Goal: Task Accomplishment & Management: Manage account settings

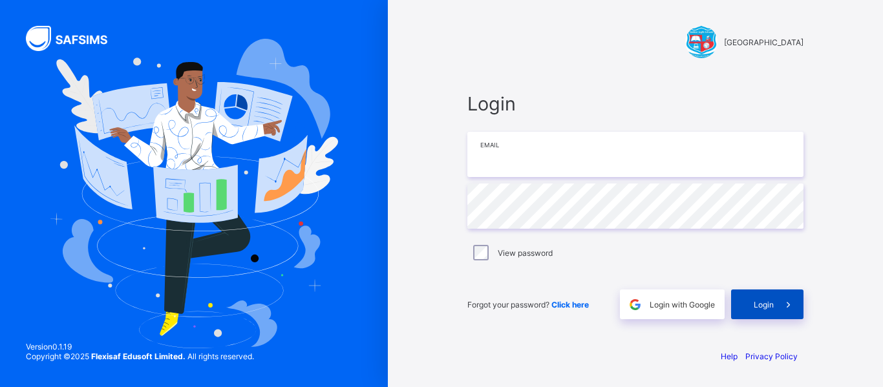
type input "**********"
click at [786, 309] on icon at bounding box center [788, 305] width 14 height 12
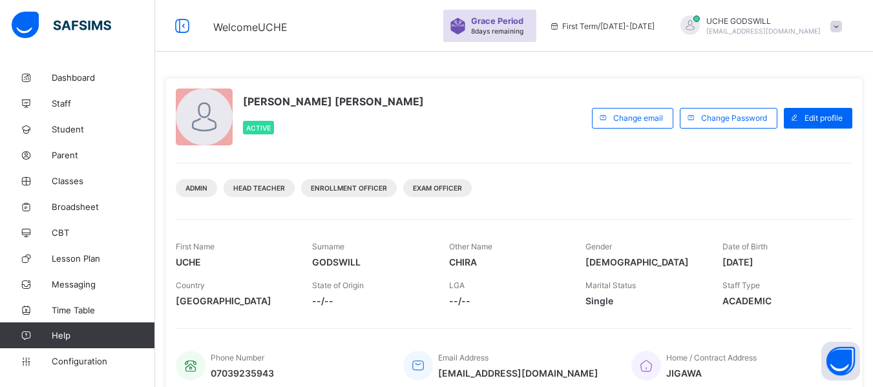
click at [842, 21] on span at bounding box center [836, 27] width 12 height 12
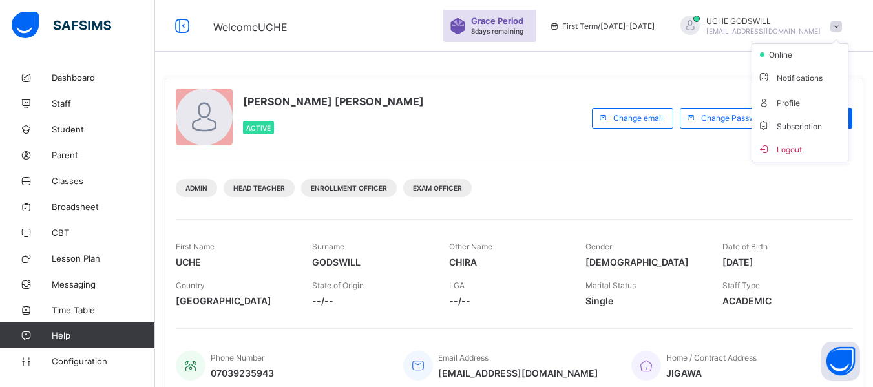
click at [842, 24] on span at bounding box center [836, 27] width 12 height 12
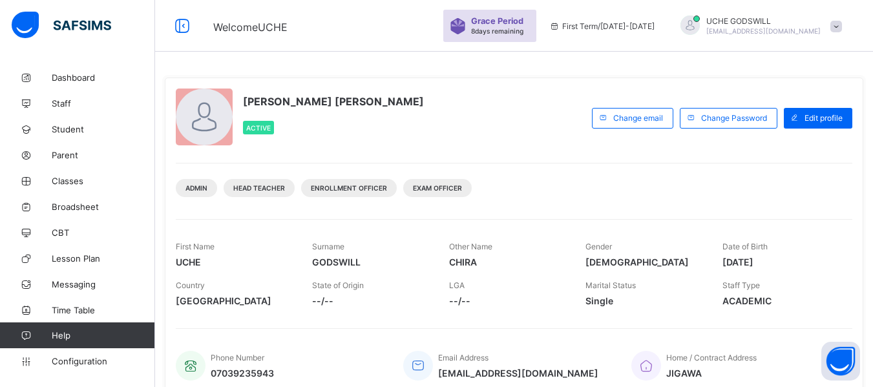
click at [842, 28] on span at bounding box center [836, 27] width 12 height 12
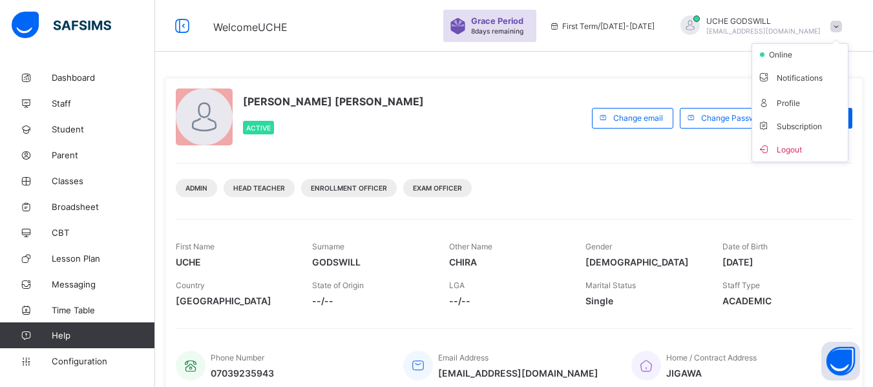
click at [841, 26] on span at bounding box center [836, 27] width 12 height 12
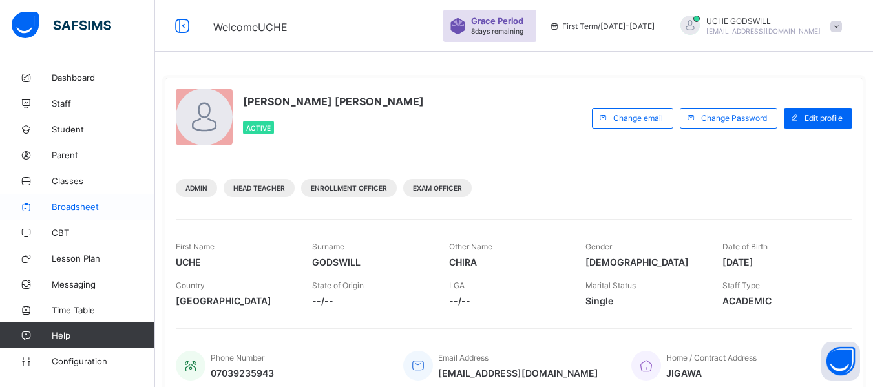
click at [79, 211] on span "Broadsheet" at bounding box center [103, 207] width 103 height 10
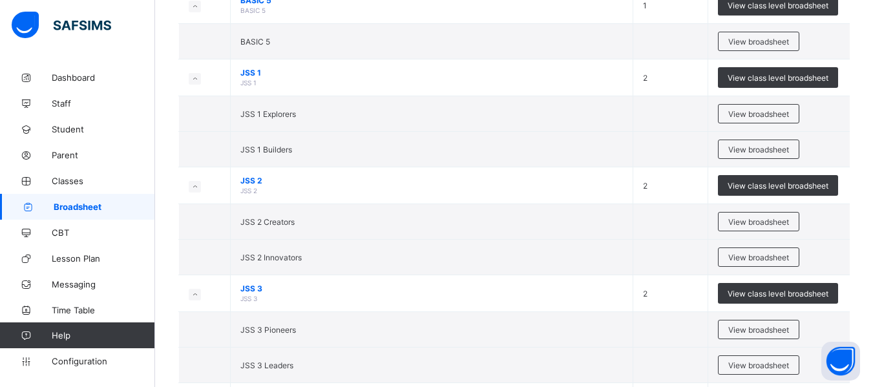
scroll to position [733, 0]
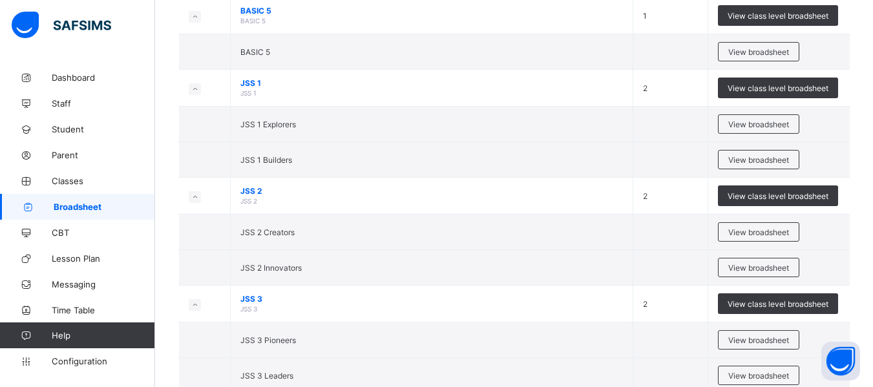
click at [772, 125] on span "View broadsheet" at bounding box center [758, 125] width 61 height 10
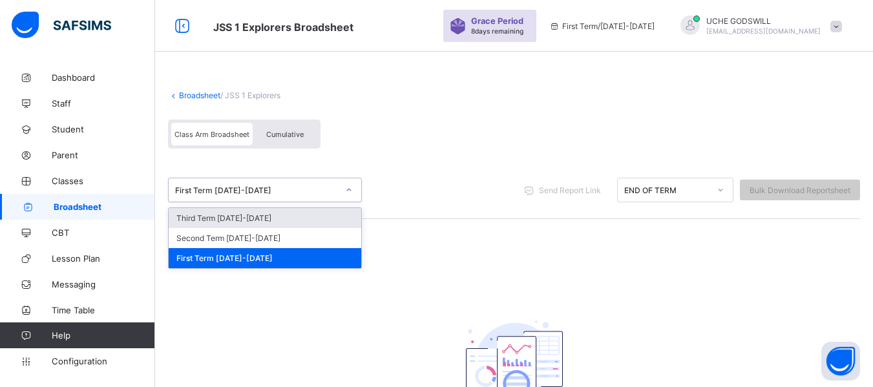
click at [352, 197] on div at bounding box center [349, 190] width 22 height 21
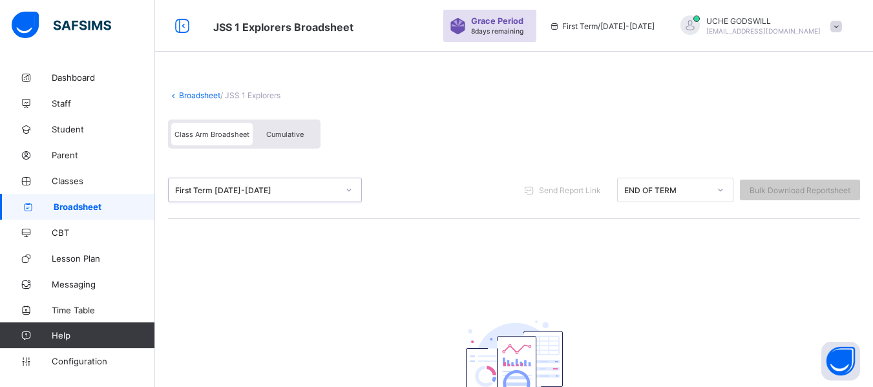
drag, startPoint x: 352, startPoint y: 197, endPoint x: 362, endPoint y: 198, distance: 10.4
click at [352, 197] on div at bounding box center [349, 190] width 22 height 21
click at [712, 180] on div "END OF TERM" at bounding box center [675, 190] width 116 height 25
drag, startPoint x: 728, startPoint y: 191, endPoint x: 720, endPoint y: 184, distance: 11.4
click at [722, 186] on div at bounding box center [720, 190] width 22 height 21
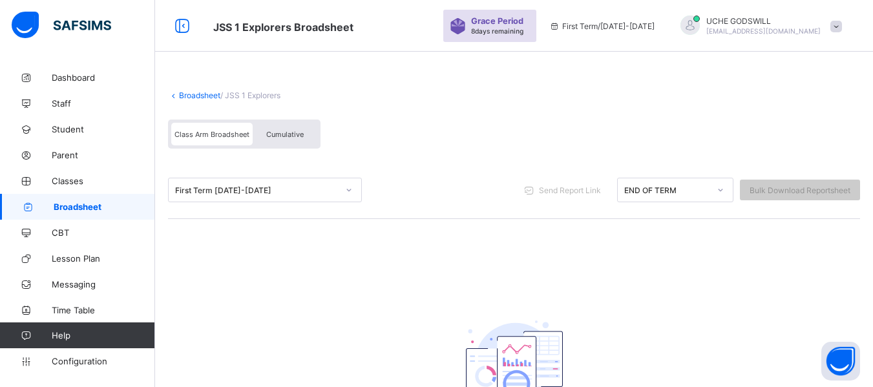
click at [275, 130] on span "Cumulative" at bounding box center [284, 134] width 37 height 9
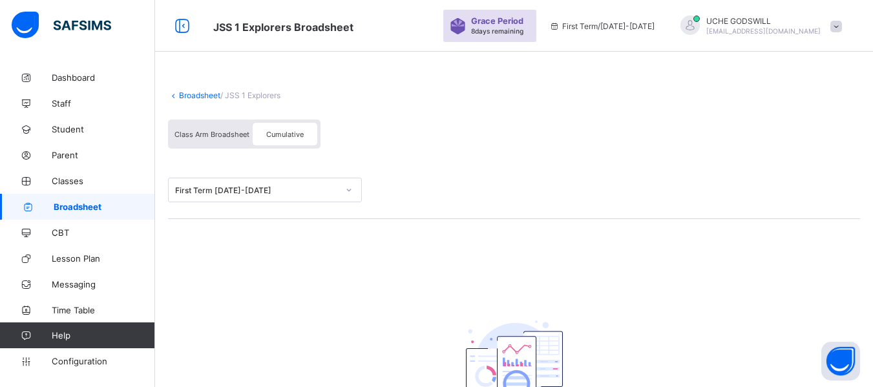
click at [205, 131] on span "Class Arm Broadsheet" at bounding box center [211, 134] width 75 height 9
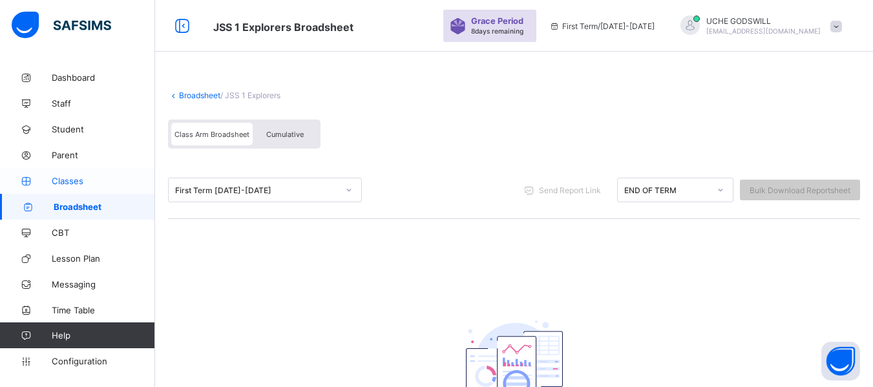
click at [66, 180] on span "Classes" at bounding box center [103, 181] width 103 height 10
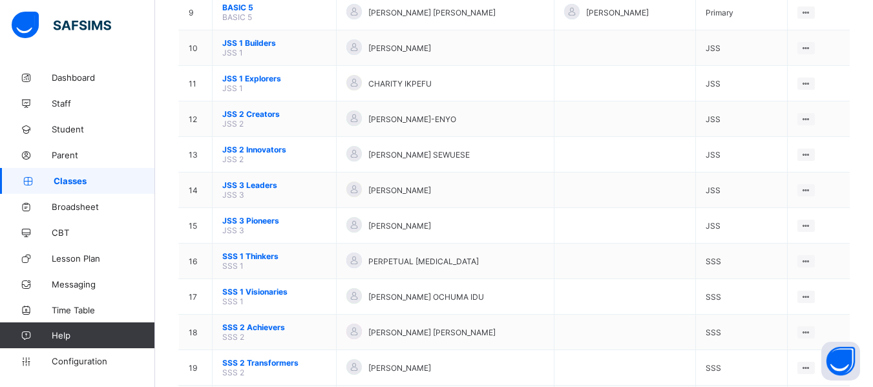
scroll to position [430, 0]
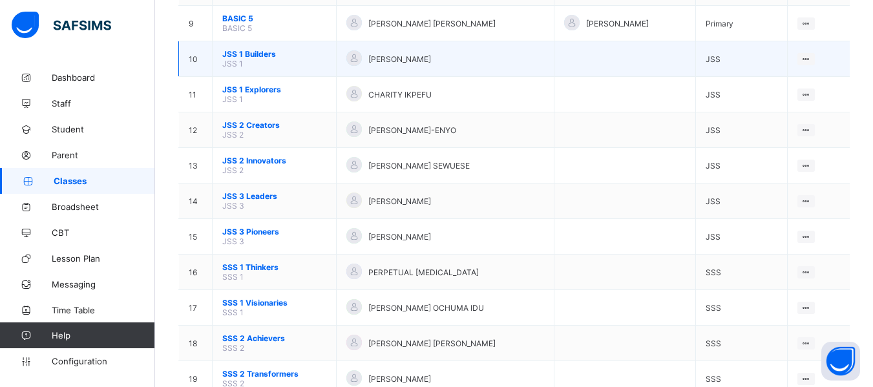
click at [256, 54] on span "JSS 1 Builders" at bounding box center [274, 54] width 104 height 10
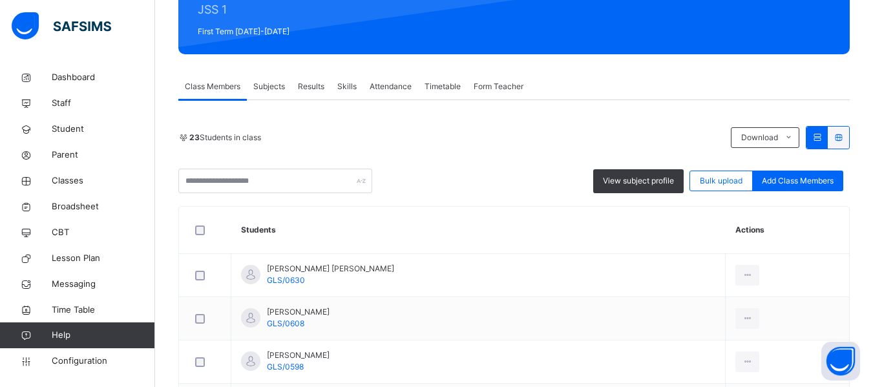
scroll to position [217, 0]
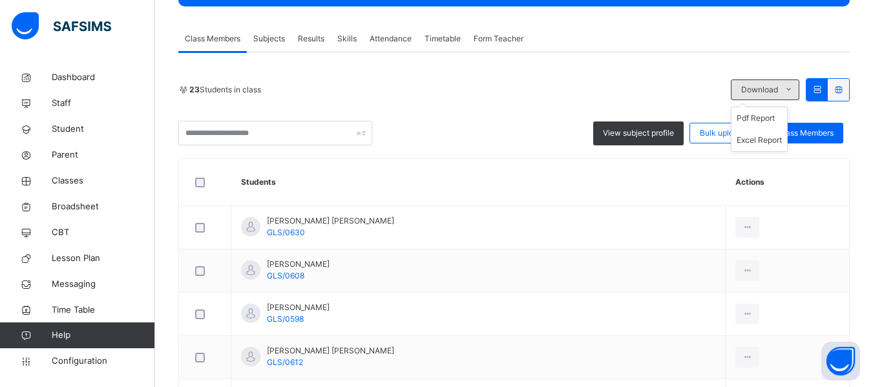
click at [792, 92] on span at bounding box center [788, 89] width 21 height 21
click at [262, 41] on span "Subjects" at bounding box center [269, 39] width 32 height 12
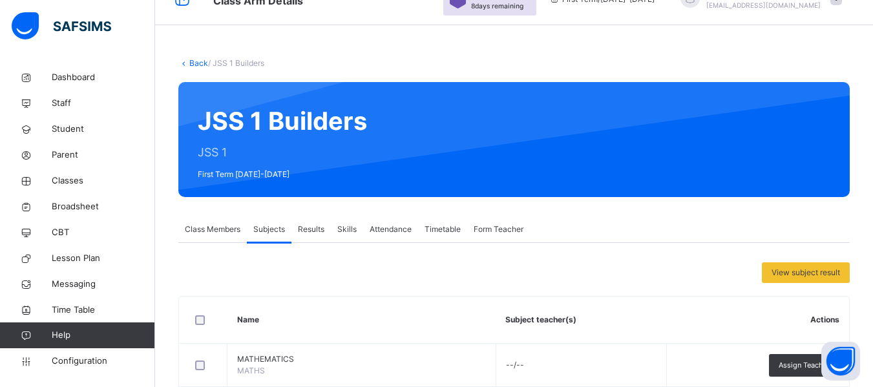
scroll to position [3, 0]
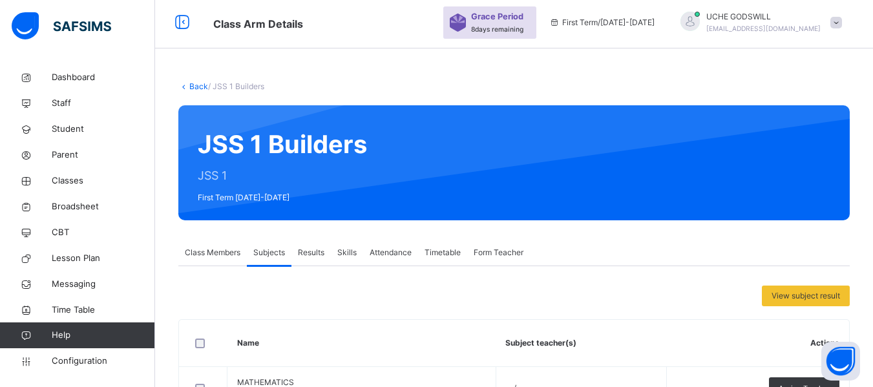
click at [193, 83] on link "Back" at bounding box center [198, 86] width 19 height 10
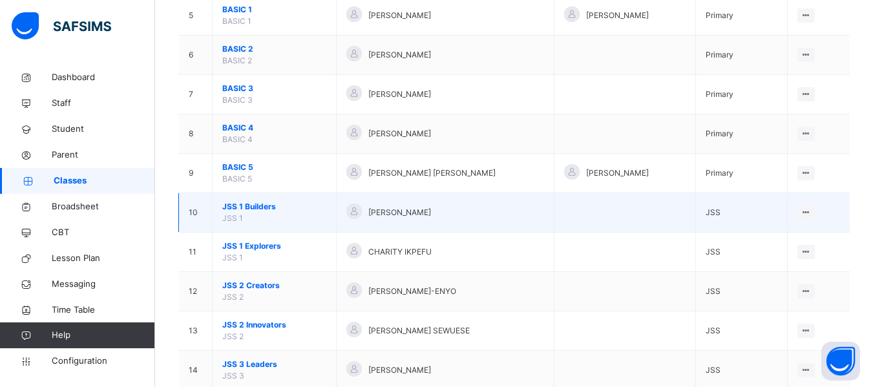
scroll to position [312, 0]
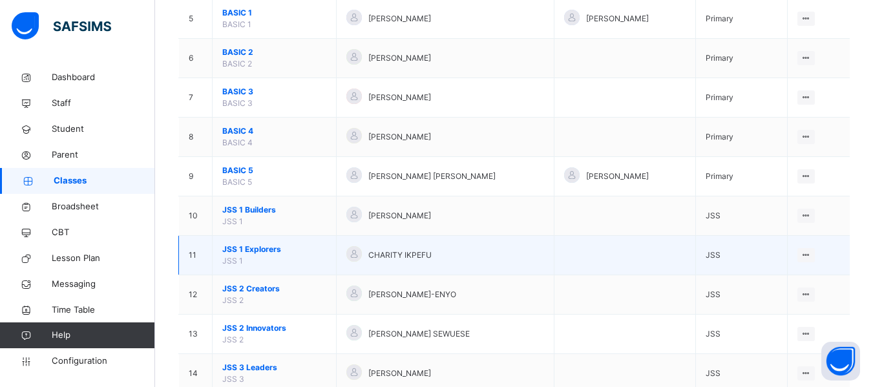
click at [254, 250] on td "JSS 1 Explorers JSS 1" at bounding box center [275, 255] width 124 height 39
click at [260, 249] on span "JSS 1 Explorers" at bounding box center [274, 250] width 104 height 12
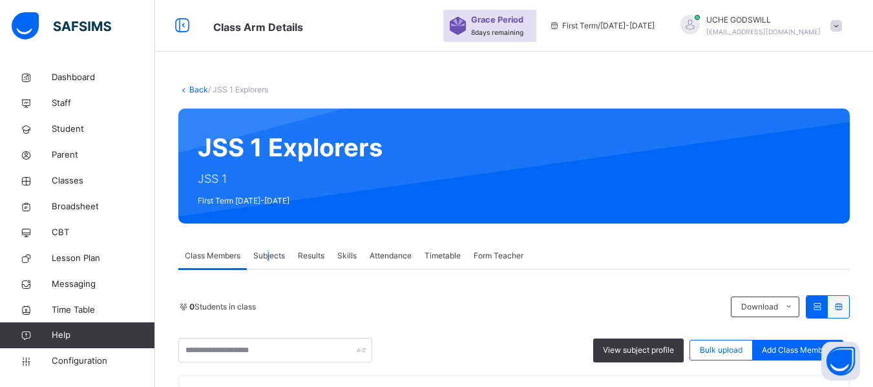
click at [269, 253] on span "Subjects" at bounding box center [269, 256] width 32 height 12
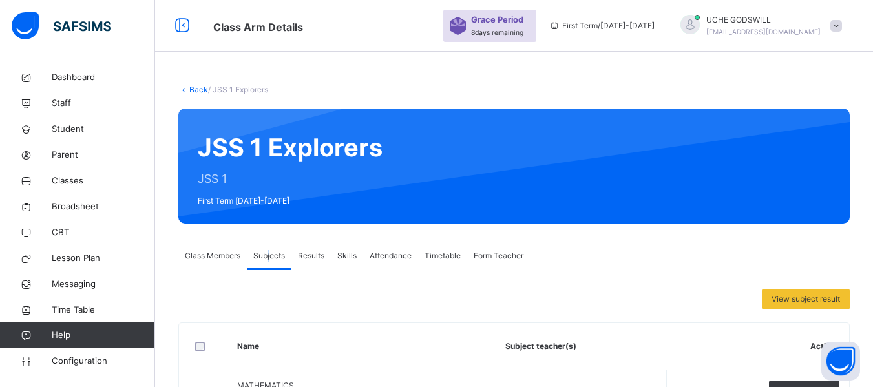
click at [195, 89] on link "Back" at bounding box center [198, 90] width 19 height 10
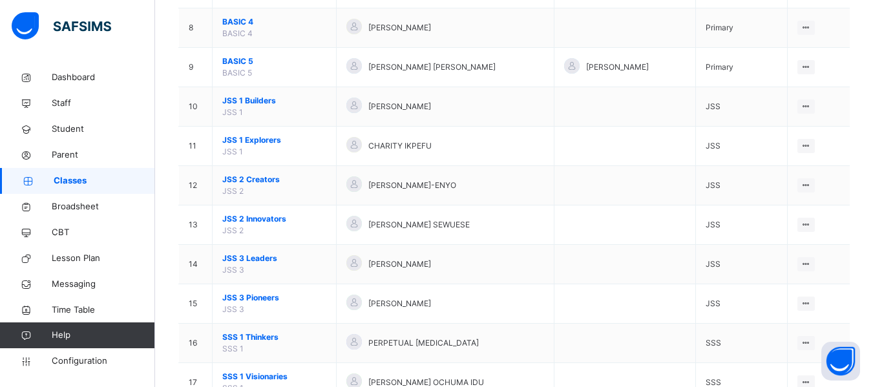
scroll to position [364, 0]
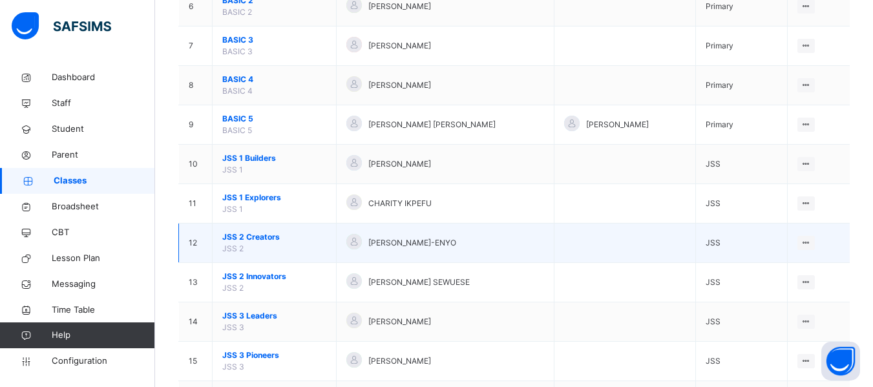
click at [259, 236] on span "JSS 2 Creators" at bounding box center [274, 237] width 104 height 12
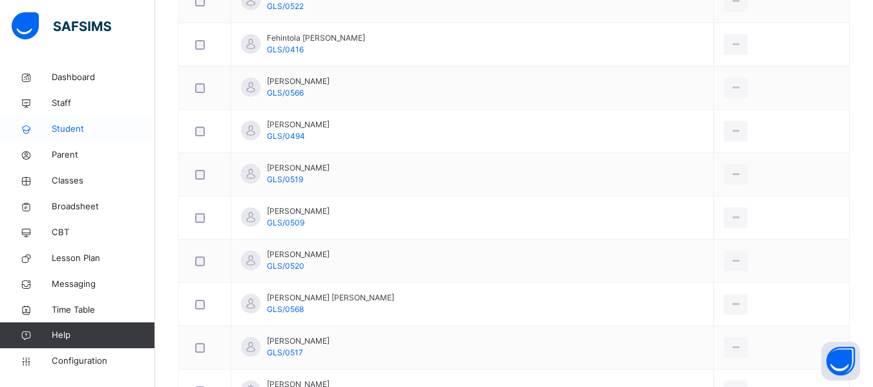
scroll to position [187, 0]
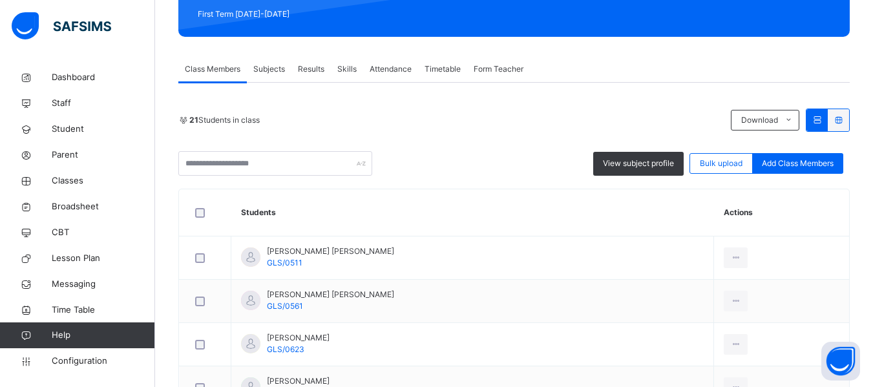
click at [265, 63] on div "Subjects" at bounding box center [269, 69] width 45 height 26
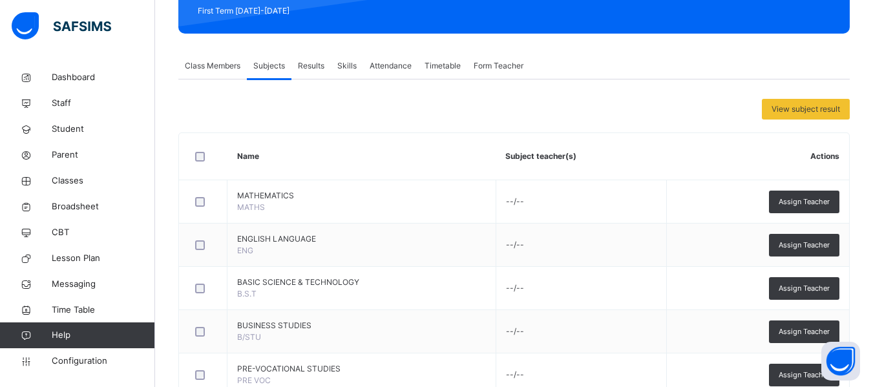
scroll to position [196, 0]
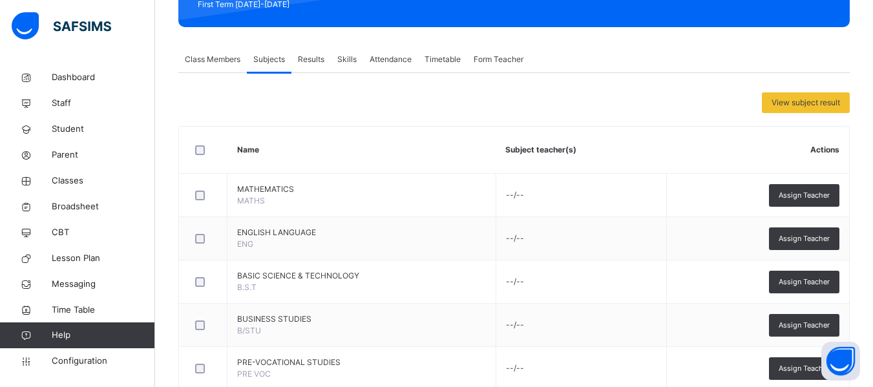
click at [824, 100] on div "View subject result" at bounding box center [806, 102] width 88 height 21
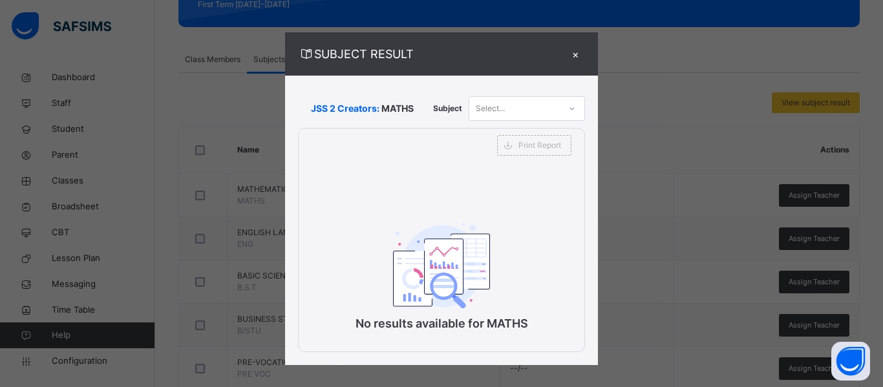
click at [510, 103] on div "Select..." at bounding box center [514, 108] width 90 height 20
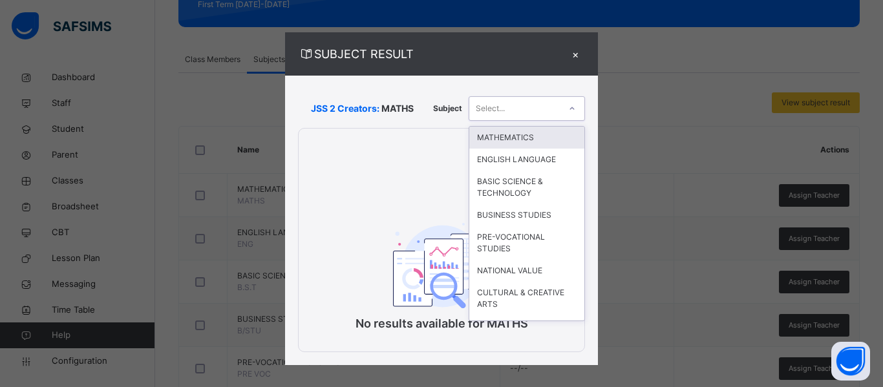
click at [521, 133] on div "MATHEMATICS" at bounding box center [526, 138] width 115 height 22
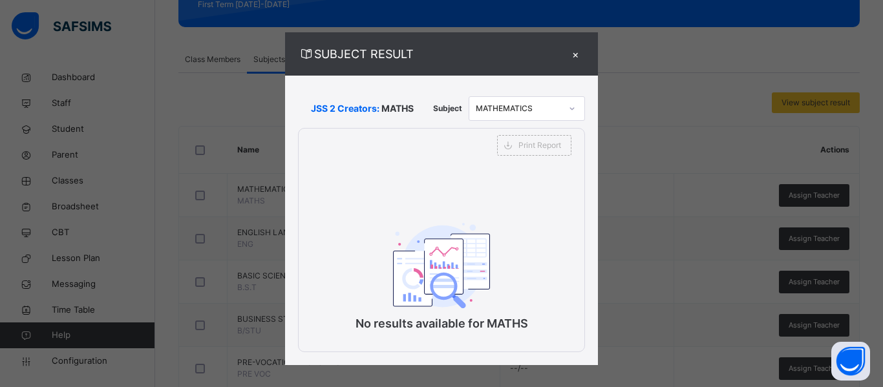
click at [572, 54] on div "×" at bounding box center [574, 53] width 19 height 17
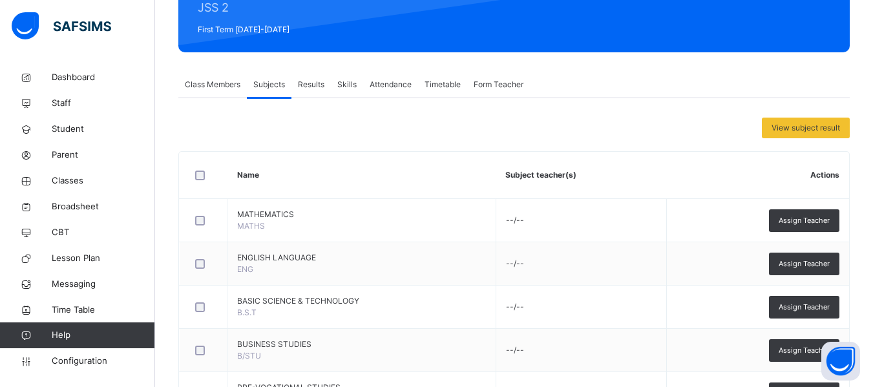
scroll to position [159, 0]
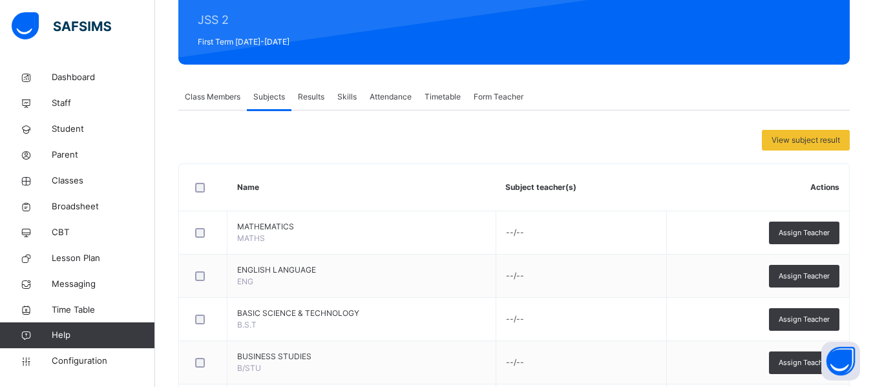
drag, startPoint x: 204, startPoint y: 97, endPoint x: 209, endPoint y: 102, distance: 7.3
click at [204, 98] on span "Class Members" at bounding box center [213, 97] width 56 height 12
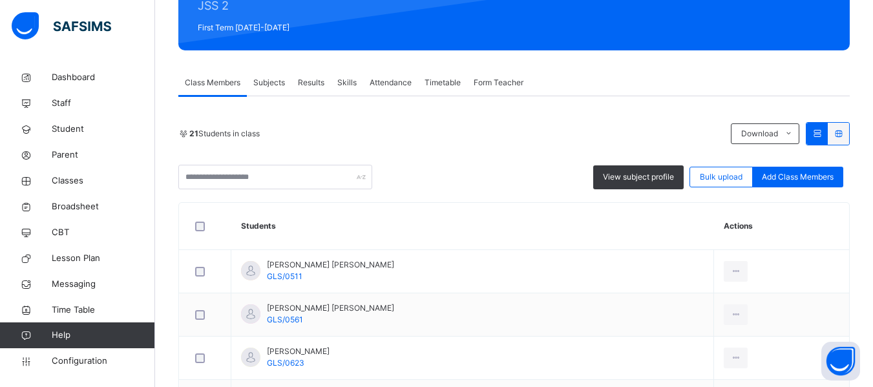
scroll to position [163, 0]
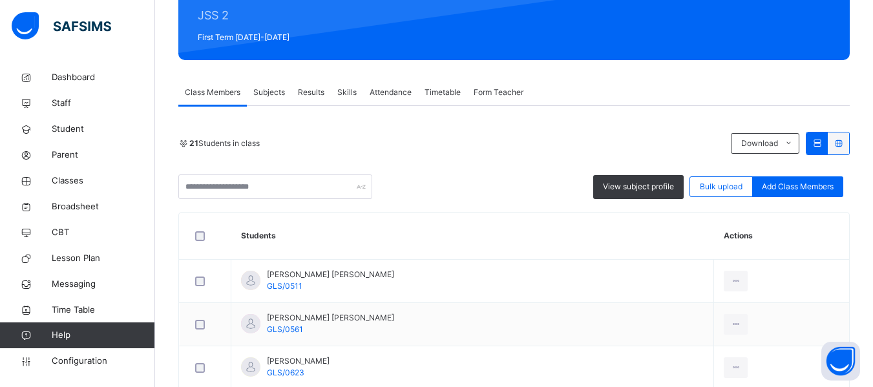
click at [266, 91] on span "Subjects" at bounding box center [269, 93] width 32 height 12
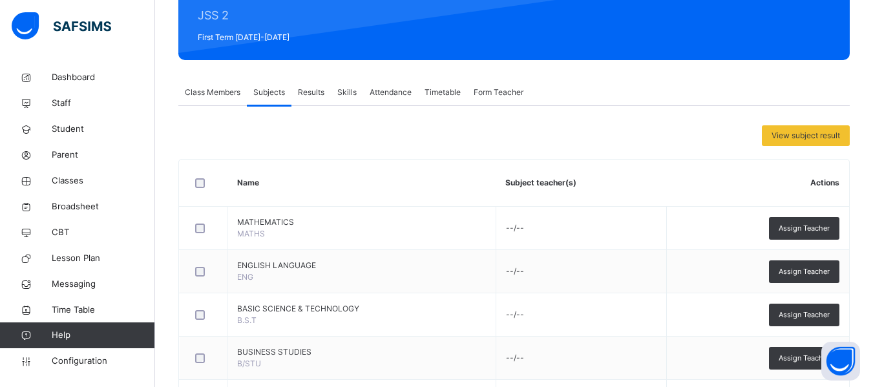
click at [315, 92] on span "Results" at bounding box center [311, 93] width 26 height 12
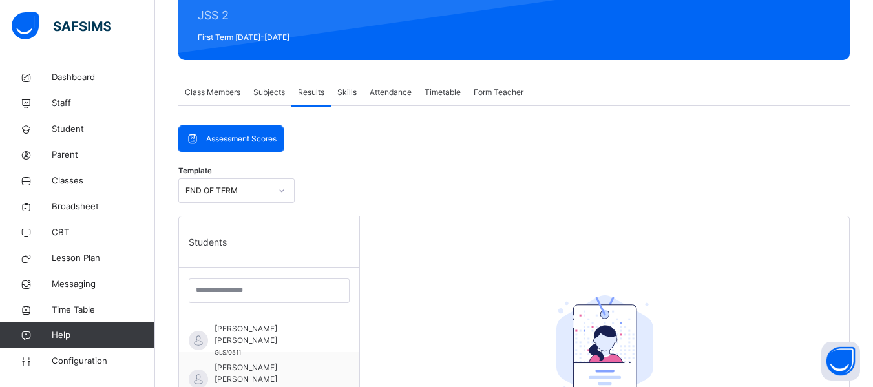
click at [352, 93] on span "Skills" at bounding box center [346, 93] width 19 height 12
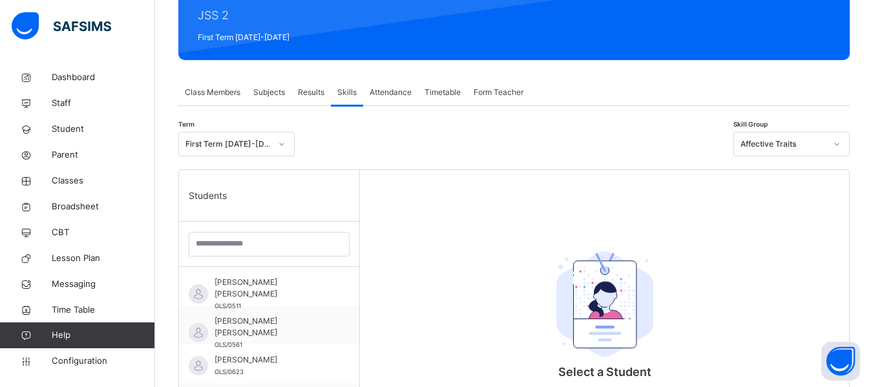
click at [387, 93] on span "Attendance" at bounding box center [391, 93] width 42 height 12
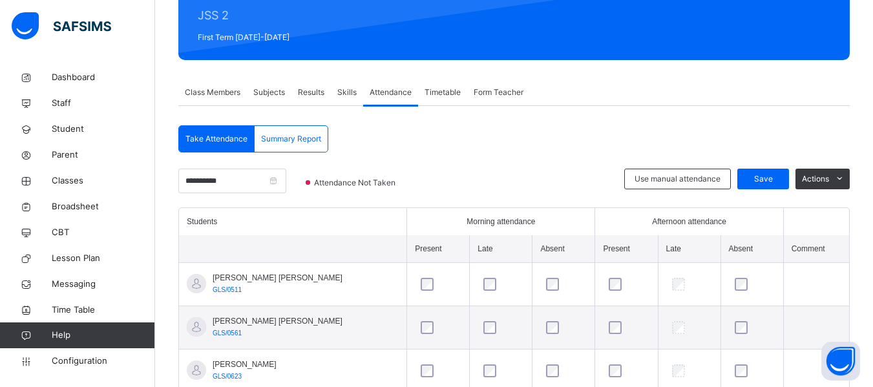
click at [446, 92] on span "Timetable" at bounding box center [443, 93] width 36 height 12
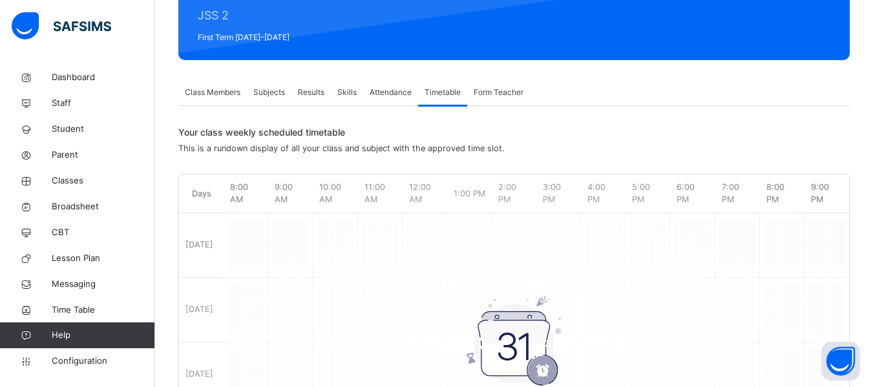
drag, startPoint x: 485, startPoint y: 94, endPoint x: 468, endPoint y: 97, distance: 17.7
click at [473, 97] on div "Form Teacher" at bounding box center [498, 92] width 63 height 26
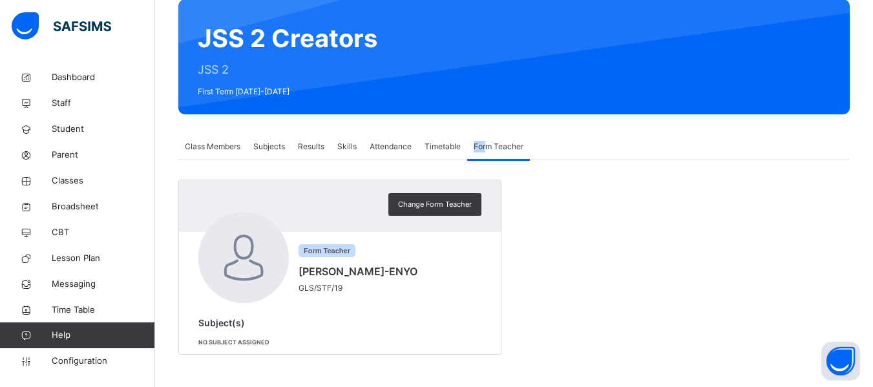
scroll to position [109, 0]
drag, startPoint x: 215, startPoint y: 146, endPoint x: 274, endPoint y: 137, distance: 60.1
click at [217, 147] on span "Class Members" at bounding box center [213, 147] width 56 height 12
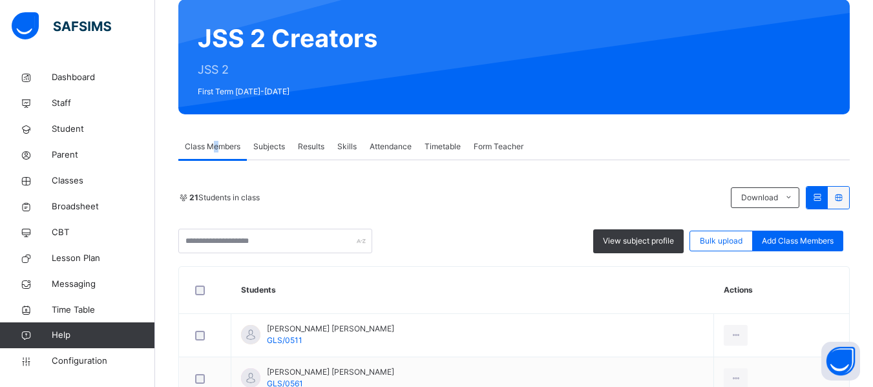
scroll to position [163, 0]
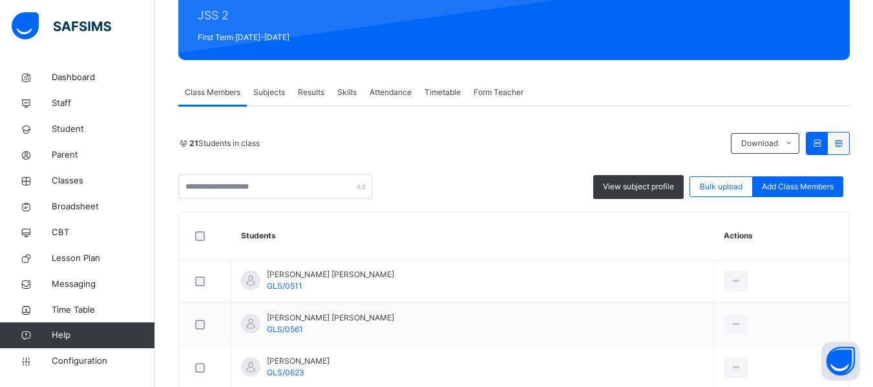
click at [269, 96] on span "Subjects" at bounding box center [269, 93] width 32 height 12
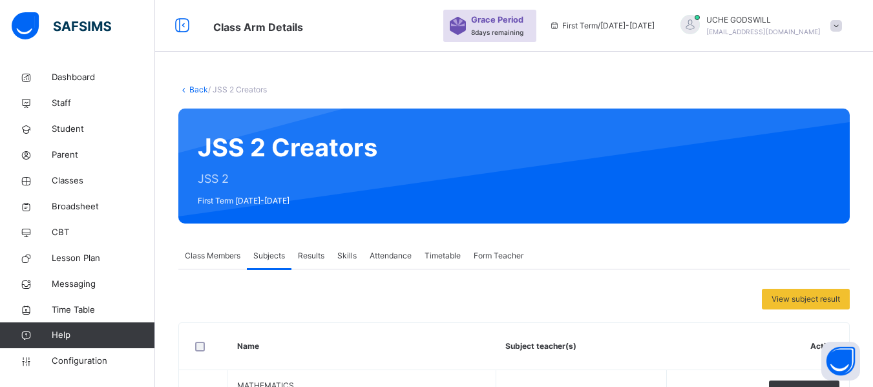
scroll to position [96, 0]
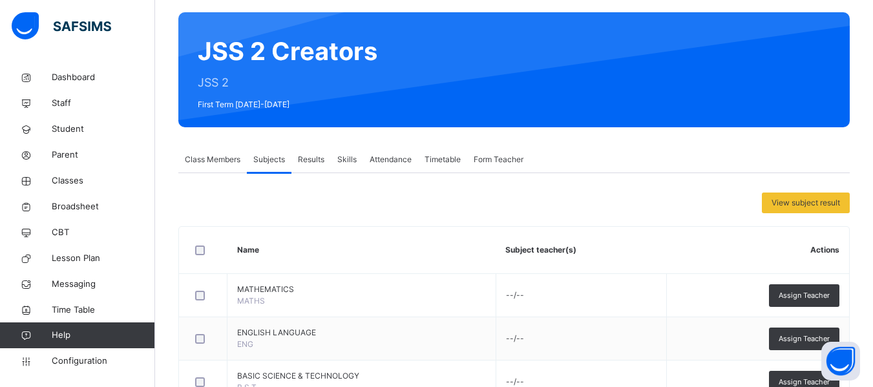
click at [873, 175] on html "Class Arm Details Grace Period 8 days remaining First Term / 2025-2026 UCHE GOD…" at bounding box center [436, 343] width 873 height 879
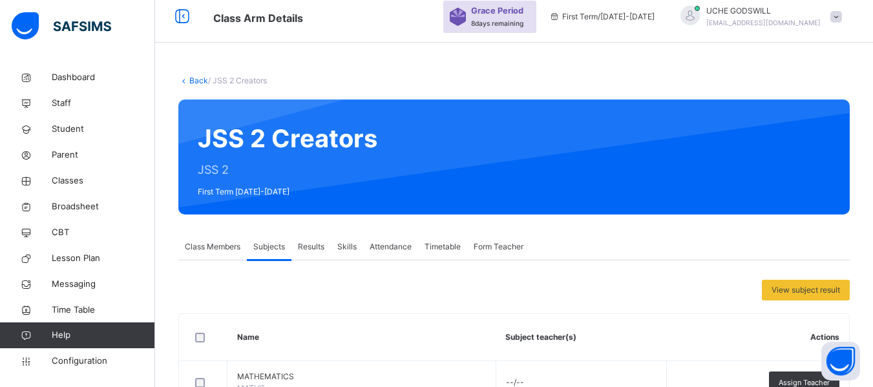
scroll to position [0, 0]
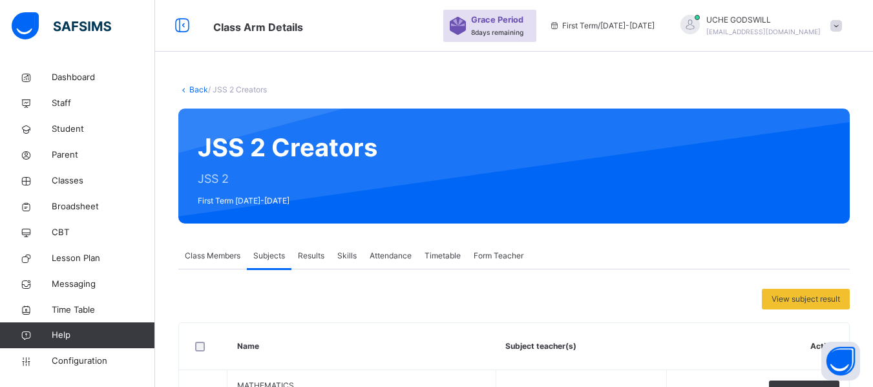
click at [193, 87] on link "Back" at bounding box center [198, 90] width 19 height 10
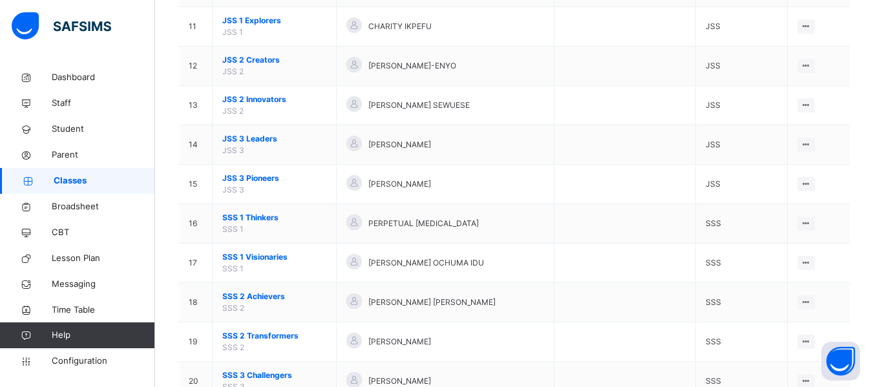
scroll to position [587, 0]
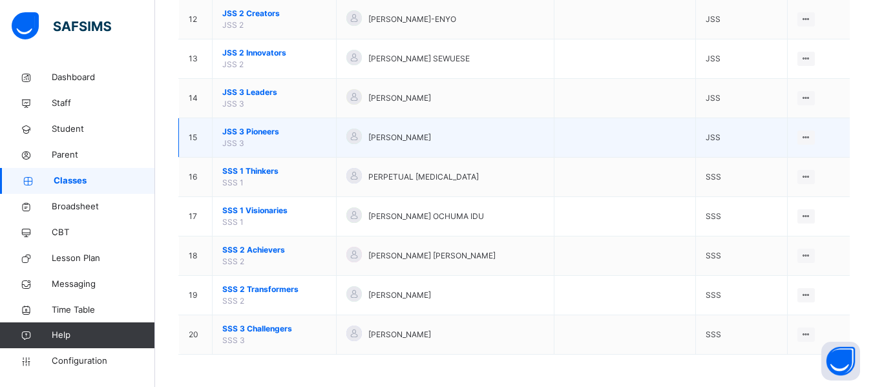
click at [253, 131] on span "JSS 3 Pioneers" at bounding box center [274, 132] width 104 height 12
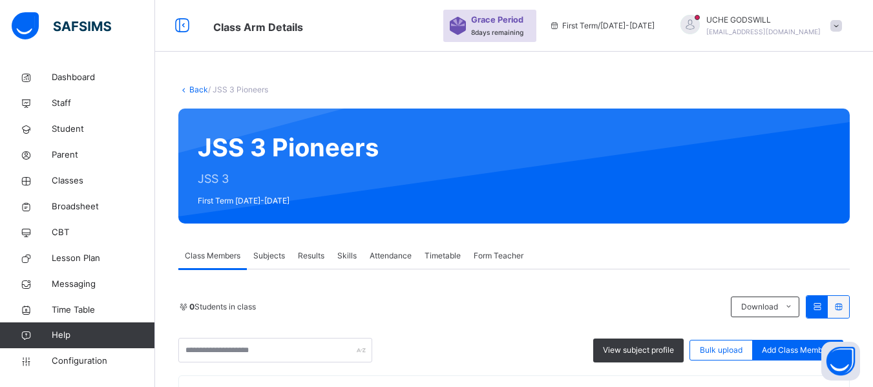
click at [275, 254] on span "Subjects" at bounding box center [269, 256] width 32 height 12
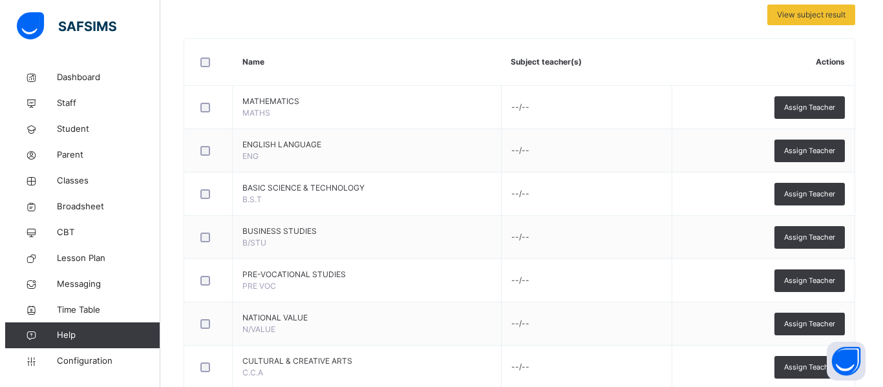
scroll to position [281, 0]
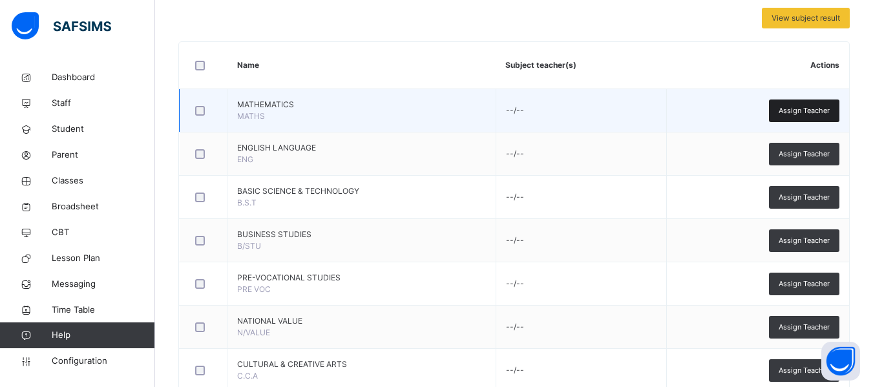
click at [811, 110] on span "Assign Teacher" at bounding box center [804, 110] width 51 height 11
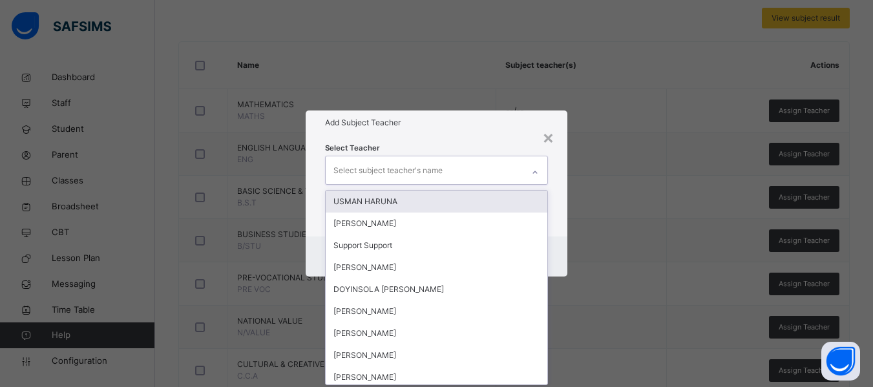
click at [371, 167] on div "Select subject teacher's name" at bounding box center [387, 170] width 109 height 25
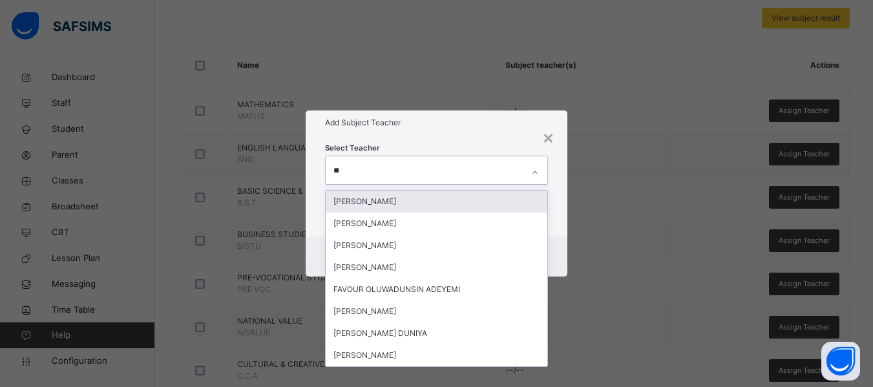
type input "***"
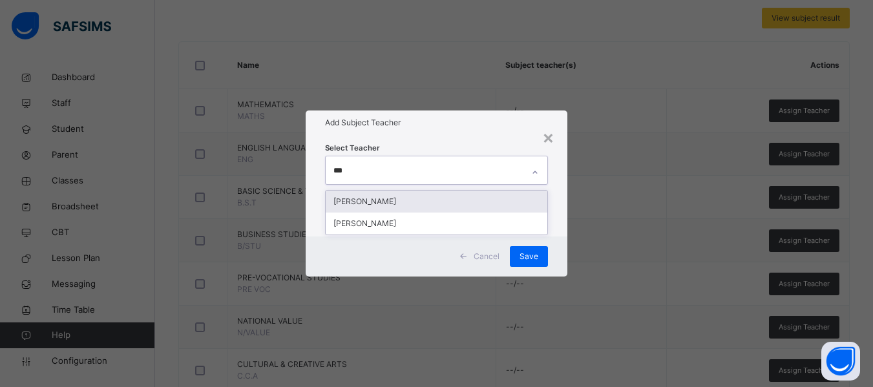
click at [399, 198] on div "[PERSON_NAME]" at bounding box center [437, 202] width 222 height 22
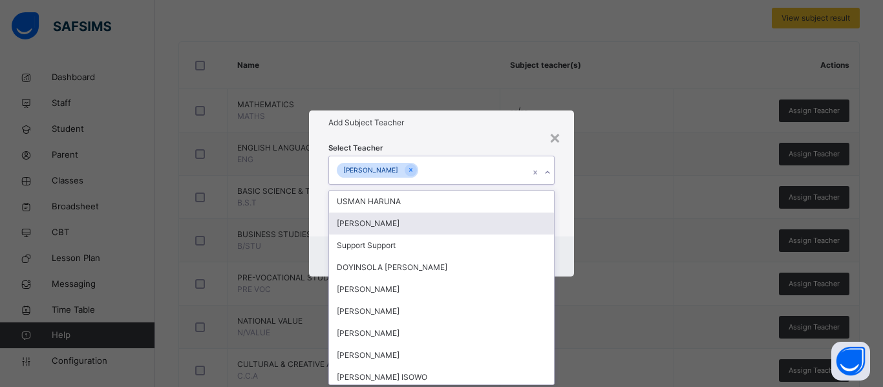
click at [570, 233] on div "Select Teacher option [PERSON_NAME], selected. option [PERSON_NAME] focused, 2 …" at bounding box center [441, 185] width 265 height 101
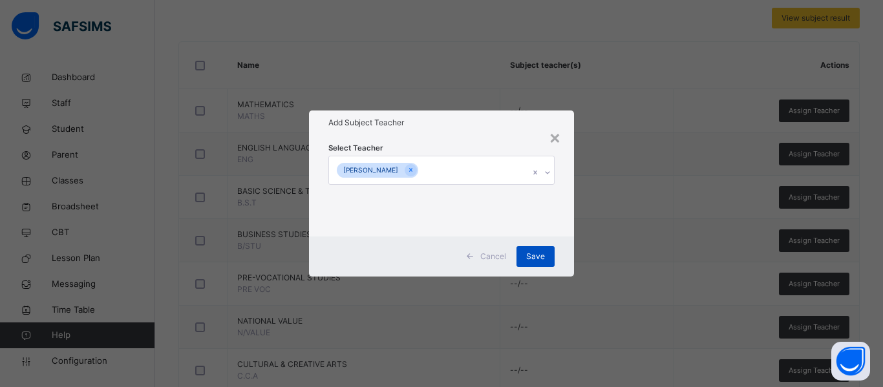
click at [527, 257] on span "Save" at bounding box center [535, 257] width 19 height 12
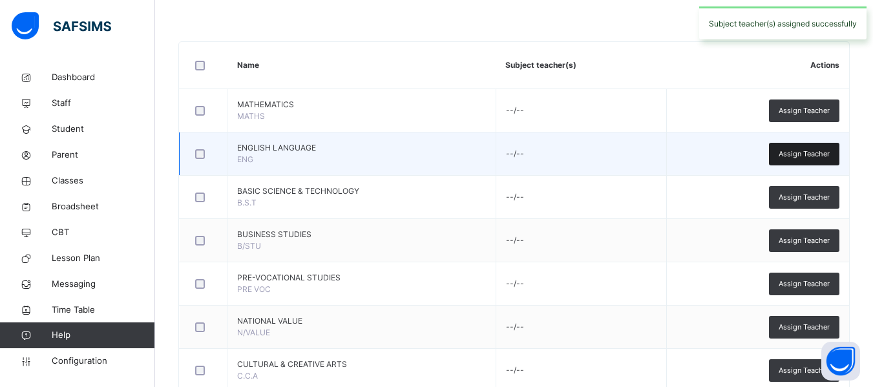
click at [812, 149] on span "Assign Teacher" at bounding box center [804, 154] width 51 height 11
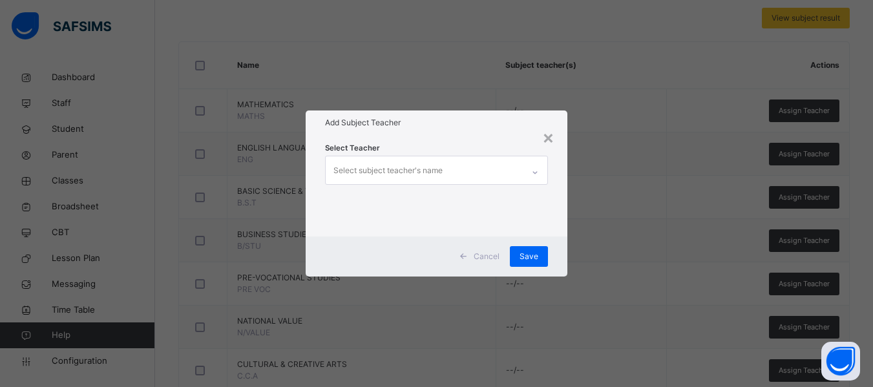
click at [373, 169] on div "Select subject teacher's name" at bounding box center [387, 170] width 109 height 25
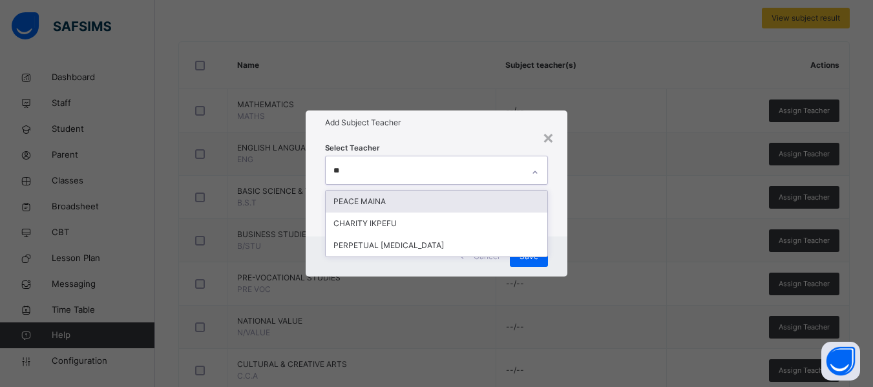
type input "***"
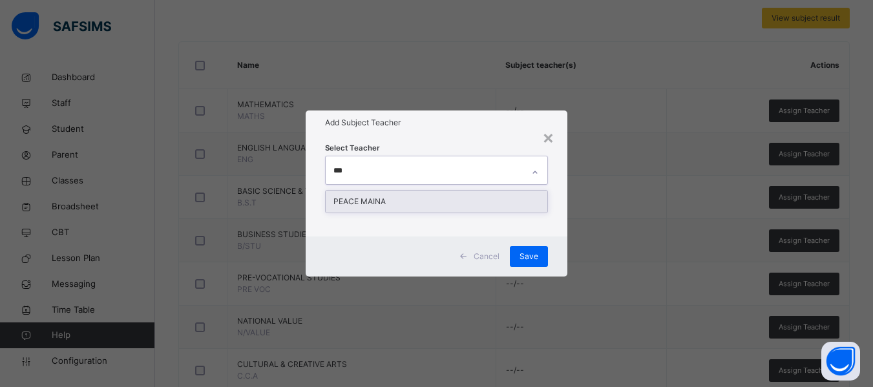
click at [422, 205] on div "PEACE MAINA" at bounding box center [437, 202] width 222 height 22
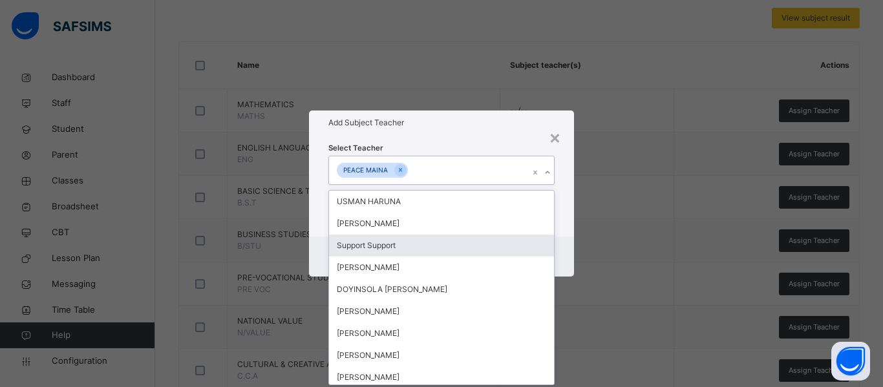
click at [564, 239] on div "Cancel Save" at bounding box center [441, 256] width 265 height 40
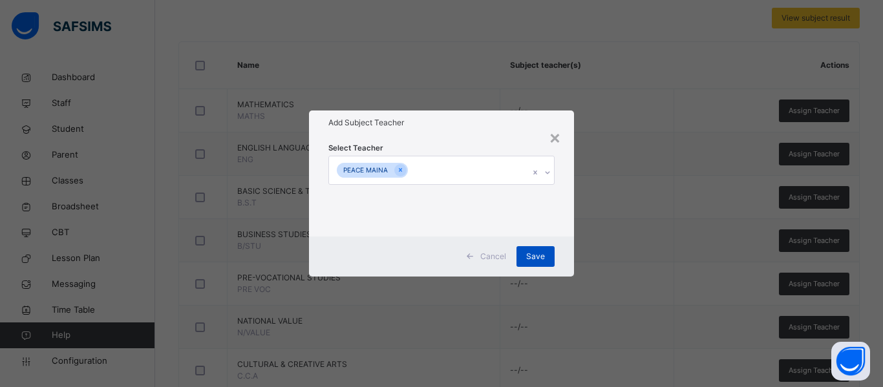
click at [535, 256] on span "Save" at bounding box center [535, 257] width 19 height 12
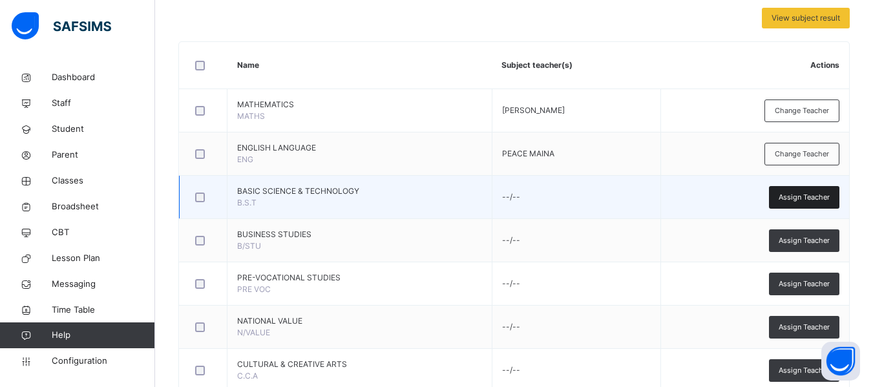
click at [814, 198] on span "Assign Teacher" at bounding box center [804, 197] width 51 height 11
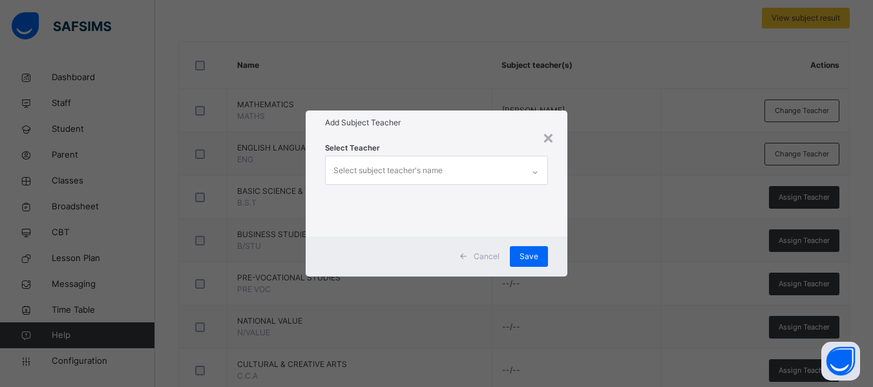
click at [375, 176] on div "Select subject teacher's name" at bounding box center [387, 170] width 109 height 25
click at [388, 170] on div "Select subject teacher's name" at bounding box center [387, 170] width 109 height 25
click at [387, 169] on div "Select subject teacher's name" at bounding box center [387, 170] width 109 height 25
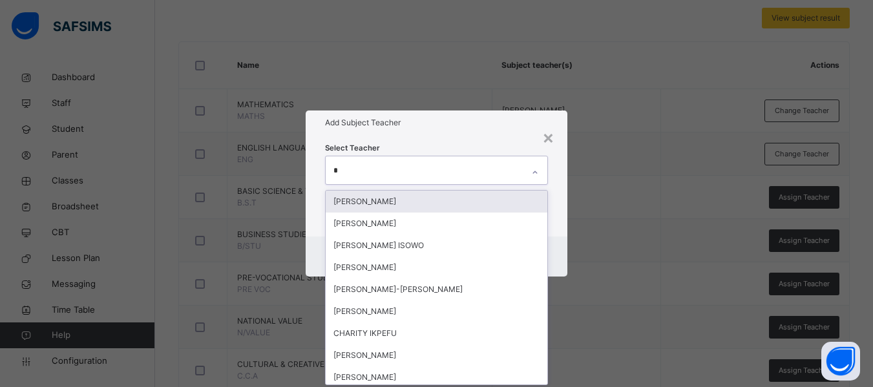
type input "**"
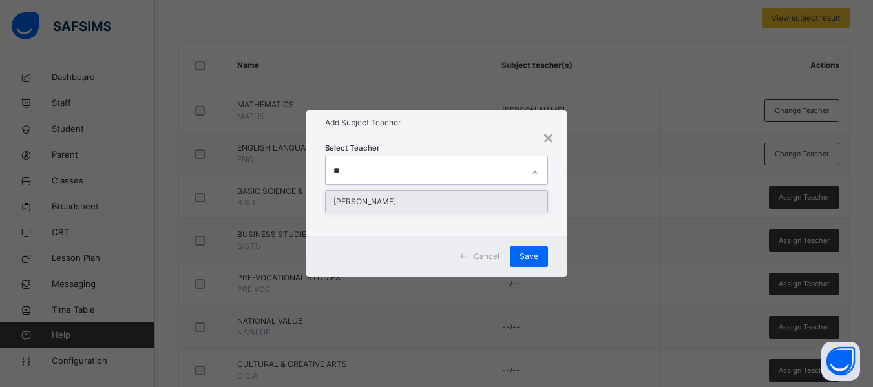
click at [392, 196] on div "[PERSON_NAME]" at bounding box center [437, 202] width 222 height 22
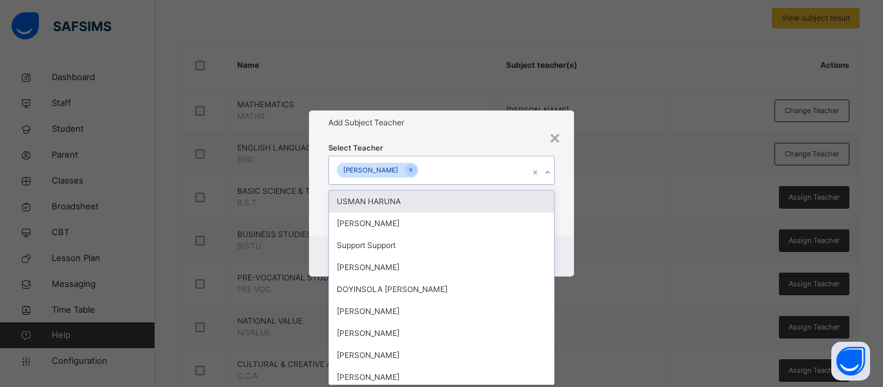
click at [564, 233] on div "Select Teacher option KHADIJAT YUNUSA IBRAHIM, selected. option USMAN HARUNA fo…" at bounding box center [441, 185] width 265 height 101
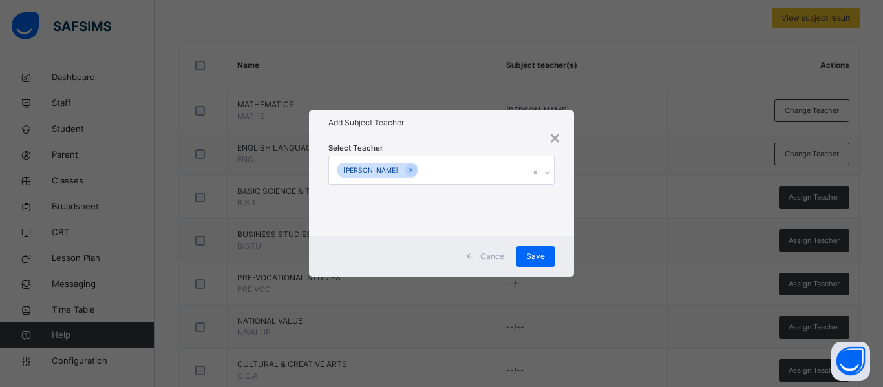
click at [478, 176] on div "[PERSON_NAME]" at bounding box center [429, 169] width 200 height 27
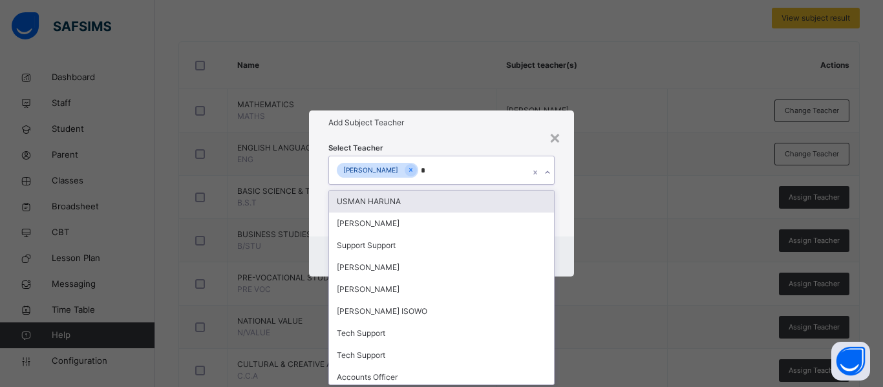
type input "**"
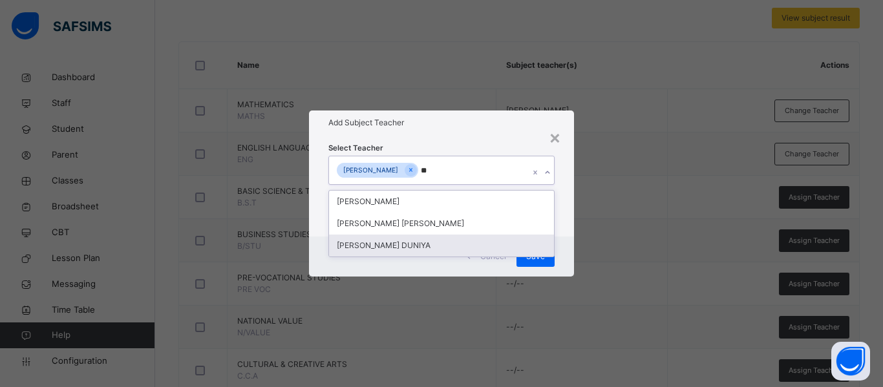
click at [468, 242] on div "[PERSON_NAME] DUNIYA" at bounding box center [441, 246] width 225 height 22
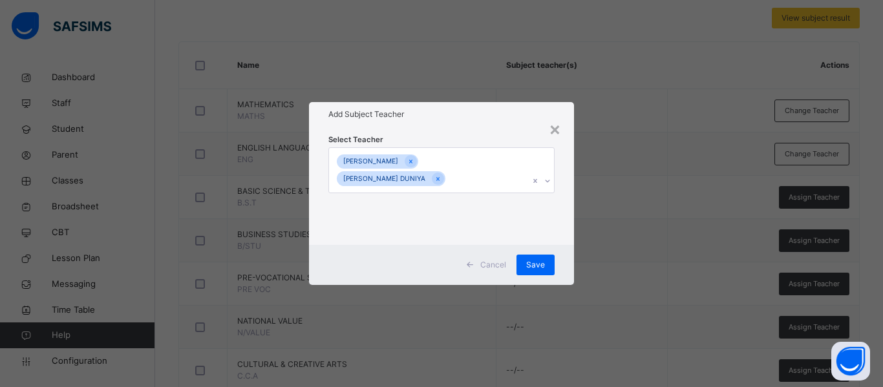
click at [554, 214] on div "Select Teacher KHADIJAT YUNUSA IBRAHIM ROSEMARY SEWUESE DUNIYA" at bounding box center [441, 186] width 265 height 118
click at [483, 178] on div "KHADIJAT YUNUSA IBRAHIM ROSEMARY SEWUESE DUNIYA" at bounding box center [429, 170] width 200 height 45
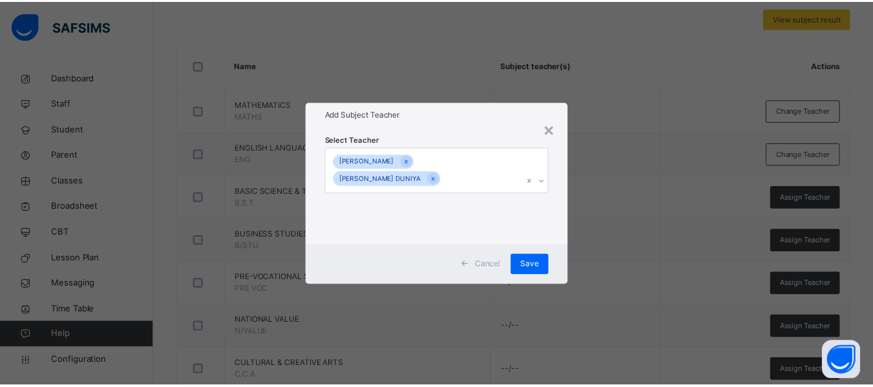
scroll to position [0, 0]
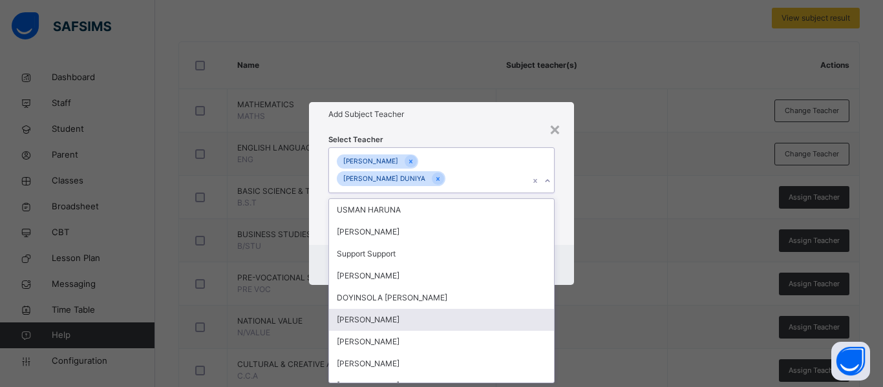
click at [449, 315] on div "[PERSON_NAME]" at bounding box center [441, 320] width 225 height 22
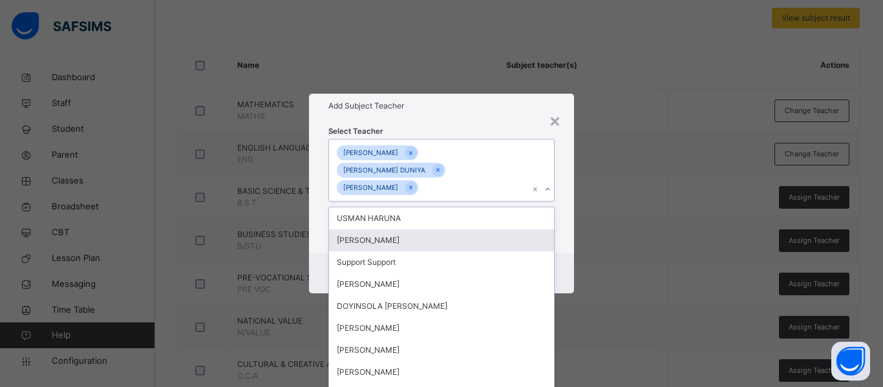
click at [561, 236] on div "Select Teacher option [PERSON_NAME], selected. option [PERSON_NAME] focused, 2 …" at bounding box center [441, 186] width 265 height 136
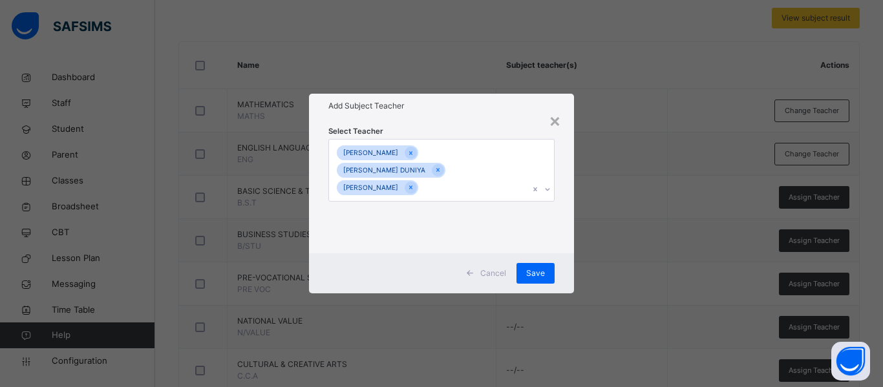
drag, startPoint x: 537, startPoint y: 269, endPoint x: 540, endPoint y: 258, distance: 12.1
click at [538, 262] on div "Cancel Save" at bounding box center [441, 273] width 265 height 40
drag, startPoint x: 530, startPoint y: 268, endPoint x: 535, endPoint y: 272, distance: 6.9
click at [530, 268] on div "Save" at bounding box center [535, 273] width 38 height 21
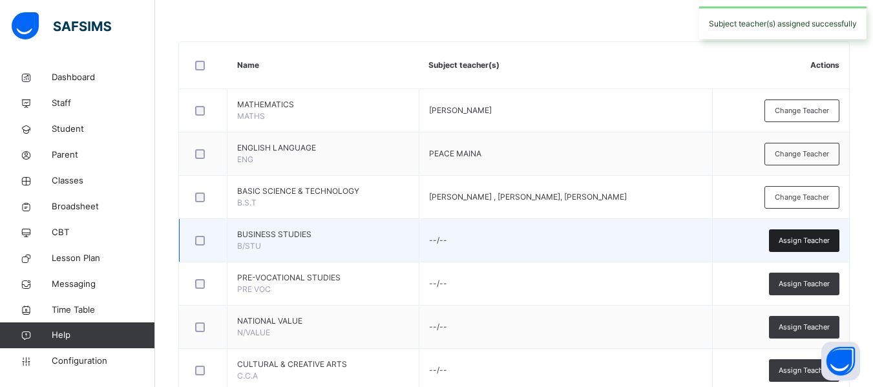
click at [815, 237] on span "Assign Teacher" at bounding box center [804, 240] width 51 height 11
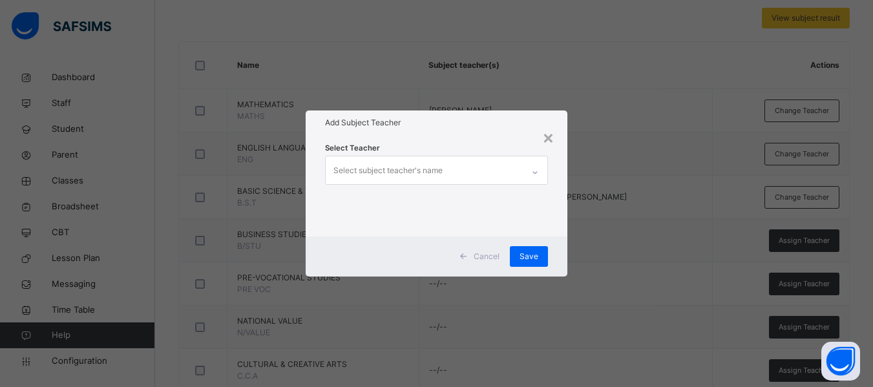
click at [383, 169] on div "Select subject teacher's name" at bounding box center [387, 170] width 109 height 25
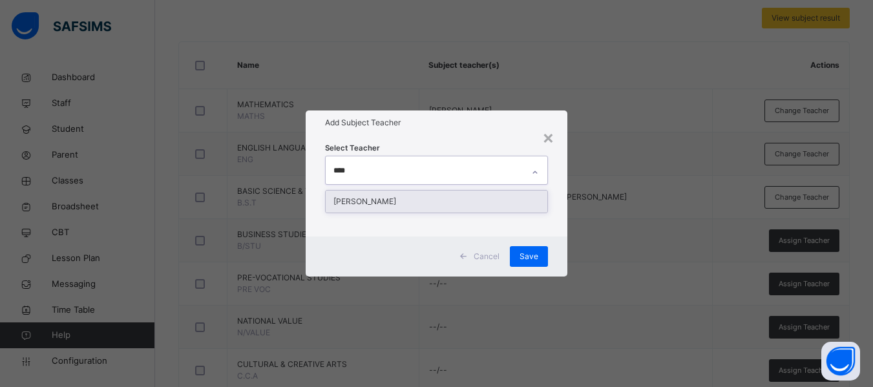
type input "*****"
click at [397, 196] on div "[PERSON_NAME]" at bounding box center [437, 202] width 222 height 22
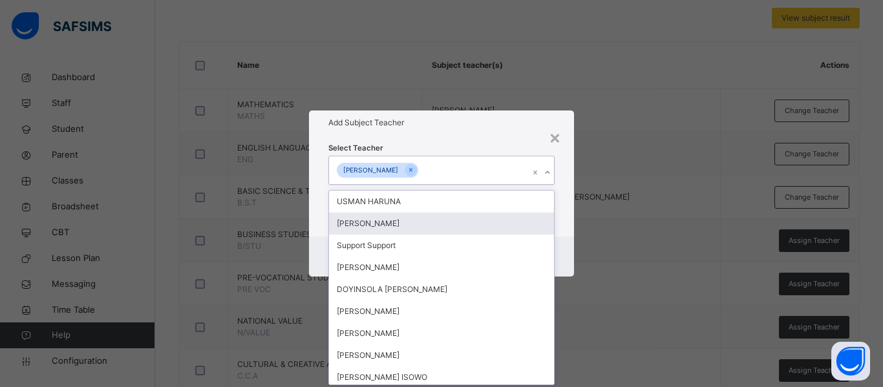
click at [561, 221] on div "Select Teacher option JAMES ILIYA, selected. option ELIJAH VICTOR CHIRA focused…" at bounding box center [441, 185] width 265 height 101
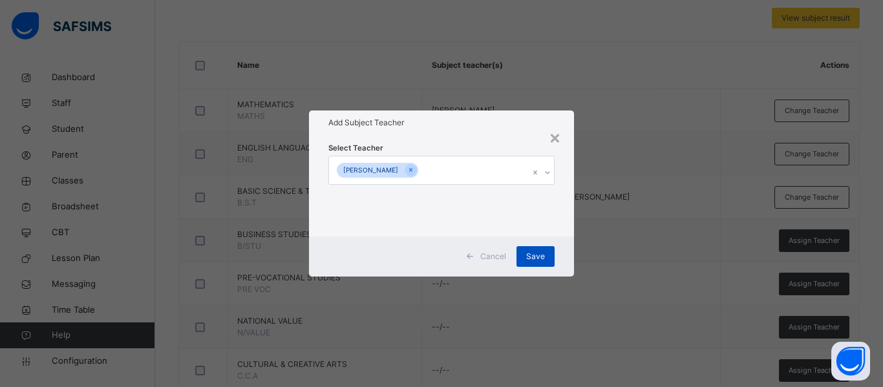
click at [527, 247] on div "Save" at bounding box center [535, 256] width 38 height 21
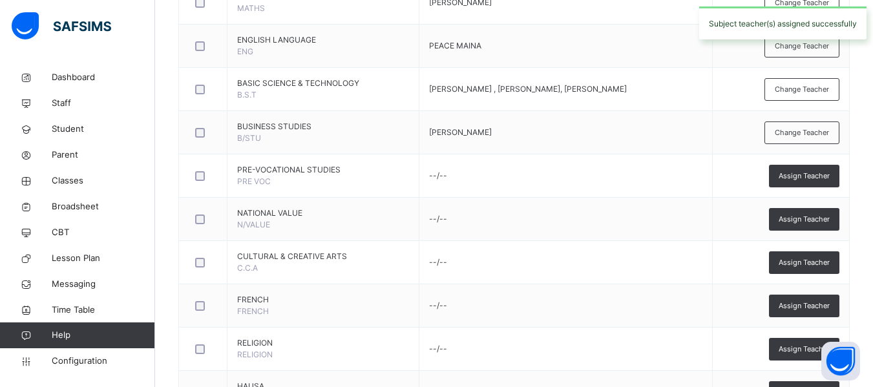
scroll to position [401, 0]
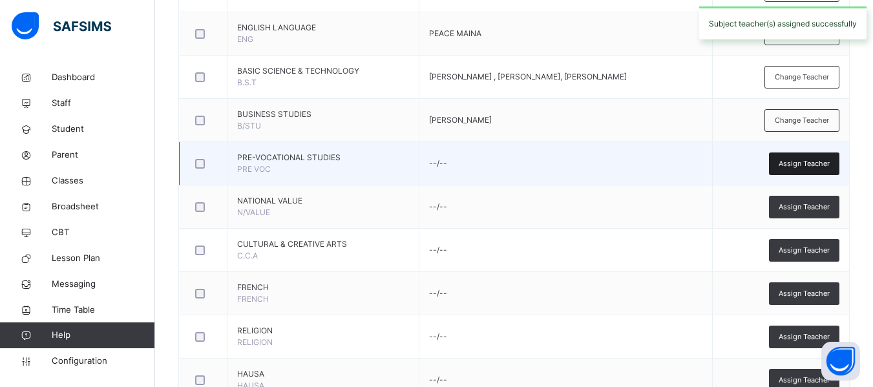
click at [810, 167] on span "Assign Teacher" at bounding box center [804, 163] width 51 height 11
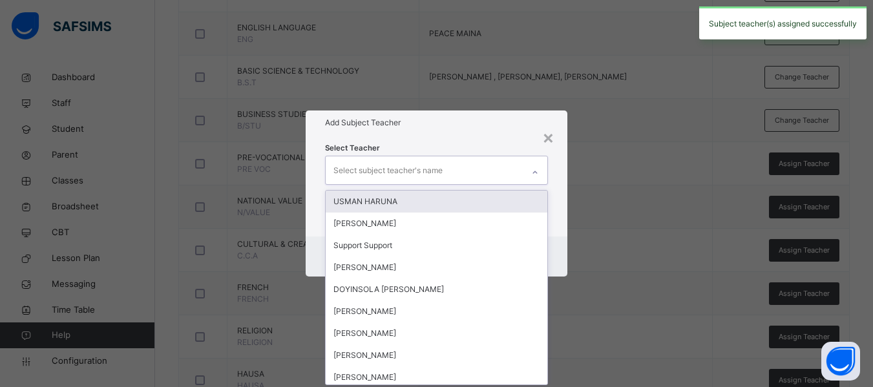
click at [413, 162] on div "Select subject teacher's name" at bounding box center [387, 170] width 109 height 25
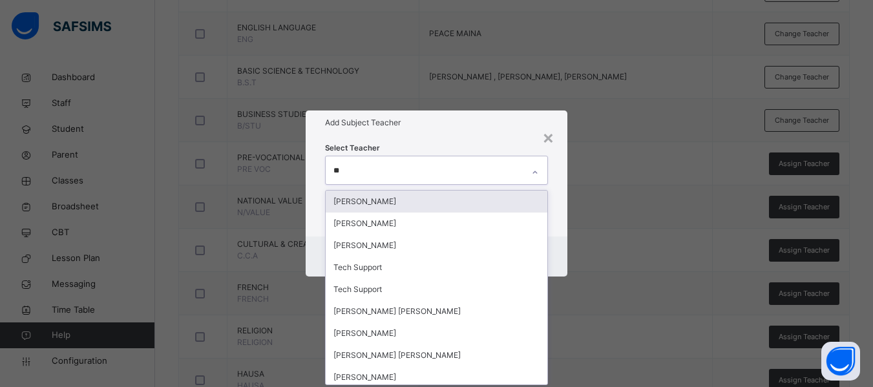
type input "***"
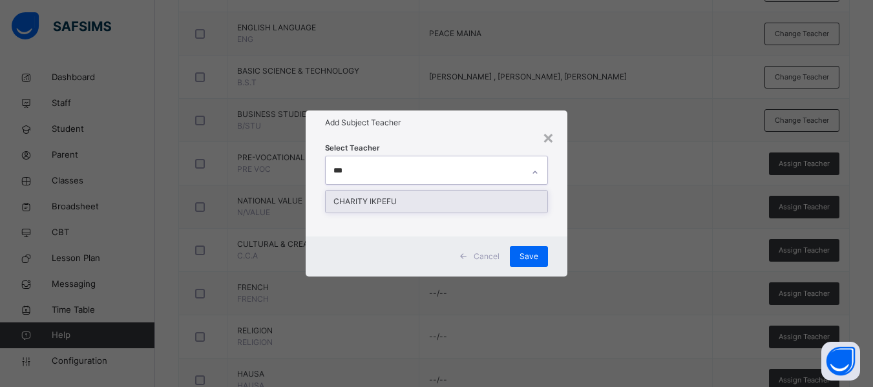
click at [422, 205] on div "CHARITY IKPEFU" at bounding box center [437, 202] width 222 height 22
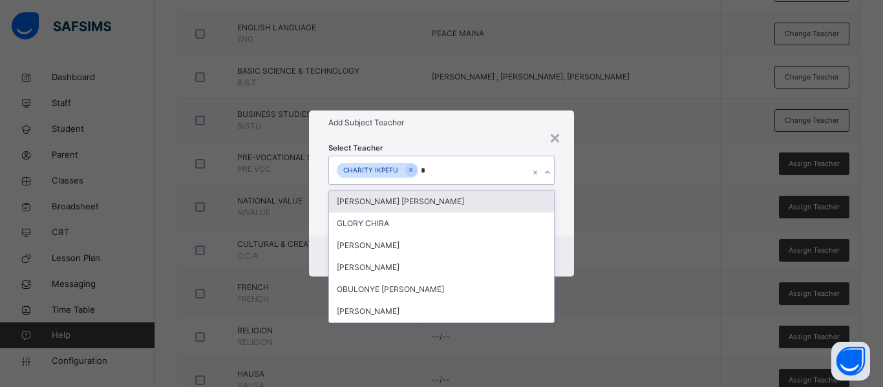
type input "**"
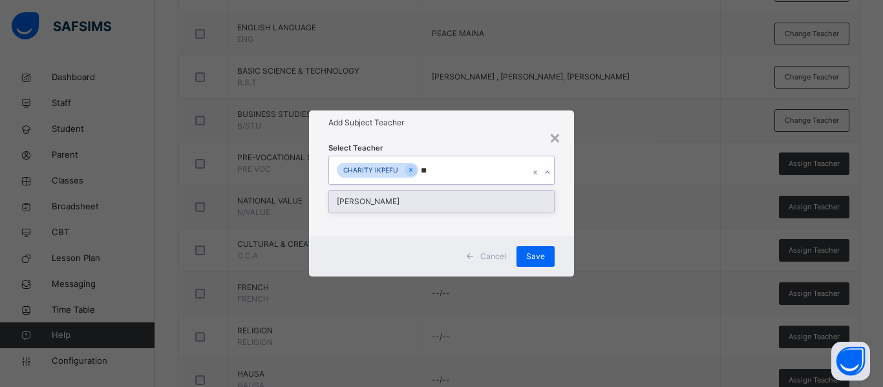
click at [449, 209] on div "[PERSON_NAME]" at bounding box center [441, 202] width 225 height 22
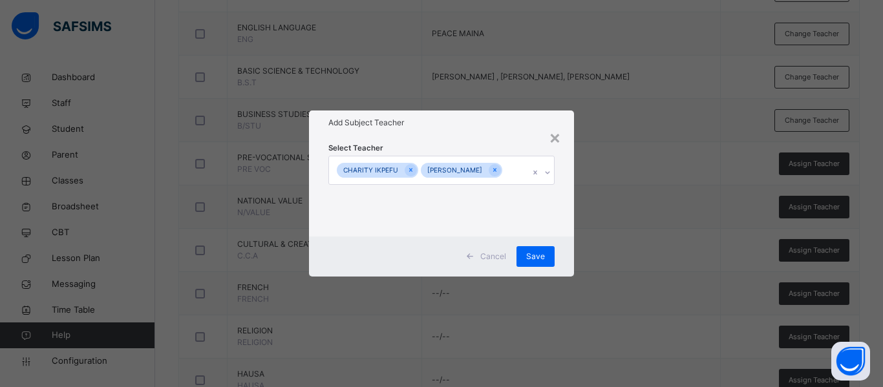
click at [562, 240] on div "Cancel Save" at bounding box center [441, 256] width 265 height 40
click at [534, 251] on span "Save" at bounding box center [535, 257] width 19 height 12
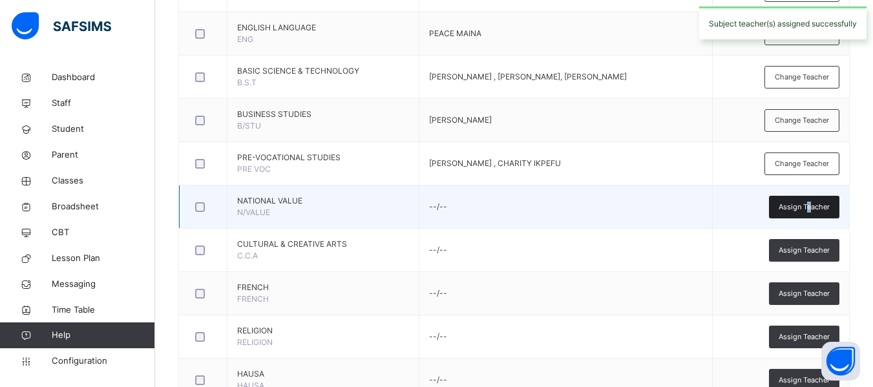
click at [820, 202] on span "Assign Teacher" at bounding box center [804, 207] width 51 height 11
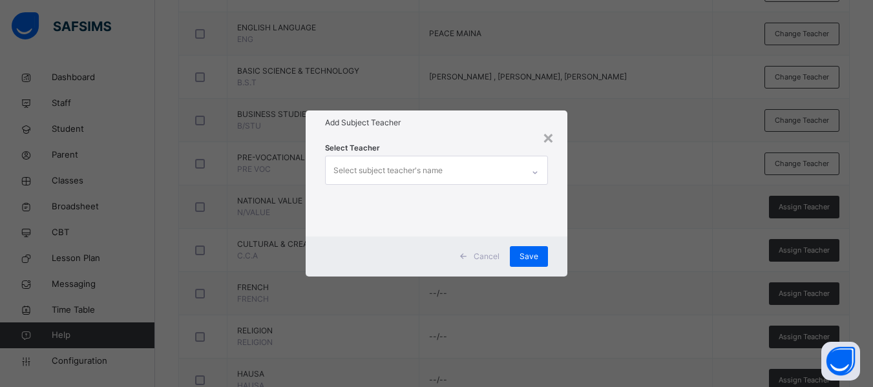
click at [347, 167] on div "Select subject teacher's name" at bounding box center [387, 170] width 109 height 25
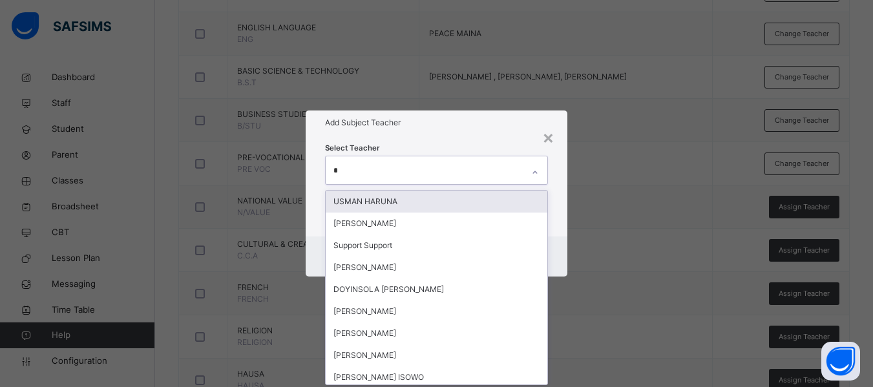
type input "**"
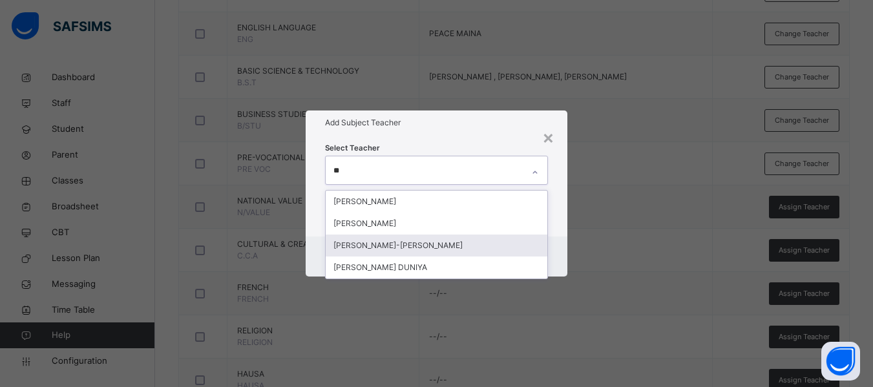
click at [382, 243] on div "[PERSON_NAME]-[PERSON_NAME]" at bounding box center [437, 246] width 222 height 22
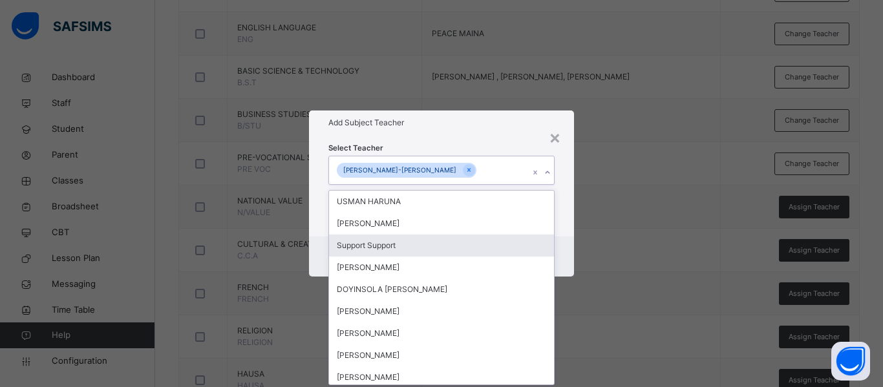
click at [560, 240] on div "Cancel Save" at bounding box center [441, 256] width 265 height 40
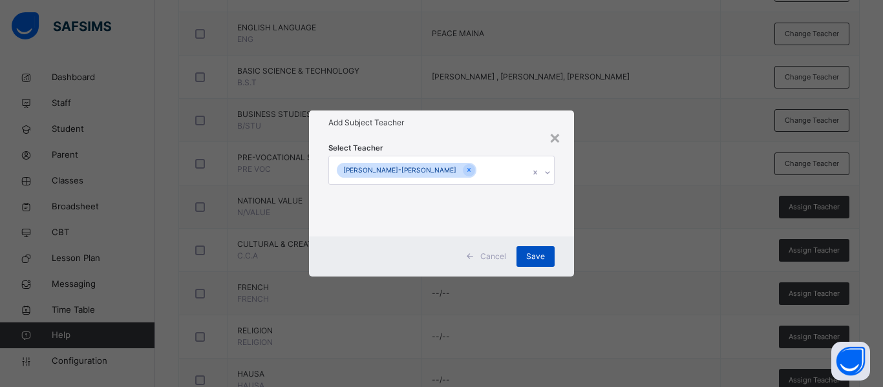
click at [536, 253] on span "Save" at bounding box center [535, 257] width 19 height 12
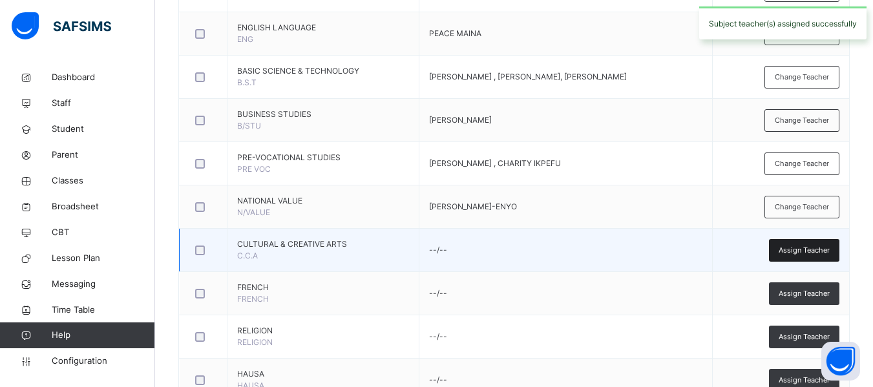
click at [799, 242] on div "Assign Teacher" at bounding box center [804, 250] width 70 height 23
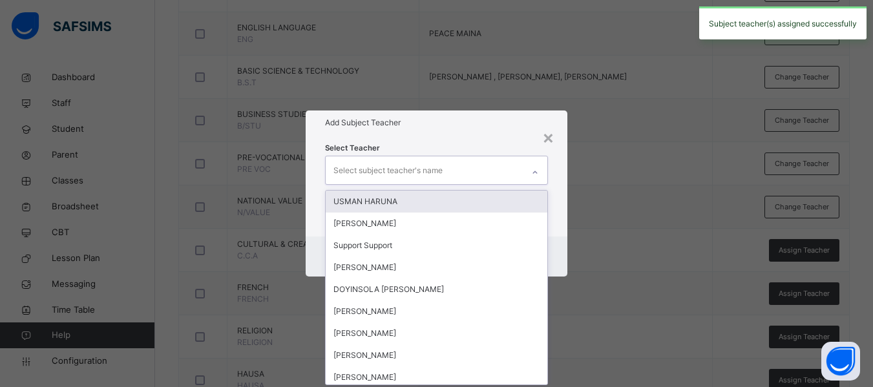
click at [406, 168] on div "Select subject teacher's name" at bounding box center [387, 170] width 109 height 25
type input "***"
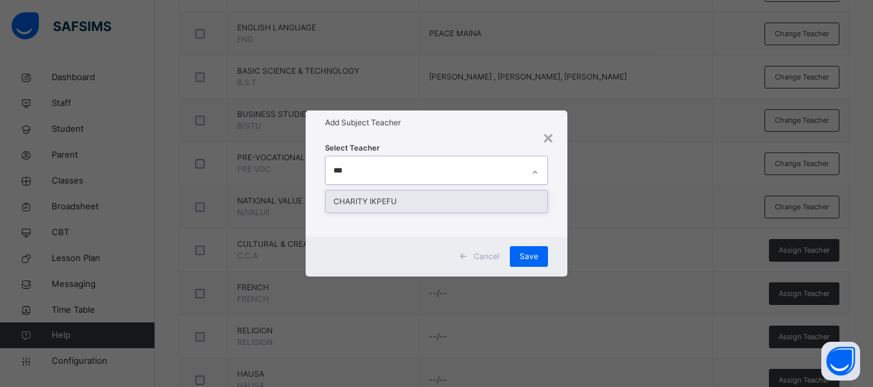
click at [410, 204] on div "CHARITY IKPEFU" at bounding box center [437, 202] width 222 height 22
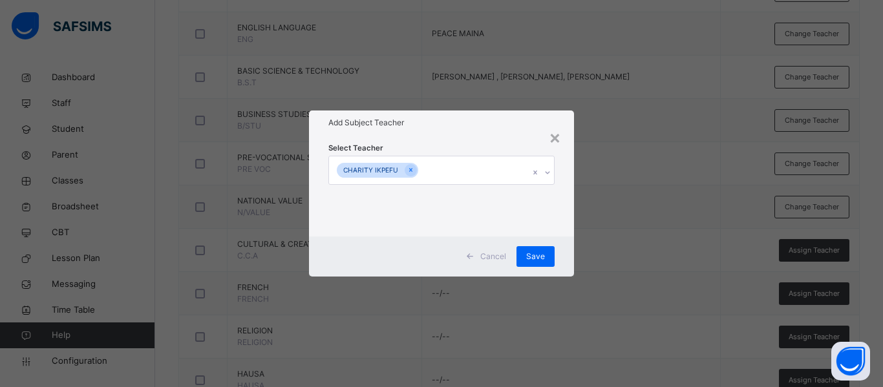
click at [560, 235] on div "Select Teacher CHARITY IKPEFU" at bounding box center [441, 185] width 265 height 101
click at [538, 251] on span "Save" at bounding box center [535, 257] width 19 height 12
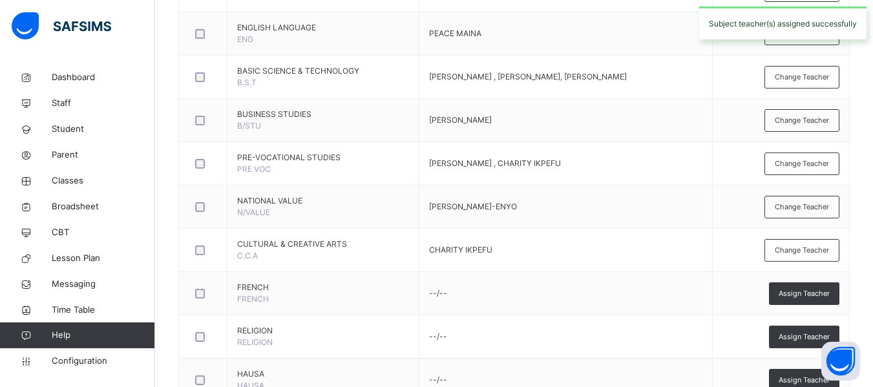
scroll to position [492, 0]
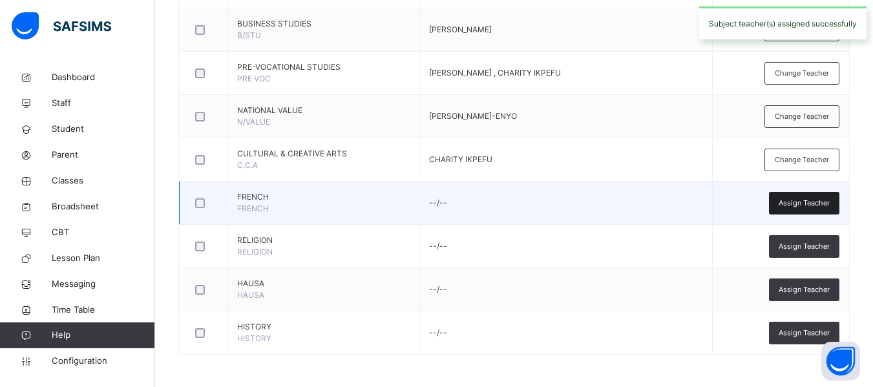
click at [813, 207] on span "Assign Teacher" at bounding box center [804, 203] width 51 height 11
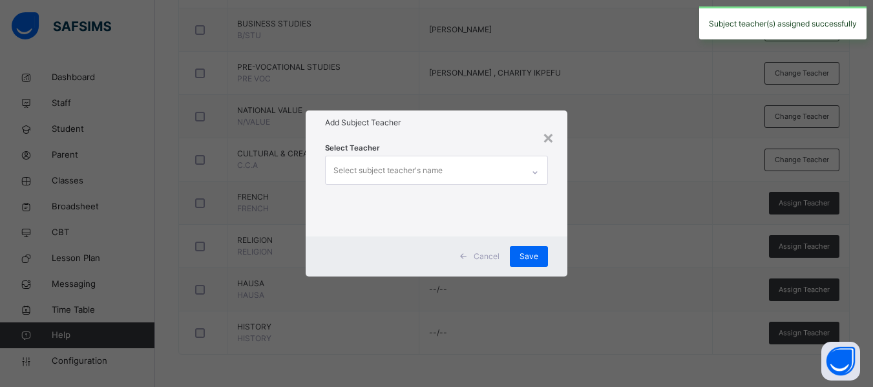
click at [377, 167] on div "Select subject teacher's name" at bounding box center [387, 170] width 109 height 25
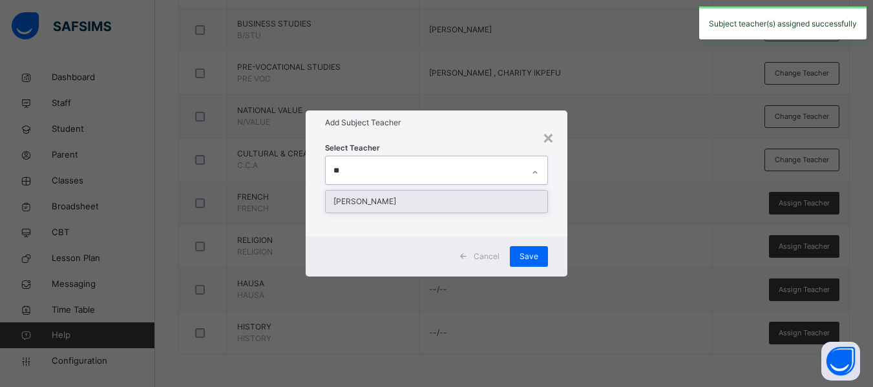
type input "***"
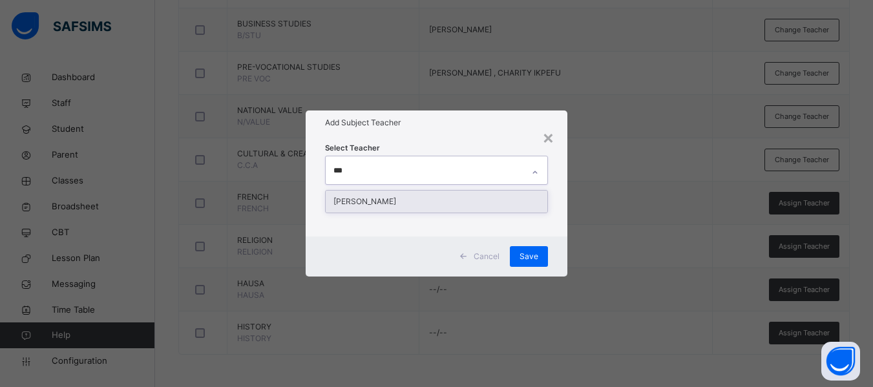
click at [392, 196] on div "GRACE LEMUEL" at bounding box center [437, 202] width 222 height 22
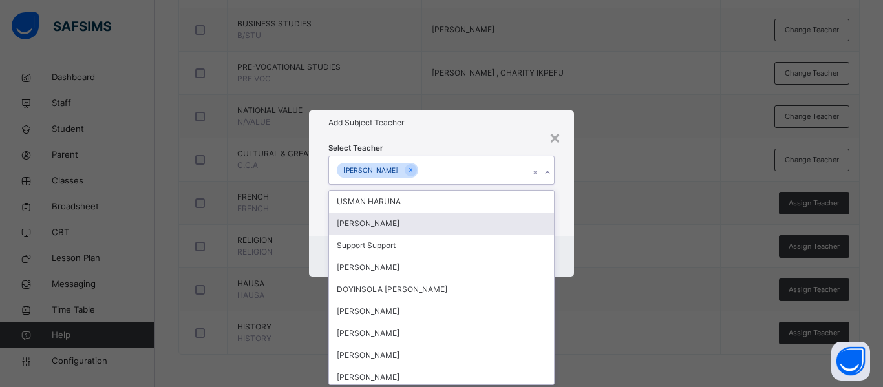
click at [561, 241] on div "Cancel Save" at bounding box center [441, 256] width 265 height 40
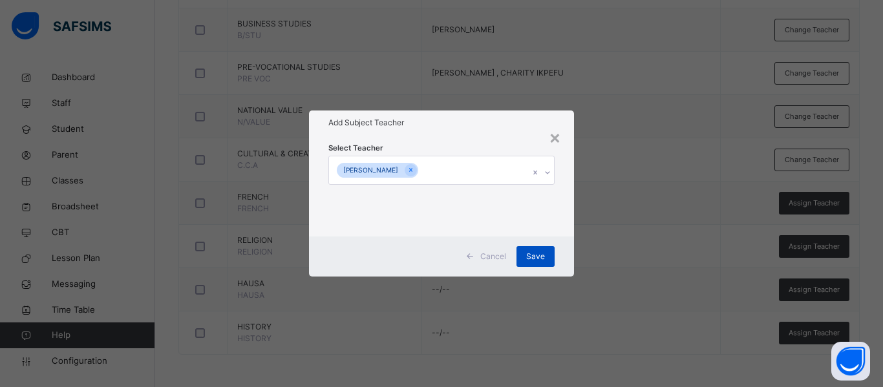
click at [540, 249] on div "Save" at bounding box center [535, 256] width 38 height 21
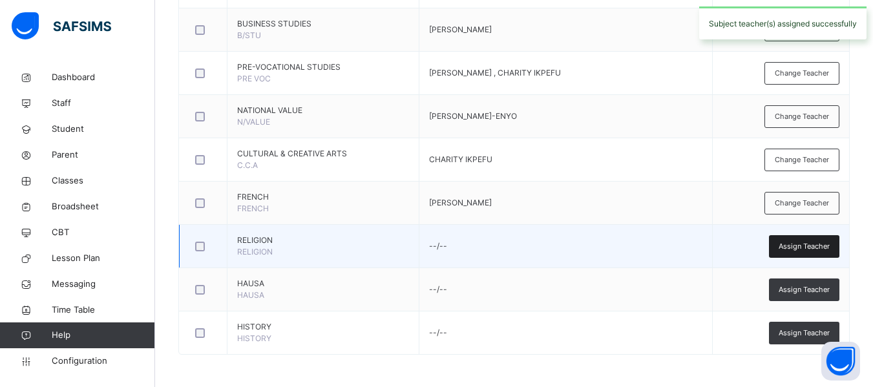
click at [815, 241] on span "Assign Teacher" at bounding box center [804, 246] width 51 height 11
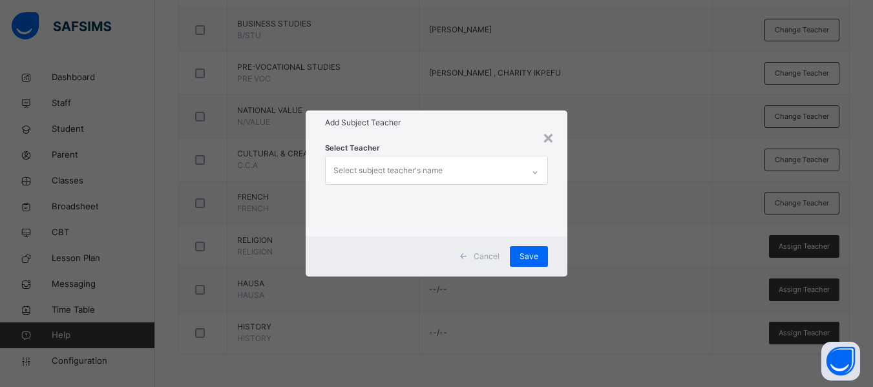
click at [418, 171] on div "Select subject teacher's name" at bounding box center [387, 170] width 109 height 25
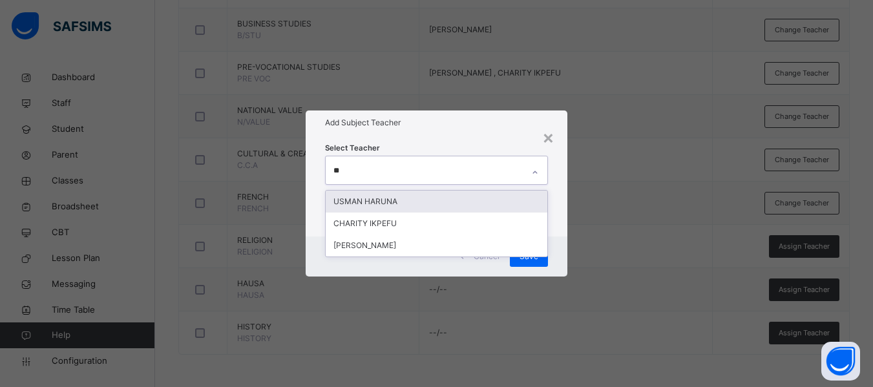
type input "***"
click at [375, 196] on div "USMAN HARUNA" at bounding box center [437, 202] width 222 height 22
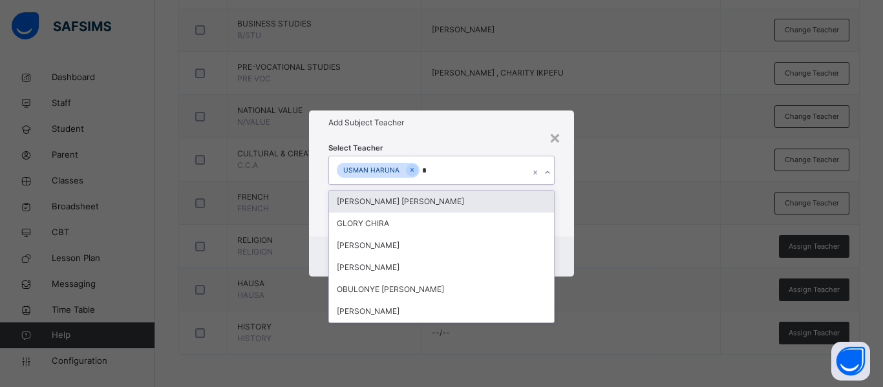
type input "**"
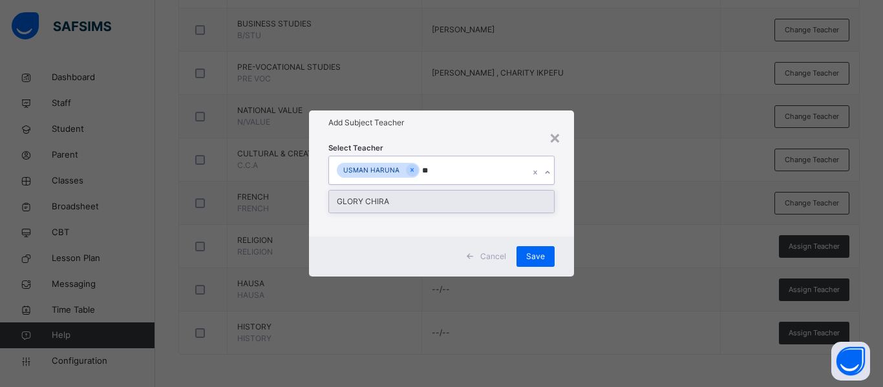
click at [454, 202] on div "GLORY CHIRA" at bounding box center [441, 202] width 225 height 22
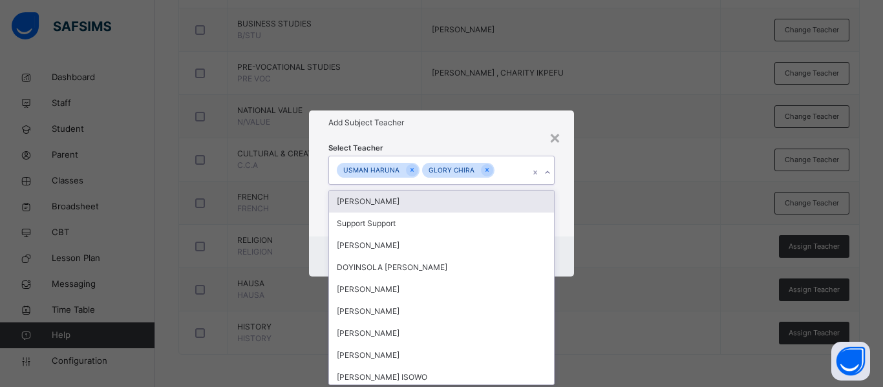
click at [485, 169] on icon at bounding box center [486, 169] width 7 height 9
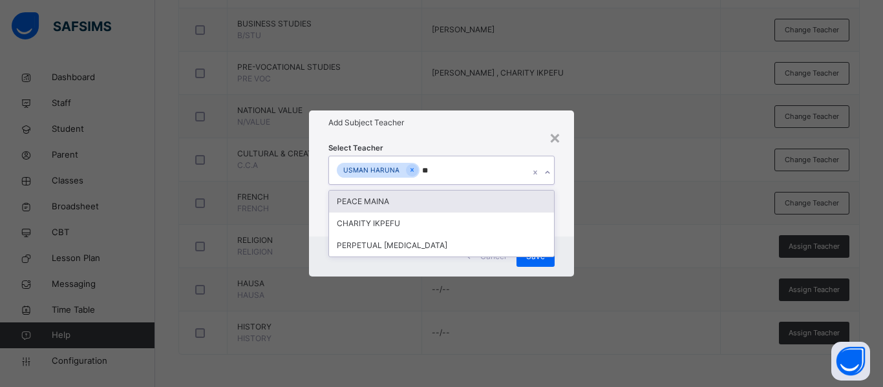
type input "***"
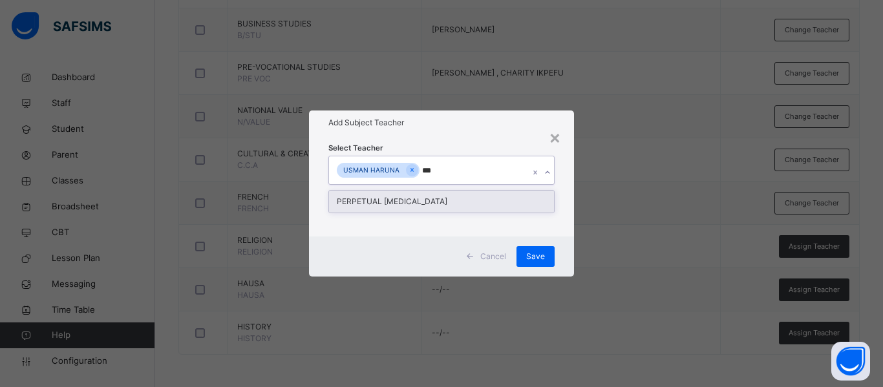
click at [448, 191] on div "PERPETUAL TOBI" at bounding box center [441, 202] width 225 height 22
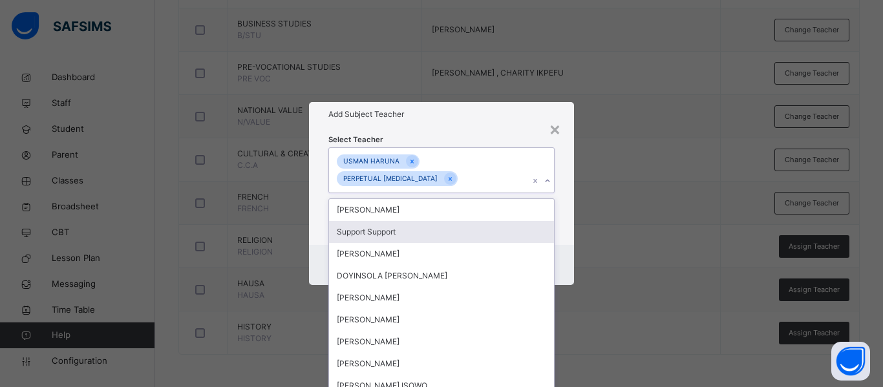
click at [569, 235] on div "Select Teacher option PERPETUAL TOBI, selected. option Support Support focused,…" at bounding box center [441, 186] width 265 height 118
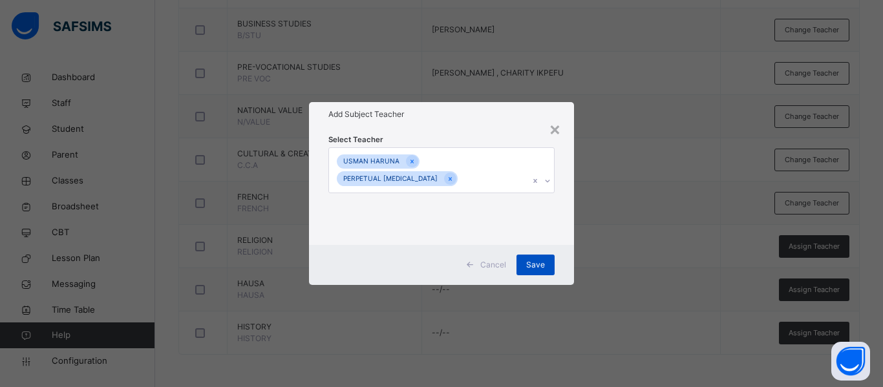
click at [531, 259] on span "Save" at bounding box center [535, 265] width 19 height 12
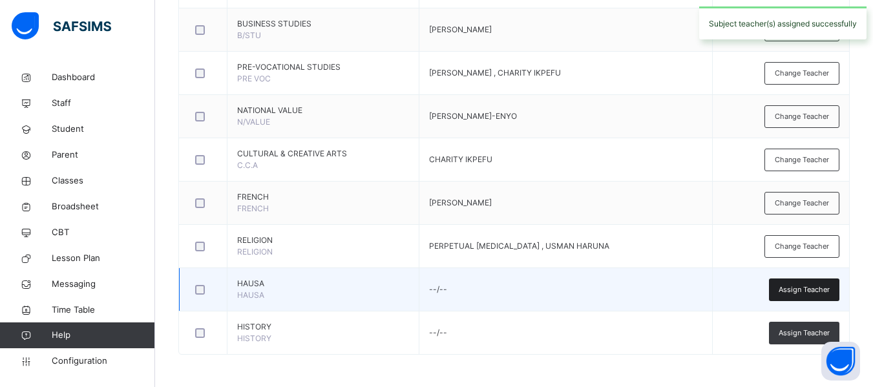
click at [814, 288] on span "Assign Teacher" at bounding box center [804, 289] width 51 height 11
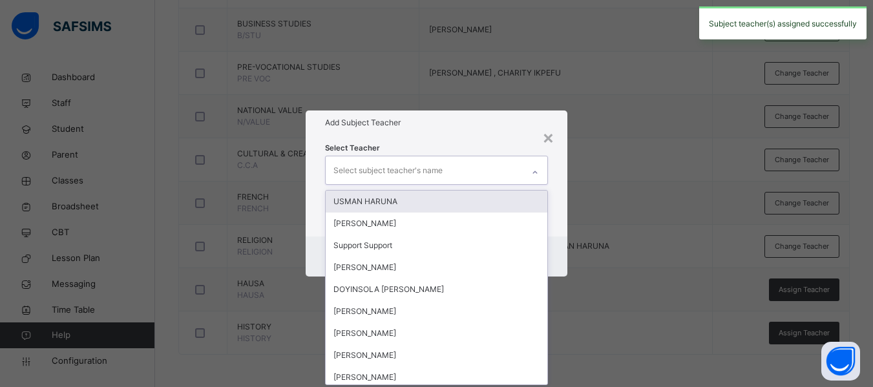
click at [386, 169] on div "Select subject teacher's name" at bounding box center [387, 170] width 109 height 25
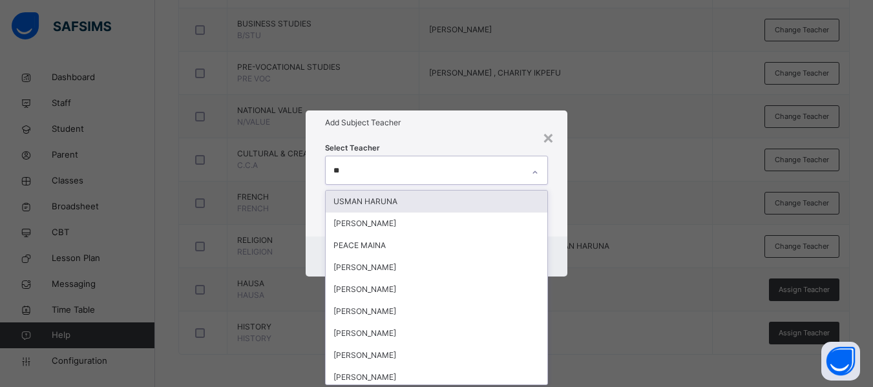
type input "***"
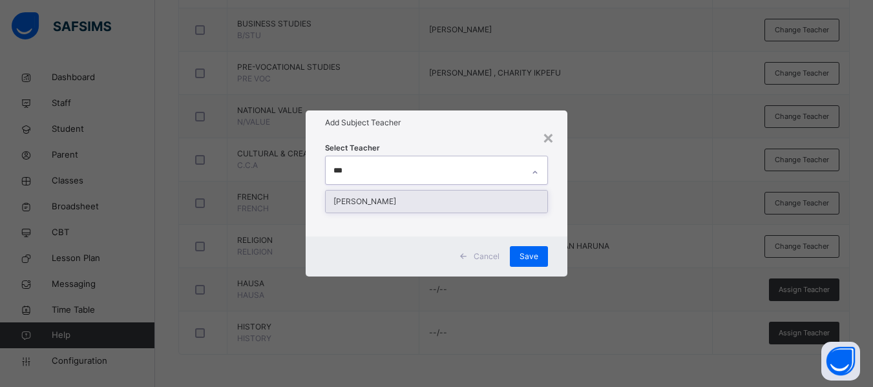
click at [377, 199] on div "NAZIFI HARUNA" at bounding box center [437, 202] width 222 height 22
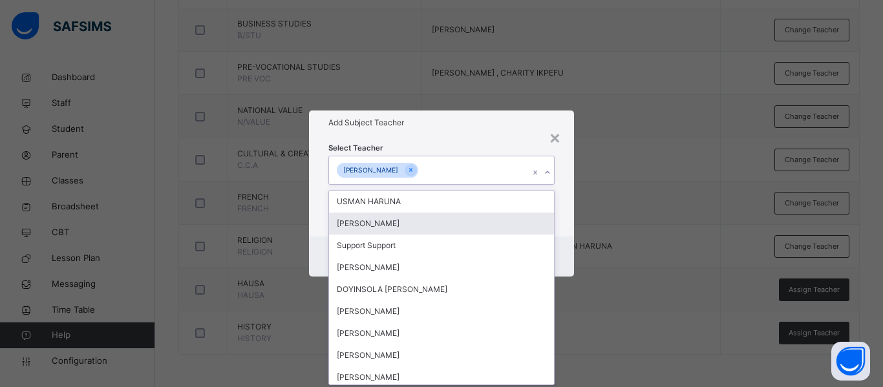
click at [556, 205] on div "Select Teacher option NAZIFI HARUNA, selected. option ELIJAH VICTOR CHIRA focus…" at bounding box center [441, 185] width 265 height 101
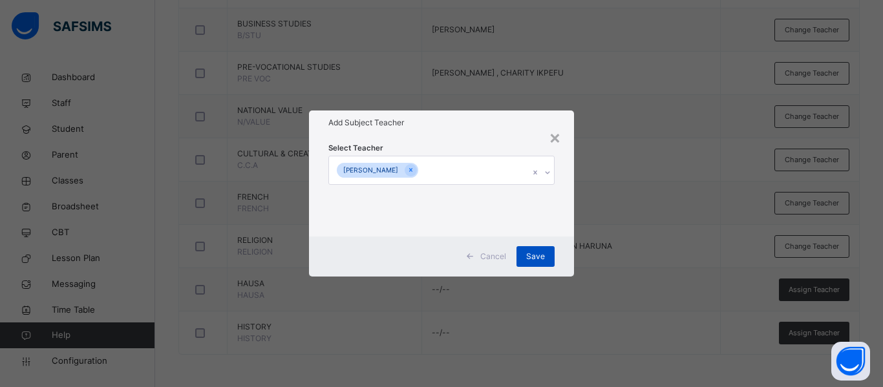
click at [536, 257] on span "Save" at bounding box center [535, 257] width 19 height 12
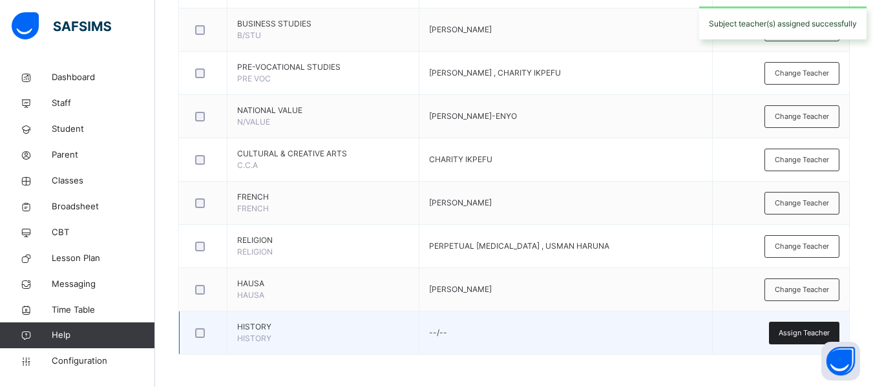
click at [800, 331] on span "Assign Teacher" at bounding box center [804, 333] width 51 height 11
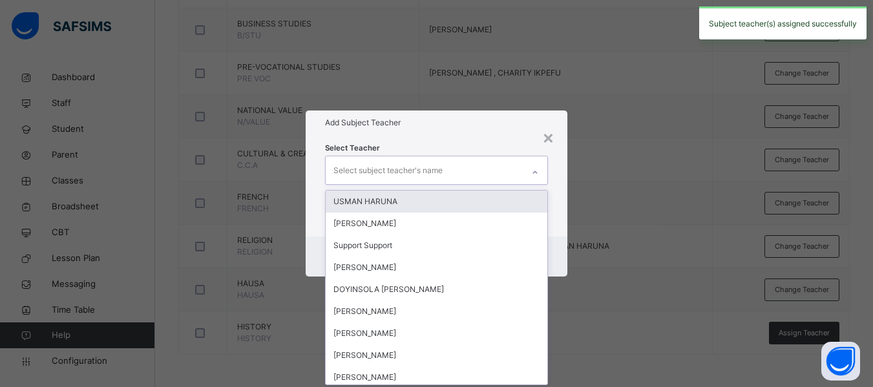
click at [348, 174] on div "Select subject teacher's name" at bounding box center [387, 170] width 109 height 25
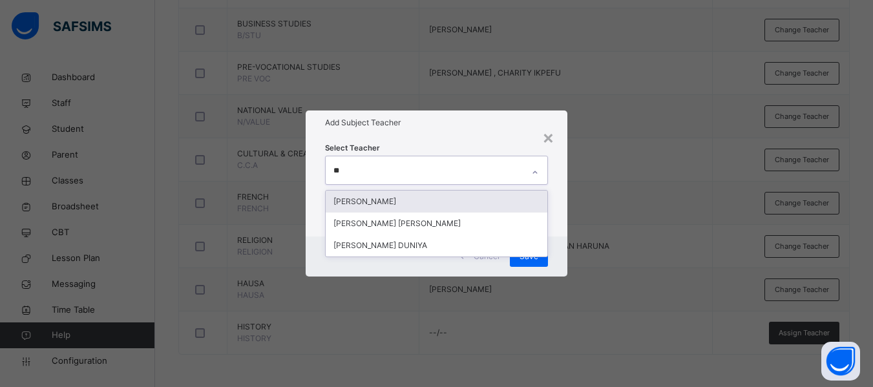
type input "***"
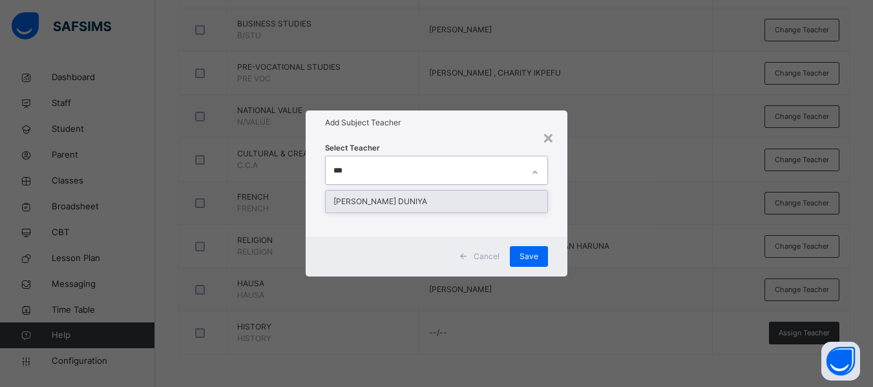
click at [362, 196] on div "ROSEMARY SEWUESE DUNIYA" at bounding box center [437, 202] width 222 height 22
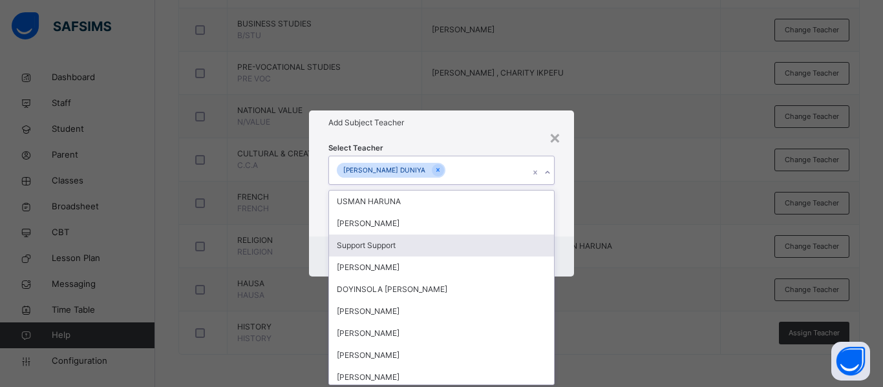
click at [564, 242] on div "Cancel Save" at bounding box center [441, 256] width 265 height 40
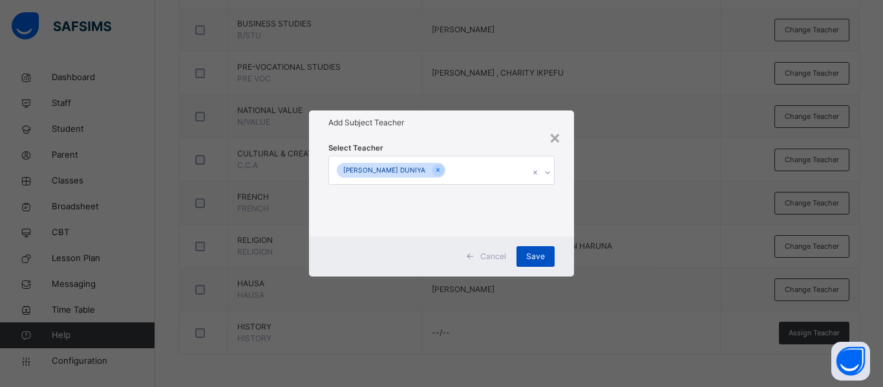
click at [533, 254] on span "Save" at bounding box center [535, 257] width 19 height 12
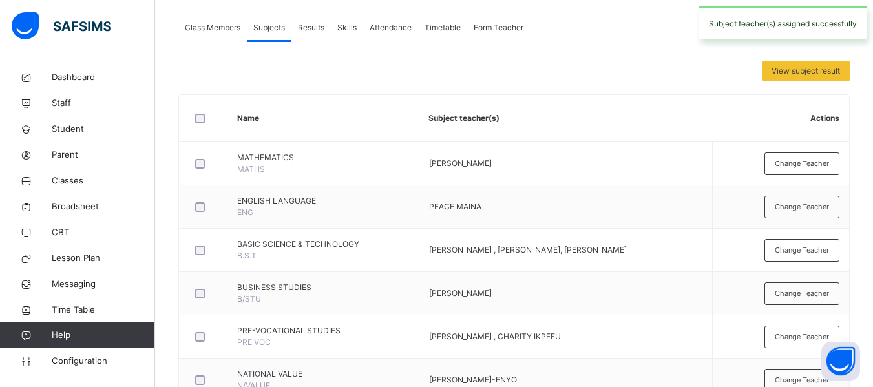
scroll to position [223, 0]
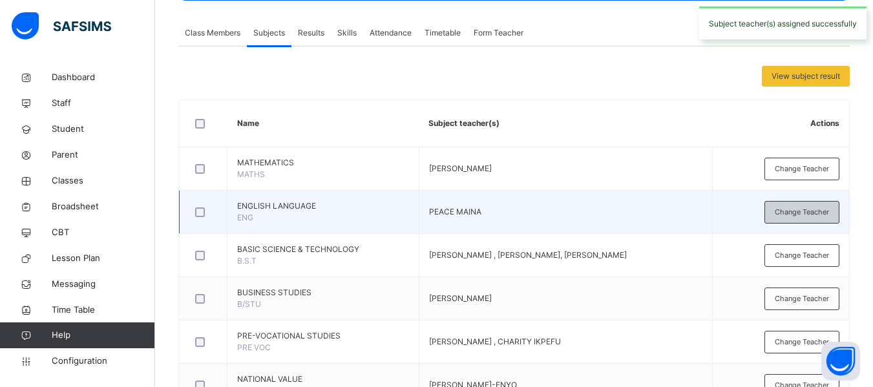
click at [807, 210] on span "Change Teacher" at bounding box center [802, 212] width 54 height 11
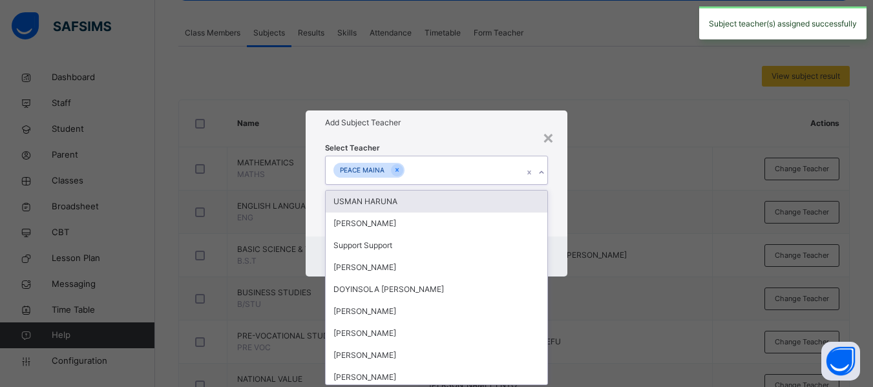
click at [403, 173] on div "PEACE MAINA" at bounding box center [424, 169] width 197 height 27
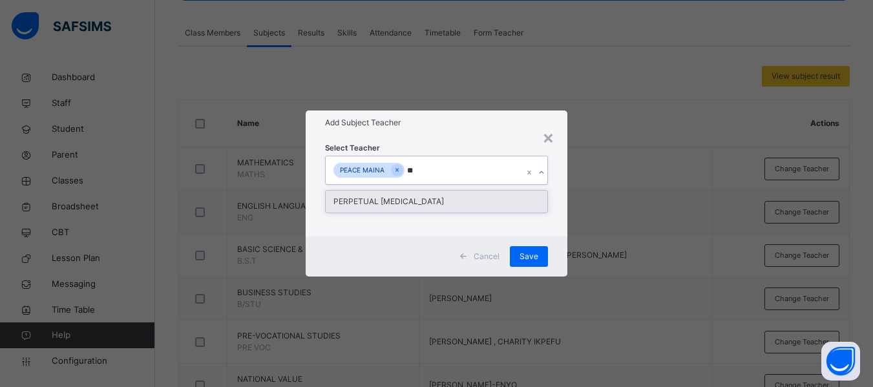
type input "***"
click at [391, 199] on div "PERPETUAL TOBI" at bounding box center [437, 202] width 222 height 22
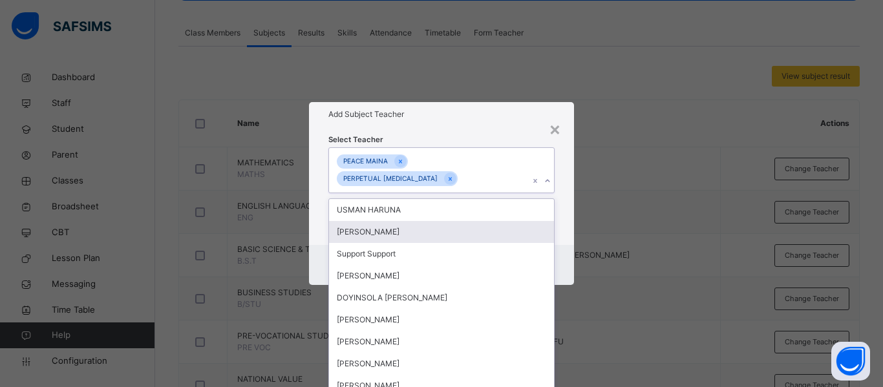
click at [564, 222] on div "Select Teacher option PERPETUAL TOBI, selected. option ELIJAH VICTOR CHIRA focu…" at bounding box center [441, 186] width 265 height 118
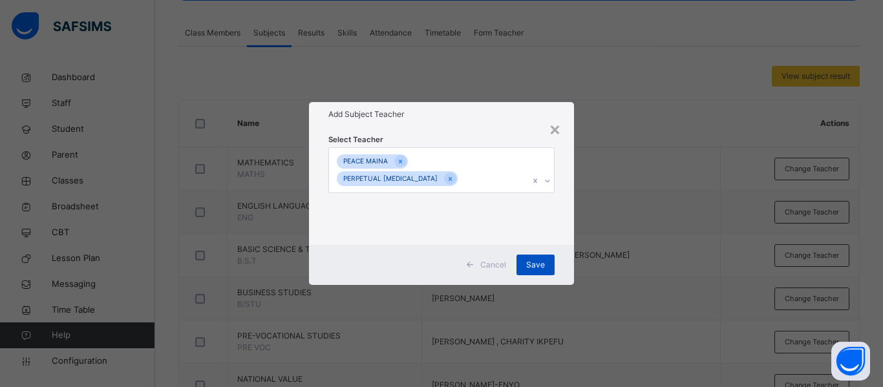
click at [535, 259] on span "Save" at bounding box center [535, 265] width 19 height 12
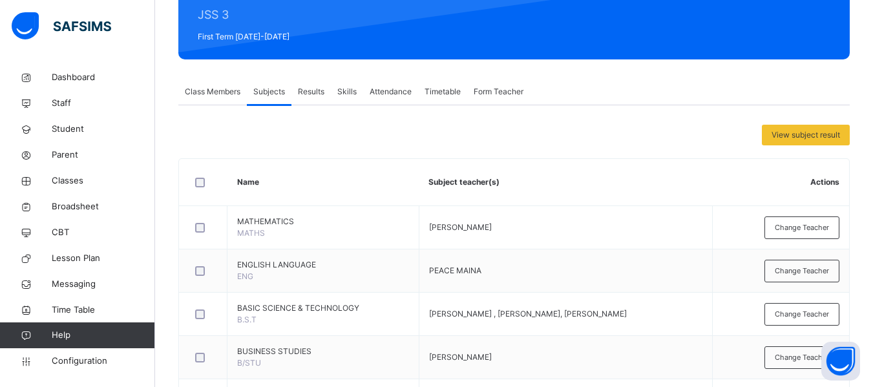
scroll to position [165, 0]
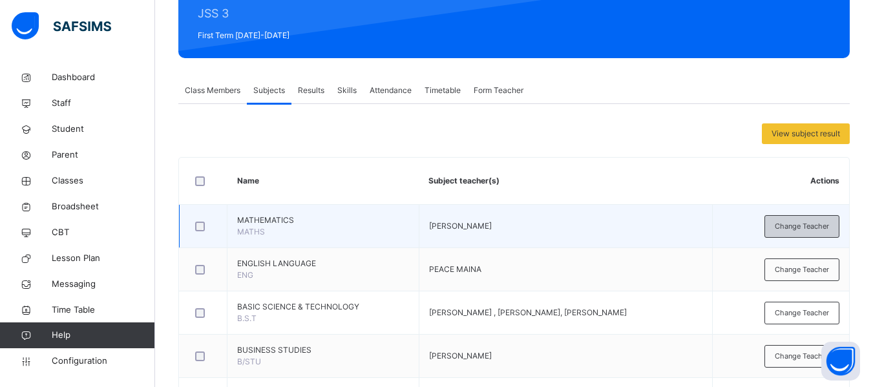
click at [818, 226] on span "Change Teacher" at bounding box center [802, 226] width 54 height 11
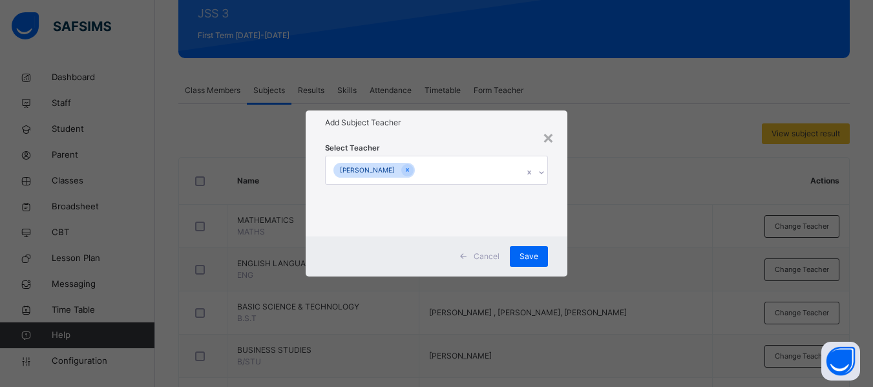
click at [431, 169] on div "[PERSON_NAME]" at bounding box center [424, 169] width 197 height 27
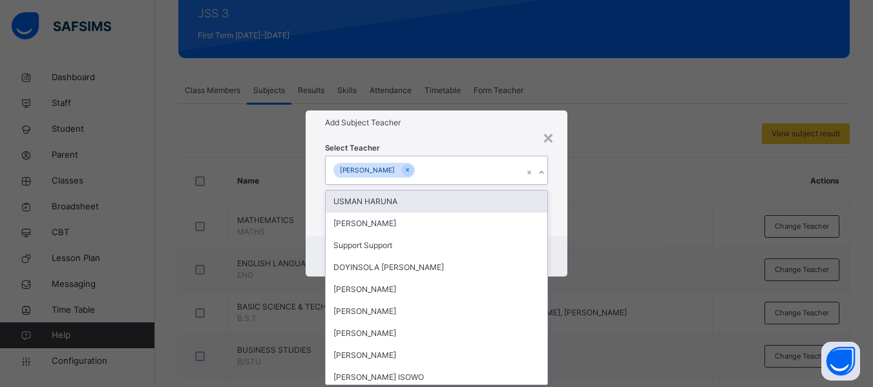
type input "*"
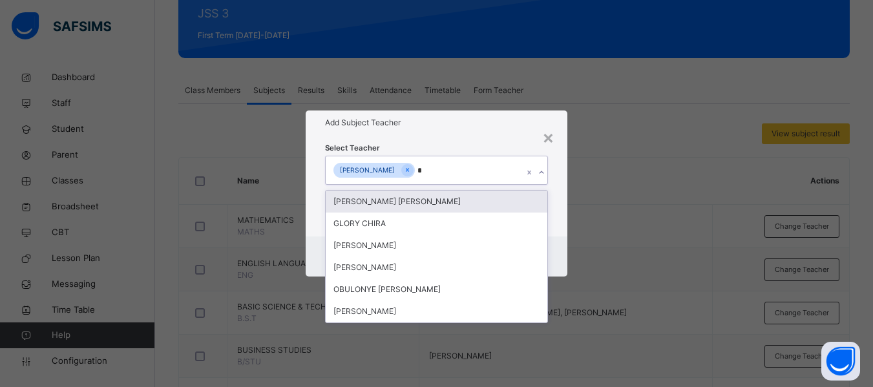
drag, startPoint x: 403, startPoint y: 204, endPoint x: 406, endPoint y: 197, distance: 7.6
click at [404, 201] on div "[PERSON_NAME] [PERSON_NAME]" at bounding box center [437, 202] width 222 height 22
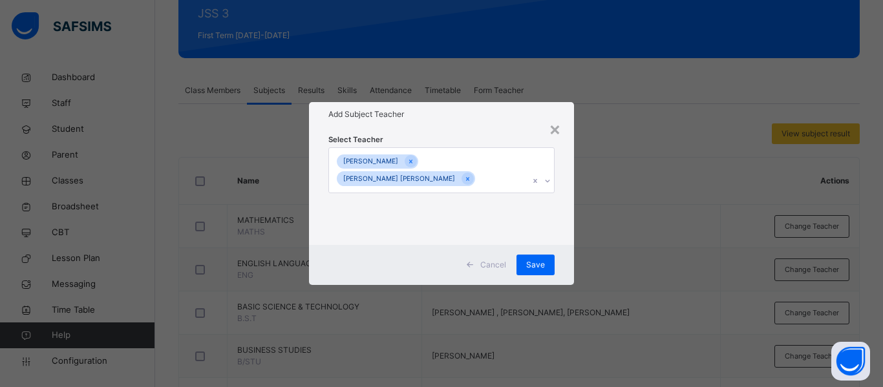
click at [567, 189] on div "Select Teacher EMMANUEL CHIRA UCHE CHIRA GODSWILL" at bounding box center [441, 186] width 265 height 118
click at [530, 269] on span "Save" at bounding box center [535, 265] width 19 height 12
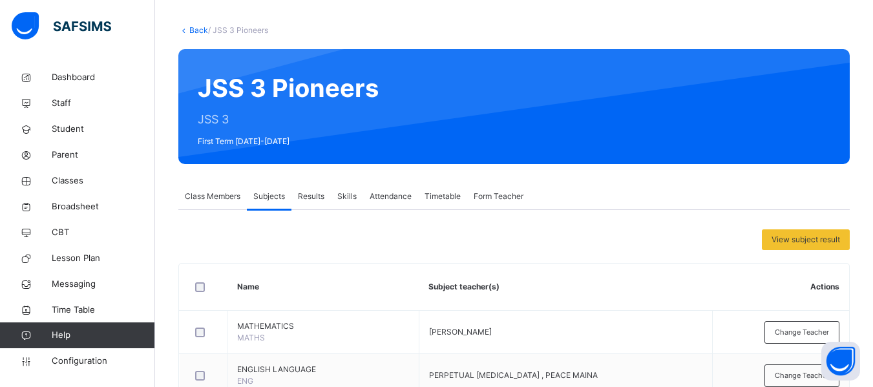
scroll to position [0, 0]
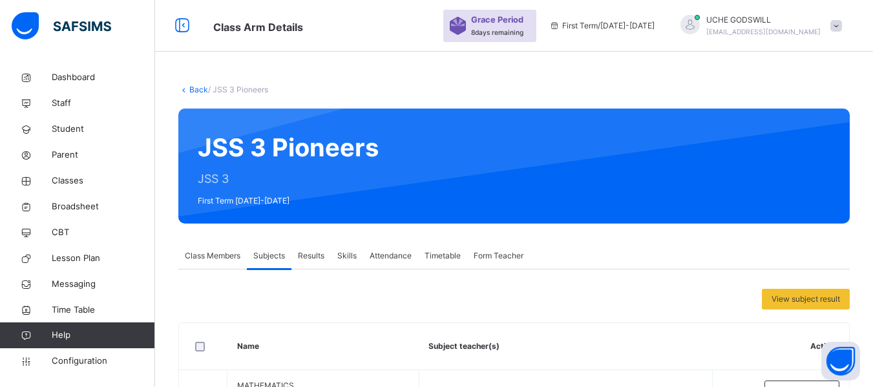
click at [194, 94] on div "Back / JSS 3 Pioneers" at bounding box center [513, 90] width 671 height 12
click at [198, 91] on link "Back" at bounding box center [198, 90] width 19 height 10
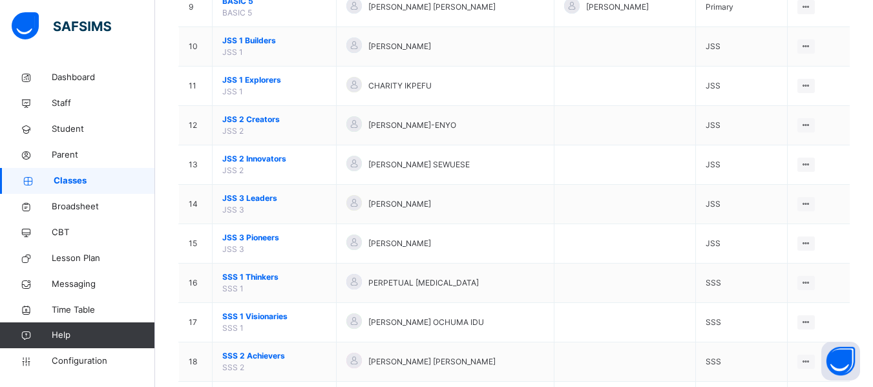
scroll to position [465, 0]
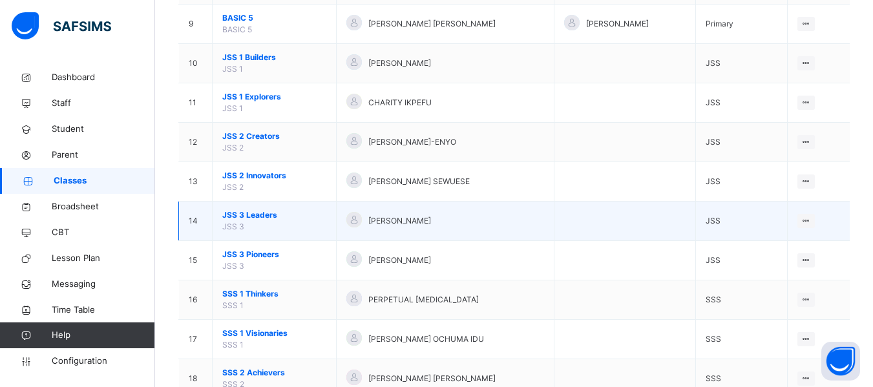
click at [251, 209] on td "JSS 3 Leaders JSS 3" at bounding box center [275, 221] width 124 height 39
click at [260, 213] on span "JSS 3 Leaders" at bounding box center [274, 215] width 104 height 12
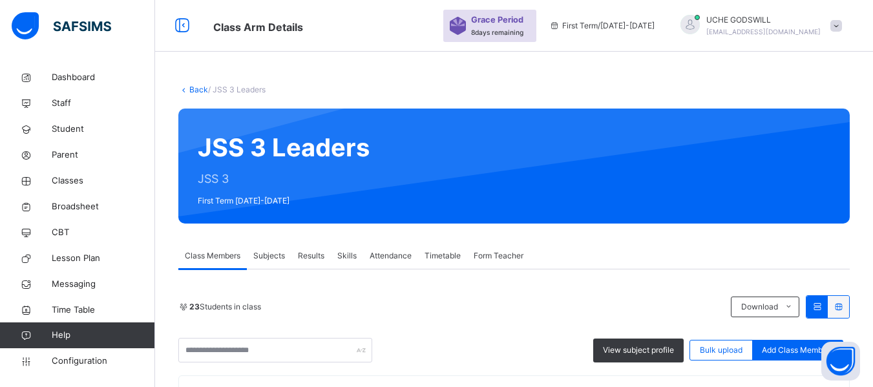
click at [261, 254] on span "Subjects" at bounding box center [269, 256] width 32 height 12
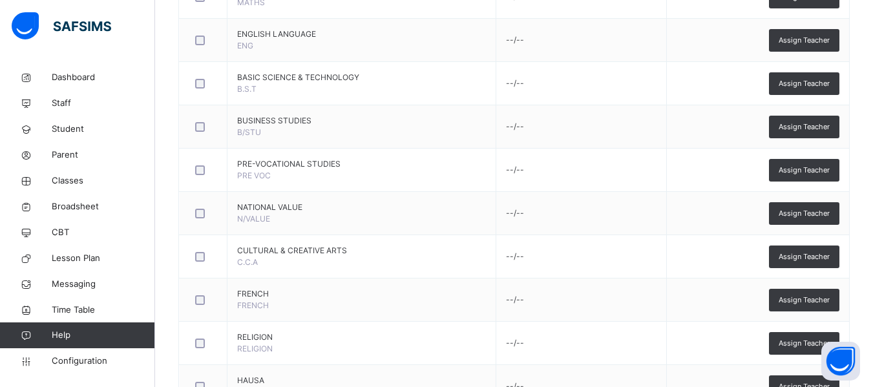
scroll to position [492, 0]
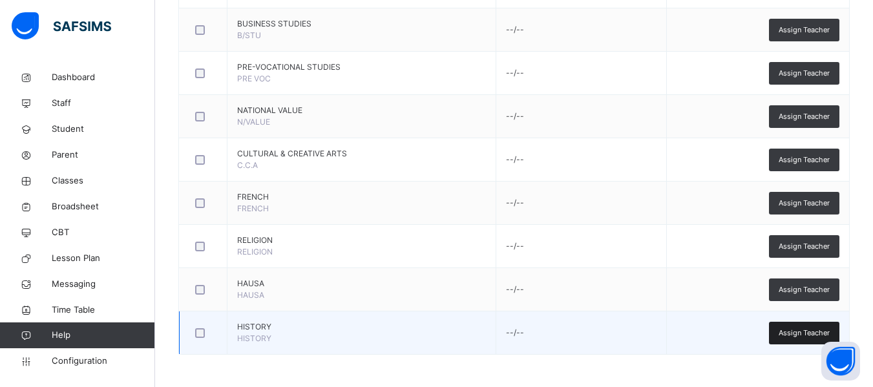
click at [803, 328] on span "Assign Teacher" at bounding box center [804, 333] width 51 height 11
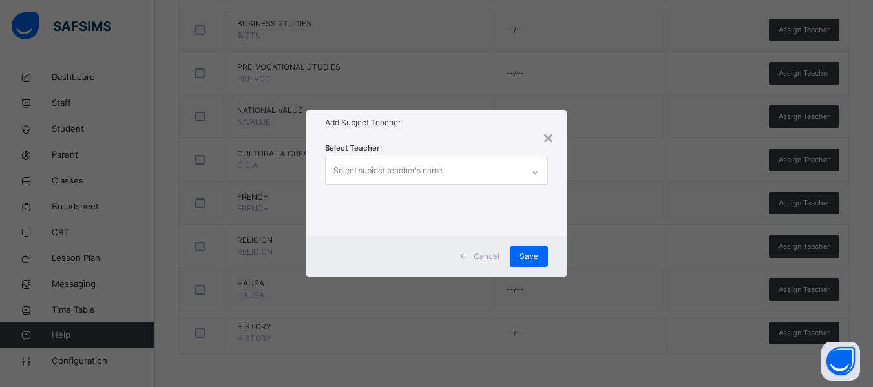
click at [392, 172] on div "Select subject teacher's name" at bounding box center [387, 170] width 109 height 25
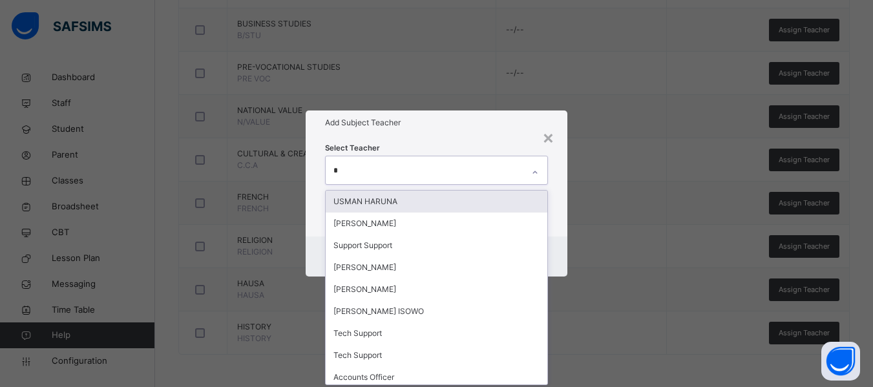
type input "**"
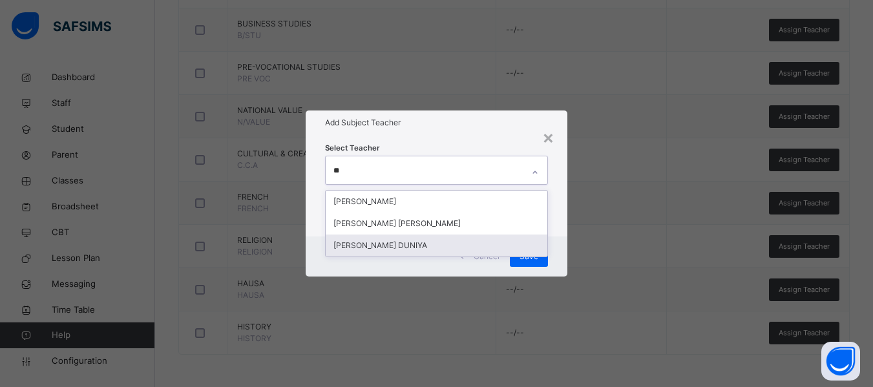
click at [394, 242] on div "ROSEMARY SEWUESE DUNIYA" at bounding box center [437, 246] width 222 height 22
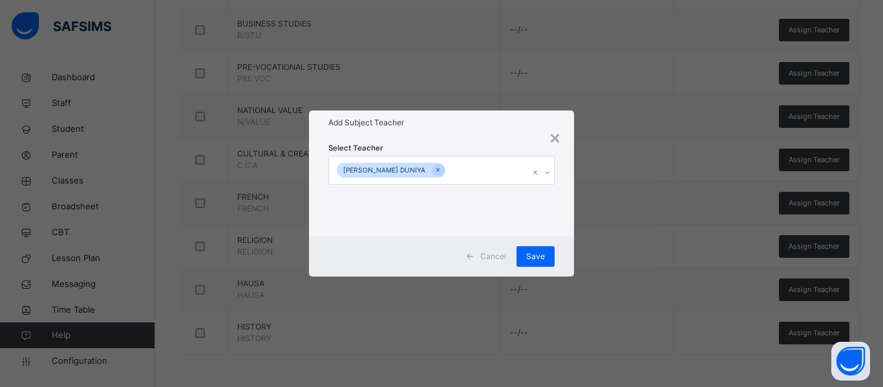
click at [560, 241] on div "Cancel Save" at bounding box center [441, 256] width 265 height 40
click at [541, 249] on div "Save" at bounding box center [535, 256] width 38 height 21
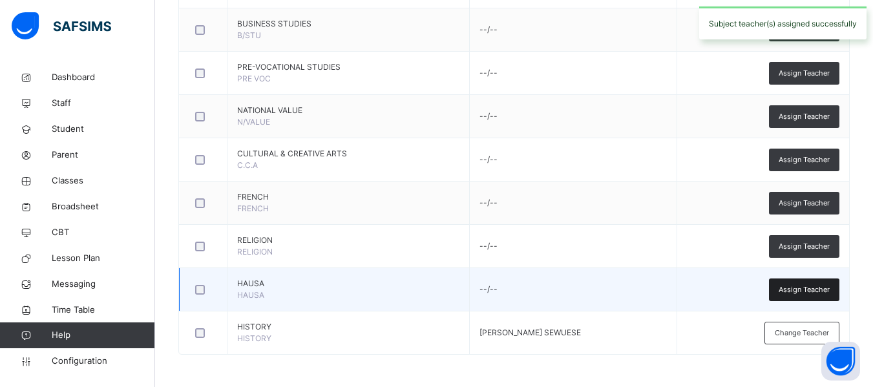
click at [801, 282] on div "Assign Teacher" at bounding box center [804, 289] width 70 height 23
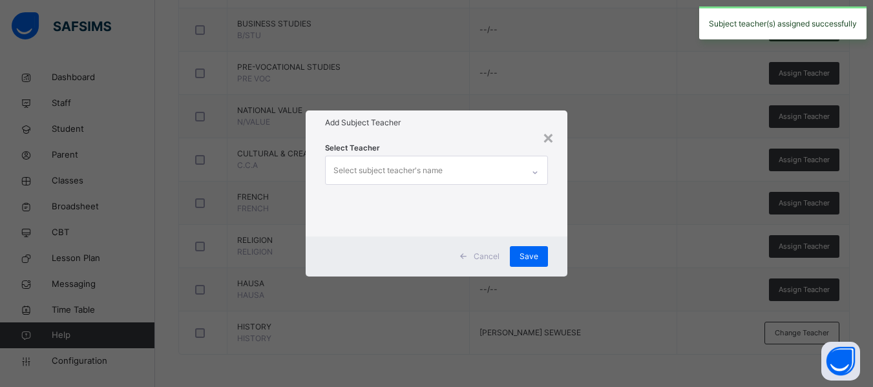
click at [406, 170] on div "Select subject teacher's name" at bounding box center [387, 170] width 109 height 25
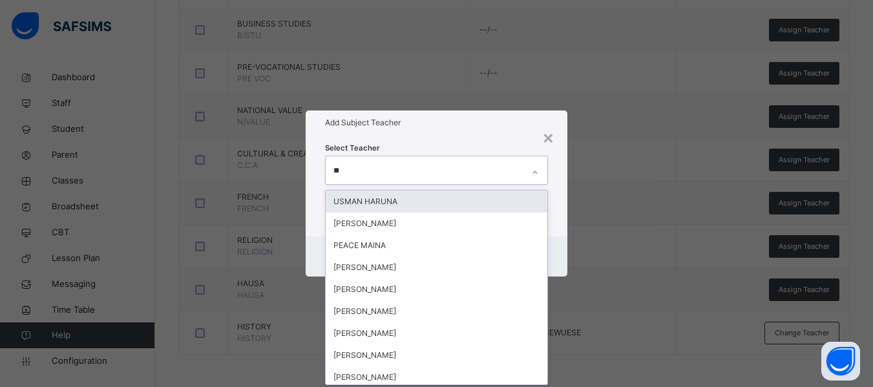
type input "***"
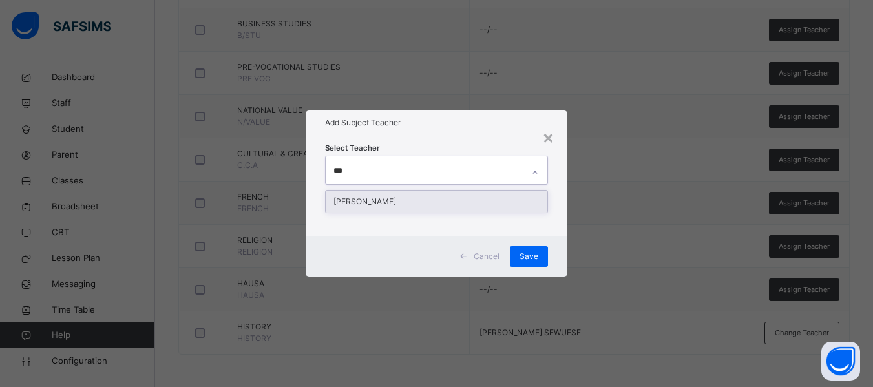
click at [398, 198] on div "NAZIFI HARUNA" at bounding box center [437, 202] width 222 height 22
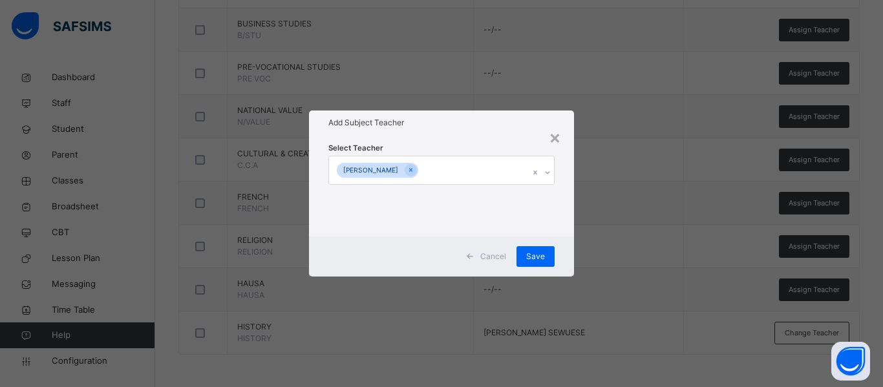
click at [567, 242] on div "Cancel Save" at bounding box center [441, 256] width 265 height 40
click at [535, 253] on span "Save" at bounding box center [535, 257] width 19 height 12
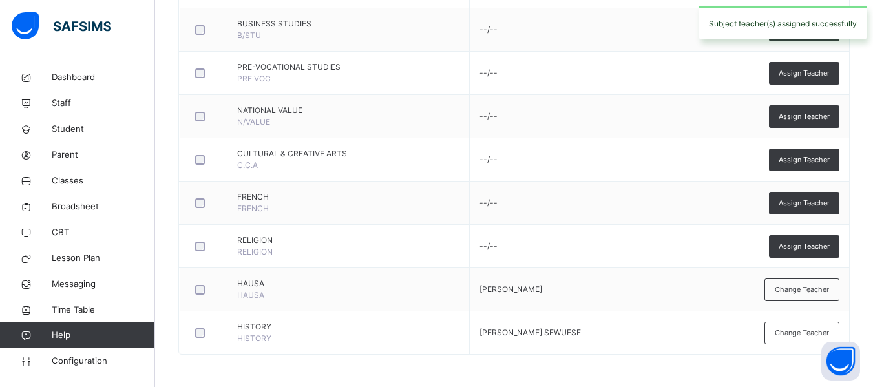
click at [782, 333] on div "Change Teacher" at bounding box center [801, 333] width 75 height 23
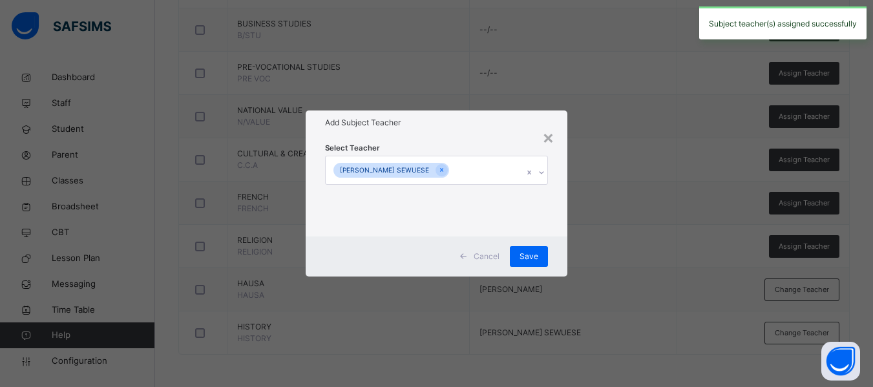
click at [475, 174] on div "[PERSON_NAME] SEWUESE" at bounding box center [424, 169] width 197 height 27
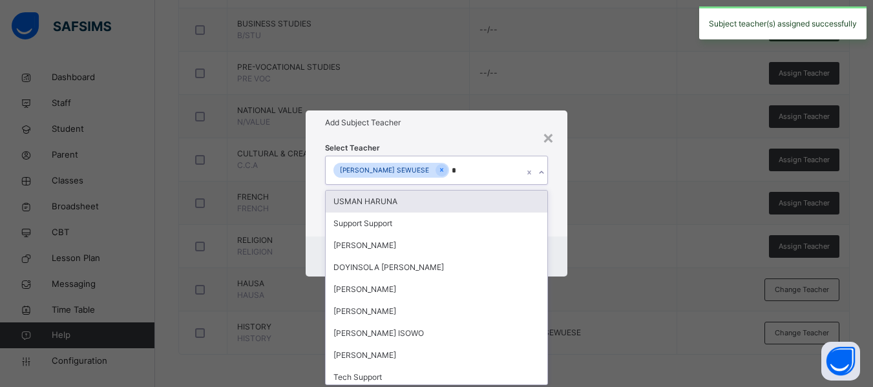
type input "**"
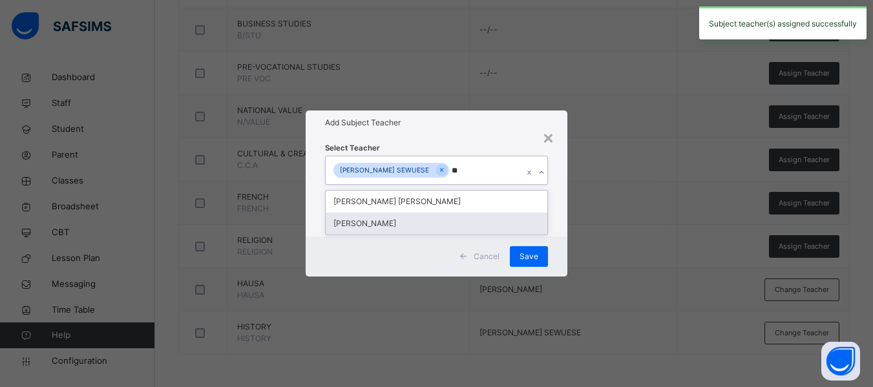
click at [404, 227] on div "VICTOR UCHENNA" at bounding box center [437, 224] width 222 height 22
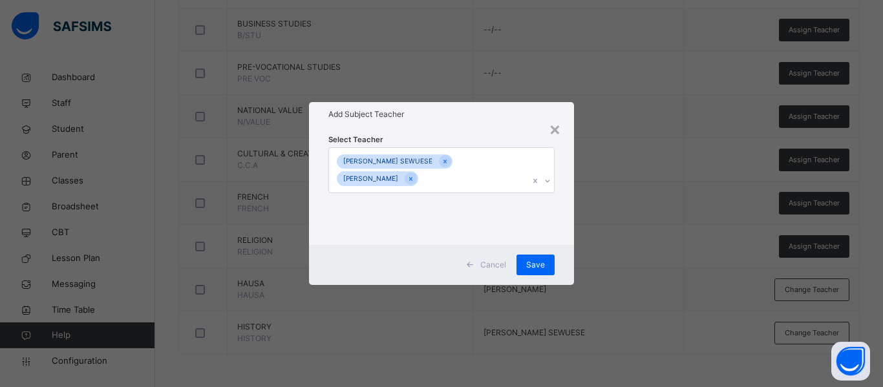
click at [558, 232] on div "Select Teacher ROSEMARY DUNIYA SEWUESE VICTOR UCHENNA" at bounding box center [441, 186] width 265 height 118
click at [538, 262] on span "Save" at bounding box center [535, 265] width 19 height 12
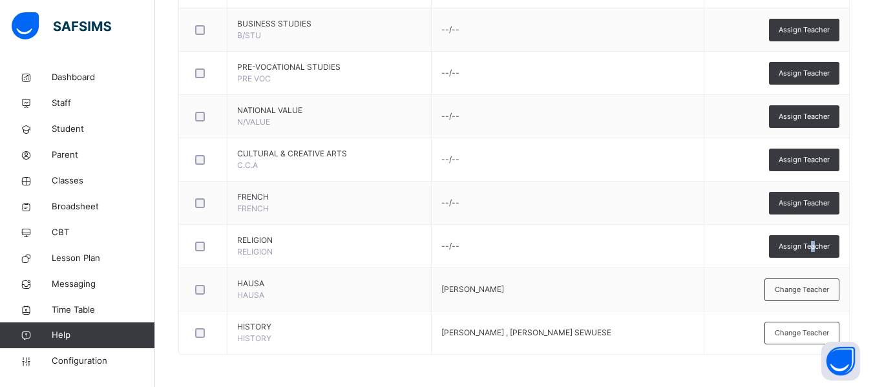
click at [822, 249] on span "Assign Teacher" at bounding box center [804, 246] width 51 height 11
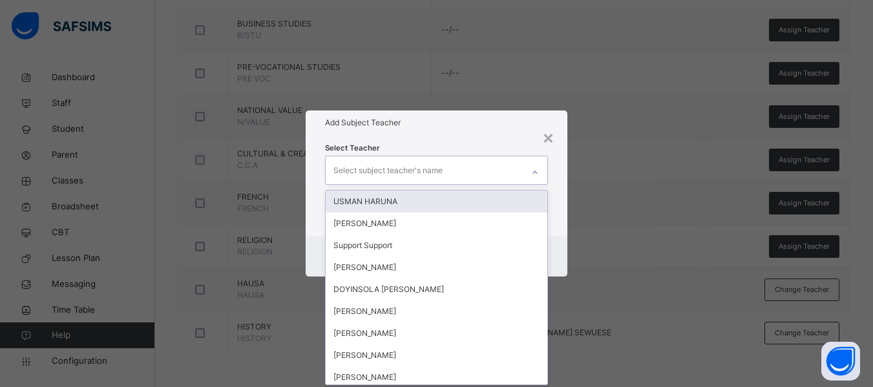
click at [388, 173] on div "Select subject teacher's name" at bounding box center [387, 170] width 109 height 25
type input "***"
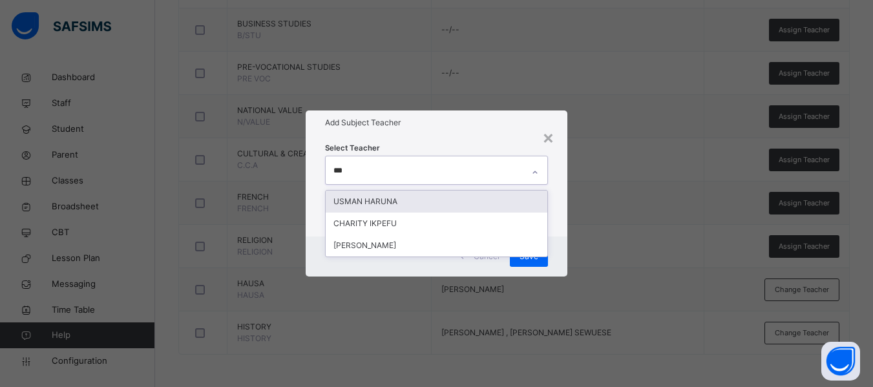
click at [387, 194] on div "USMAN HARUNA" at bounding box center [437, 202] width 222 height 22
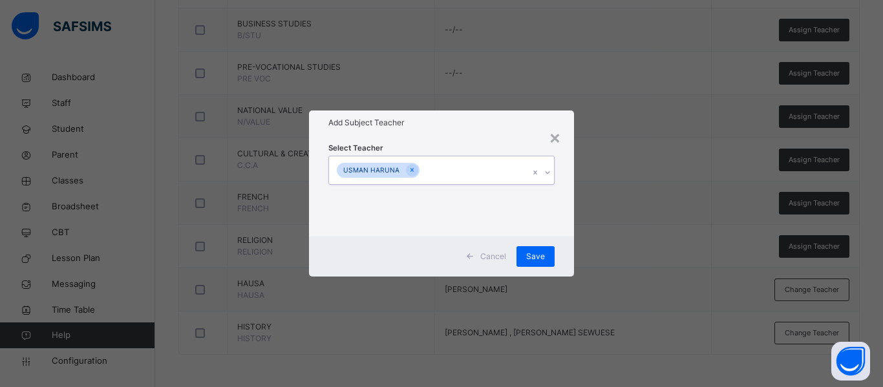
click at [441, 168] on div "USMAN HARUNA" at bounding box center [429, 169] width 200 height 27
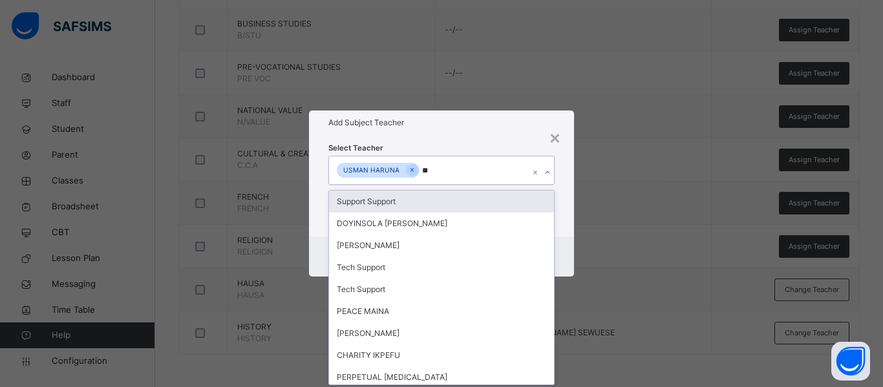
type input "***"
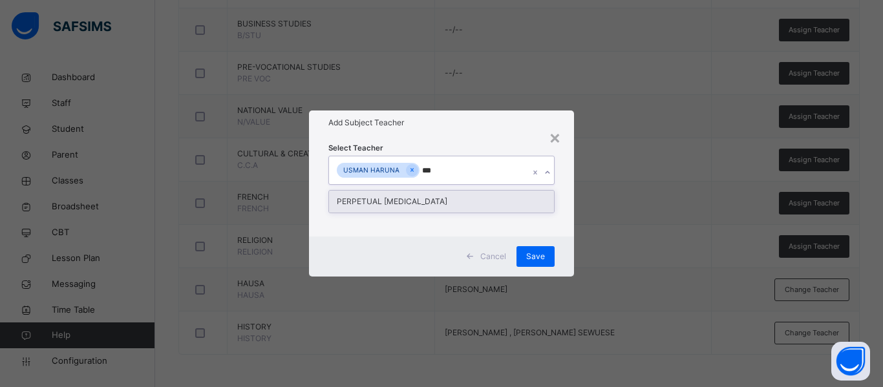
click at [387, 199] on div "PERPETUAL TOBI" at bounding box center [441, 202] width 225 height 22
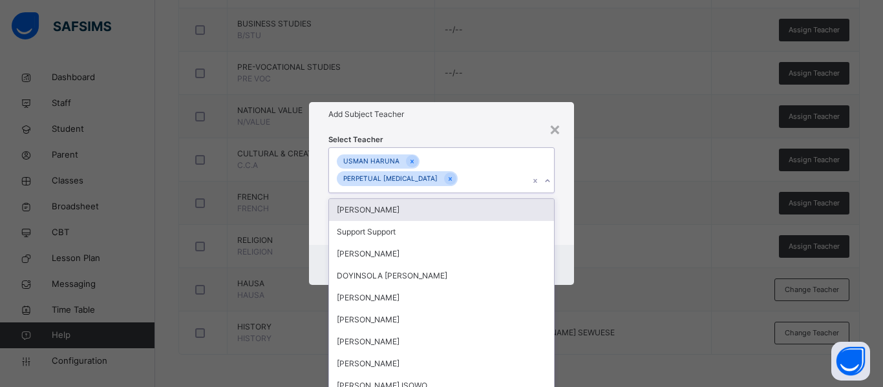
drag, startPoint x: 554, startPoint y: 238, endPoint x: 548, endPoint y: 245, distance: 8.7
click at [552, 245] on div "Cancel Save" at bounding box center [441, 265] width 265 height 40
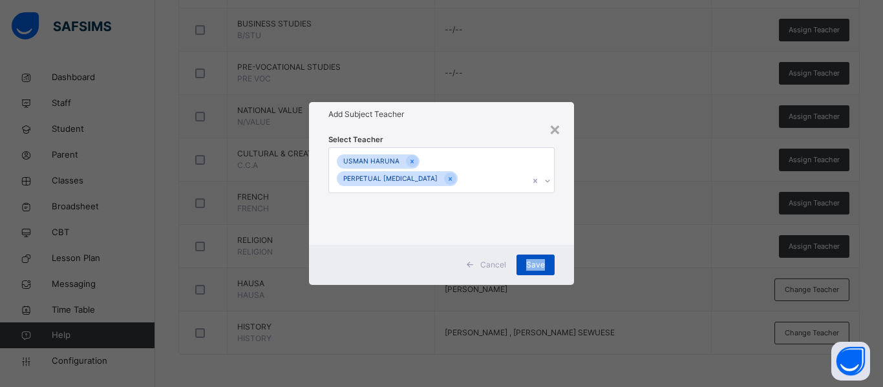
click at [529, 259] on span "Save" at bounding box center [535, 265] width 19 height 12
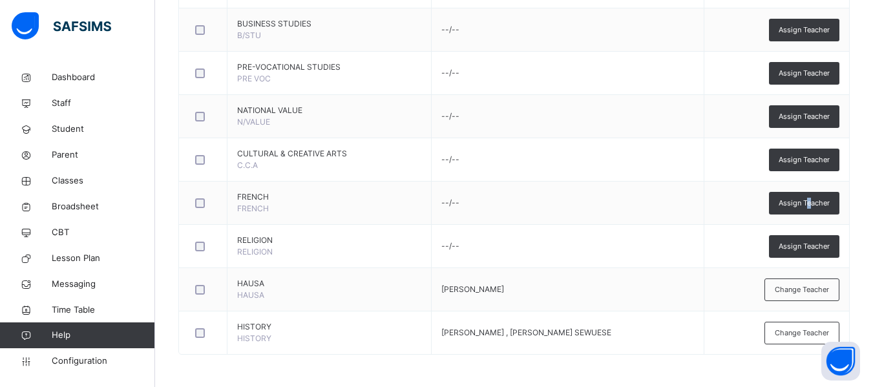
click at [815, 198] on span "Assign Teacher" at bounding box center [804, 203] width 51 height 11
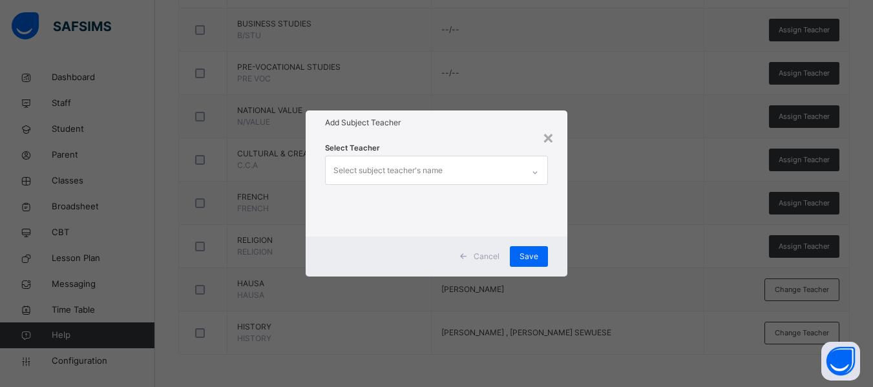
click at [415, 169] on div "Select subject teacher's name" at bounding box center [387, 170] width 109 height 25
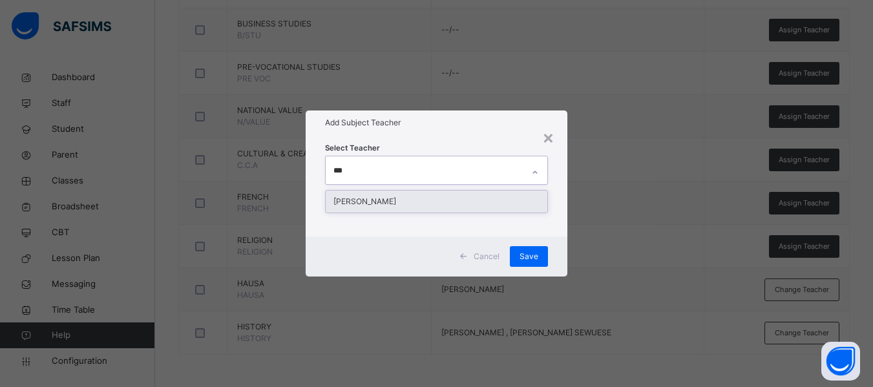
type input "****"
click at [398, 202] on div "GRACE LEMUEL" at bounding box center [437, 202] width 222 height 22
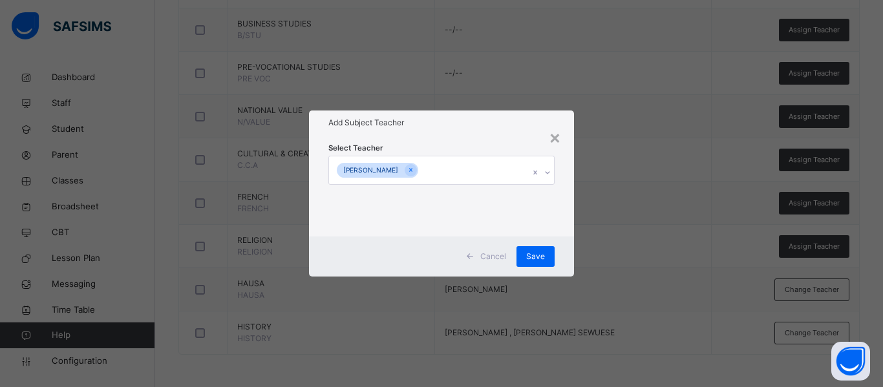
click at [562, 221] on div "Select Teacher GRACE LEMUEL" at bounding box center [441, 185] width 265 height 101
click at [533, 254] on span "Save" at bounding box center [535, 257] width 19 height 12
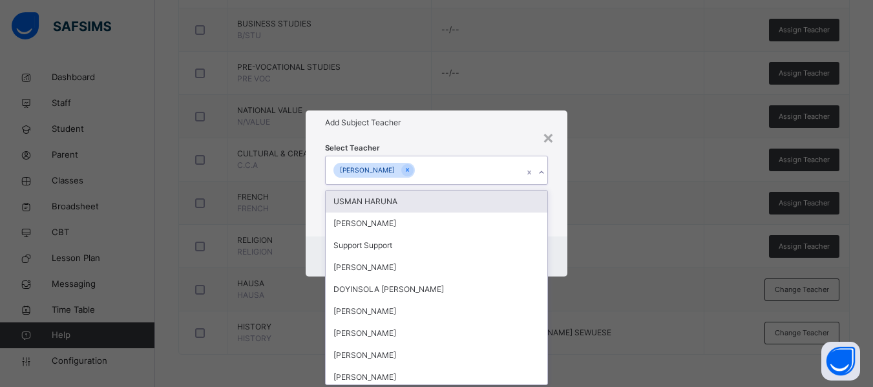
click at [423, 167] on div "GRACE LEMUEL" at bounding box center [424, 169] width 197 height 27
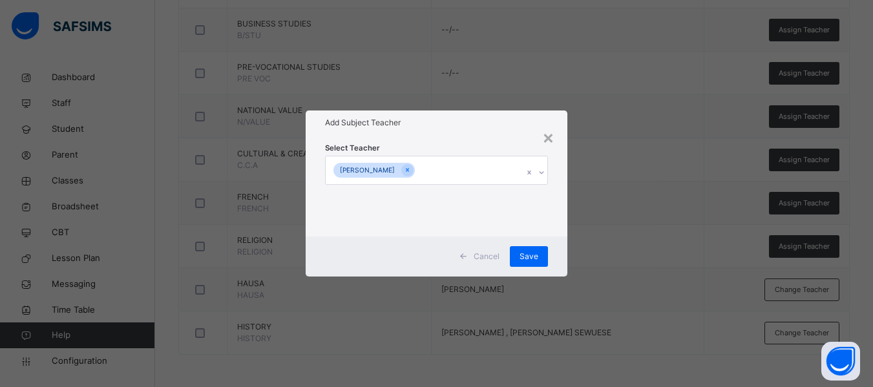
click at [454, 129] on div "Add Subject Teacher" at bounding box center [437, 122] width 262 height 25
click at [430, 180] on div "[PERSON_NAME]" at bounding box center [424, 169] width 197 height 27
click at [556, 217] on div "Select Teacher GRACE LEMUEL" at bounding box center [437, 185] width 262 height 101
click at [530, 251] on span "Save" at bounding box center [529, 257] width 19 height 12
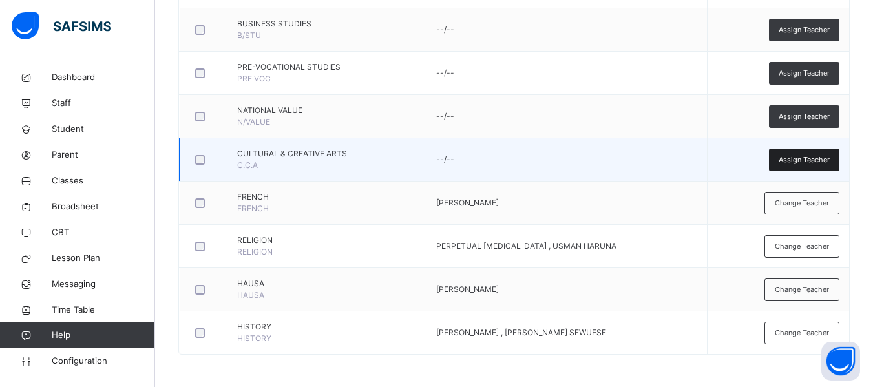
click at [813, 154] on span "Assign Teacher" at bounding box center [804, 159] width 51 height 11
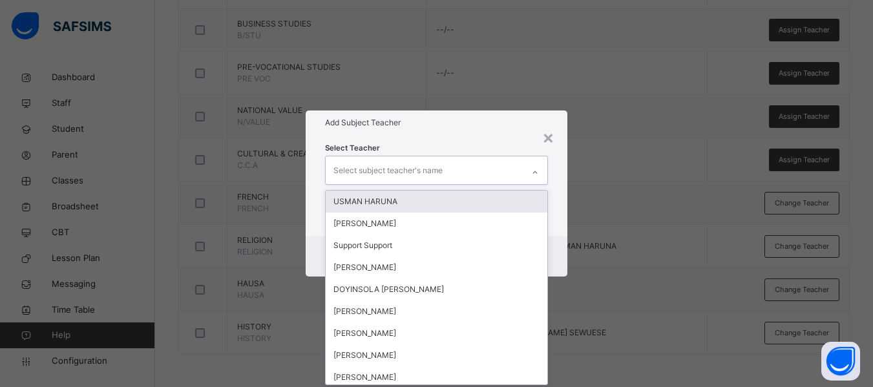
click at [448, 172] on div "Select subject teacher's name" at bounding box center [424, 169] width 197 height 27
type input "***"
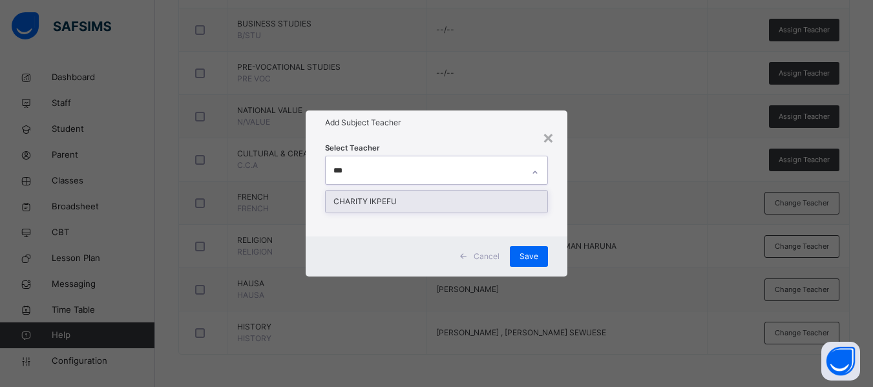
click at [428, 200] on div "CHARITY IKPEFU" at bounding box center [437, 202] width 222 height 22
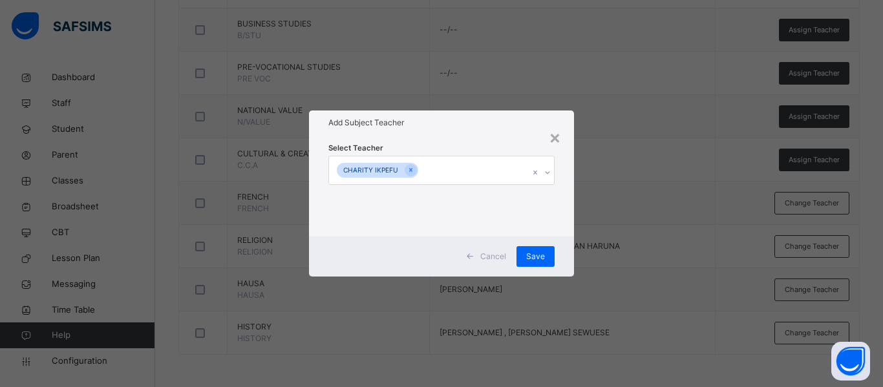
click at [563, 215] on div "Select Teacher CHARITY IKPEFU" at bounding box center [441, 185] width 265 height 101
click at [527, 249] on div "Save" at bounding box center [535, 256] width 38 height 21
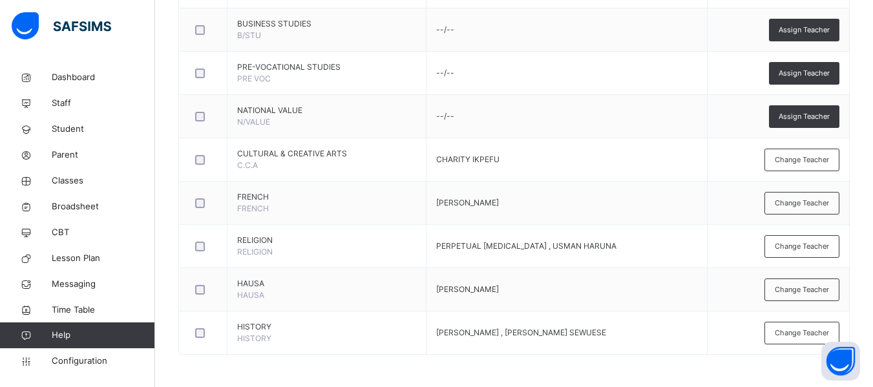
click at [807, 116] on span "Assign Teacher" at bounding box center [804, 116] width 51 height 11
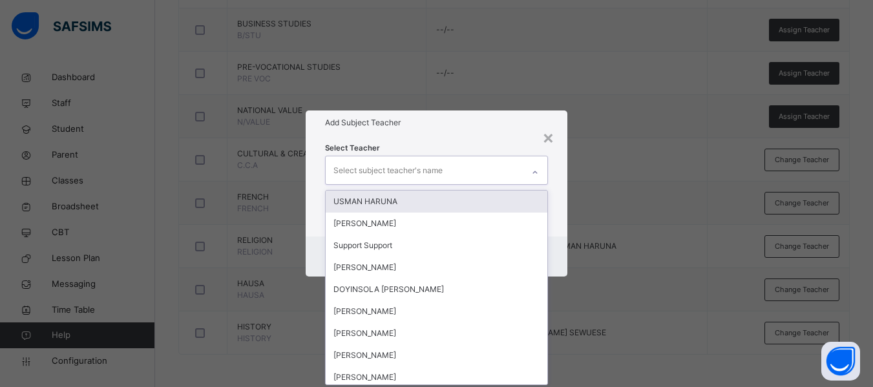
click at [381, 168] on div "Select subject teacher's name" at bounding box center [387, 170] width 109 height 25
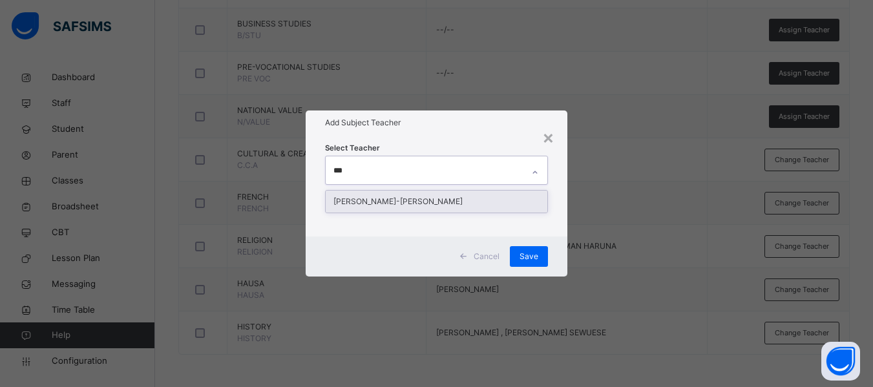
type input "****"
click at [419, 196] on div "[PERSON_NAME]-[PERSON_NAME]" at bounding box center [437, 202] width 222 height 22
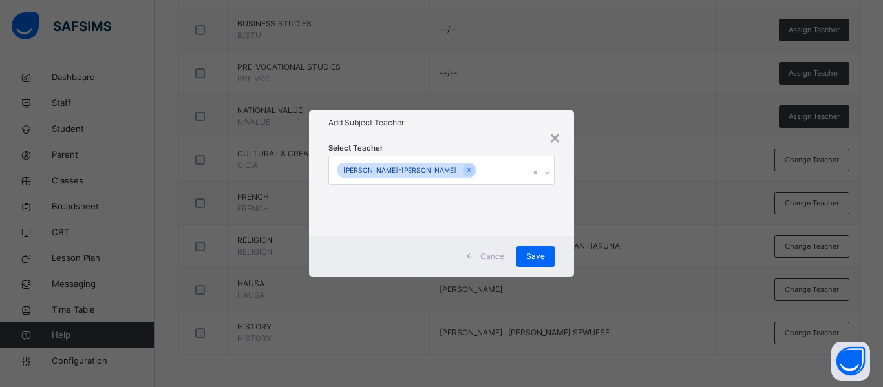
click at [558, 201] on div "Select Teacher ESTHER OJONE-ENYO OKWUTE" at bounding box center [441, 185] width 265 height 101
click at [532, 258] on span "Save" at bounding box center [535, 257] width 19 height 12
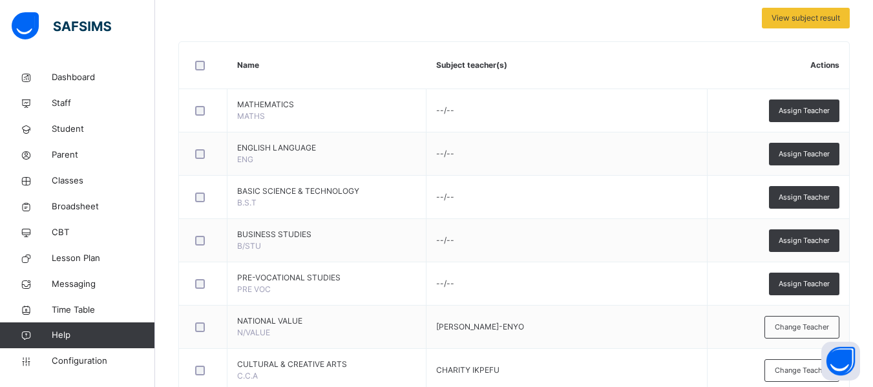
scroll to position [282, 0]
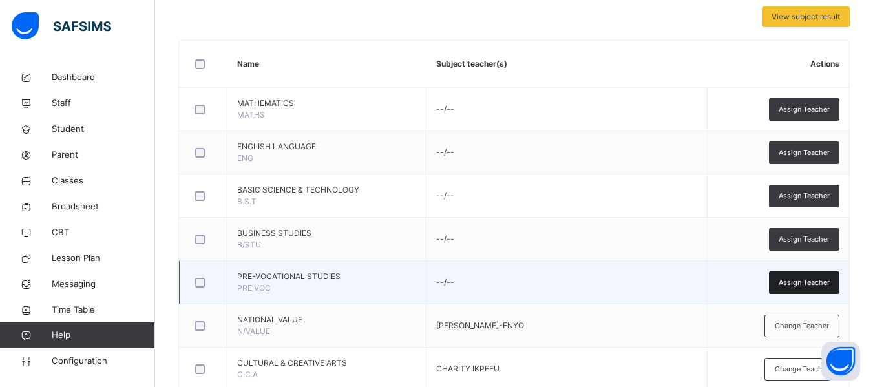
click at [822, 278] on span "Assign Teacher" at bounding box center [804, 282] width 51 height 11
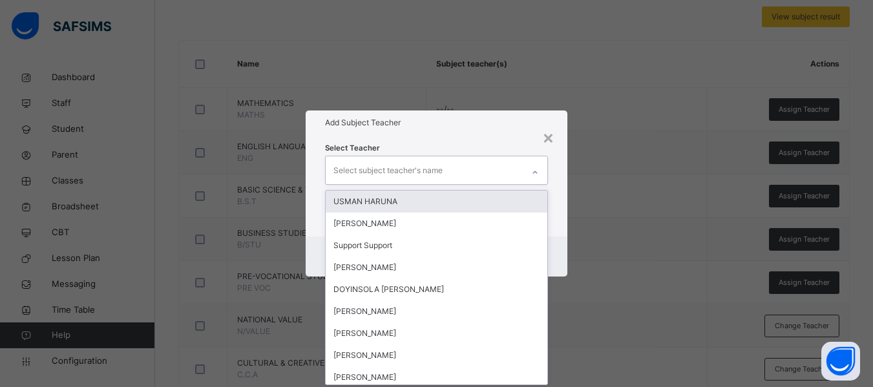
click at [374, 167] on div "Select subject teacher's name" at bounding box center [387, 170] width 109 height 25
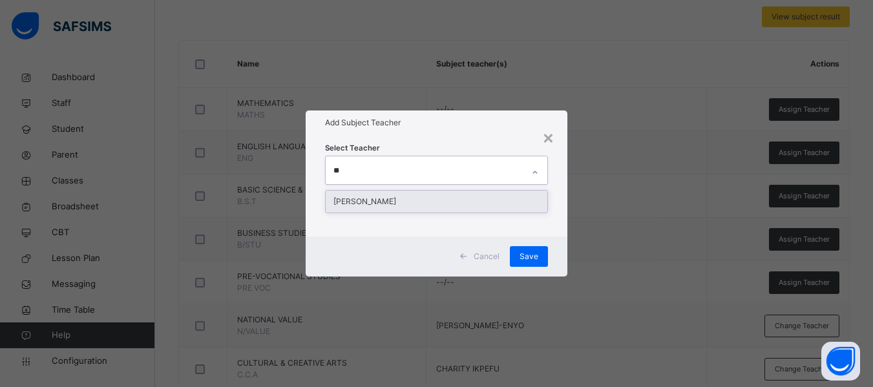
type input "***"
click at [388, 197] on div "[PERSON_NAME]" at bounding box center [437, 202] width 222 height 22
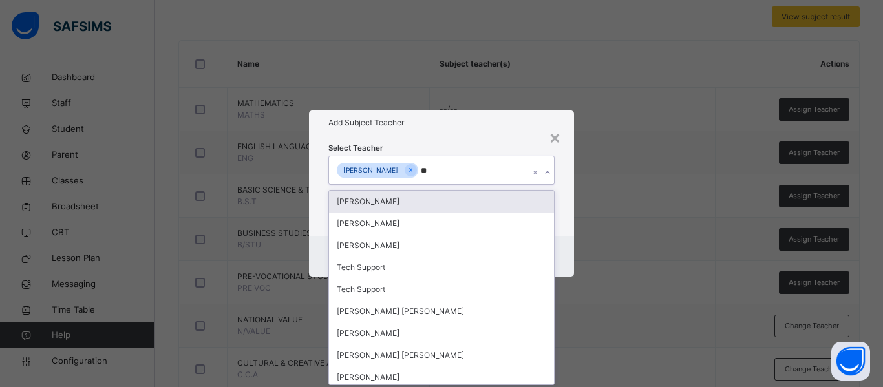
type input "***"
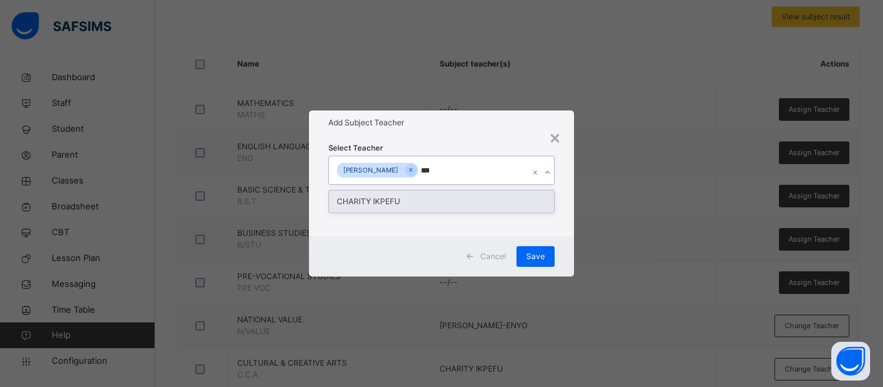
click at [413, 198] on div "CHARITY IKPEFU" at bounding box center [441, 202] width 225 height 22
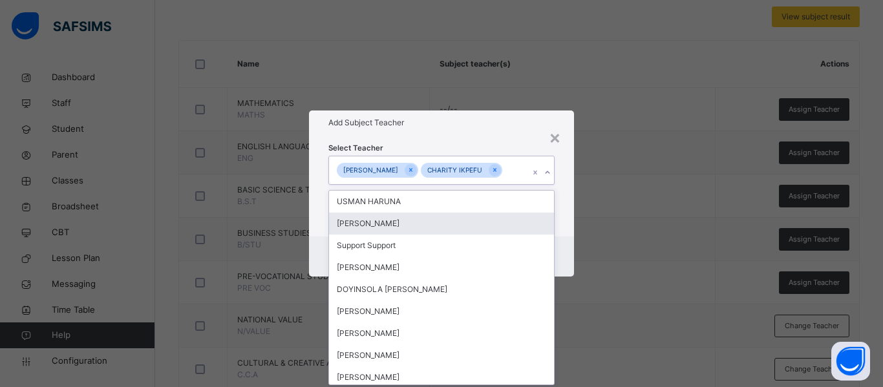
click at [560, 226] on div "Select Teacher option CHARITY IKPEFU, selected. option ELIJAH VICTOR CHIRA focu…" at bounding box center [441, 185] width 265 height 101
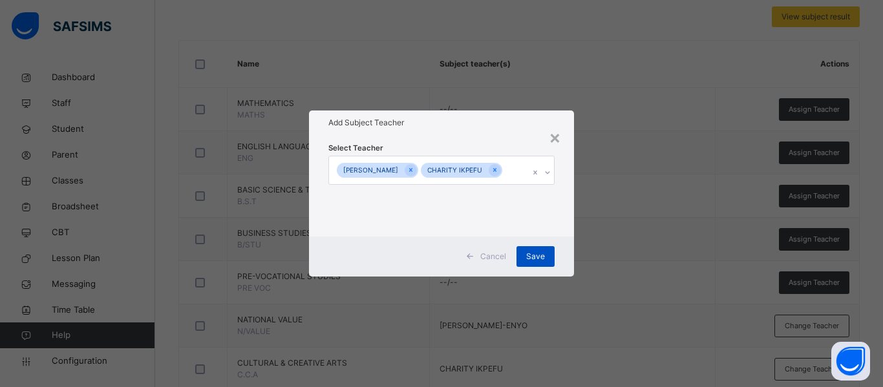
click at [536, 253] on span "Save" at bounding box center [535, 257] width 19 height 12
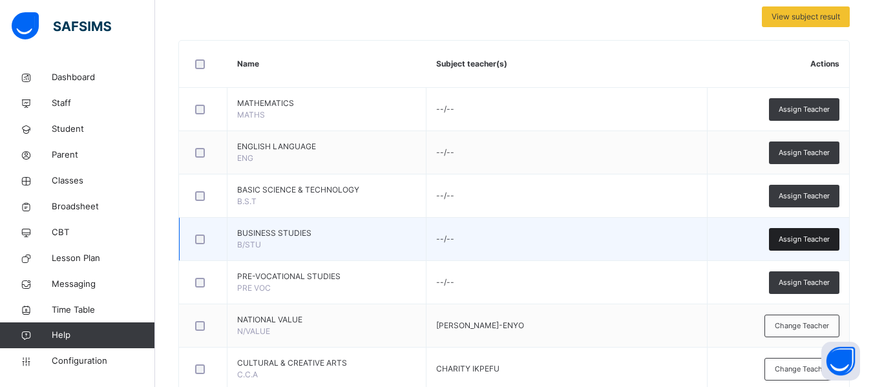
click at [822, 232] on div "Assign Teacher" at bounding box center [804, 239] width 70 height 23
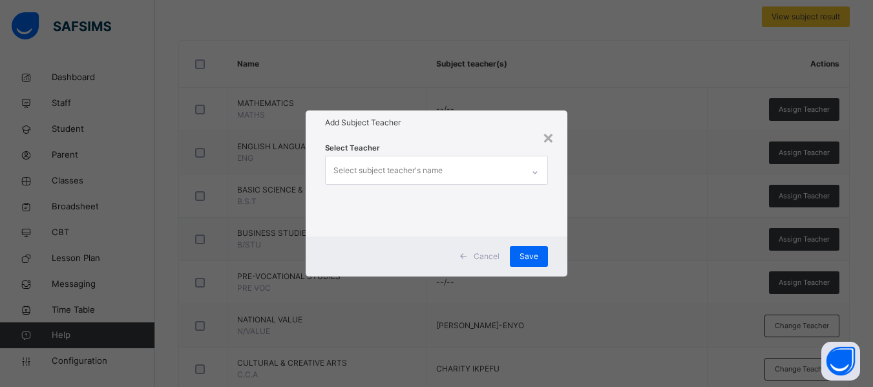
click at [377, 172] on div "Select subject teacher's name" at bounding box center [387, 170] width 109 height 25
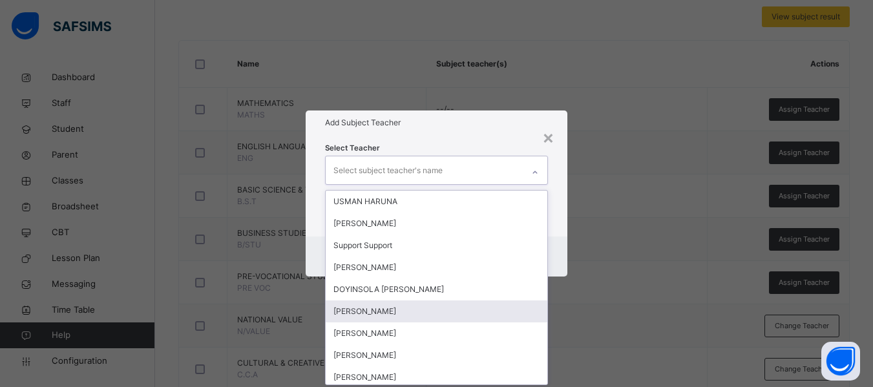
click at [378, 304] on div "[PERSON_NAME]" at bounding box center [437, 311] width 222 height 22
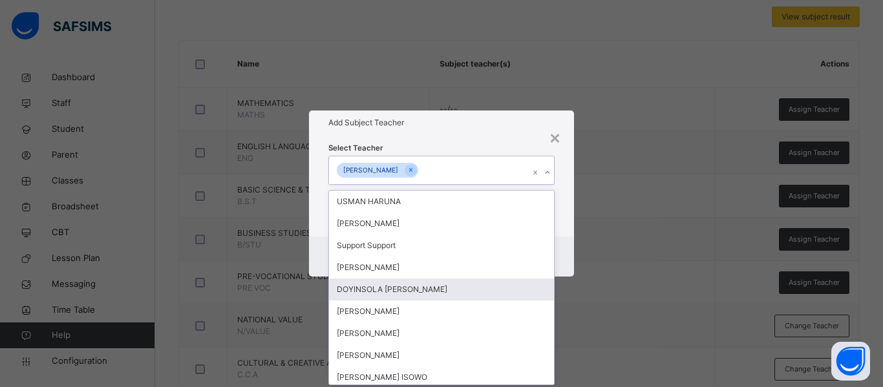
click at [563, 240] on div "Cancel Save" at bounding box center [441, 256] width 265 height 40
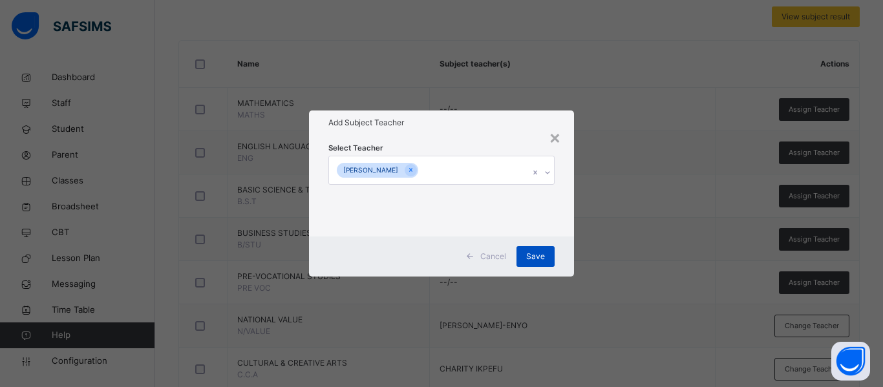
click at [536, 251] on span "Save" at bounding box center [535, 257] width 19 height 12
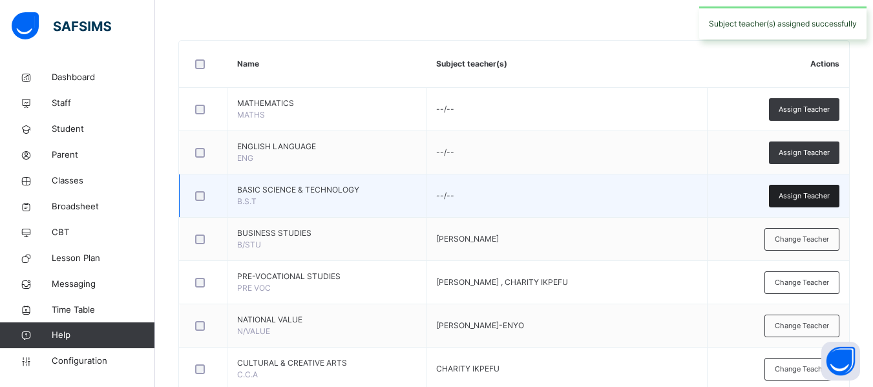
click at [815, 194] on span "Assign Teacher" at bounding box center [804, 196] width 51 height 11
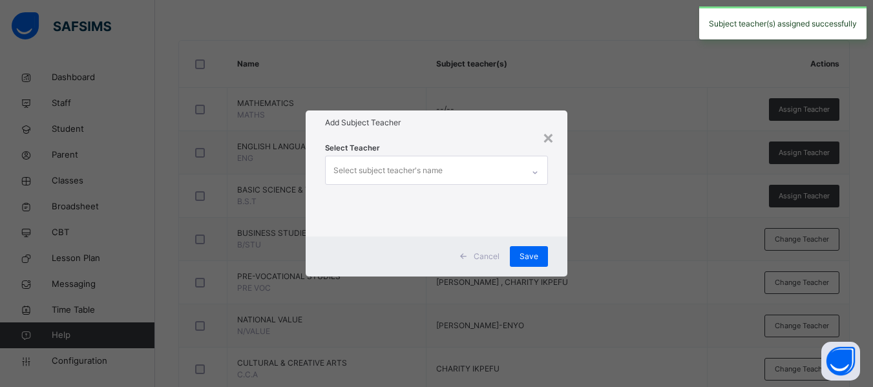
click at [403, 177] on div "Select subject teacher's name" at bounding box center [387, 170] width 109 height 25
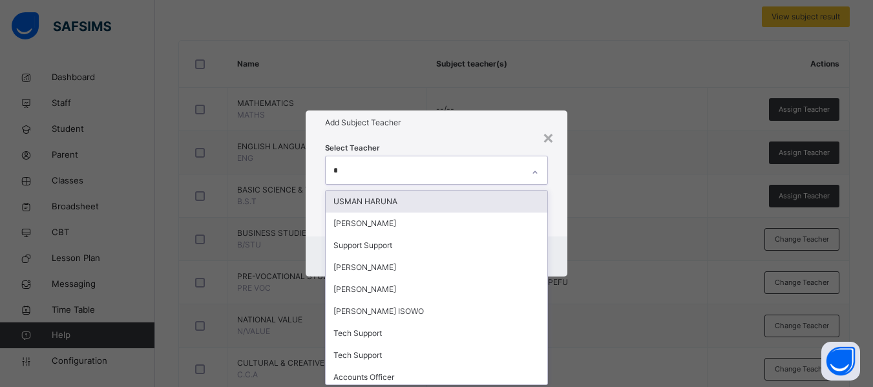
type input "**"
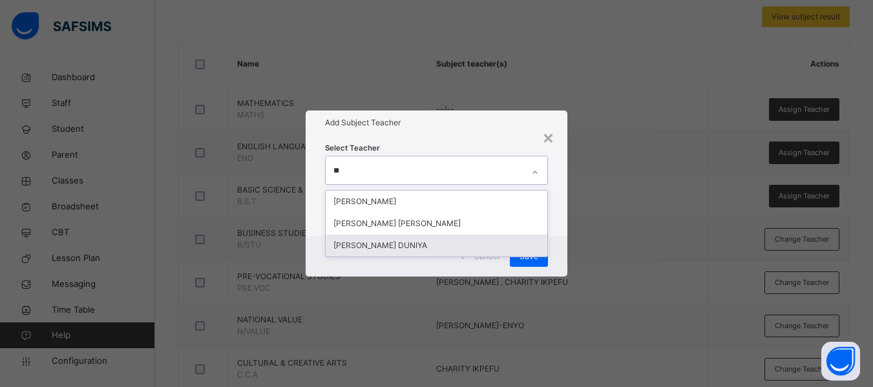
click at [432, 240] on div "[PERSON_NAME] DUNIYA" at bounding box center [437, 246] width 222 height 22
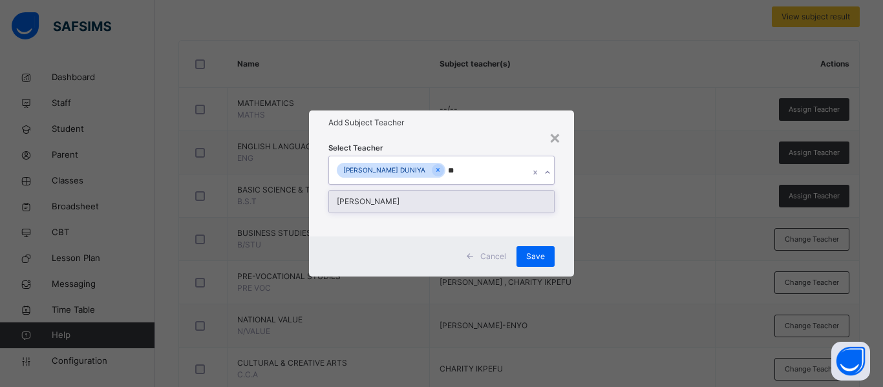
type input "***"
click at [420, 198] on div "[PERSON_NAME]" at bounding box center [441, 202] width 225 height 22
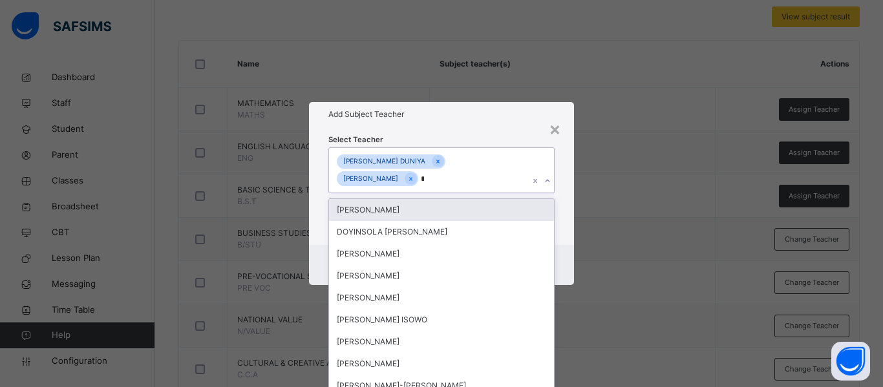
type input "**"
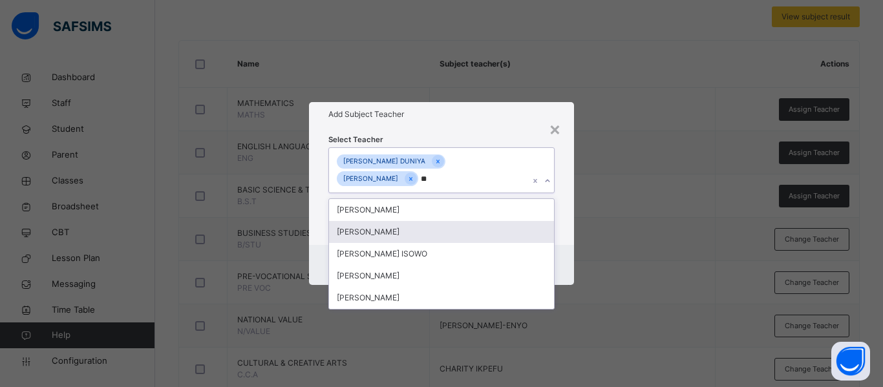
click at [419, 238] on div "[PERSON_NAME]" at bounding box center [441, 232] width 225 height 22
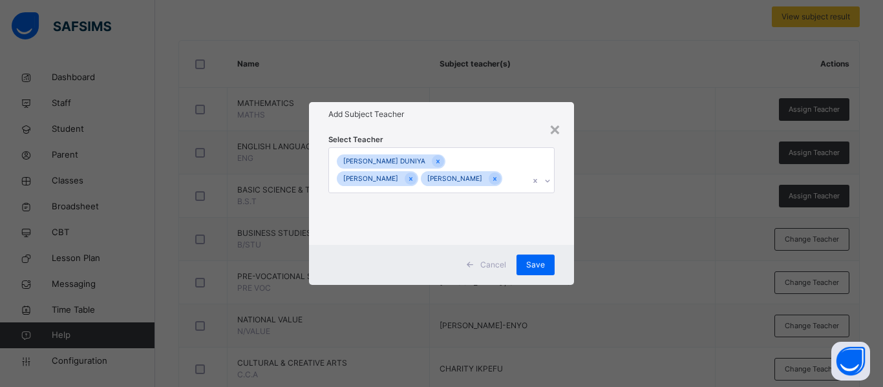
drag, startPoint x: 561, startPoint y: 213, endPoint x: 558, endPoint y: 228, distance: 15.7
click at [562, 213] on div "Select Teacher ROSEMARY SEWUESE DUNIYA KHADIJAT YUNUSA IBRAHIM JAMES ILIYA" at bounding box center [441, 186] width 265 height 118
drag, startPoint x: 540, startPoint y: 268, endPoint x: 540, endPoint y: 260, distance: 7.1
click at [541, 268] on span "Save" at bounding box center [535, 265] width 19 height 12
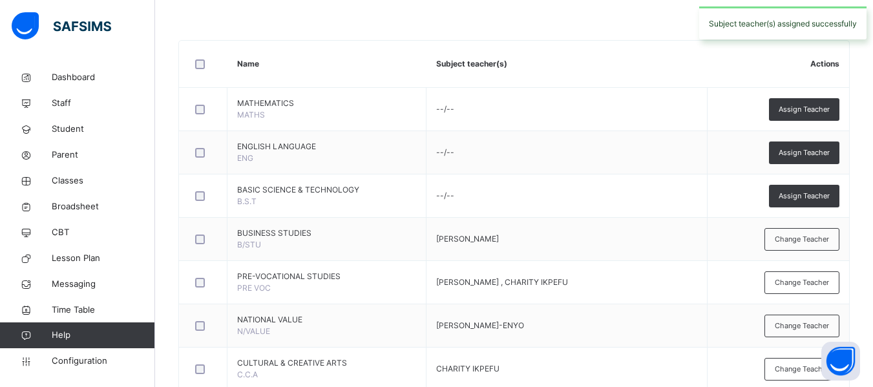
click at [803, 151] on span "Assign Teacher" at bounding box center [804, 152] width 51 height 11
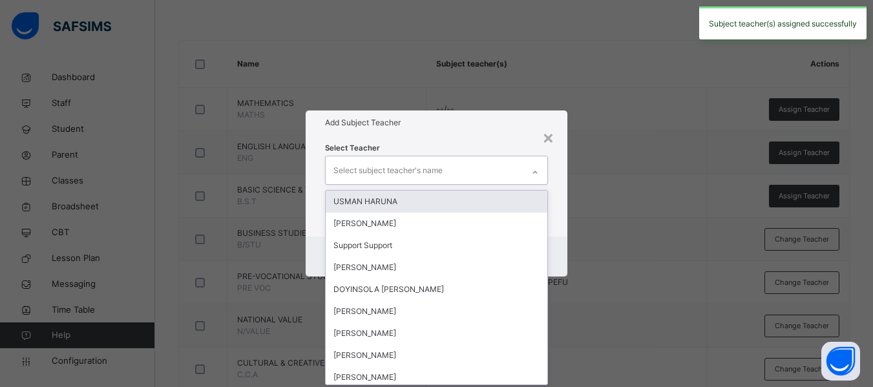
click at [393, 176] on div "Select subject teacher's name" at bounding box center [387, 170] width 109 height 25
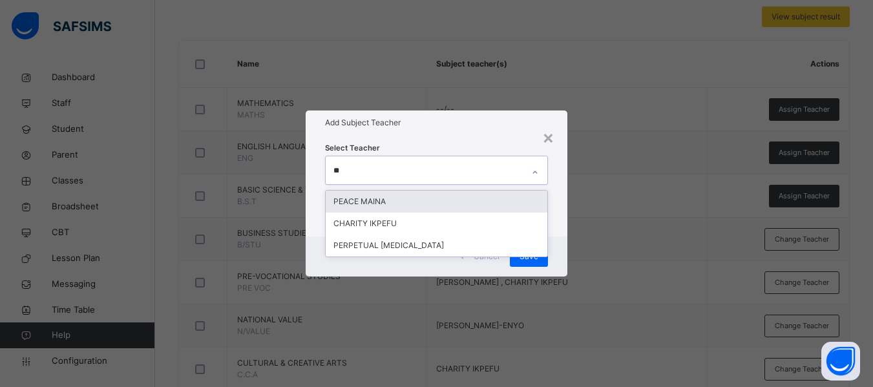
type input "***"
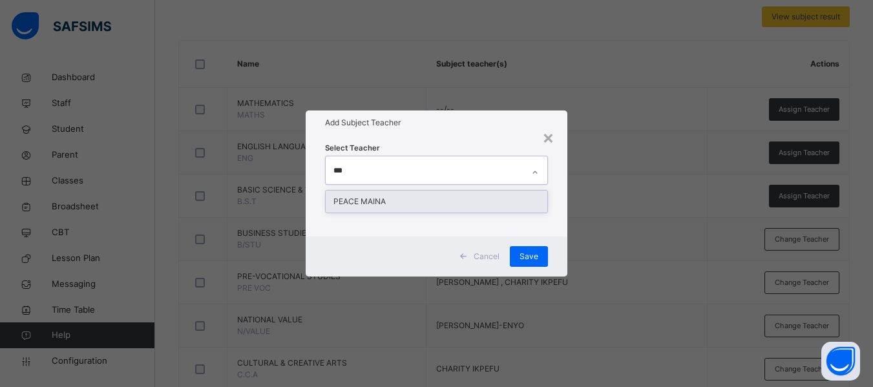
click at [399, 203] on div "PEACE MAINA" at bounding box center [437, 202] width 222 height 22
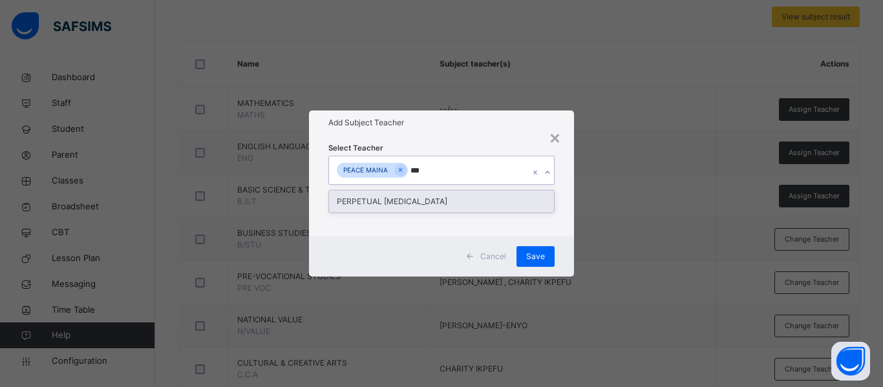
type input "***"
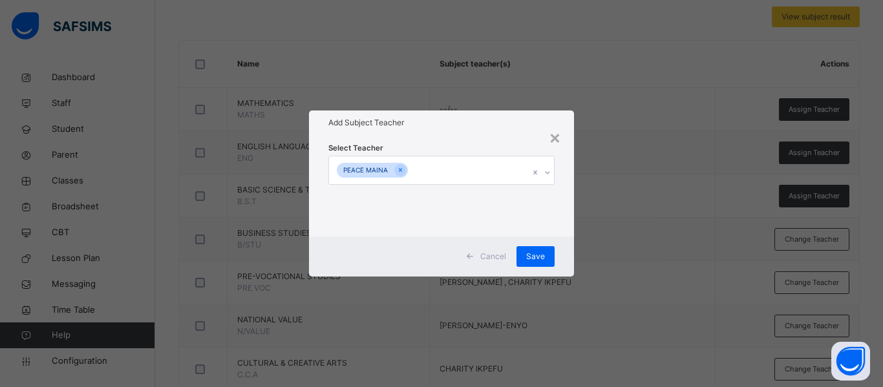
click at [438, 187] on div "Select Teacher PEACE MAINA" at bounding box center [441, 186] width 226 height 88
click at [432, 173] on div "PEACE MAINA" at bounding box center [429, 169] width 200 height 27
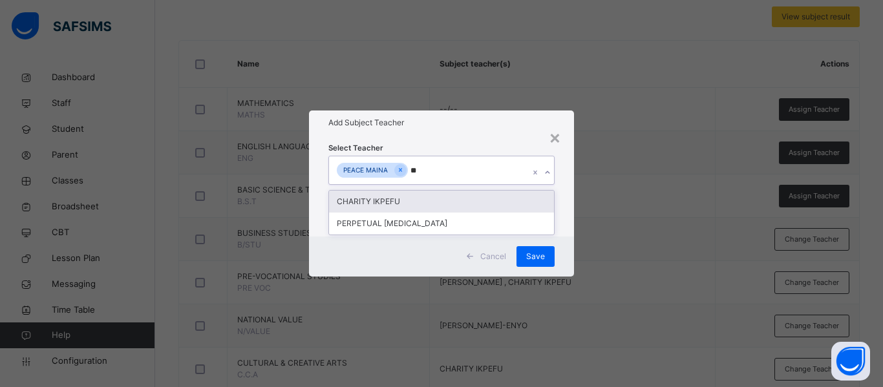
type input "***"
click at [391, 196] on div "PERPETUAL [MEDICAL_DATA]" at bounding box center [441, 202] width 225 height 22
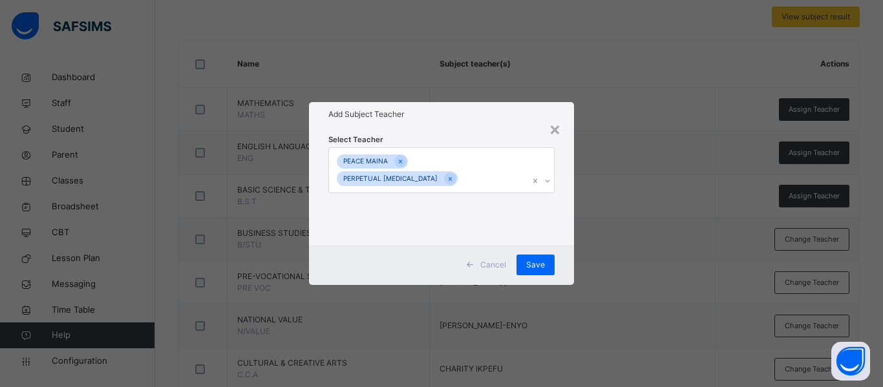
click at [566, 223] on div "Select Teacher PEACE MAINA PERPETUAL TOBI" at bounding box center [441, 186] width 265 height 118
click at [535, 259] on span "Save" at bounding box center [535, 265] width 19 height 12
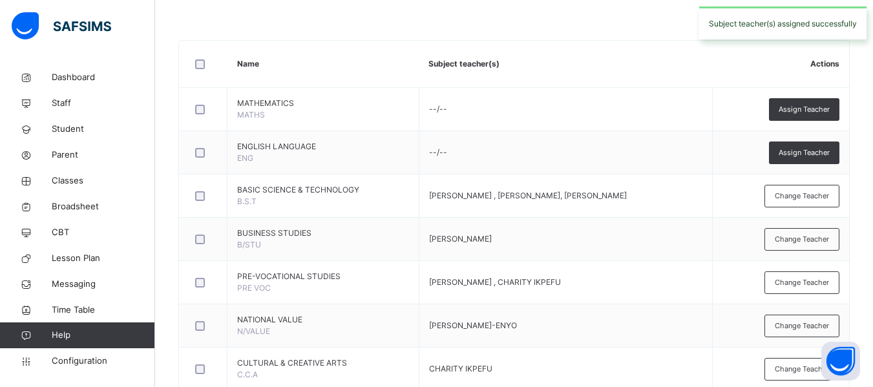
drag, startPoint x: 808, startPoint y: 107, endPoint x: 803, endPoint y: 97, distance: 11.3
click at [806, 101] on div "Assign Teacher" at bounding box center [804, 109] width 70 height 23
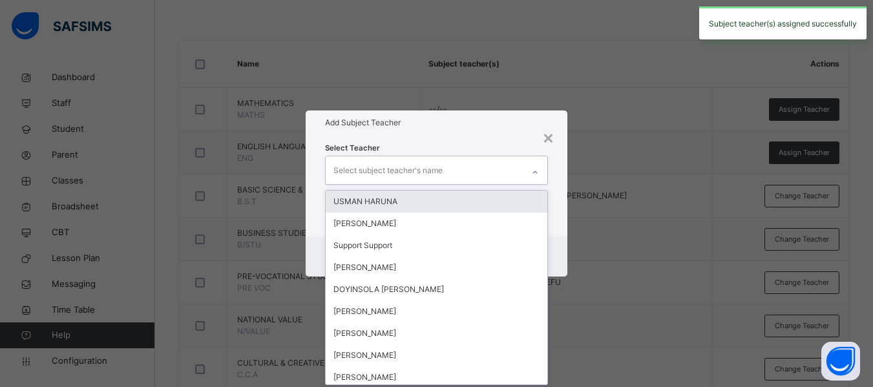
click at [384, 171] on div "Select subject teacher's name" at bounding box center [387, 170] width 109 height 25
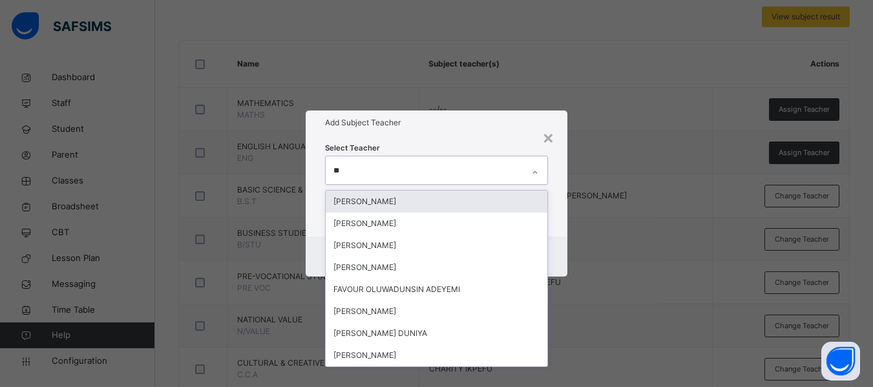
type input "***"
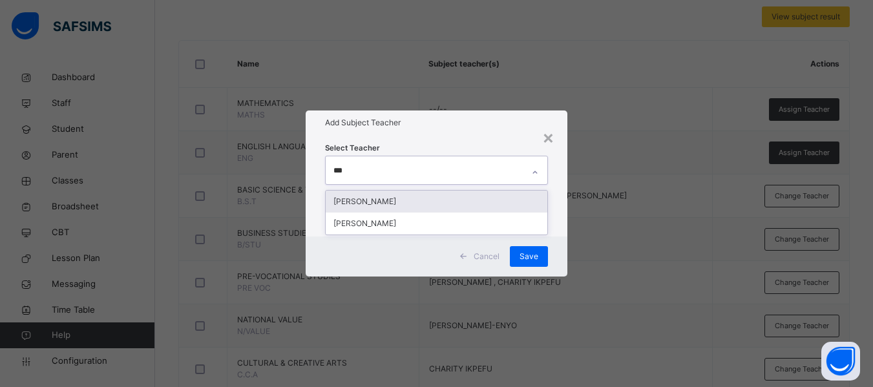
click at [397, 198] on div "[PERSON_NAME]" at bounding box center [437, 202] width 222 height 22
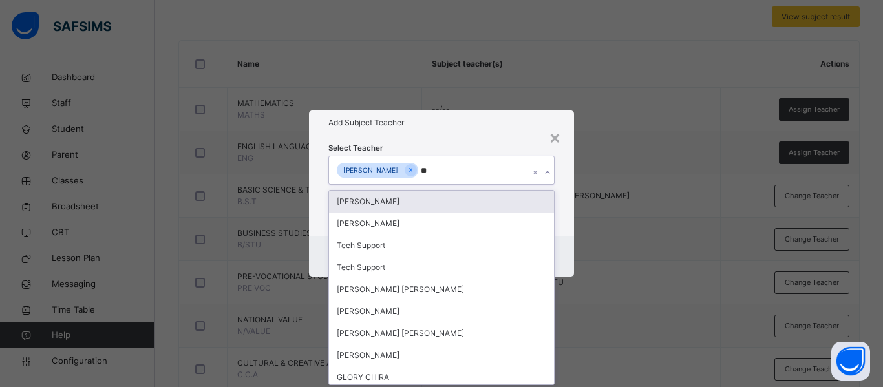
type input "***"
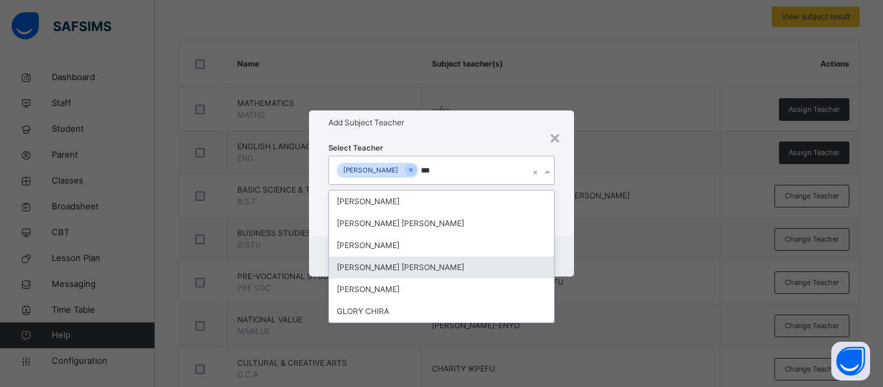
click at [396, 260] on div "[PERSON_NAME] [PERSON_NAME]" at bounding box center [441, 268] width 225 height 22
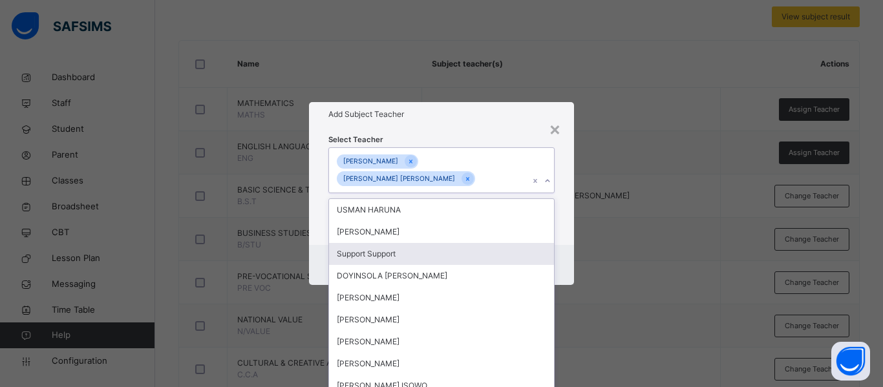
click at [557, 217] on div "Select Teacher option UCHE CHIRA GODSWILL, selected. option Support Support foc…" at bounding box center [441, 186] width 265 height 118
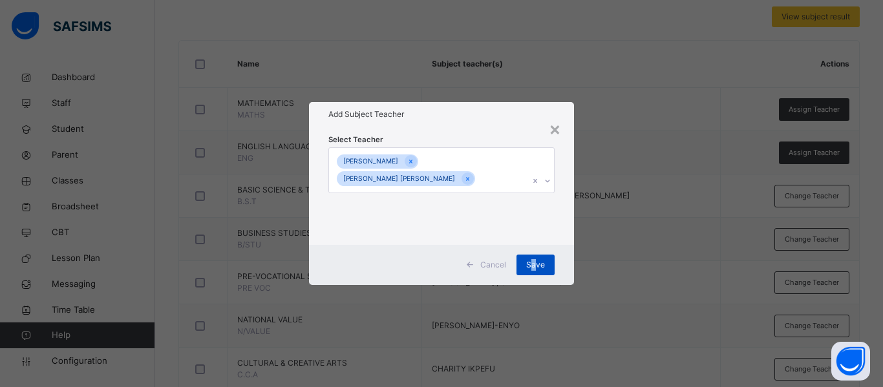
click at [538, 271] on div "Save" at bounding box center [535, 265] width 38 height 21
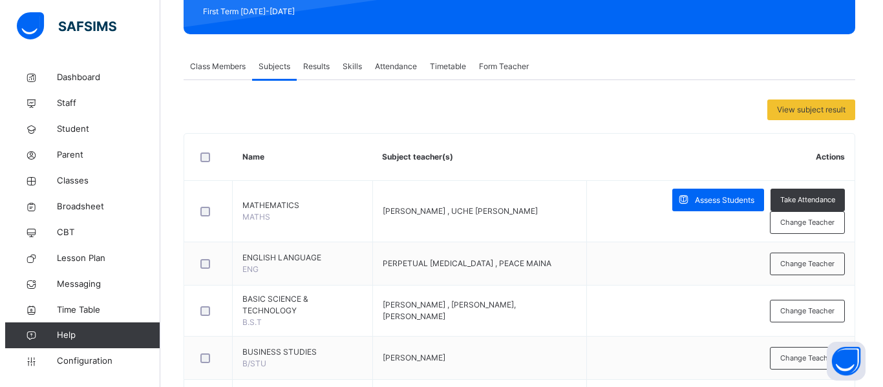
scroll to position [0, 0]
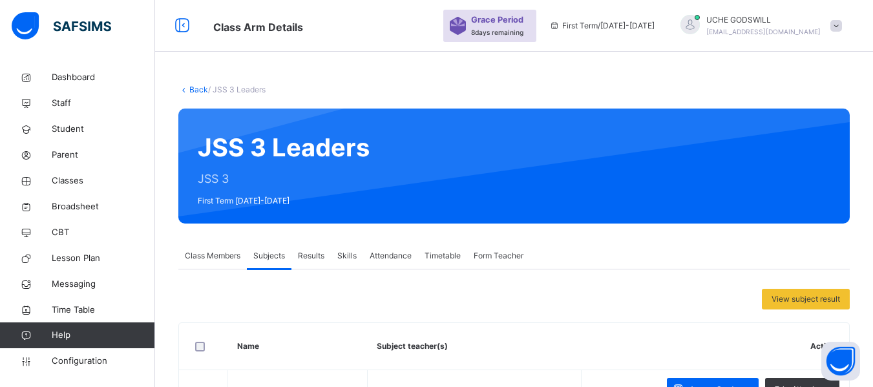
click at [199, 87] on link "Back" at bounding box center [198, 90] width 19 height 10
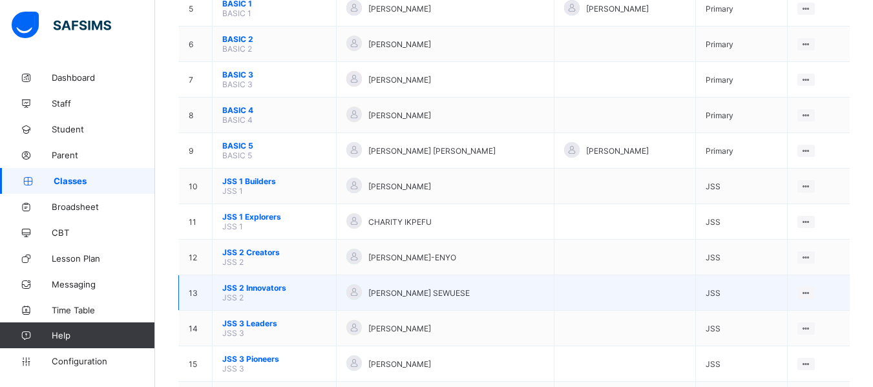
scroll to position [303, 0]
click at [260, 286] on span "JSS 2 Innovators" at bounding box center [274, 288] width 104 height 10
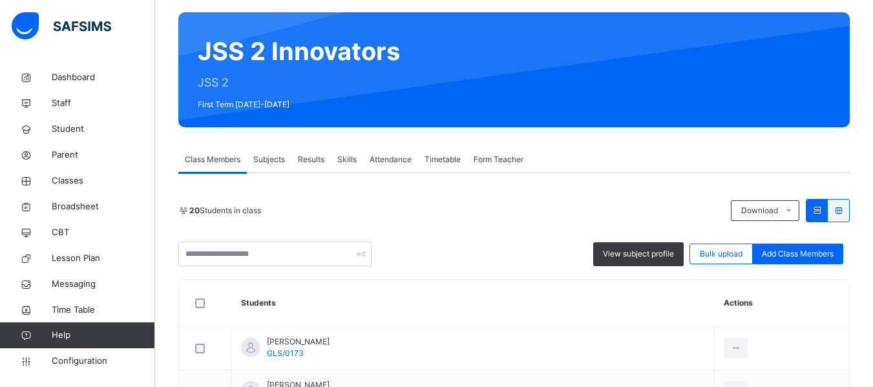
scroll to position [99, 0]
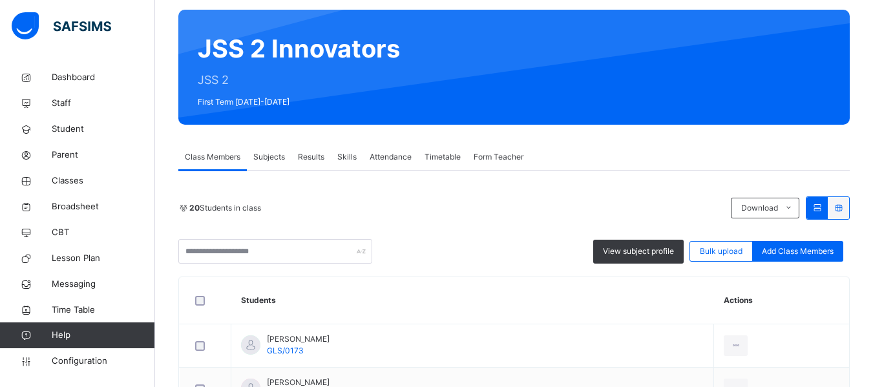
click at [266, 156] on span "Subjects" at bounding box center [269, 157] width 32 height 12
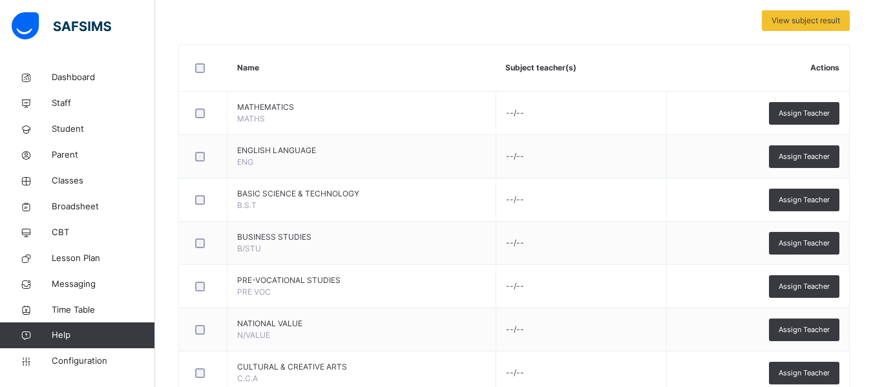
scroll to position [283, 0]
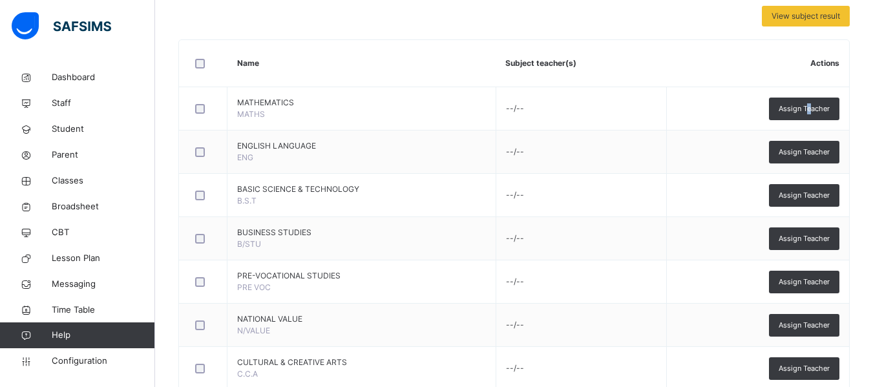
click at [818, 109] on span "Assign Teacher" at bounding box center [804, 108] width 51 height 11
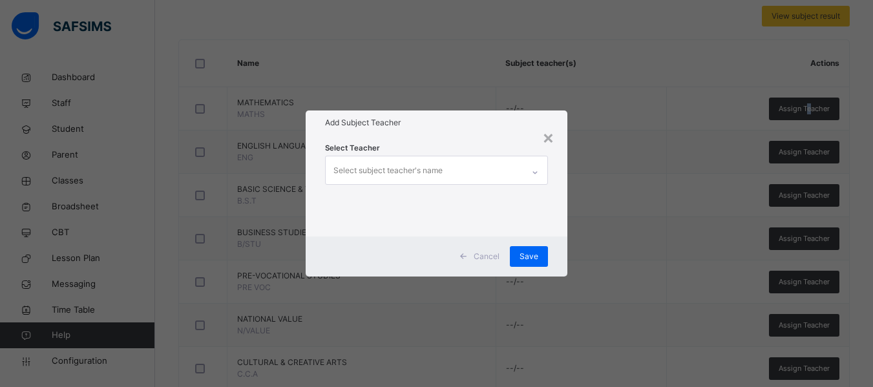
click at [341, 181] on div "Select subject teacher's name" at bounding box center [387, 170] width 109 height 25
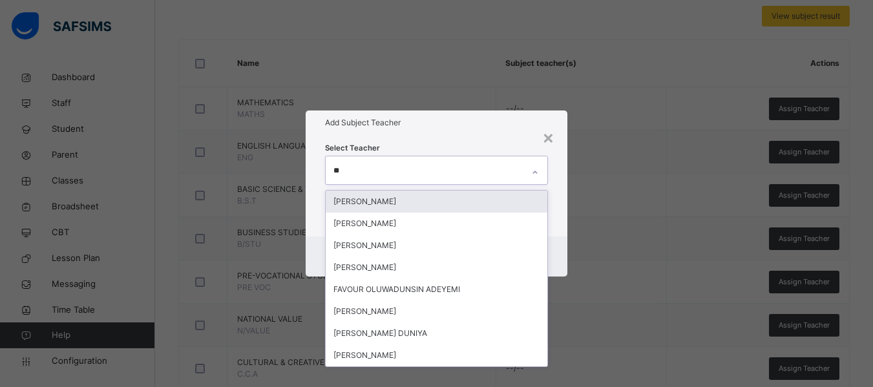
type input "***"
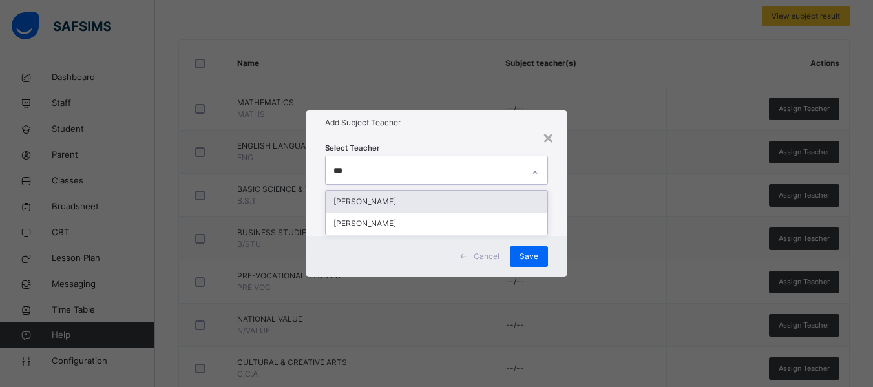
click at [377, 202] on div "[PERSON_NAME]" at bounding box center [437, 202] width 222 height 22
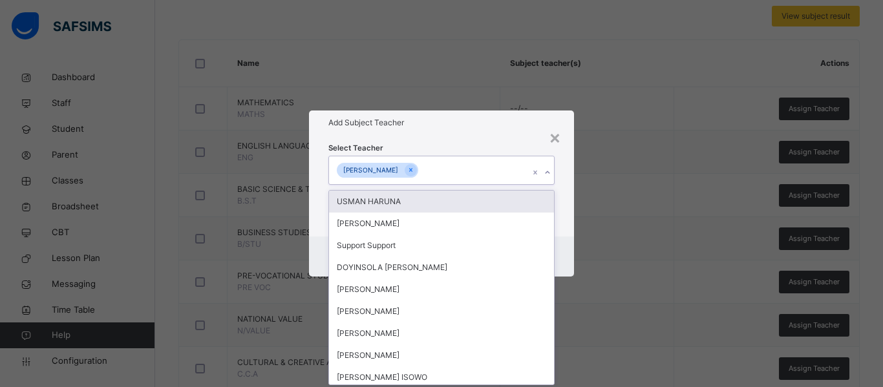
click at [569, 234] on div "Select Teacher option EMMANUEL CHIRA, selected. option USMAN HARUNA focused, 1 …" at bounding box center [441, 185] width 265 height 101
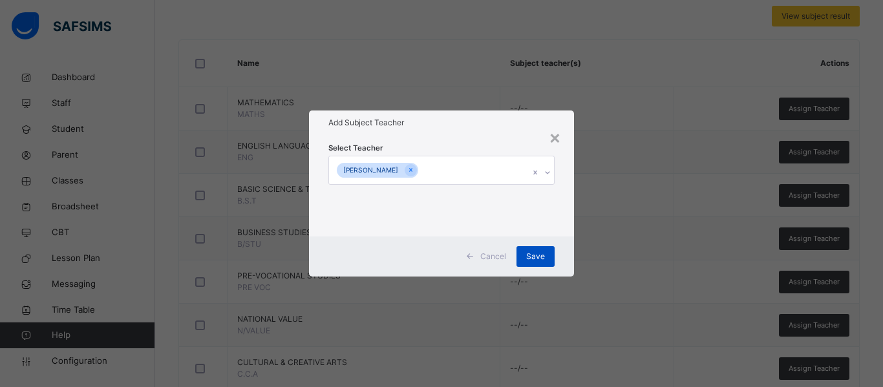
click at [533, 258] on span "Save" at bounding box center [535, 257] width 19 height 12
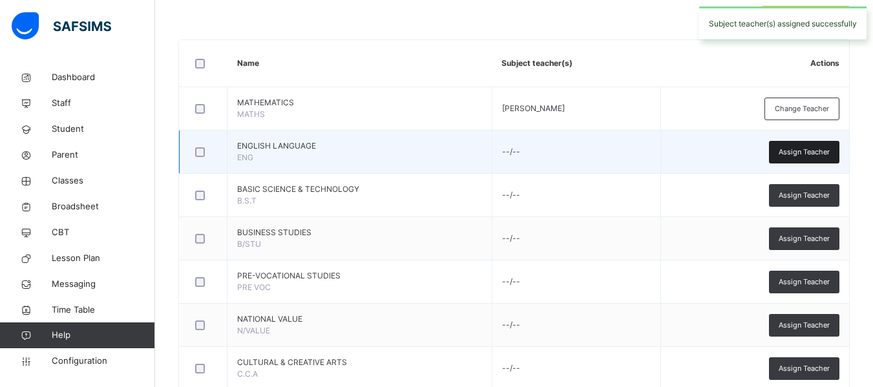
click at [804, 143] on div "Assign Teacher" at bounding box center [804, 152] width 70 height 23
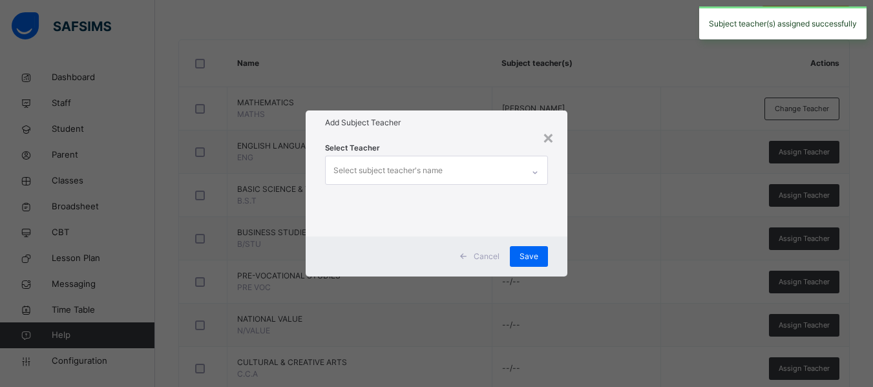
click at [390, 165] on div "Select subject teacher's name" at bounding box center [387, 170] width 109 height 25
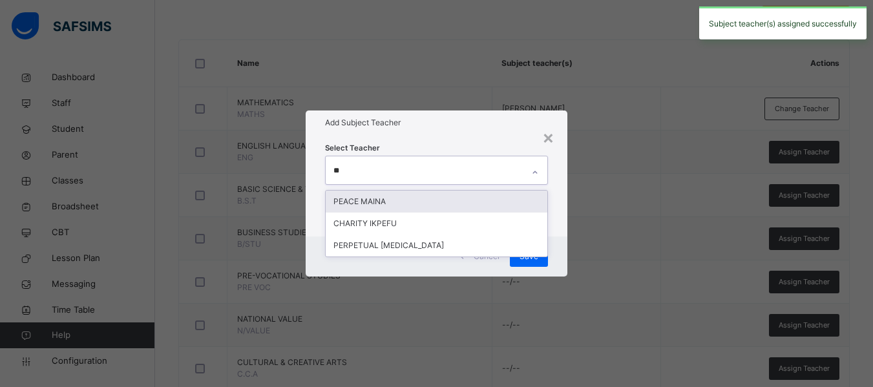
type input "***"
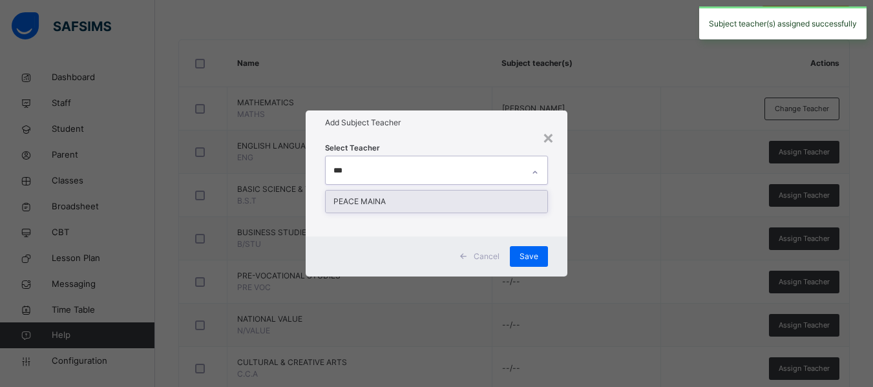
click at [408, 198] on div "PEACE MAINA" at bounding box center [437, 202] width 222 height 22
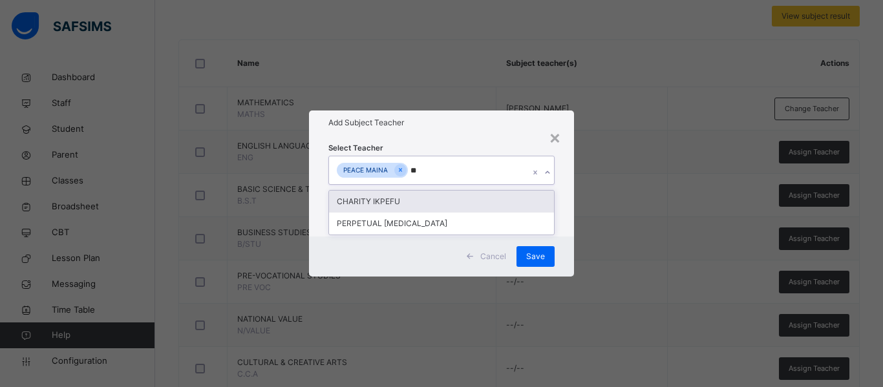
type input "***"
click at [402, 196] on div "PERPETUAL [MEDICAL_DATA]" at bounding box center [441, 202] width 225 height 22
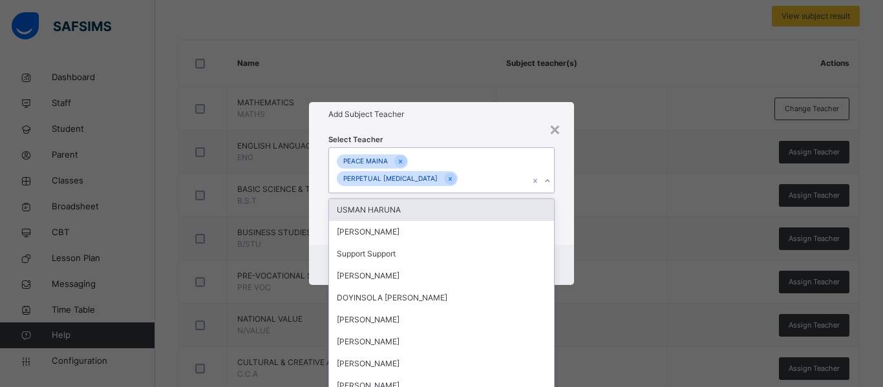
click at [562, 220] on div "Select Teacher option PERPETUAL TOBI, selected. option USMAN HARUNA focused, 1 …" at bounding box center [441, 186] width 265 height 118
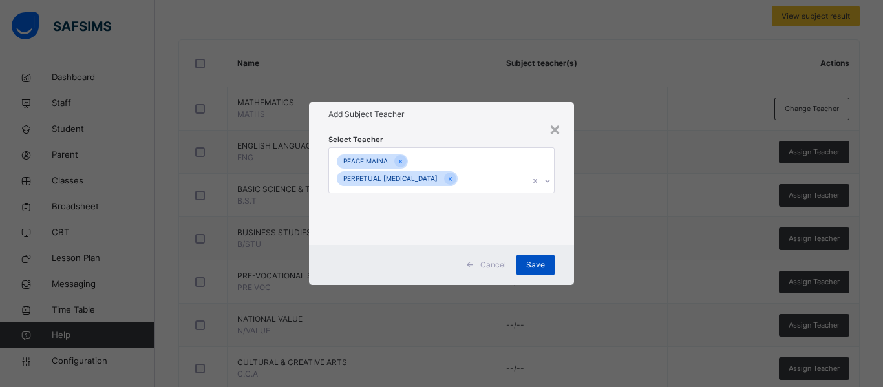
click at [539, 259] on span "Save" at bounding box center [535, 265] width 19 height 12
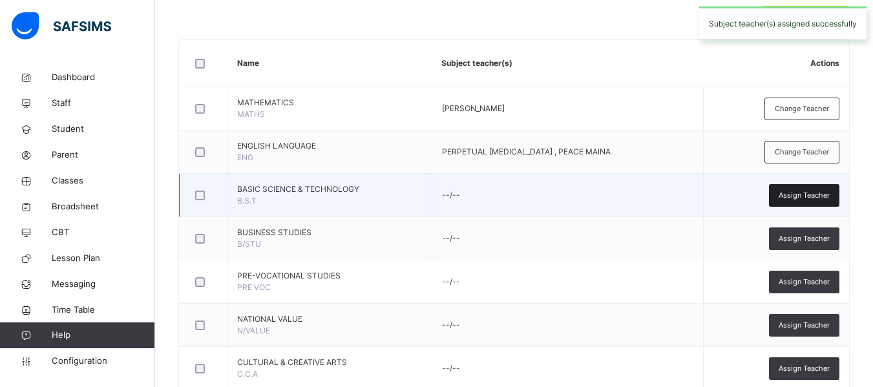
click at [796, 188] on div "Assign Teacher" at bounding box center [804, 195] width 70 height 23
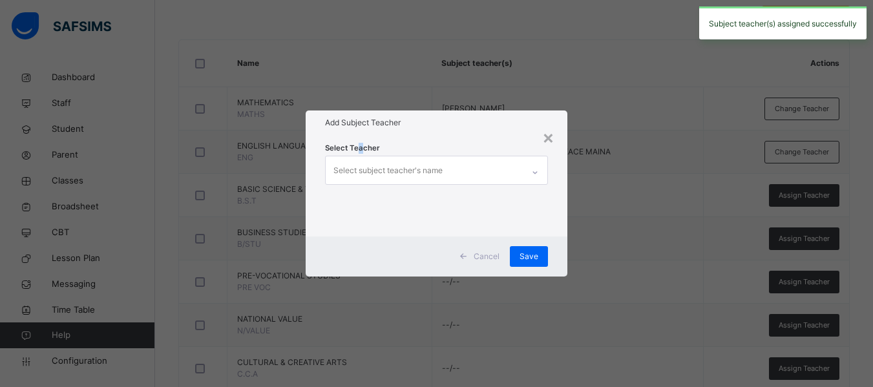
drag, startPoint x: 356, startPoint y: 152, endPoint x: 361, endPoint y: 162, distance: 11.3
click at [357, 152] on span "Select Teacher" at bounding box center [352, 148] width 55 height 11
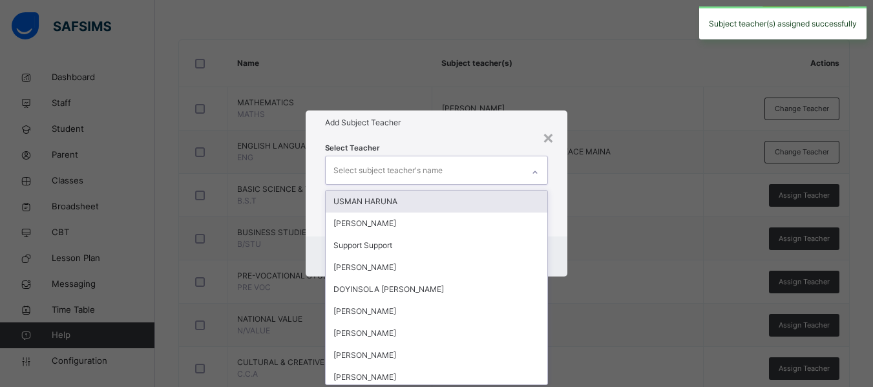
click at [364, 174] on div "Select subject teacher's name" at bounding box center [387, 170] width 109 height 25
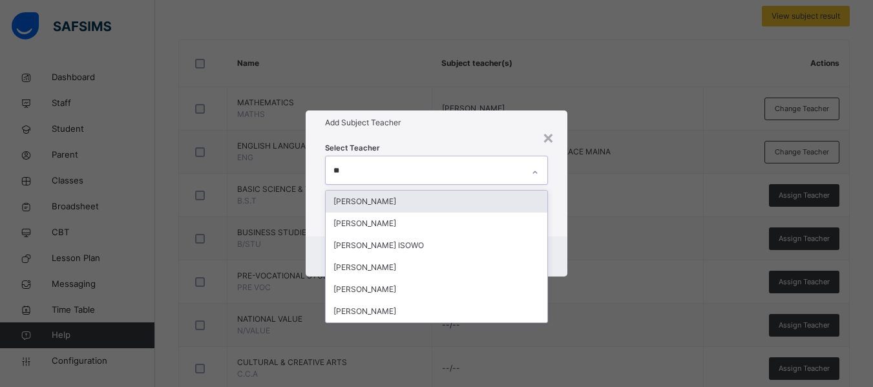
type input "***"
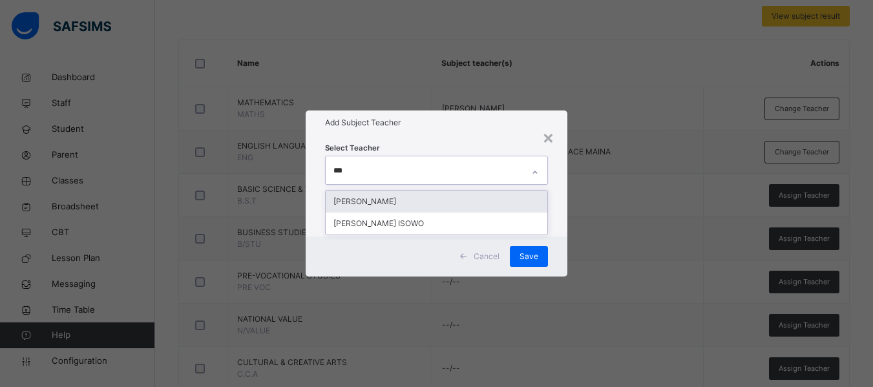
click at [375, 200] on div "[PERSON_NAME]" at bounding box center [437, 202] width 222 height 22
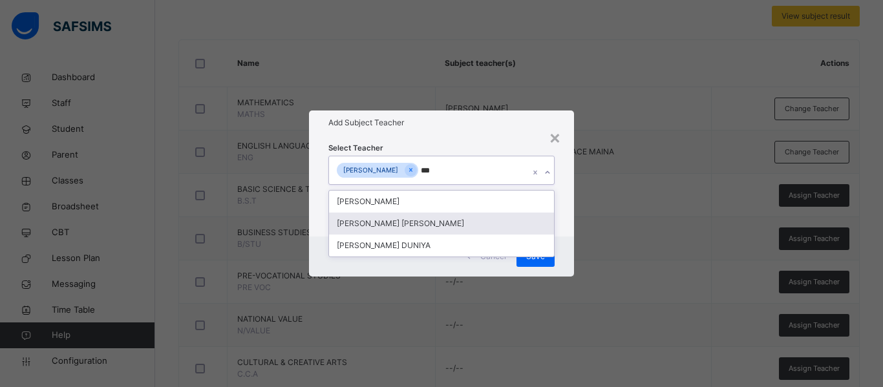
type input "****"
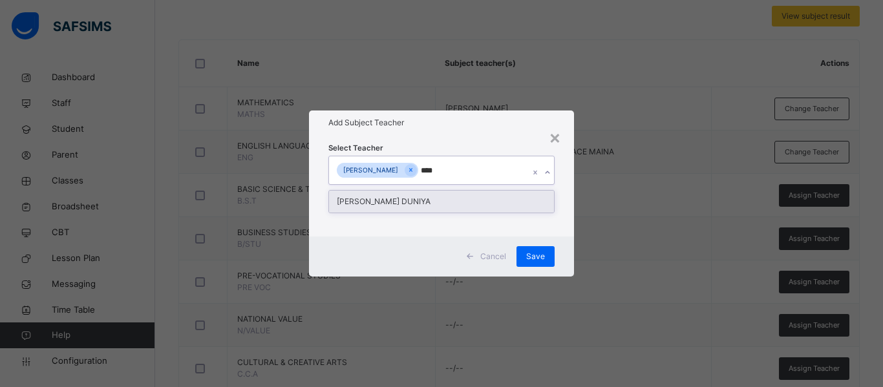
click at [397, 203] on div "[PERSON_NAME] DUNIYA" at bounding box center [441, 202] width 225 height 22
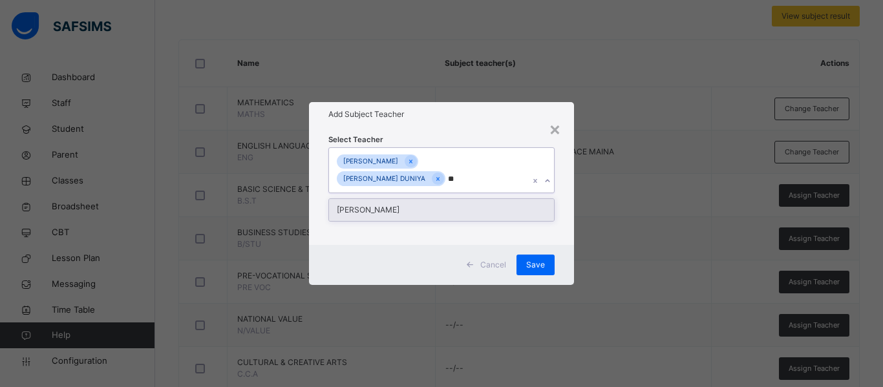
type input "***"
click at [406, 213] on div "[PERSON_NAME]" at bounding box center [441, 210] width 225 height 22
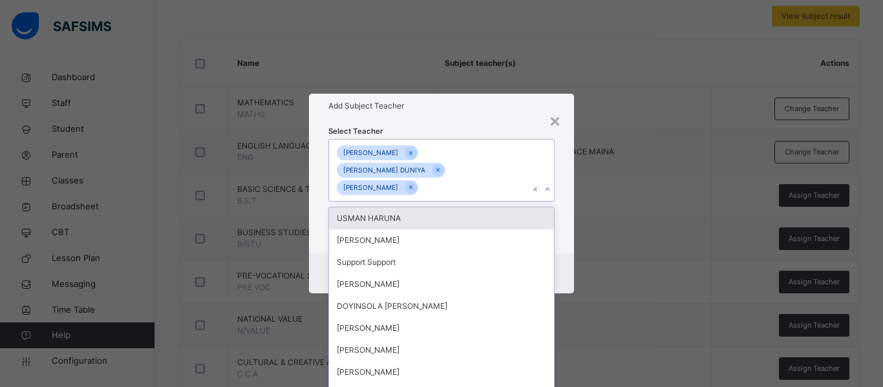
click at [560, 206] on div "Select Teacher option KHADIJAT YUNUSA IBRAHIM, selected. option USMAN HARUNA fo…" at bounding box center [441, 186] width 265 height 136
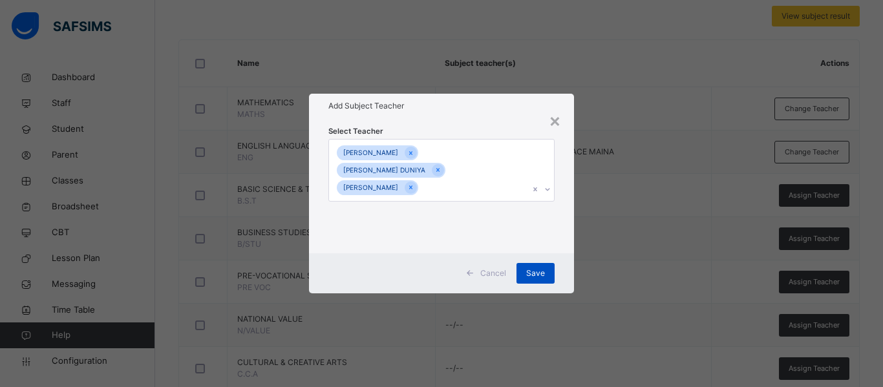
click at [525, 271] on div "Save" at bounding box center [535, 273] width 38 height 21
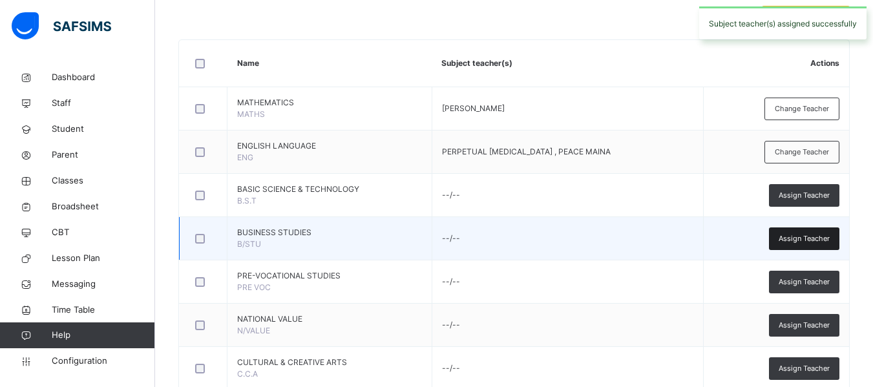
click at [812, 236] on span "Assign Teacher" at bounding box center [804, 238] width 51 height 11
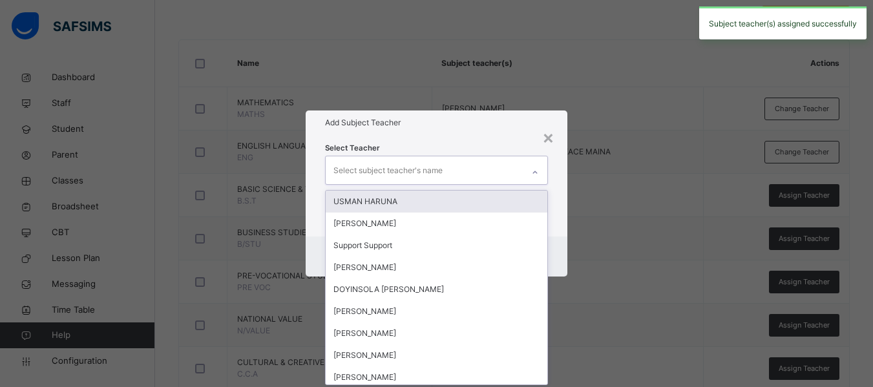
click at [455, 174] on div "Select subject teacher's name" at bounding box center [424, 169] width 197 height 27
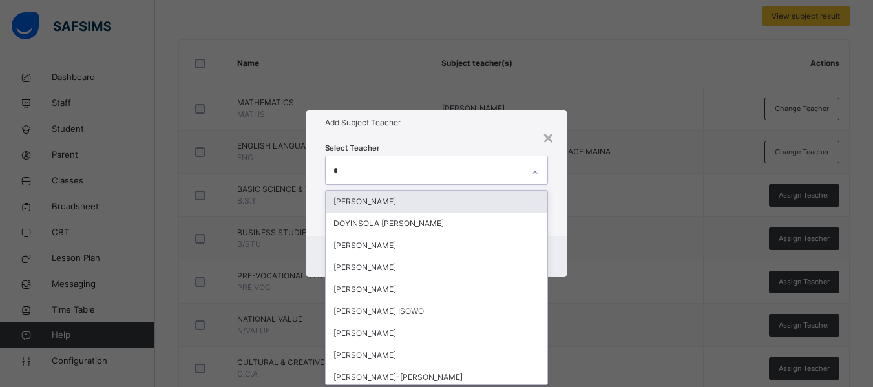
type input "**"
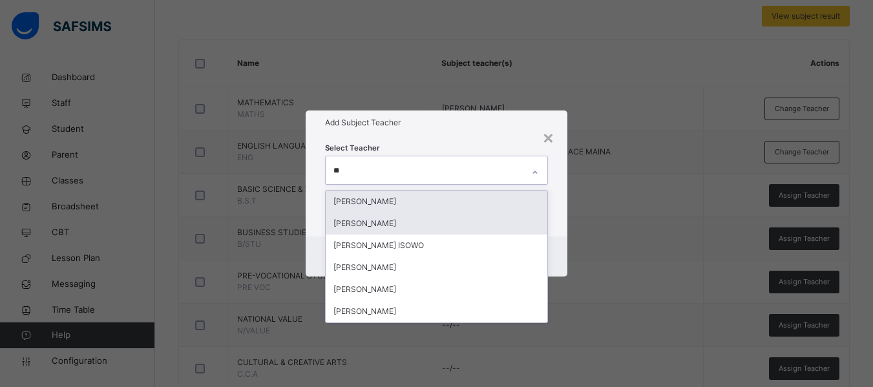
click at [445, 218] on div "[PERSON_NAME]" at bounding box center [437, 224] width 222 height 22
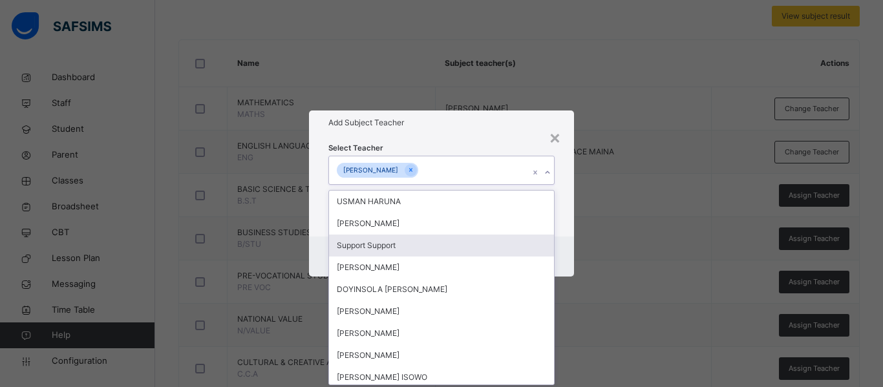
click at [568, 240] on div "Cancel Save" at bounding box center [441, 256] width 265 height 40
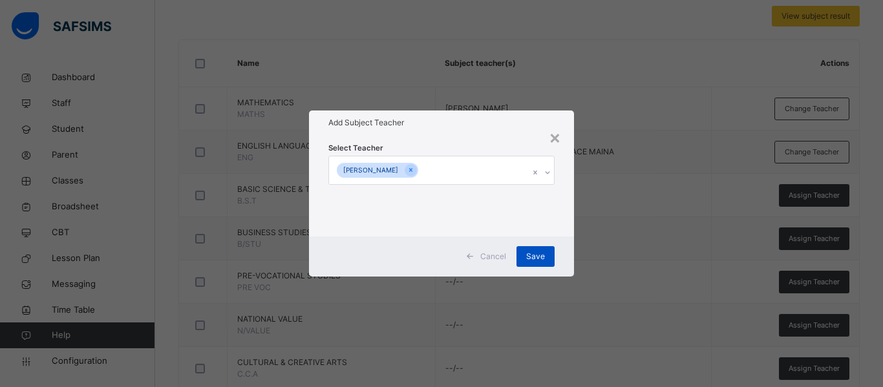
click at [530, 255] on span "Save" at bounding box center [535, 257] width 19 height 12
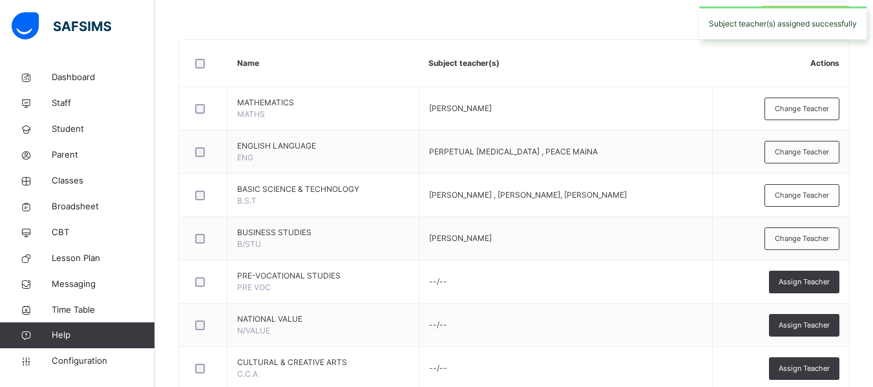
click at [816, 280] on span "Assign Teacher" at bounding box center [804, 282] width 51 height 11
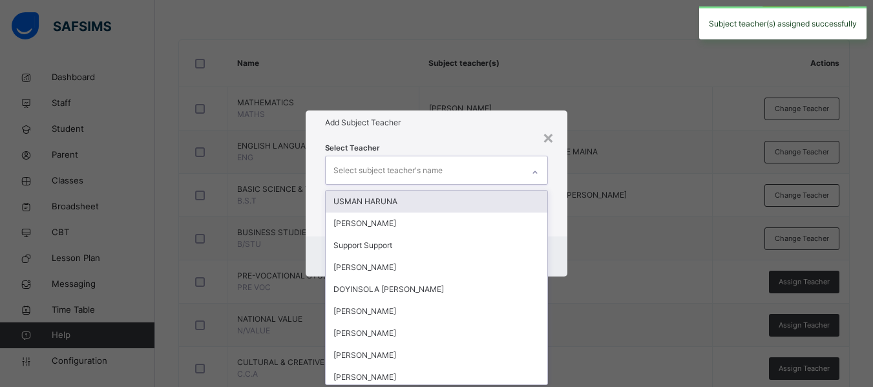
click at [394, 164] on div "Select subject teacher's name" at bounding box center [387, 170] width 109 height 25
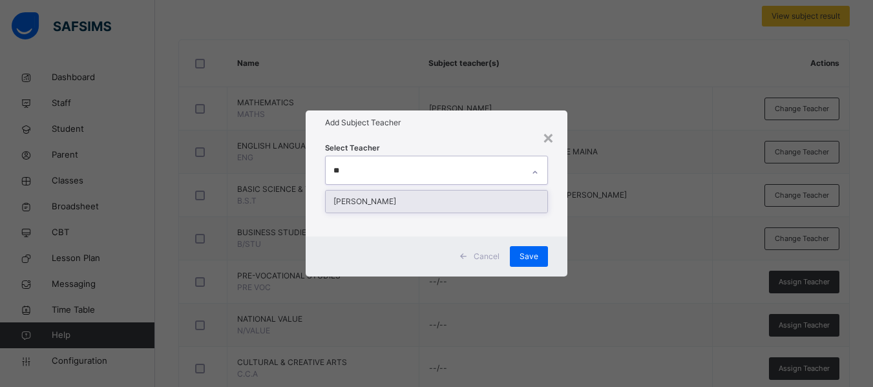
type input "***"
click at [397, 202] on div "[PERSON_NAME]" at bounding box center [437, 202] width 222 height 22
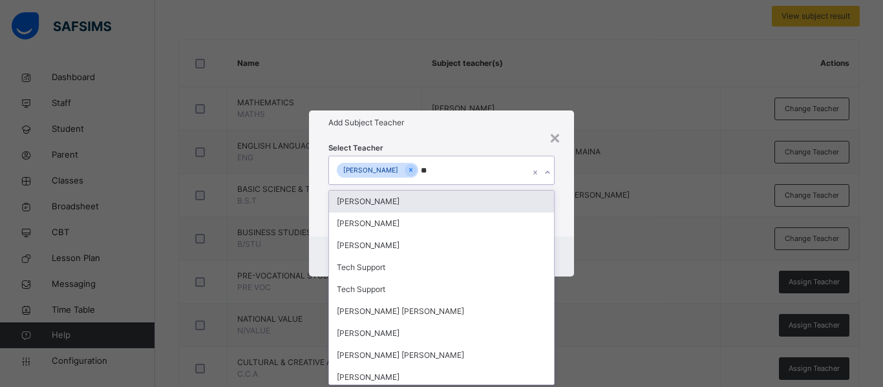
type input "***"
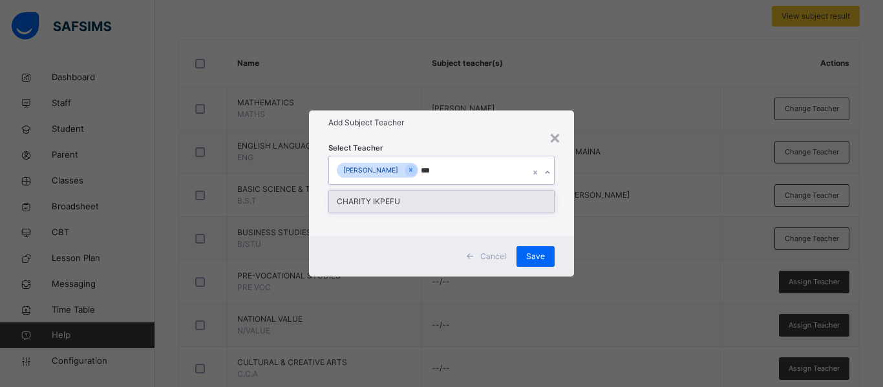
click at [392, 205] on div "CHARITY IKPEFU" at bounding box center [441, 202] width 225 height 22
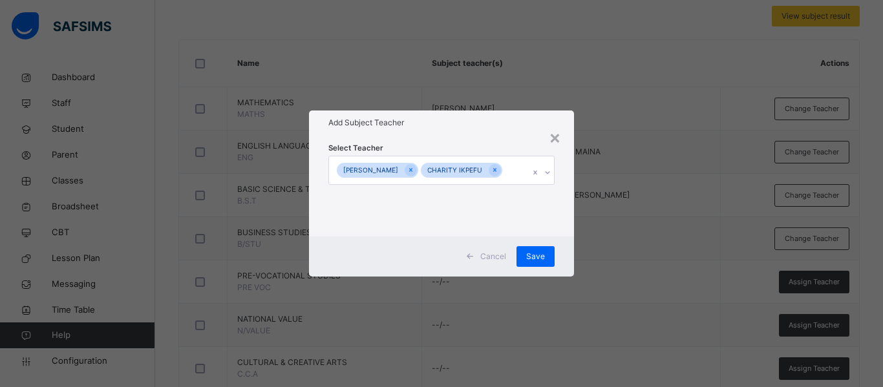
click at [563, 226] on div "Select Teacher GRACE LEMUEL CHARITY IKPEFU" at bounding box center [441, 185] width 265 height 101
click at [533, 257] on span "Save" at bounding box center [535, 257] width 19 height 12
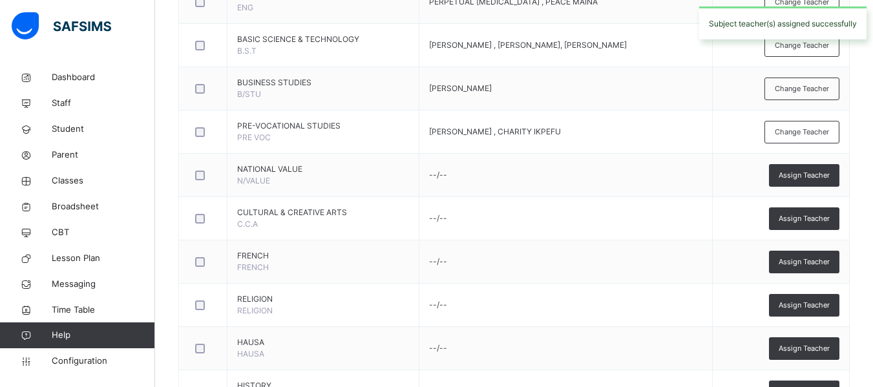
scroll to position [435, 0]
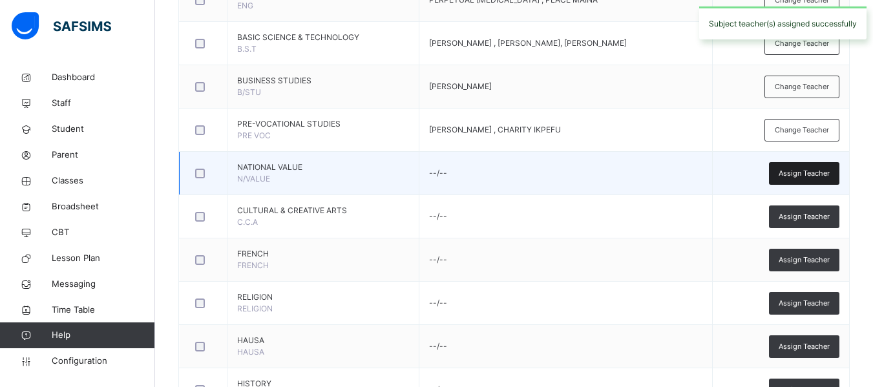
click at [817, 168] on span "Assign Teacher" at bounding box center [804, 173] width 51 height 11
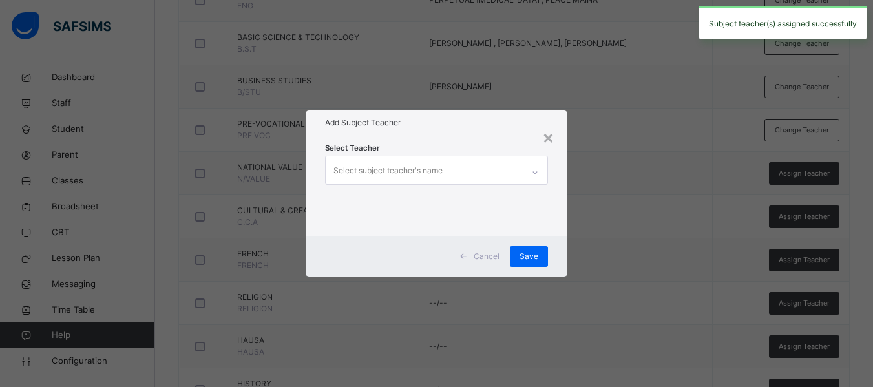
click at [417, 171] on div "Select subject teacher's name" at bounding box center [387, 170] width 109 height 25
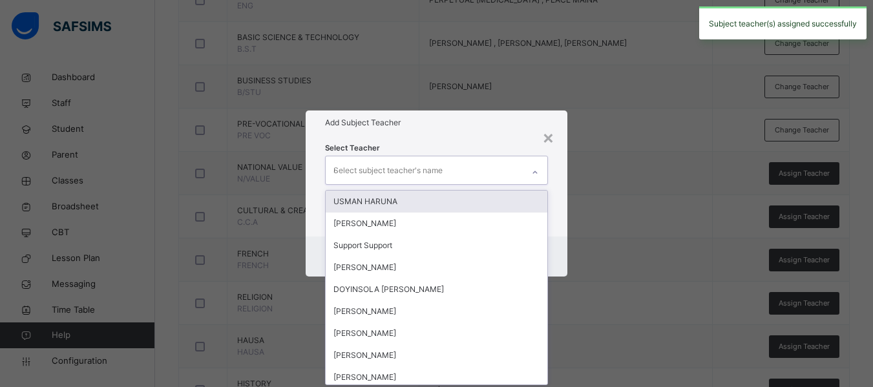
type input "**"
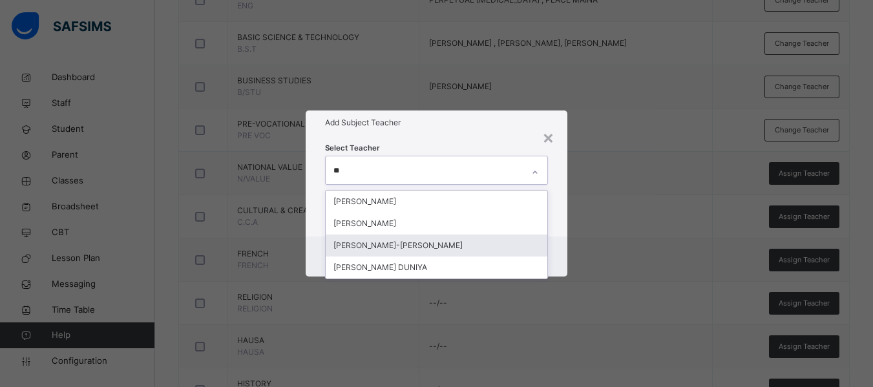
click at [406, 242] on div "[PERSON_NAME]-[PERSON_NAME]" at bounding box center [437, 246] width 222 height 22
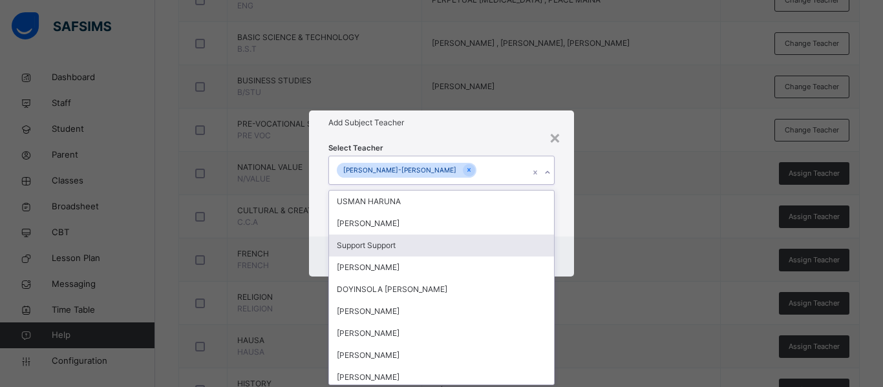
click at [563, 234] on div "Select Teacher option ESTHER OJONE-ENYO OKWUTE, selected. option Support Suppor…" at bounding box center [441, 185] width 265 height 101
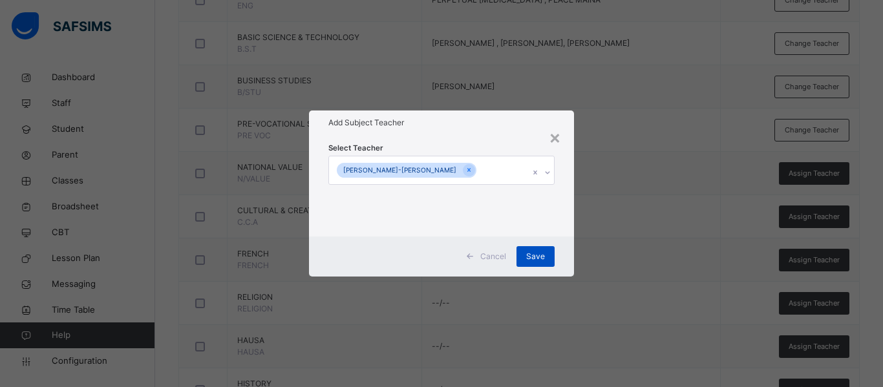
click at [534, 257] on span "Save" at bounding box center [535, 257] width 19 height 12
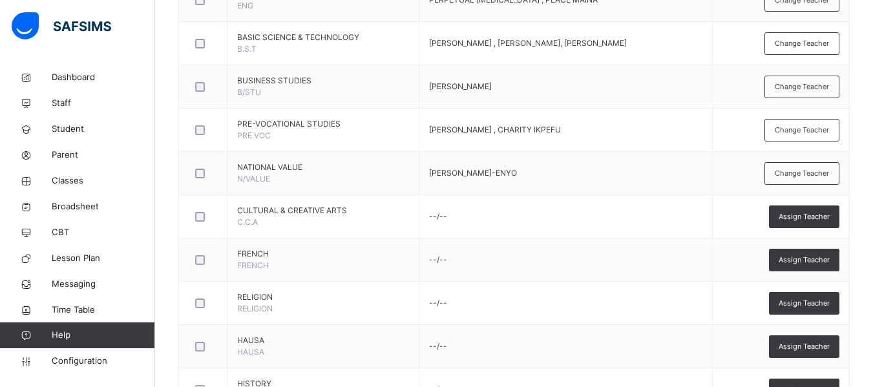
click at [828, 205] on div "Assign Teacher" at bounding box center [804, 216] width 70 height 23
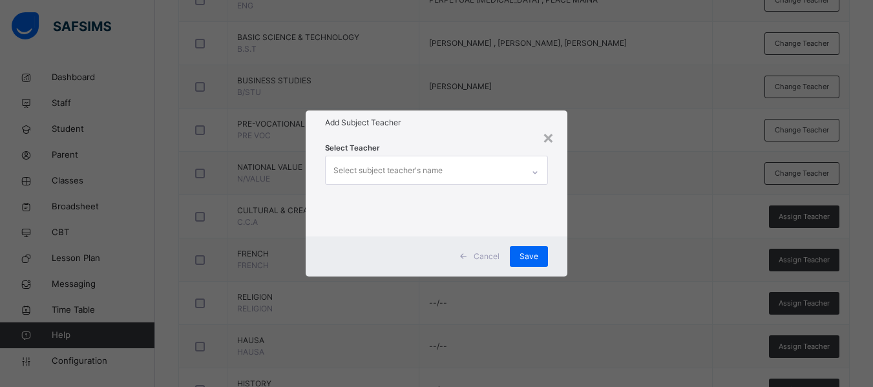
click at [394, 171] on div "Select subject teacher's name" at bounding box center [387, 170] width 109 height 25
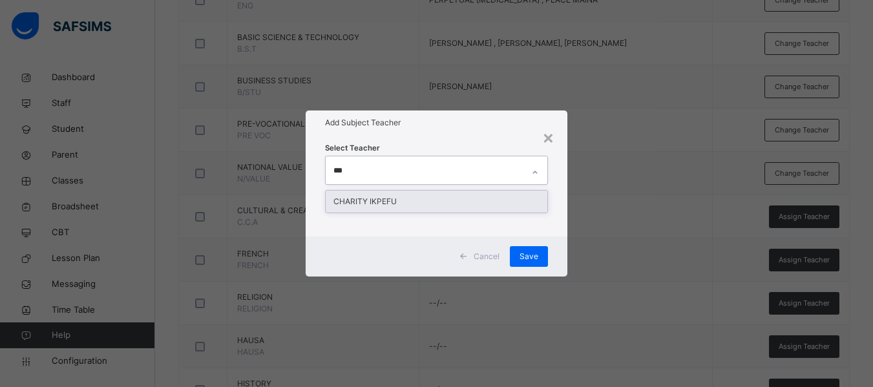
type input "****"
click at [401, 202] on div "CHARITY IKPEFU" at bounding box center [437, 202] width 222 height 22
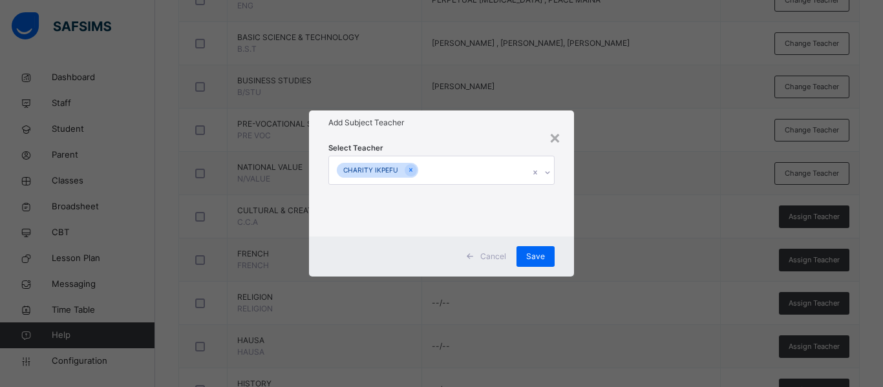
click at [560, 213] on div "Select Teacher CHARITY IKPEFU" at bounding box center [441, 185] width 265 height 101
click at [533, 258] on span "Save" at bounding box center [535, 257] width 19 height 12
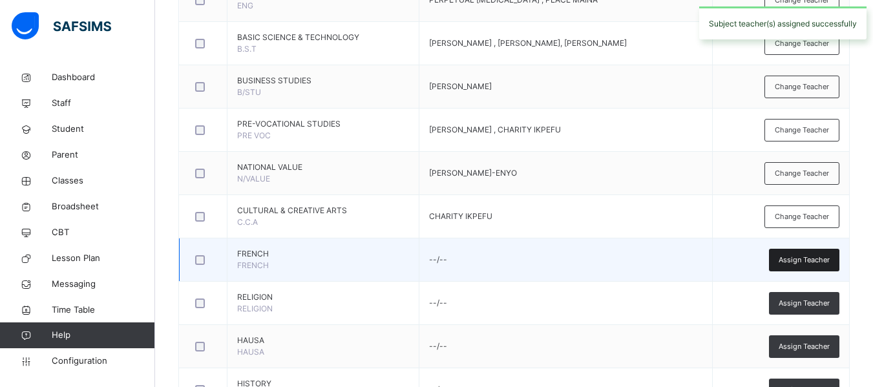
click at [809, 260] on span "Assign Teacher" at bounding box center [804, 260] width 51 height 11
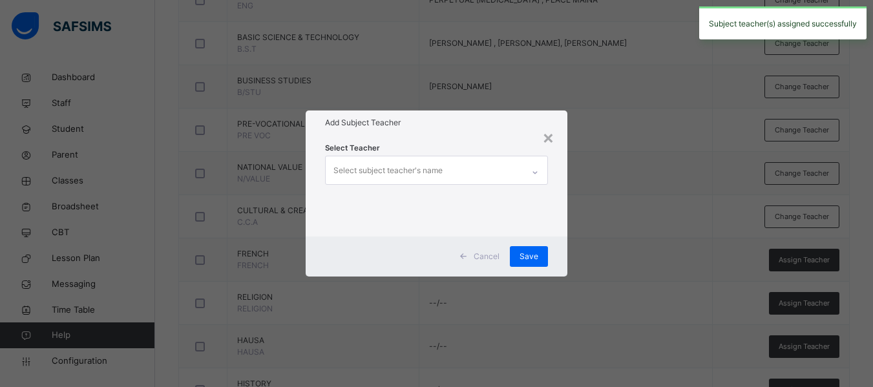
click at [367, 173] on div "Select subject teacher's name" at bounding box center [387, 170] width 109 height 25
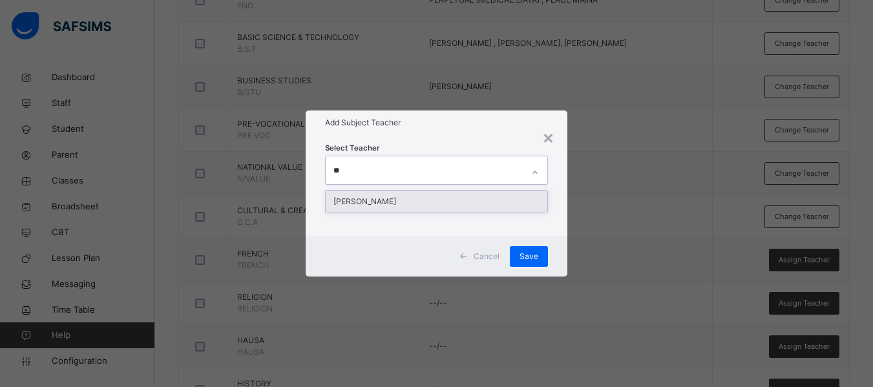
type input "***"
click at [383, 200] on div "[PERSON_NAME]" at bounding box center [437, 202] width 222 height 22
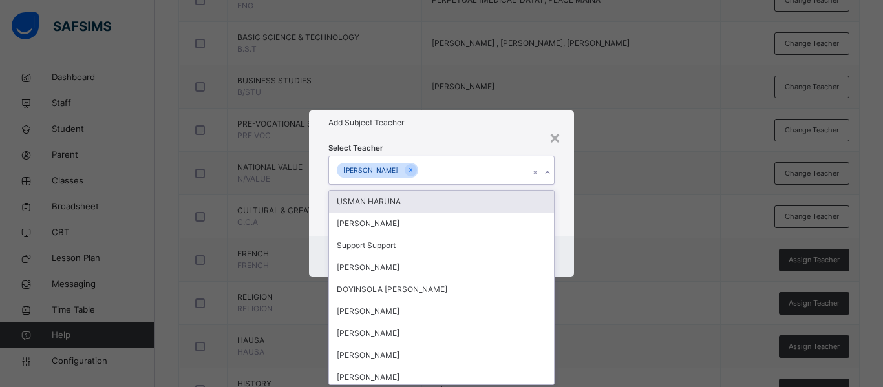
click at [556, 238] on div "Cancel Save" at bounding box center [441, 256] width 265 height 40
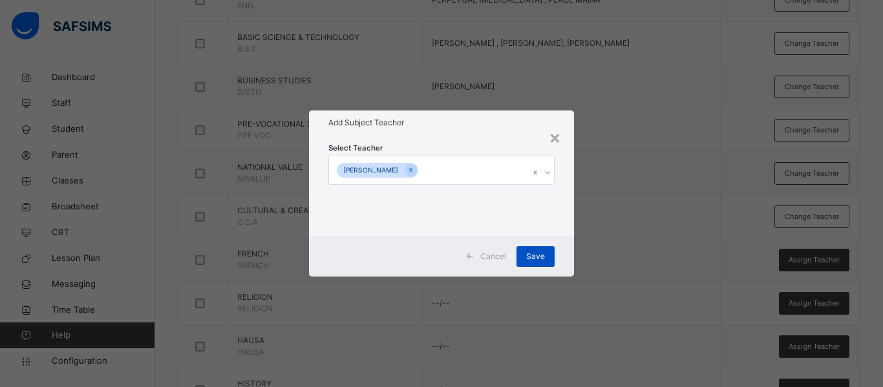
click at [544, 266] on div "Cancel Save" at bounding box center [441, 256] width 265 height 40
click at [540, 251] on span "Save" at bounding box center [535, 257] width 19 height 12
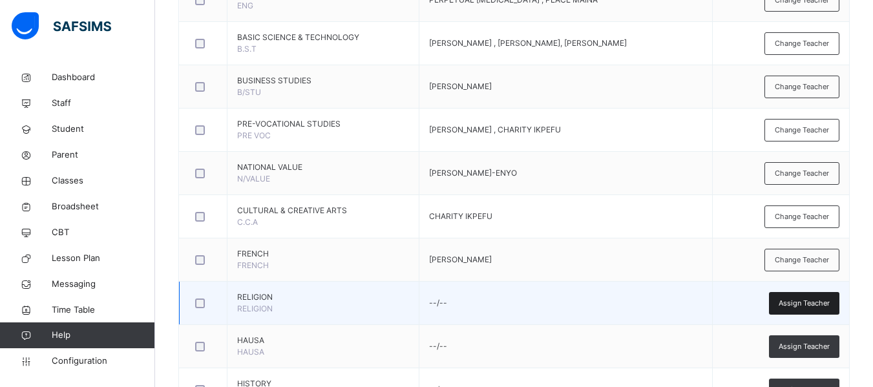
click at [815, 305] on span "Assign Teacher" at bounding box center [804, 303] width 51 height 11
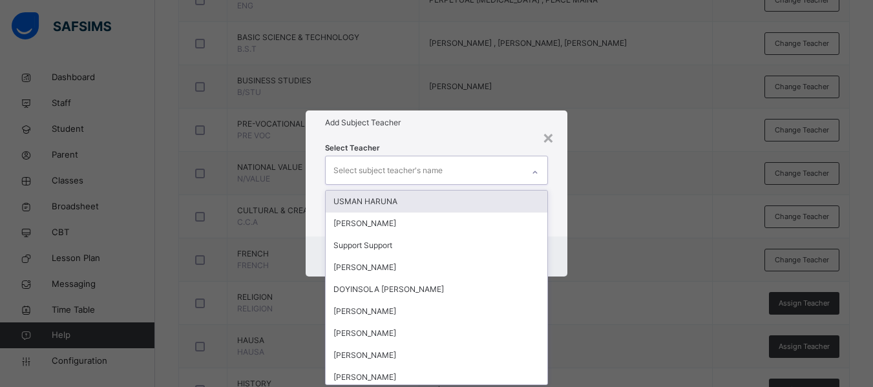
click at [365, 165] on div "Select subject teacher's name" at bounding box center [387, 170] width 109 height 25
click at [376, 206] on div "USMAN HARUNA" at bounding box center [437, 202] width 222 height 22
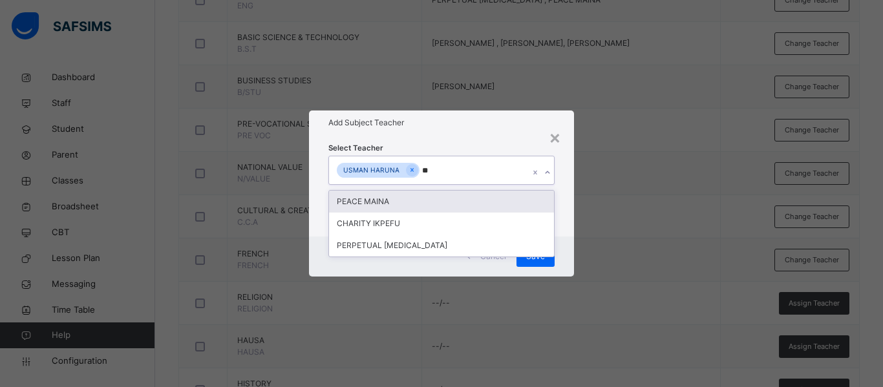
type input "***"
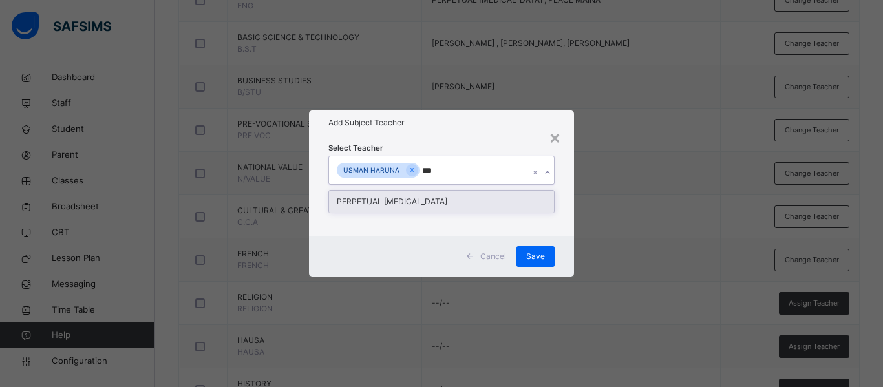
click at [370, 200] on div "PERPETUAL [MEDICAL_DATA]" at bounding box center [441, 202] width 225 height 22
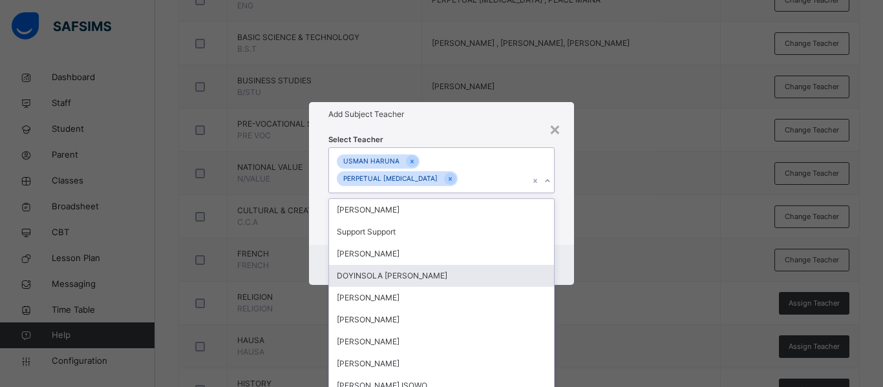
click at [560, 249] on div "Cancel Save" at bounding box center [441, 265] width 265 height 40
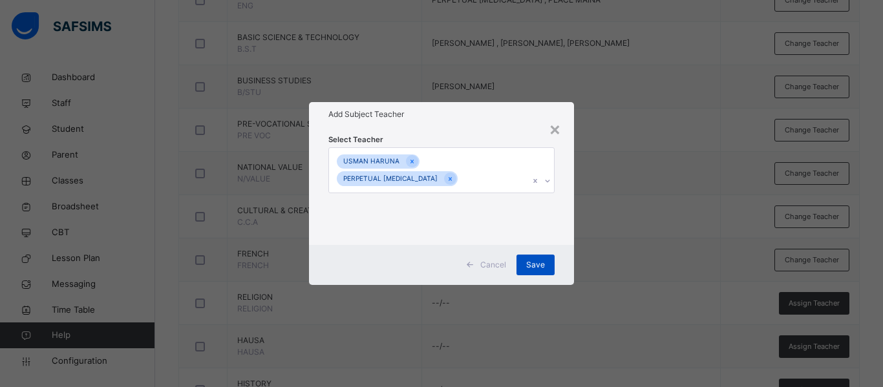
click at [528, 259] on span "Save" at bounding box center [535, 265] width 19 height 12
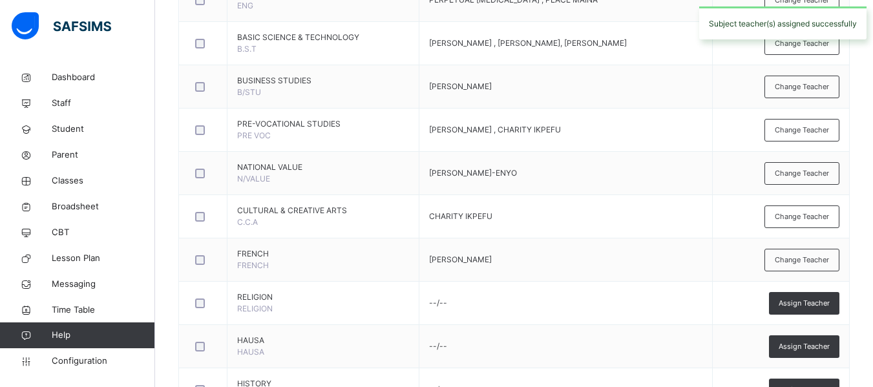
scroll to position [492, 0]
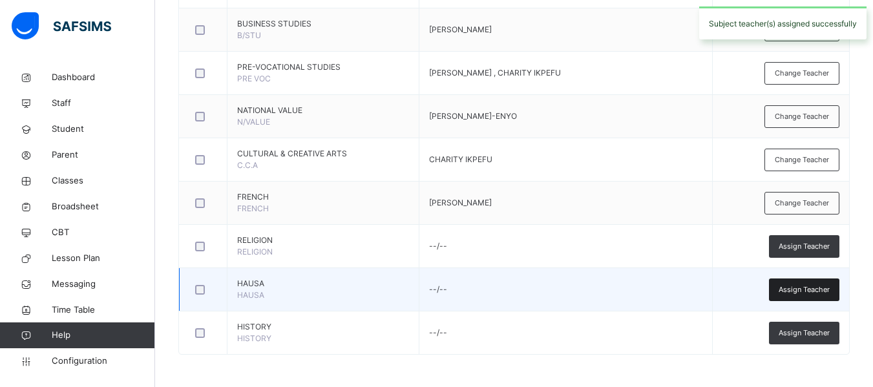
click at [815, 282] on div "Assign Teacher" at bounding box center [804, 289] width 70 height 23
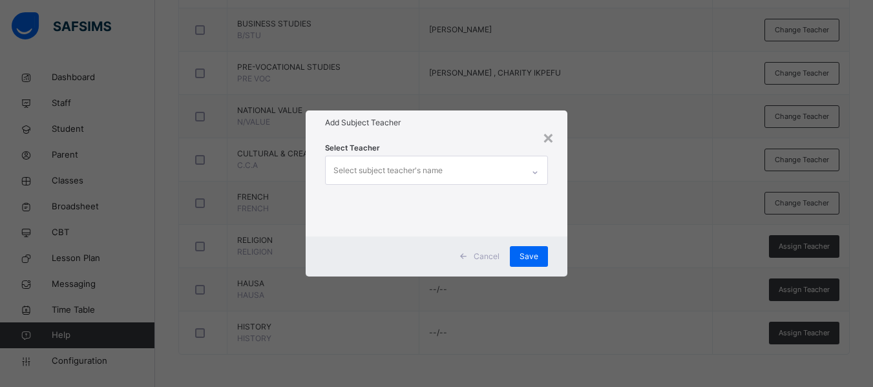
click at [366, 173] on div "Select subject teacher's name" at bounding box center [387, 170] width 109 height 25
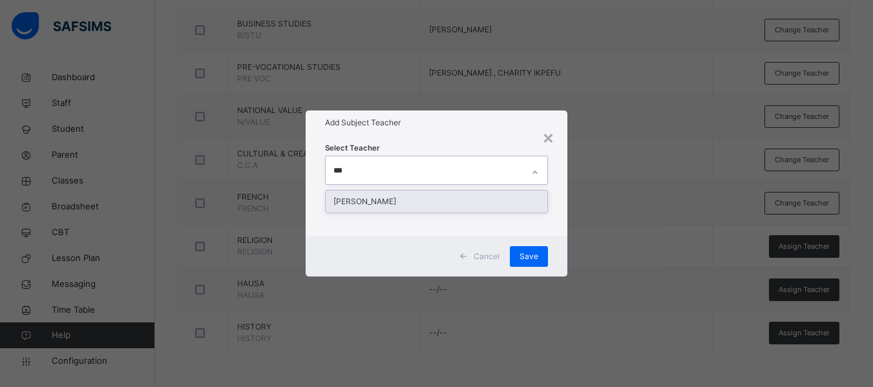
type input "****"
click at [369, 196] on div "[PERSON_NAME]" at bounding box center [437, 202] width 222 height 22
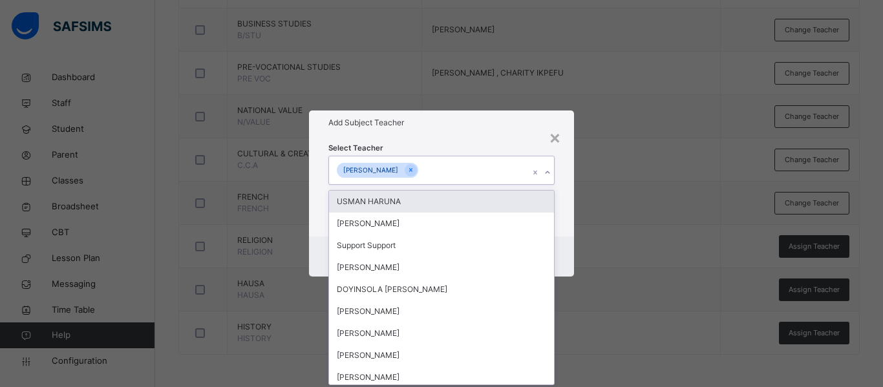
click at [560, 239] on div "Cancel Save" at bounding box center [441, 256] width 265 height 40
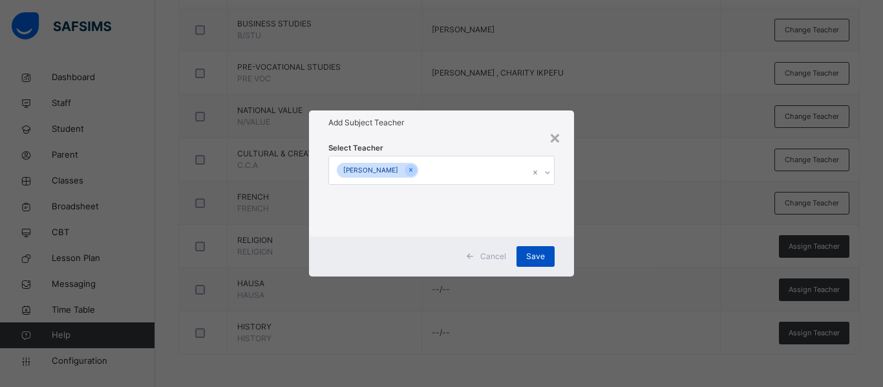
click at [530, 253] on span "Save" at bounding box center [535, 257] width 19 height 12
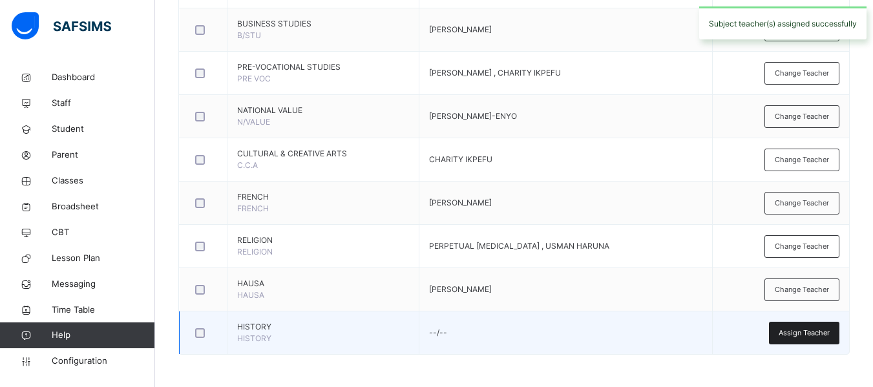
click at [812, 332] on span "Assign Teacher" at bounding box center [804, 333] width 51 height 11
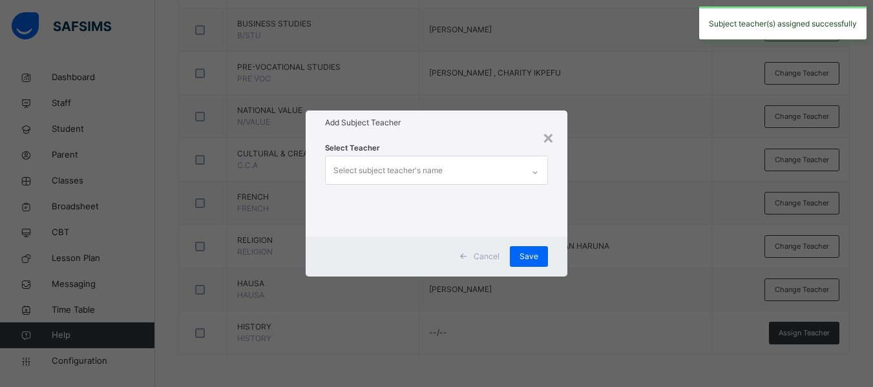
click at [391, 168] on div "Select subject teacher's name" at bounding box center [387, 170] width 109 height 25
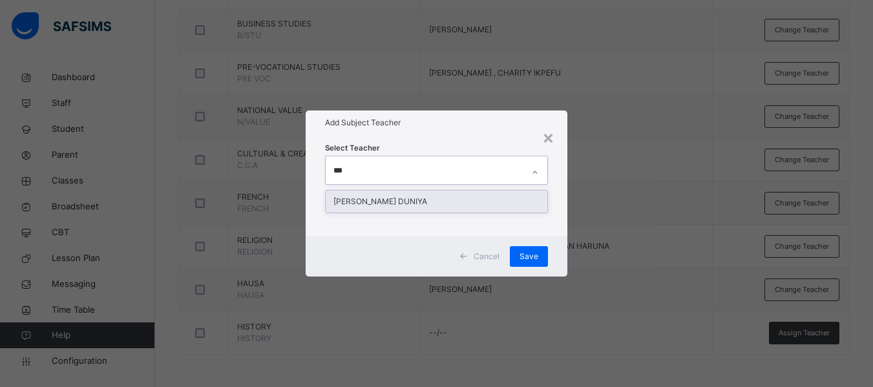
type input "****"
click at [392, 198] on div "[PERSON_NAME] DUNIYA" at bounding box center [437, 202] width 222 height 22
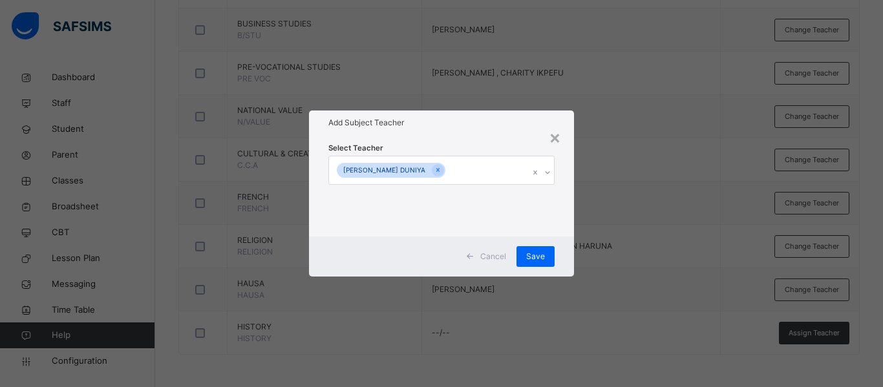
click at [566, 249] on div "Cancel Save" at bounding box center [441, 256] width 265 height 40
click at [529, 251] on span "Save" at bounding box center [535, 257] width 19 height 12
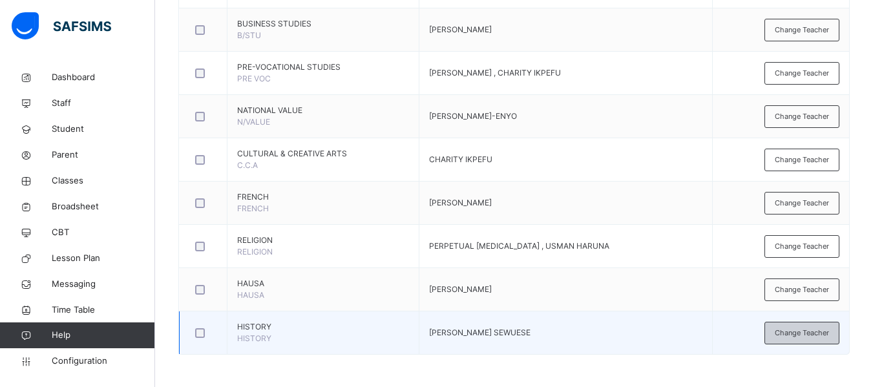
click at [806, 330] on span "Change Teacher" at bounding box center [802, 333] width 54 height 11
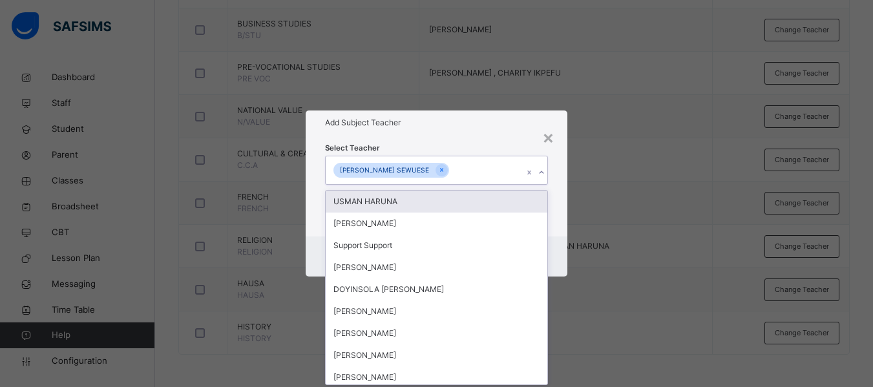
click at [487, 163] on div "[PERSON_NAME] SEWUESE" at bounding box center [424, 169] width 197 height 27
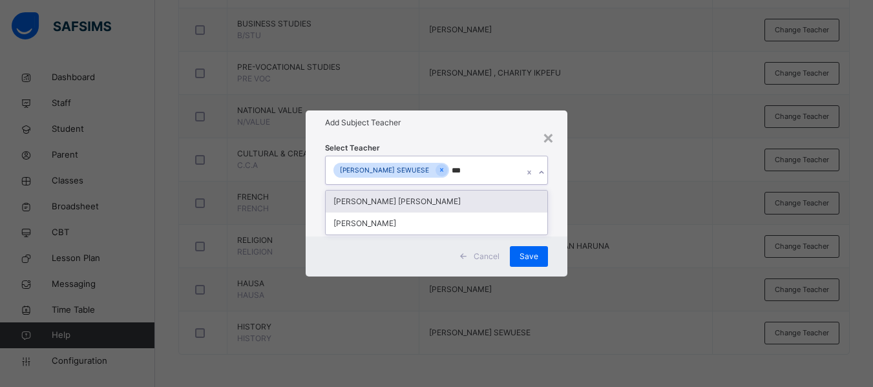
type input "****"
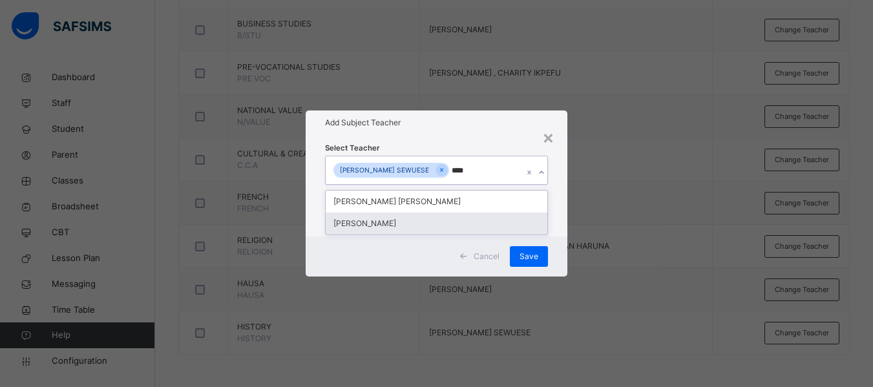
click at [444, 228] on div "[PERSON_NAME]" at bounding box center [437, 224] width 222 height 22
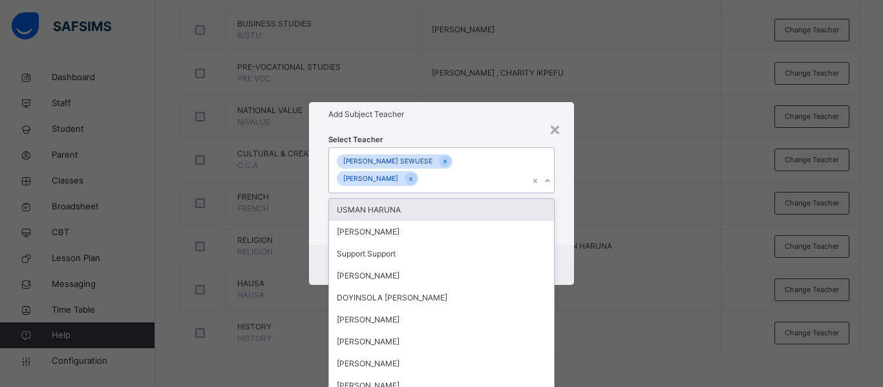
click at [559, 216] on div "Select Teacher option VICTOR UCHENNA, selected. option USMAN HARUNA focused, 1 …" at bounding box center [441, 186] width 265 height 118
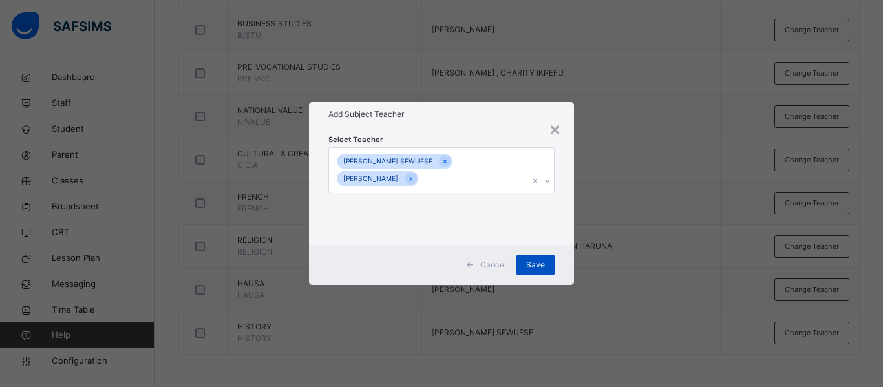
click at [541, 263] on span "Save" at bounding box center [535, 265] width 19 height 12
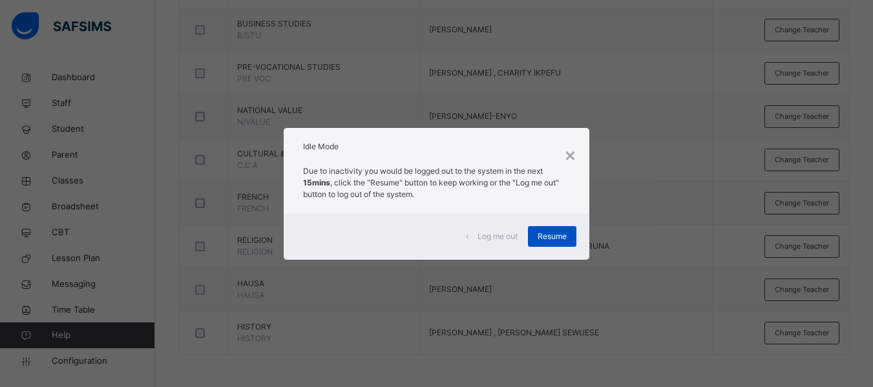
click at [556, 238] on span "Resume" at bounding box center [552, 237] width 29 height 12
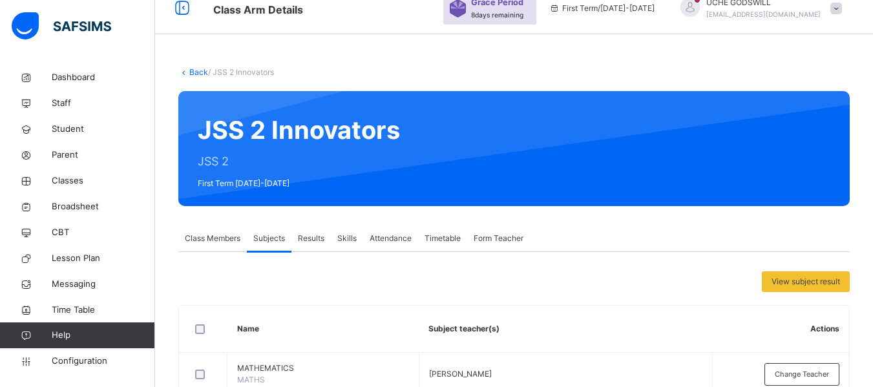
scroll to position [0, 0]
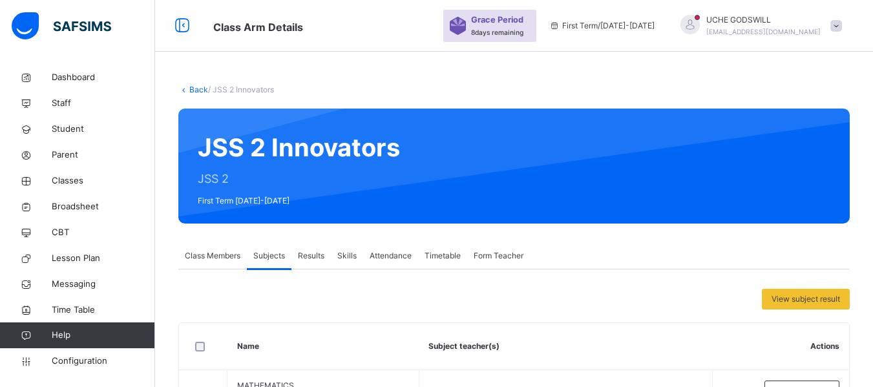
click at [195, 88] on link "Back" at bounding box center [198, 90] width 19 height 10
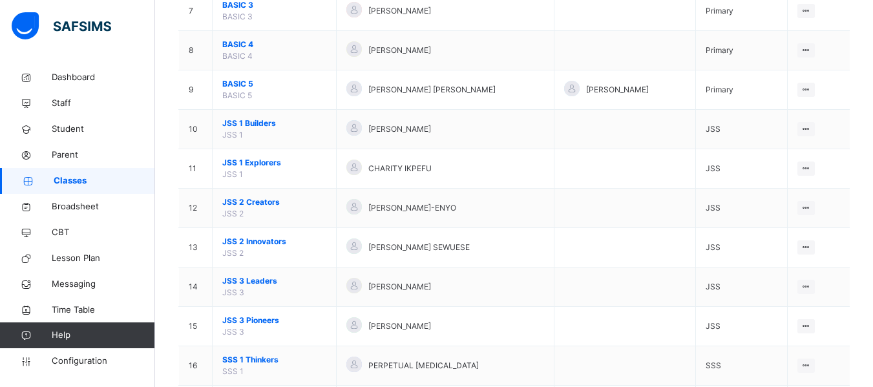
scroll to position [432, 0]
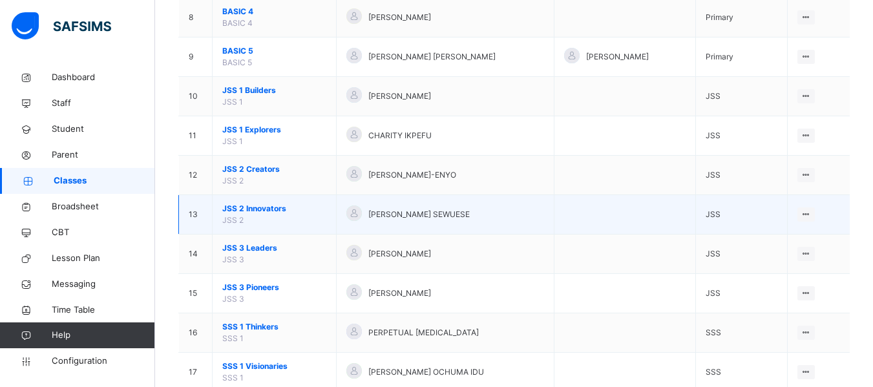
click at [264, 204] on td "JSS 2 Innovators JSS 2" at bounding box center [275, 214] width 124 height 39
click at [261, 205] on span "JSS 2 Innovators" at bounding box center [274, 209] width 104 height 12
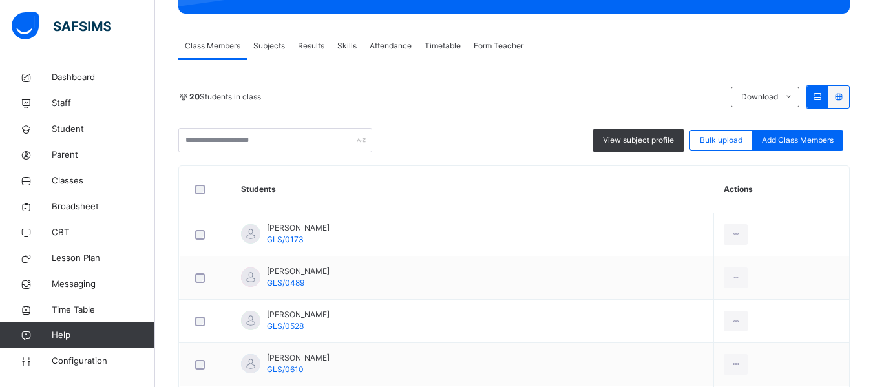
scroll to position [101, 0]
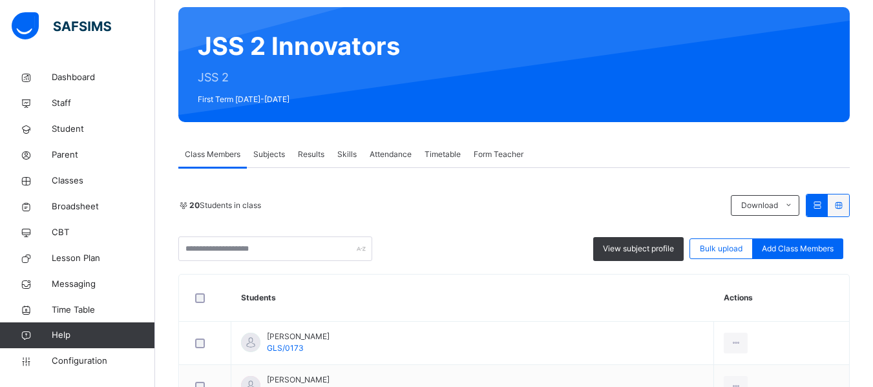
click at [273, 149] on span "Subjects" at bounding box center [269, 155] width 32 height 12
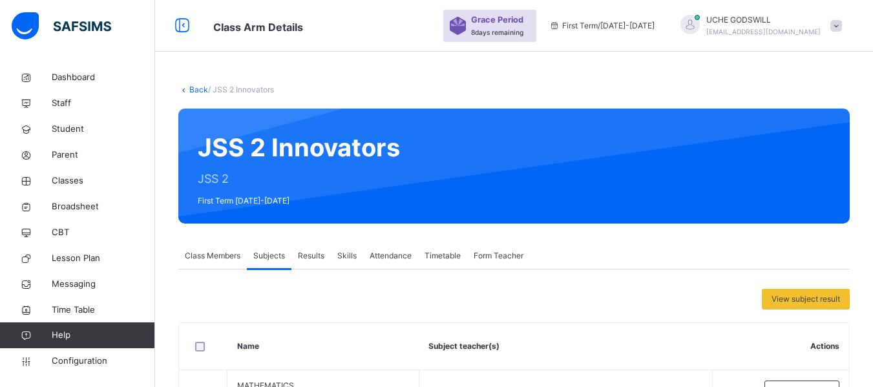
scroll to position [6, 0]
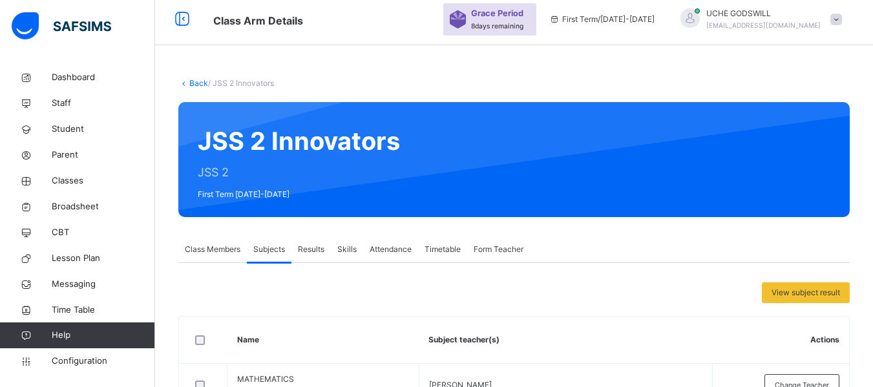
click at [199, 81] on link "Back" at bounding box center [198, 83] width 19 height 10
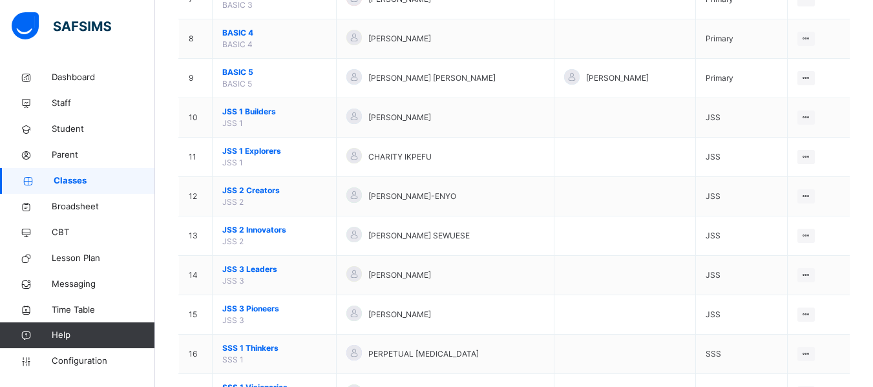
scroll to position [428, 0]
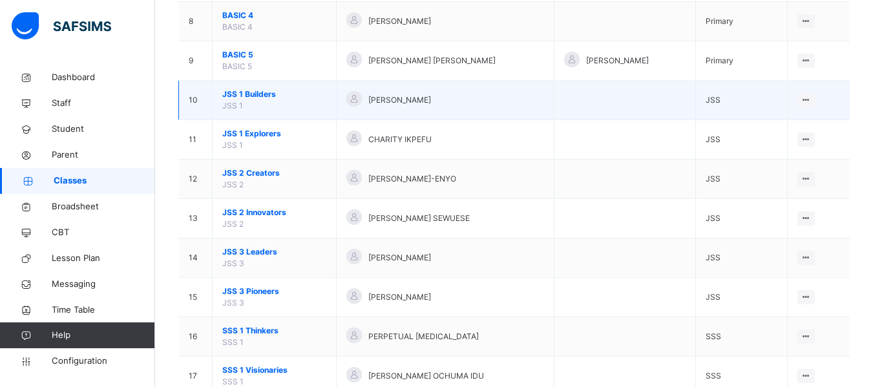
click at [257, 95] on span "JSS 1 Builders" at bounding box center [274, 95] width 104 height 12
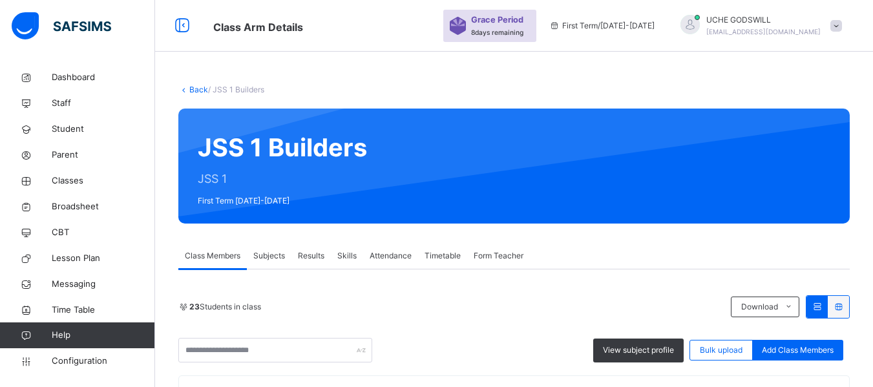
click at [266, 256] on span "Subjects" at bounding box center [269, 256] width 32 height 12
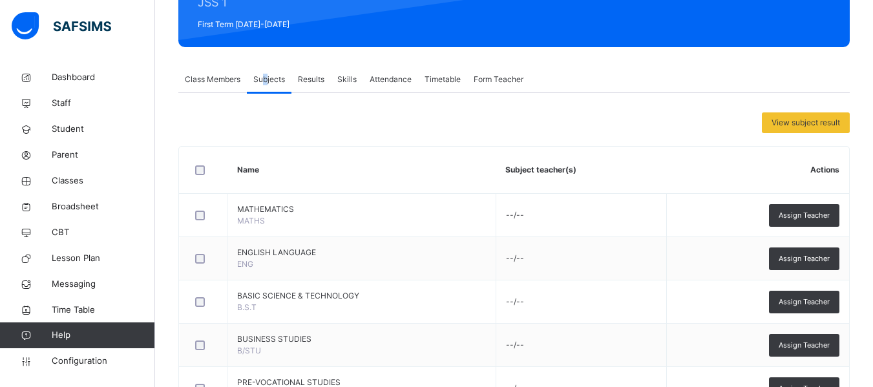
scroll to position [170, 0]
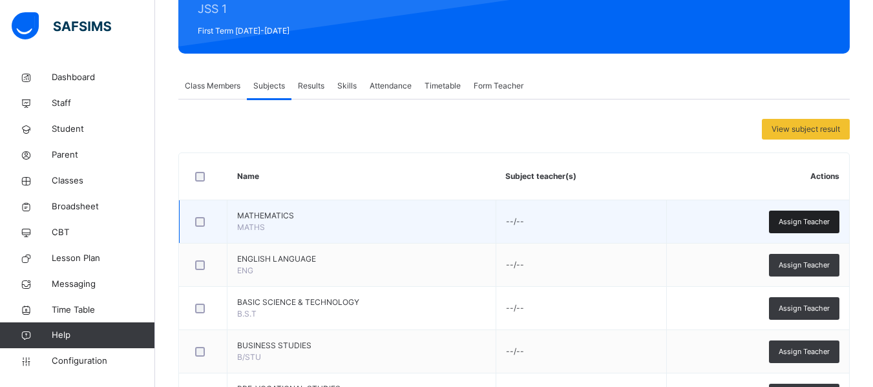
click at [826, 221] on span "Assign Teacher" at bounding box center [804, 221] width 51 height 11
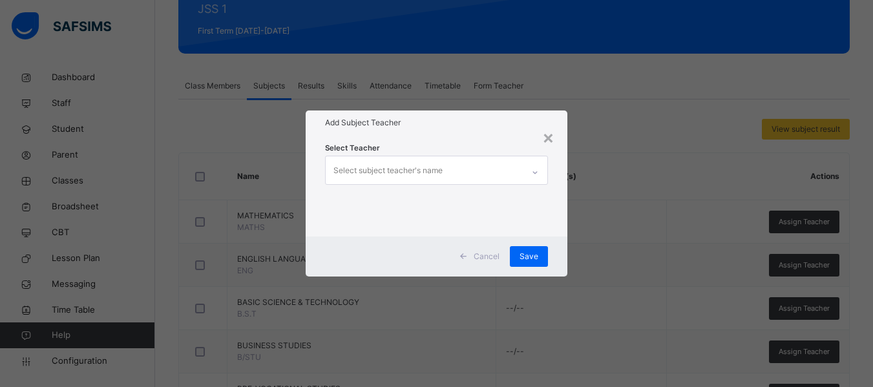
click at [383, 169] on div "Select subject teacher's name" at bounding box center [387, 170] width 109 height 25
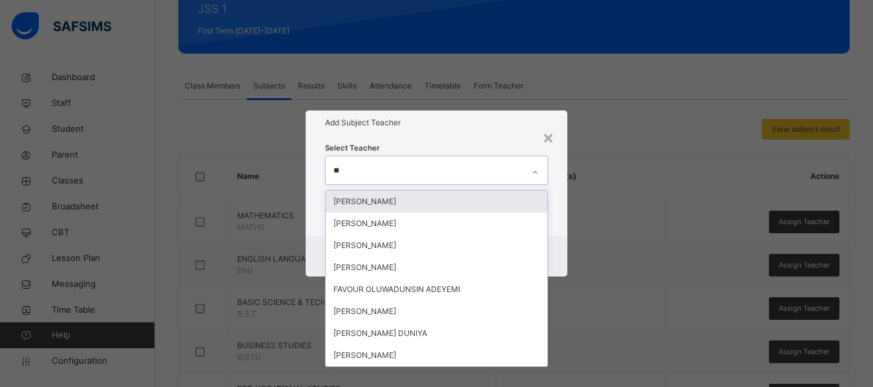
type input "***"
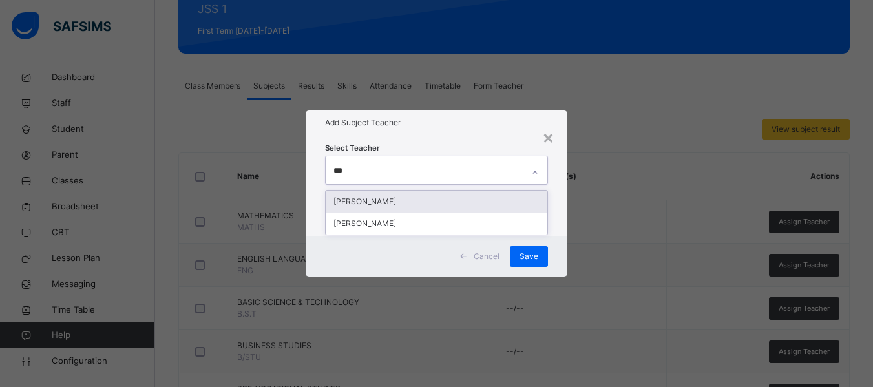
click at [404, 196] on div "[PERSON_NAME]" at bounding box center [437, 202] width 222 height 22
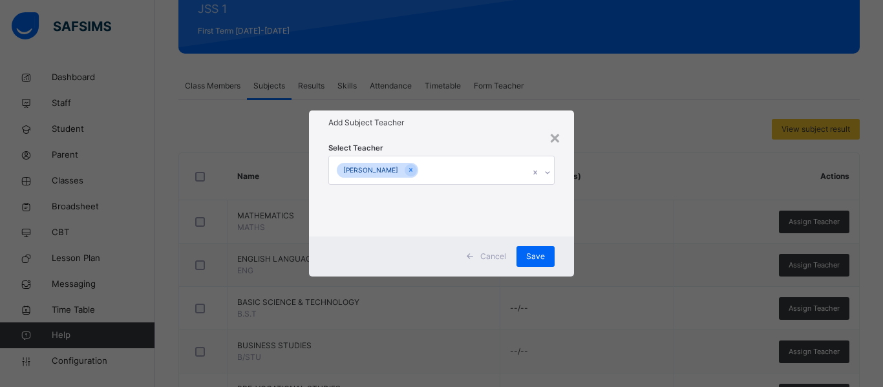
click at [563, 233] on div "Select Teacher EMMANUEL CHIRA" at bounding box center [441, 185] width 265 height 101
click at [534, 251] on span "Save" at bounding box center [535, 257] width 19 height 12
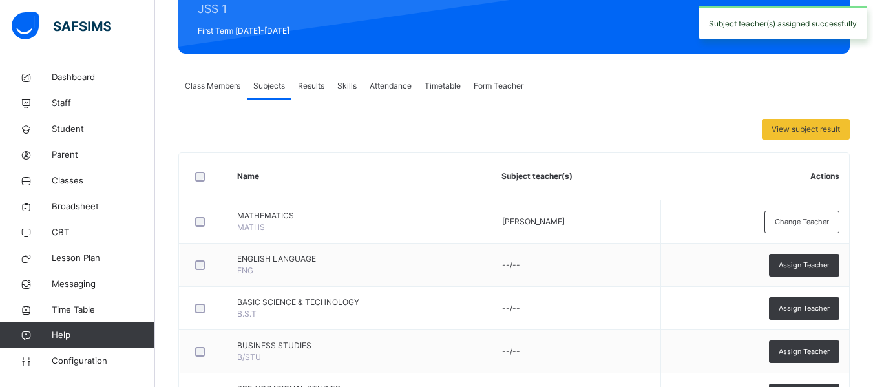
click at [803, 261] on span "Assign Teacher" at bounding box center [804, 265] width 51 height 11
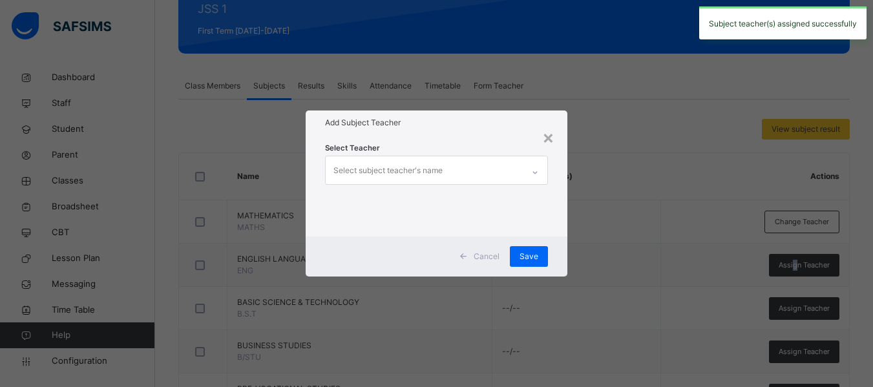
click at [383, 174] on div "Select subject teacher's name" at bounding box center [387, 170] width 109 height 25
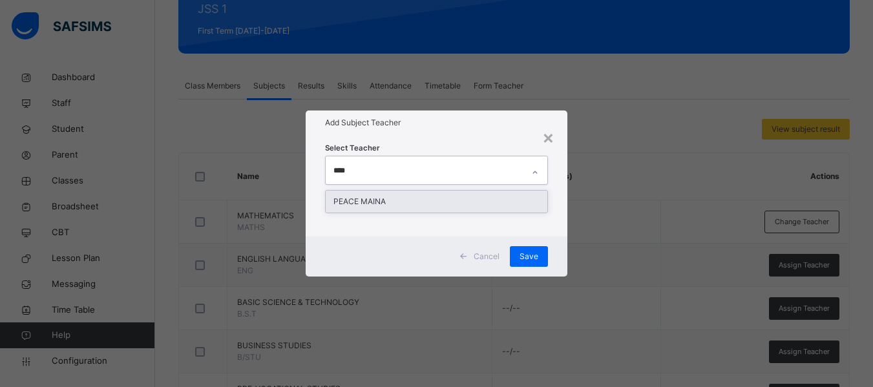
type input "*****"
click at [402, 202] on div "PEACE MAINA" at bounding box center [437, 202] width 222 height 22
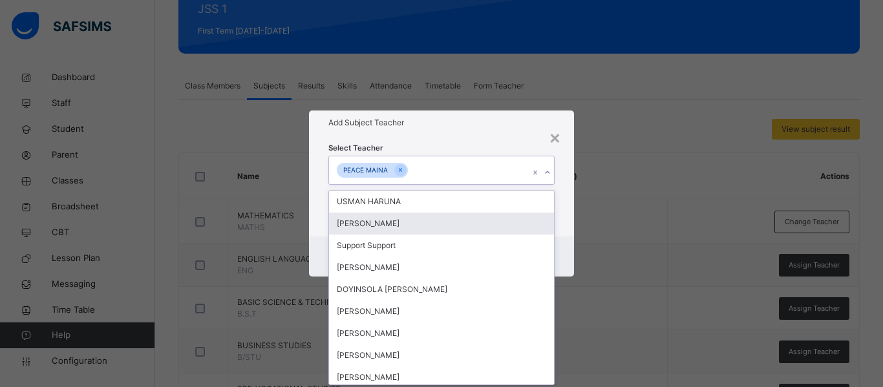
click at [559, 215] on div "Select Teacher option PEACE MAINA, selected. option ELIJAH VICTOR CHIRA focused…" at bounding box center [441, 185] width 265 height 101
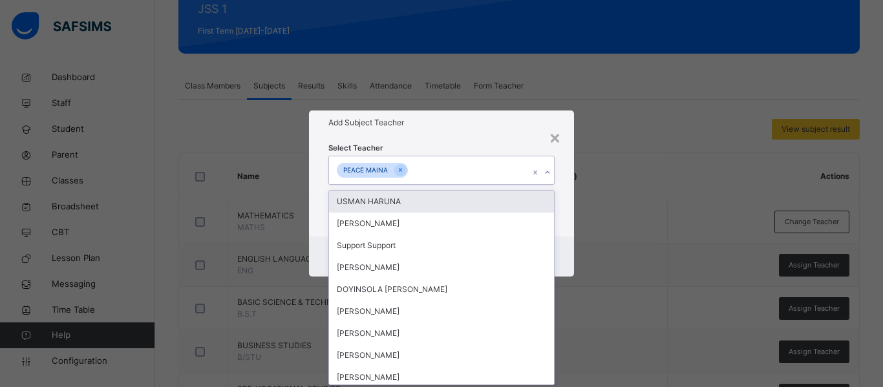
click at [467, 160] on div "PEACE MAINA" at bounding box center [429, 169] width 200 height 27
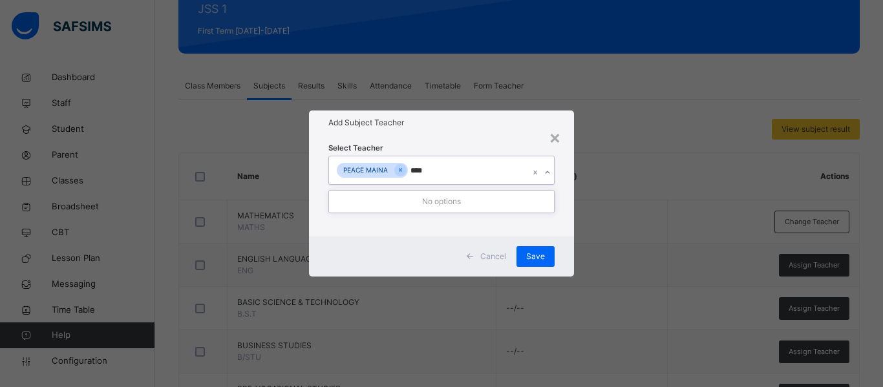
type input "***"
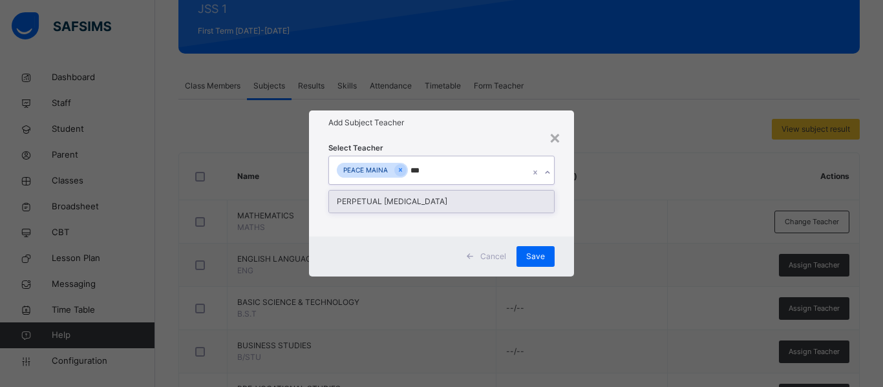
click at [441, 200] on div "PERPETUAL [MEDICAL_DATA]" at bounding box center [441, 202] width 225 height 22
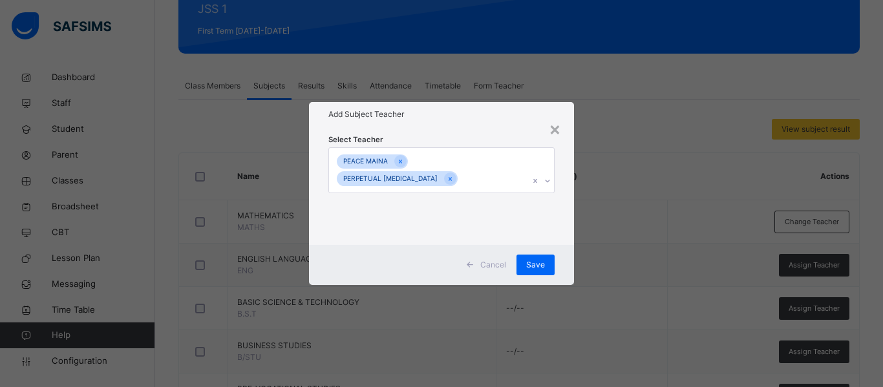
click at [560, 209] on div "Select Teacher PEACE MAINA PERPETUAL [MEDICAL_DATA]" at bounding box center [441, 186] width 265 height 118
click at [529, 259] on span "Save" at bounding box center [535, 265] width 19 height 12
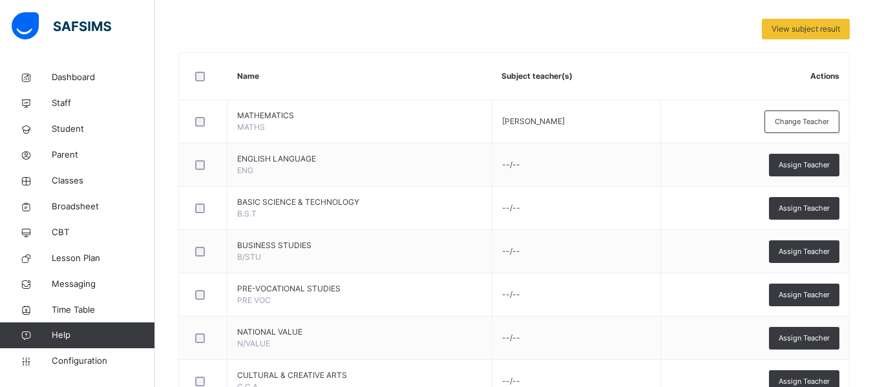
scroll to position [275, 0]
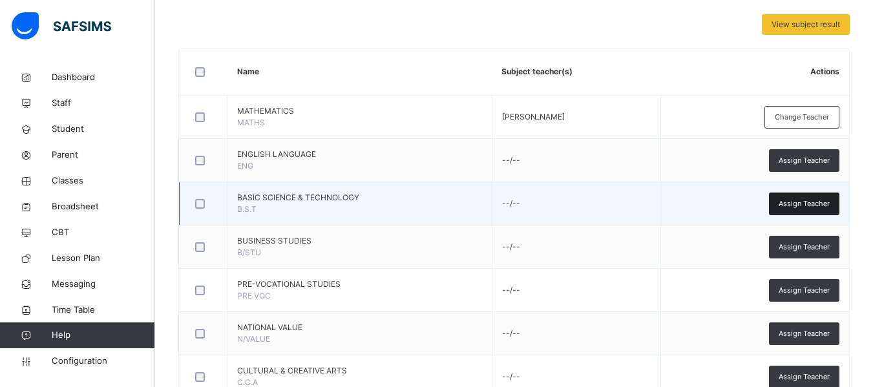
click at [823, 198] on span "Assign Teacher" at bounding box center [804, 203] width 51 height 11
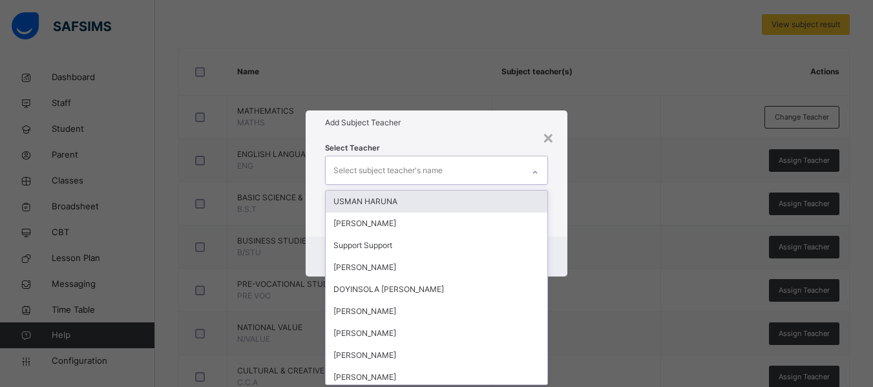
click at [377, 171] on div "Select subject teacher's name" at bounding box center [387, 170] width 109 height 25
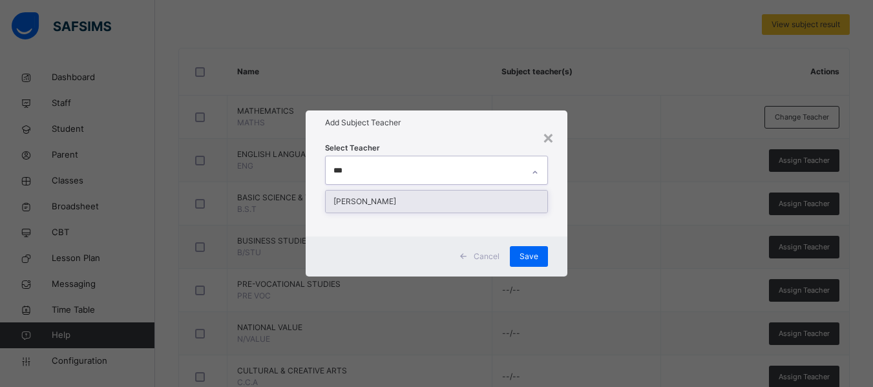
type input "****"
click at [394, 204] on div "[PERSON_NAME]" at bounding box center [437, 202] width 222 height 22
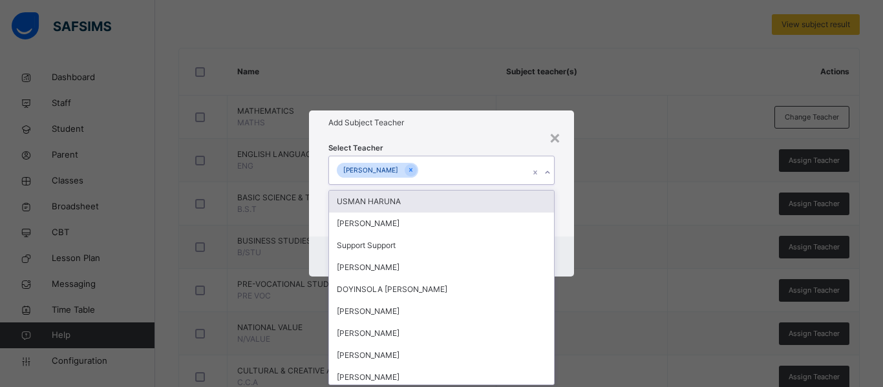
click at [474, 170] on div "[PERSON_NAME]" at bounding box center [429, 169] width 200 height 27
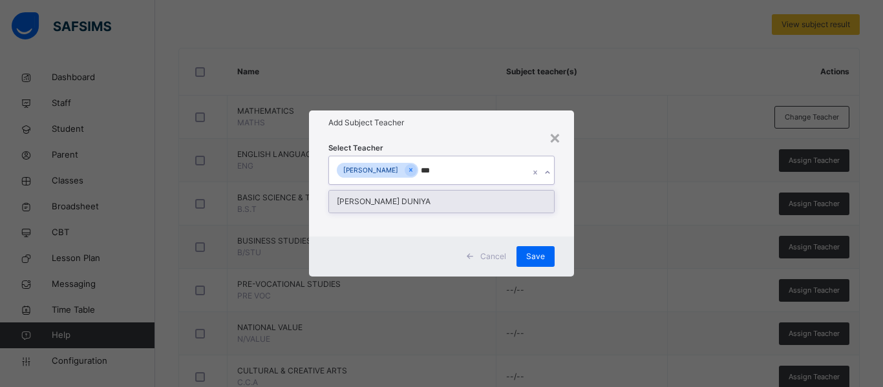
type input "****"
click at [438, 194] on div "[PERSON_NAME] DUNIYA" at bounding box center [441, 202] width 225 height 22
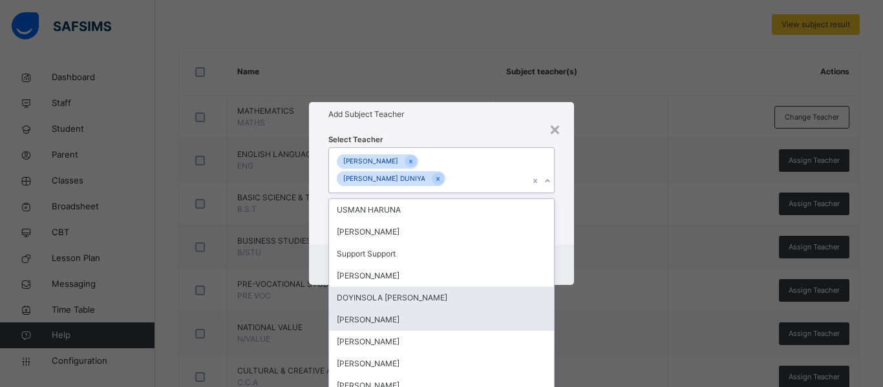
click at [363, 314] on div "[PERSON_NAME]" at bounding box center [441, 320] width 225 height 22
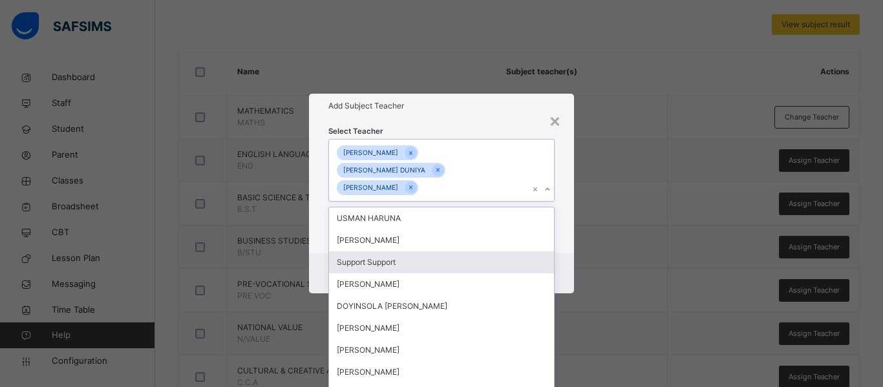
click at [558, 246] on div "Select Teacher option JAMES ILIYA, selected. option Support Support focused, 3 …" at bounding box center [441, 186] width 265 height 136
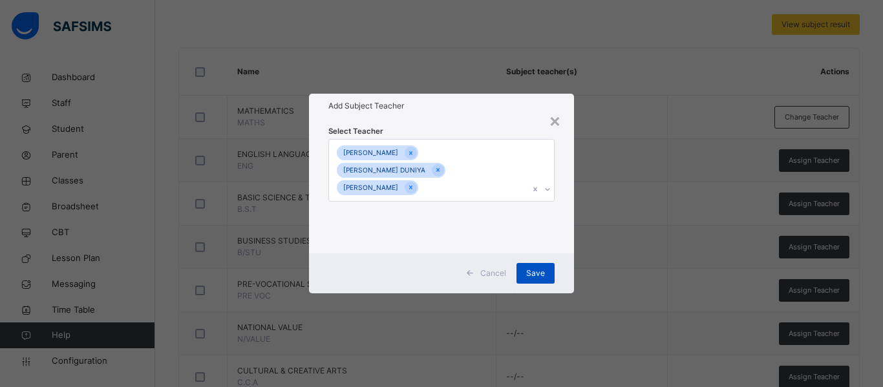
click at [534, 268] on span "Save" at bounding box center [535, 274] width 19 height 12
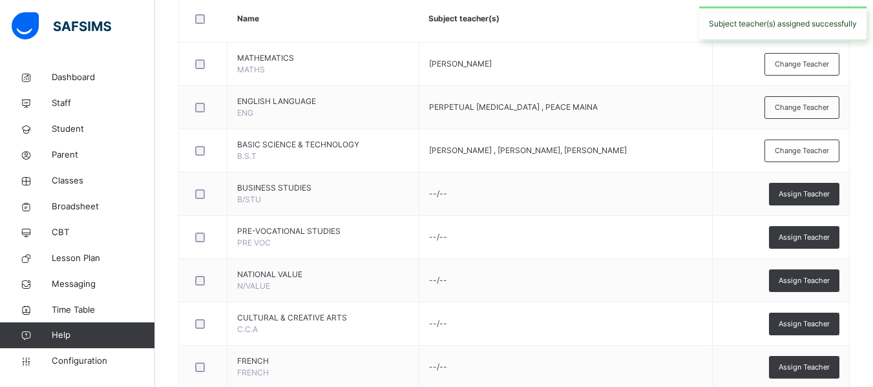
scroll to position [356, 0]
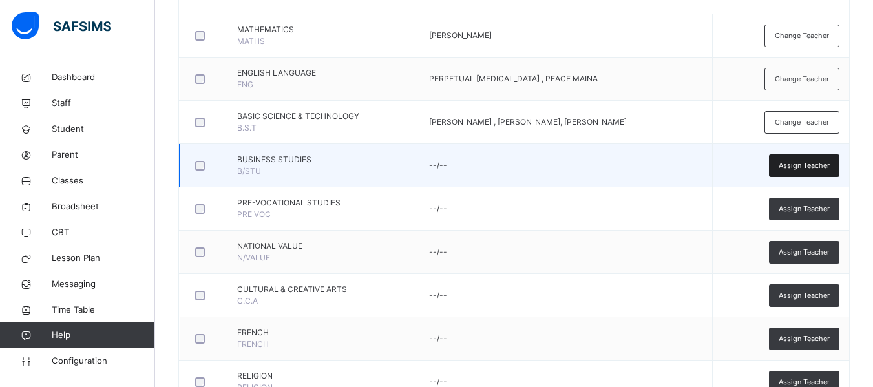
click at [823, 163] on span "Assign Teacher" at bounding box center [804, 165] width 51 height 11
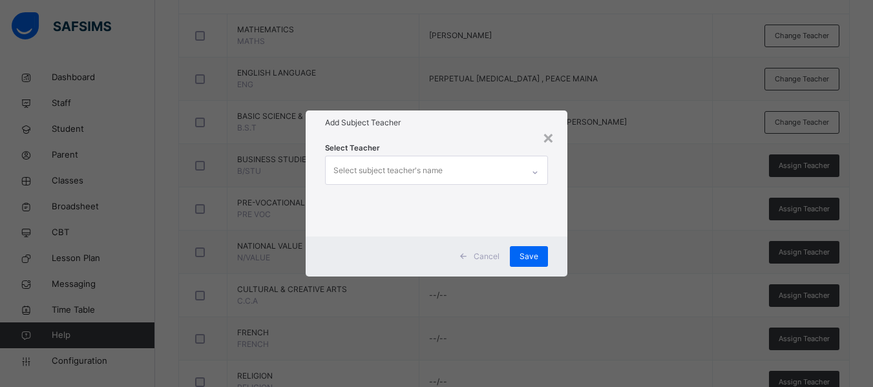
click at [361, 169] on div "Select subject teacher's name" at bounding box center [387, 170] width 109 height 25
click at [361, 174] on div "Select subject teacher's name" at bounding box center [387, 170] width 109 height 25
click at [366, 170] on div "Select subject teacher's name" at bounding box center [387, 170] width 109 height 25
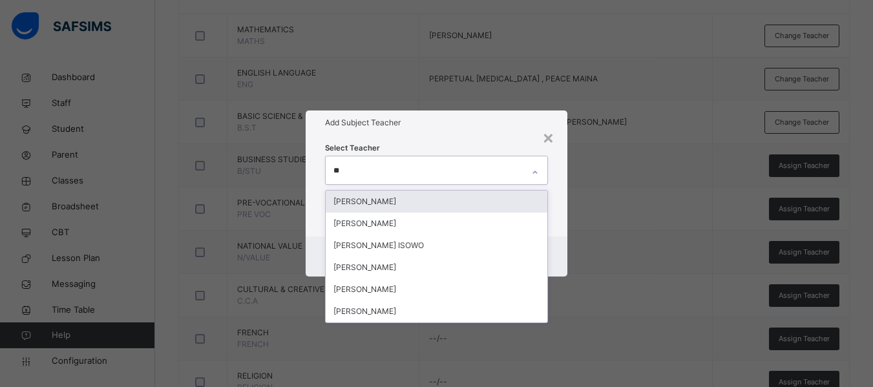
type input "***"
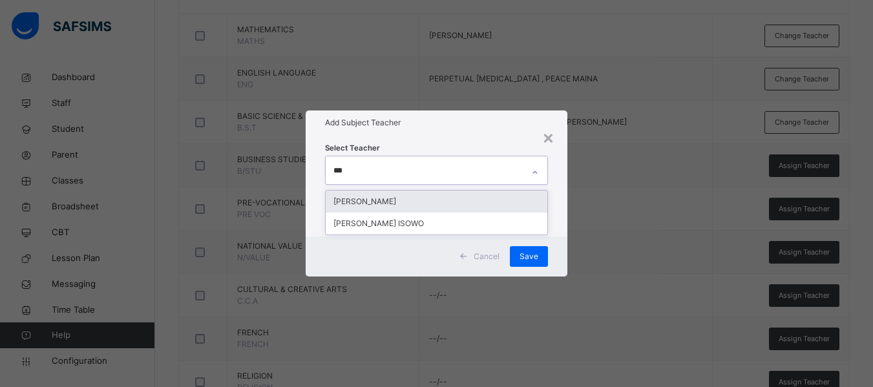
click at [375, 196] on div "[PERSON_NAME]" at bounding box center [437, 202] width 222 height 22
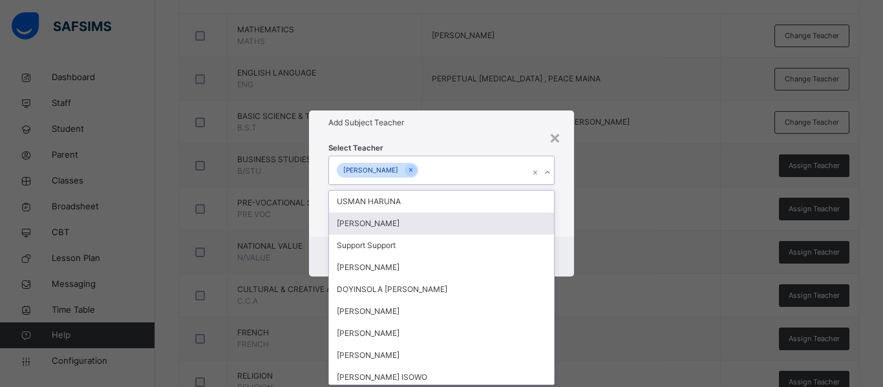
click at [567, 227] on div "Select Teacher option JAMES ILIYA, selected. option ELIJAH VICTOR CHIRA focused…" at bounding box center [441, 185] width 265 height 101
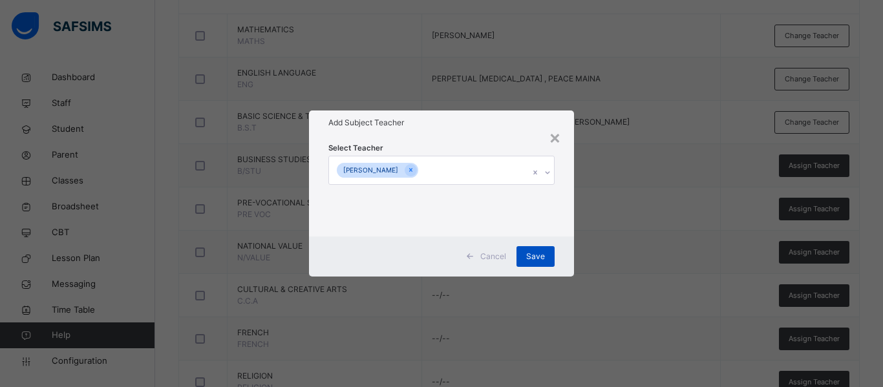
click at [538, 248] on div "Save" at bounding box center [535, 256] width 38 height 21
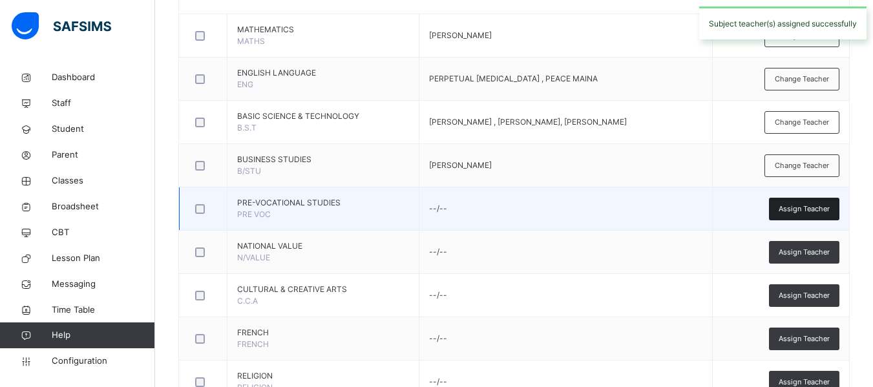
click at [819, 204] on span "Assign Teacher" at bounding box center [804, 209] width 51 height 11
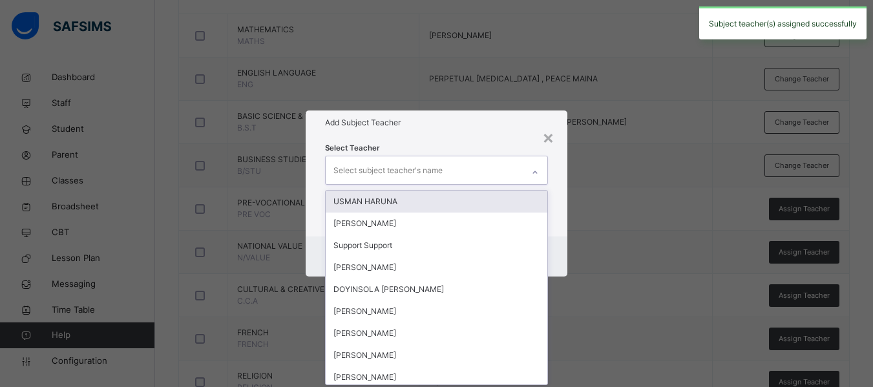
click at [398, 172] on div "Select subject teacher's name" at bounding box center [387, 170] width 109 height 25
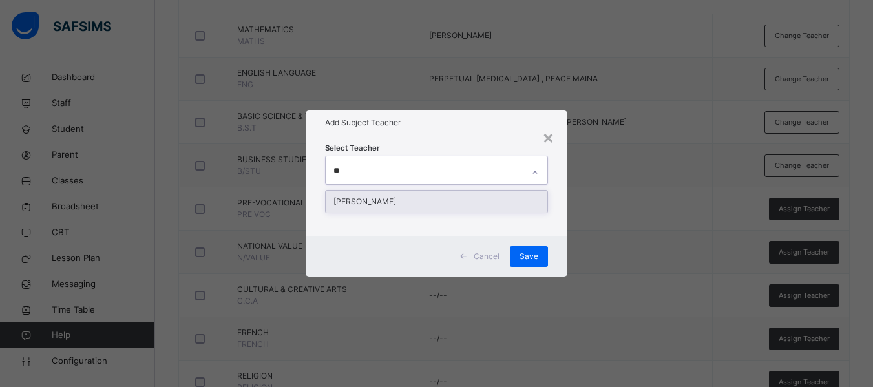
type input "***"
click at [379, 198] on div "GRACE LEMUEL" at bounding box center [437, 202] width 222 height 22
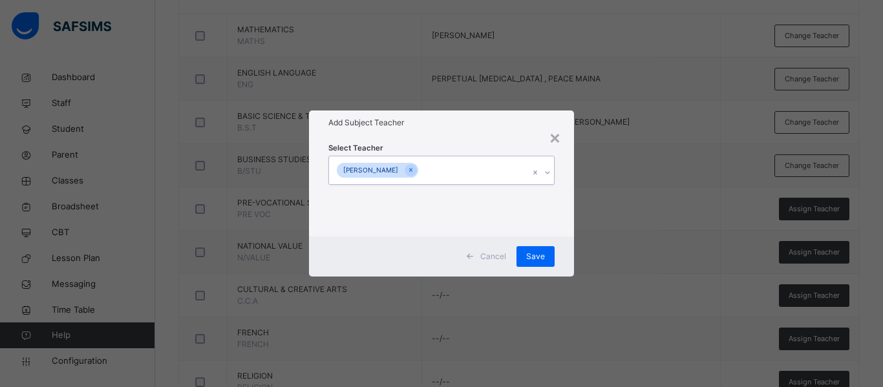
click at [452, 169] on div "GRACE LEMUEL" at bounding box center [429, 169] width 200 height 27
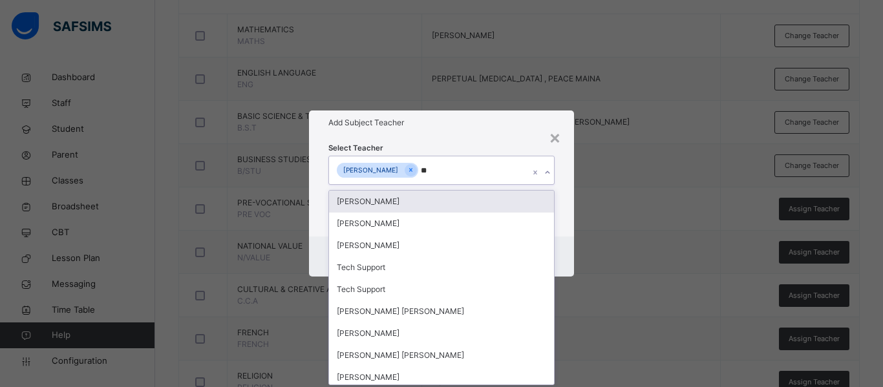
type input "***"
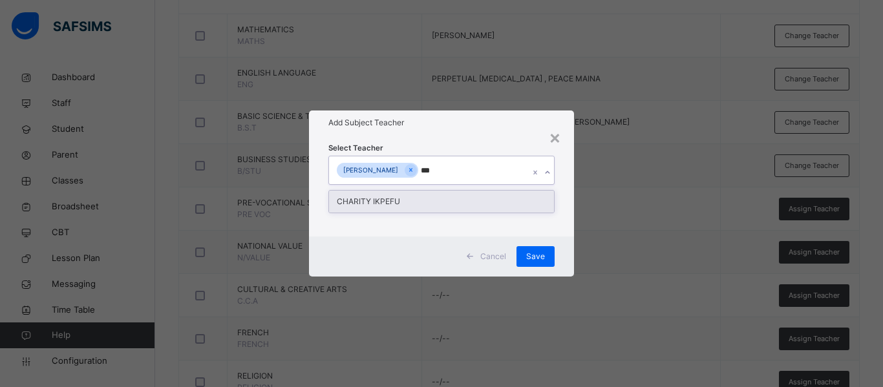
click at [411, 202] on div "CHARITY IKPEFU" at bounding box center [441, 202] width 225 height 22
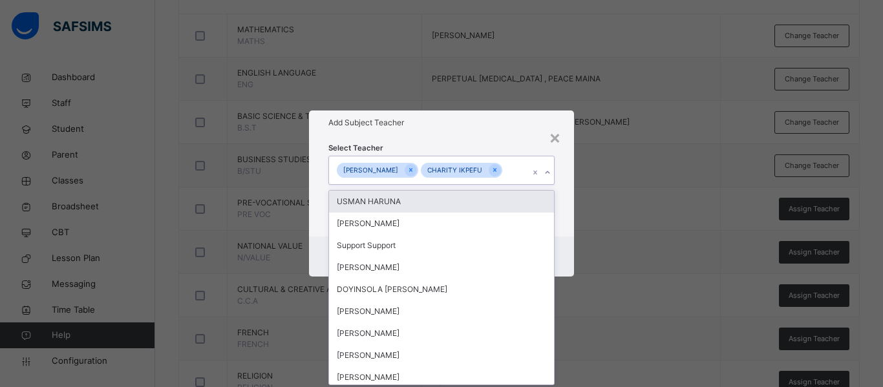
click at [560, 216] on div "Select Teacher option CHARITY IKPEFU, selected. option USMAN HARUNA focused, 1 …" at bounding box center [441, 185] width 265 height 101
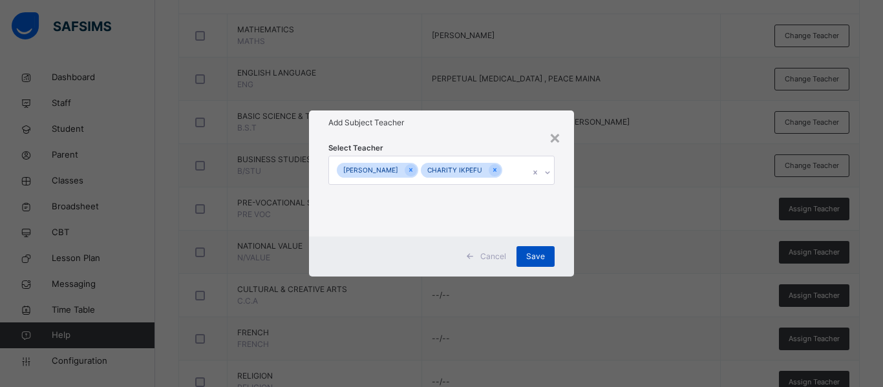
click at [532, 258] on span "Save" at bounding box center [535, 257] width 19 height 12
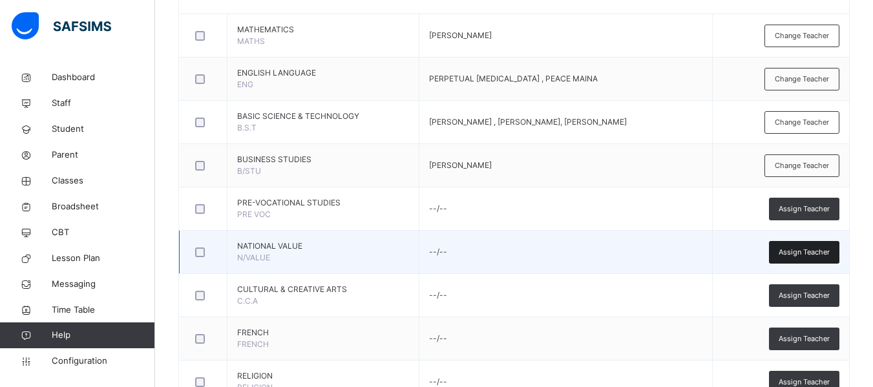
click at [816, 249] on span "Assign Teacher" at bounding box center [804, 252] width 51 height 11
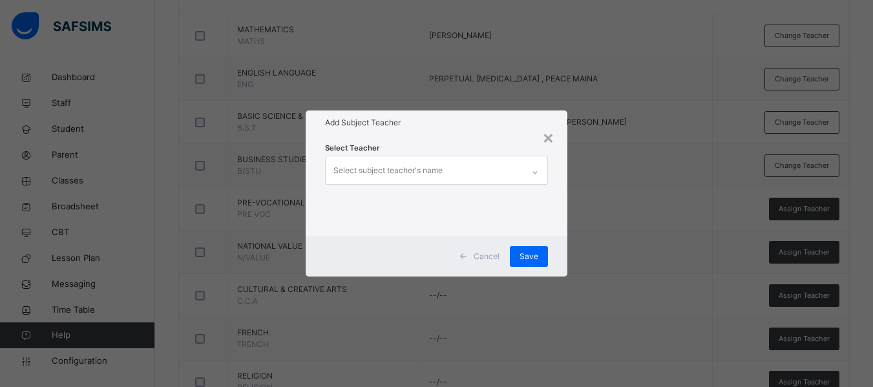
click at [366, 163] on div "Select subject teacher's name" at bounding box center [387, 170] width 109 height 25
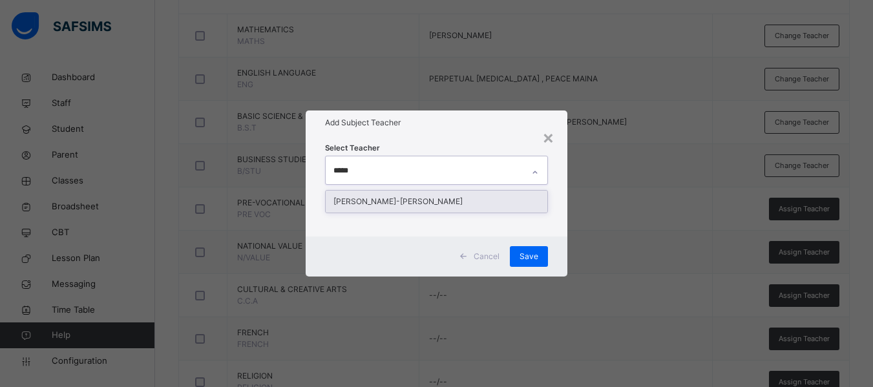
type input "******"
click at [425, 196] on div "ESTHER OJONE-ENYO OKWUTE" at bounding box center [437, 202] width 222 height 22
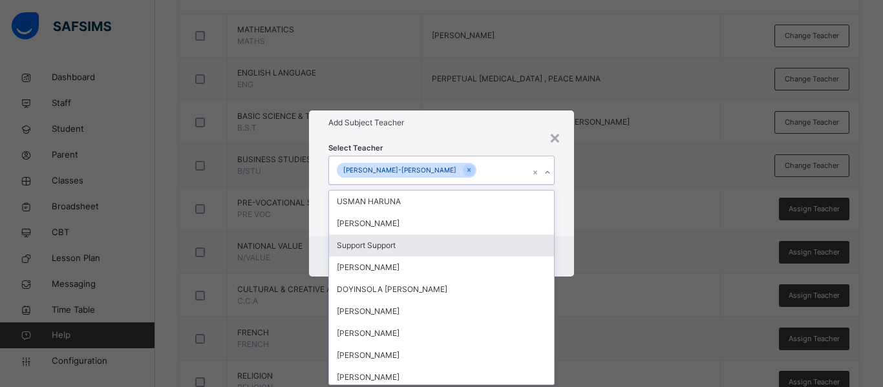
click at [557, 231] on div "Select Teacher option ESTHER OJONE-ENYO OKWUTE, selected. option Support Suppor…" at bounding box center [441, 185] width 265 height 101
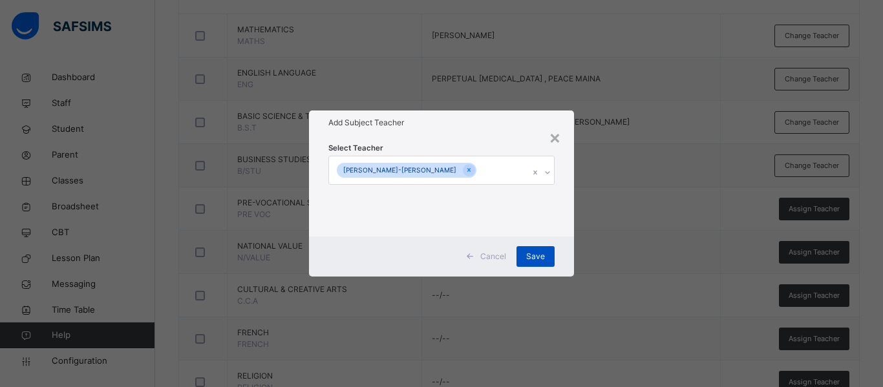
click at [535, 249] on div "Save" at bounding box center [535, 256] width 38 height 21
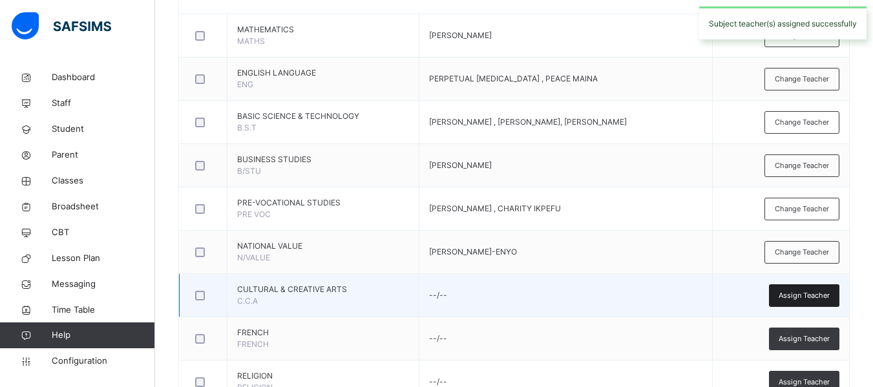
click at [805, 291] on span "Assign Teacher" at bounding box center [804, 295] width 51 height 11
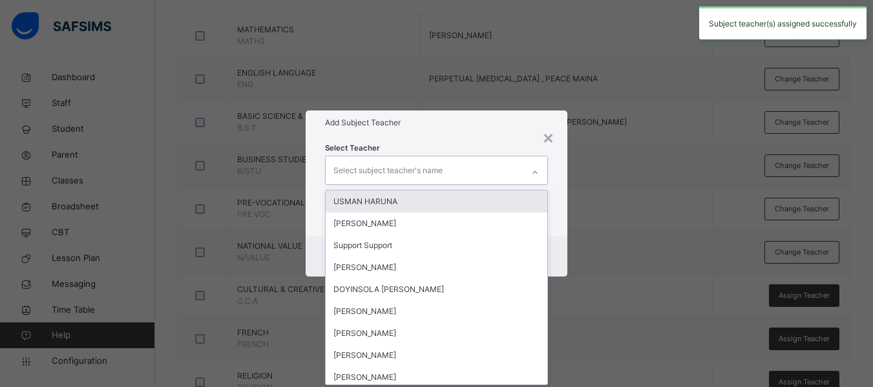
click at [373, 171] on div "Select subject teacher's name" at bounding box center [387, 170] width 109 height 25
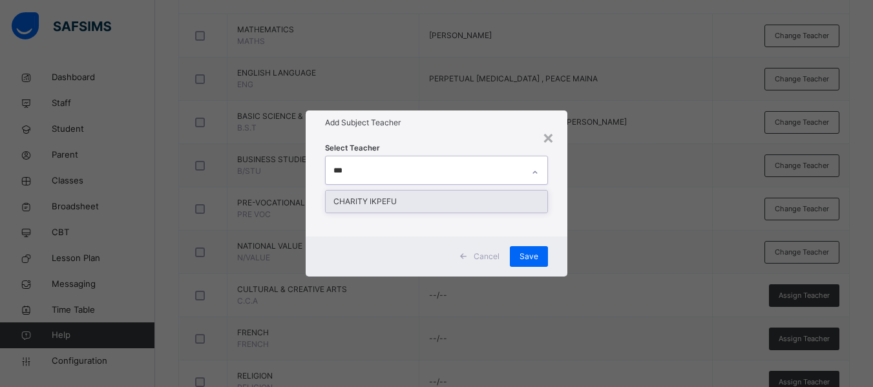
type input "****"
click at [379, 203] on div "CHARITY IKPEFU" at bounding box center [437, 202] width 222 height 22
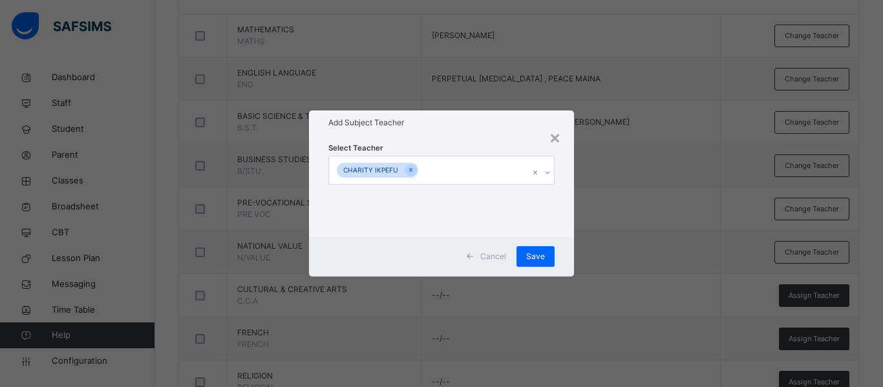
click at [563, 226] on div "Select Teacher CHARITY IKPEFU" at bounding box center [441, 185] width 265 height 101
drag, startPoint x: 534, startPoint y: 252, endPoint x: 520, endPoint y: 242, distance: 16.7
click at [534, 251] on span "Save" at bounding box center [535, 257] width 19 height 12
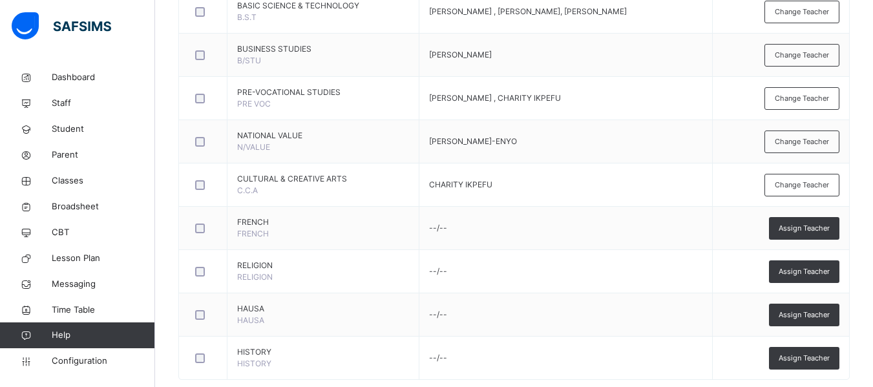
scroll to position [487, 0]
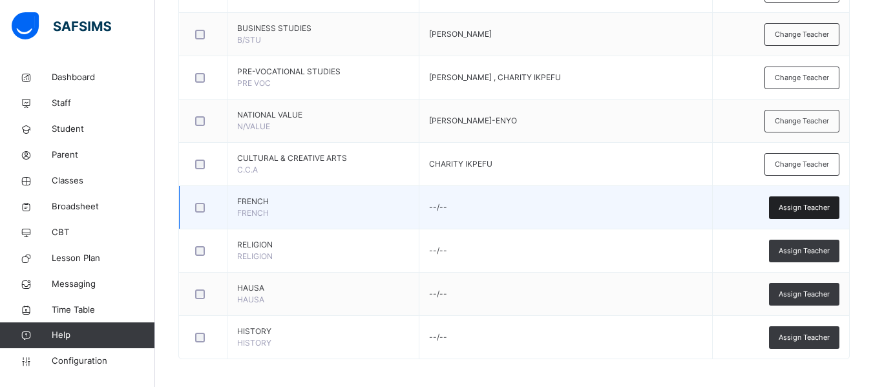
click at [814, 204] on span "Assign Teacher" at bounding box center [804, 207] width 51 height 11
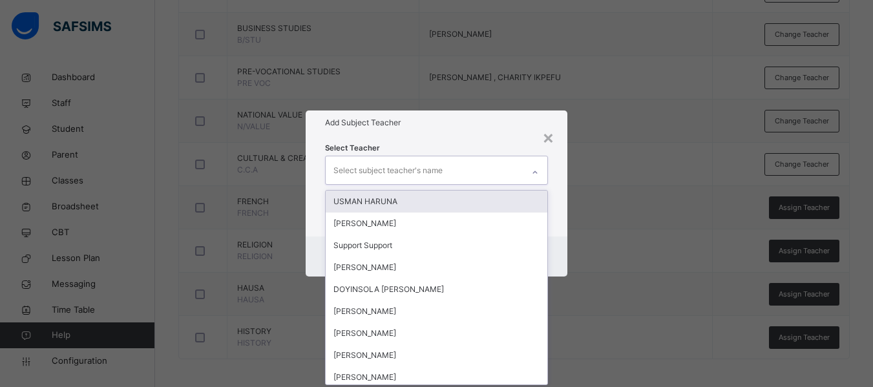
click at [383, 176] on div "Select subject teacher's name" at bounding box center [387, 170] width 109 height 25
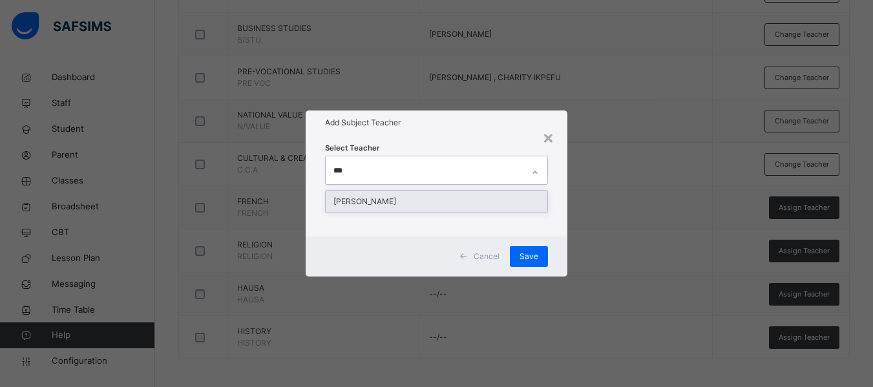
type input "****"
click at [395, 207] on div "GRACE LEMUEL" at bounding box center [437, 202] width 222 height 22
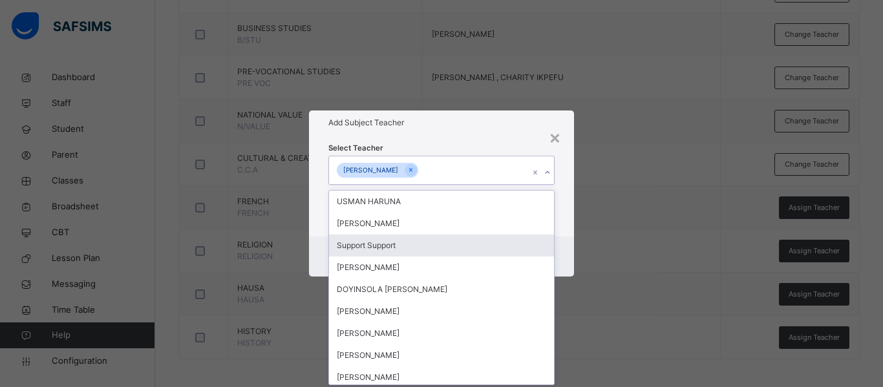
click at [569, 240] on div "Cancel Save" at bounding box center [441, 256] width 265 height 40
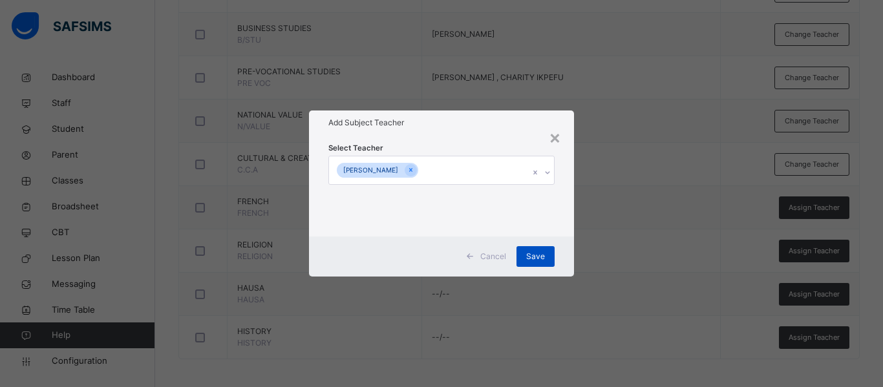
click at [535, 260] on span "Save" at bounding box center [535, 257] width 19 height 12
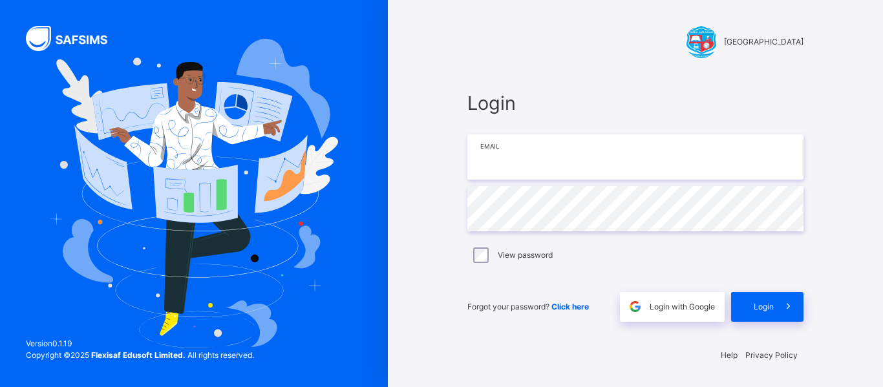
type input "**********"
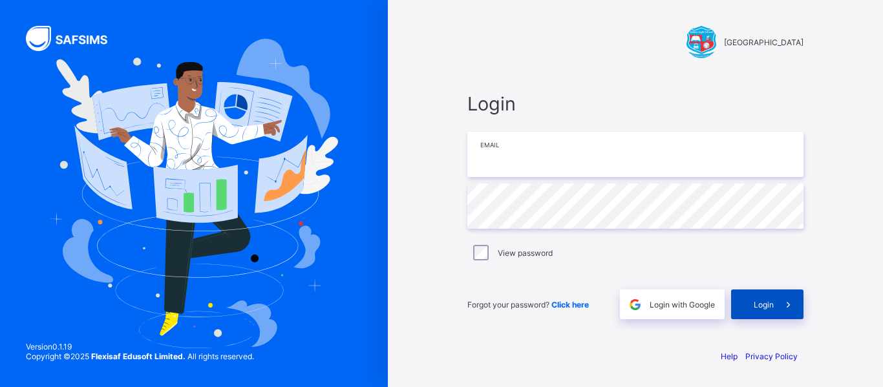
type input "**********"
click at [761, 306] on span "Login" at bounding box center [763, 305] width 20 height 10
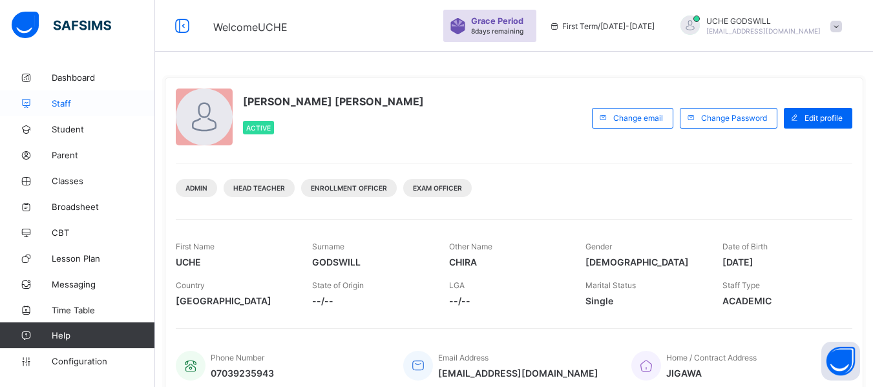
click at [63, 100] on span "Staff" at bounding box center [103, 103] width 103 height 10
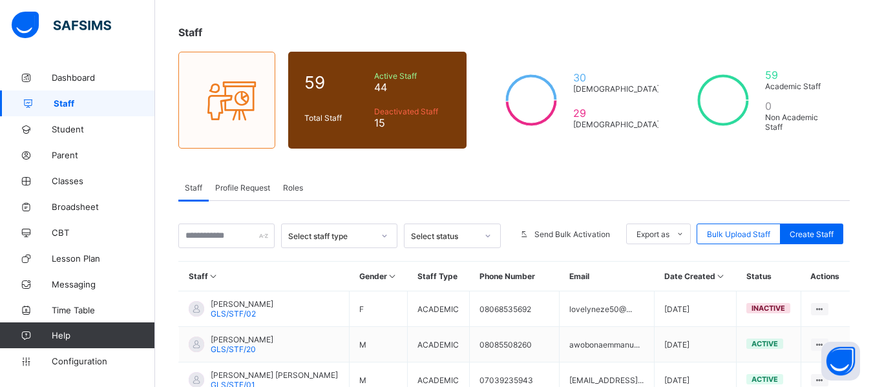
scroll to position [4, 0]
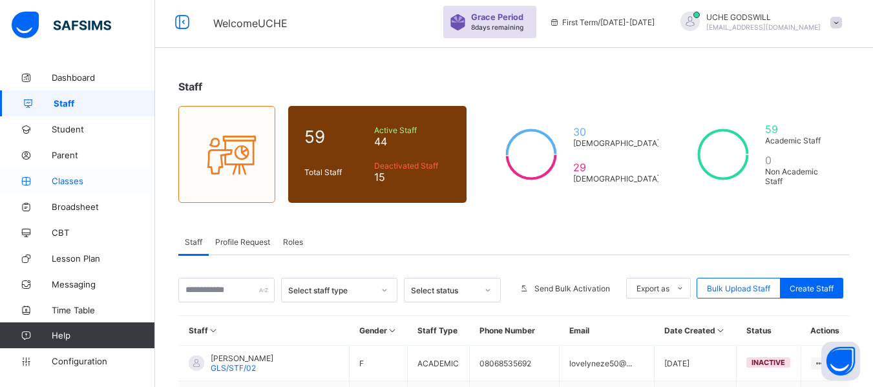
click at [64, 174] on link "Classes" at bounding box center [77, 181] width 155 height 26
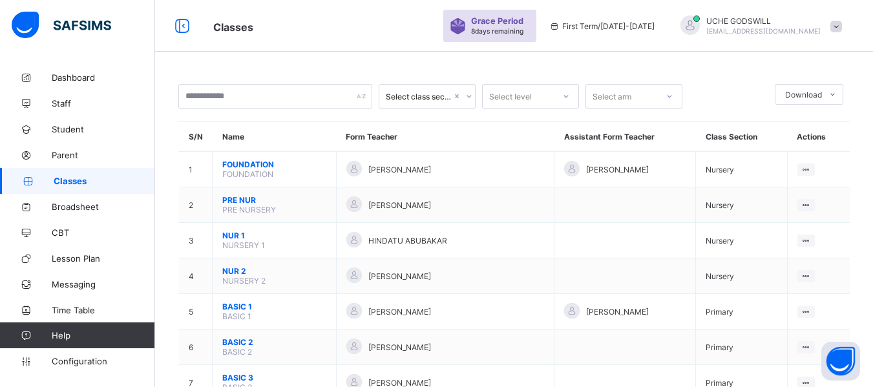
click at [536, 28] on div "Grace Period 8 days remaining" at bounding box center [489, 26] width 93 height 32
click at [71, 121] on link "Student" at bounding box center [77, 129] width 155 height 26
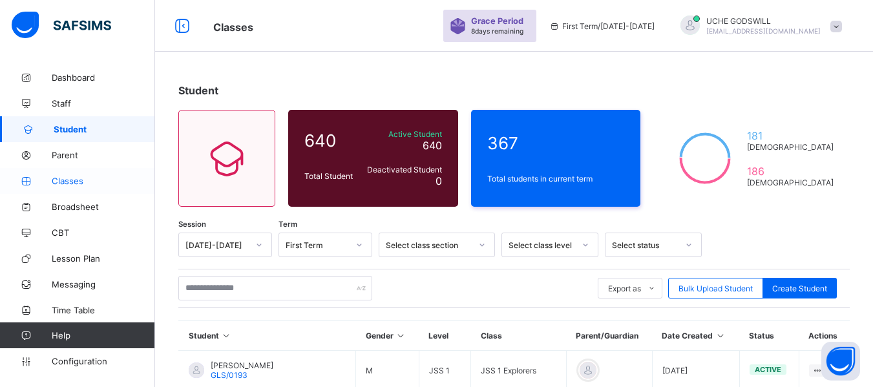
click at [73, 187] on link "Classes" at bounding box center [77, 181] width 155 height 26
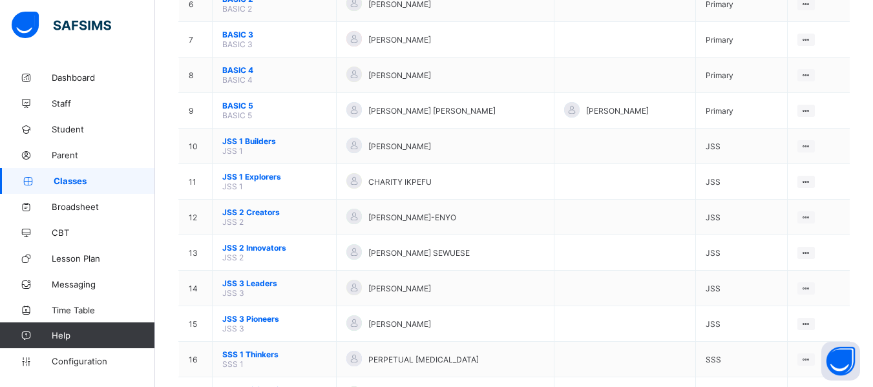
scroll to position [383, 0]
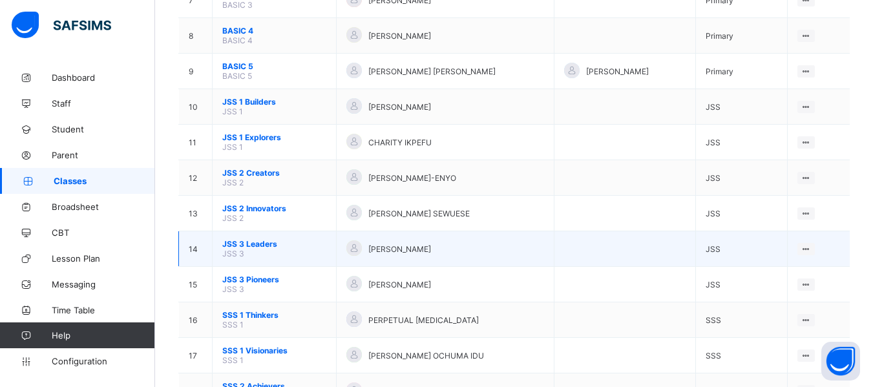
click at [253, 245] on span "JSS 3 Leaders" at bounding box center [274, 244] width 104 height 10
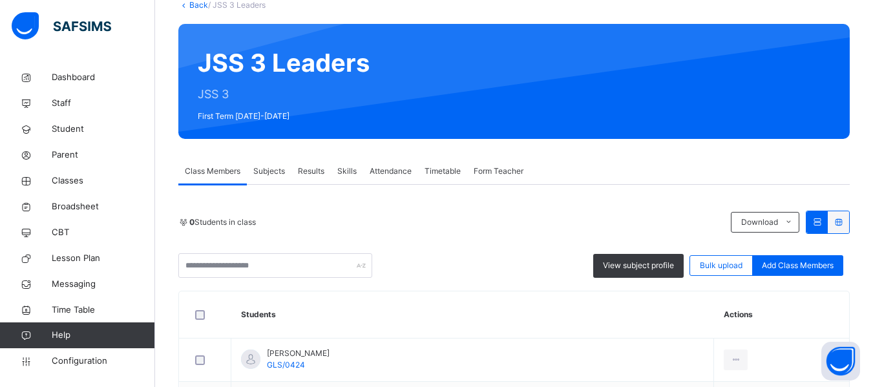
scroll to position [66, 0]
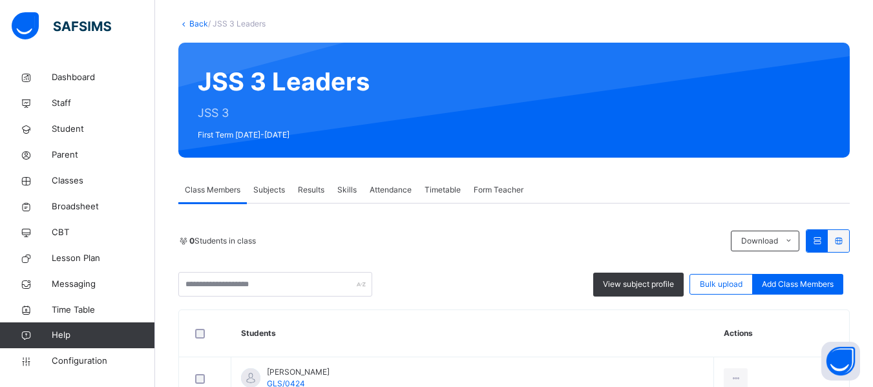
click at [264, 191] on span "Subjects" at bounding box center [269, 190] width 32 height 12
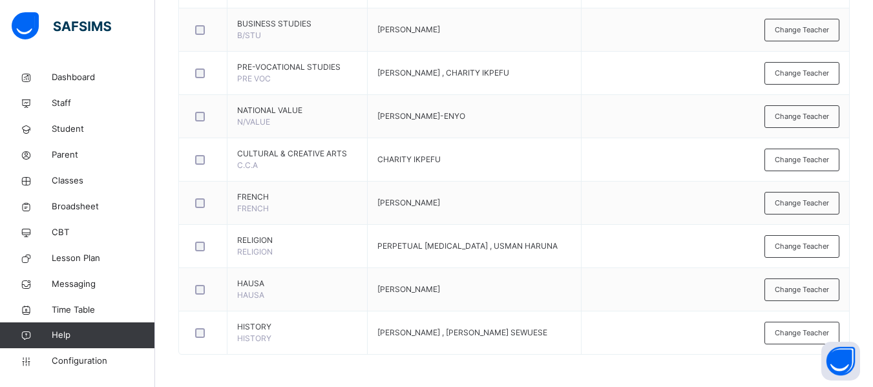
scroll to position [0, 0]
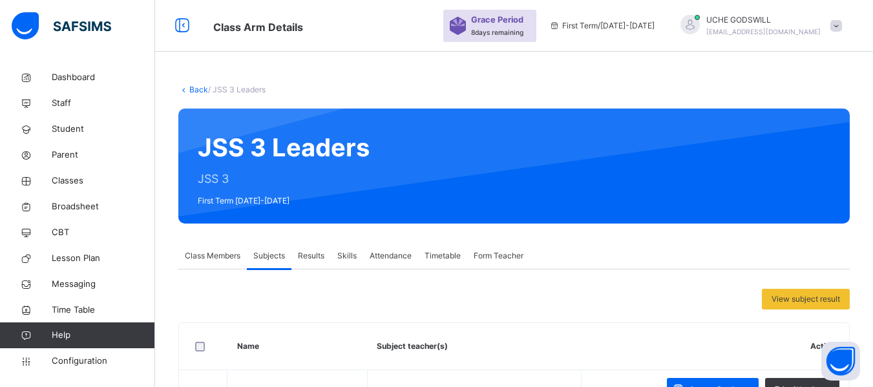
click at [194, 90] on link "Back" at bounding box center [198, 90] width 19 height 10
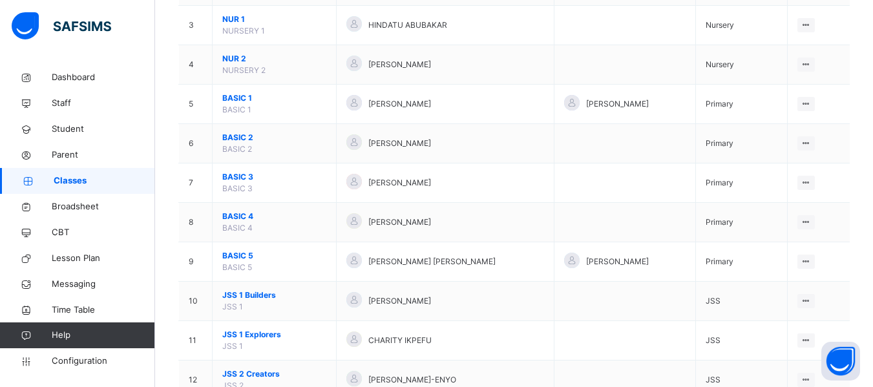
scroll to position [267, 0]
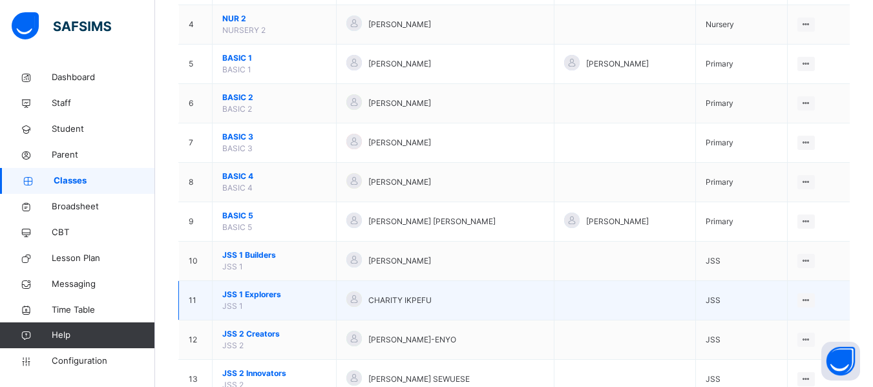
click at [248, 293] on span "JSS 1 Explorers" at bounding box center [274, 295] width 104 height 12
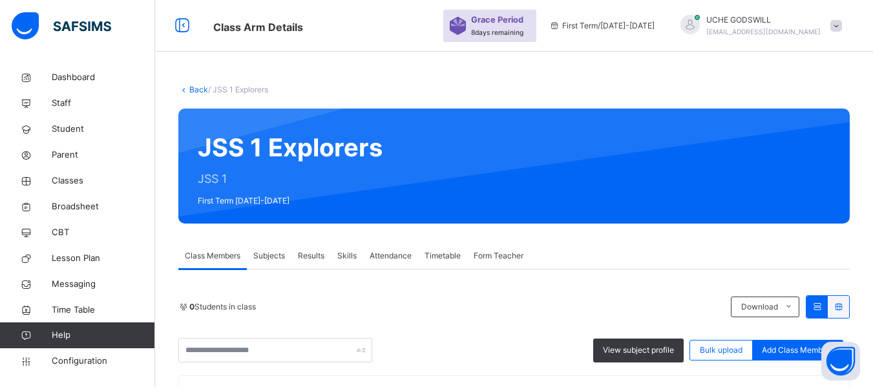
click at [271, 249] on div "Subjects" at bounding box center [269, 256] width 45 height 26
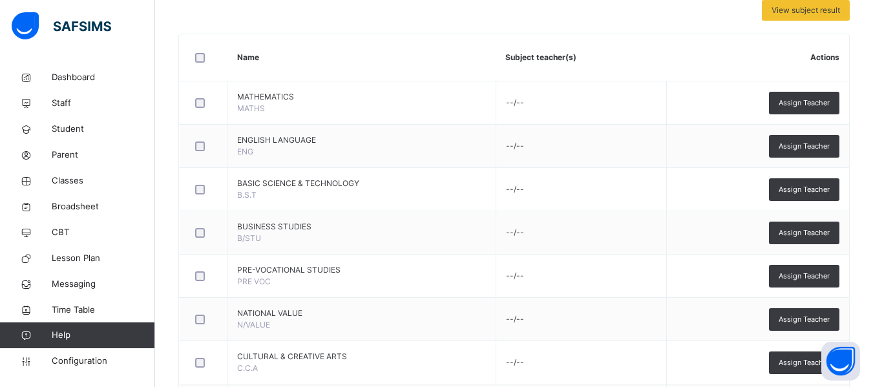
scroll to position [266, 0]
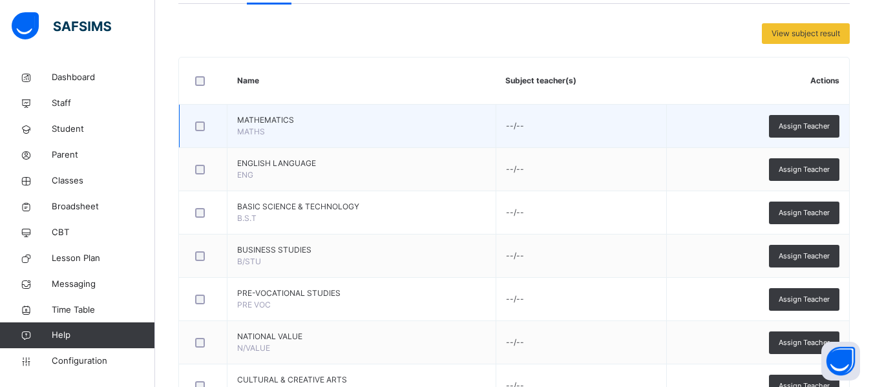
click at [814, 110] on td "Assign Teacher" at bounding box center [758, 126] width 182 height 43
click at [812, 121] on span "Assign Teacher" at bounding box center [804, 126] width 51 height 11
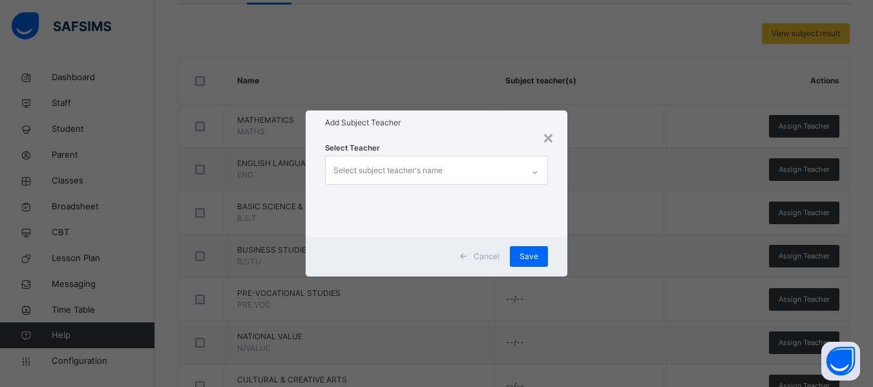
click at [377, 175] on div "Select subject teacher's name" at bounding box center [387, 170] width 109 height 25
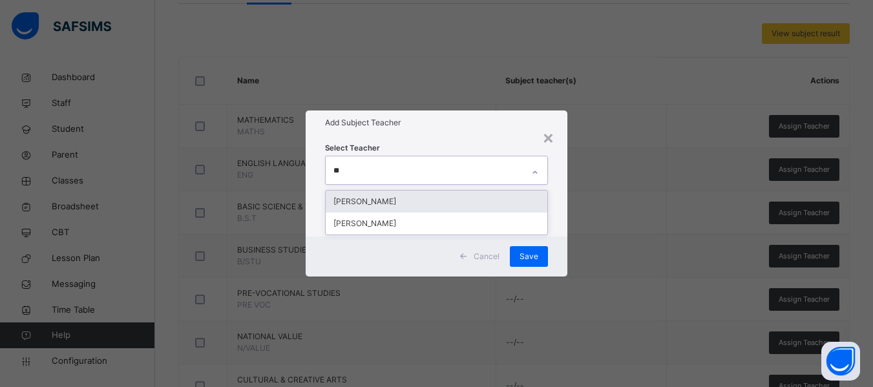
type input "***"
click at [404, 198] on div "[PERSON_NAME]" at bounding box center [437, 202] width 222 height 22
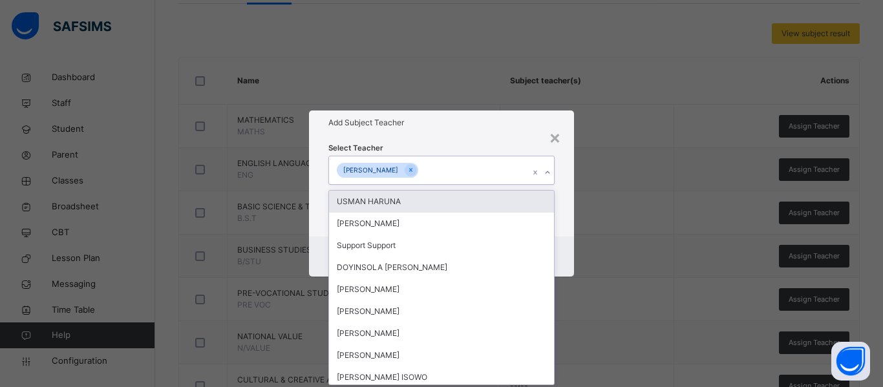
click at [562, 227] on div "Select Teacher option EMMANUEL CHIRA, selected. option USMAN HARUNA focused, 1 …" at bounding box center [441, 185] width 265 height 101
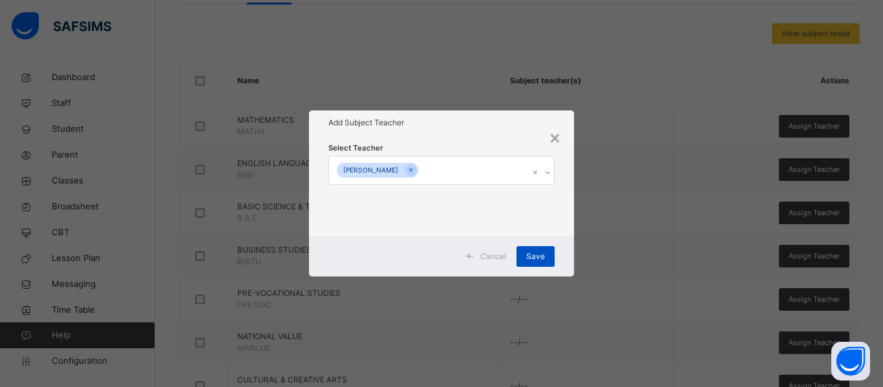
click at [538, 249] on div "Save" at bounding box center [535, 256] width 38 height 21
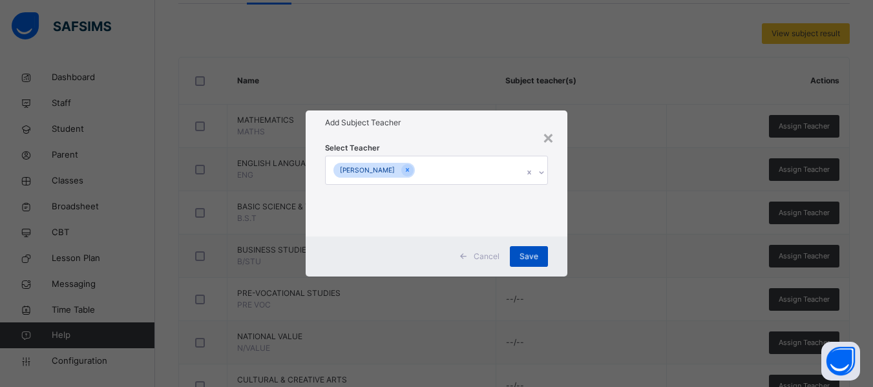
click at [531, 247] on div "Save" at bounding box center [529, 256] width 38 height 21
click at [530, 249] on div "Save" at bounding box center [529, 256] width 38 height 21
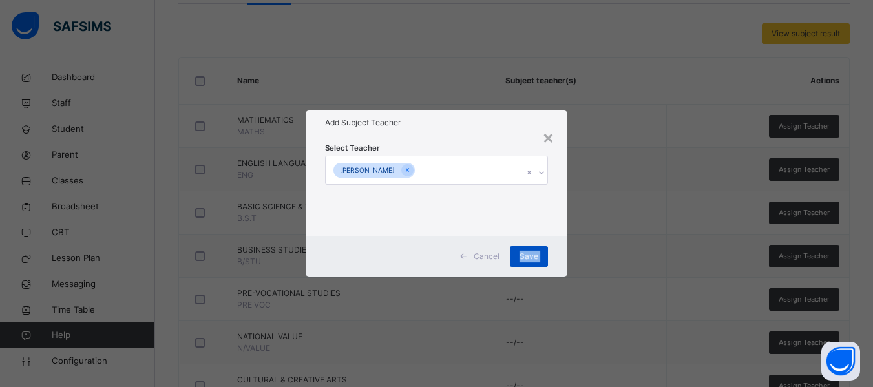
click at [530, 249] on div "Save" at bounding box center [529, 256] width 38 height 21
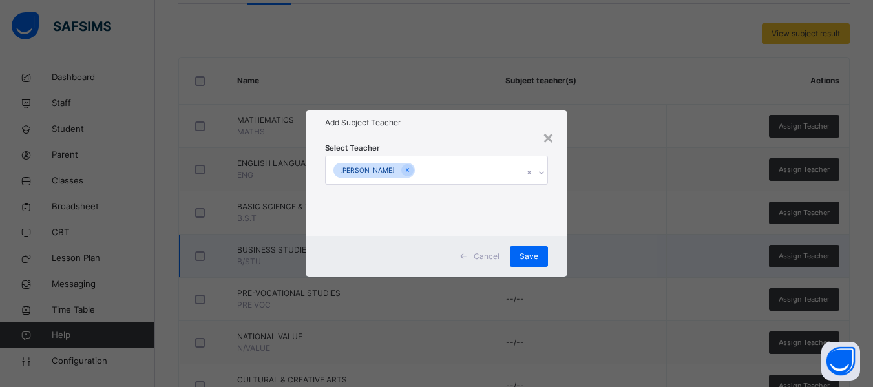
click at [488, 247] on div "Cancel" at bounding box center [481, 256] width 58 height 21
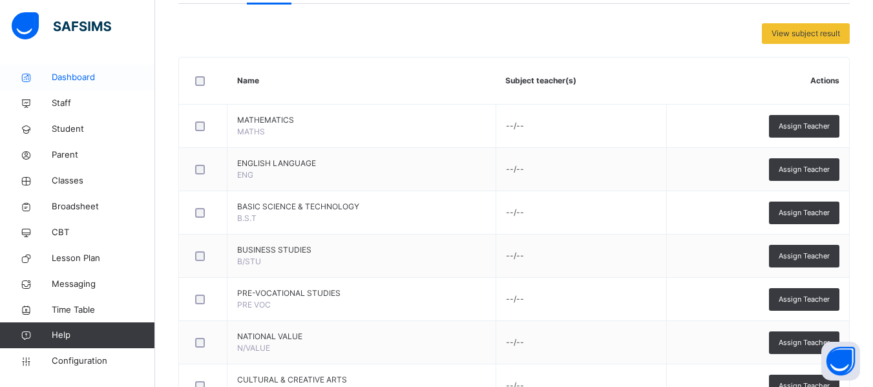
click at [60, 90] on link "Dashboard" at bounding box center [77, 78] width 155 height 26
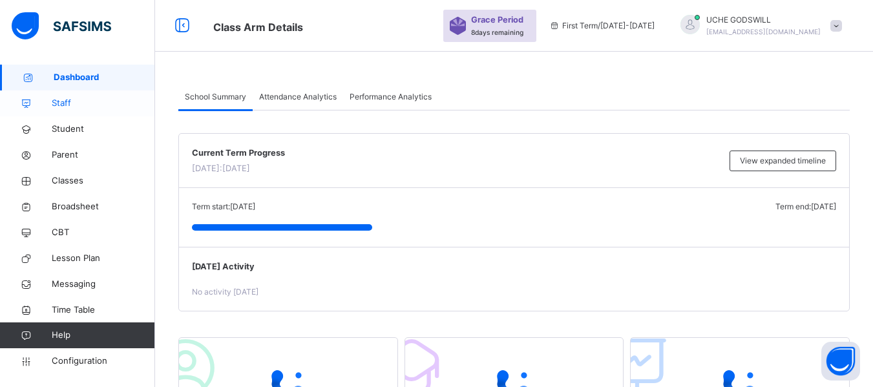
click at [59, 101] on span "Staff" at bounding box center [103, 103] width 103 height 13
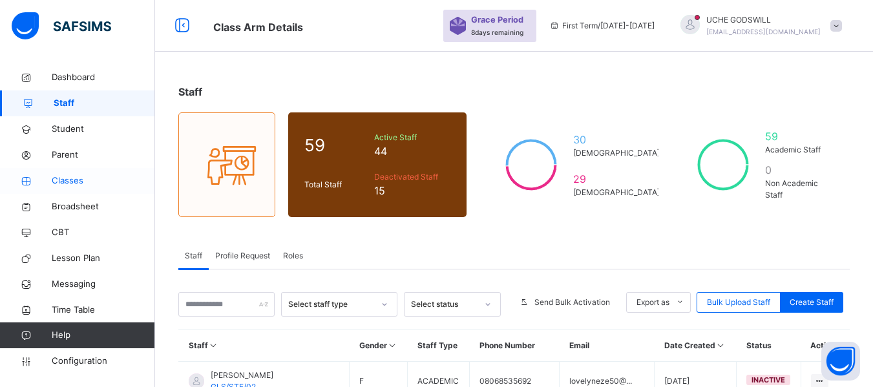
drag, startPoint x: 81, startPoint y: 173, endPoint x: 90, endPoint y: 168, distance: 10.4
click at [82, 173] on link "Classes" at bounding box center [77, 181] width 155 height 26
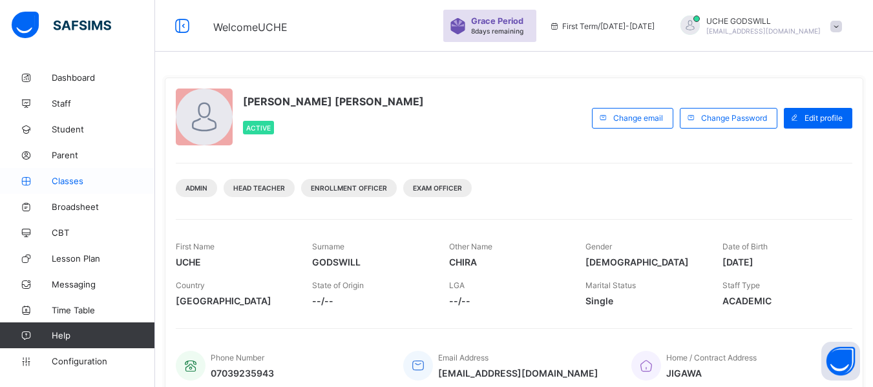
click at [74, 172] on link "Classes" at bounding box center [77, 181] width 155 height 26
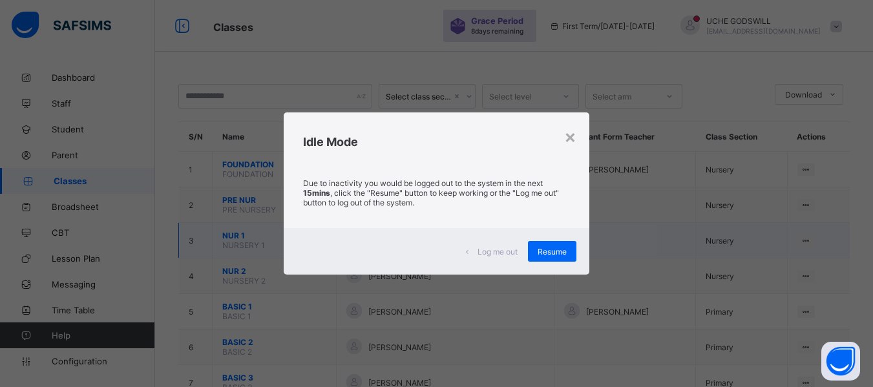
click at [555, 247] on span "Resume" at bounding box center [552, 252] width 29 height 10
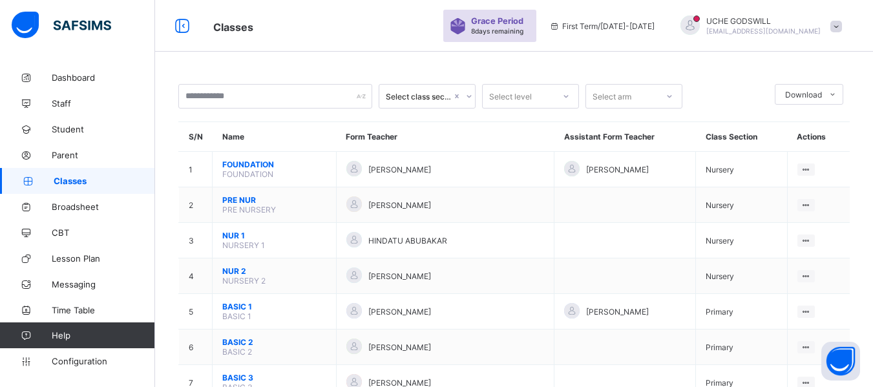
click at [842, 30] on span at bounding box center [836, 27] width 12 height 12
click at [845, 43] on ul "online Notifications Profile Subscription Logout" at bounding box center [799, 102] width 97 height 119
click at [842, 24] on span at bounding box center [836, 27] width 12 height 12
click at [842, 25] on span at bounding box center [836, 27] width 12 height 12
click at [842, 23] on span at bounding box center [836, 27] width 12 height 12
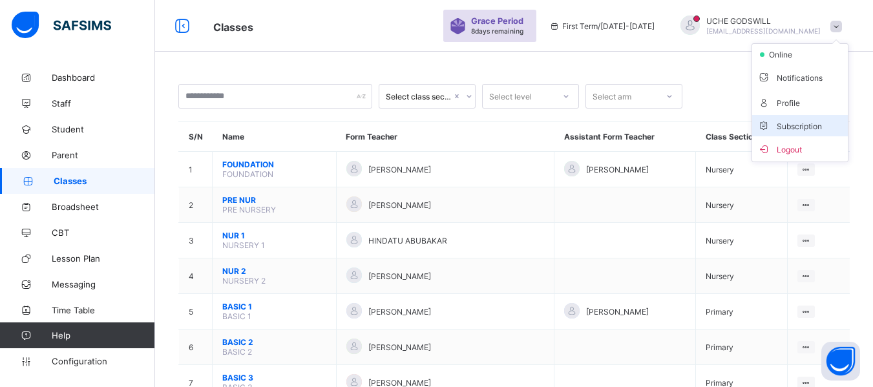
click at [792, 127] on span "Subscription" at bounding box center [789, 126] width 65 height 10
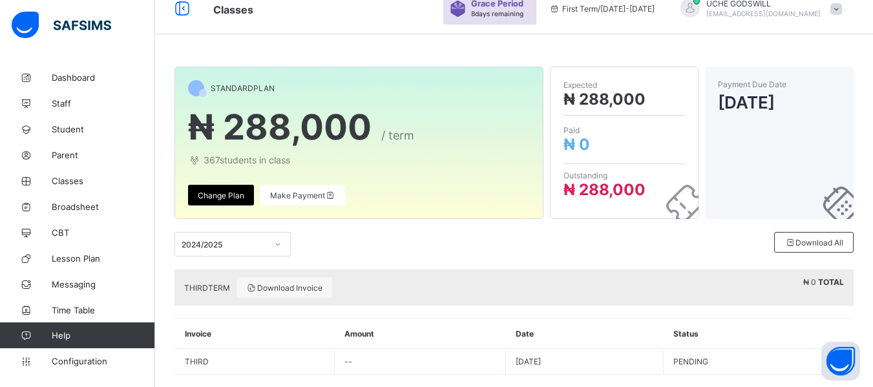
scroll to position [37, 0]
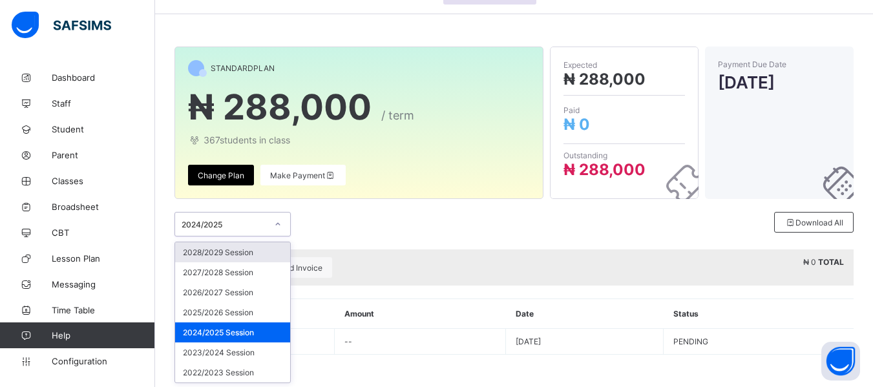
click at [223, 231] on div "2024/2025" at bounding box center [220, 224] width 90 height 18
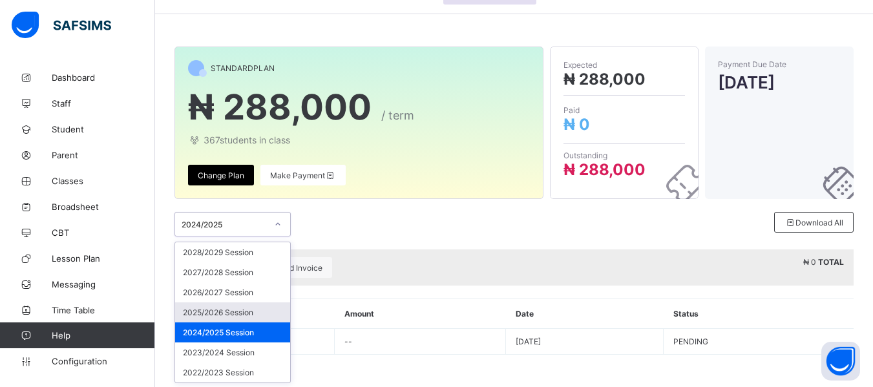
click at [230, 310] on div "2025/2026 Session" at bounding box center [232, 312] width 115 height 20
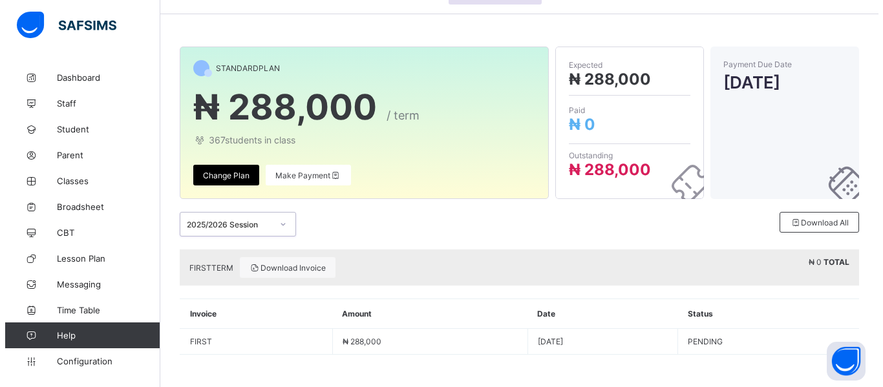
scroll to position [0, 0]
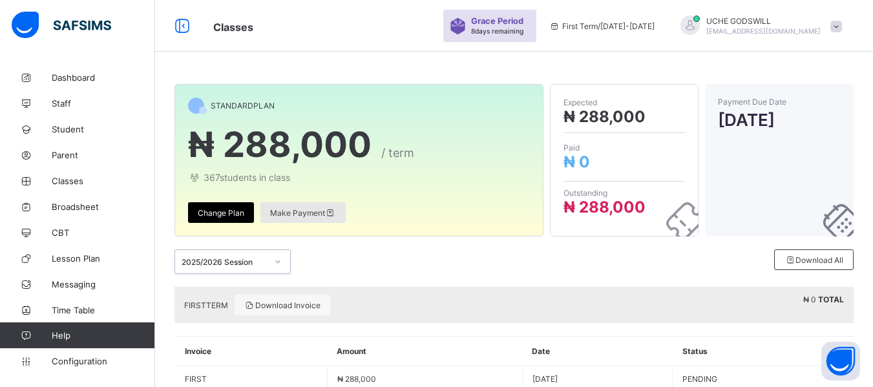
click at [296, 208] on span "Make Payment" at bounding box center [303, 213] width 66 height 10
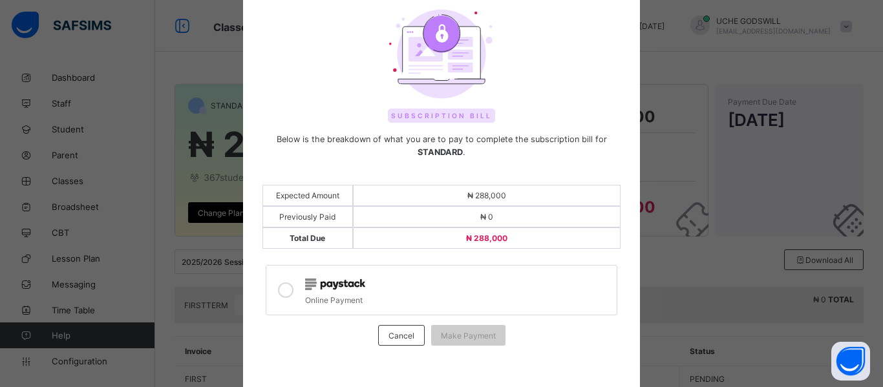
scroll to position [56, 0]
click at [282, 300] on div at bounding box center [286, 290] width 26 height 30
click at [280, 286] on icon at bounding box center [286, 290] width 16 height 16
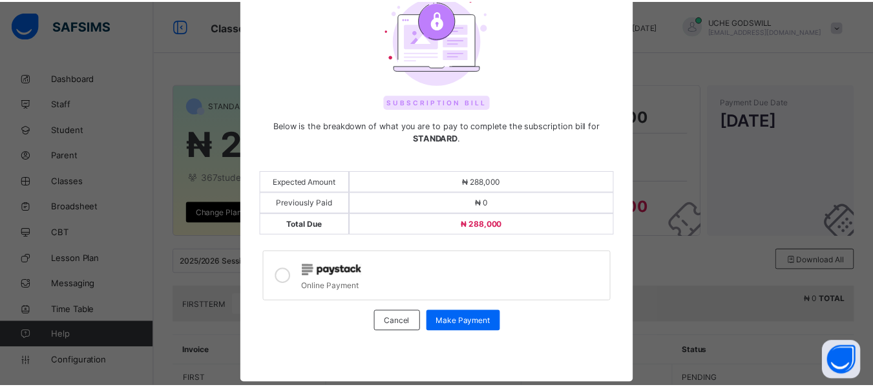
scroll to position [70, 0]
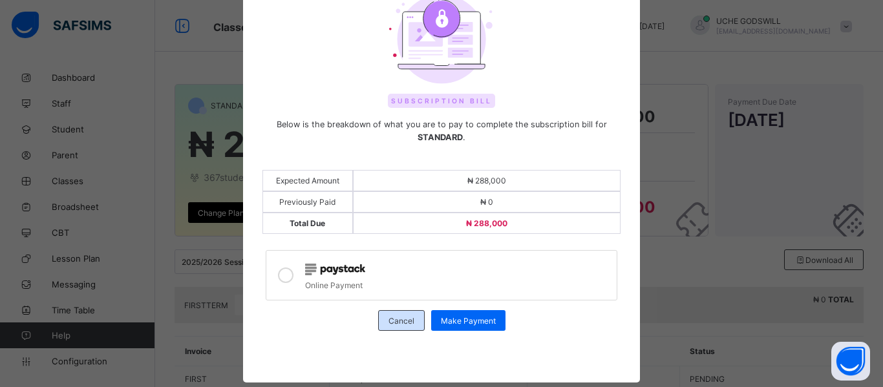
click at [395, 322] on span "Cancel" at bounding box center [401, 321] width 26 height 10
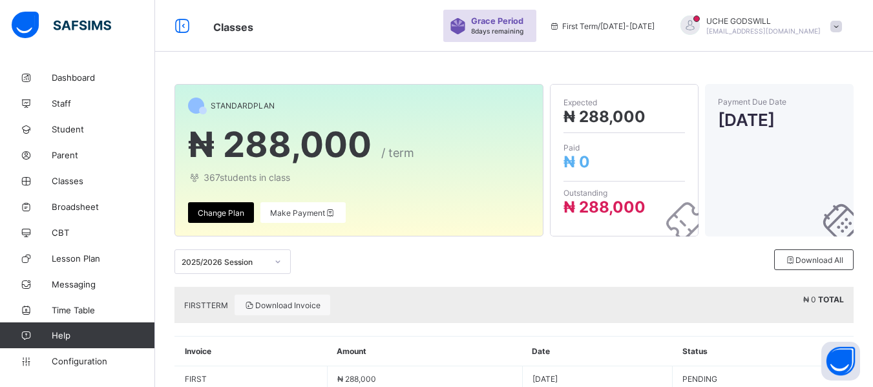
scroll to position [37, 0]
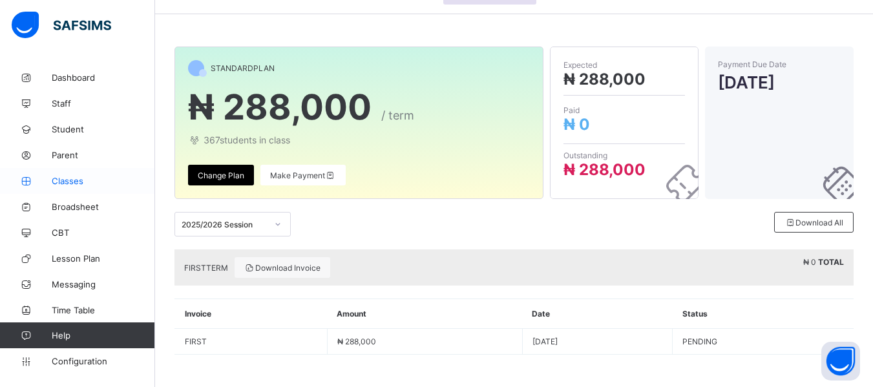
click at [54, 178] on span "Classes" at bounding box center [103, 181] width 103 height 10
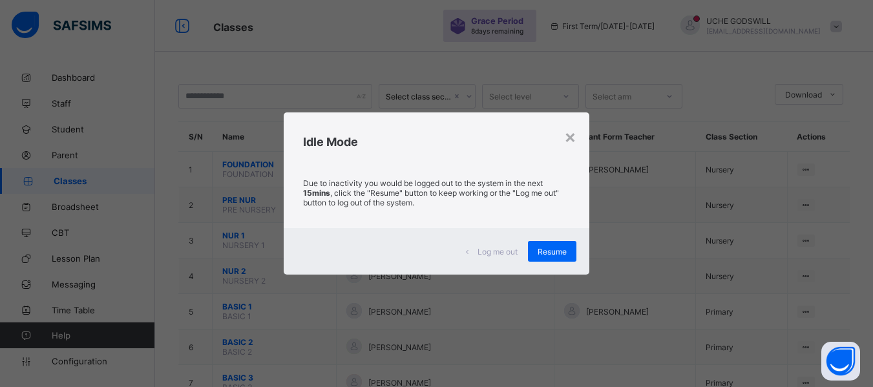
drag, startPoint x: 733, startPoint y: 212, endPoint x: 724, endPoint y: 214, distance: 9.9
click at [730, 212] on div "× Idle Mode Due to inactivity you would be logged out to the system in the next…" at bounding box center [436, 193] width 873 height 387
click at [552, 250] on span "Resume" at bounding box center [552, 252] width 29 height 10
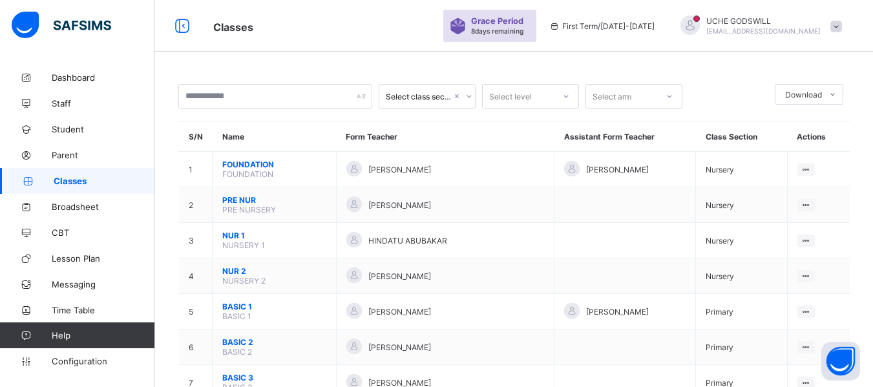
click at [728, 90] on div at bounding box center [728, 96] width 79 height 25
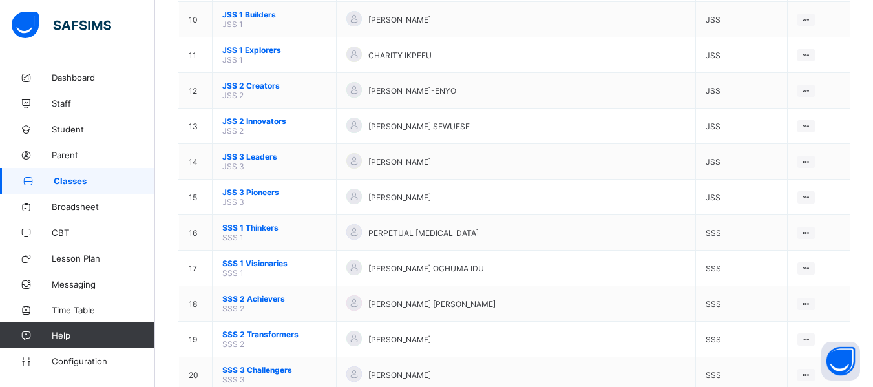
scroll to position [472, 0]
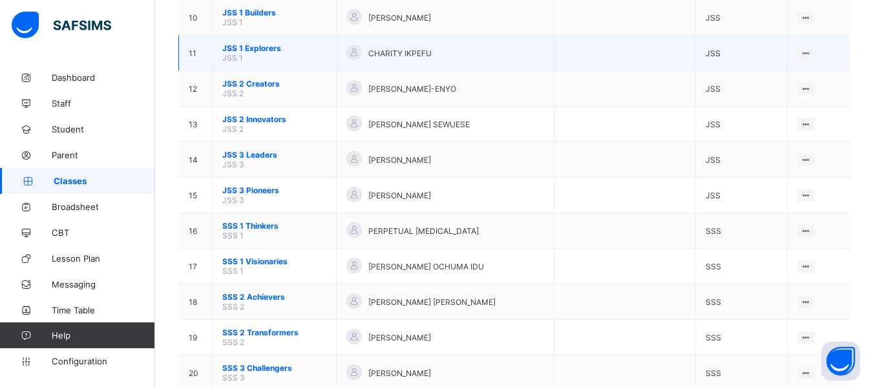
click at [260, 44] on span "JSS 1 Explorers" at bounding box center [274, 48] width 104 height 10
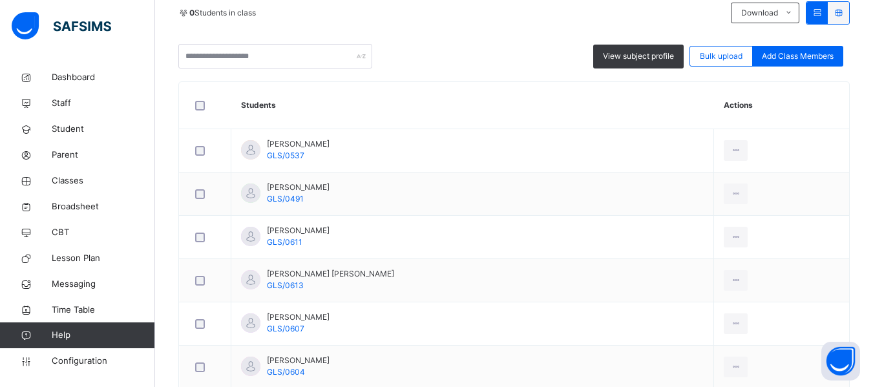
scroll to position [194, 0]
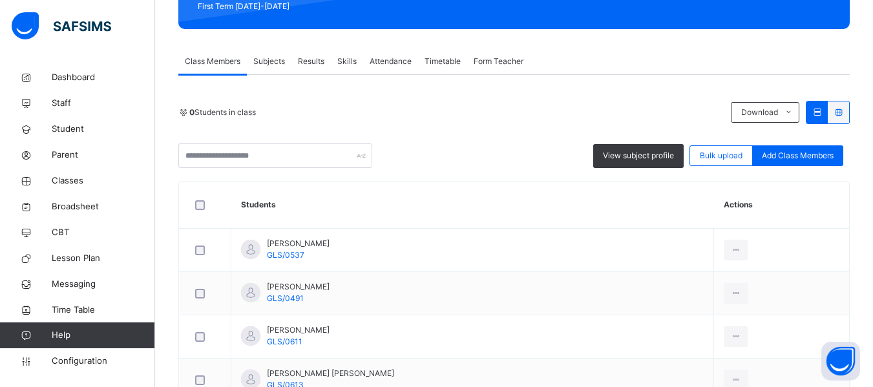
click at [268, 56] on span "Subjects" at bounding box center [269, 62] width 32 height 12
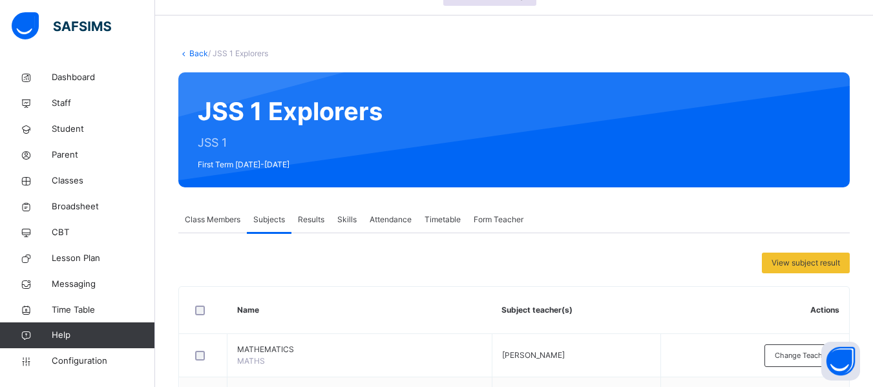
scroll to position [0, 0]
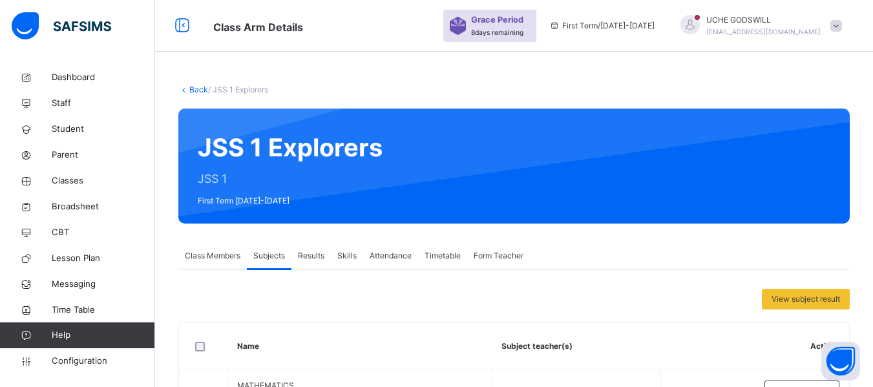
click at [841, 19] on div "[PERSON_NAME] [EMAIL_ADDRESS][DOMAIN_NAME]" at bounding box center [757, 25] width 181 height 23
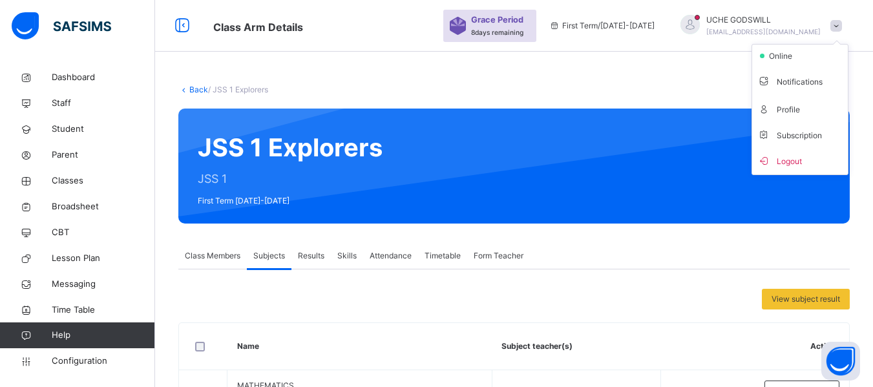
click at [839, 19] on div "[PERSON_NAME] [EMAIL_ADDRESS][DOMAIN_NAME]" at bounding box center [757, 25] width 181 height 23
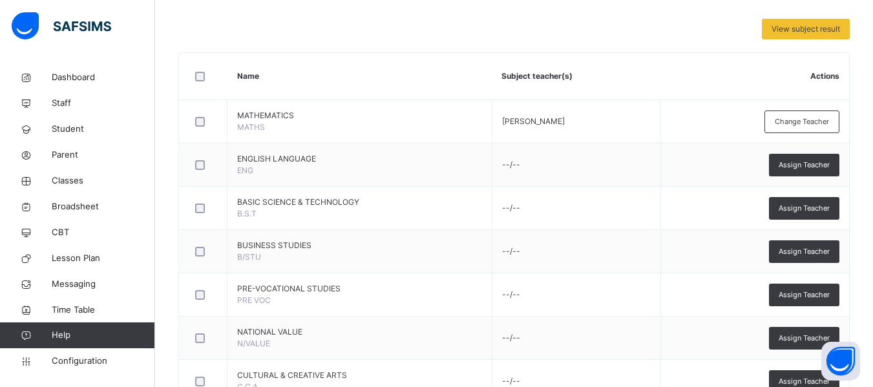
scroll to position [251, 0]
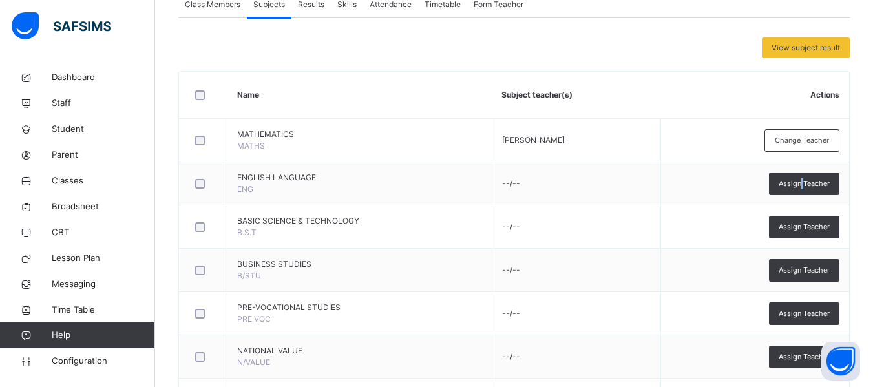
click at [813, 180] on span "Assign Teacher" at bounding box center [804, 183] width 51 height 11
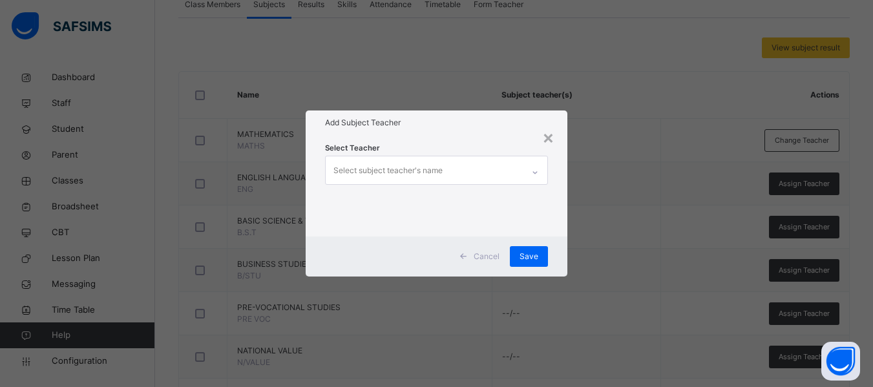
click at [399, 174] on div "Select subject teacher's name" at bounding box center [387, 170] width 109 height 25
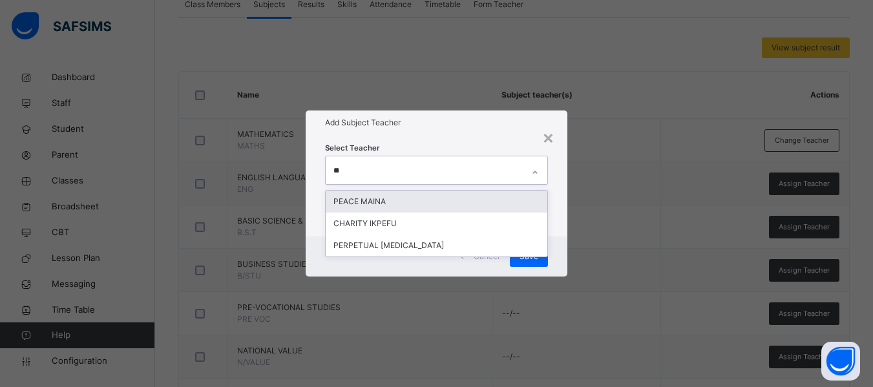
type input "***"
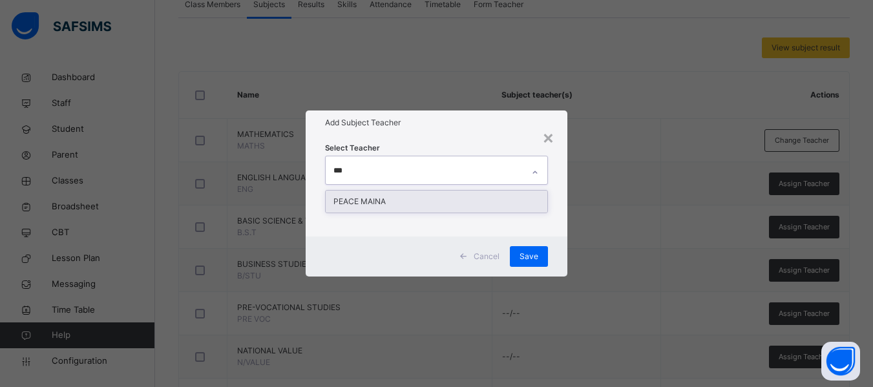
click at [374, 205] on div "PEACE MAINA" at bounding box center [437, 202] width 222 height 22
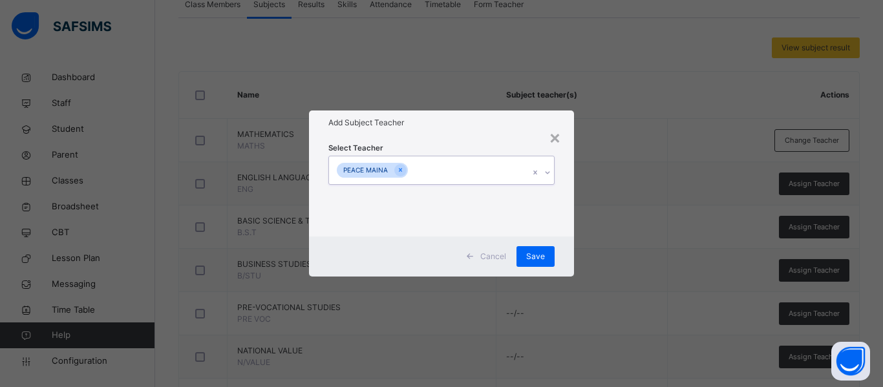
click at [434, 160] on div "PEACE MAINA" at bounding box center [429, 169] width 200 height 27
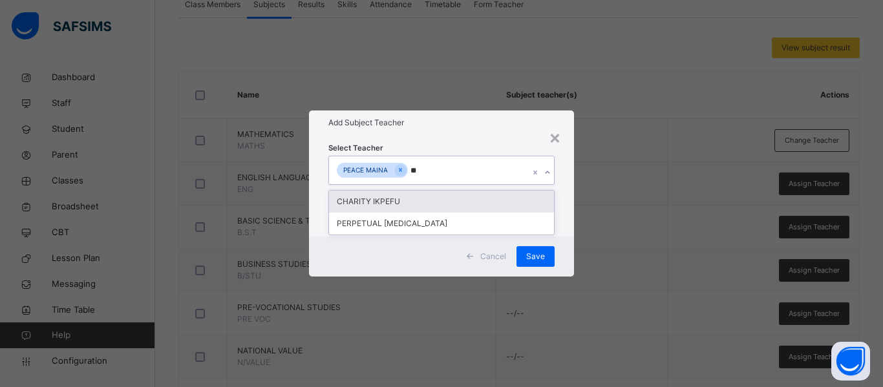
type input "***"
click at [412, 203] on div "PERPETUAL [MEDICAL_DATA]" at bounding box center [441, 202] width 225 height 22
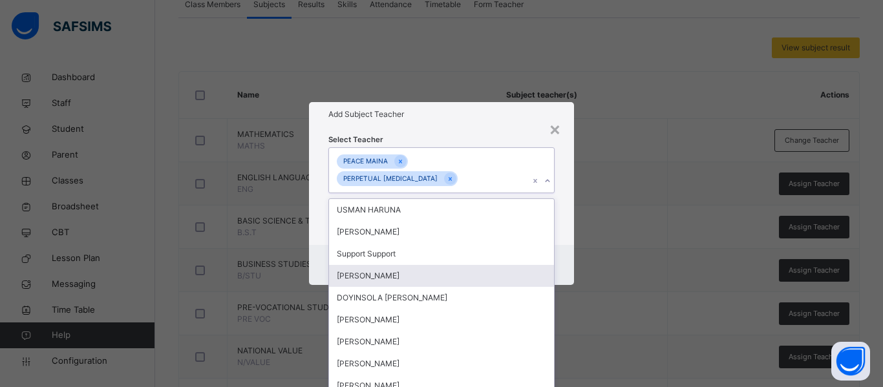
click at [563, 230] on div "Select Teacher option PERPETUAL [MEDICAL_DATA], selected. option [PERSON_NAME] …" at bounding box center [441, 186] width 265 height 118
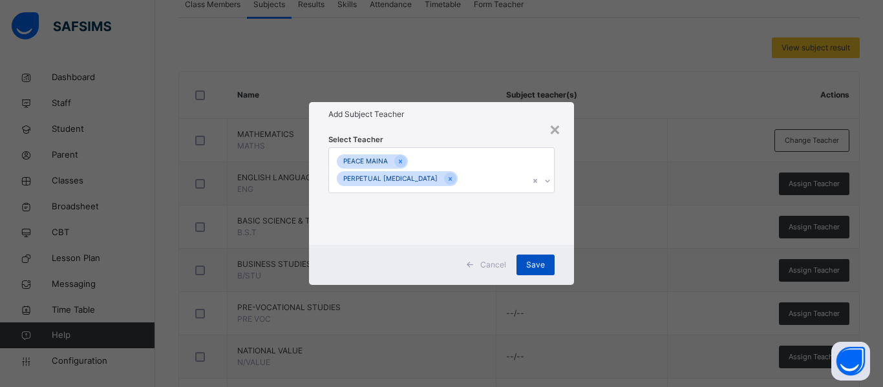
click at [536, 259] on span "Save" at bounding box center [535, 265] width 19 height 12
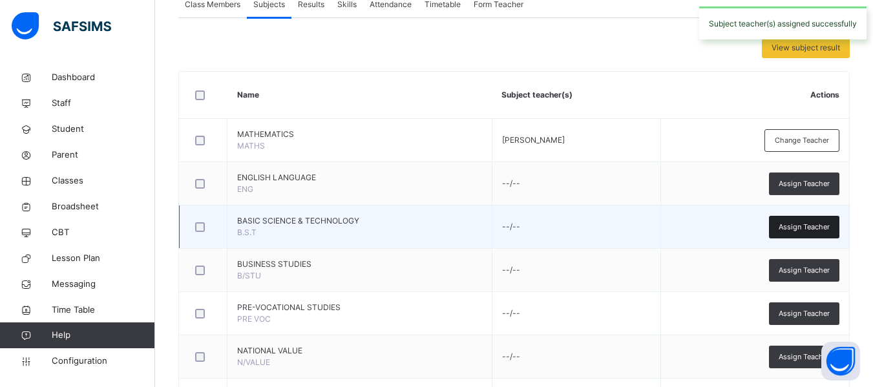
click at [790, 224] on span "Assign Teacher" at bounding box center [804, 227] width 51 height 11
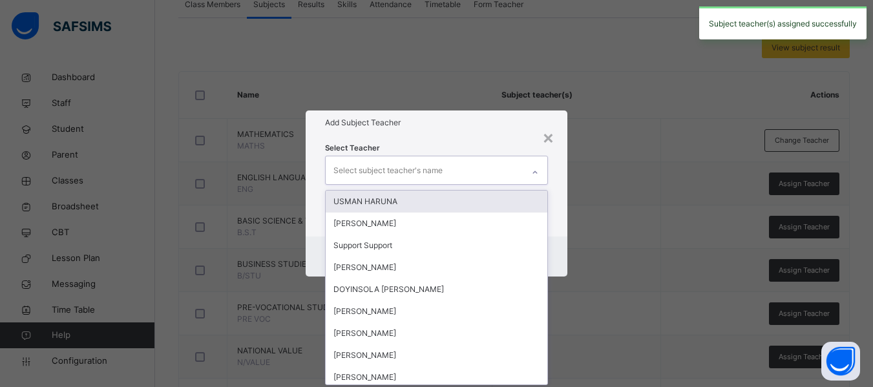
click at [394, 164] on div "Select subject teacher's name" at bounding box center [387, 170] width 109 height 25
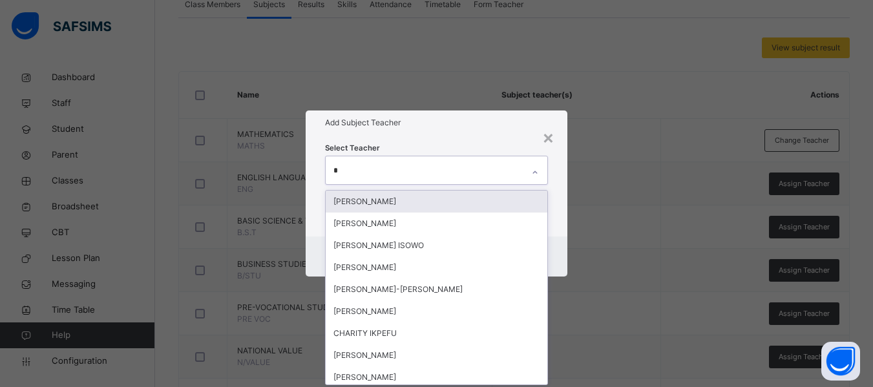
type input "**"
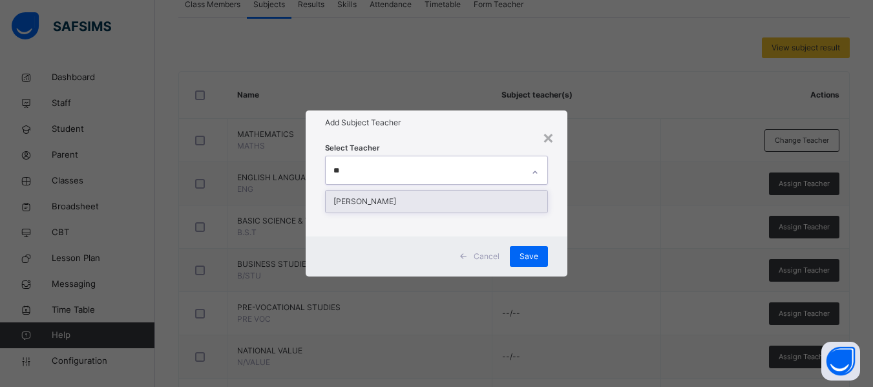
click at [392, 208] on div "KHADIJAT YUNUSA IBRAHIM" at bounding box center [437, 202] width 222 height 22
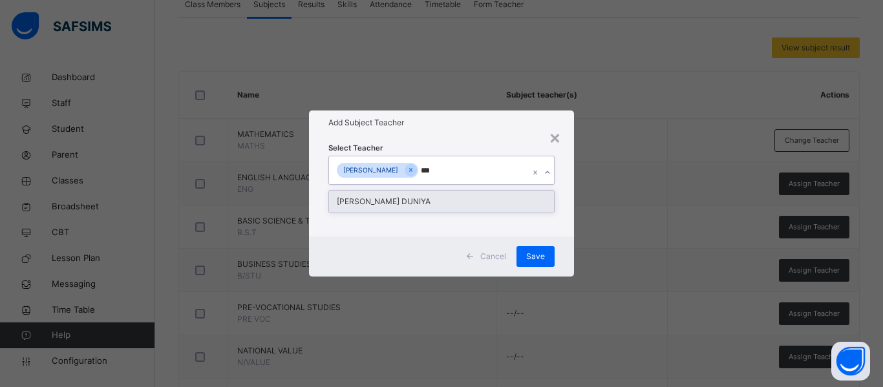
type input "****"
click at [386, 198] on div "ROSEMARY SEWUESE DUNIYA" at bounding box center [441, 202] width 225 height 22
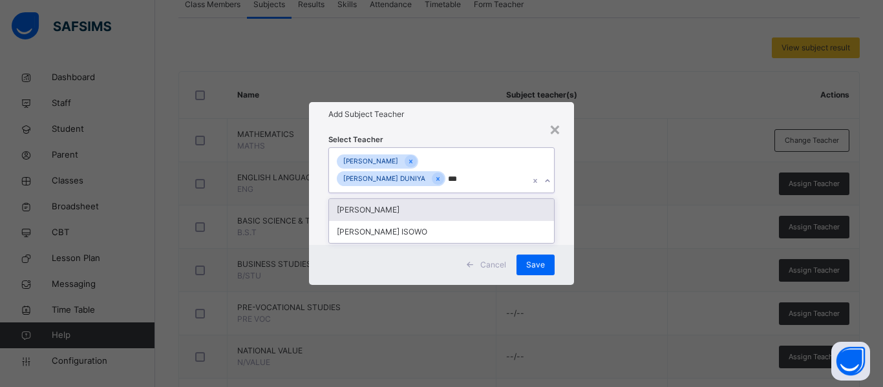
type input "****"
click at [381, 214] on div "[PERSON_NAME]" at bounding box center [441, 210] width 225 height 22
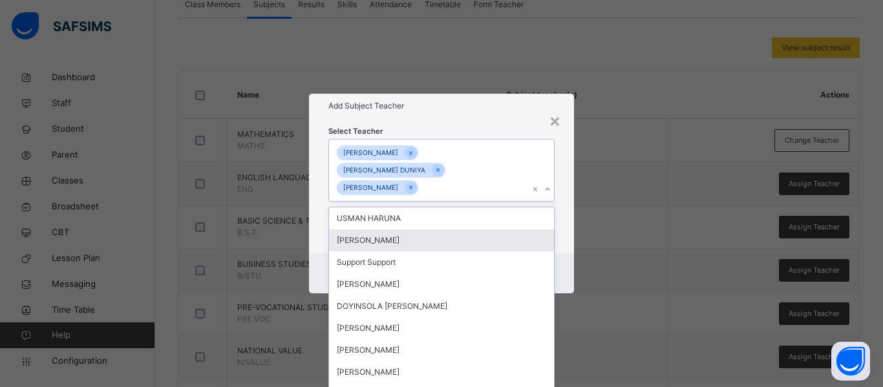
click at [565, 223] on div "Select Teacher option JAMES ILIYA, selected. option ELIJAH VICTOR CHIRA focused…" at bounding box center [441, 186] width 265 height 136
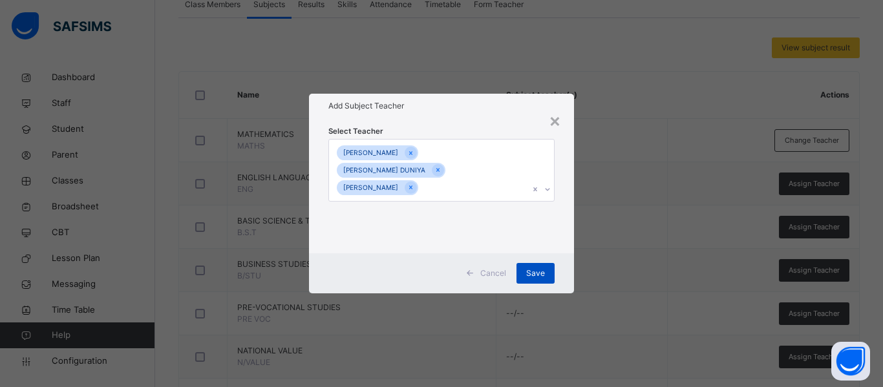
click at [545, 268] on div "Save" at bounding box center [535, 273] width 38 height 21
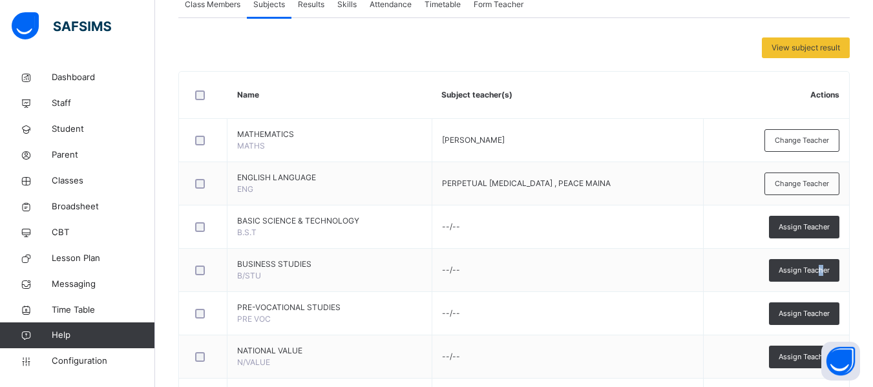
click at [828, 265] on span "Assign Teacher" at bounding box center [804, 270] width 51 height 11
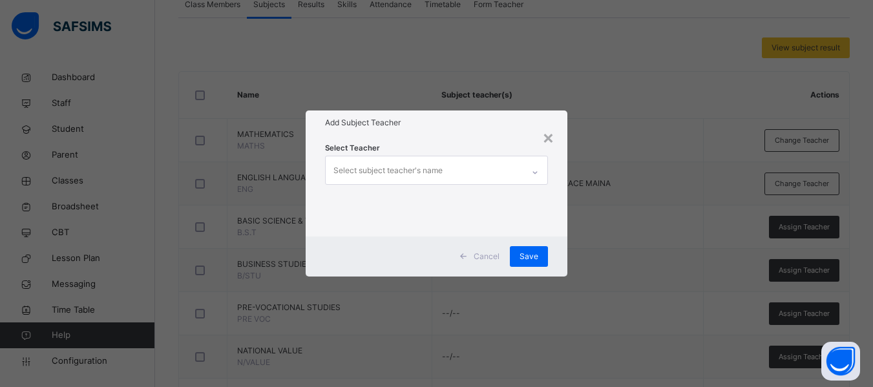
drag, startPoint x: 411, startPoint y: 171, endPoint x: 420, endPoint y: 174, distance: 9.6
click at [420, 174] on div "Select subject teacher's name" at bounding box center [387, 170] width 109 height 25
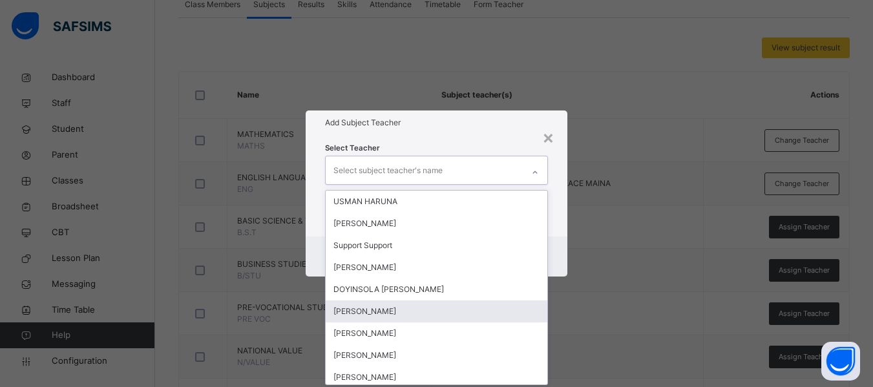
click at [374, 308] on div "JAMES ILIYA" at bounding box center [437, 311] width 222 height 22
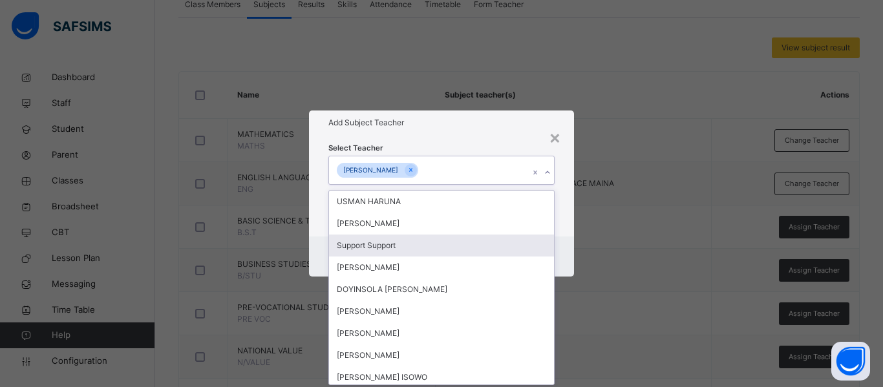
click at [569, 224] on div "Select Teacher option JAMES ILIYA, selected. option Support Support focused, 3 …" at bounding box center [441, 185] width 265 height 101
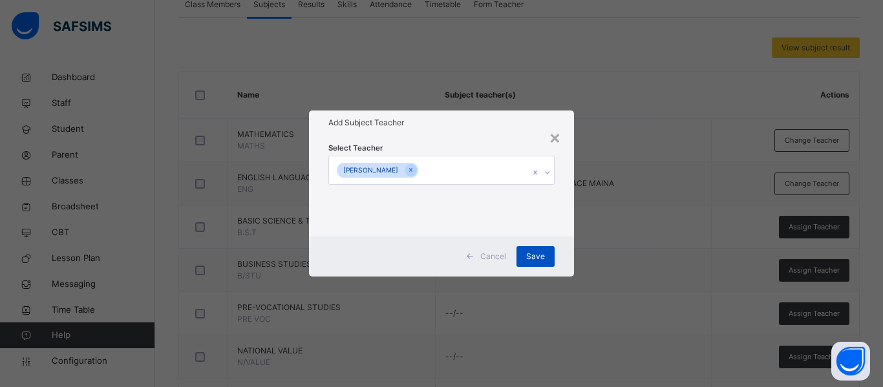
click at [534, 255] on span "Save" at bounding box center [535, 257] width 19 height 12
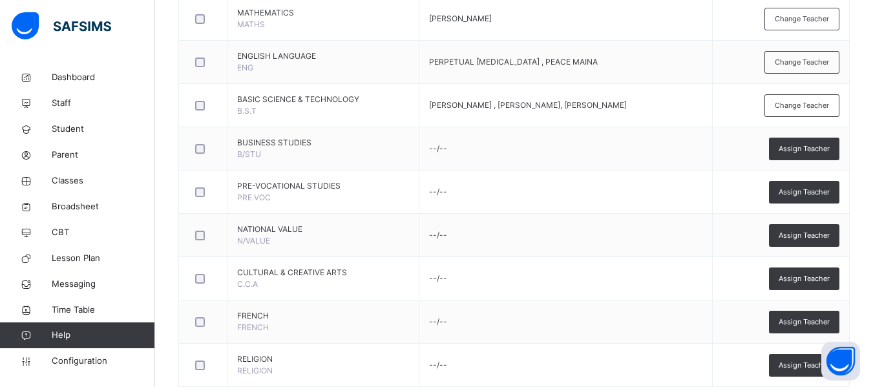
scroll to position [354, 0]
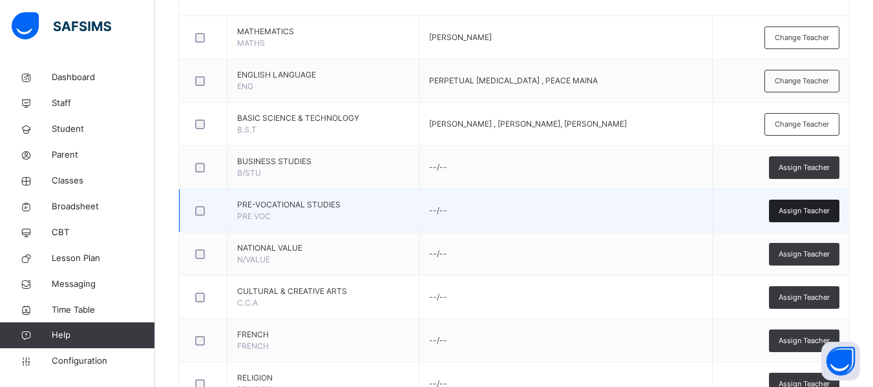
click at [816, 214] on span "Assign Teacher" at bounding box center [804, 210] width 51 height 11
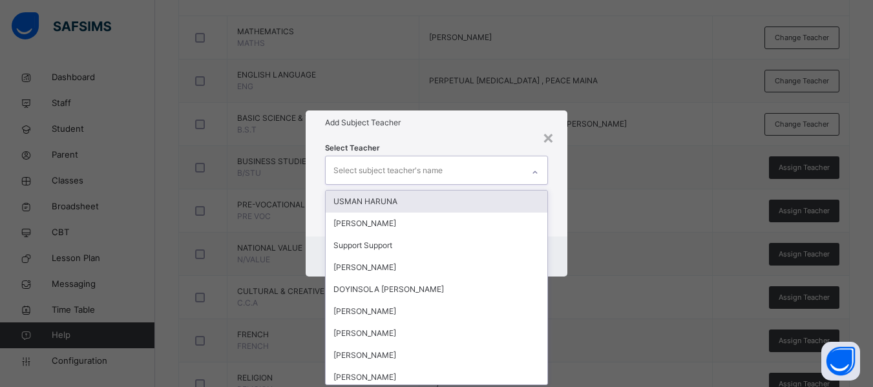
click at [375, 173] on div "Select subject teacher's name" at bounding box center [387, 170] width 109 height 25
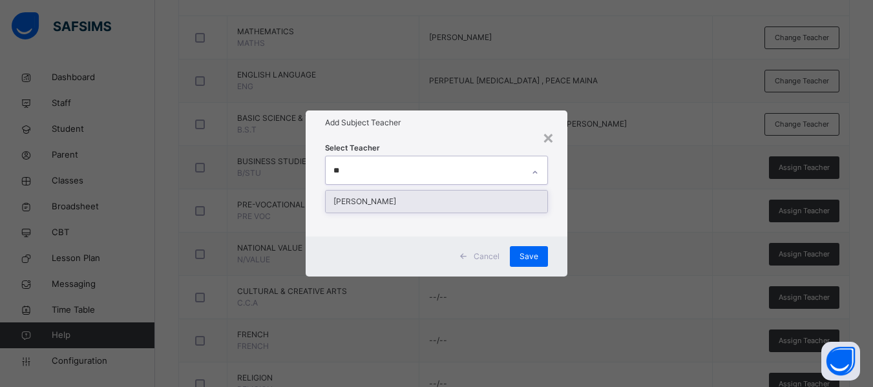
type input "***"
click at [403, 193] on div "GRACE LEMUEL" at bounding box center [437, 202] width 222 height 22
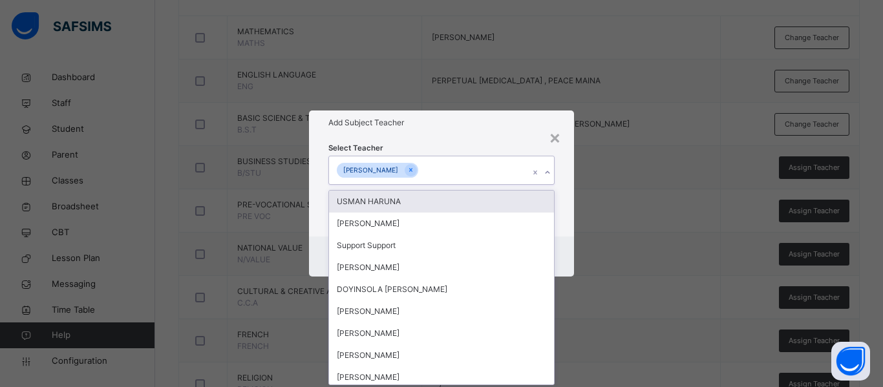
click at [436, 167] on div "[PERSON_NAME]" at bounding box center [429, 169] width 200 height 27
type input "***"
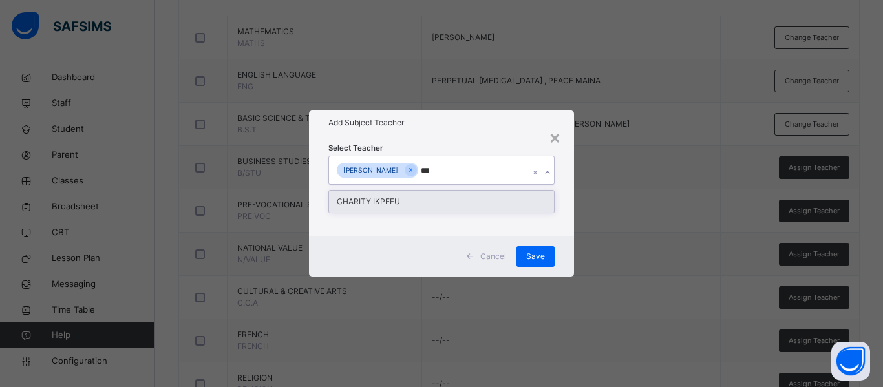
click at [428, 197] on div "CHARITY IKPEFU" at bounding box center [441, 202] width 225 height 22
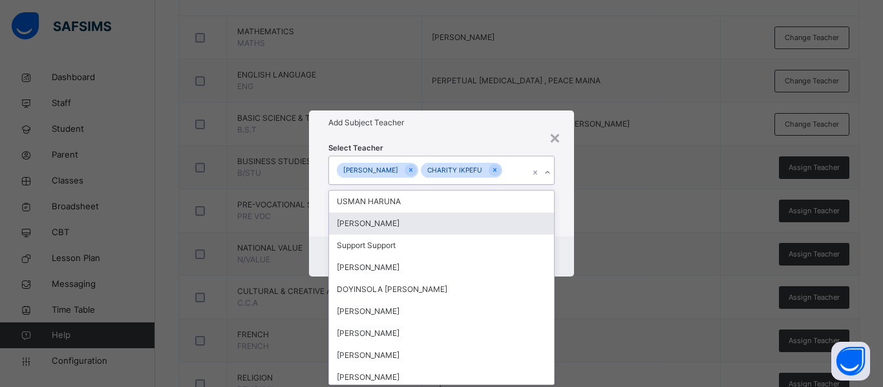
click at [565, 229] on div "Select Teacher option CHARITY IKPEFU, selected. option ELIJAH VICTOR CHIRA focu…" at bounding box center [441, 185] width 265 height 101
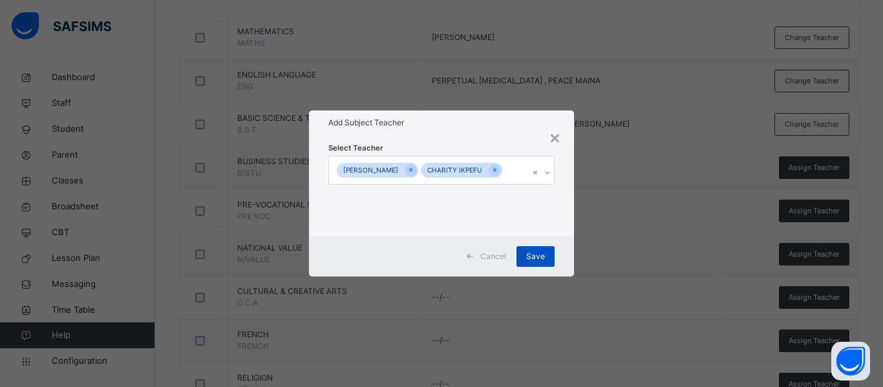
click at [530, 255] on span "Save" at bounding box center [535, 257] width 19 height 12
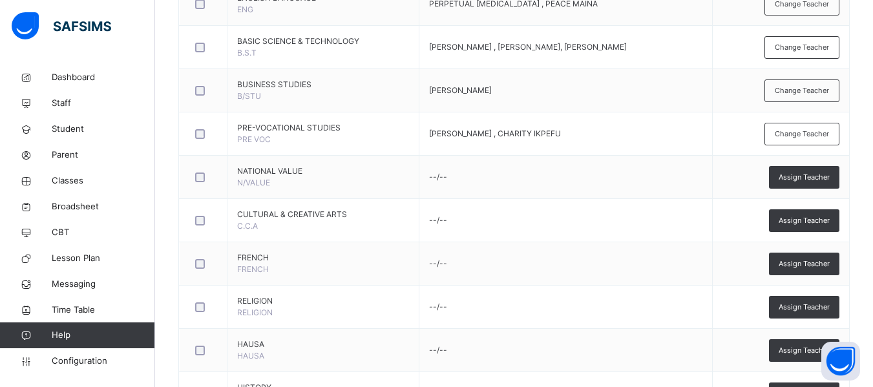
scroll to position [437, 0]
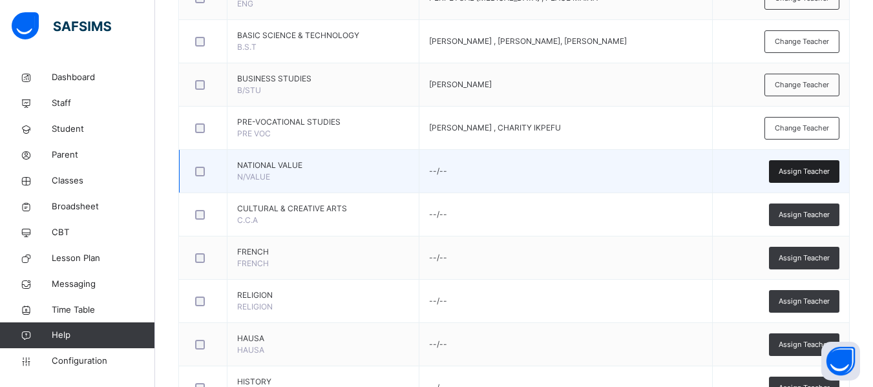
click at [808, 169] on span "Assign Teacher" at bounding box center [804, 171] width 51 height 11
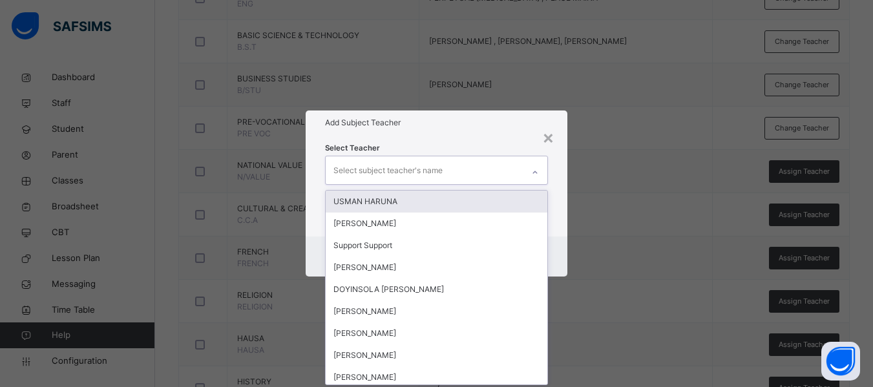
click at [367, 165] on div "Select subject teacher's name" at bounding box center [387, 170] width 109 height 25
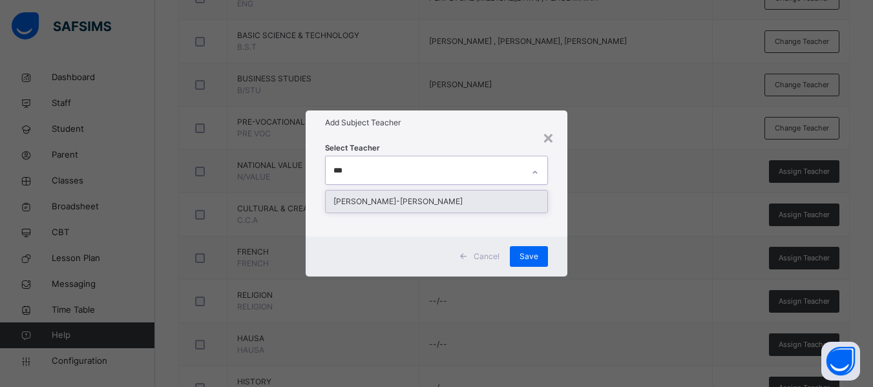
type input "****"
click at [381, 203] on div "[PERSON_NAME]-[PERSON_NAME]" at bounding box center [437, 202] width 222 height 22
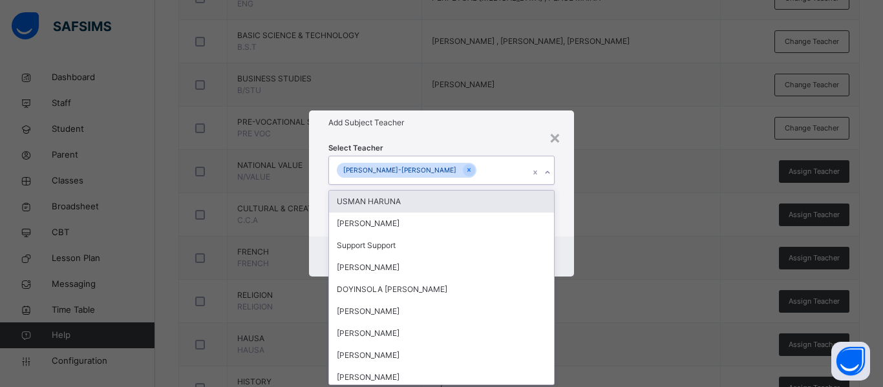
click at [556, 215] on div "Select Teacher option ESTHER OJONE-ENYO OKWUTE, selected. option USMAN HARUNA f…" at bounding box center [441, 185] width 265 height 101
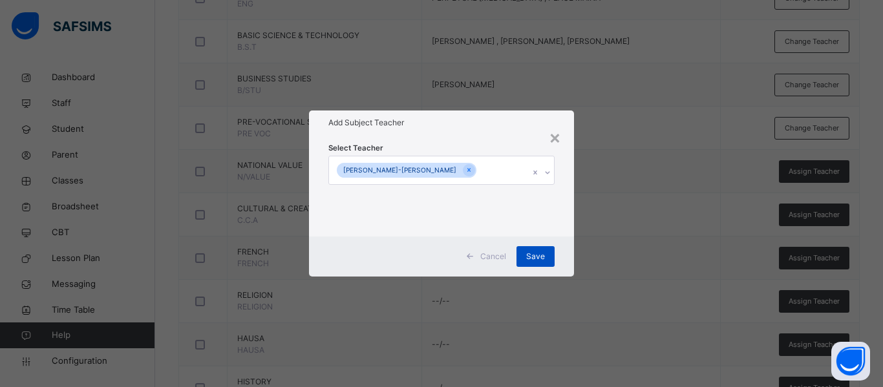
click at [539, 252] on span "Save" at bounding box center [535, 257] width 19 height 12
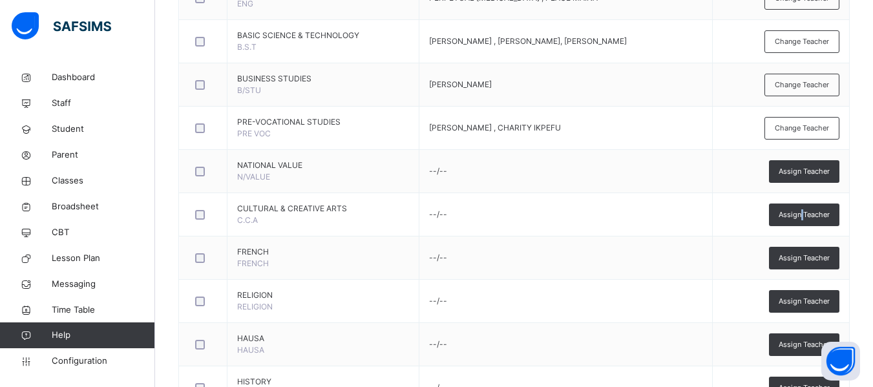
drag, startPoint x: 810, startPoint y: 222, endPoint x: 814, endPoint y: 216, distance: 7.0
click at [812, 218] on div "Assign Teacher" at bounding box center [804, 215] width 70 height 23
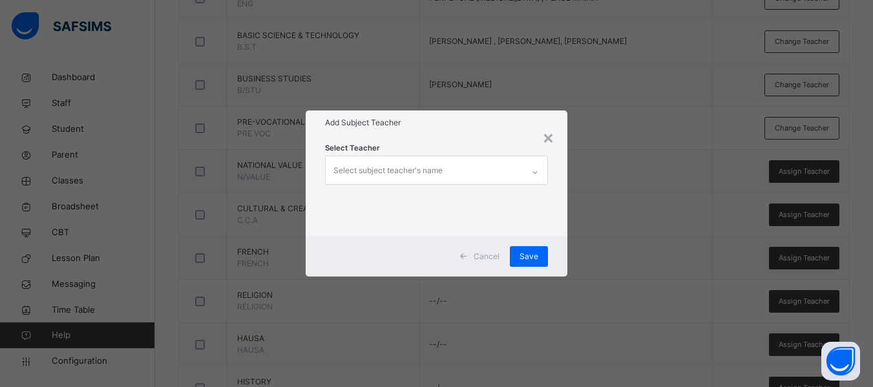
click at [419, 164] on div "Select subject teacher's name" at bounding box center [387, 170] width 109 height 25
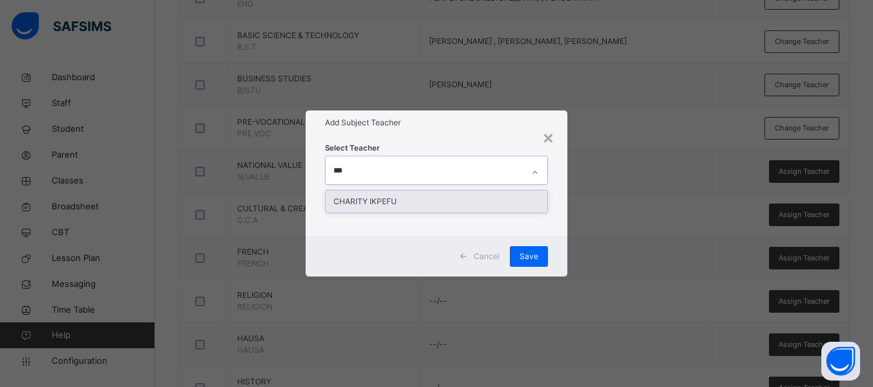
type input "****"
click at [415, 195] on div "CHARITY IKPEFU" at bounding box center [437, 202] width 222 height 22
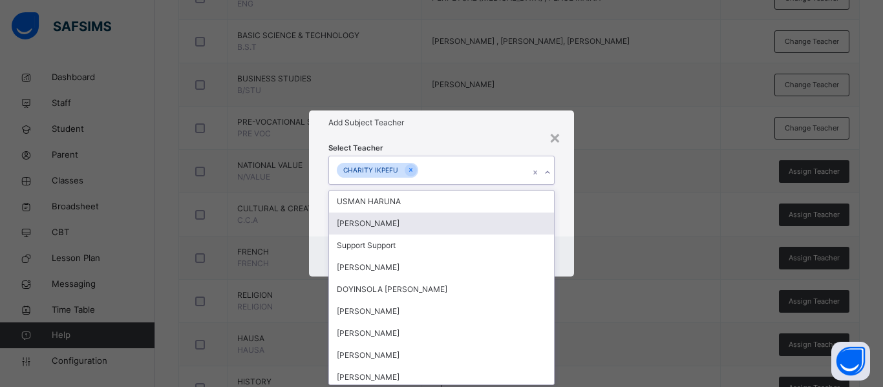
click at [561, 223] on div "Select Teacher option CHARITY IKPEFU, selected. option ELIJAH VICTOR CHIRA focu…" at bounding box center [441, 185] width 265 height 101
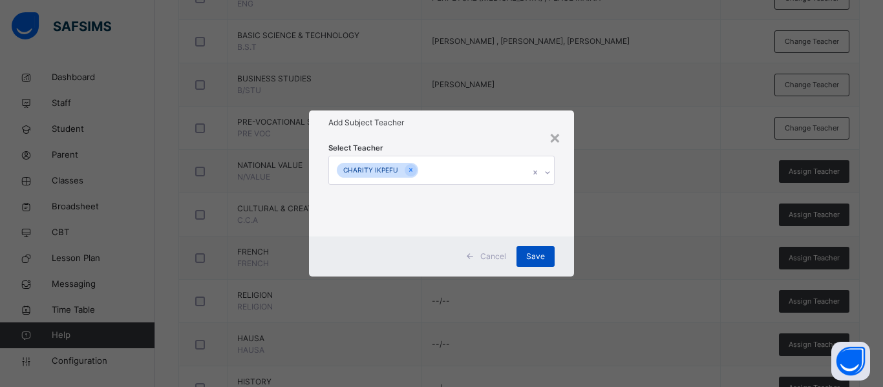
click at [546, 256] on div "Save" at bounding box center [535, 256] width 38 height 21
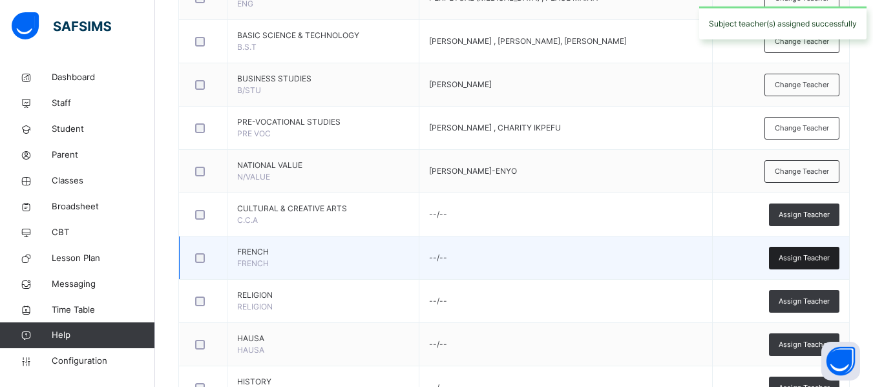
click at [830, 260] on span "Assign Teacher" at bounding box center [804, 258] width 51 height 11
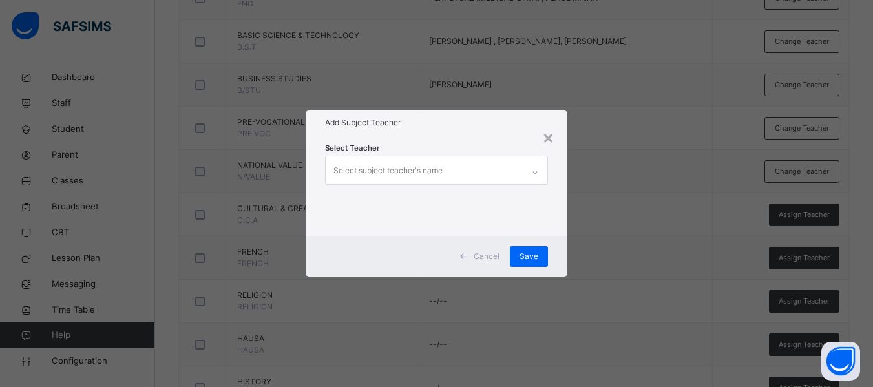
click at [350, 157] on div "Select subject teacher's name" at bounding box center [424, 169] width 197 height 27
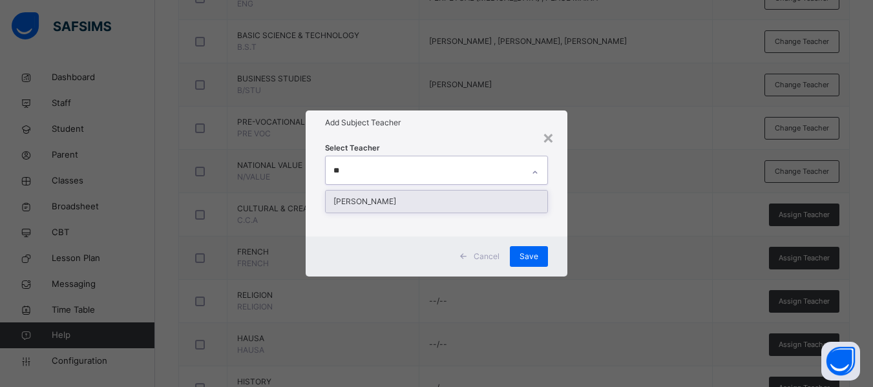
type input "***"
click at [380, 194] on div "[PERSON_NAME]" at bounding box center [437, 202] width 222 height 22
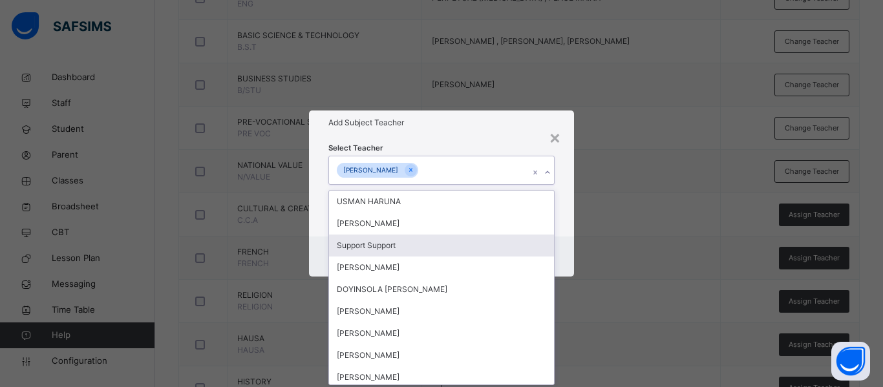
click at [557, 222] on div "Select Teacher option GRACE LEMUEL, selected. option Support Support focused, 3…" at bounding box center [441, 185] width 265 height 101
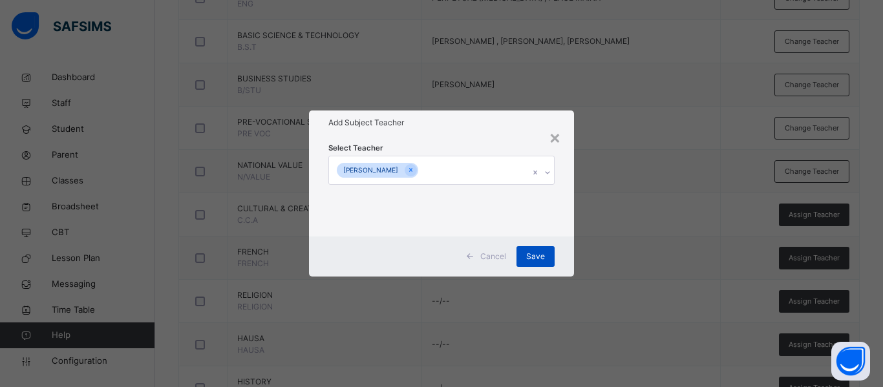
click at [538, 252] on span "Save" at bounding box center [535, 257] width 19 height 12
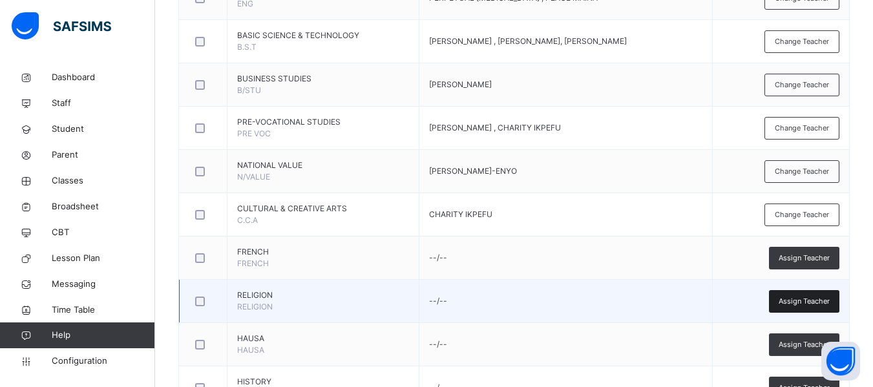
click at [815, 296] on span "Assign Teacher" at bounding box center [804, 301] width 51 height 11
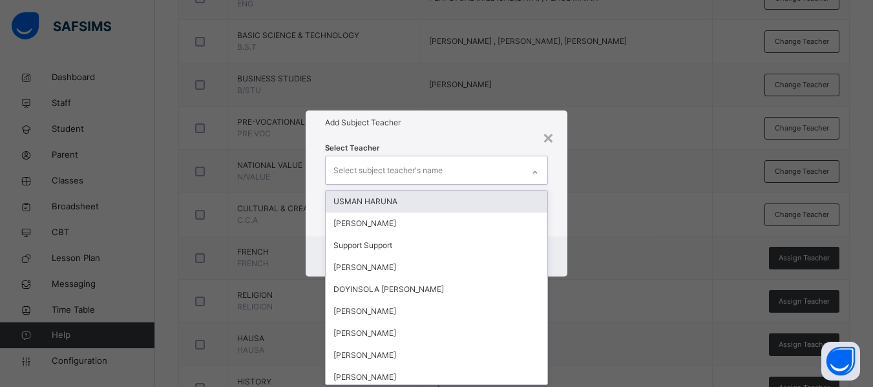
click at [378, 167] on div "Select subject teacher's name" at bounding box center [387, 170] width 109 height 25
type input "***"
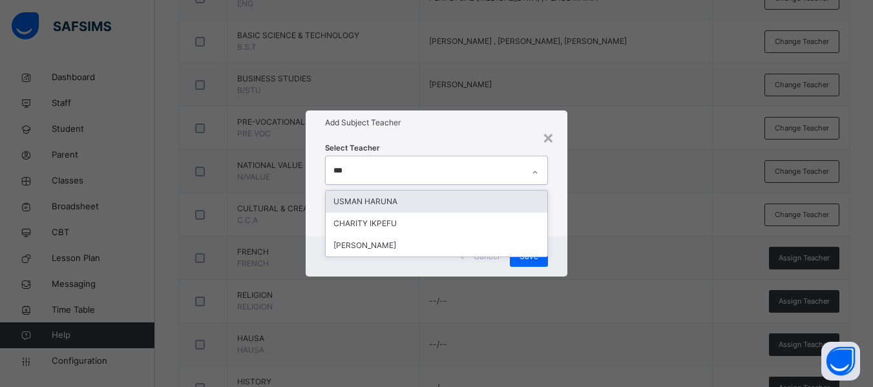
click at [396, 202] on div "USMAN HARUNA" at bounding box center [437, 202] width 222 height 22
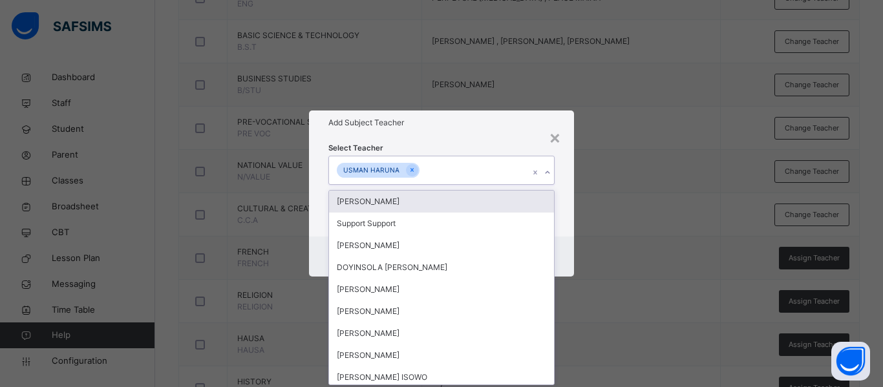
click at [450, 178] on div "USMAN HARUNA" at bounding box center [429, 169] width 200 height 27
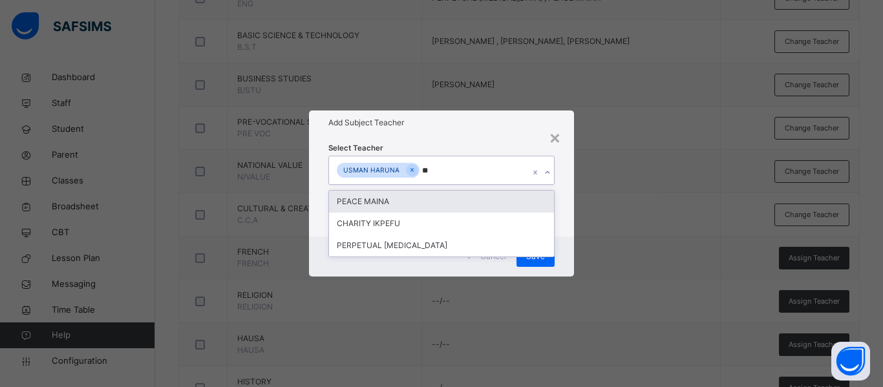
type input "***"
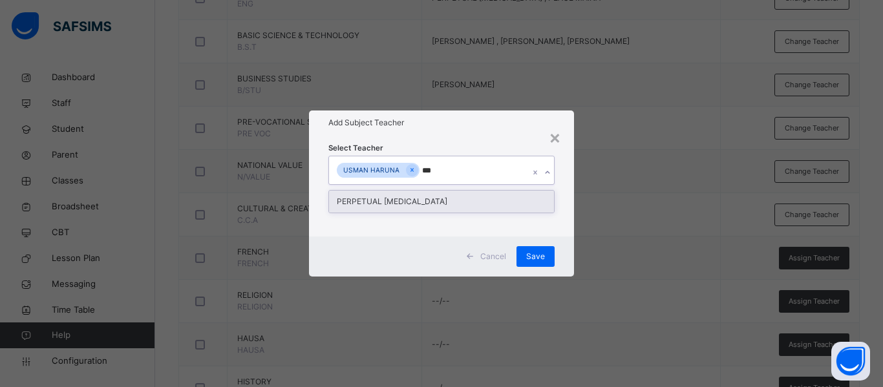
click at [411, 207] on div "PERPETUAL [MEDICAL_DATA]" at bounding box center [441, 202] width 225 height 22
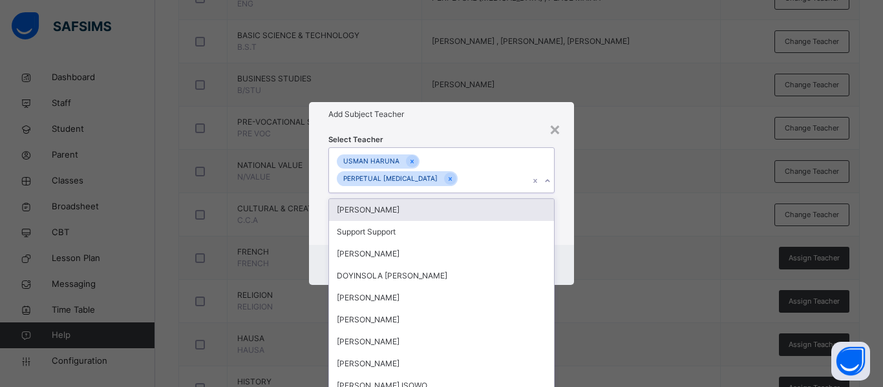
click at [567, 209] on div "Select Teacher option PERPETUAL TOBI, selected. option ELIJAH VICTOR CHIRA focu…" at bounding box center [441, 186] width 265 height 118
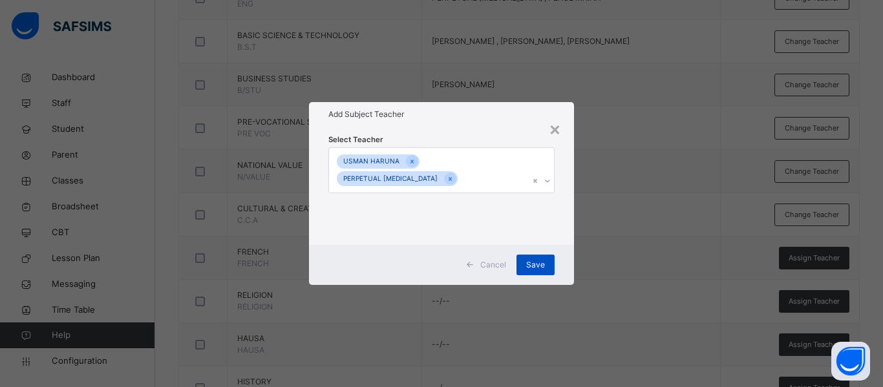
click at [539, 259] on span "Save" at bounding box center [535, 265] width 19 height 12
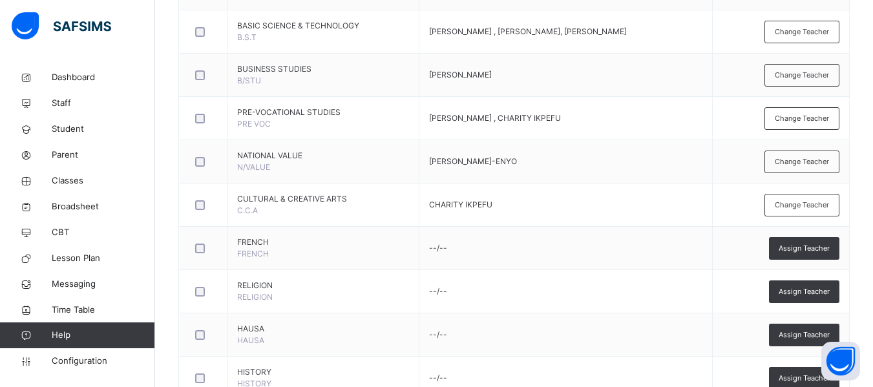
scroll to position [492, 0]
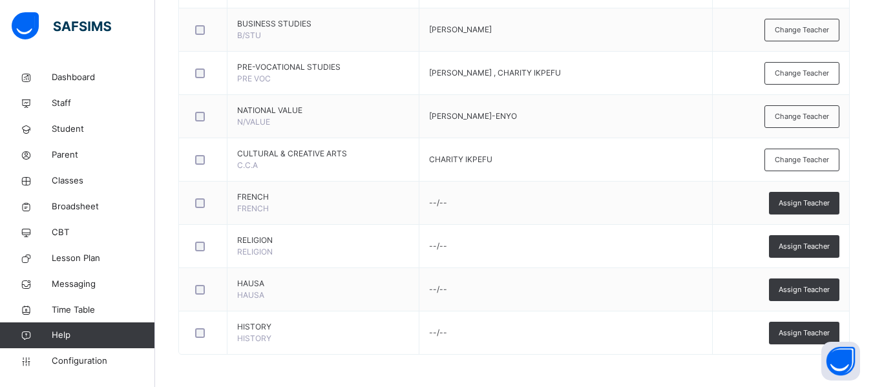
click at [810, 288] on span "Assign Teacher" at bounding box center [804, 289] width 51 height 11
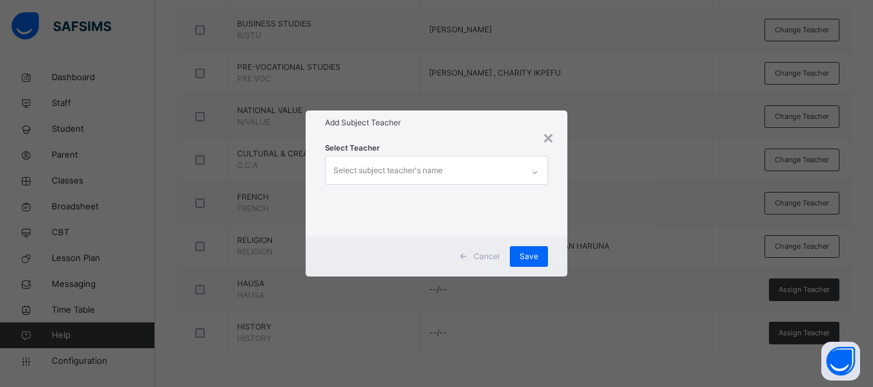
click at [394, 179] on div "Select subject teacher's name" at bounding box center [387, 170] width 109 height 25
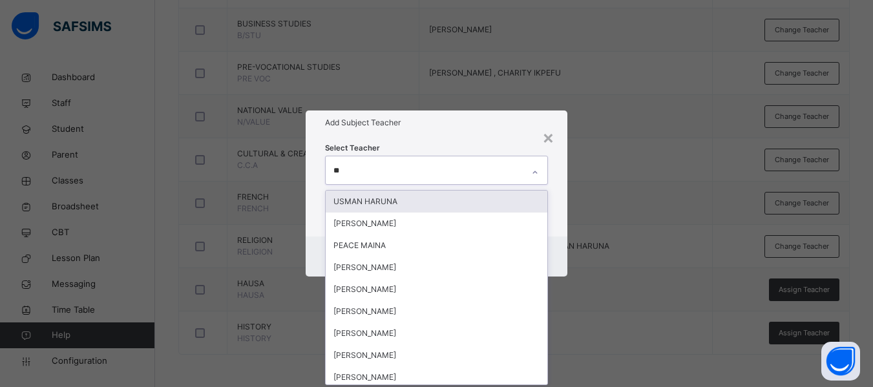
type input "***"
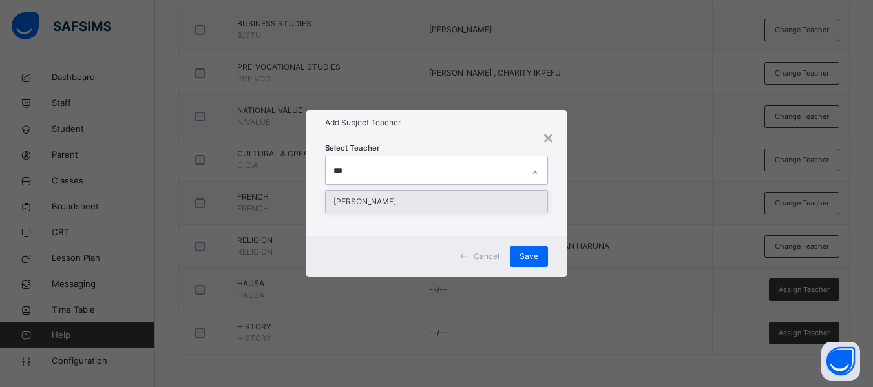
click at [384, 202] on div "[PERSON_NAME]" at bounding box center [437, 202] width 222 height 22
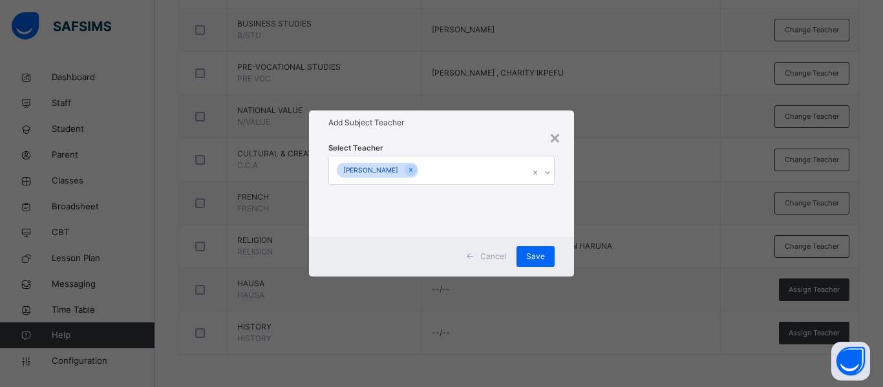
click at [567, 183] on div "Select Teacher NAZIFI HARUNA" at bounding box center [441, 185] width 265 height 101
click at [538, 254] on span "Save" at bounding box center [535, 257] width 19 height 12
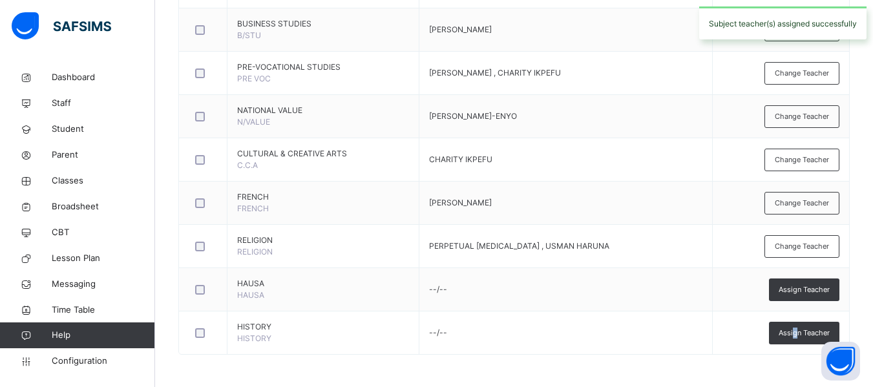
click at [804, 330] on span "Assign Teacher" at bounding box center [804, 333] width 51 height 11
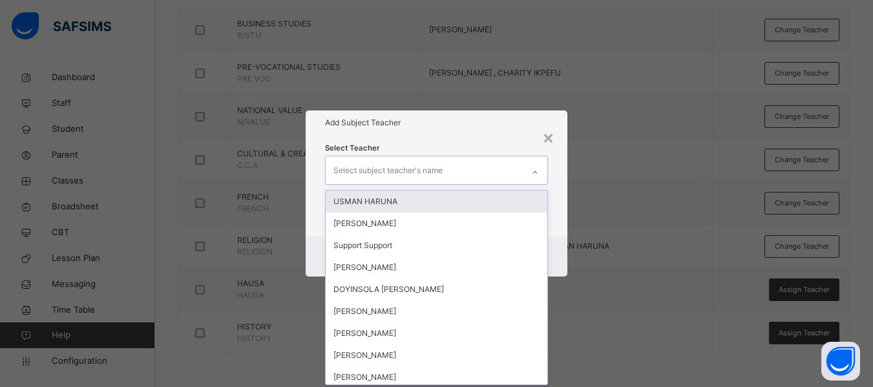
click at [413, 161] on div "Select subject teacher's name" at bounding box center [387, 170] width 109 height 25
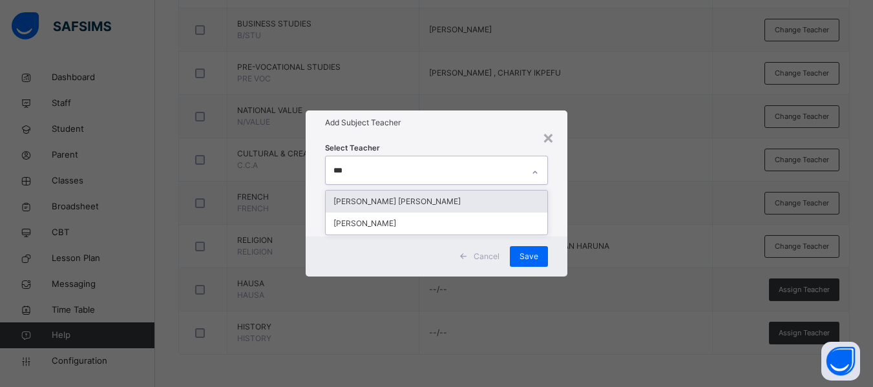
type input "****"
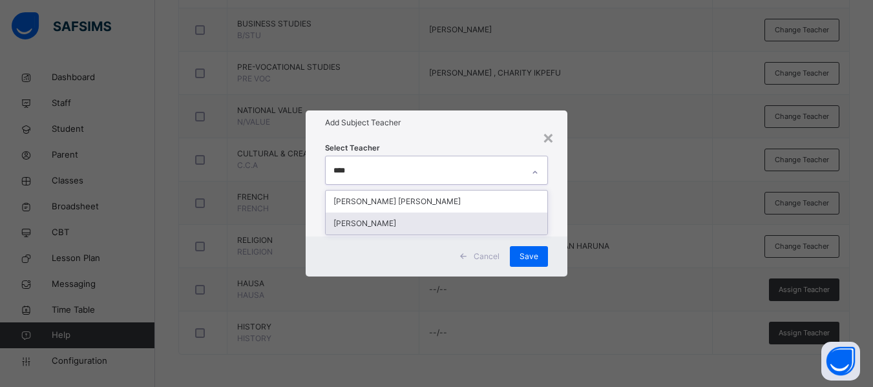
click at [390, 222] on div "[PERSON_NAME]" at bounding box center [437, 224] width 222 height 22
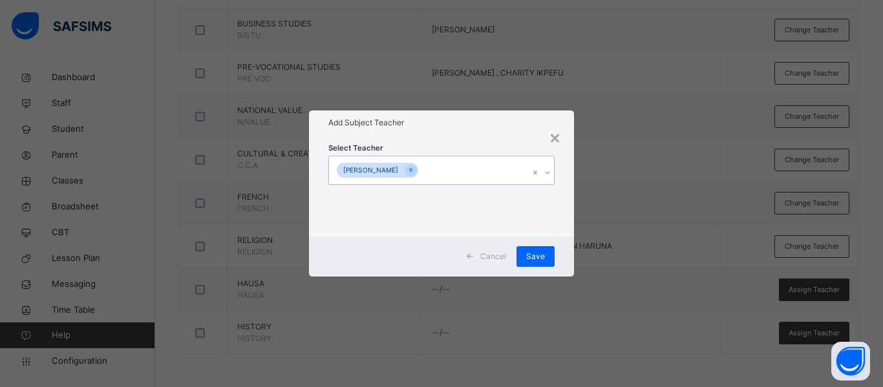
click at [441, 170] on div "[PERSON_NAME]" at bounding box center [429, 169] width 200 height 27
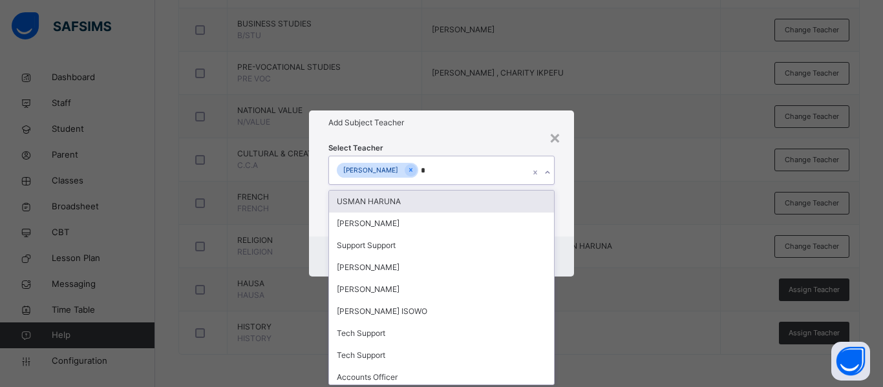
type input "**"
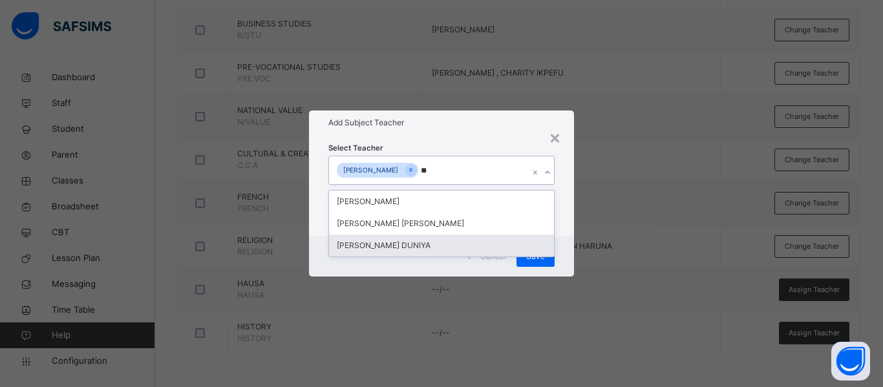
click at [411, 241] on div "[PERSON_NAME] DUNIYA" at bounding box center [441, 246] width 225 height 22
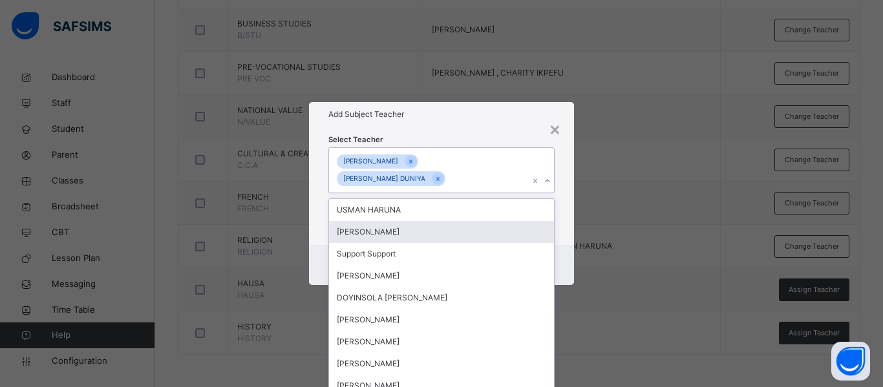
click at [561, 226] on div "Select Teacher option ROSEMARY SEWUESE DUNIYA, selected. option ELIJAH VICTOR C…" at bounding box center [441, 186] width 265 height 118
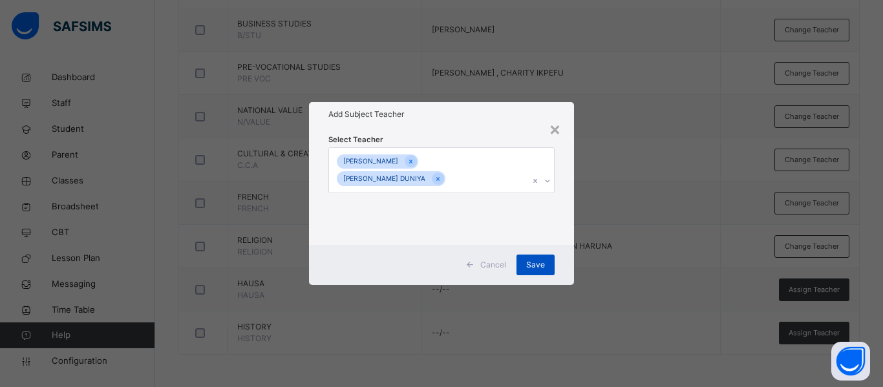
click at [535, 264] on span "Save" at bounding box center [535, 265] width 19 height 12
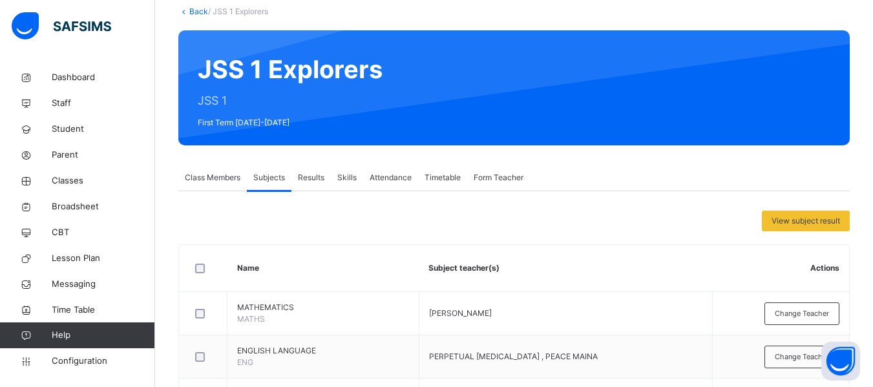
scroll to position [0, 0]
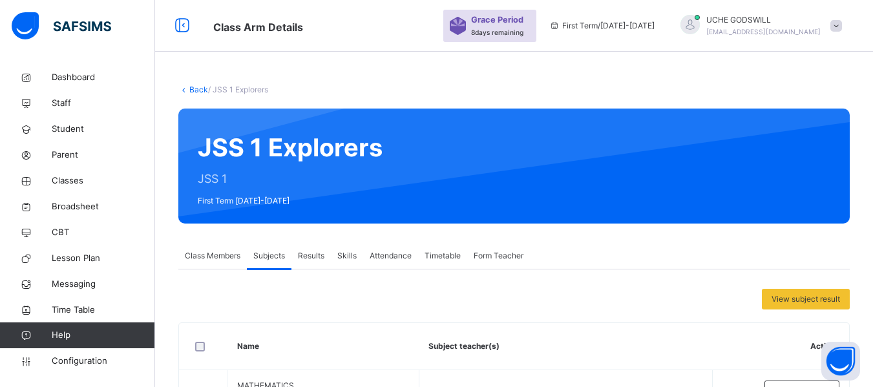
click at [201, 90] on link "Back" at bounding box center [198, 90] width 19 height 10
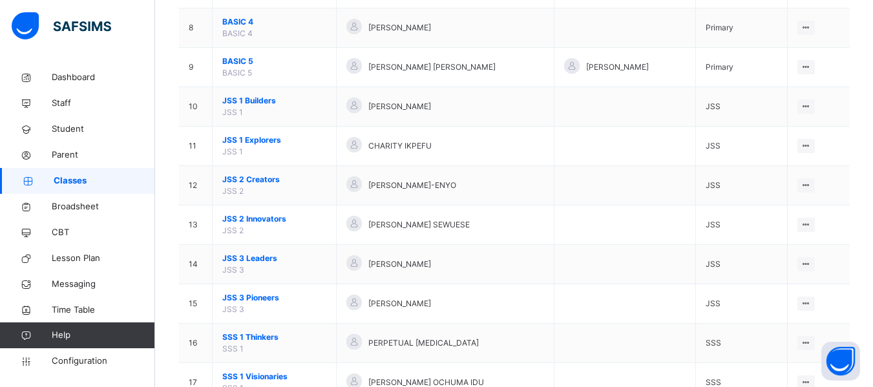
scroll to position [340, 0]
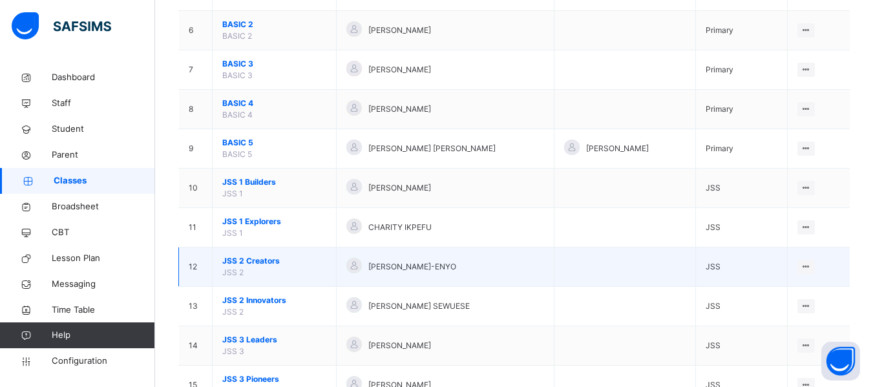
click at [258, 255] on td "JSS 2 Creators JSS 2" at bounding box center [275, 266] width 124 height 39
click at [258, 264] on span "JSS 2 Creators" at bounding box center [274, 261] width 104 height 12
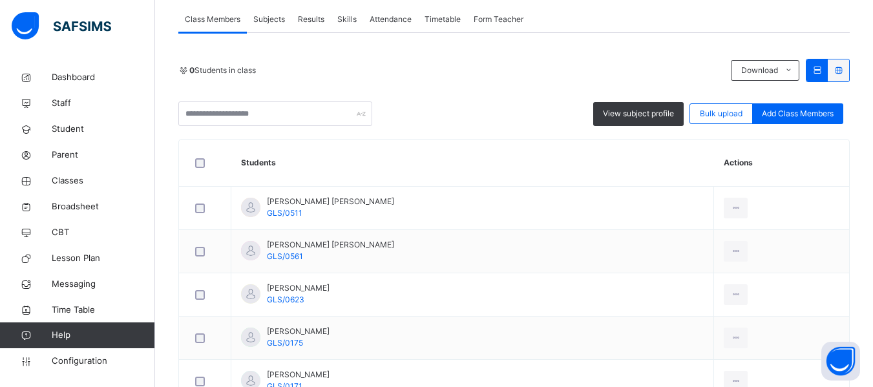
scroll to position [90, 0]
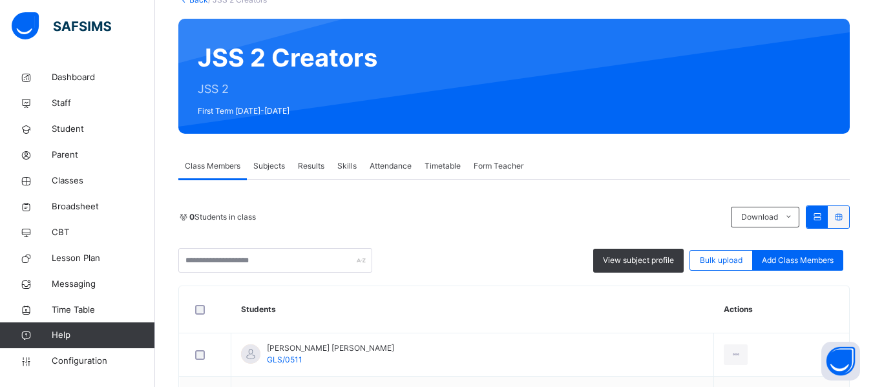
click at [274, 165] on span "Subjects" at bounding box center [269, 166] width 32 height 12
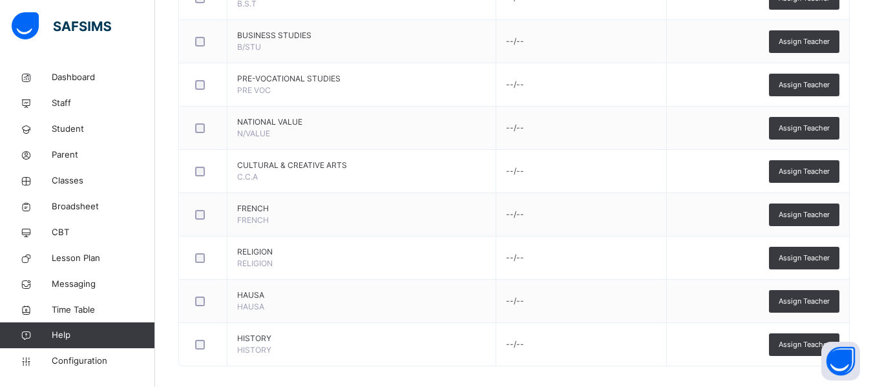
scroll to position [492, 0]
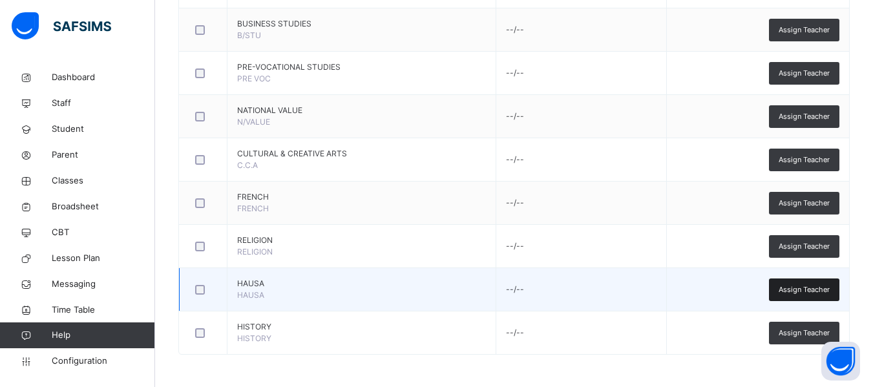
click at [800, 292] on span "Assign Teacher" at bounding box center [804, 289] width 51 height 11
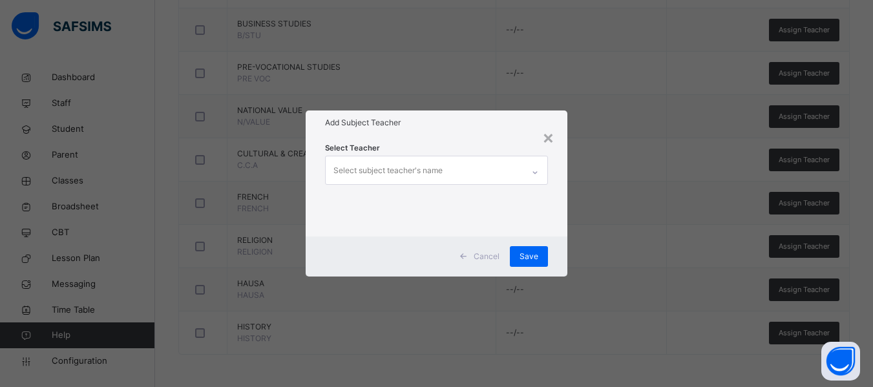
click at [418, 171] on div "Select subject teacher's name" at bounding box center [387, 170] width 109 height 25
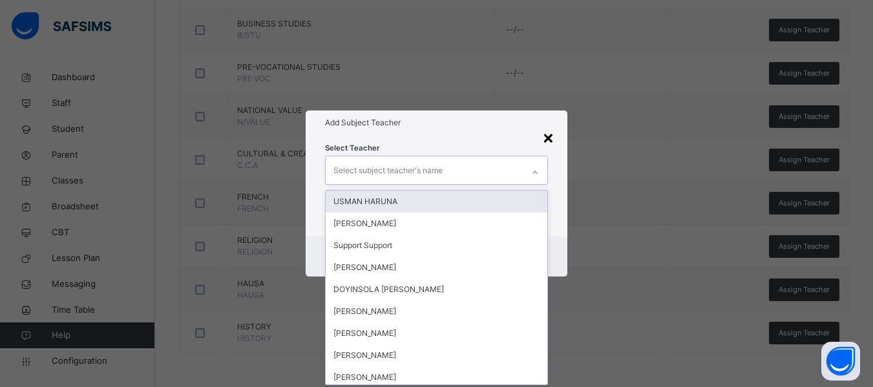
click at [552, 139] on div "×" at bounding box center [548, 136] width 12 height 27
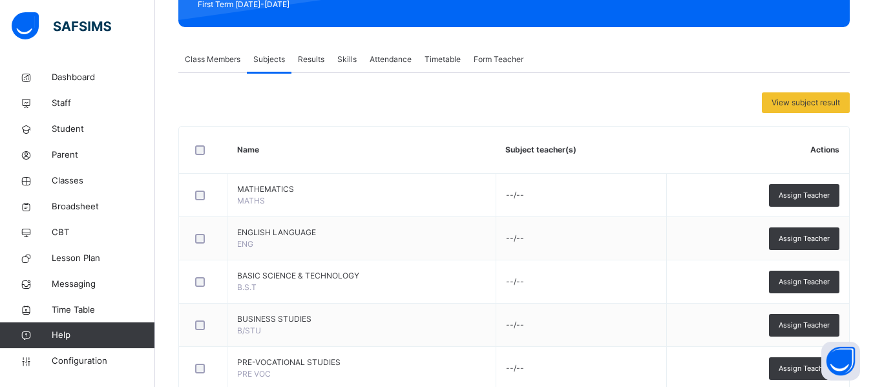
scroll to position [191, 0]
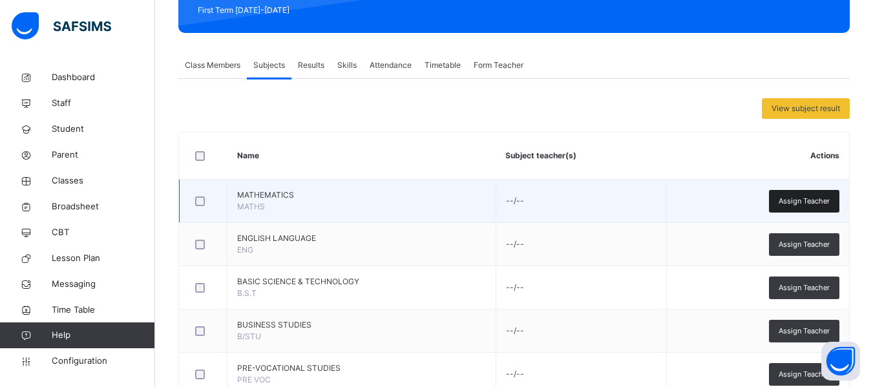
click at [814, 202] on span "Assign Teacher" at bounding box center [804, 201] width 51 height 11
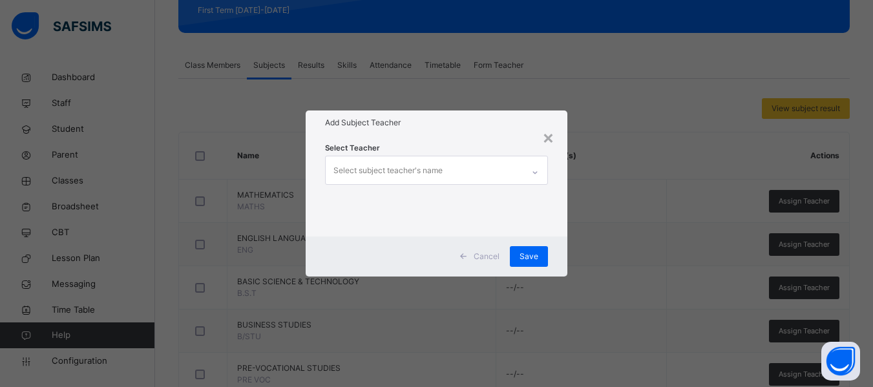
drag, startPoint x: 374, startPoint y: 172, endPoint x: 388, endPoint y: 163, distance: 16.0
click at [384, 167] on div "Select subject teacher's name" at bounding box center [387, 170] width 109 height 25
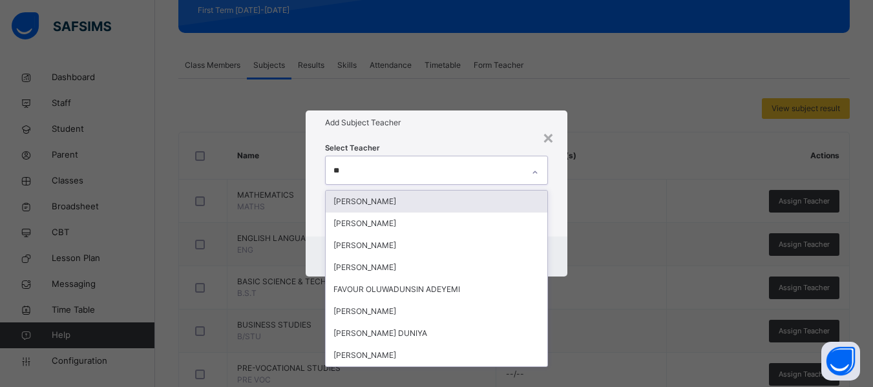
type input "***"
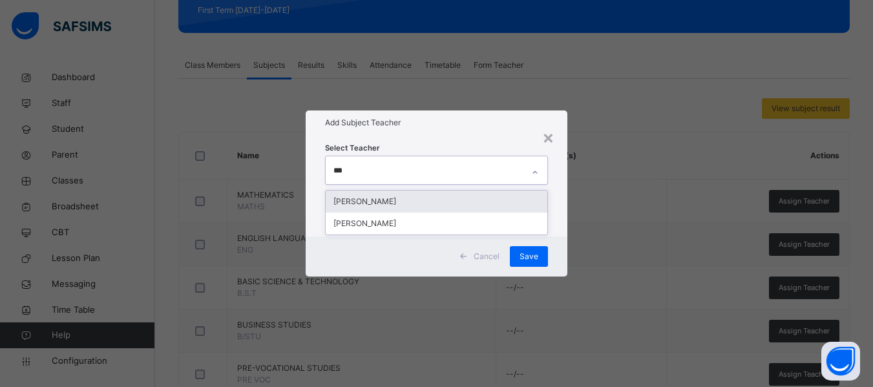
click at [383, 200] on div "[PERSON_NAME]" at bounding box center [437, 202] width 222 height 22
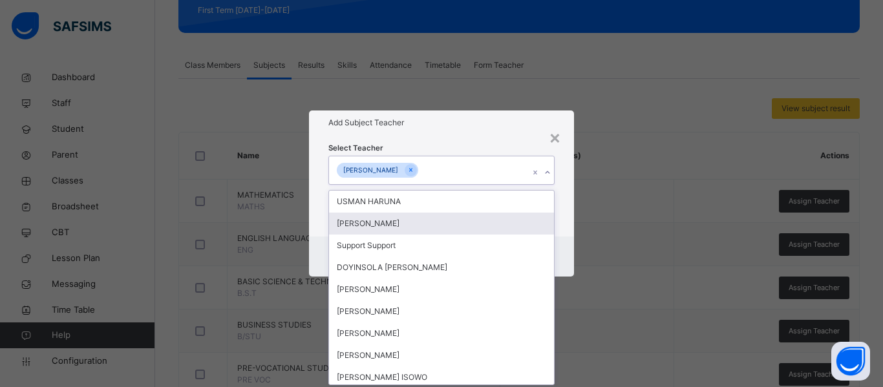
click at [561, 222] on div "Select Teacher option EMMANUEL CHIRA, selected. option ELIJAH VICTOR CHIRA focu…" at bounding box center [441, 185] width 265 height 101
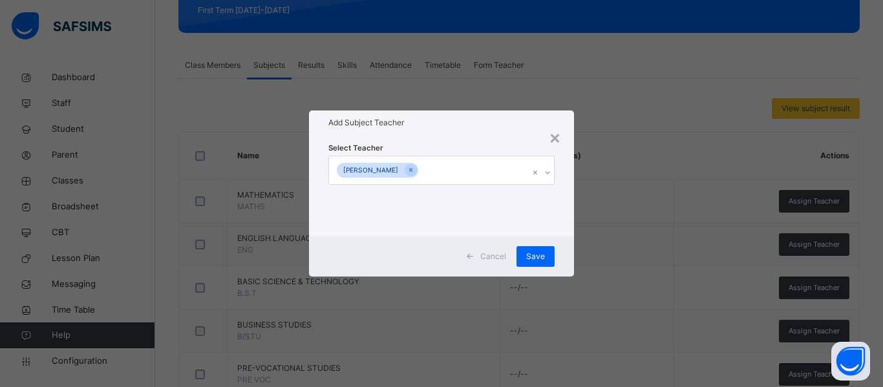
click at [530, 244] on div "Cancel Save" at bounding box center [441, 256] width 265 height 40
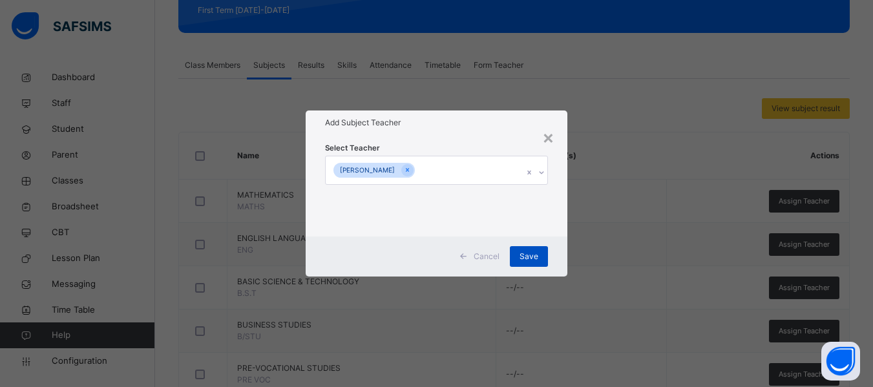
drag, startPoint x: 529, startPoint y: 258, endPoint x: 527, endPoint y: 266, distance: 8.8
click at [529, 266] on div "Save" at bounding box center [529, 256] width 38 height 21
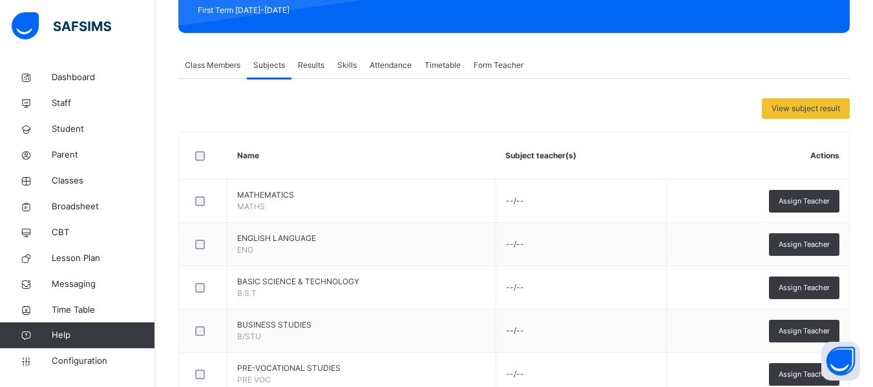
scroll to position [234, 0]
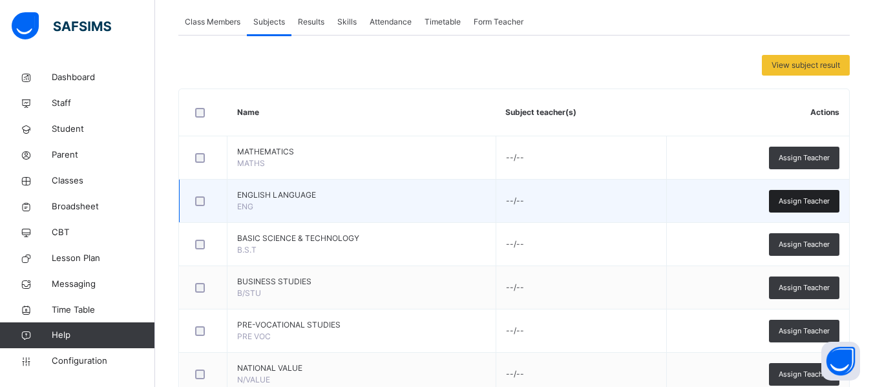
click at [817, 202] on span "Assign Teacher" at bounding box center [804, 201] width 51 height 11
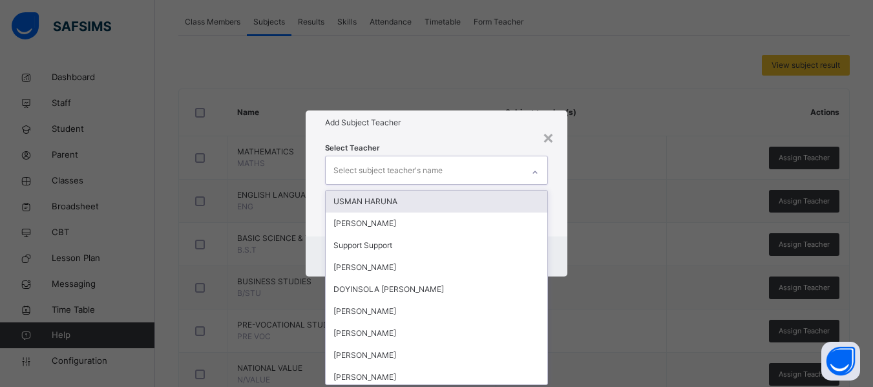
click at [381, 173] on div "Select subject teacher's name" at bounding box center [387, 170] width 109 height 25
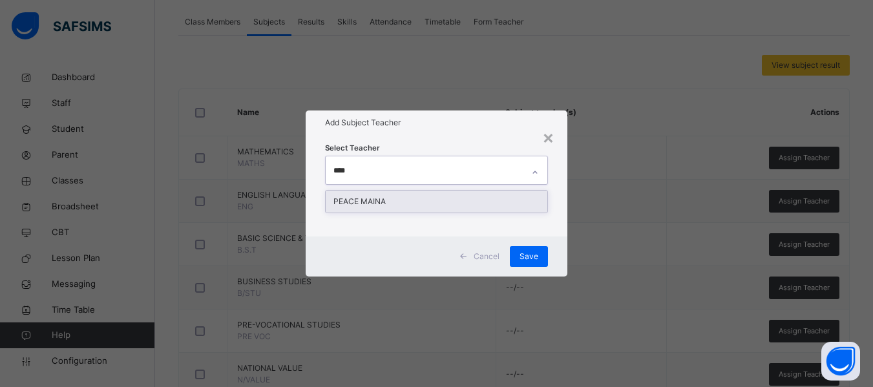
type input "*****"
click at [386, 203] on div "PEACE MAINA" at bounding box center [437, 202] width 222 height 22
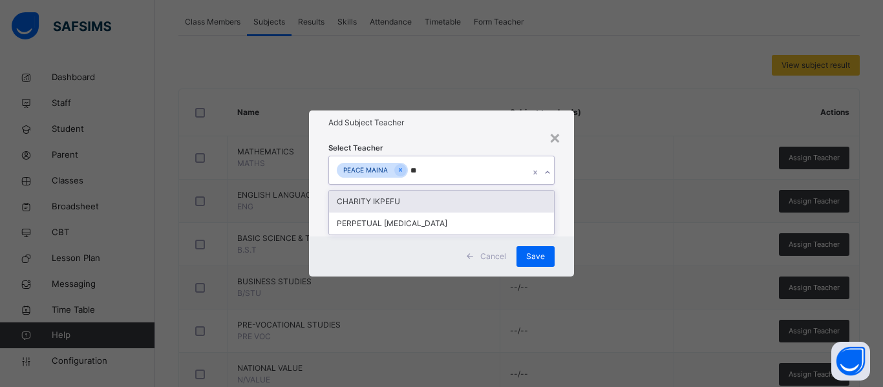
type input "***"
click at [409, 201] on div "PERPETUAL [MEDICAL_DATA]" at bounding box center [441, 202] width 225 height 22
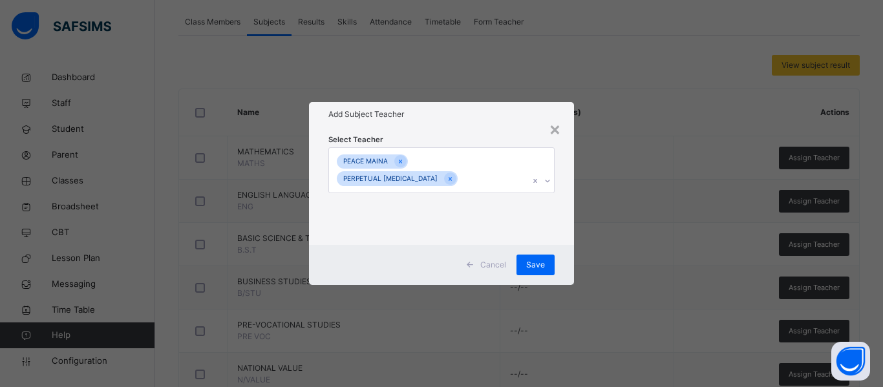
click at [569, 233] on div "Select Teacher PEACE MAINA PERPETUAL TOBI" at bounding box center [441, 186] width 265 height 118
click at [531, 259] on span "Save" at bounding box center [535, 265] width 19 height 12
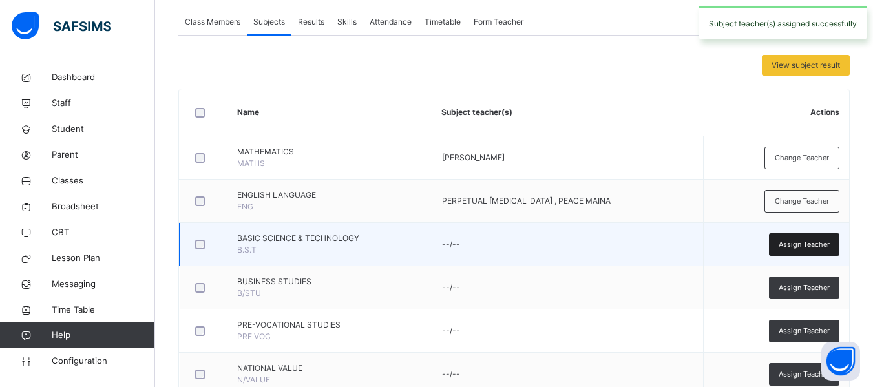
click at [818, 244] on span "Assign Teacher" at bounding box center [804, 244] width 51 height 11
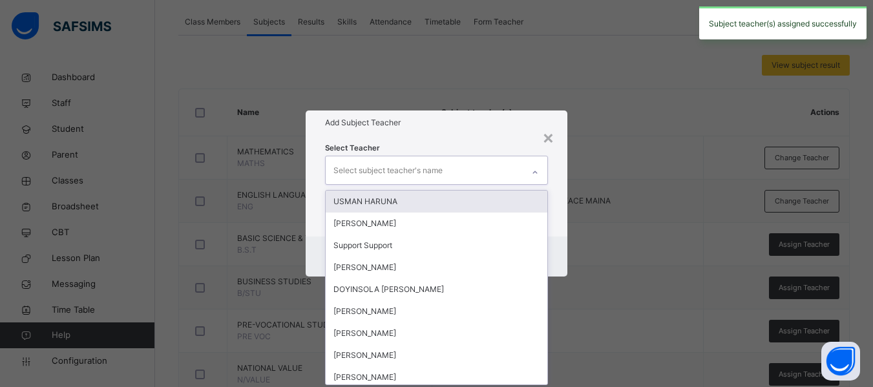
click at [393, 163] on div "Select subject teacher's name" at bounding box center [387, 170] width 109 height 25
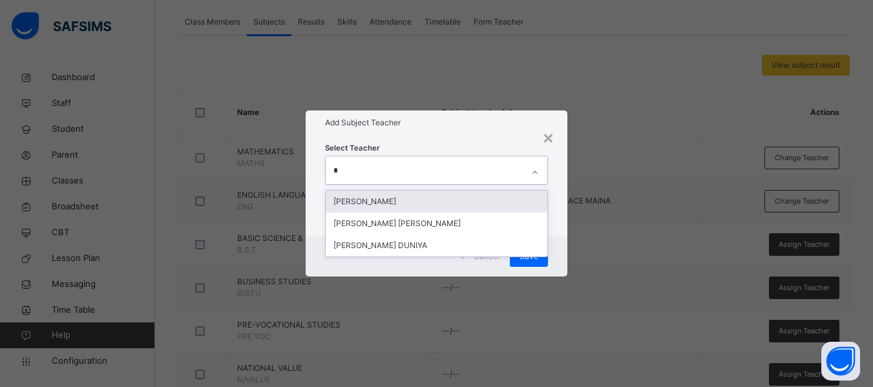
type input "**"
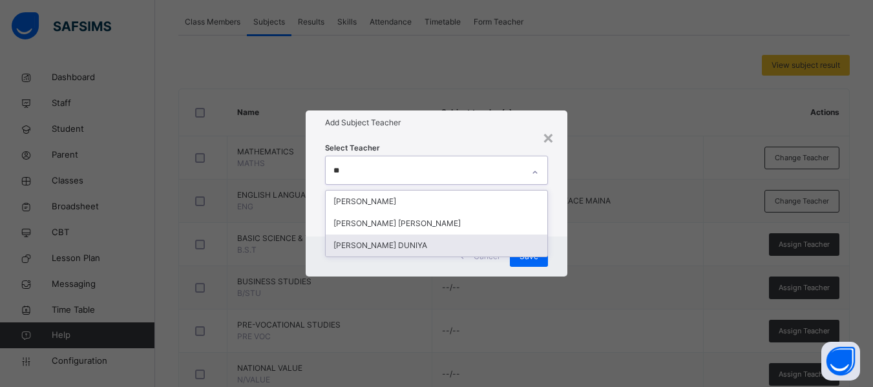
click at [415, 243] on div "[PERSON_NAME] DUNIYA" at bounding box center [437, 246] width 222 height 22
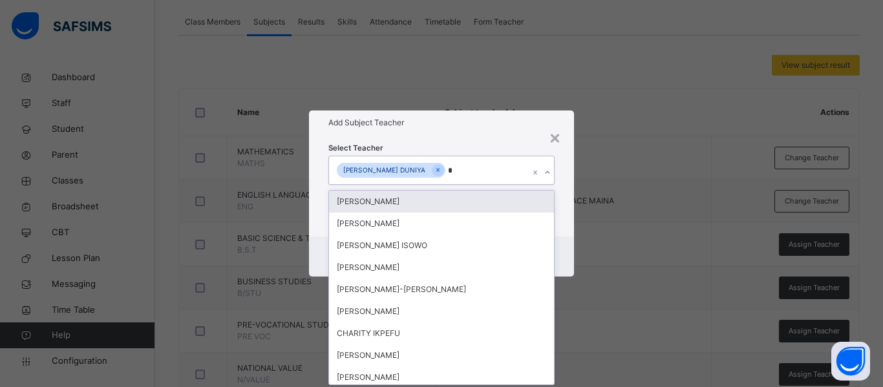
type input "**"
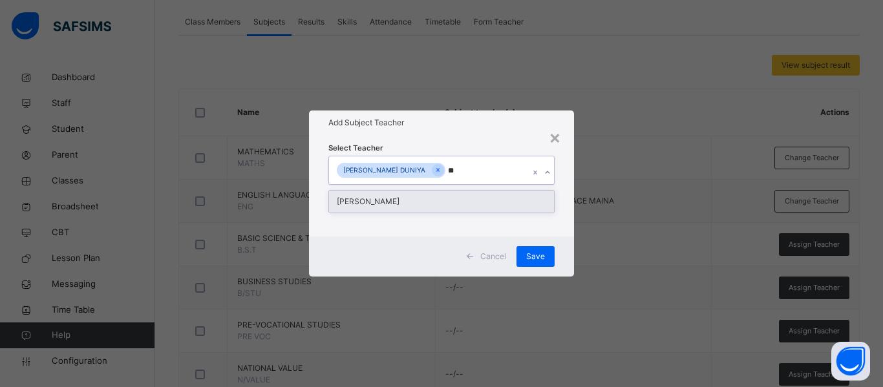
click at [412, 198] on div "[PERSON_NAME]" at bounding box center [441, 202] width 225 height 22
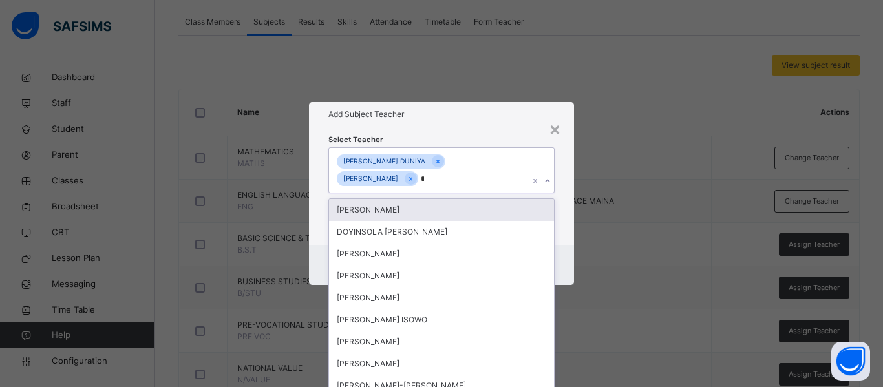
type input "**"
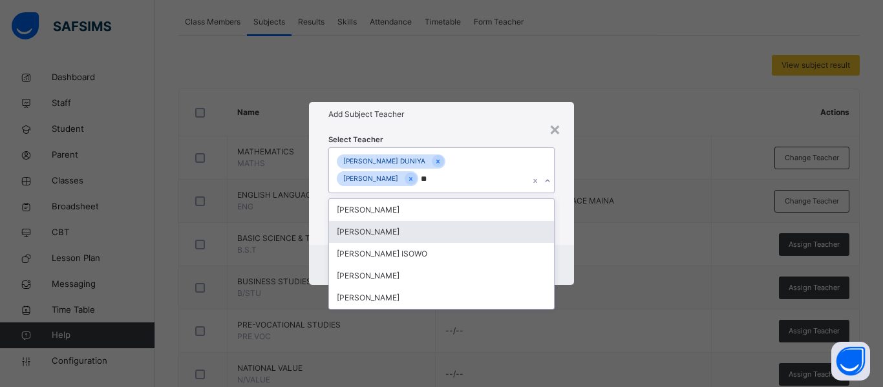
click at [419, 235] on div "[PERSON_NAME]" at bounding box center [441, 232] width 225 height 22
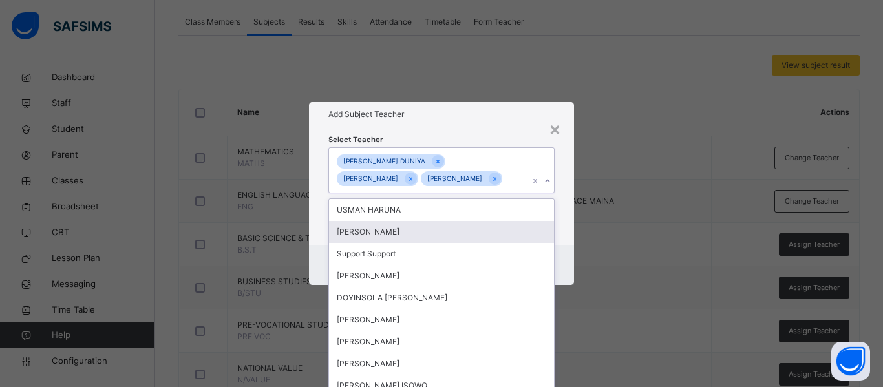
click at [555, 237] on div "Select Teacher option JAMES ILIYA, selected. option ELIJAH VICTOR CHIRA focused…" at bounding box center [441, 186] width 265 height 118
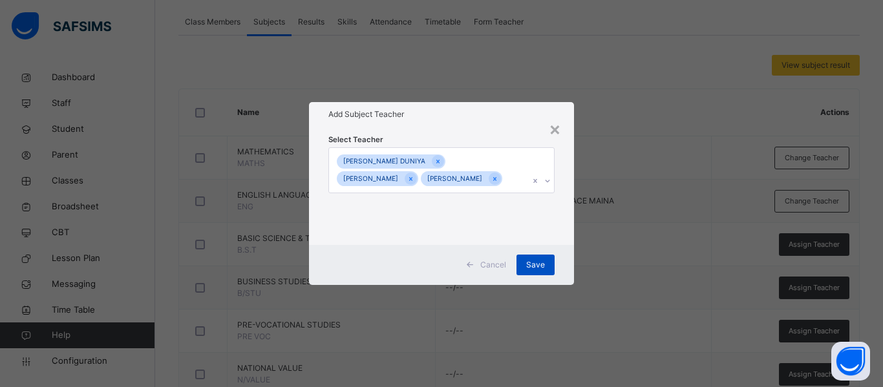
click at [530, 271] on span "Save" at bounding box center [535, 265] width 19 height 12
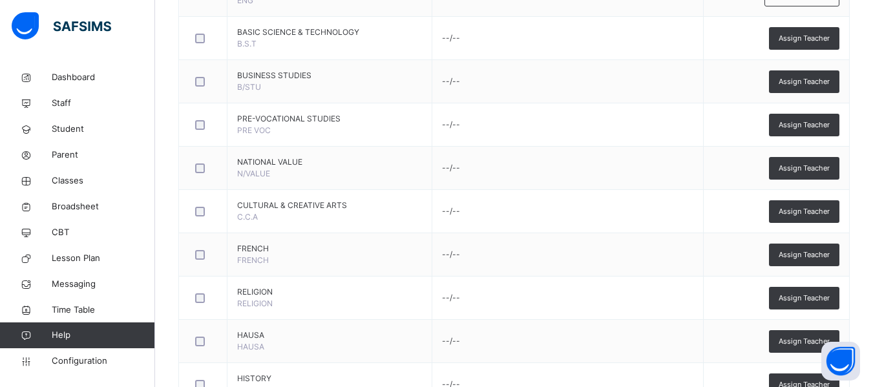
scroll to position [492, 0]
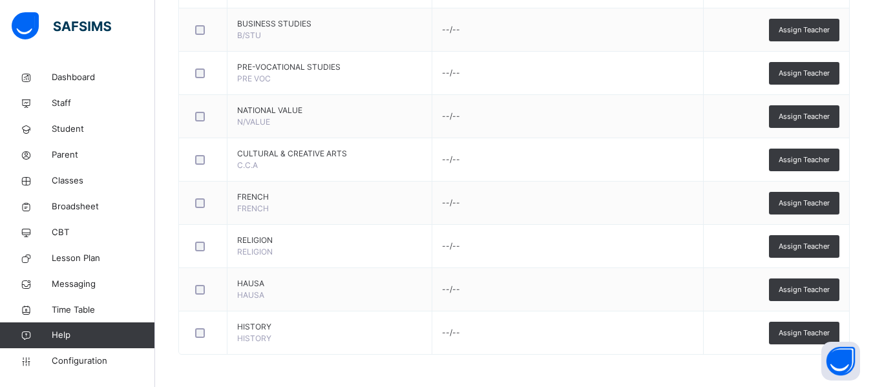
click at [804, 334] on span "Assign Teacher" at bounding box center [804, 333] width 51 height 11
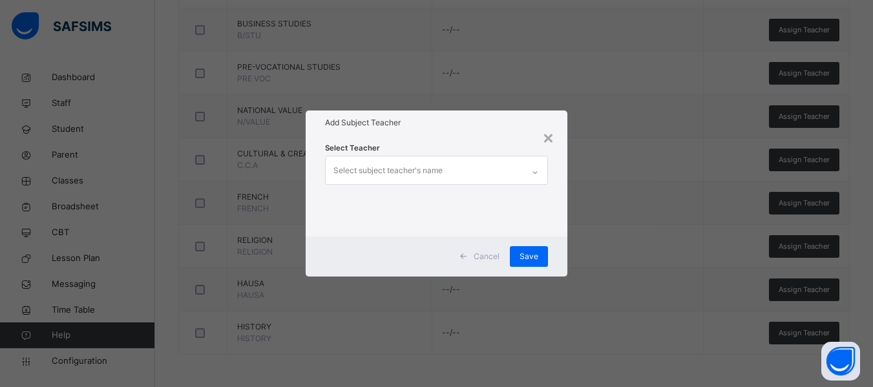
click at [391, 173] on div "Select subject teacher's name" at bounding box center [387, 170] width 109 height 25
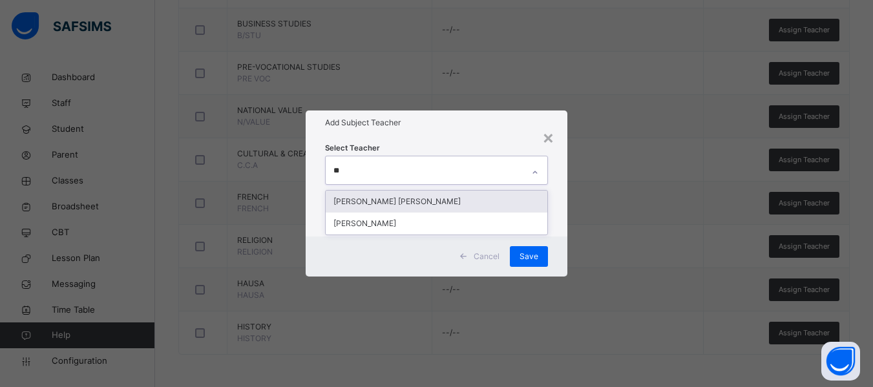
type input "***"
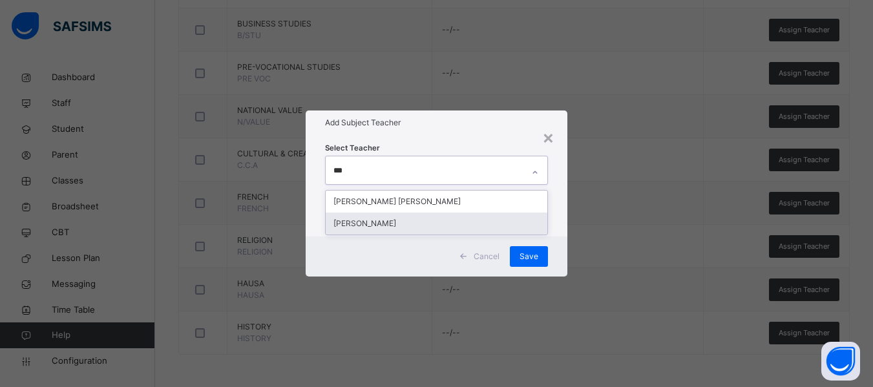
click at [397, 222] on div "[PERSON_NAME]" at bounding box center [437, 224] width 222 height 22
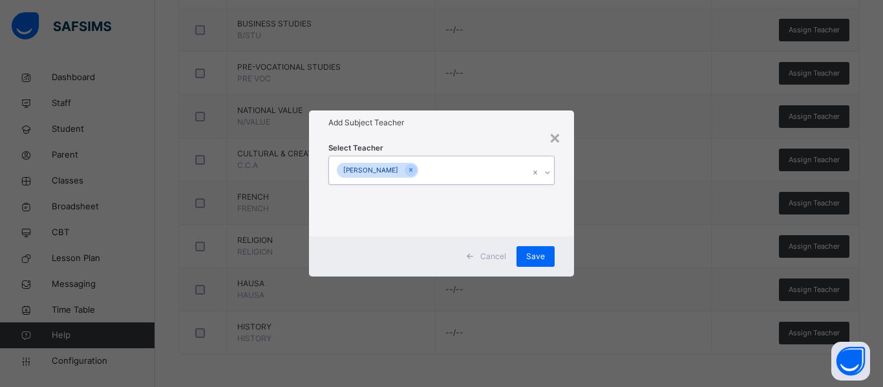
click at [457, 169] on div "[PERSON_NAME]" at bounding box center [429, 169] width 200 height 27
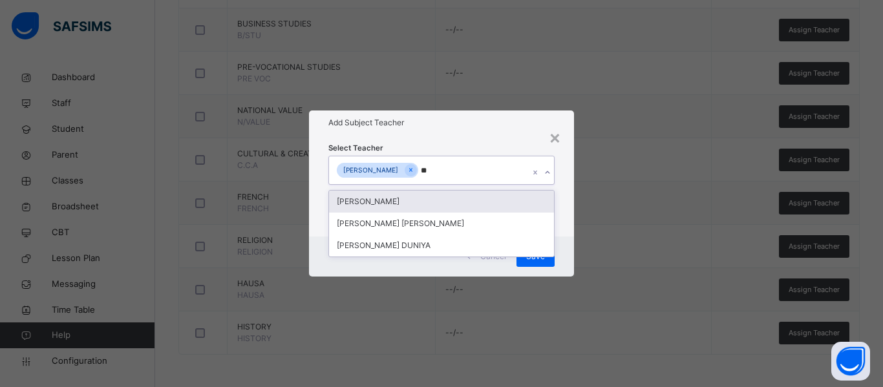
type input "***"
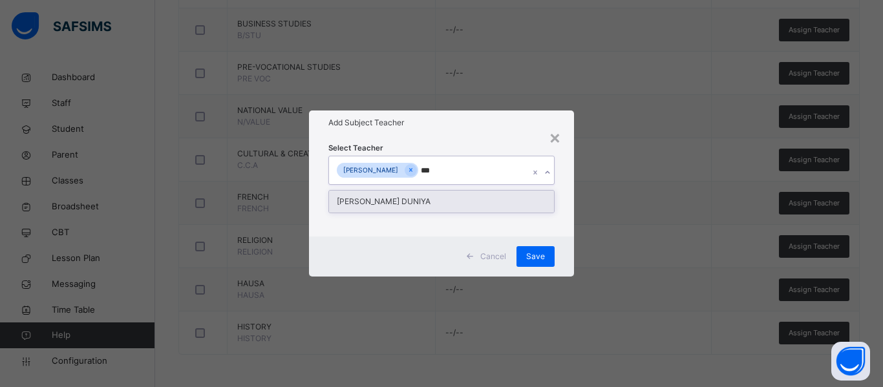
click at [459, 202] on div "[PERSON_NAME] DUNIYA" at bounding box center [441, 202] width 225 height 22
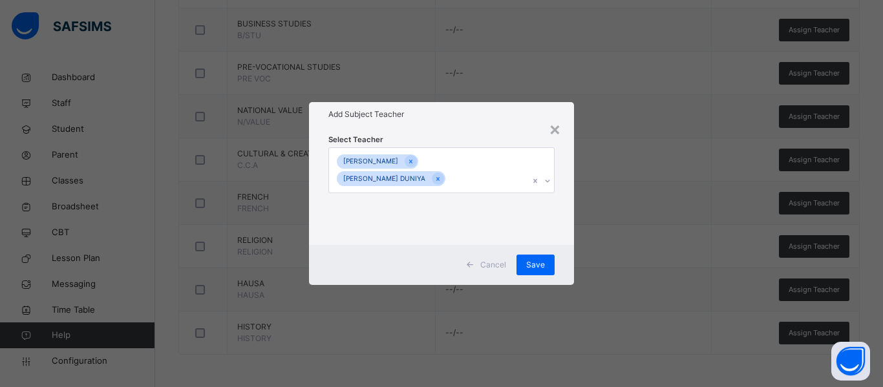
click at [553, 206] on div "Select Teacher VICTOR UCHENNA ROSEMARY SEWUESE DUNIYA" at bounding box center [441, 186] width 265 height 118
click at [531, 267] on span "Save" at bounding box center [535, 265] width 19 height 12
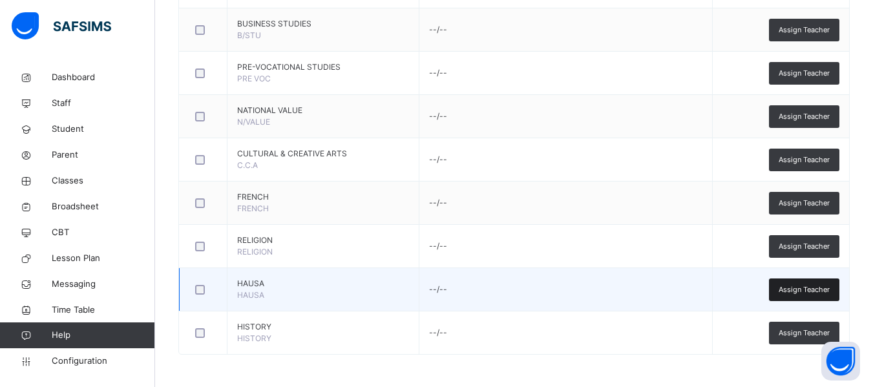
click at [808, 291] on span "Assign Teacher" at bounding box center [804, 289] width 51 height 11
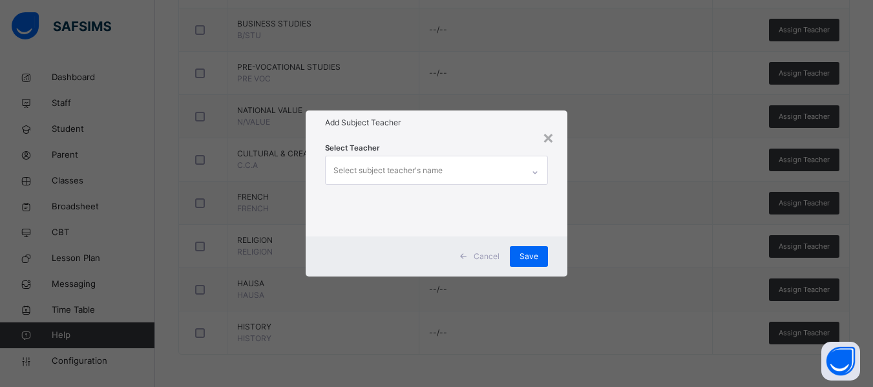
click at [376, 177] on div "Select subject teacher's name" at bounding box center [387, 170] width 109 height 25
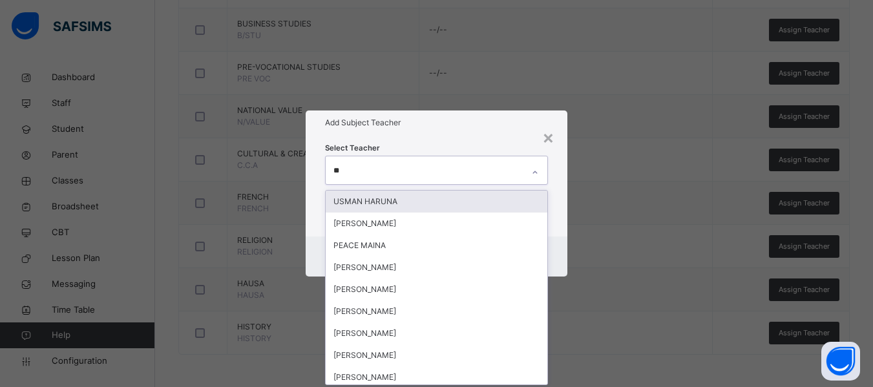
type input "***"
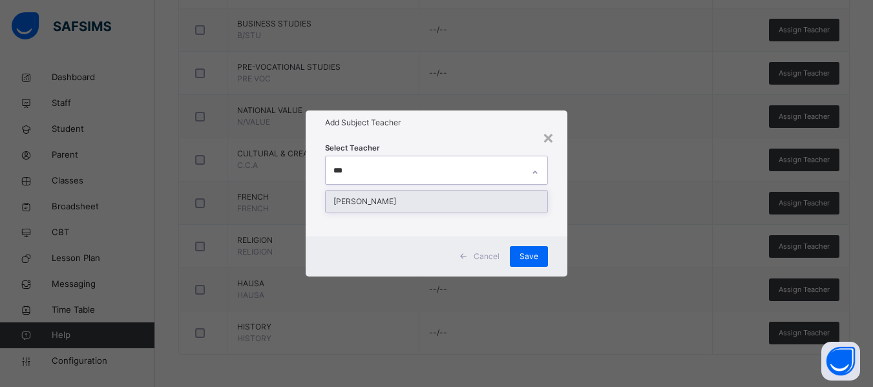
click at [359, 202] on div "[PERSON_NAME]" at bounding box center [437, 202] width 222 height 22
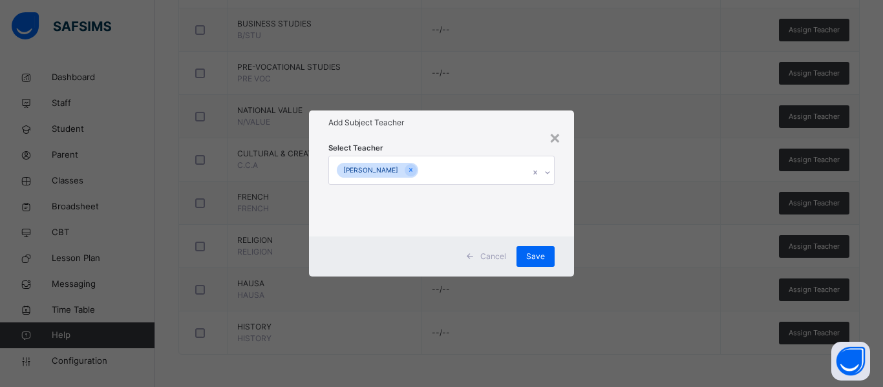
click at [563, 211] on div "Select Teacher NAZIFI HARUNA" at bounding box center [441, 185] width 265 height 101
click at [533, 253] on span "Save" at bounding box center [535, 257] width 19 height 12
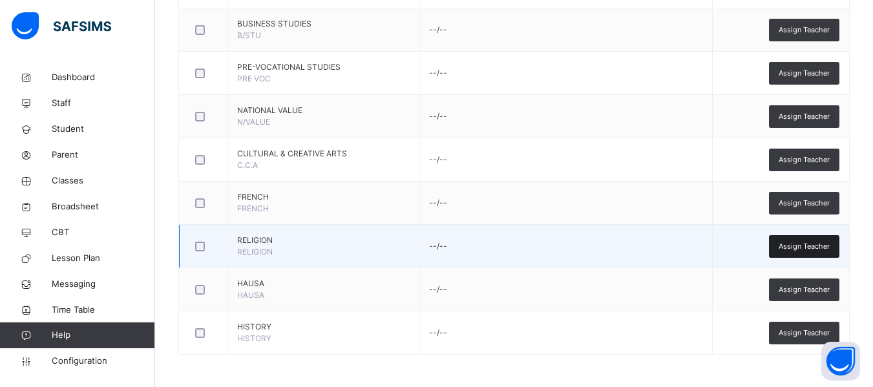
click at [810, 236] on div "Assign Teacher" at bounding box center [804, 246] width 70 height 23
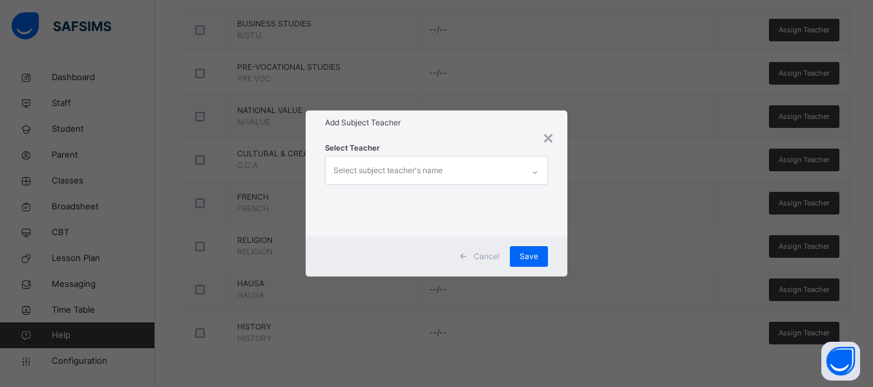
click at [378, 167] on div "Select subject teacher's name" at bounding box center [387, 170] width 109 height 25
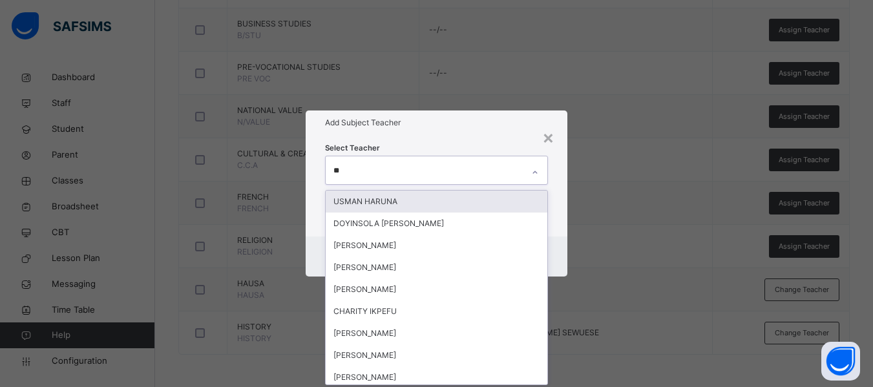
type input "***"
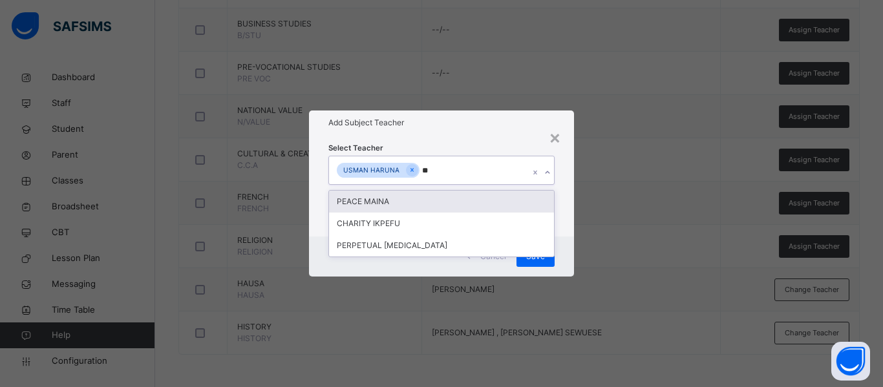
type input "***"
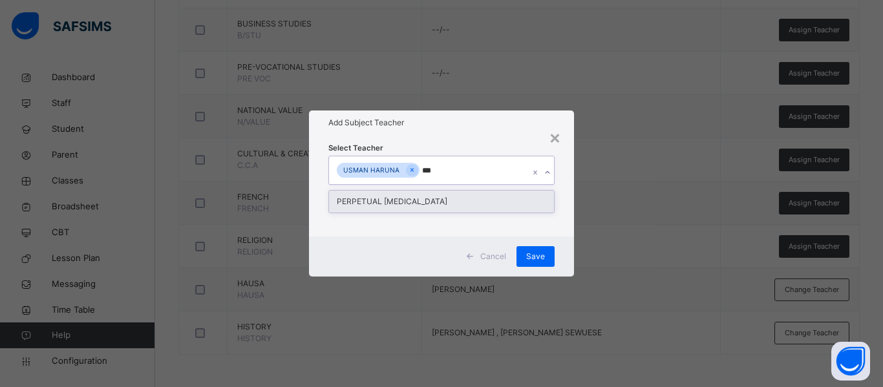
click at [410, 205] on div "PERPETUAL [MEDICAL_DATA]" at bounding box center [441, 202] width 225 height 22
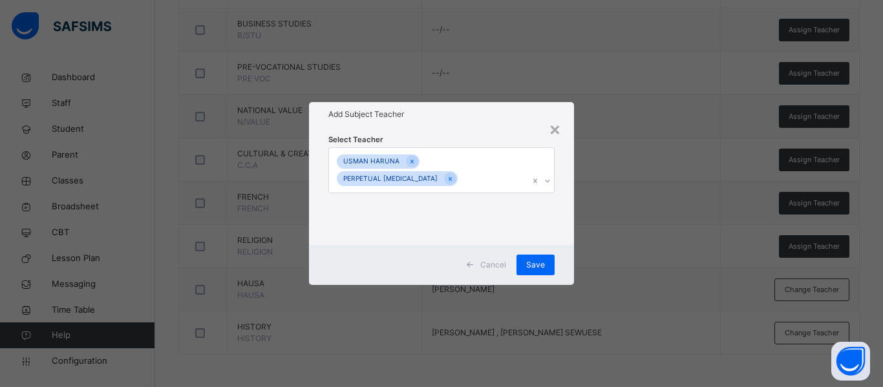
click at [561, 204] on div "Select Teacher USMAN HARUNA PERPETUAL TOBI" at bounding box center [441, 186] width 265 height 118
click at [538, 259] on span "Save" at bounding box center [535, 265] width 19 height 12
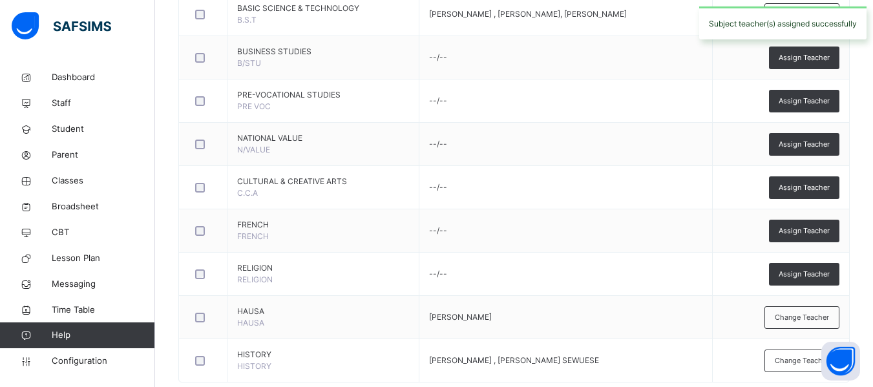
scroll to position [468, 0]
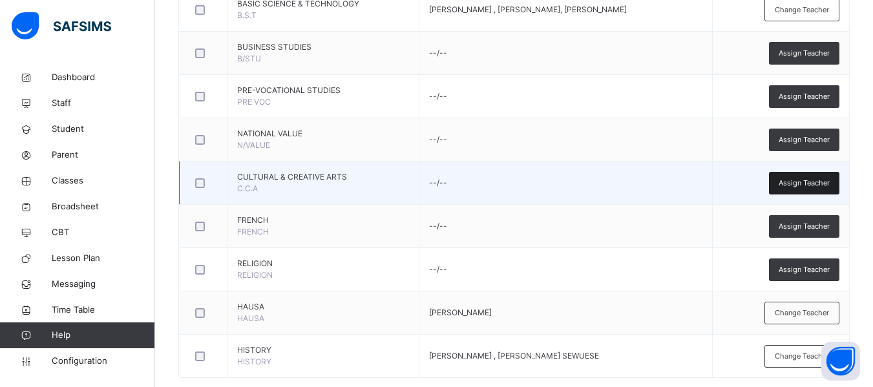
click at [804, 179] on span "Assign Teacher" at bounding box center [804, 183] width 51 height 11
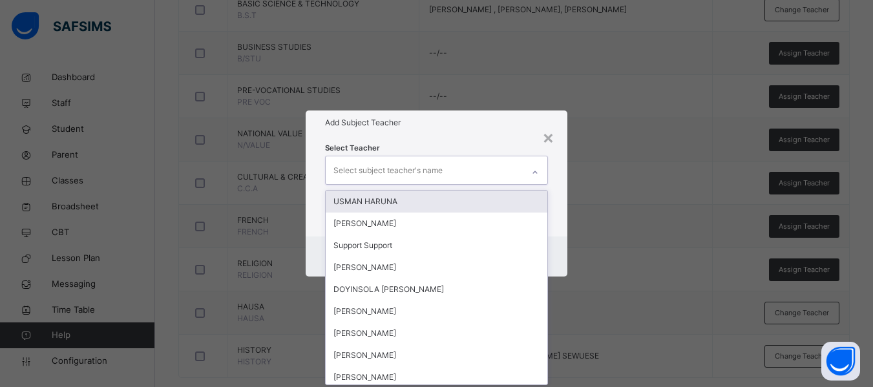
click at [381, 159] on div "Select subject teacher's name" at bounding box center [387, 170] width 109 height 25
type input "***"
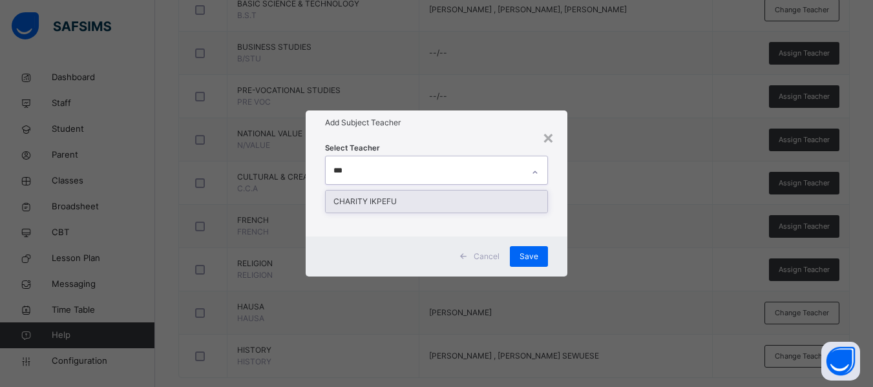
click at [405, 198] on div "CHARITY IKPEFU" at bounding box center [437, 202] width 222 height 22
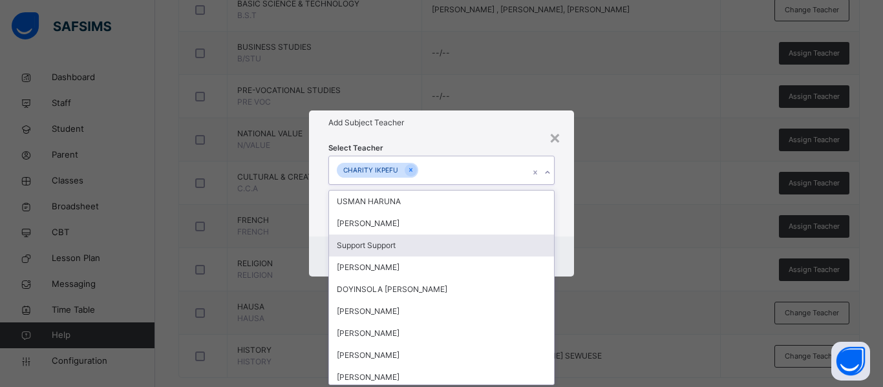
click at [560, 235] on div "Select Teacher option CHARITY IKPEFU, selected. option Support Support focused,…" at bounding box center [441, 185] width 265 height 101
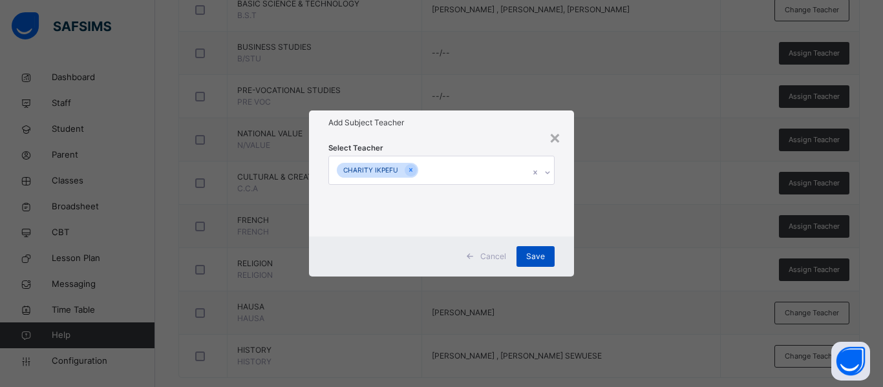
click at [534, 253] on span "Save" at bounding box center [535, 257] width 19 height 12
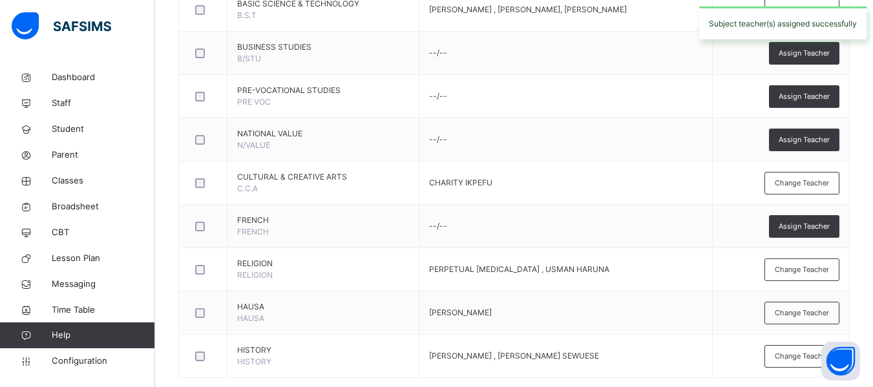
click at [804, 220] on div "Assign Teacher" at bounding box center [804, 226] width 70 height 23
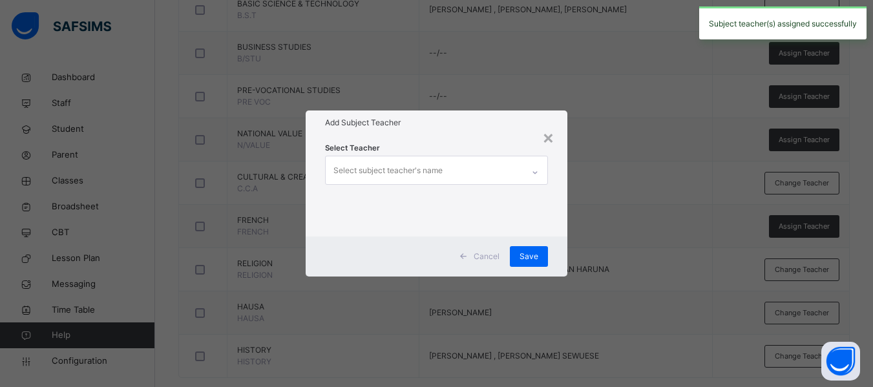
click at [386, 173] on div "Select subject teacher's name" at bounding box center [387, 170] width 109 height 25
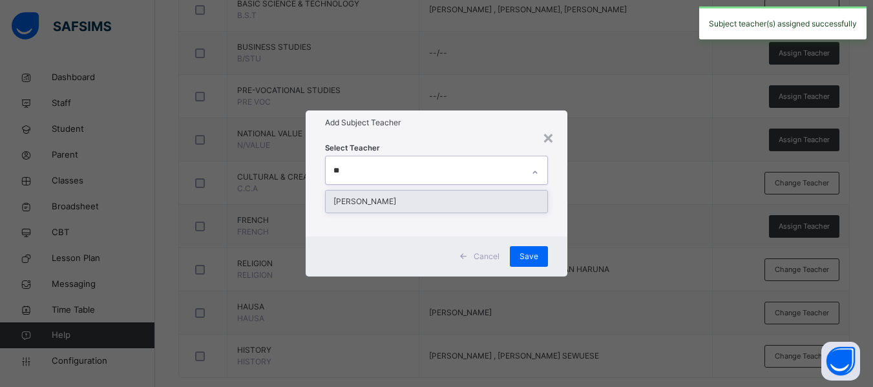
type input "***"
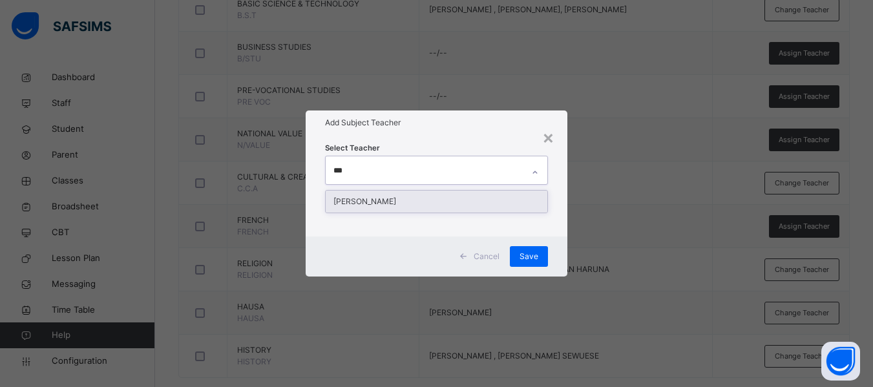
click at [401, 201] on div "[PERSON_NAME]" at bounding box center [437, 202] width 222 height 22
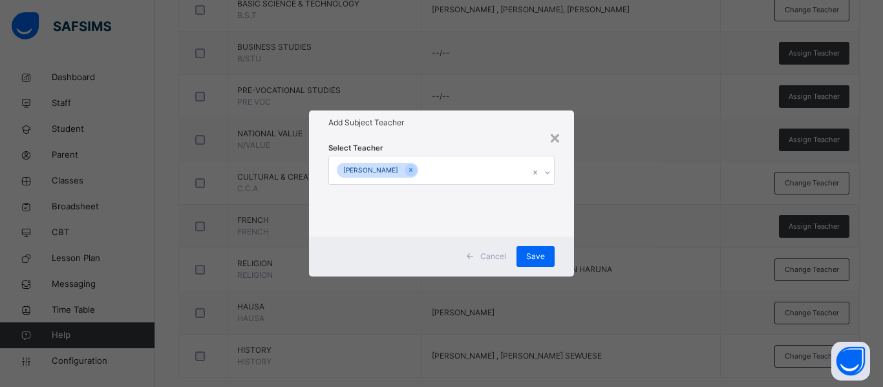
click at [560, 231] on div "Select Teacher GRACE LEMUEL" at bounding box center [441, 185] width 265 height 101
click at [534, 249] on div "Save" at bounding box center [535, 256] width 38 height 21
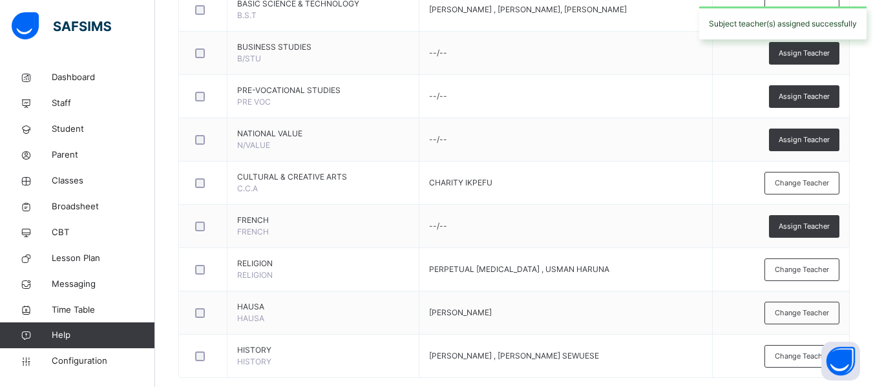
click at [824, 136] on span "Assign Teacher" at bounding box center [804, 139] width 51 height 11
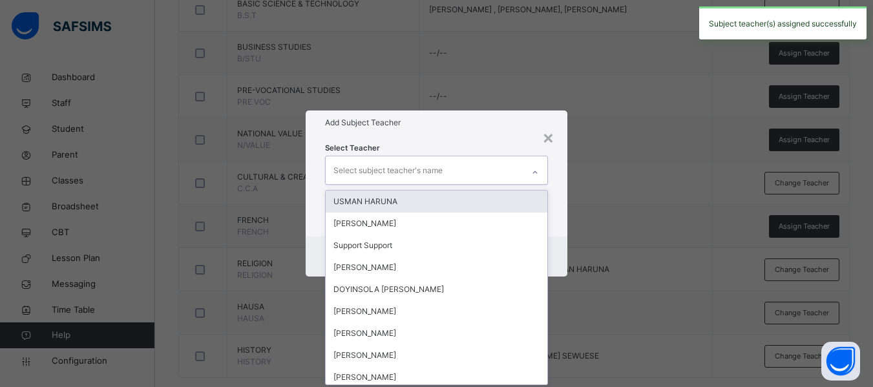
click at [361, 167] on div "Select subject teacher's name" at bounding box center [387, 170] width 109 height 25
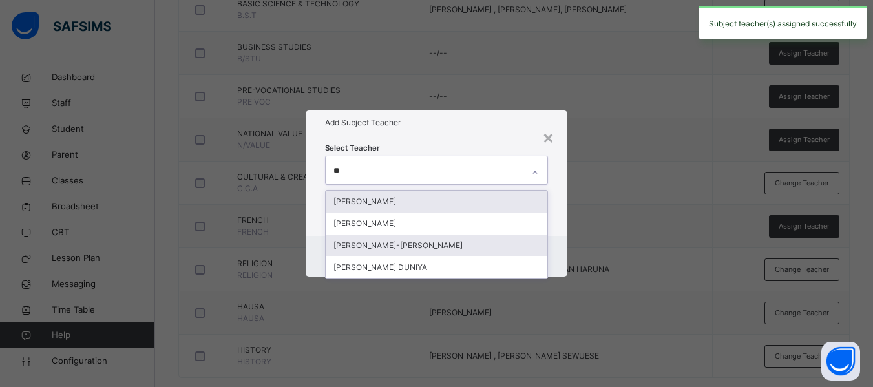
type input "***"
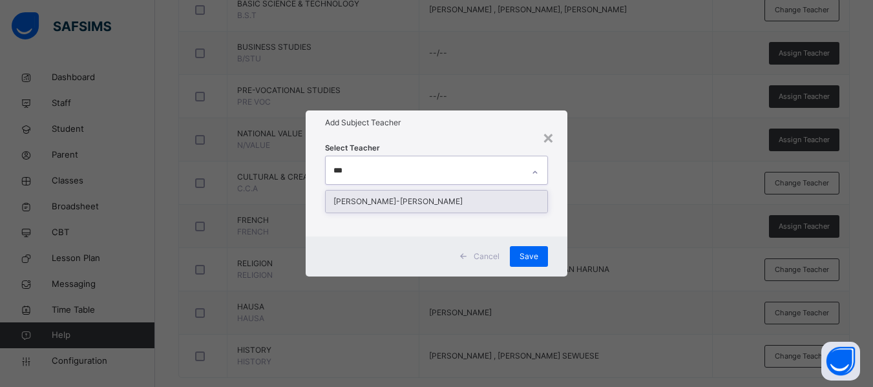
click at [383, 198] on div "[PERSON_NAME]-[PERSON_NAME]" at bounding box center [437, 202] width 222 height 22
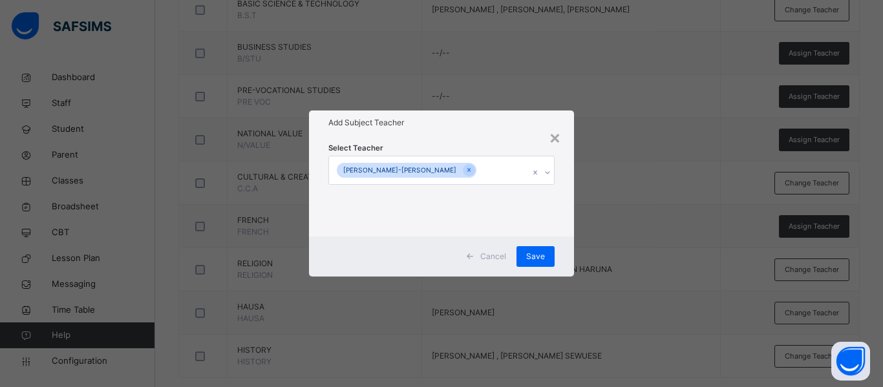
click at [569, 219] on div "Select Teacher ESTHER OJONE-ENYO OKWUTE" at bounding box center [441, 185] width 265 height 101
click at [534, 260] on span "Save" at bounding box center [535, 257] width 19 height 12
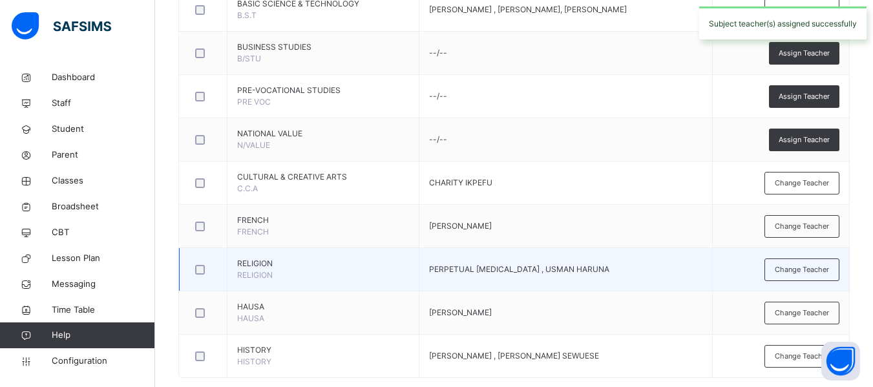
click at [520, 255] on td "PERPETUAL TOBI , USMAN HARUNA" at bounding box center [566, 269] width 294 height 43
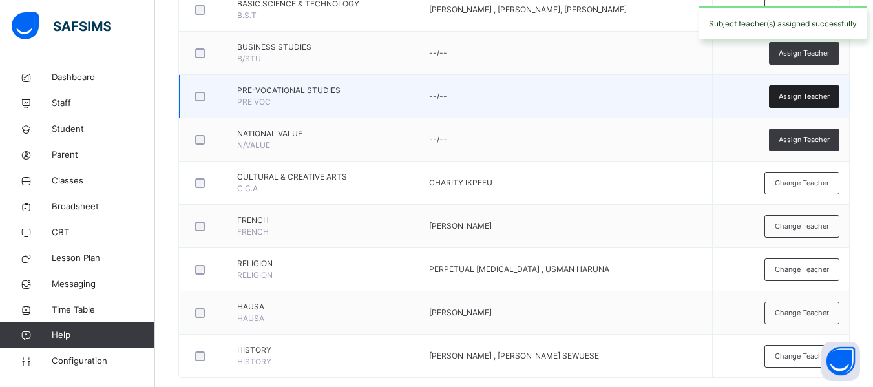
click at [799, 98] on span "Assign Teacher" at bounding box center [804, 96] width 51 height 11
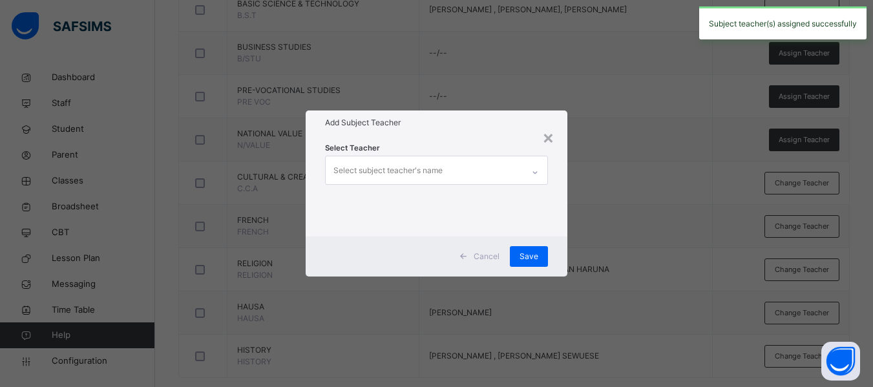
click at [408, 169] on div "Select subject teacher's name" at bounding box center [387, 170] width 109 height 25
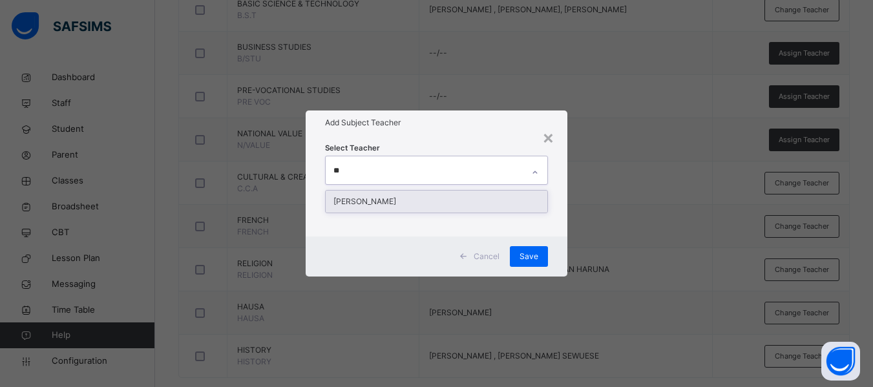
type input "***"
click at [410, 201] on div "[PERSON_NAME]" at bounding box center [437, 202] width 222 height 22
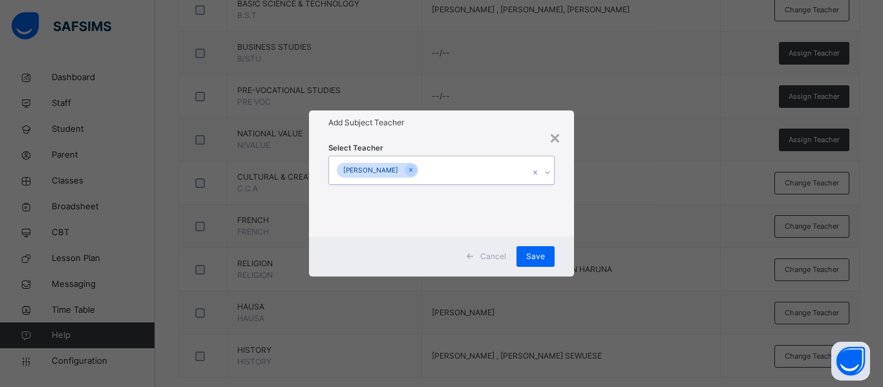
click at [444, 169] on div "[PERSON_NAME]" at bounding box center [429, 169] width 200 height 27
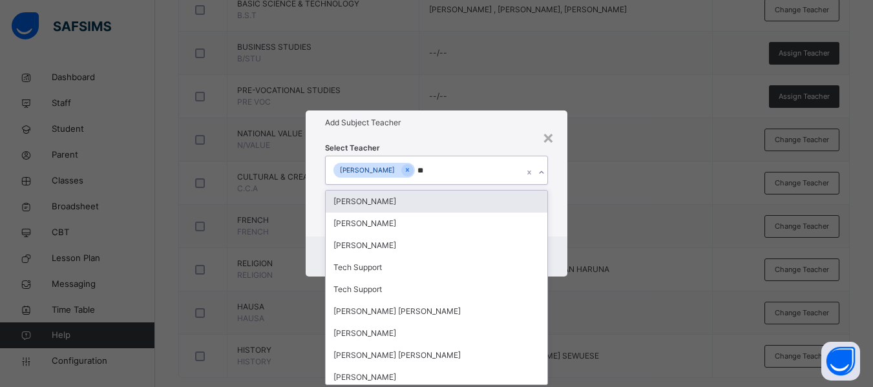
type input "***"
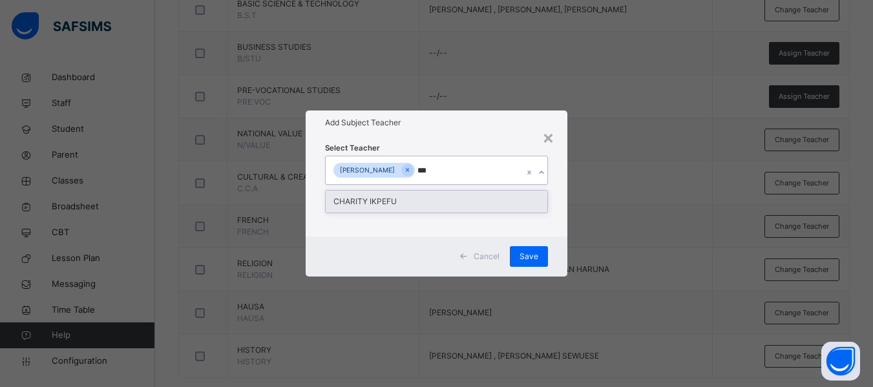
click at [426, 201] on div "CHARITY IKPEFU" at bounding box center [437, 202] width 222 height 22
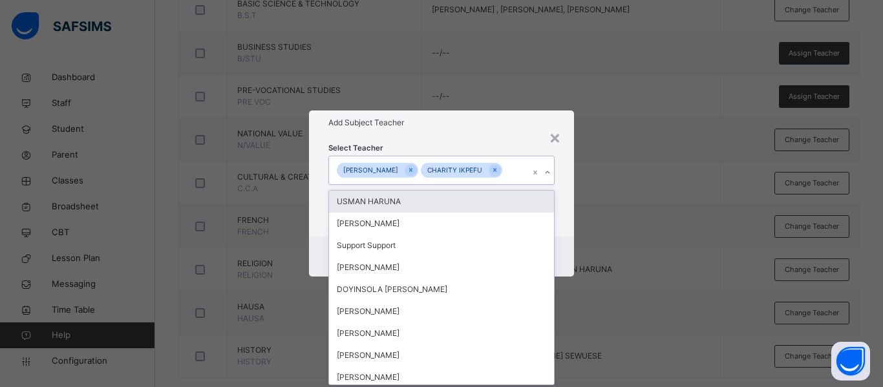
click at [566, 206] on div "Select Teacher option CHARITY IKPEFU, selected. option USMAN HARUNA focused, 1 …" at bounding box center [441, 185] width 265 height 101
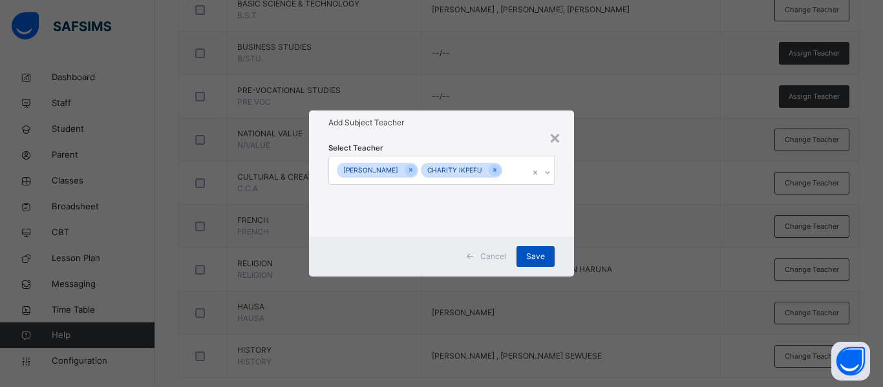
click at [534, 255] on span "Save" at bounding box center [535, 257] width 19 height 12
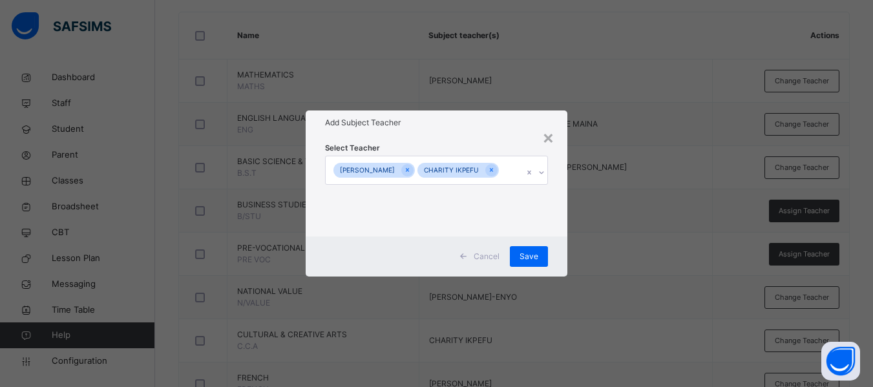
scroll to position [320, 0]
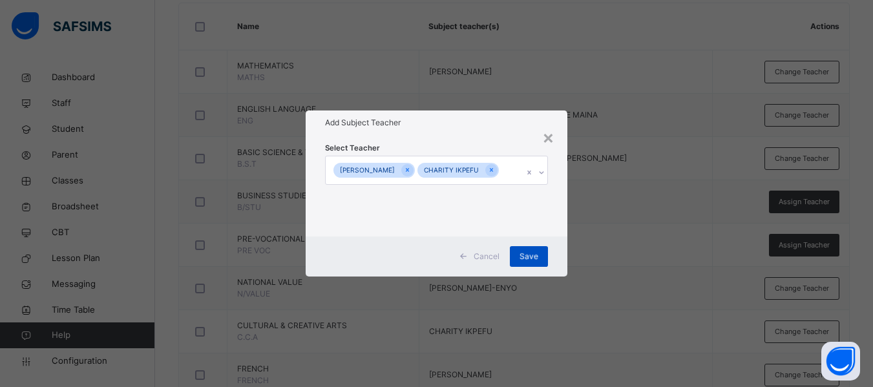
drag, startPoint x: 530, startPoint y: 258, endPoint x: 507, endPoint y: 253, distance: 23.4
click at [529, 258] on div "Save" at bounding box center [529, 256] width 38 height 21
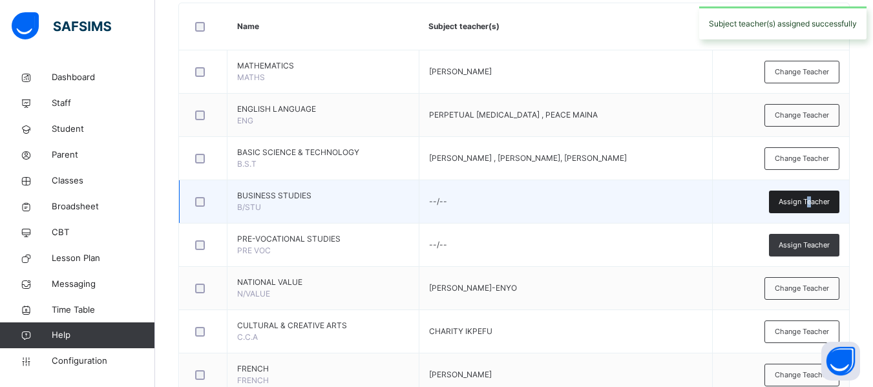
click at [817, 207] on div "Assign Teacher" at bounding box center [804, 202] width 70 height 23
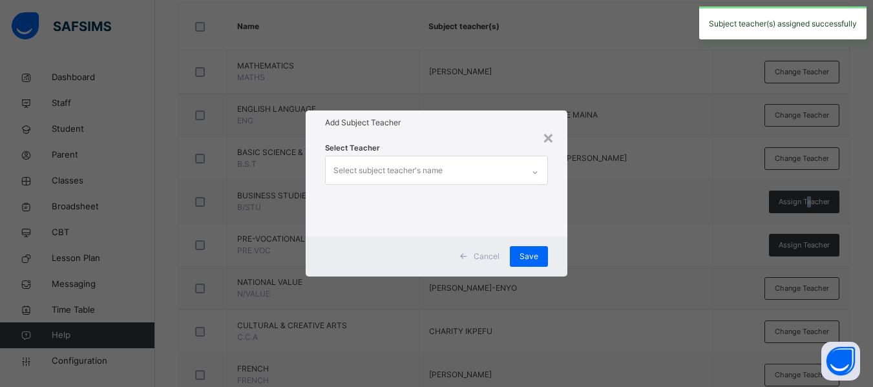
click at [428, 171] on div "Select subject teacher's name" at bounding box center [387, 170] width 109 height 25
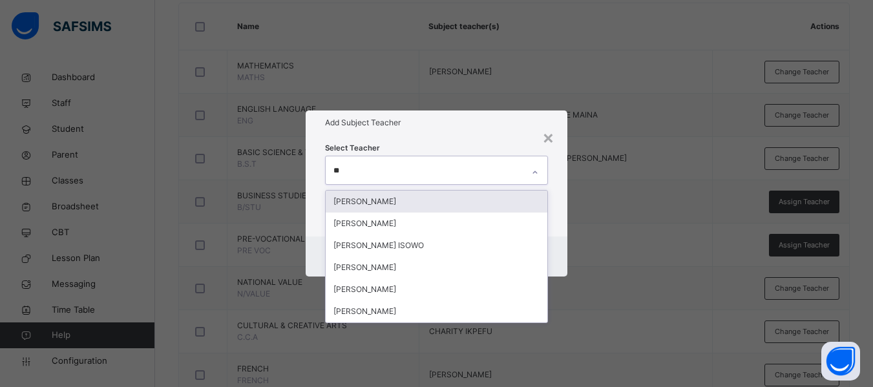
type input "***"
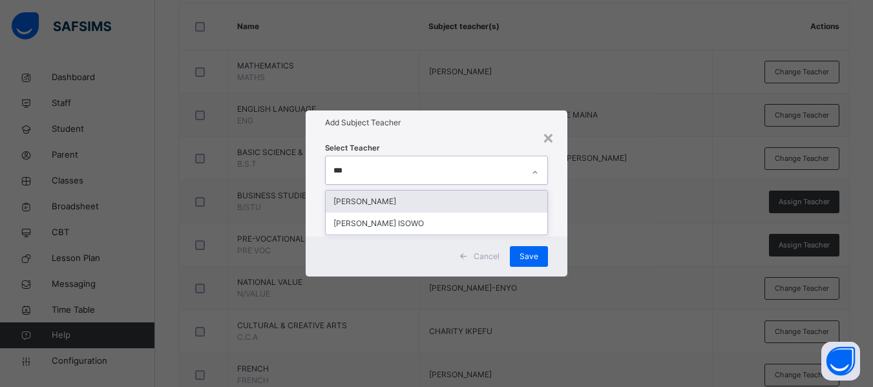
click at [361, 199] on div "[PERSON_NAME]" at bounding box center [437, 202] width 222 height 22
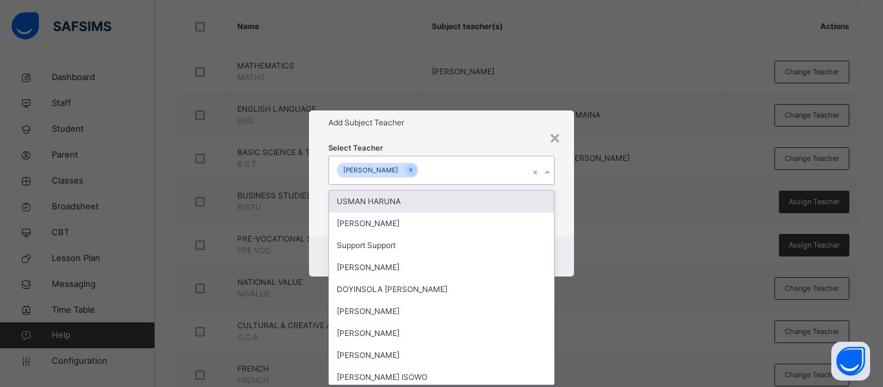
click at [565, 208] on div "Select Teacher option JAMES ILIYA, selected. option USMAN HARUNA focused, 1 of …" at bounding box center [441, 185] width 265 height 101
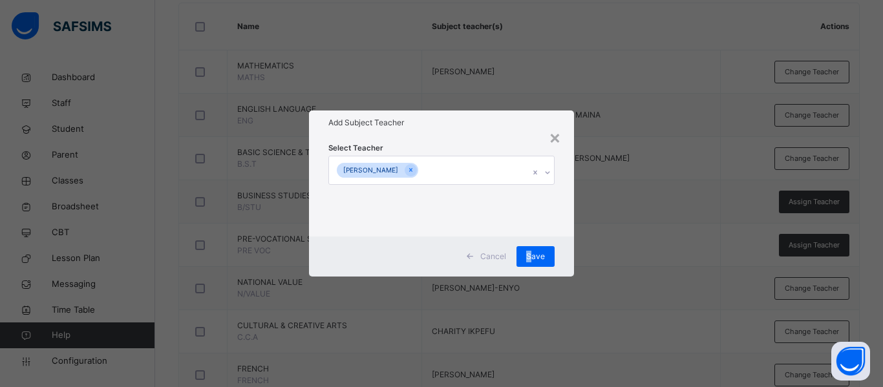
click at [529, 251] on span "Save" at bounding box center [535, 257] width 19 height 12
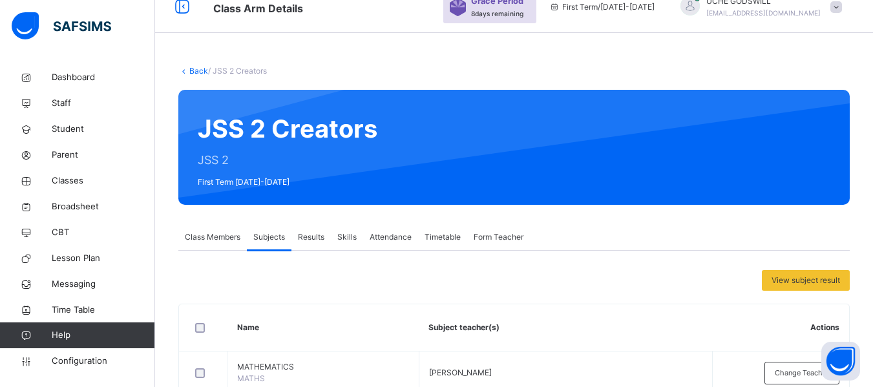
scroll to position [14, 0]
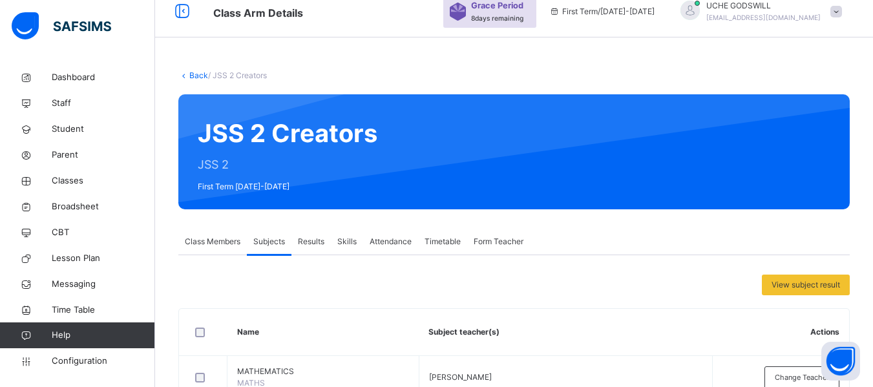
click at [309, 239] on span "Results" at bounding box center [311, 242] width 26 height 12
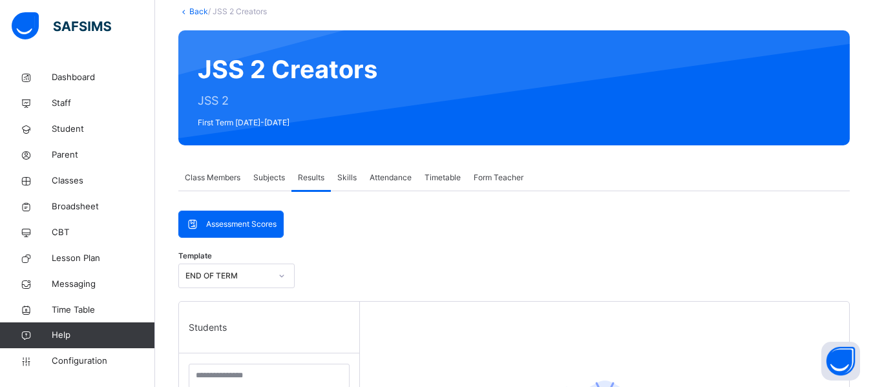
scroll to position [73, 0]
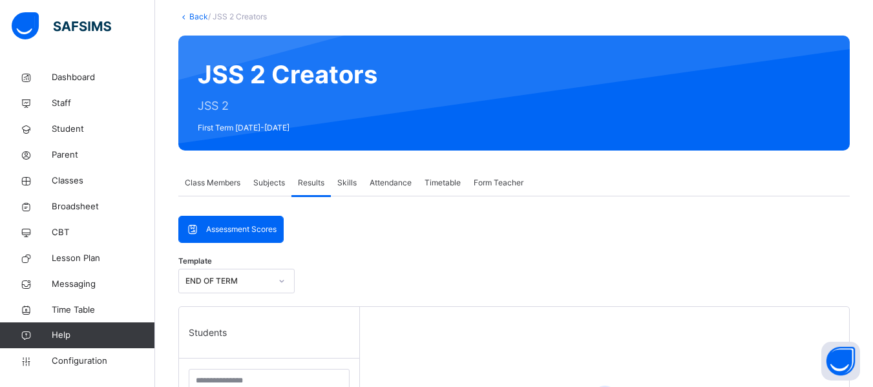
click at [221, 189] on div "Class Members" at bounding box center [212, 183] width 68 height 26
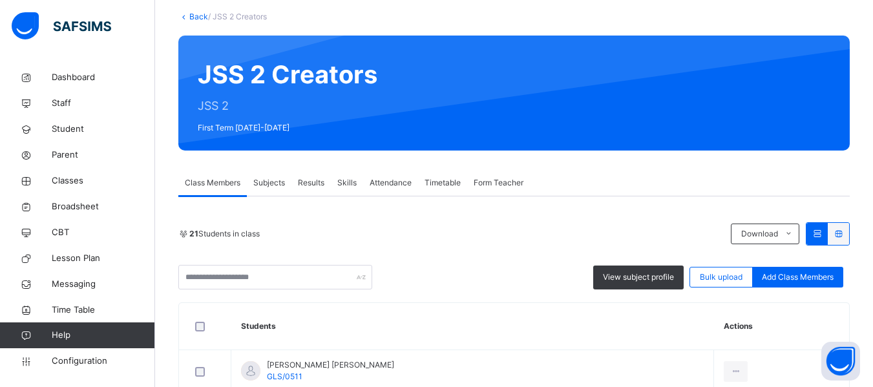
scroll to position [23, 0]
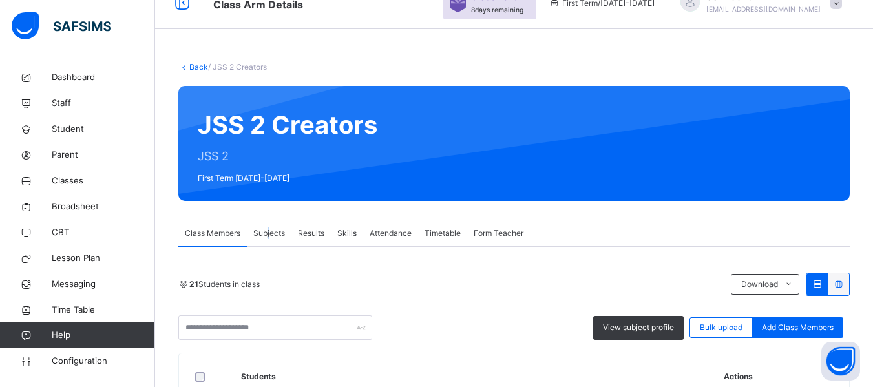
click at [270, 229] on span "Subjects" at bounding box center [269, 233] width 32 height 12
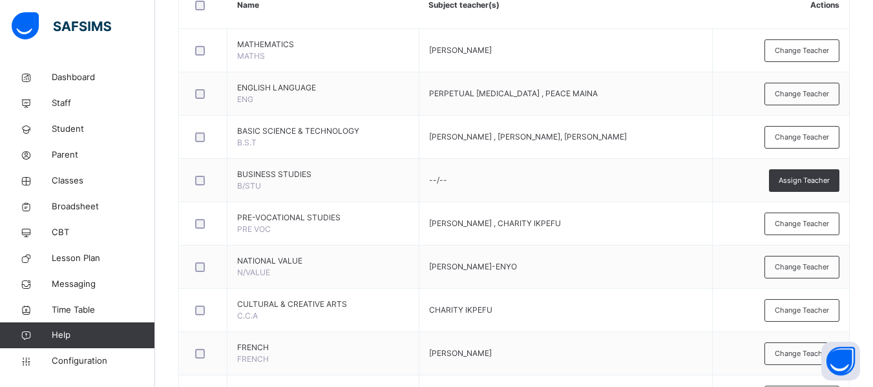
scroll to position [363, 0]
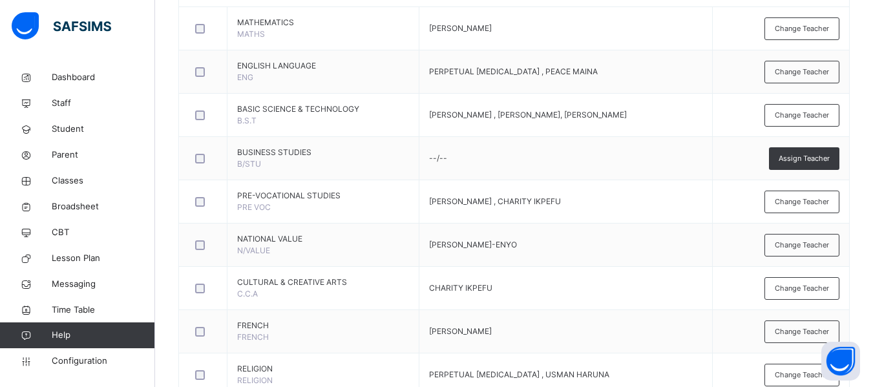
click at [796, 154] on span "Assign Teacher" at bounding box center [804, 158] width 51 height 11
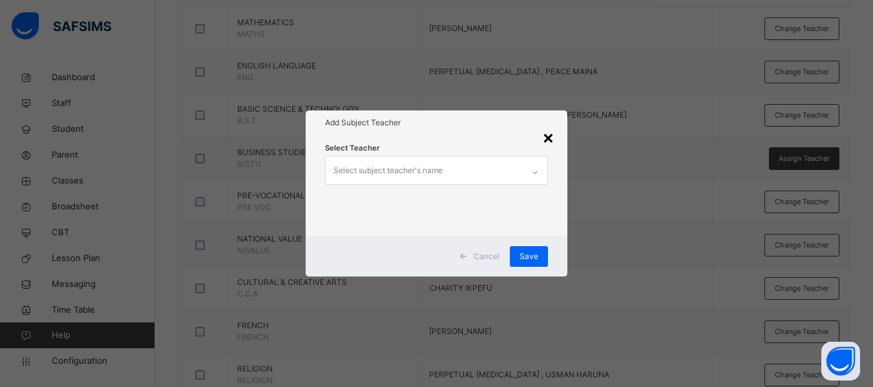
click at [544, 131] on div "×" at bounding box center [548, 136] width 12 height 27
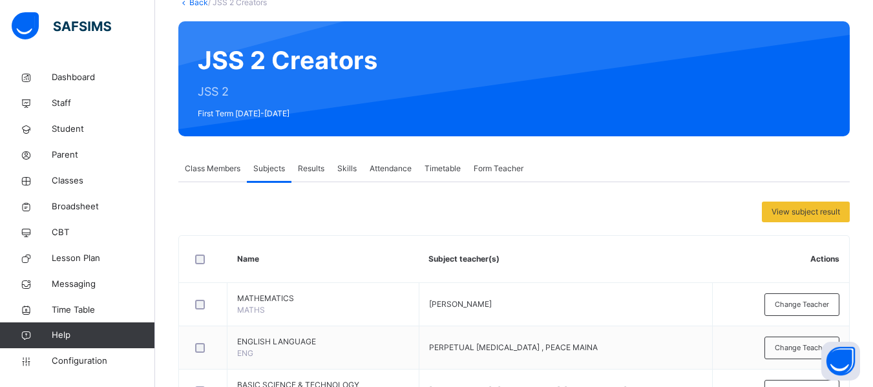
scroll to position [0, 0]
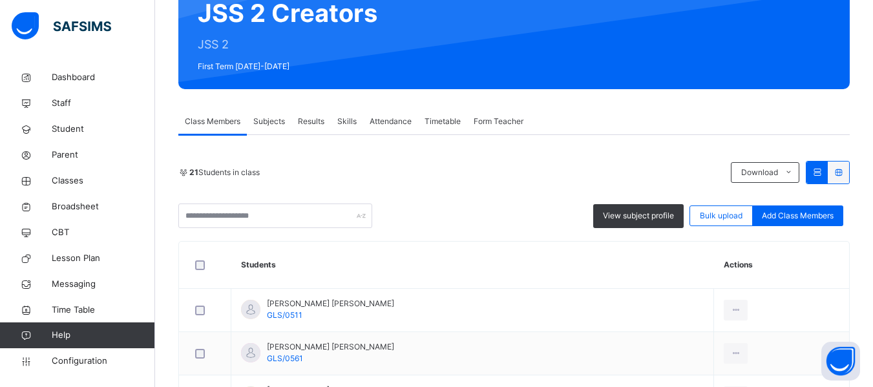
scroll to position [162, 0]
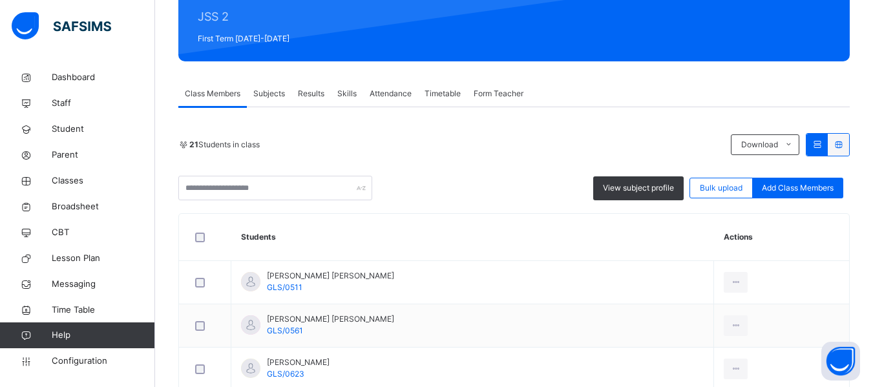
click at [264, 92] on span "Subjects" at bounding box center [269, 94] width 32 height 12
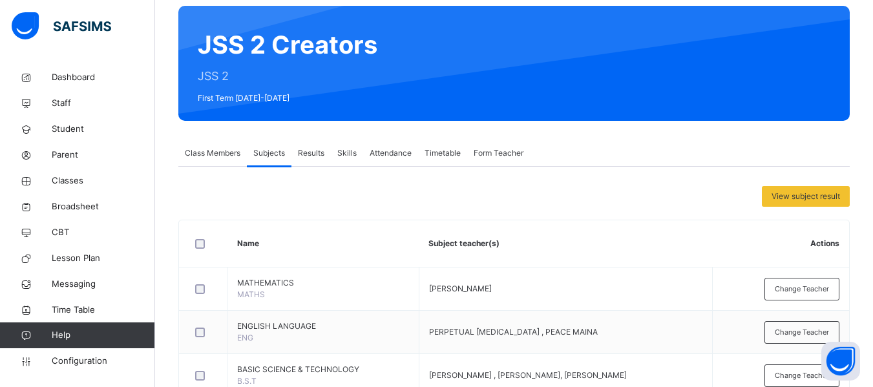
scroll to position [0, 0]
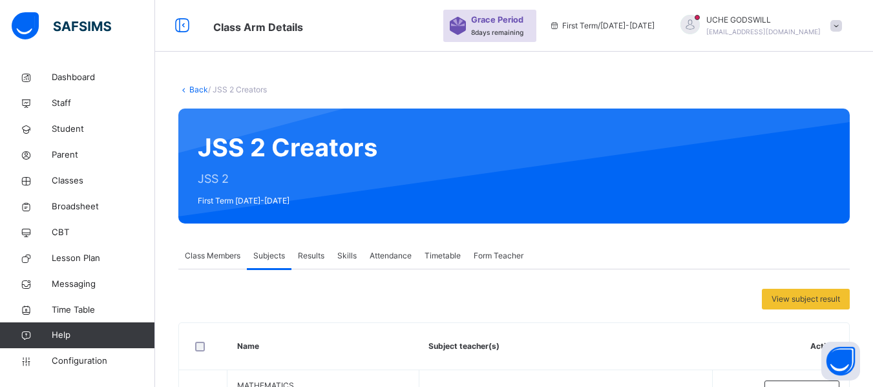
click at [190, 87] on div "Back / JSS 2 Creators" at bounding box center [513, 90] width 671 height 12
click at [194, 90] on link "Back" at bounding box center [198, 90] width 19 height 10
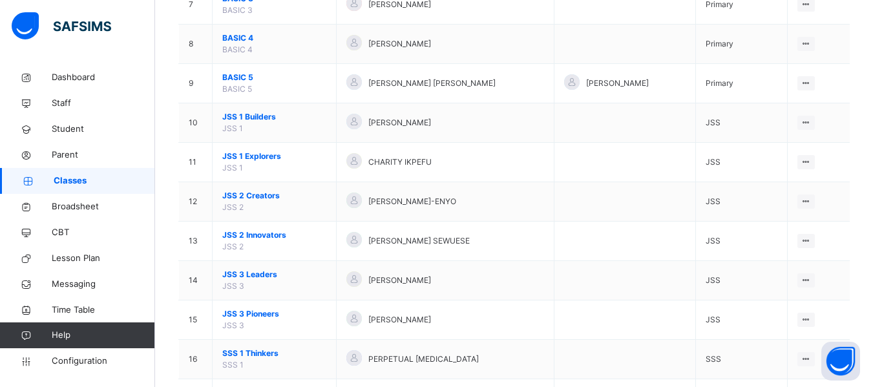
scroll to position [587, 0]
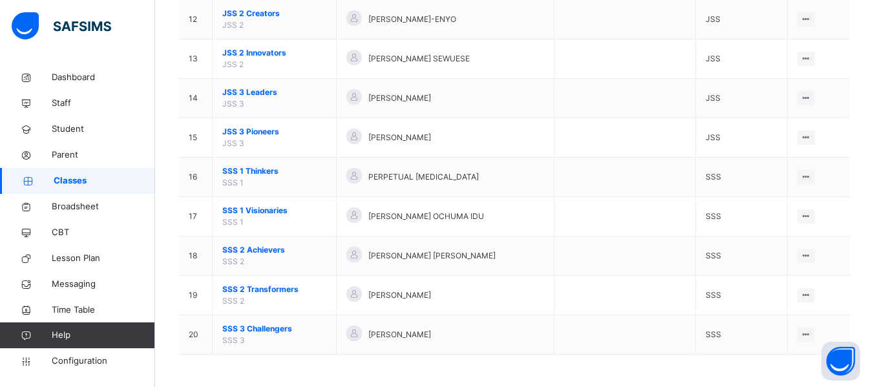
click at [257, 54] on span "JSS 2 Innovators" at bounding box center [274, 53] width 104 height 12
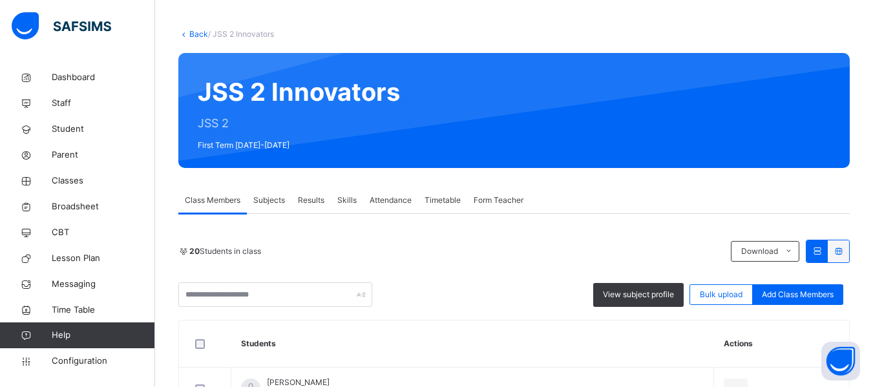
scroll to position [60, 0]
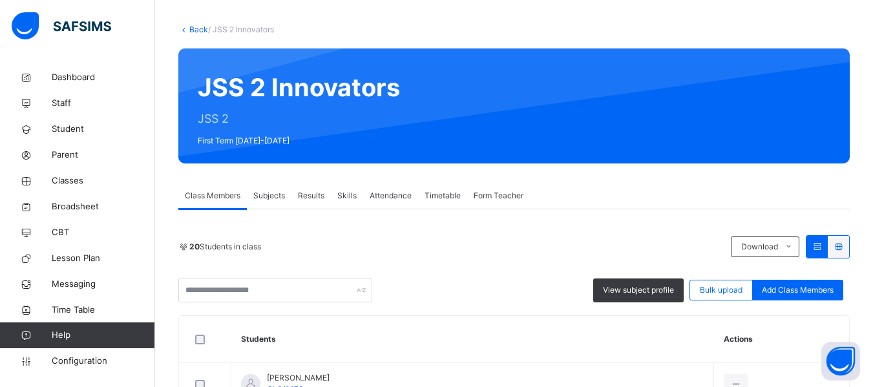
click at [266, 196] on span "Subjects" at bounding box center [269, 196] width 32 height 12
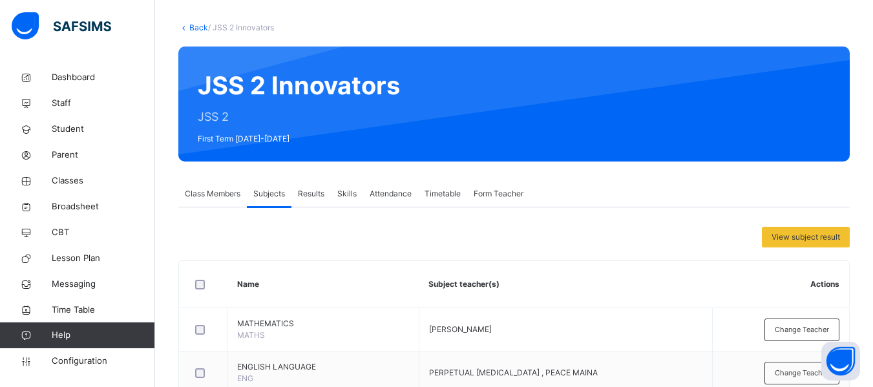
scroll to position [59, 0]
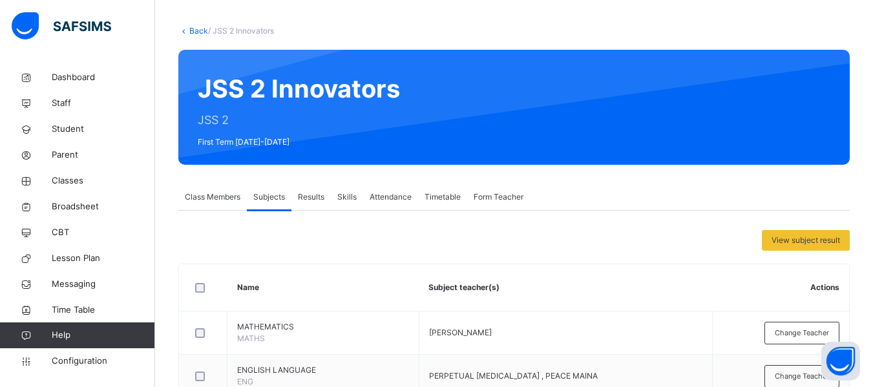
click at [202, 29] on link "Back" at bounding box center [198, 31] width 19 height 10
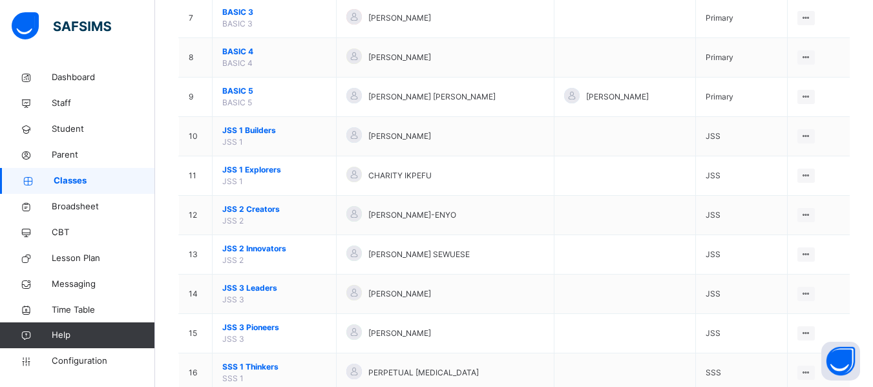
scroll to position [394, 0]
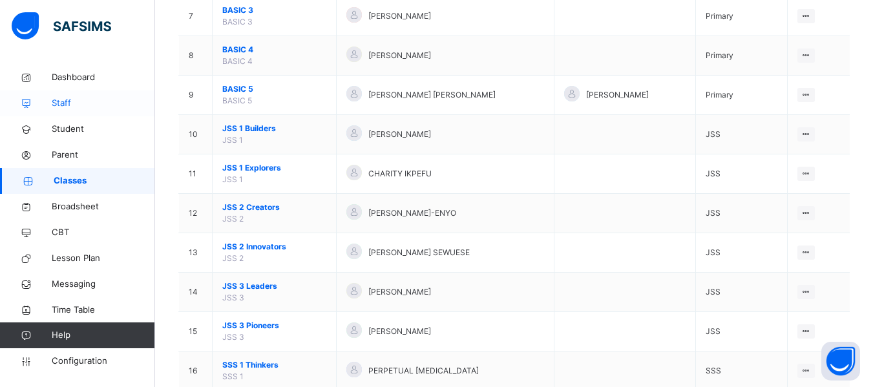
click at [60, 103] on span "Staff" at bounding box center [103, 103] width 103 height 13
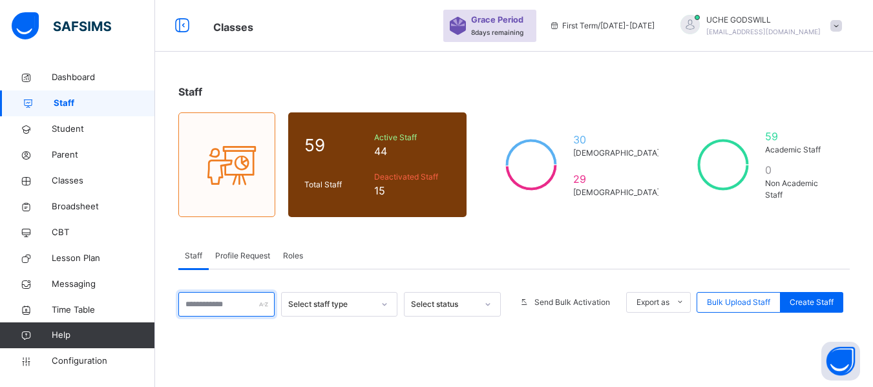
click at [209, 310] on input "text" at bounding box center [226, 304] width 96 height 25
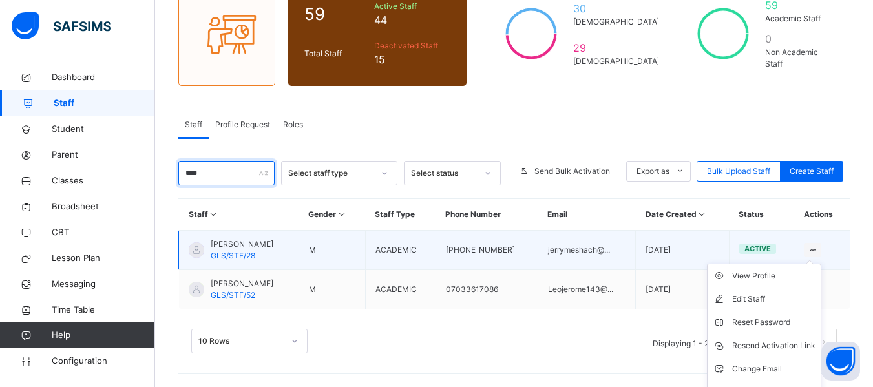
scroll to position [149, 0]
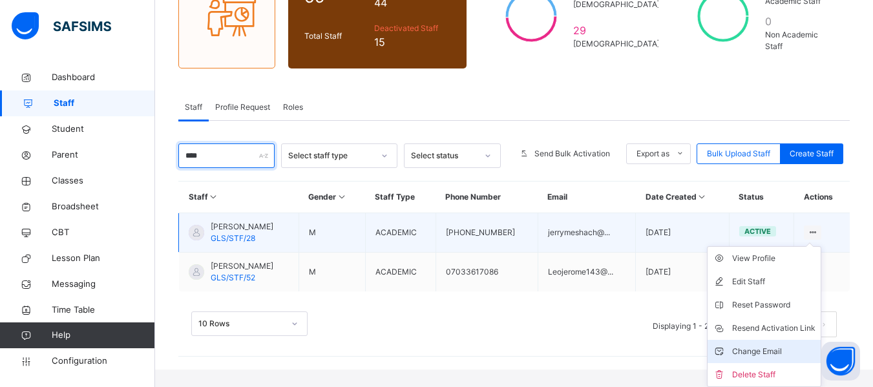
type input "****"
click at [756, 349] on div "Change Email" at bounding box center [773, 351] width 83 height 13
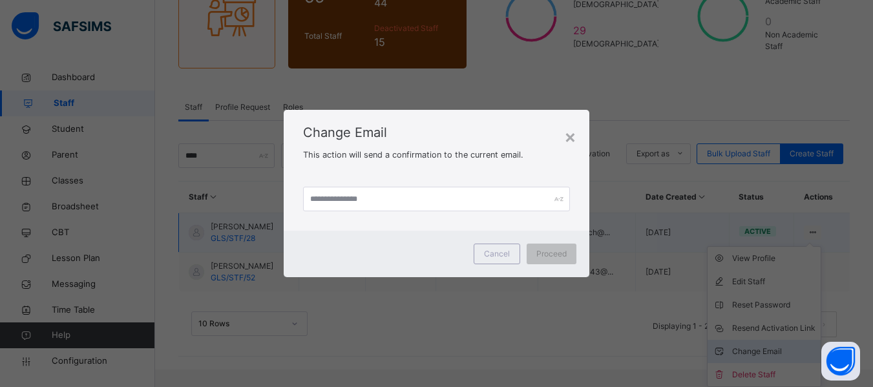
scroll to position [131, 0]
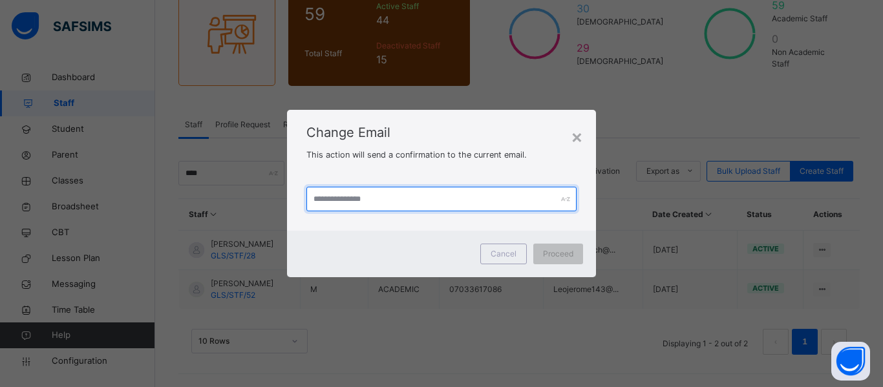
drag, startPoint x: 336, startPoint y: 200, endPoint x: 338, endPoint y: 190, distance: 9.9
click at [337, 196] on input "text" at bounding box center [441, 199] width 270 height 25
type input "**********"
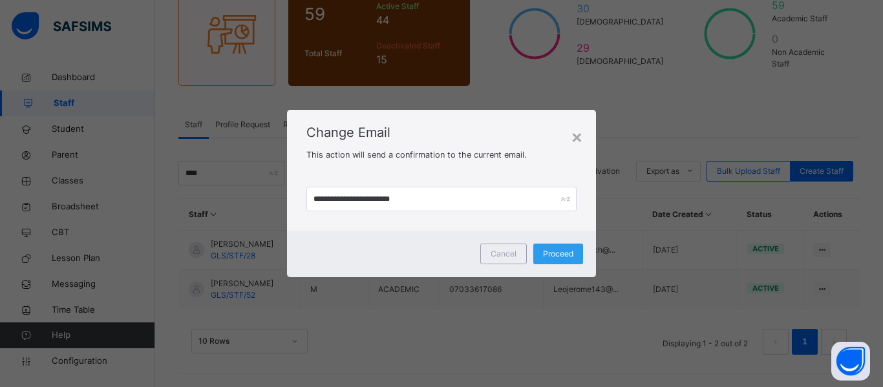
click at [568, 249] on span "Proceed" at bounding box center [558, 254] width 30 height 12
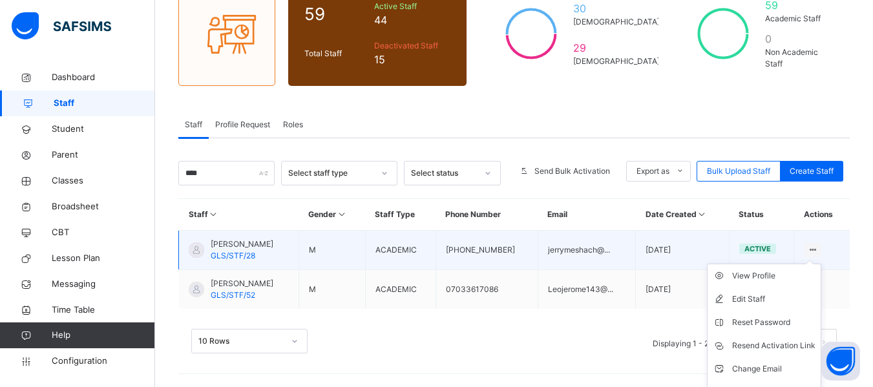
click at [818, 247] on icon at bounding box center [812, 250] width 11 height 10
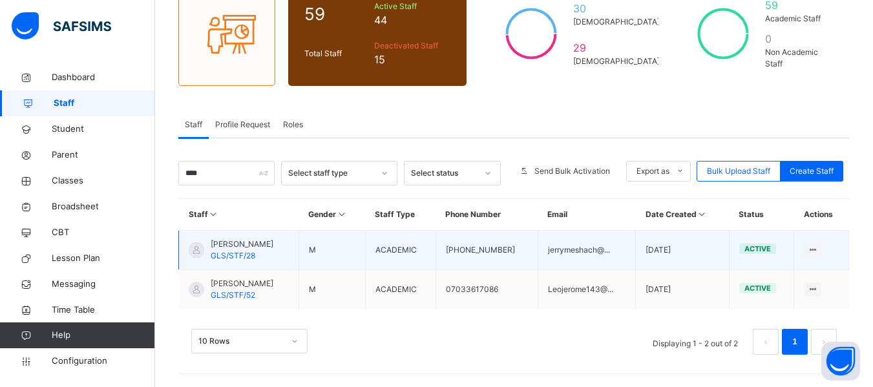
click at [236, 243] on span "JEREMIAH MESHACH APAKI" at bounding box center [242, 244] width 63 height 12
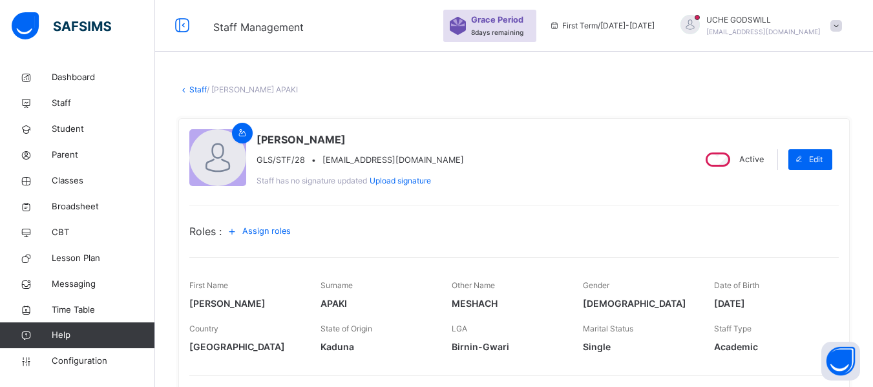
click at [198, 85] on link "Staff" at bounding box center [197, 90] width 17 height 10
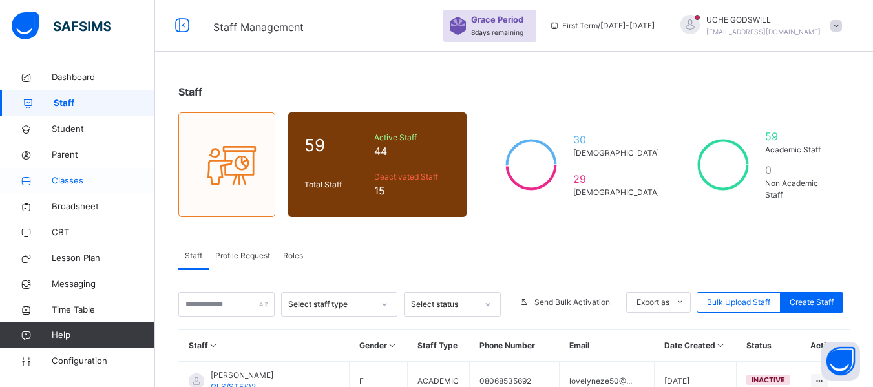
click at [68, 176] on span "Classes" at bounding box center [103, 180] width 103 height 13
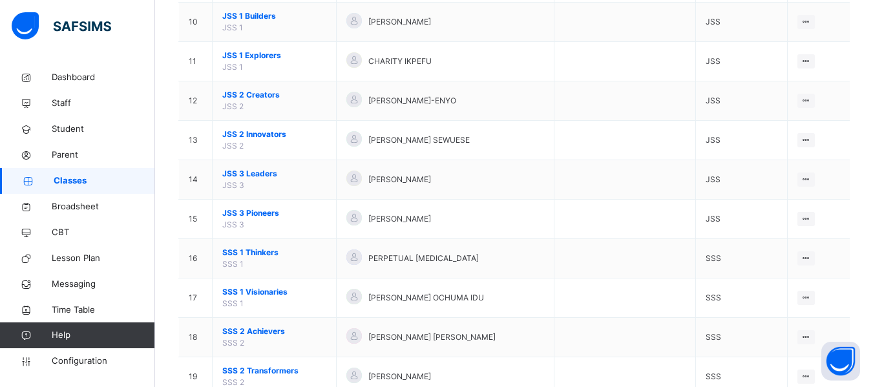
scroll to position [587, 0]
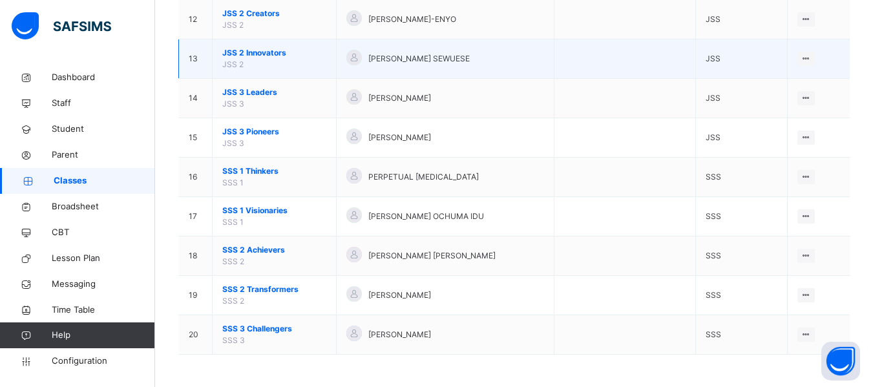
click at [264, 52] on span "JSS 2 Innovators" at bounding box center [274, 53] width 104 height 12
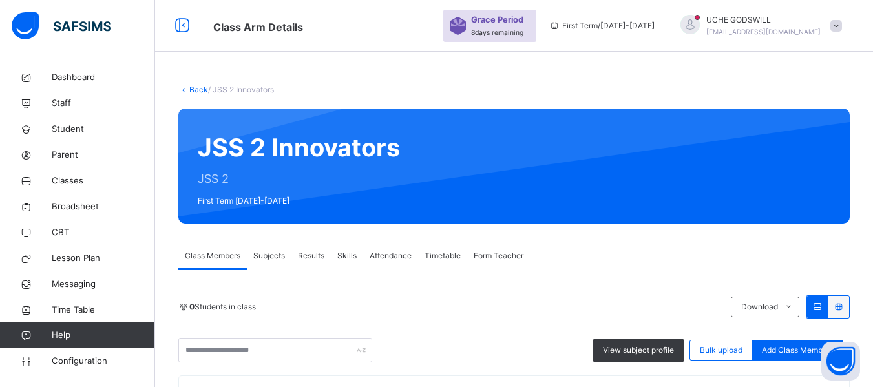
click at [271, 254] on span "Subjects" at bounding box center [269, 256] width 32 height 12
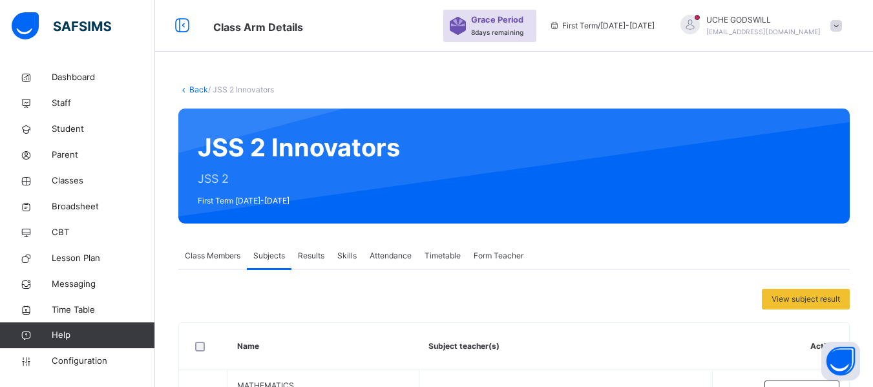
click at [194, 93] on link "Back" at bounding box center [198, 90] width 19 height 10
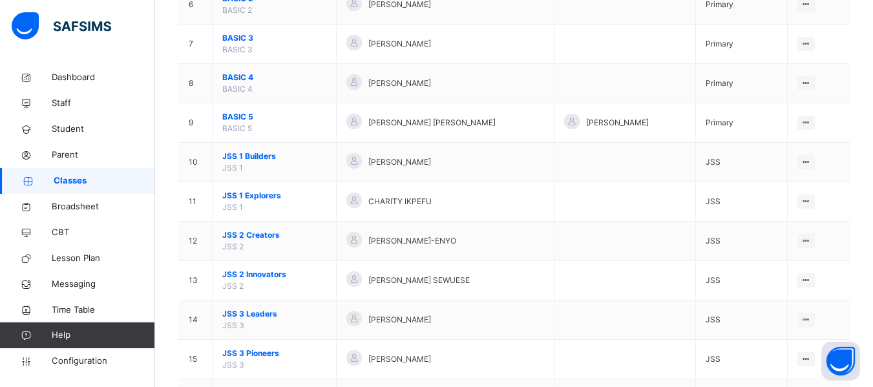
scroll to position [371, 0]
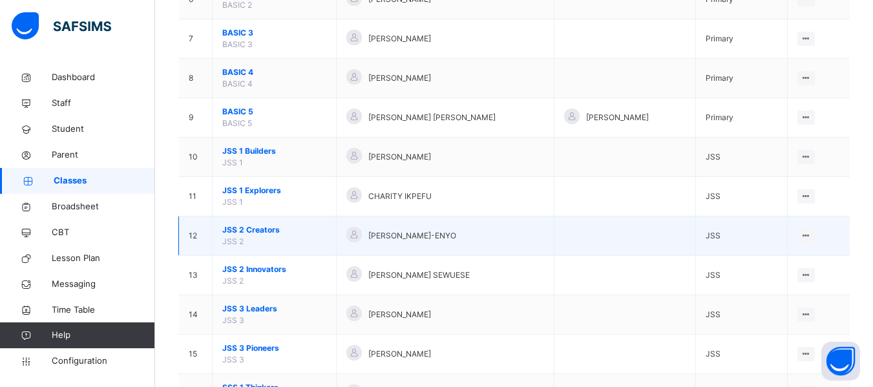
click at [262, 230] on span "JSS 2 Creators" at bounding box center [274, 230] width 104 height 12
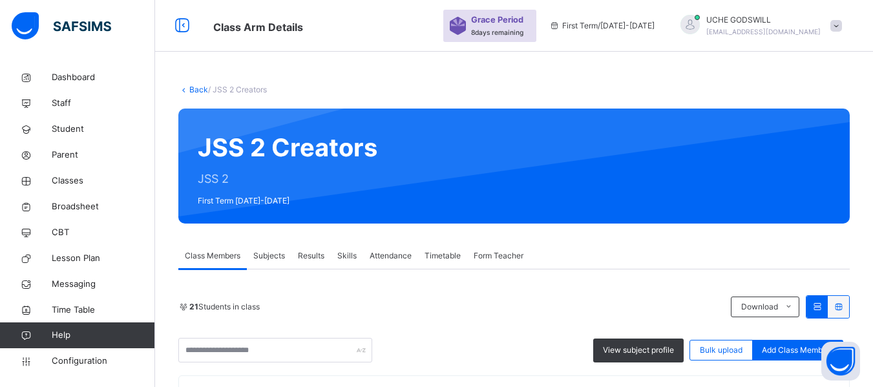
click at [275, 257] on span "Subjects" at bounding box center [269, 256] width 32 height 12
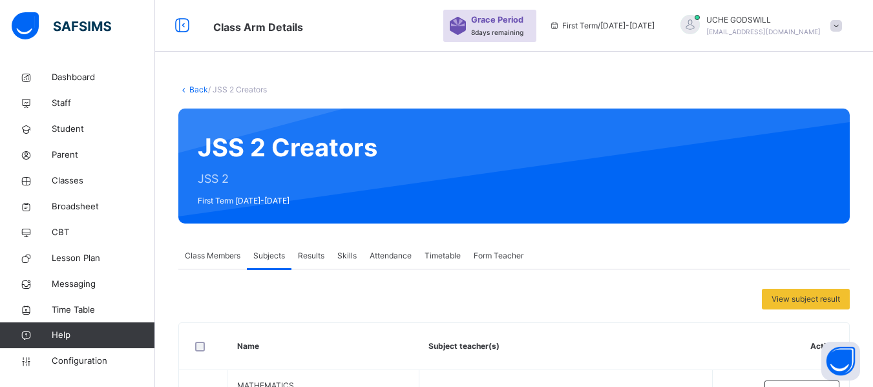
click at [200, 85] on link "Back" at bounding box center [198, 90] width 19 height 10
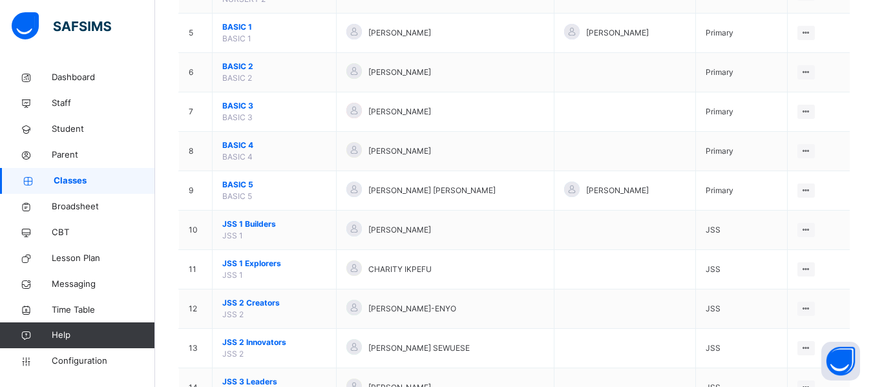
scroll to position [305, 0]
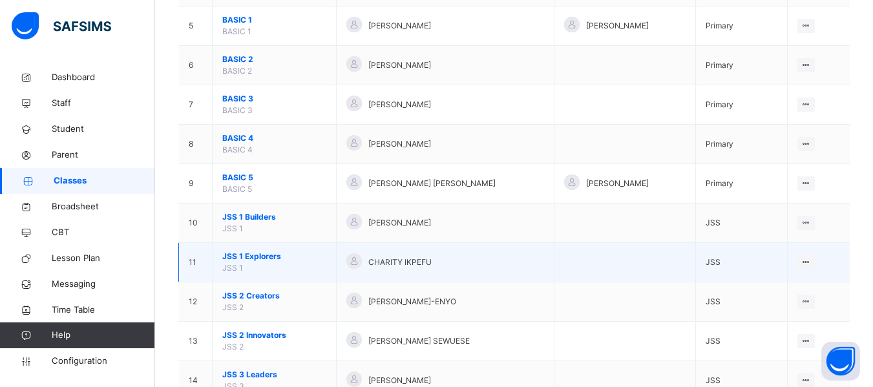
click at [252, 258] on span "JSS 1 Explorers" at bounding box center [274, 257] width 104 height 12
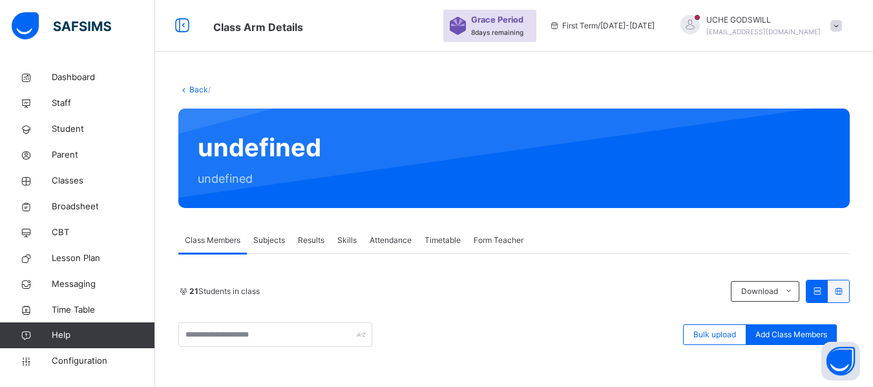
click at [269, 238] on span "Subjects" at bounding box center [269, 241] width 32 height 12
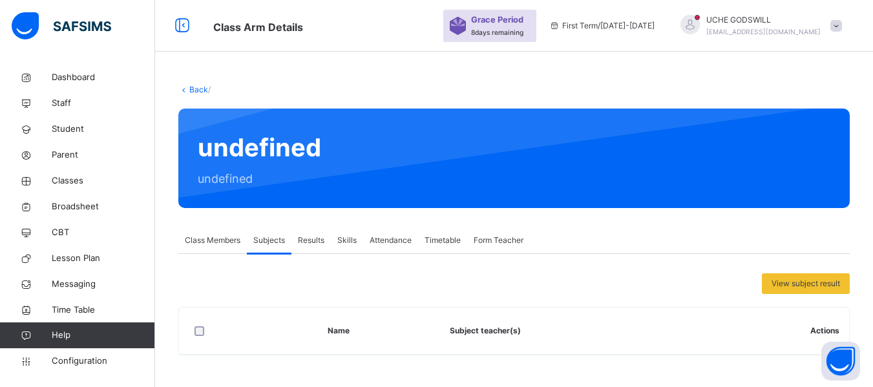
click at [199, 90] on link "Back" at bounding box center [198, 90] width 19 height 10
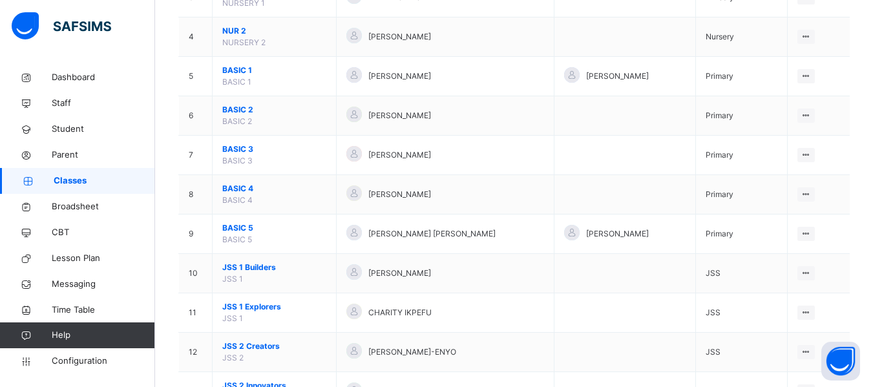
scroll to position [257, 0]
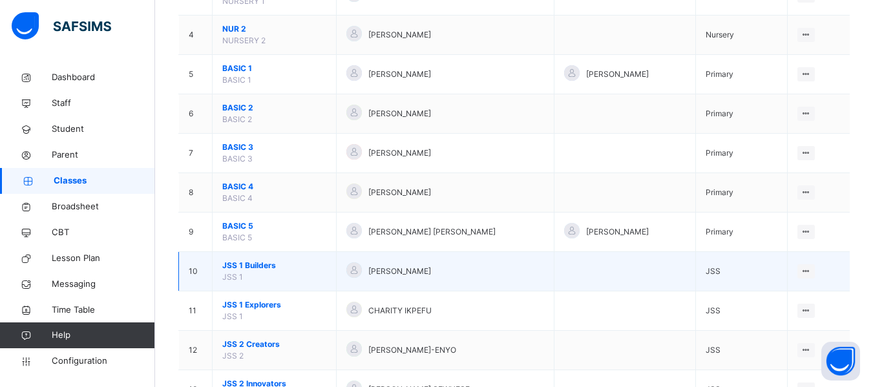
click at [247, 261] on td "JSS 1 Builders JSS 1" at bounding box center [275, 271] width 124 height 39
click at [249, 266] on span "JSS 1 Builders" at bounding box center [274, 266] width 104 height 12
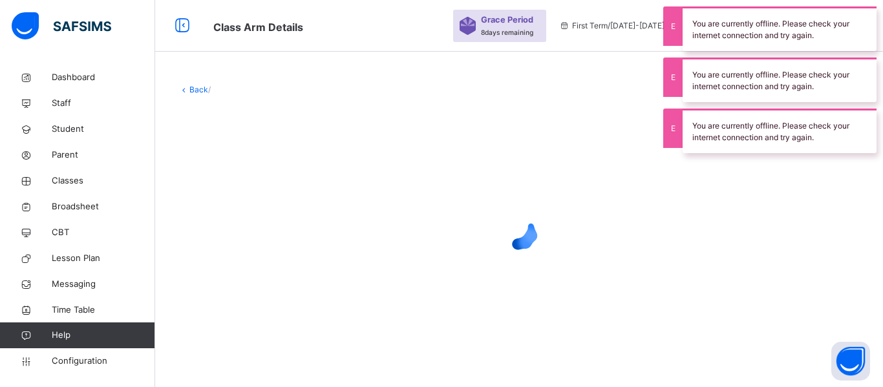
click at [418, 42] on div "Class Arm Details Grace Period 8 days remaining First Term / 2025-2026 UCHE GOD…" at bounding box center [441, 26] width 883 height 52
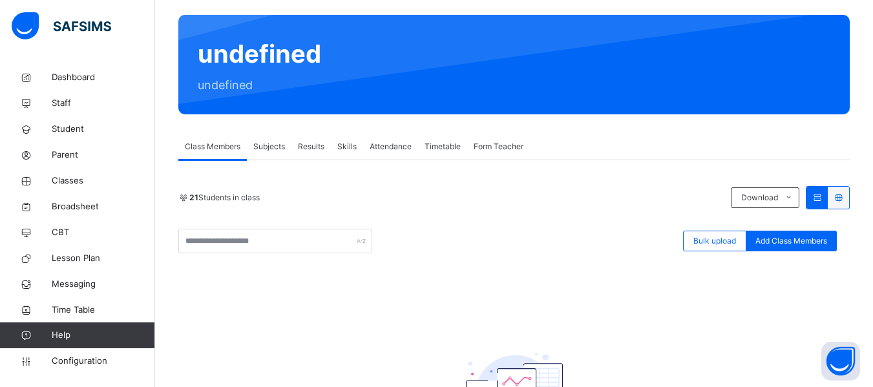
scroll to position [31, 0]
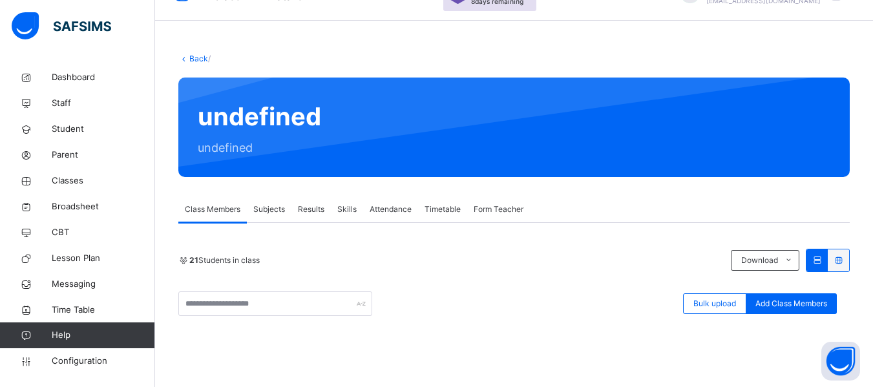
click at [751, 35] on div "Back / undefined undefined Class Members Subjects Results Skills Attendance Tim…" at bounding box center [514, 315] width 718 height 563
click at [265, 207] on span "Subjects" at bounding box center [269, 210] width 32 height 12
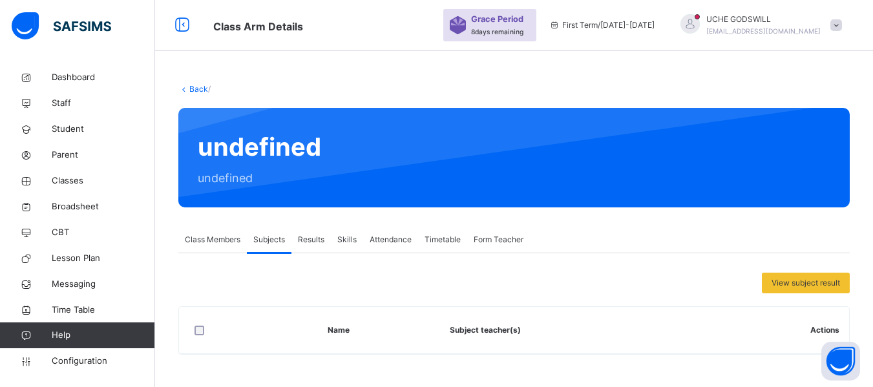
click at [194, 205] on div "undefined undefined" at bounding box center [513, 158] width 671 height 100
click at [210, 242] on span "Class Members" at bounding box center [213, 240] width 56 height 12
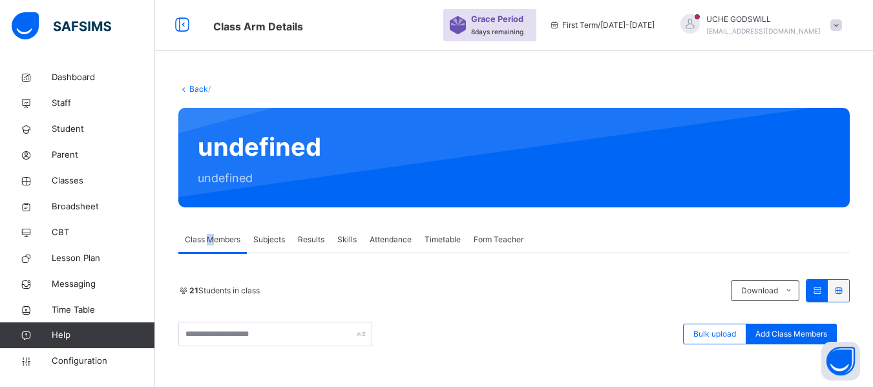
scroll to position [31, 0]
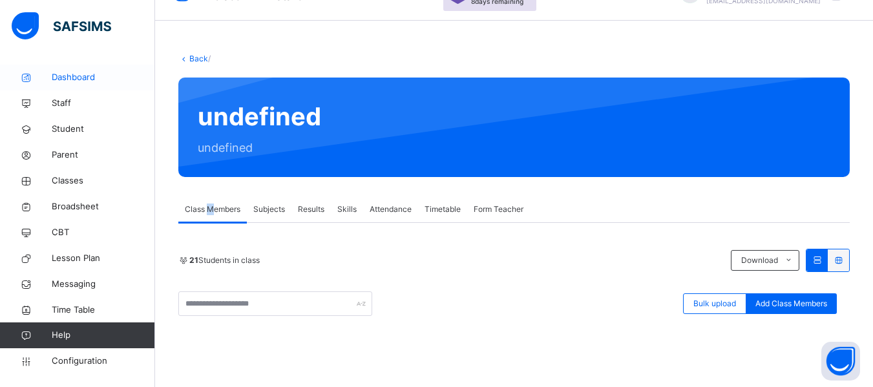
click at [75, 81] on span "Dashboard" at bounding box center [103, 77] width 103 height 13
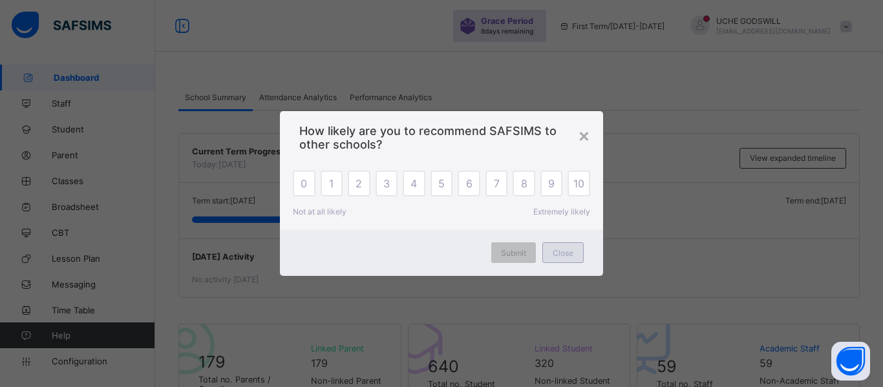
click at [558, 253] on span "Close" at bounding box center [562, 253] width 21 height 10
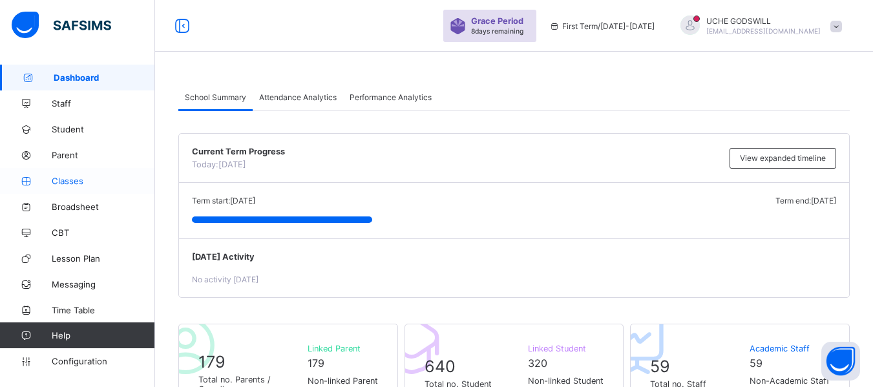
click at [64, 177] on span "Classes" at bounding box center [103, 181] width 103 height 10
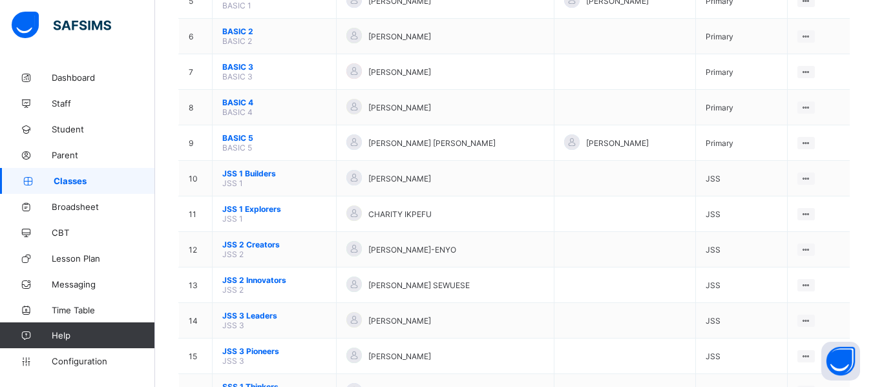
scroll to position [313, 0]
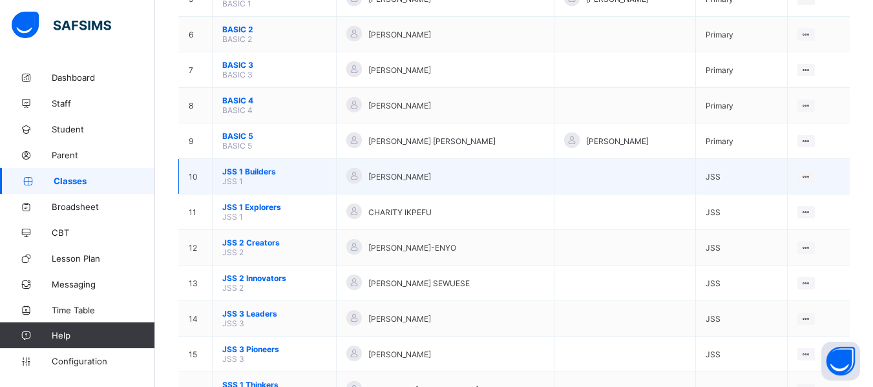
click at [253, 167] on span "JSS 1 Builders" at bounding box center [274, 172] width 104 height 10
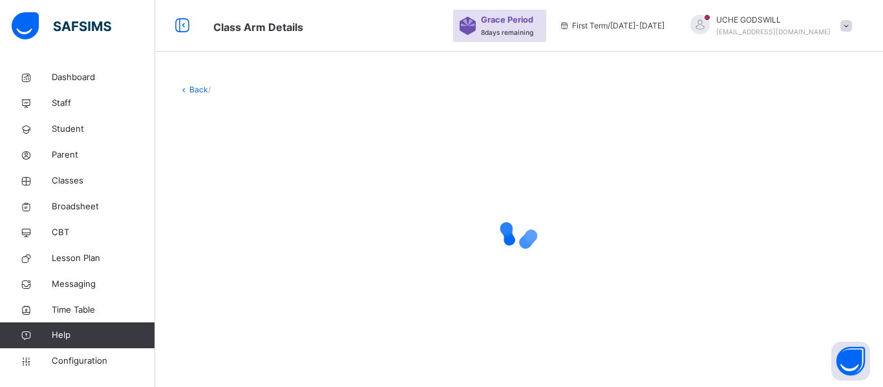
click at [846, 26] on span at bounding box center [846, 26] width 12 height 12
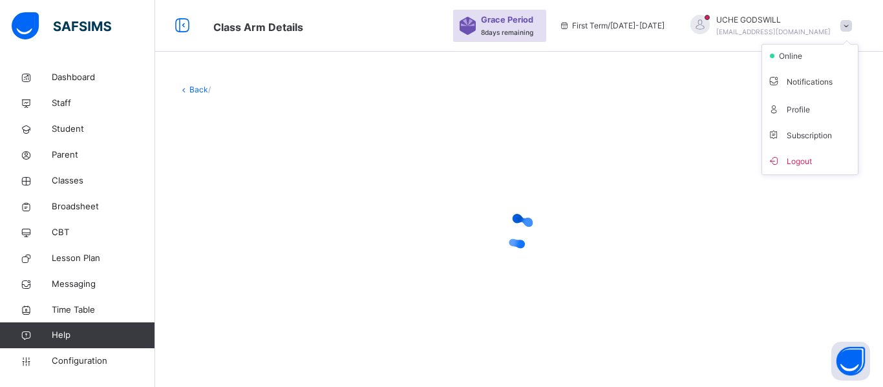
click at [845, 26] on span at bounding box center [846, 26] width 12 height 12
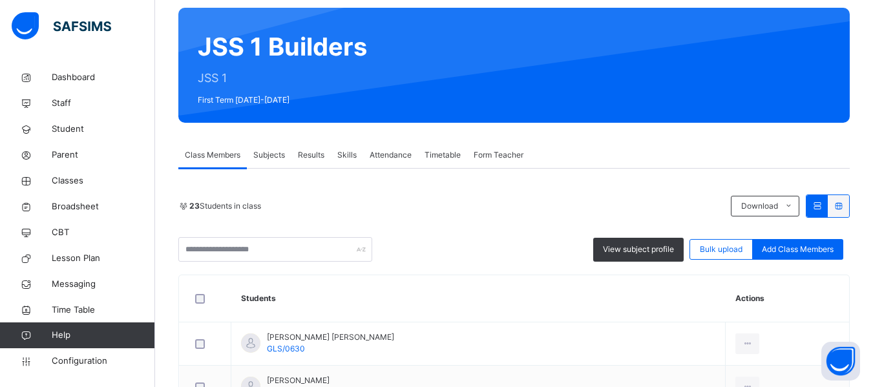
scroll to position [82, 0]
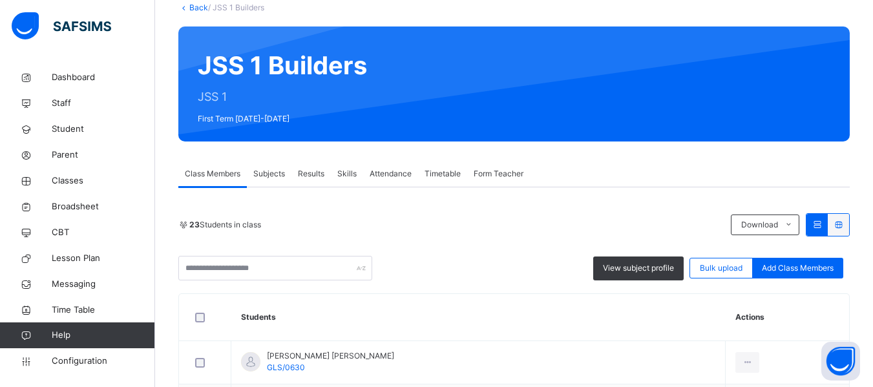
click at [269, 171] on span "Subjects" at bounding box center [269, 174] width 32 height 12
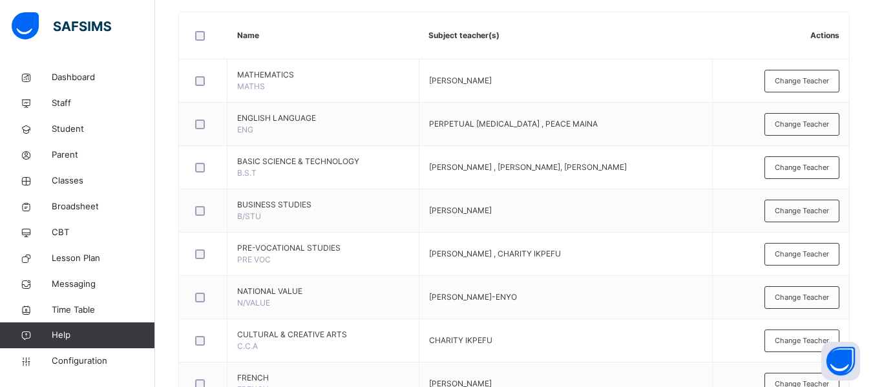
scroll to position [492, 0]
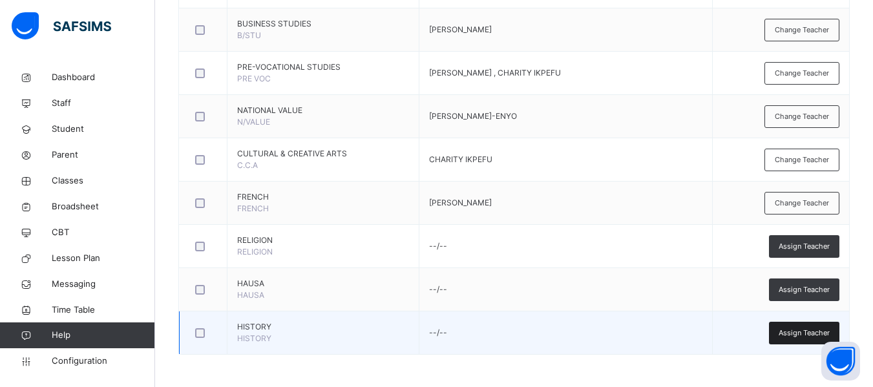
click at [809, 331] on span "Assign Teacher" at bounding box center [804, 333] width 51 height 11
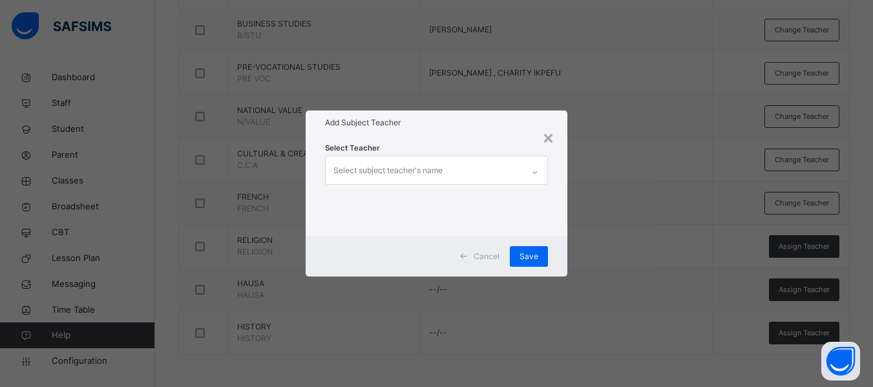
click at [398, 162] on div "Select subject teacher's name" at bounding box center [387, 170] width 109 height 25
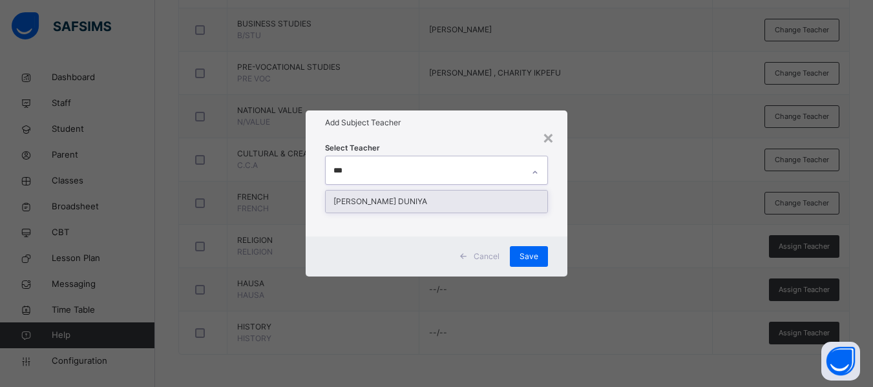
type input "****"
click at [440, 208] on div "[PERSON_NAME] DUNIYA" at bounding box center [437, 202] width 222 height 22
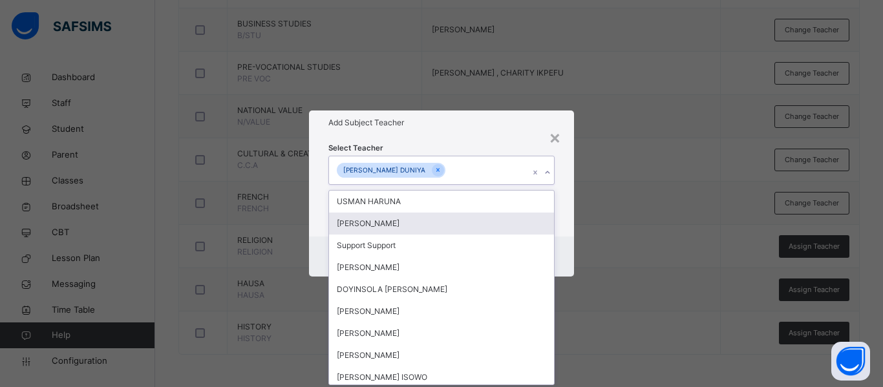
click at [559, 231] on div "Select Teacher option [PERSON_NAME], selected. option [PERSON_NAME] focused, 2 …" at bounding box center [441, 185] width 265 height 101
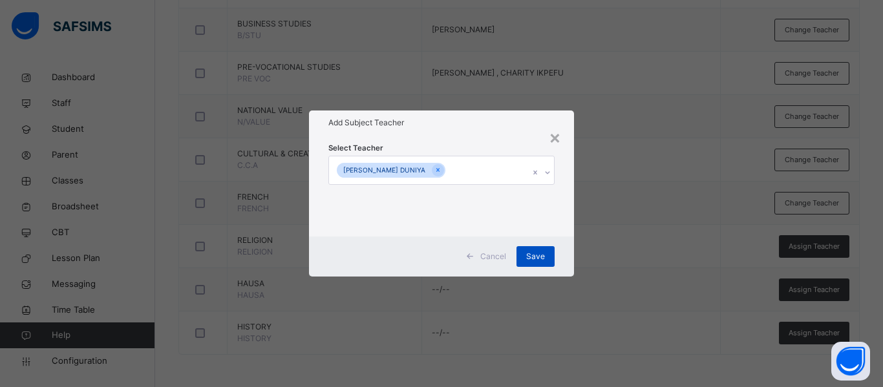
click at [538, 255] on span "Save" at bounding box center [535, 257] width 19 height 12
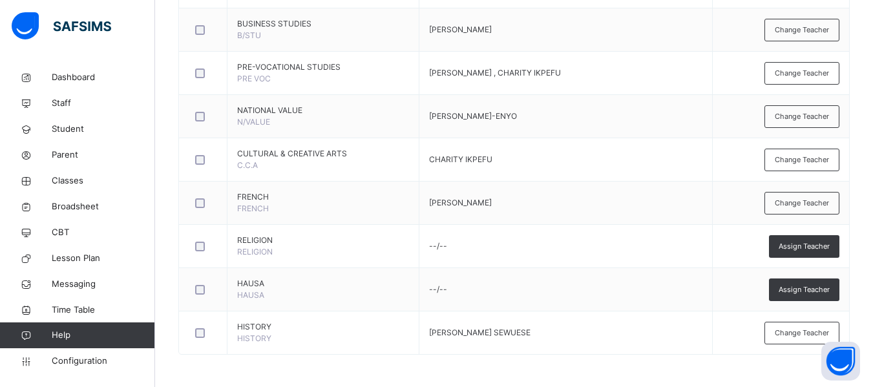
click at [817, 249] on span "Assign Teacher" at bounding box center [804, 246] width 51 height 11
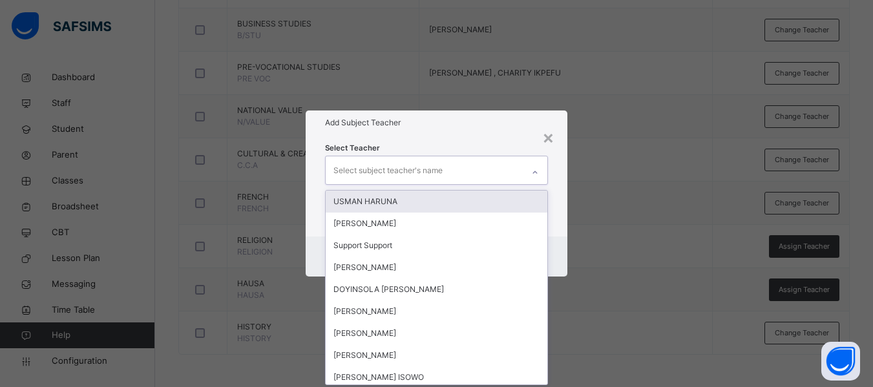
click at [385, 176] on div "Select subject teacher's name" at bounding box center [387, 170] width 109 height 25
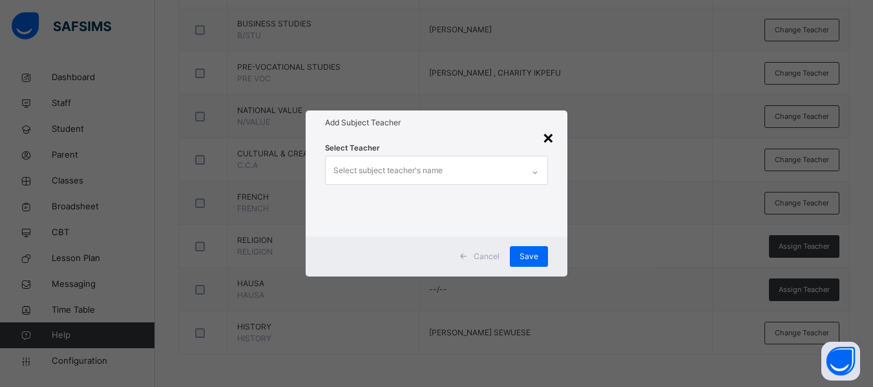
click at [548, 146] on div "×" at bounding box center [548, 136] width 12 height 27
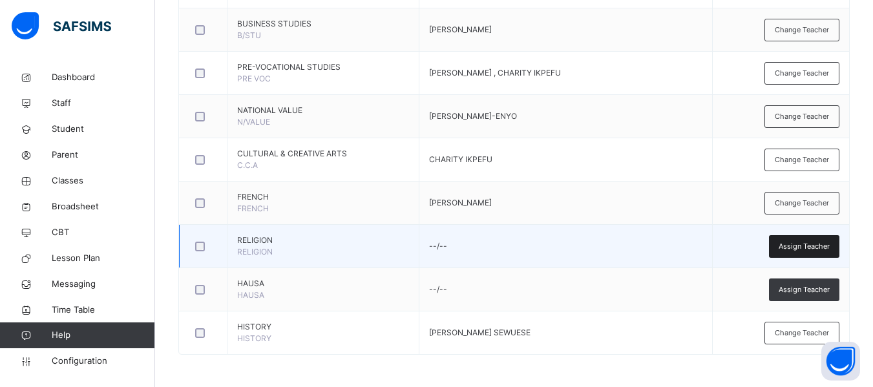
click at [812, 249] on span "Assign Teacher" at bounding box center [804, 246] width 51 height 11
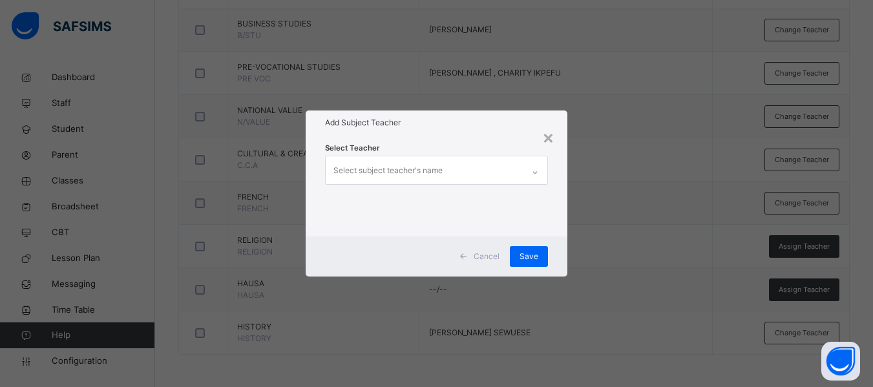
click at [361, 162] on div "Select subject teacher's name" at bounding box center [387, 170] width 109 height 25
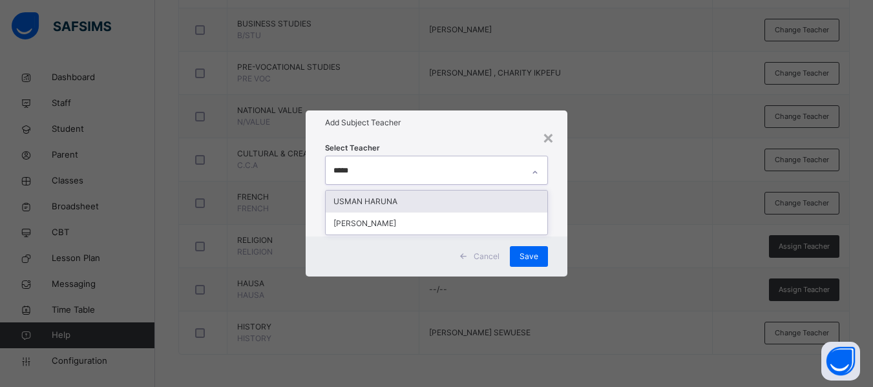
type input "******"
click at [361, 199] on div "USMAN HARUNA" at bounding box center [437, 202] width 222 height 22
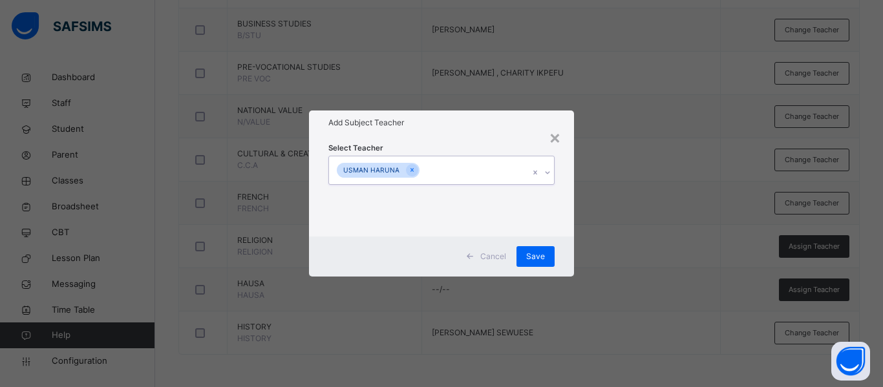
click at [446, 171] on div "USMAN HARUNA" at bounding box center [429, 169] width 200 height 27
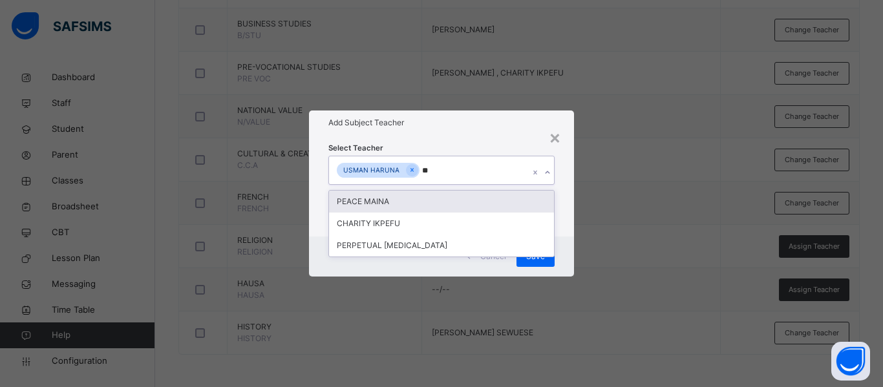
type input "***"
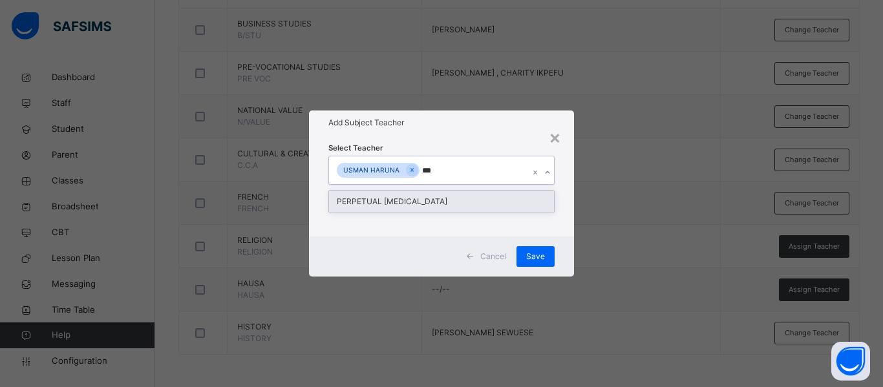
click at [383, 204] on div "PERPETUAL [MEDICAL_DATA]" at bounding box center [441, 202] width 225 height 22
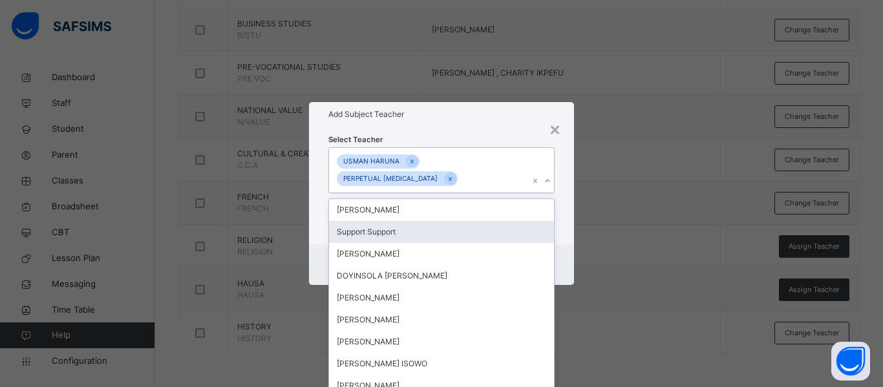
click at [564, 233] on div "Select Teacher option PERPETUAL [MEDICAL_DATA], selected. option Support Suppor…" at bounding box center [441, 186] width 265 height 118
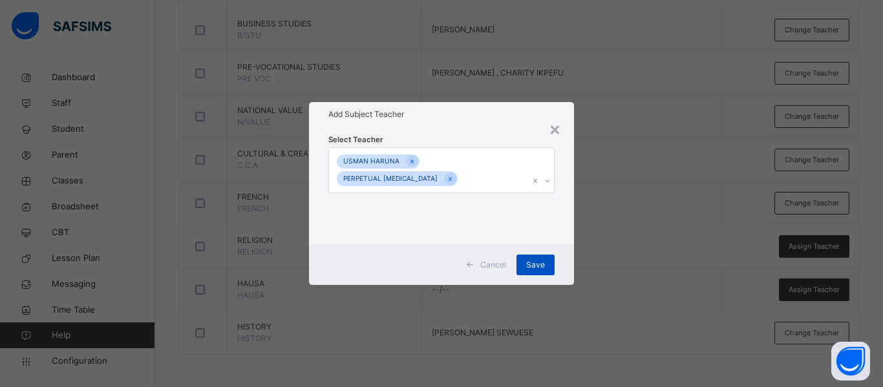
click at [538, 259] on span "Save" at bounding box center [535, 265] width 19 height 12
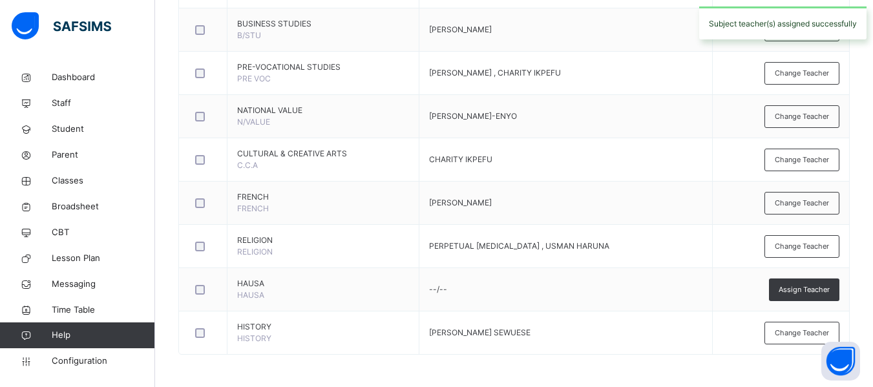
drag, startPoint x: 816, startPoint y: 295, endPoint x: 801, endPoint y: 288, distance: 17.1
click at [814, 293] on span "Assign Teacher" at bounding box center [804, 289] width 51 height 11
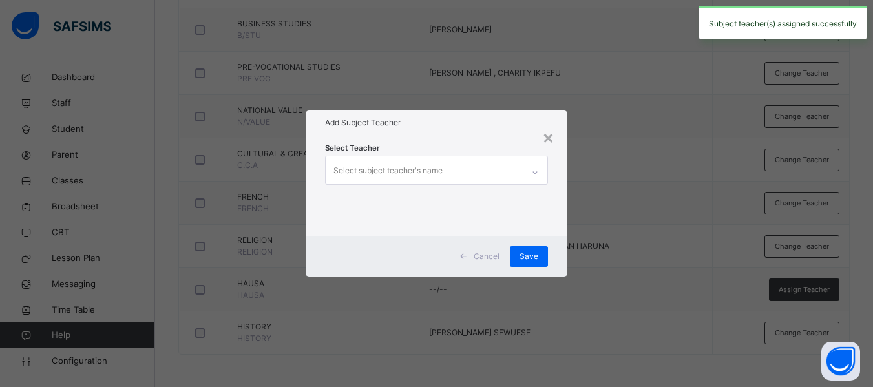
drag, startPoint x: 353, startPoint y: 166, endPoint x: 361, endPoint y: 167, distance: 7.9
click at [361, 167] on div "Select subject teacher's name" at bounding box center [387, 170] width 109 height 25
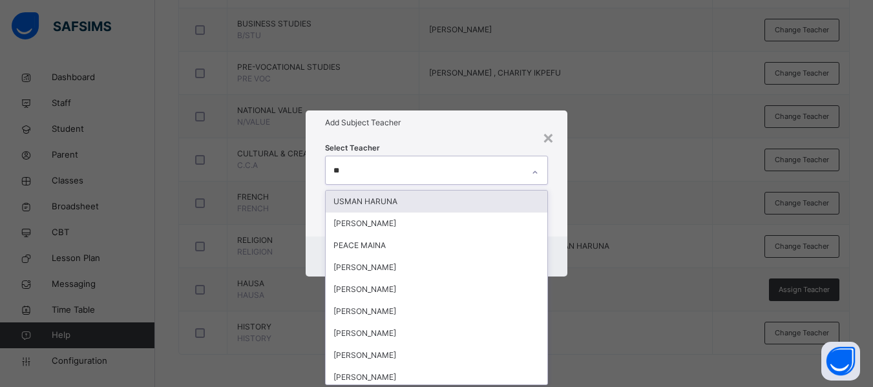
type input "***"
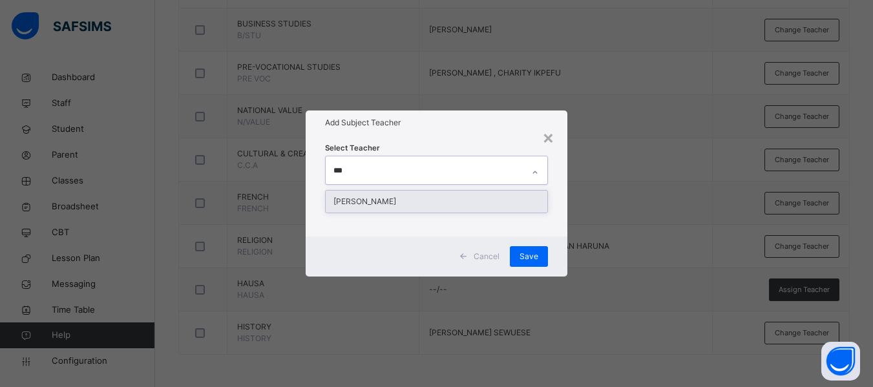
click at [378, 194] on div "[PERSON_NAME]" at bounding box center [437, 202] width 222 height 22
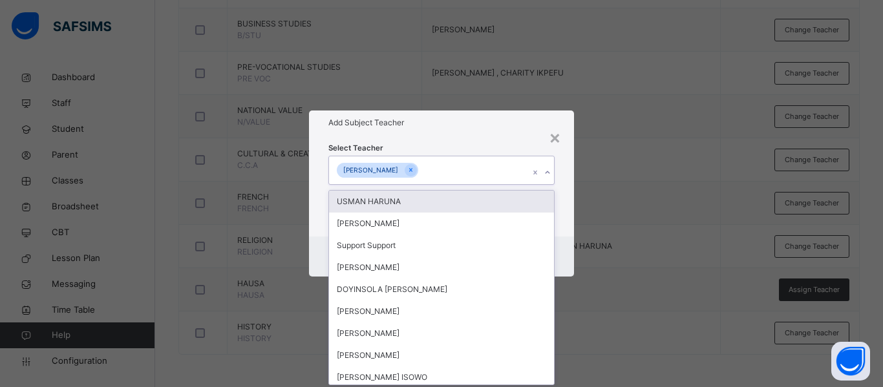
click at [556, 218] on div "Select Teacher option [PERSON_NAME], selected. option USMAN HARUNA focused, 1 o…" at bounding box center [441, 185] width 265 height 101
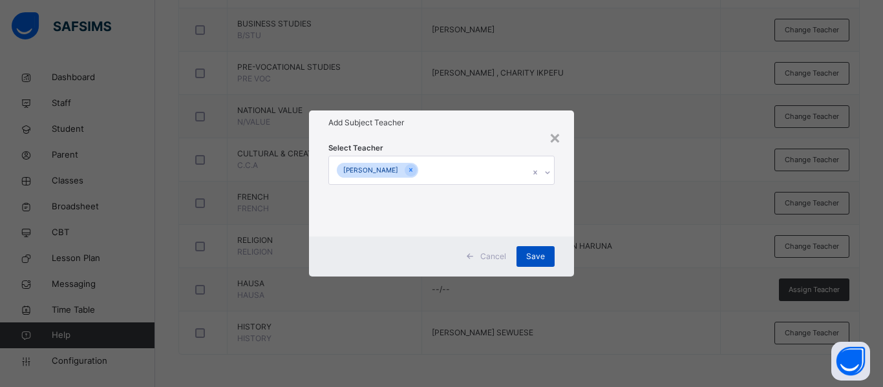
drag, startPoint x: 540, startPoint y: 258, endPoint x: 533, endPoint y: 253, distance: 8.7
click at [533, 253] on span "Save" at bounding box center [535, 257] width 19 height 12
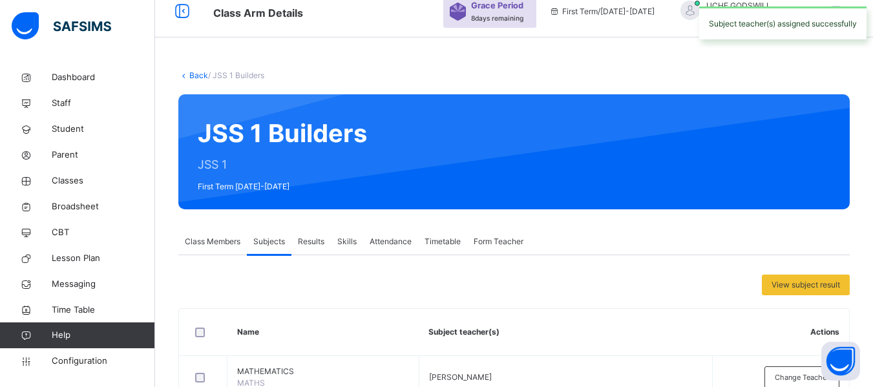
scroll to position [0, 0]
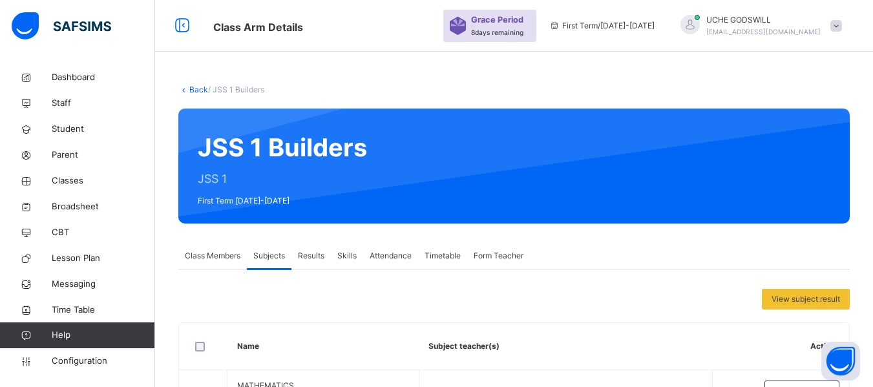
click at [196, 86] on link "Back" at bounding box center [198, 90] width 19 height 10
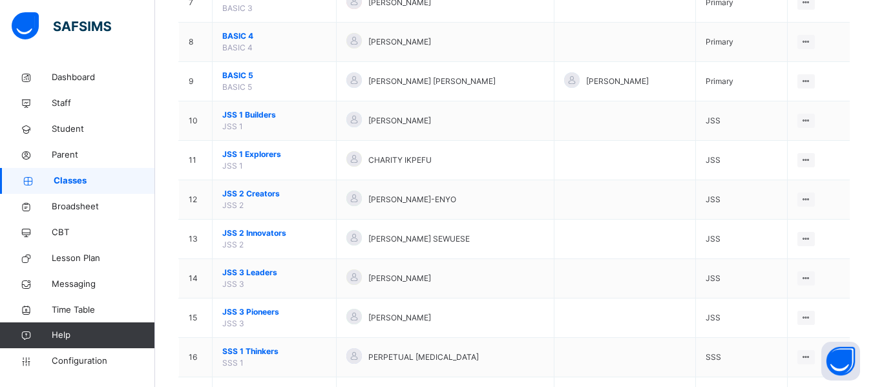
scroll to position [366, 0]
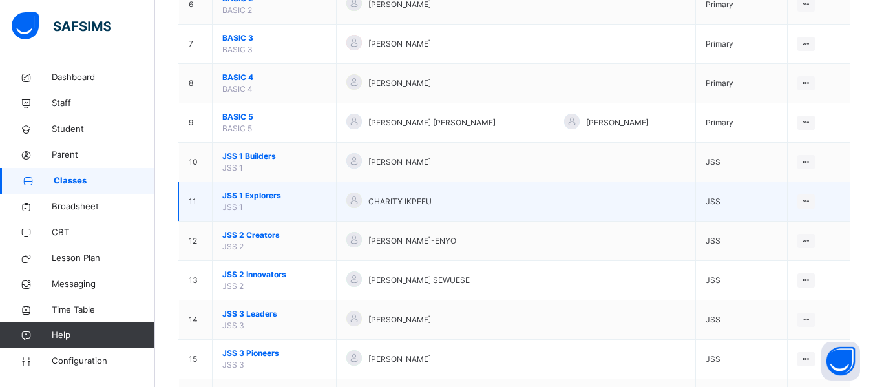
click at [255, 198] on span "JSS 1 Explorers" at bounding box center [274, 196] width 104 height 12
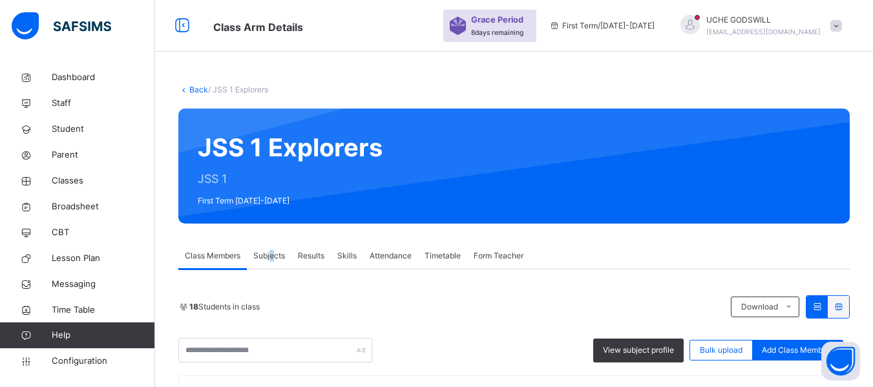
click at [276, 261] on span "Subjects" at bounding box center [269, 256] width 32 height 12
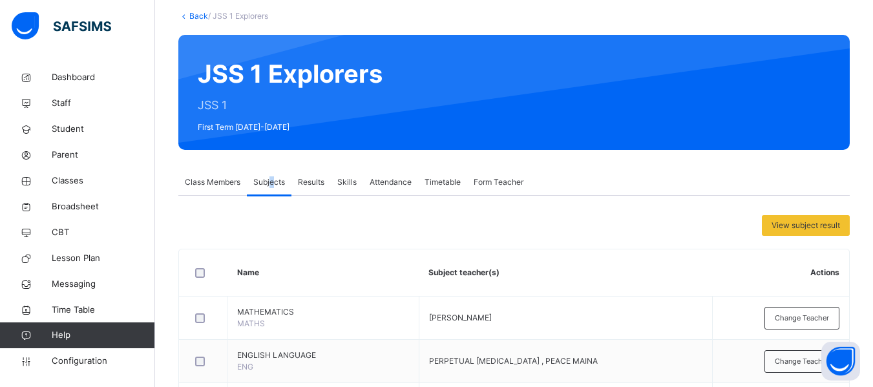
scroll to position [58, 0]
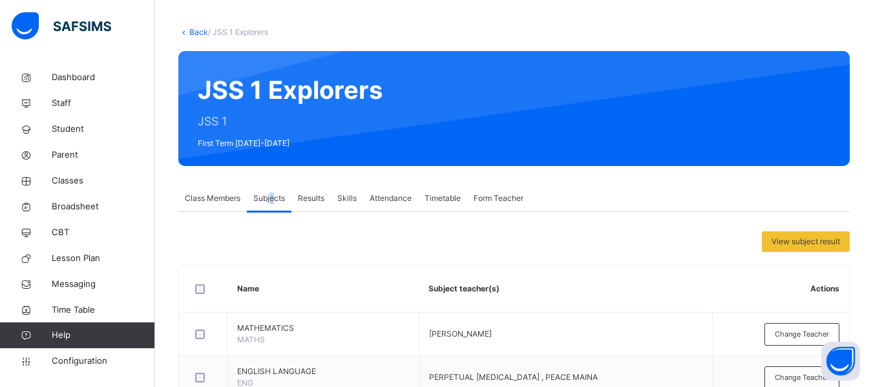
click at [200, 34] on link "Back" at bounding box center [198, 32] width 19 height 10
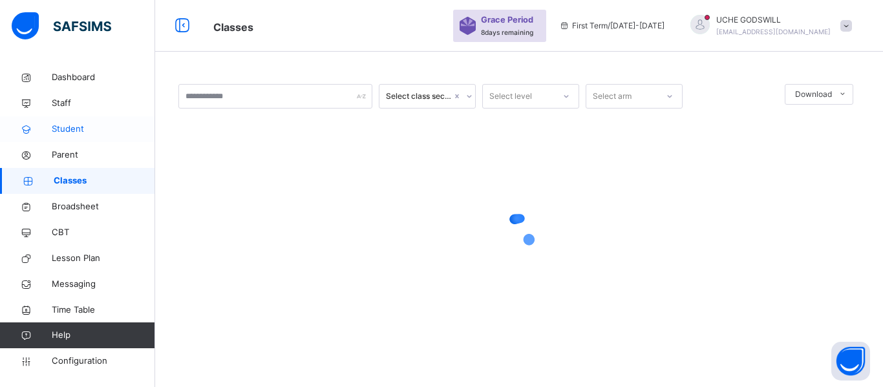
click at [67, 127] on span "Student" at bounding box center [103, 129] width 103 height 13
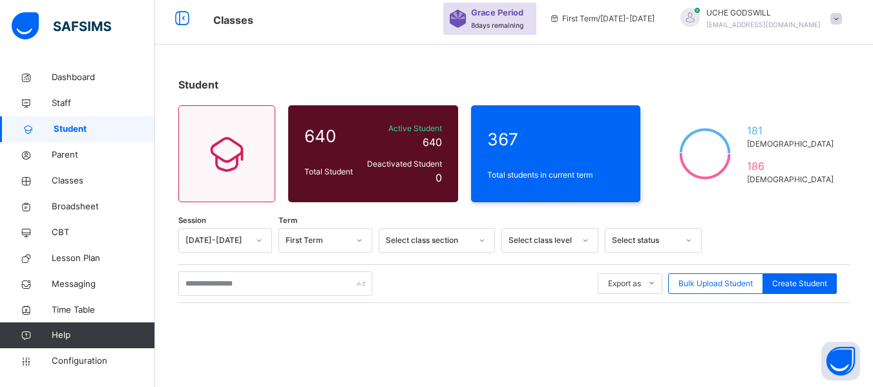
scroll to position [188, 0]
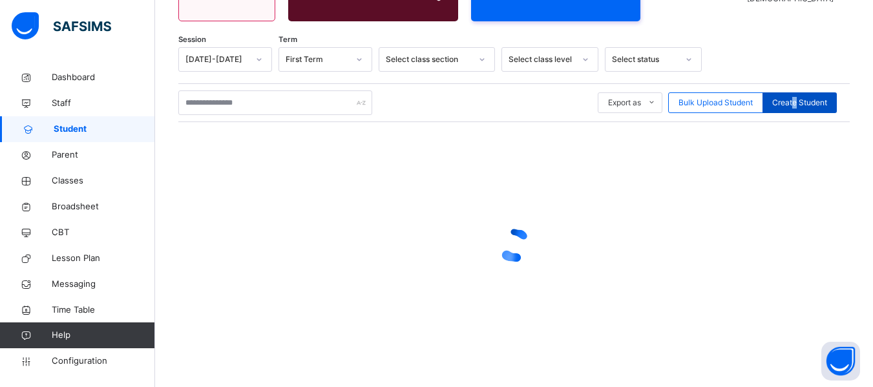
click at [807, 108] on span "Create Student" at bounding box center [799, 103] width 55 height 12
select select "**"
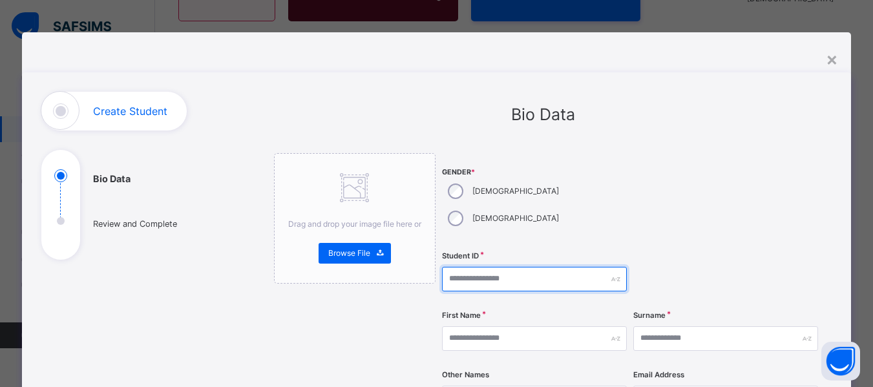
click at [482, 267] on input "text" at bounding box center [534, 279] width 185 height 25
type input "********"
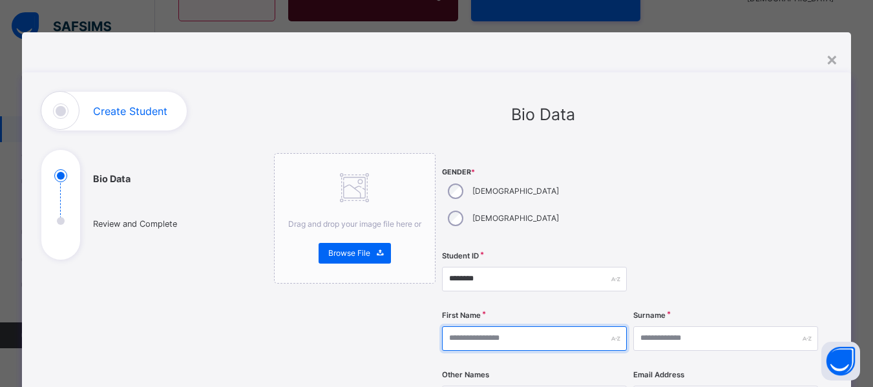
click at [552, 326] on input "text" at bounding box center [534, 338] width 185 height 25
type input "*****"
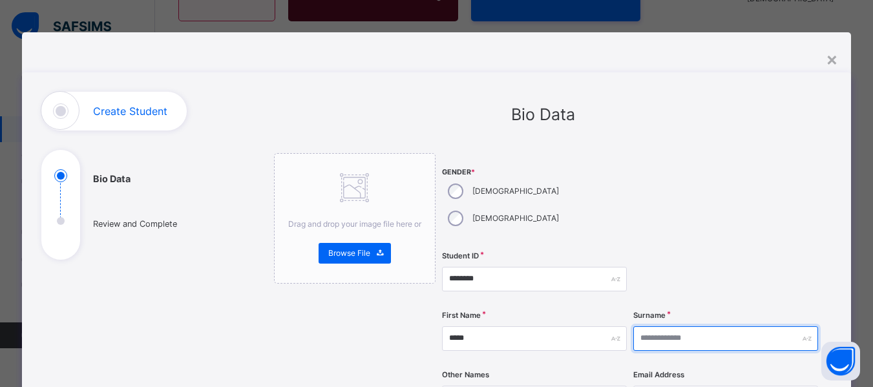
click at [693, 326] on input "text" at bounding box center [725, 338] width 185 height 25
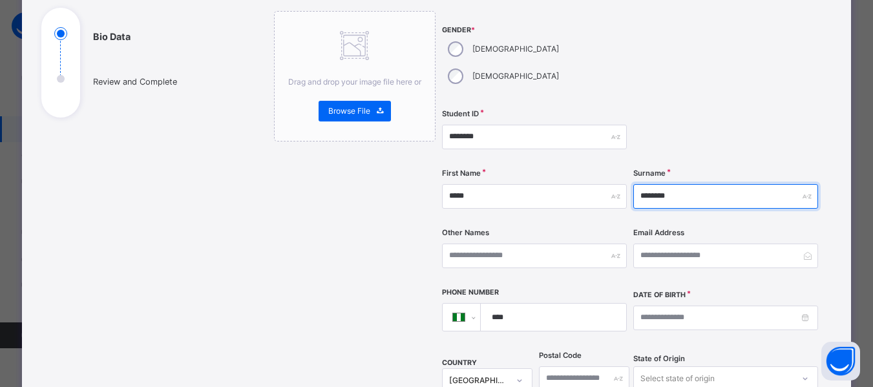
scroll to position [172, 0]
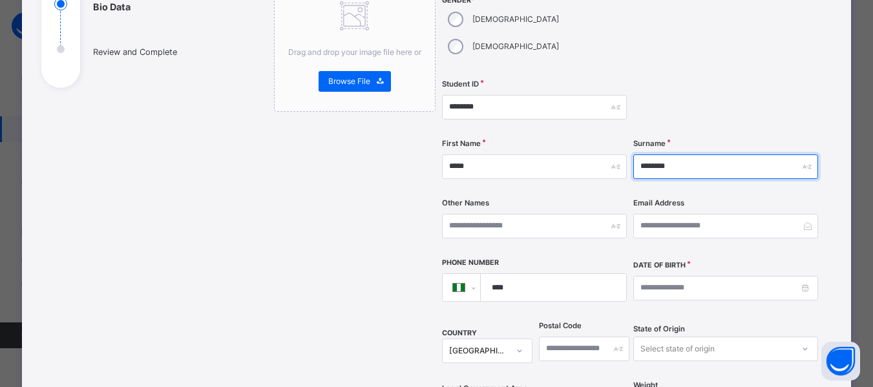
type input "********"
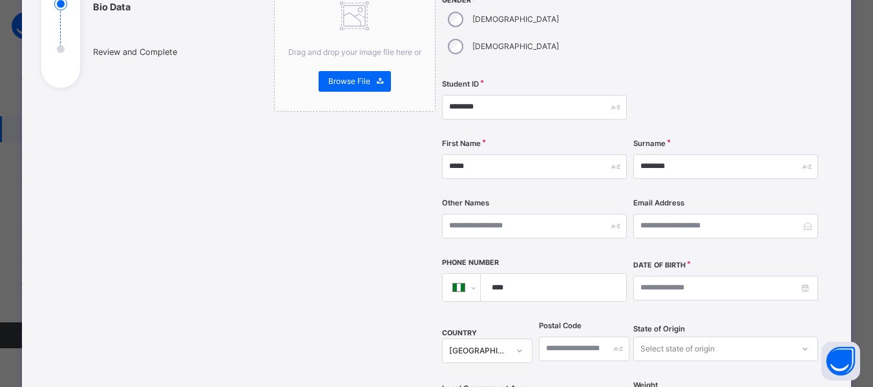
click at [534, 274] on input "****" at bounding box center [551, 287] width 134 height 27
type input "**********"
click at [644, 276] on input at bounding box center [725, 288] width 185 height 25
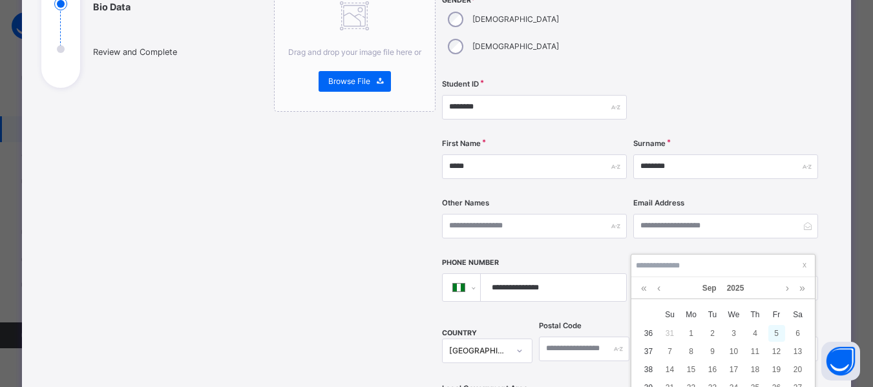
type input "**********"
type input "*"
type input "**********"
click at [691, 331] on div "1" at bounding box center [691, 333] width 17 height 17
type input "**********"
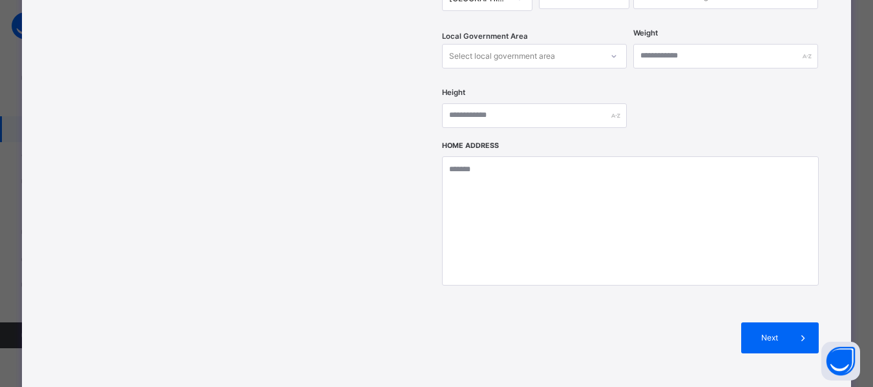
scroll to position [571, 0]
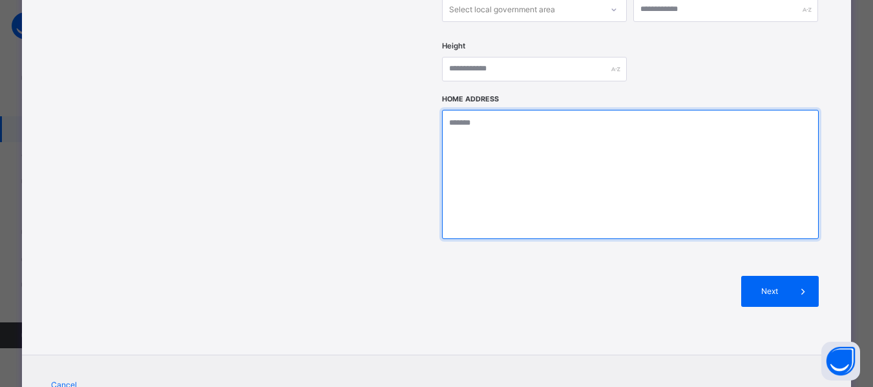
click at [564, 111] on textarea at bounding box center [630, 174] width 377 height 129
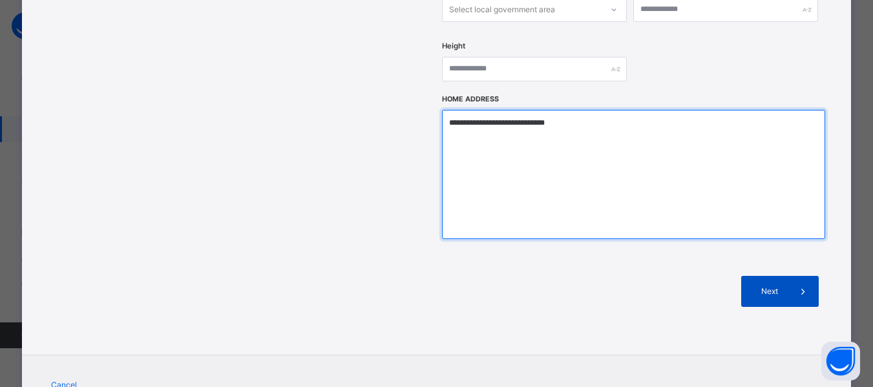
type textarea "**********"
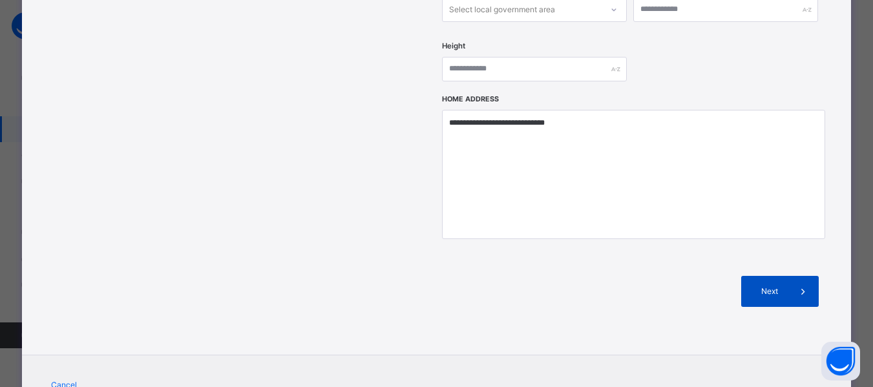
click at [782, 286] on span "Next" at bounding box center [769, 292] width 37 height 12
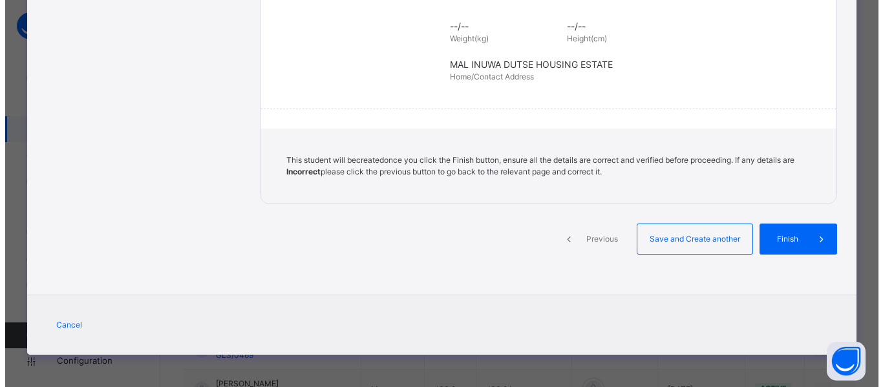
scroll to position [324, 0]
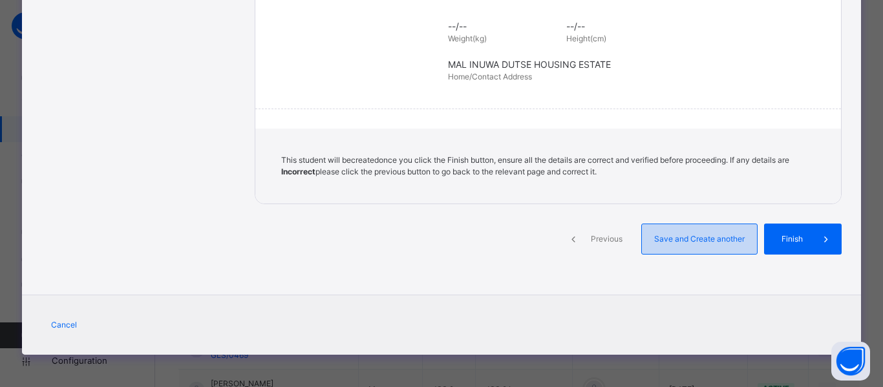
click at [726, 232] on div "Save and Create another" at bounding box center [699, 239] width 116 height 31
select select "**"
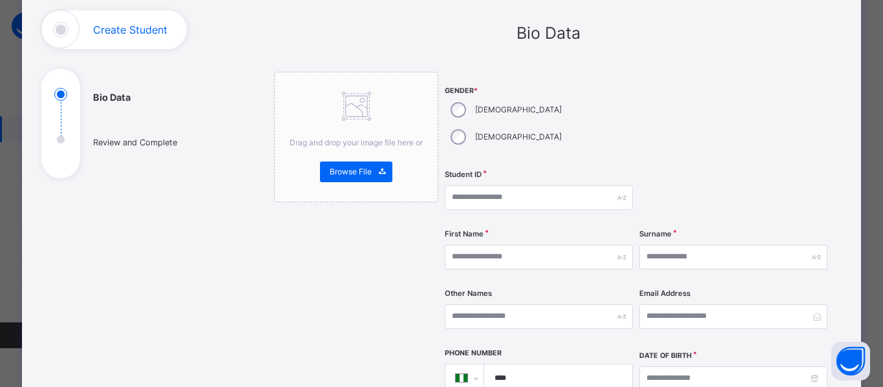
scroll to position [49, 0]
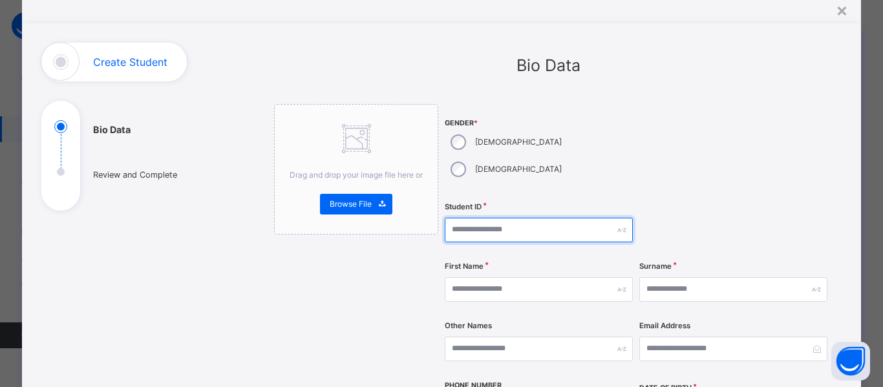
click at [496, 218] on input "text" at bounding box center [539, 230] width 188 height 25
type input "********"
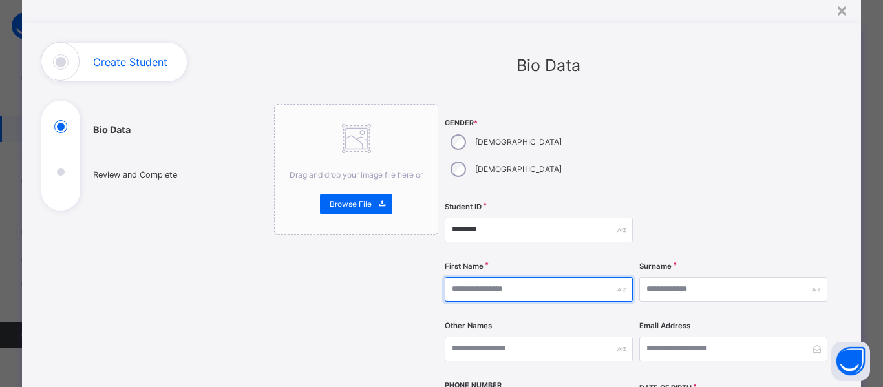
click at [482, 277] on input "text" at bounding box center [539, 289] width 188 height 25
type input "******"
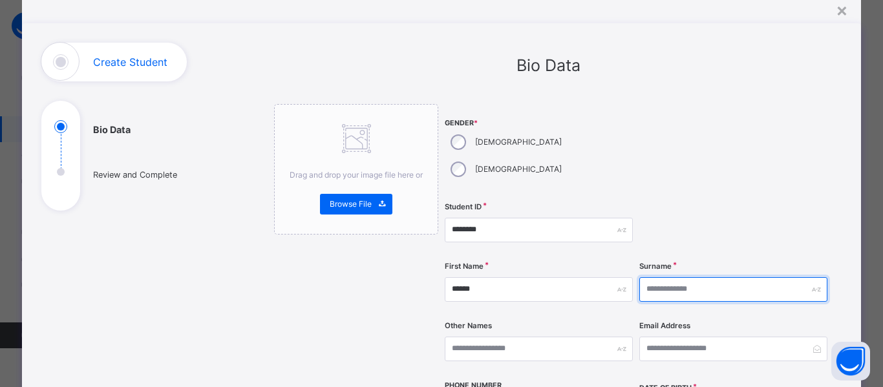
click at [697, 277] on input "text" at bounding box center [733, 289] width 188 height 25
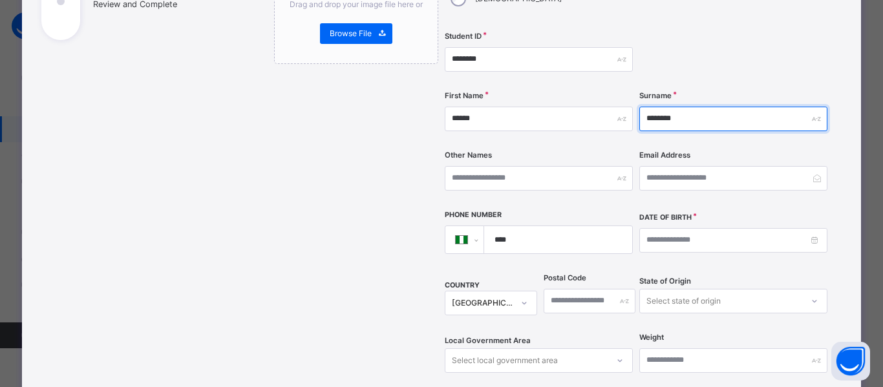
scroll to position [240, 0]
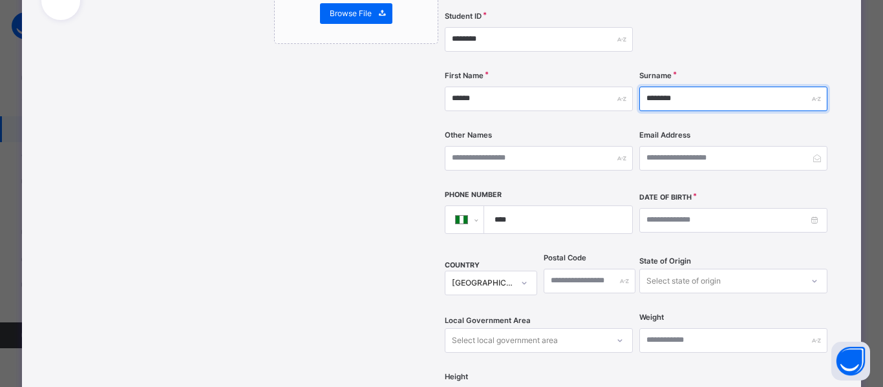
type input "********"
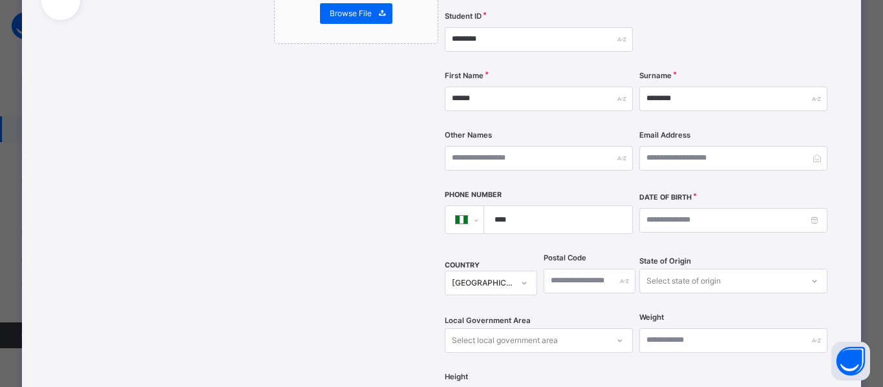
click at [513, 206] on input "****" at bounding box center [556, 219] width 138 height 27
type input "**********"
click at [641, 208] on input at bounding box center [733, 220] width 188 height 25
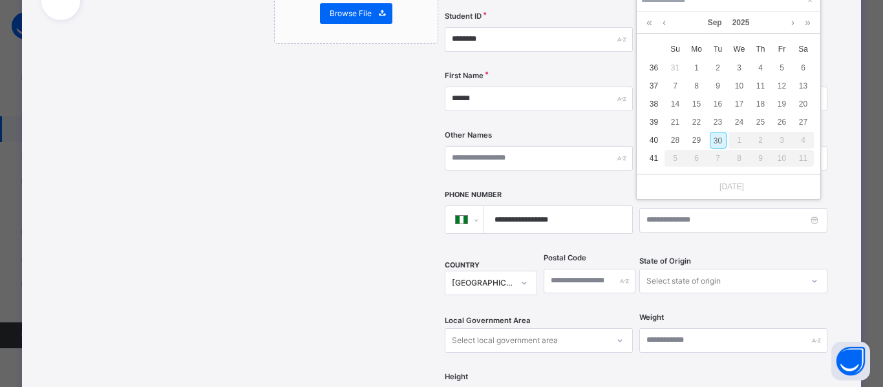
scroll to position [181, 0]
type input "**********"
click at [759, 144] on div "30" at bounding box center [760, 144] width 17 height 17
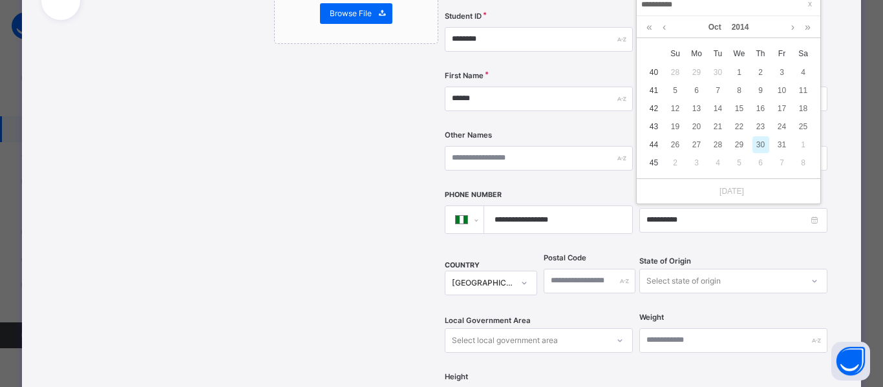
type input "**********"
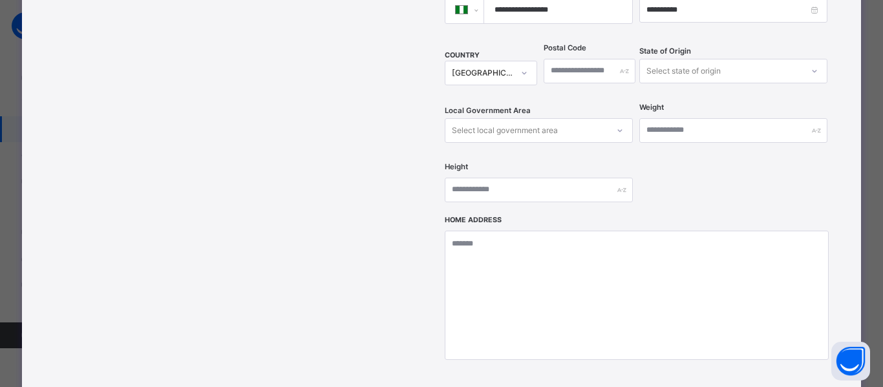
scroll to position [466, 0]
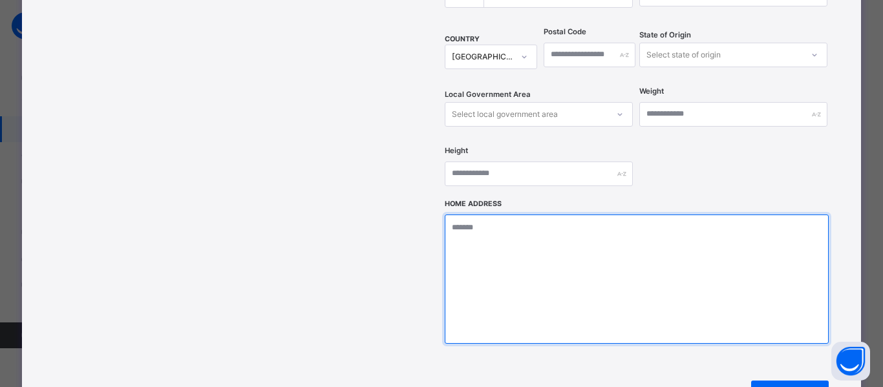
click at [666, 218] on textarea at bounding box center [636, 279] width 383 height 129
type textarea "**********"
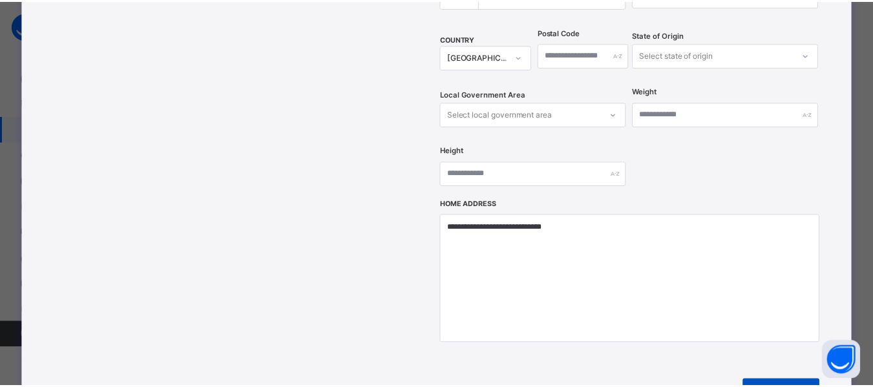
scroll to position [324, 0]
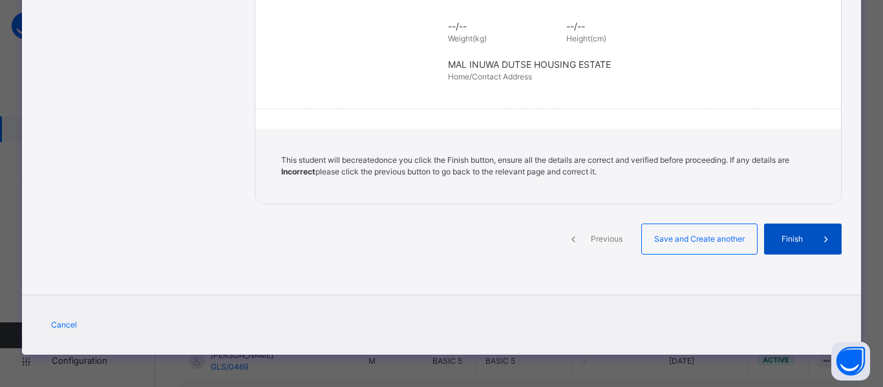
click at [804, 237] on span "Finish" at bounding box center [791, 239] width 37 height 12
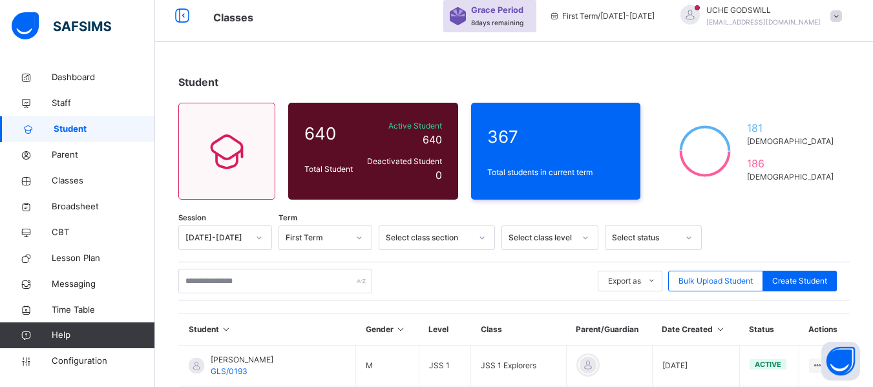
scroll to position [0, 0]
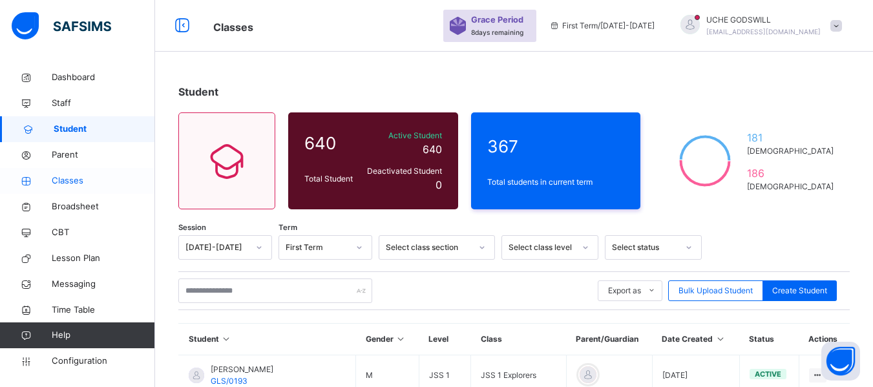
click at [58, 178] on span "Classes" at bounding box center [103, 180] width 103 height 13
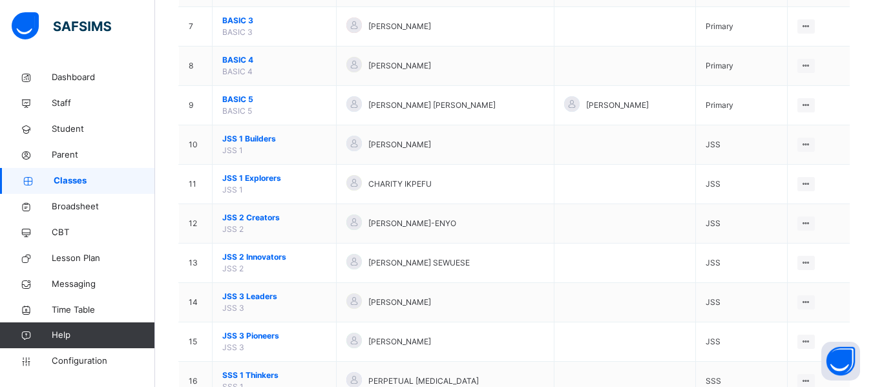
scroll to position [404, 0]
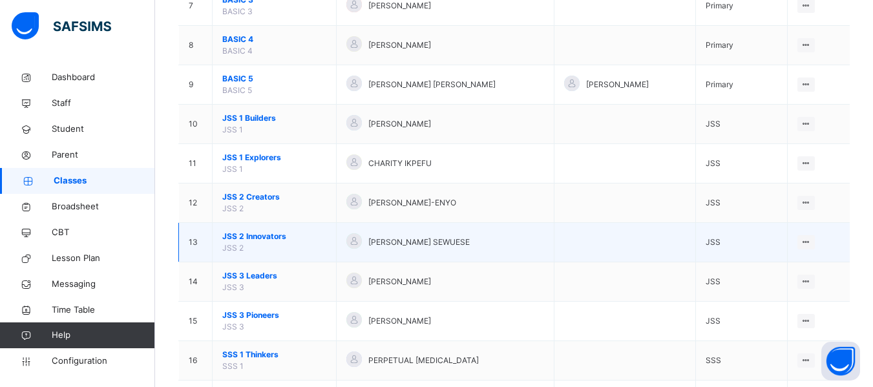
click at [257, 236] on span "JSS 2 Innovators" at bounding box center [274, 237] width 104 height 12
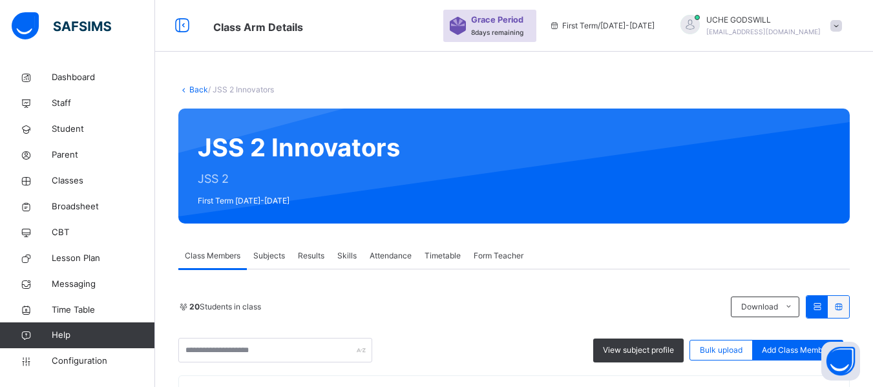
scroll to position [288, 0]
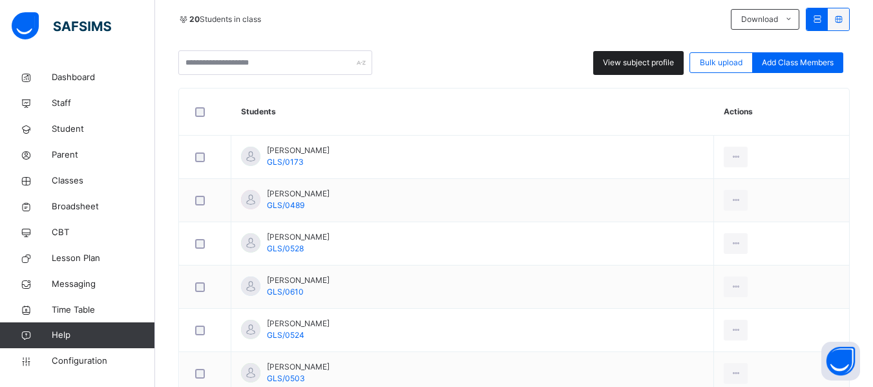
click at [638, 56] on div "View subject profile" at bounding box center [638, 63] width 90 height 24
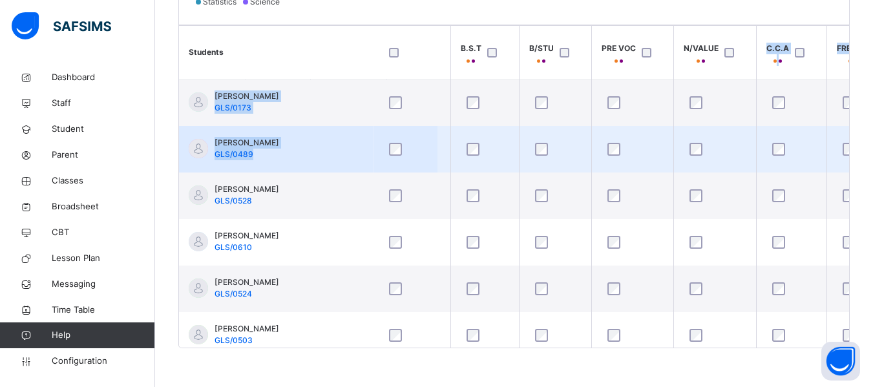
scroll to position [0, 170]
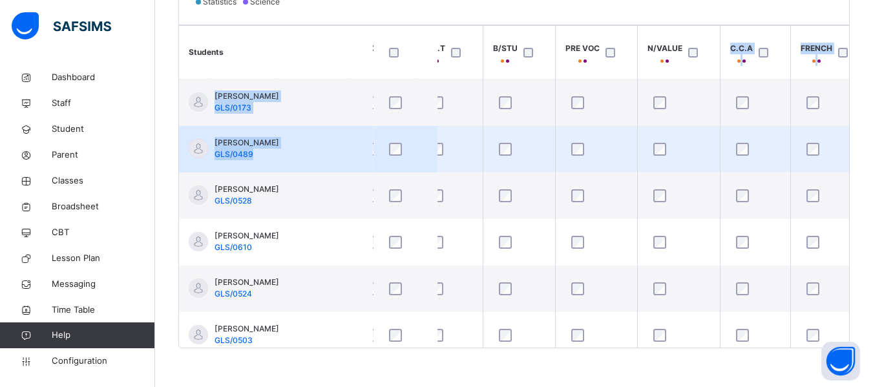
drag, startPoint x: 852, startPoint y: 77, endPoint x: 844, endPoint y: 147, distance: 70.3
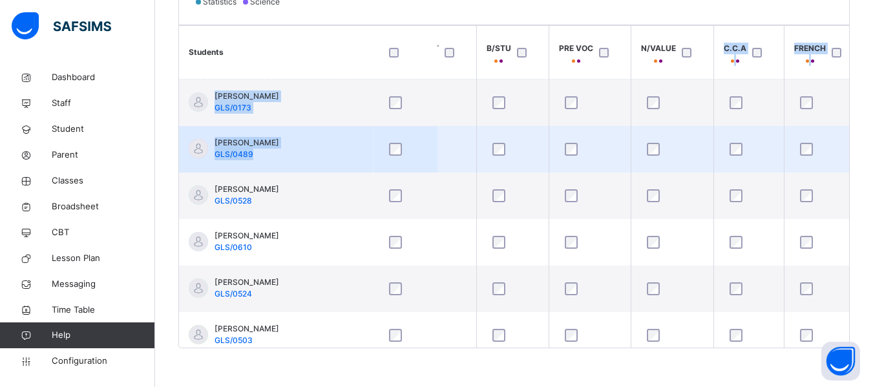
click at [772, 156] on td at bounding box center [748, 149] width 70 height 47
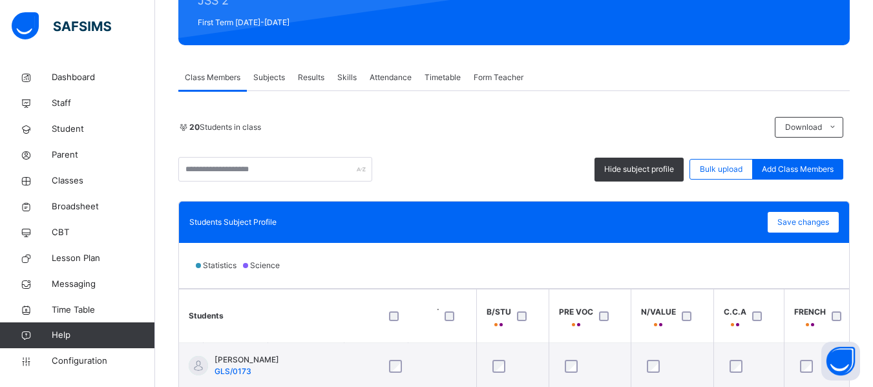
scroll to position [218, 0]
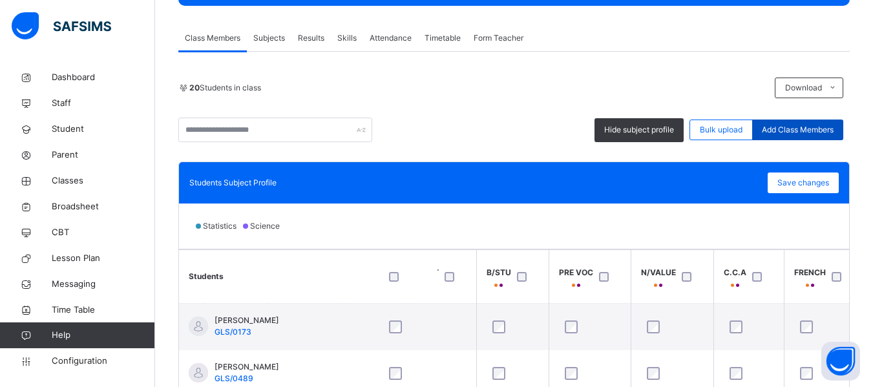
click at [777, 123] on div "Add Class Members" at bounding box center [797, 130] width 91 height 21
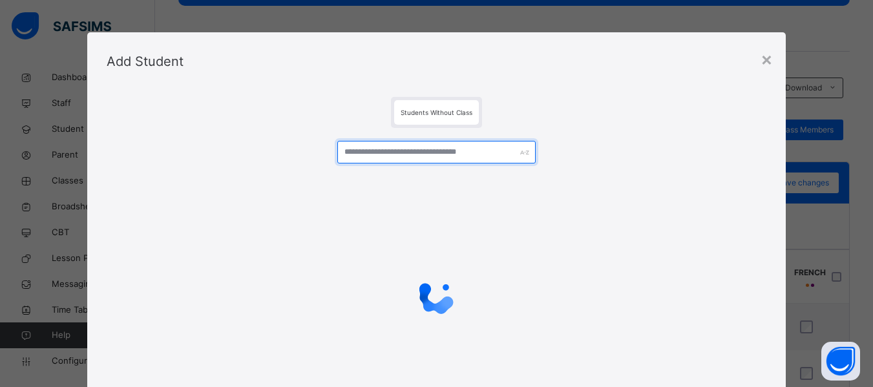
click at [388, 154] on input "text" at bounding box center [436, 152] width 198 height 23
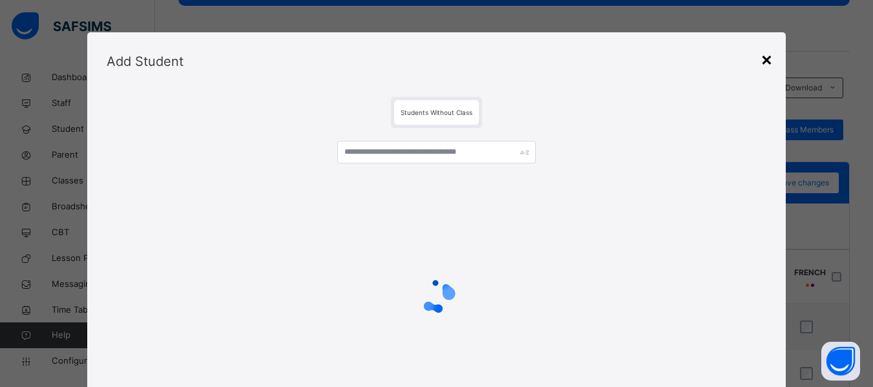
click at [764, 57] on div "×" at bounding box center [767, 58] width 12 height 27
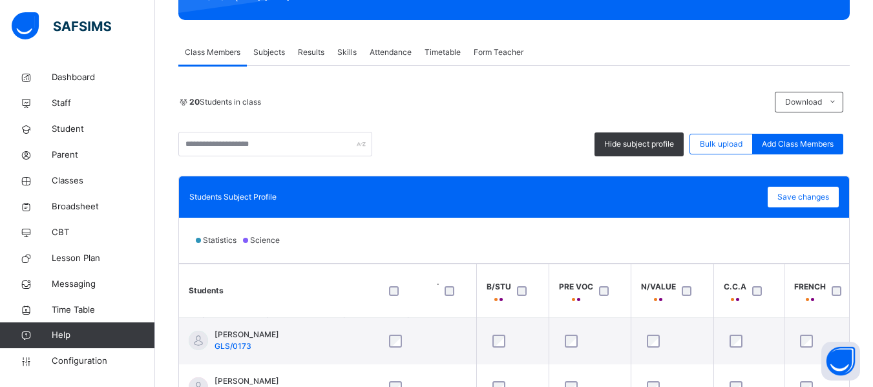
scroll to position [0, 0]
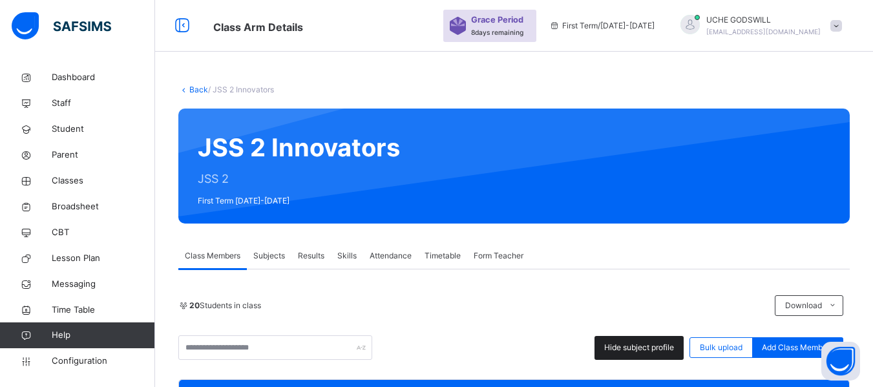
click at [631, 350] on span "Hide subject profile" at bounding box center [639, 348] width 70 height 12
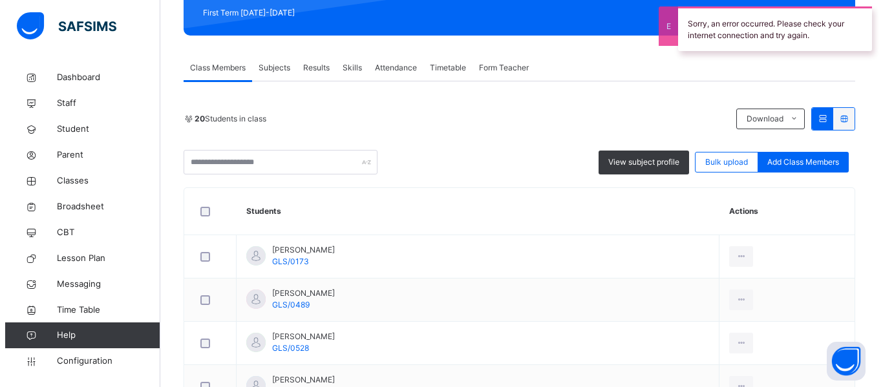
scroll to position [179, 0]
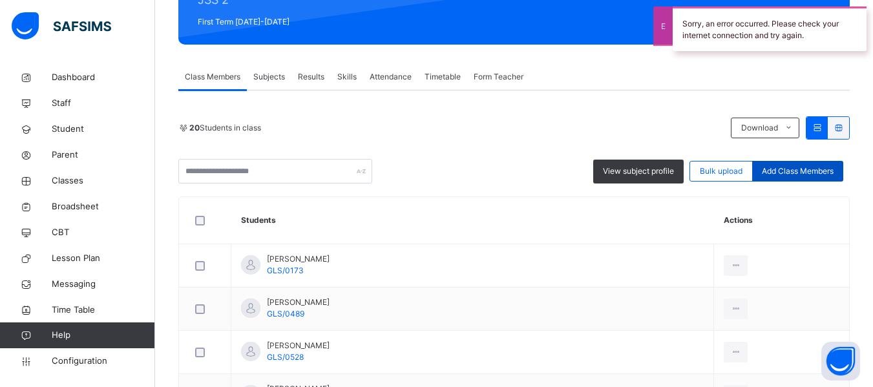
click at [811, 167] on span "Add Class Members" at bounding box center [798, 171] width 72 height 12
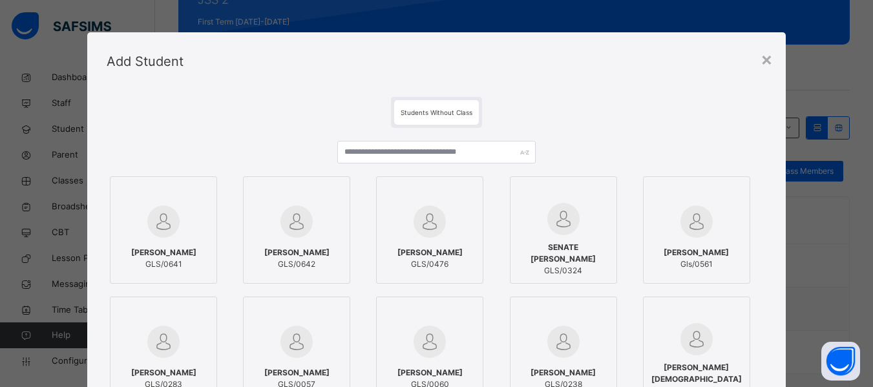
click at [158, 233] on img at bounding box center [163, 221] width 32 height 32
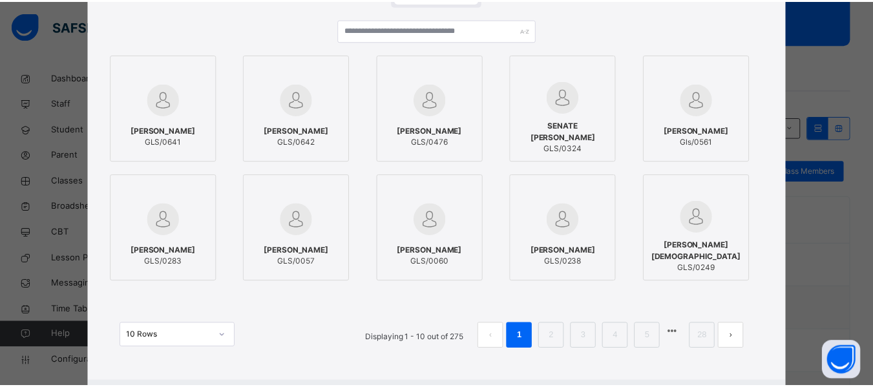
scroll to position [141, 0]
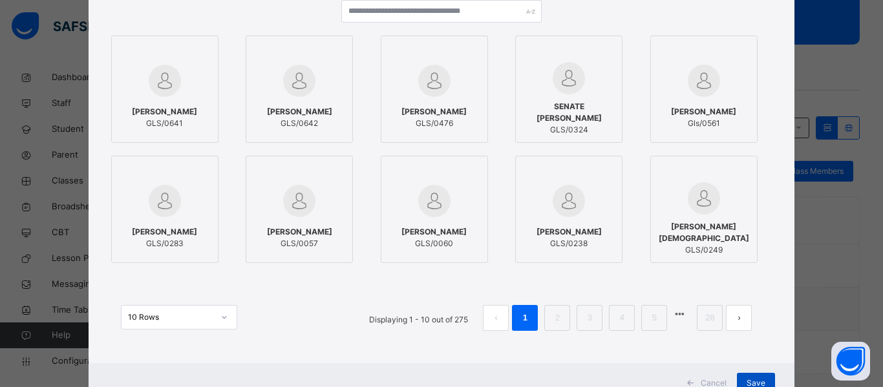
click at [749, 377] on div "Save" at bounding box center [756, 383] width 38 height 21
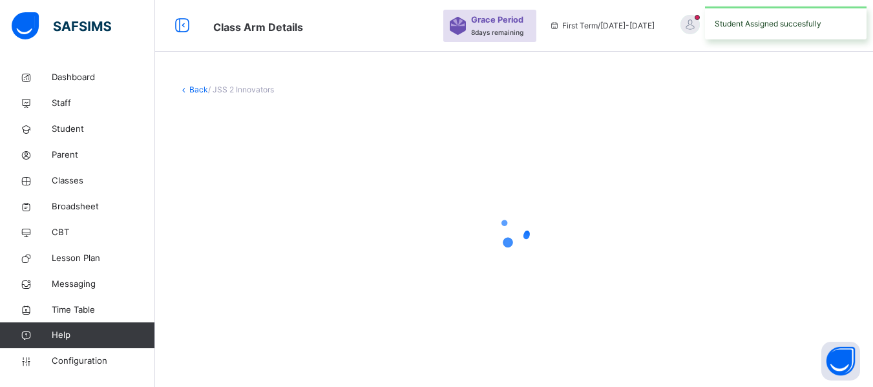
scroll to position [0, 0]
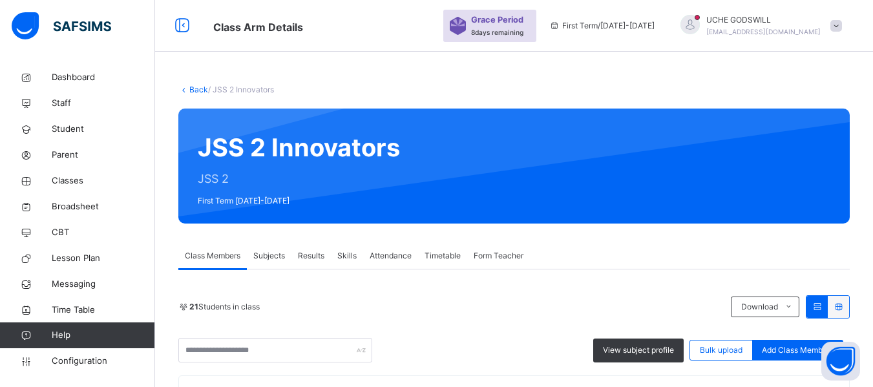
click at [200, 87] on link "Back" at bounding box center [198, 90] width 19 height 10
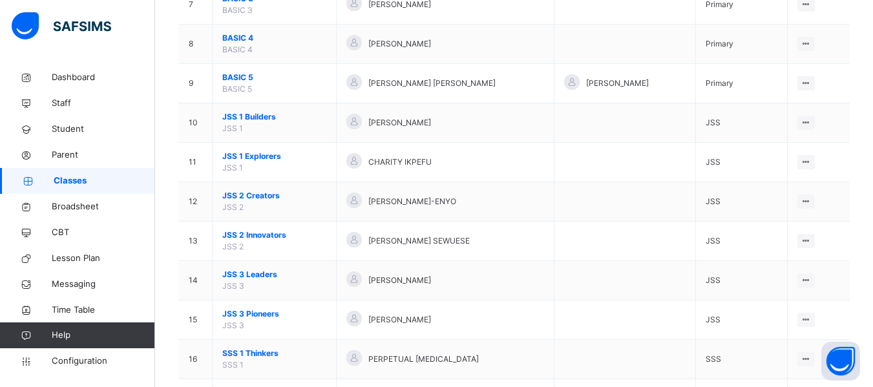
scroll to position [435, 0]
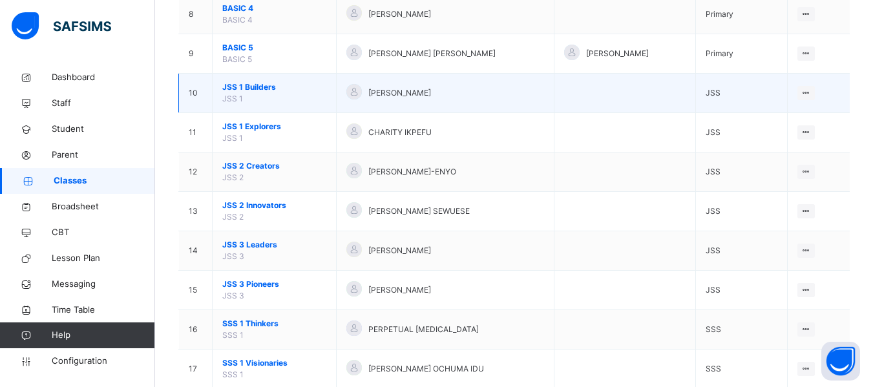
click at [255, 87] on span "JSS 1 Builders" at bounding box center [274, 87] width 104 height 12
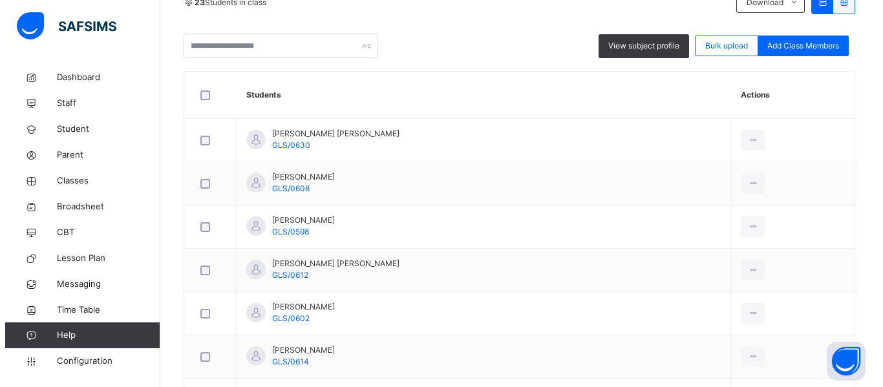
scroll to position [249, 0]
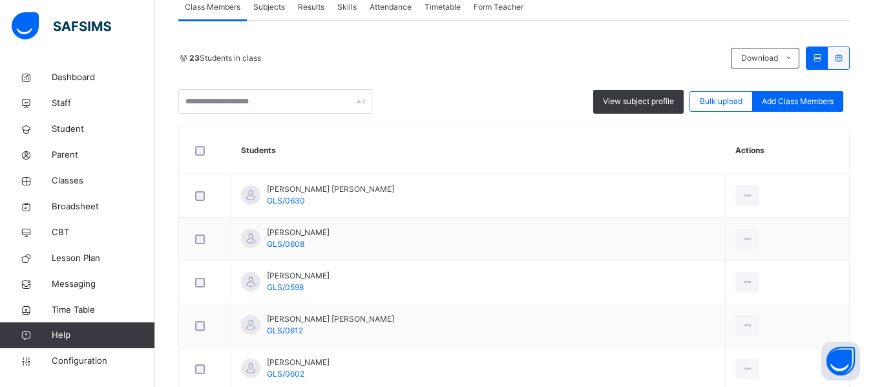
click at [804, 100] on span "Add Class Members" at bounding box center [798, 102] width 72 height 12
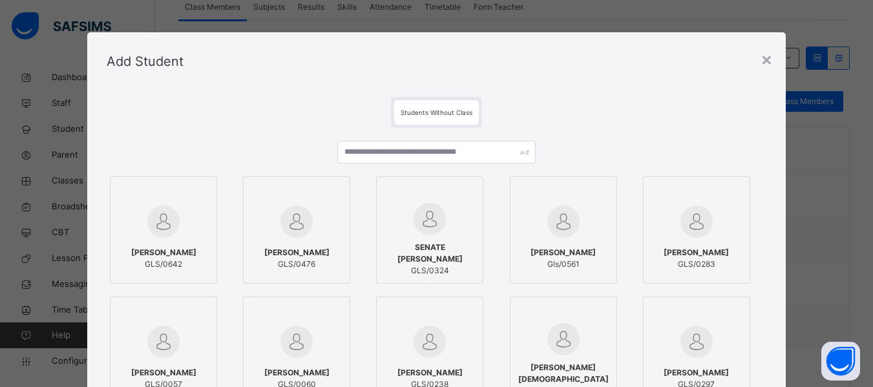
click at [131, 233] on div at bounding box center [163, 221] width 93 height 37
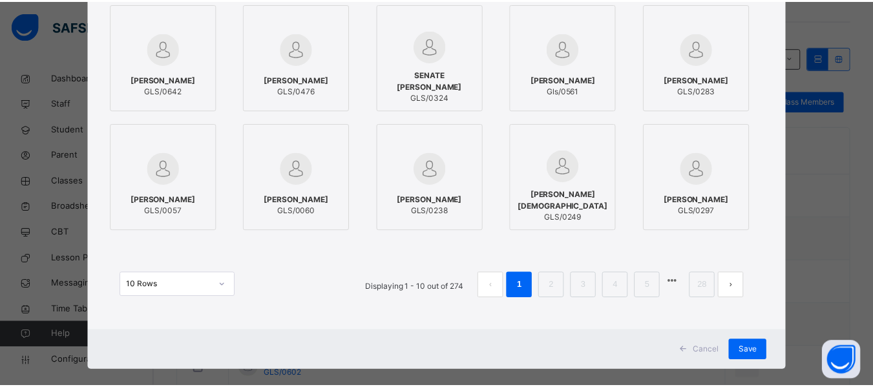
scroll to position [186, 0]
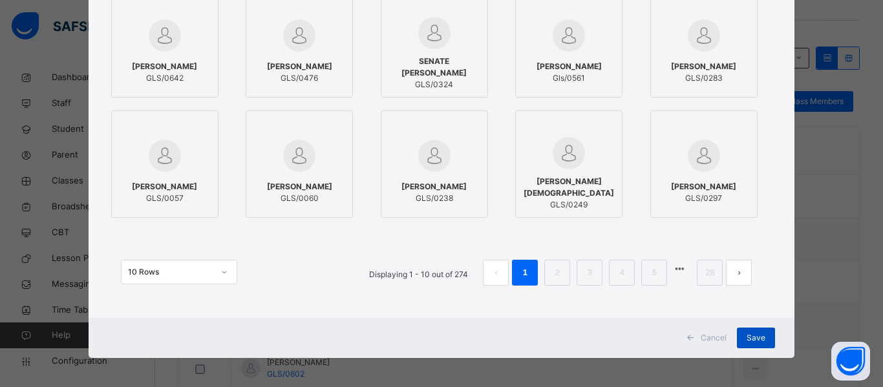
click at [753, 337] on span "Save" at bounding box center [755, 338] width 19 height 12
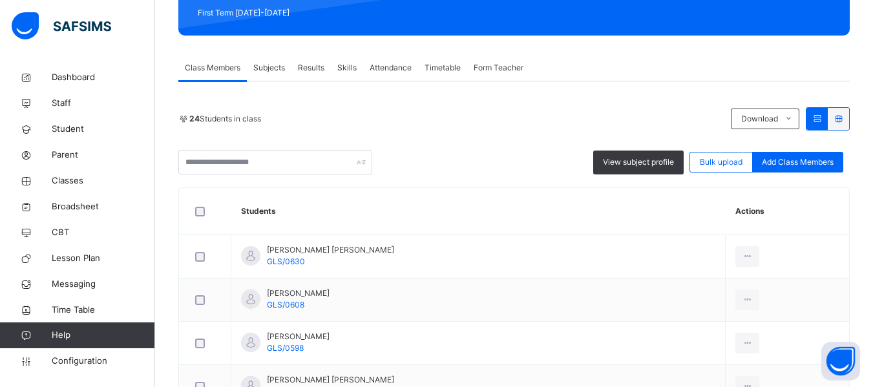
scroll to position [207, 0]
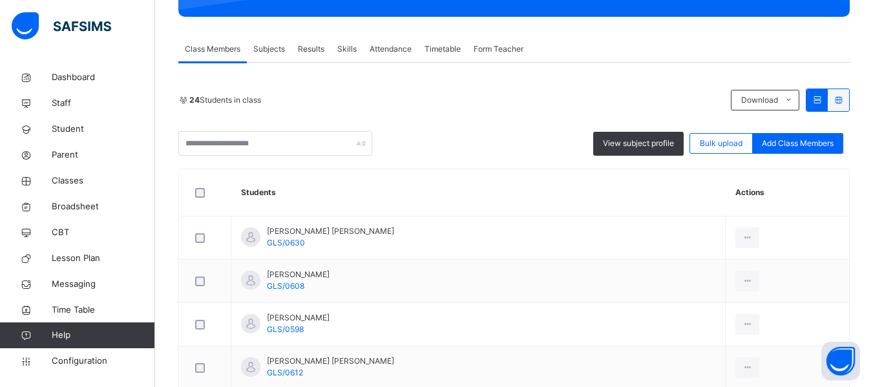
click at [273, 52] on span "Subjects" at bounding box center [269, 49] width 32 height 12
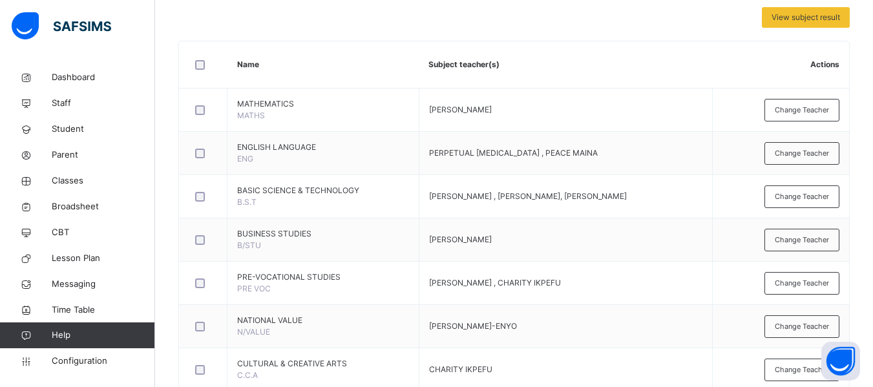
scroll to position [285, 0]
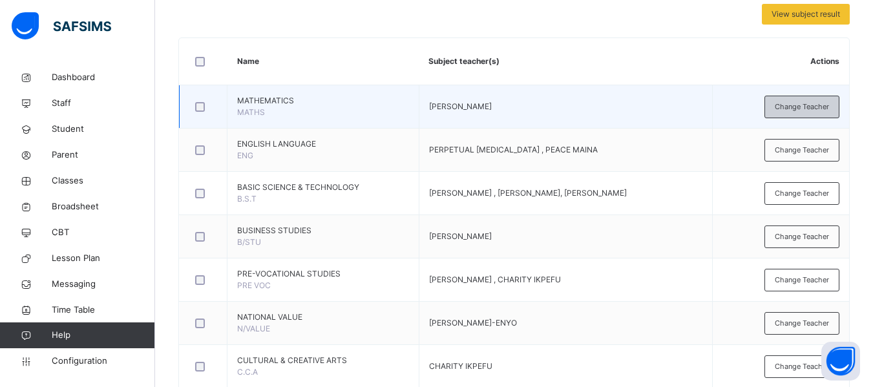
click at [806, 105] on span "Change Teacher" at bounding box center [802, 106] width 54 height 11
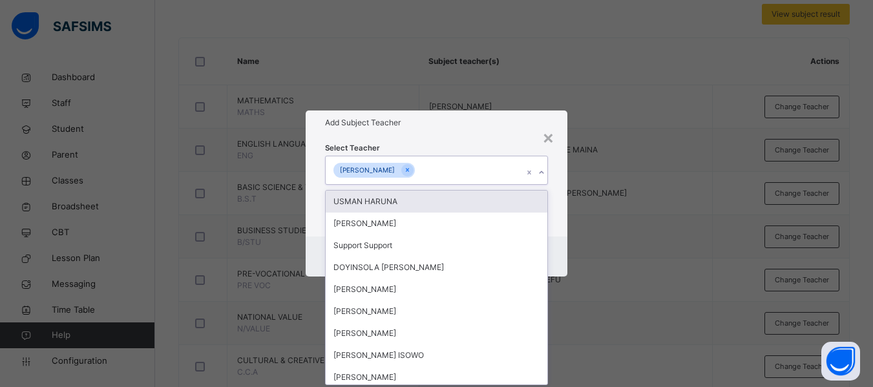
click at [439, 166] on div "[PERSON_NAME]" at bounding box center [424, 169] width 197 height 27
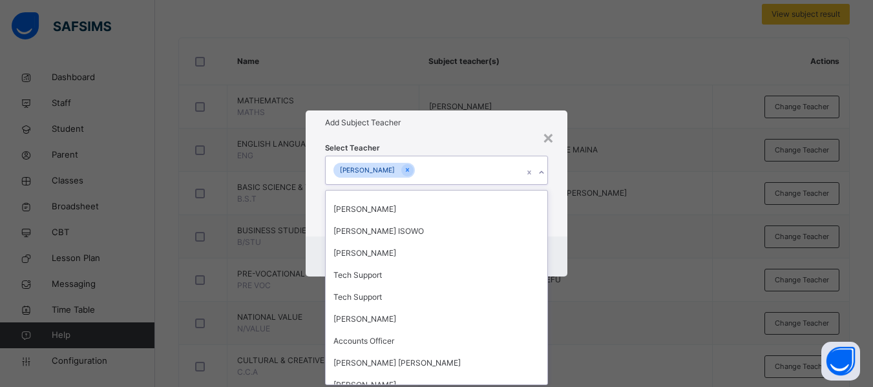
scroll to position [171, 0]
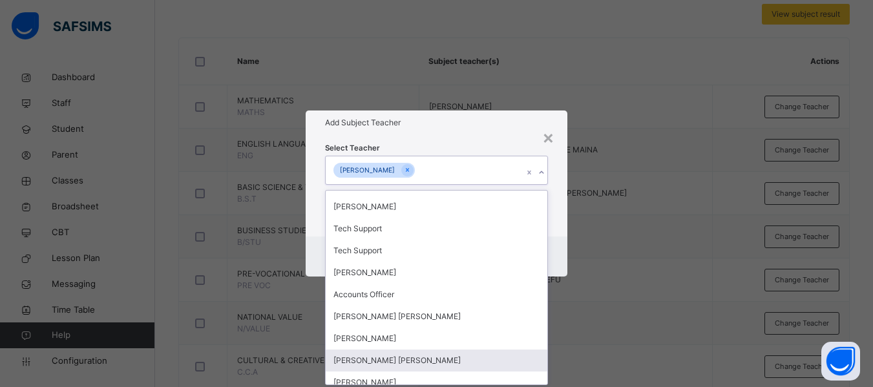
click at [431, 352] on div "[PERSON_NAME] [PERSON_NAME]" at bounding box center [437, 361] width 222 height 22
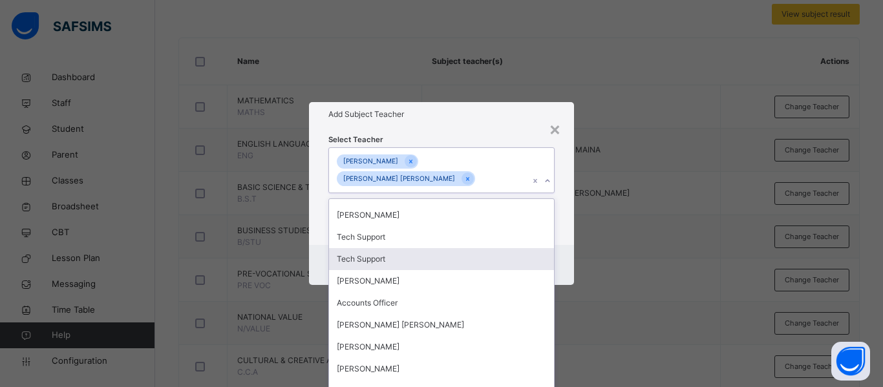
click at [568, 219] on div "× Add Subject Teacher Select Teacher option UCHE CHIRA GODSWILL, selected. opti…" at bounding box center [441, 193] width 883 height 387
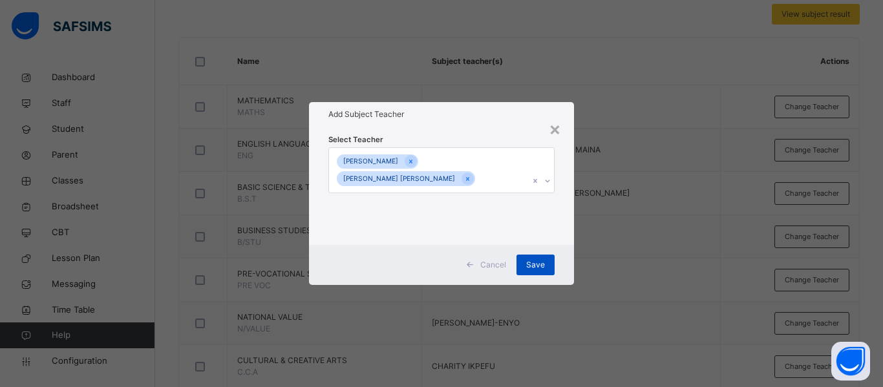
click at [543, 266] on span "Save" at bounding box center [535, 265] width 19 height 12
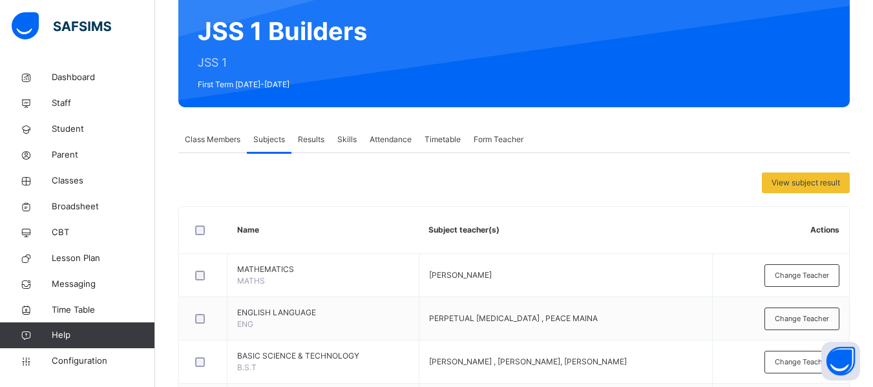
scroll to position [121, 0]
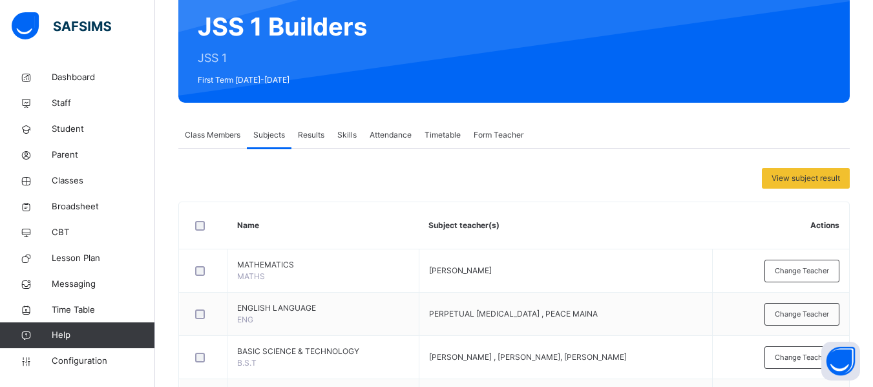
click at [303, 133] on span "Results" at bounding box center [311, 135] width 26 height 12
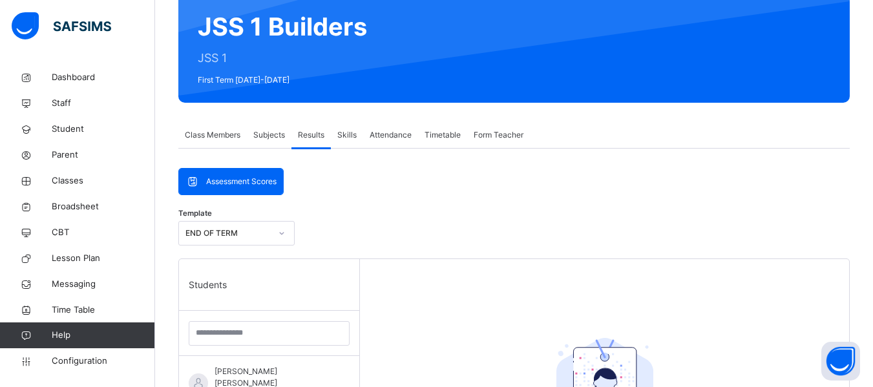
click at [276, 122] on div "Subjects" at bounding box center [269, 135] width 45 height 26
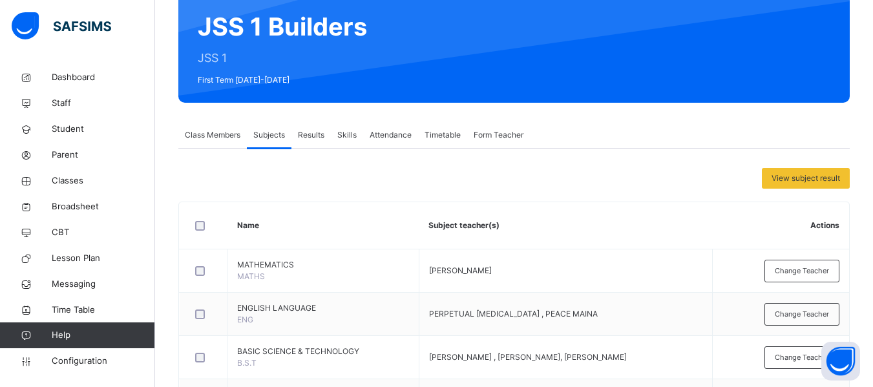
click at [214, 135] on span "Class Members" at bounding box center [213, 135] width 56 height 12
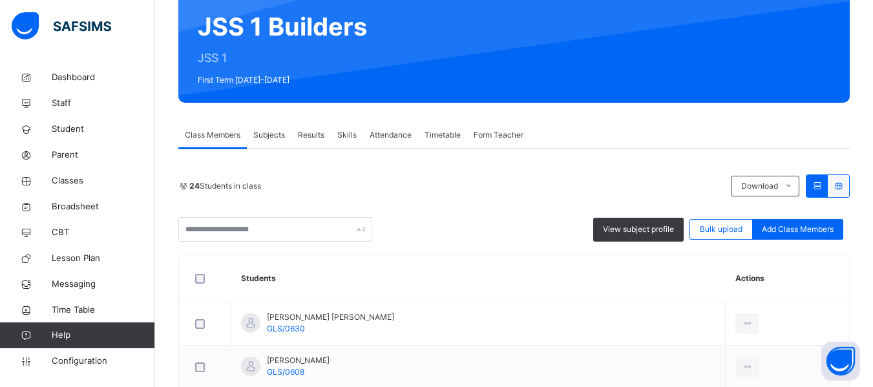
click at [273, 133] on span "Subjects" at bounding box center [269, 135] width 32 height 12
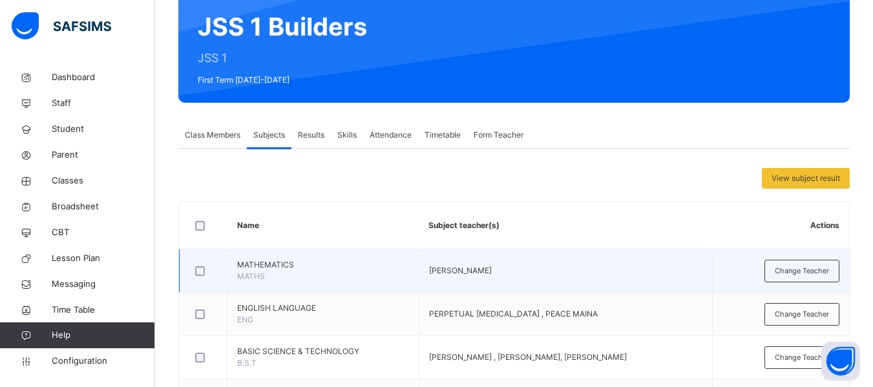
click at [549, 275] on td "[PERSON_NAME]" at bounding box center [566, 270] width 294 height 43
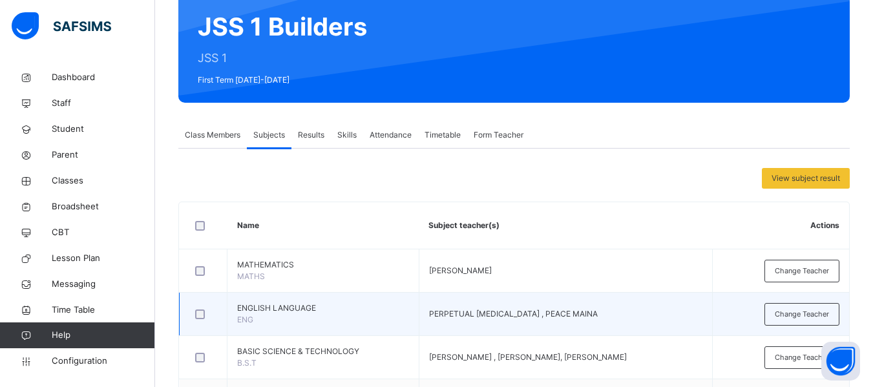
drag, startPoint x: 824, startPoint y: 306, endPoint x: 832, endPoint y: 301, distance: 8.4
click at [831, 302] on td "Change Teacher" at bounding box center [781, 314] width 136 height 43
click at [819, 320] on div "Change Teacher" at bounding box center [801, 314] width 75 height 23
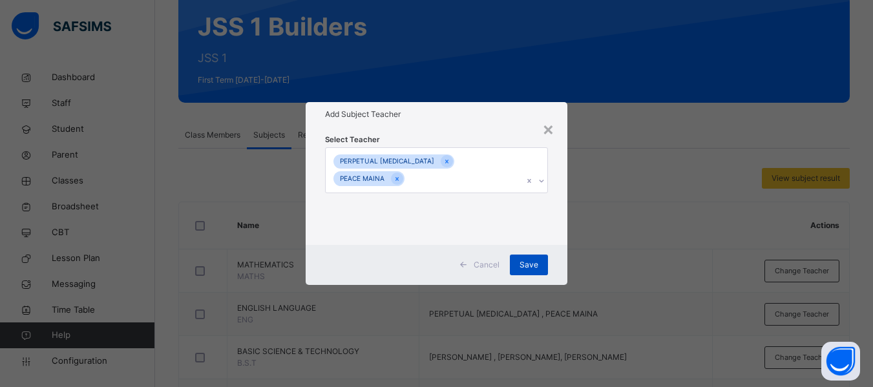
click at [521, 259] on span "Save" at bounding box center [529, 265] width 19 height 12
click at [526, 256] on div "Save" at bounding box center [529, 265] width 38 height 21
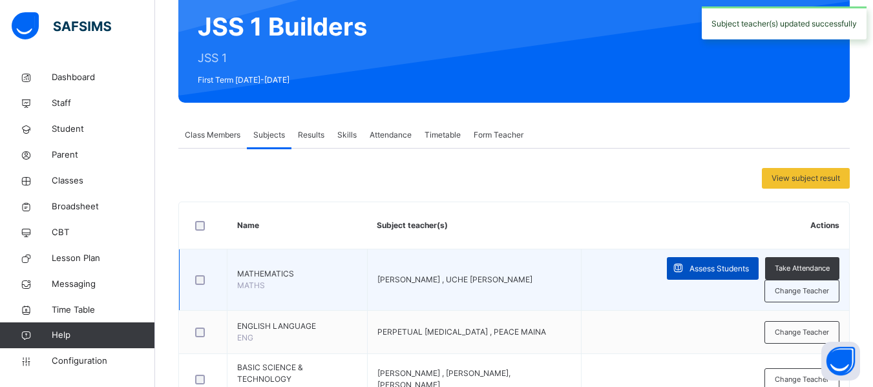
click at [704, 264] on span "Assess Students" at bounding box center [718, 269] width 59 height 12
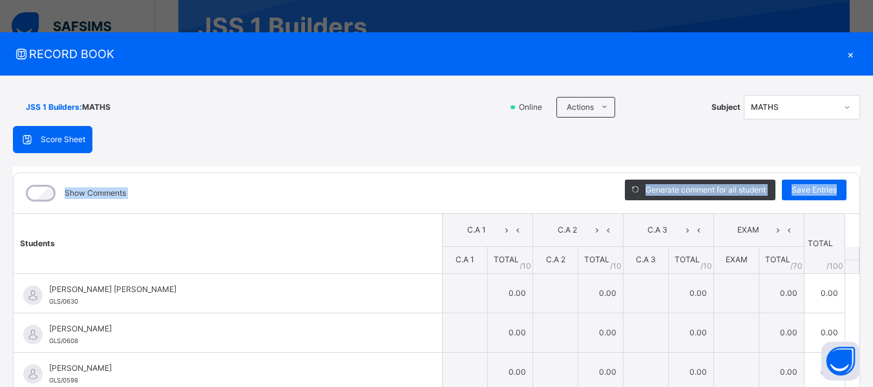
drag, startPoint x: 865, startPoint y: 163, endPoint x: 870, endPoint y: 242, distance: 78.3
click at [870, 242] on div "RECORD BOOK × JSS 1 Builders : MATHS Online Actions Download Empty Score Sheet …" at bounding box center [436, 193] width 873 height 387
click at [503, 164] on div "Score Sheet Score Sheet Show Comments Generate comment for all student Save Ent…" at bounding box center [436, 334] width 847 height 417
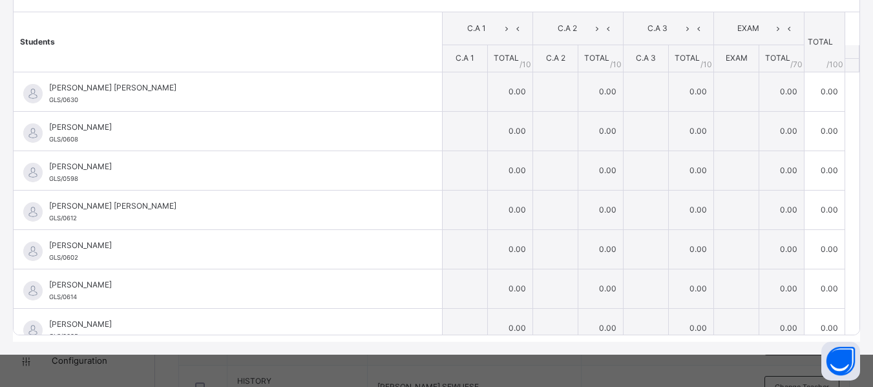
scroll to position [0, 0]
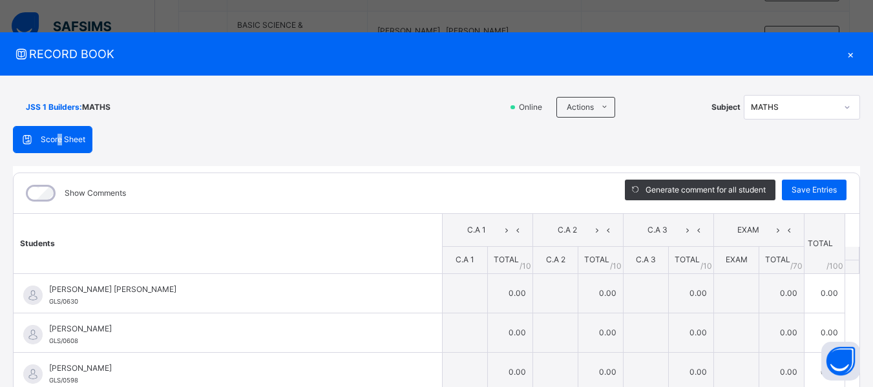
click at [61, 138] on span "Score Sheet" at bounding box center [63, 140] width 45 height 12
click at [594, 100] on span at bounding box center [604, 107] width 21 height 21
click at [632, 132] on li "Download Empty Score Sheet" at bounding box center [638, 137] width 131 height 24
click at [836, 103] on div at bounding box center [847, 107] width 22 height 21
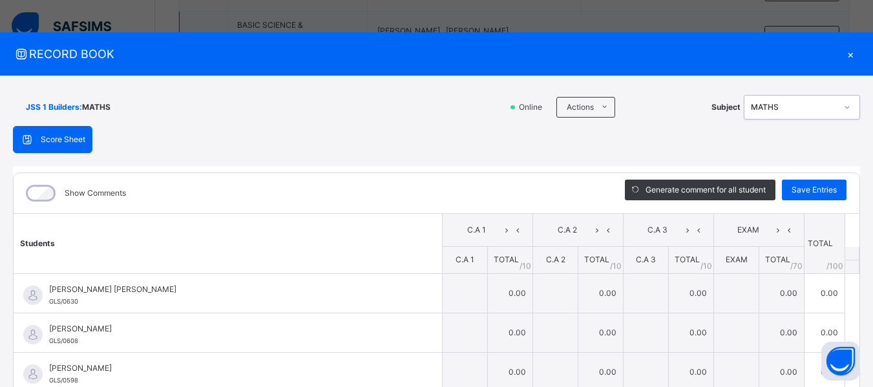
click at [846, 57] on div "×" at bounding box center [850, 53] width 19 height 17
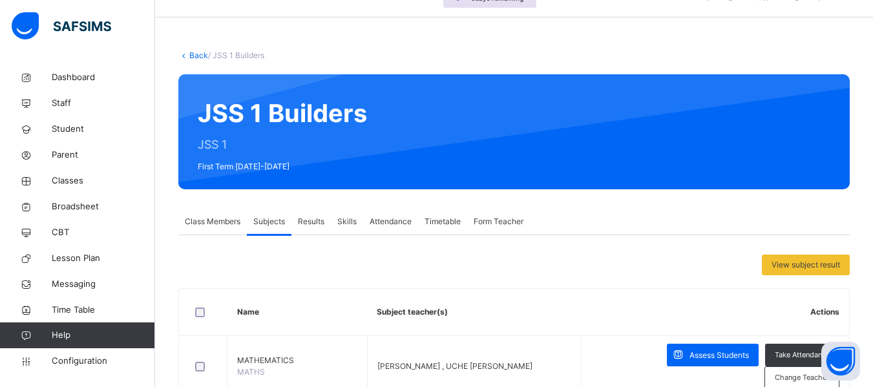
scroll to position [1, 0]
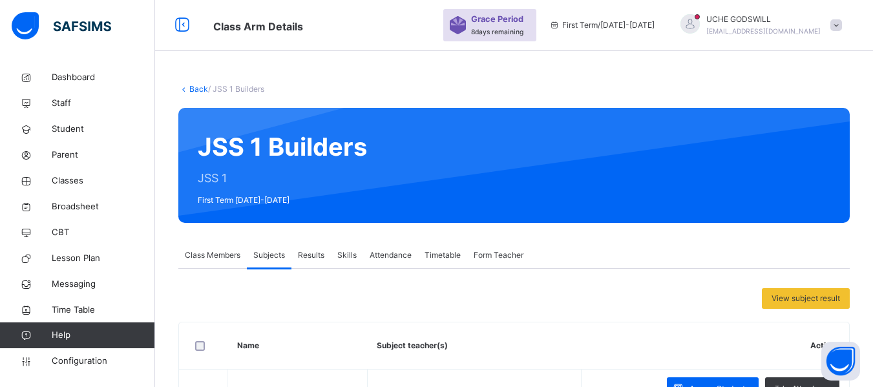
click at [195, 92] on link "Back" at bounding box center [198, 89] width 19 height 10
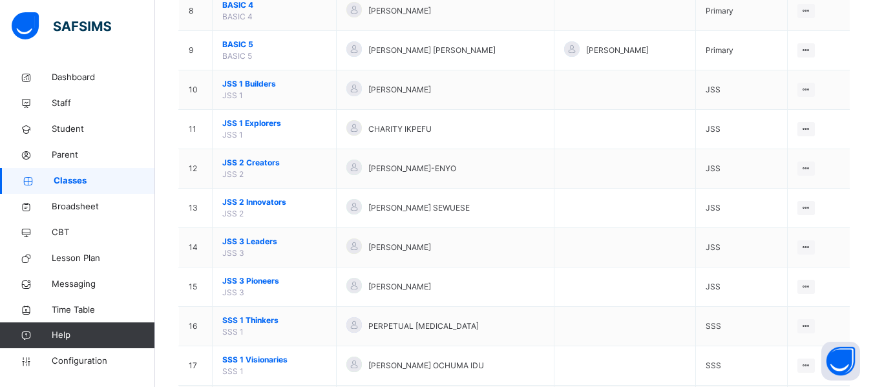
scroll to position [425, 0]
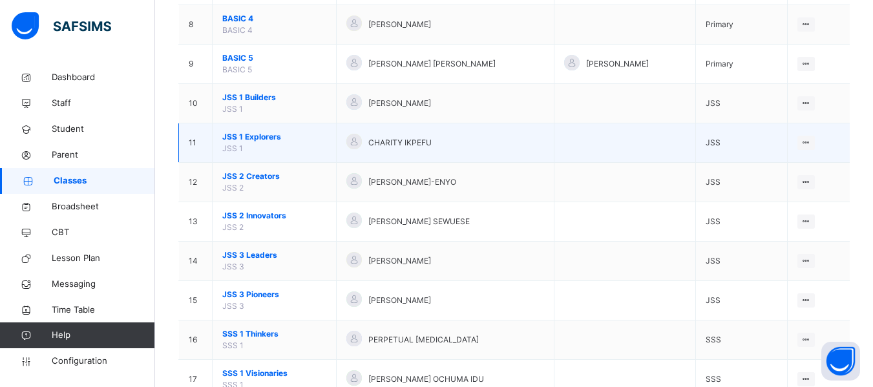
click at [271, 134] on span "JSS 1 Explorers" at bounding box center [274, 137] width 104 height 12
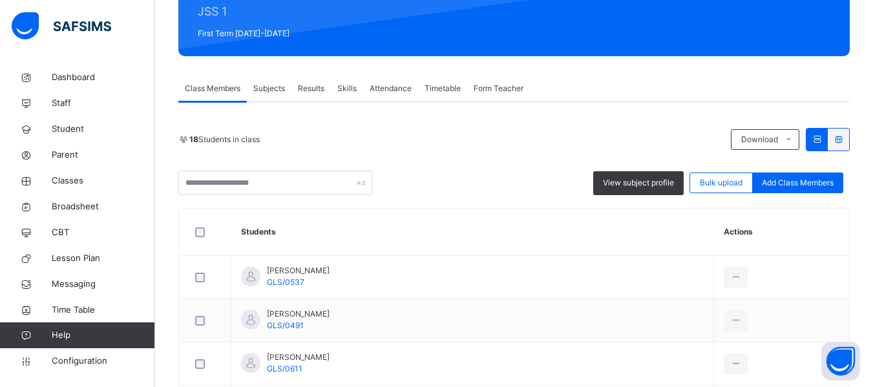
scroll to position [170, 0]
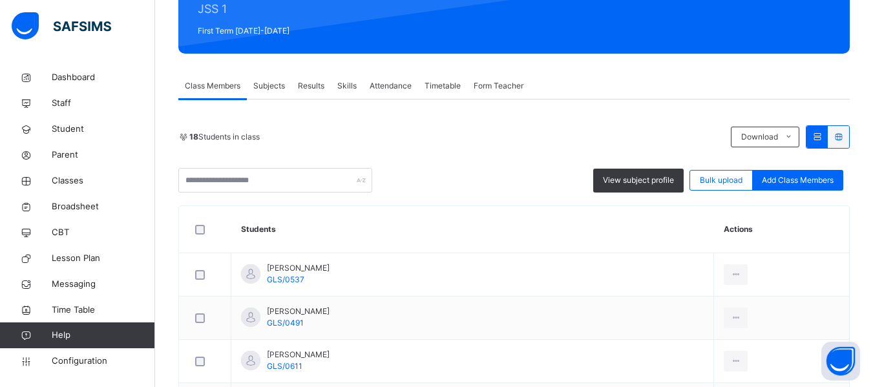
click at [277, 83] on span "Subjects" at bounding box center [269, 86] width 32 height 12
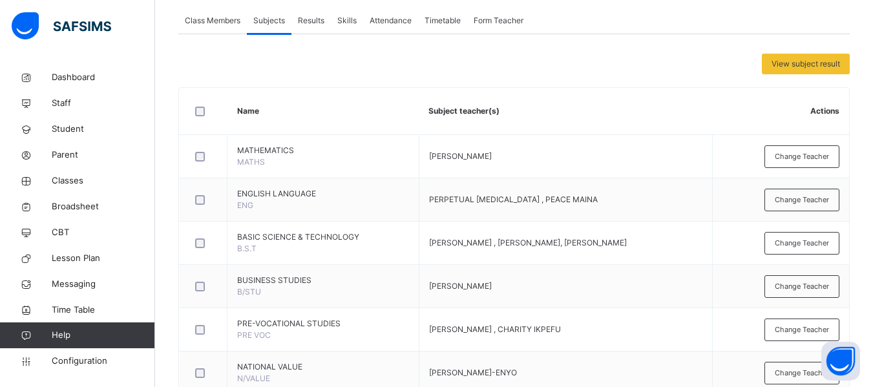
scroll to position [268, 0]
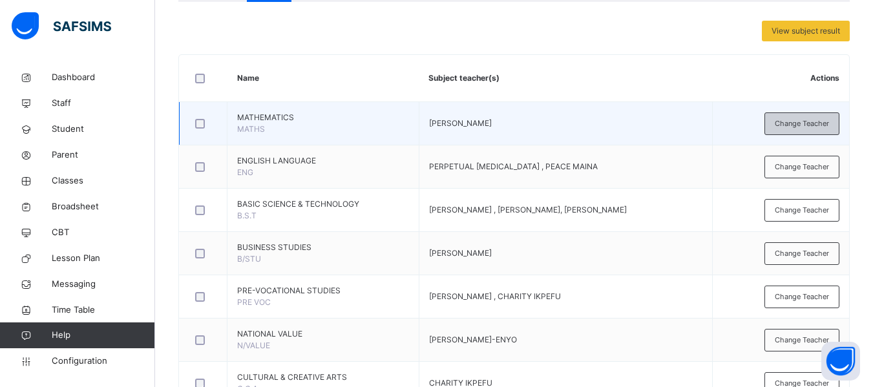
click at [811, 121] on span "Change Teacher" at bounding box center [802, 123] width 54 height 11
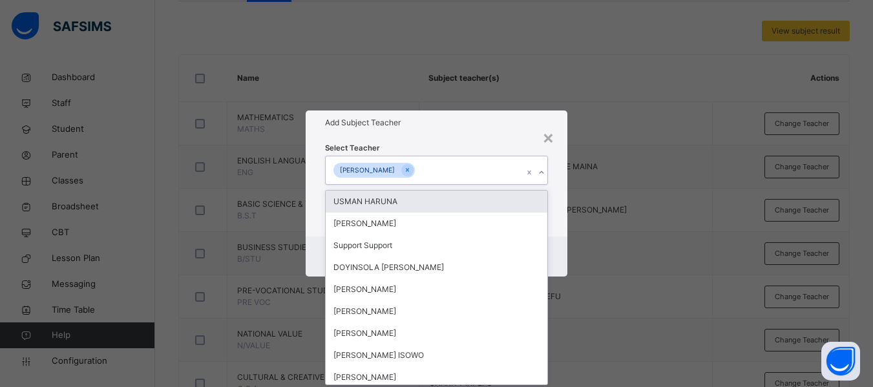
click at [438, 159] on div "[PERSON_NAME]" at bounding box center [424, 169] width 197 height 27
type input "*"
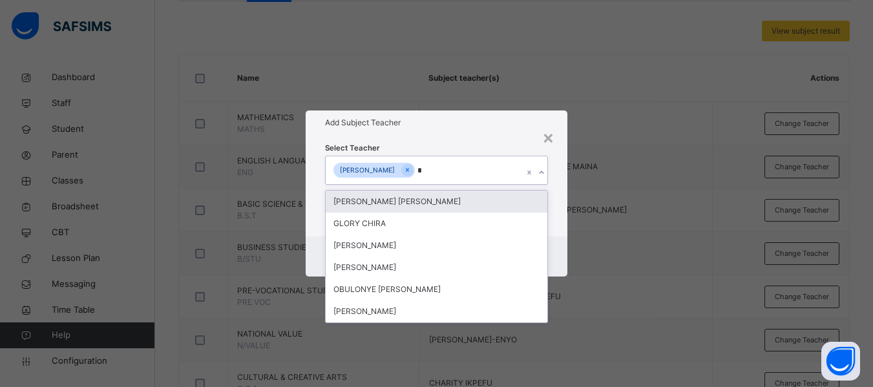
click at [428, 201] on div "[PERSON_NAME] [PERSON_NAME]" at bounding box center [437, 202] width 222 height 22
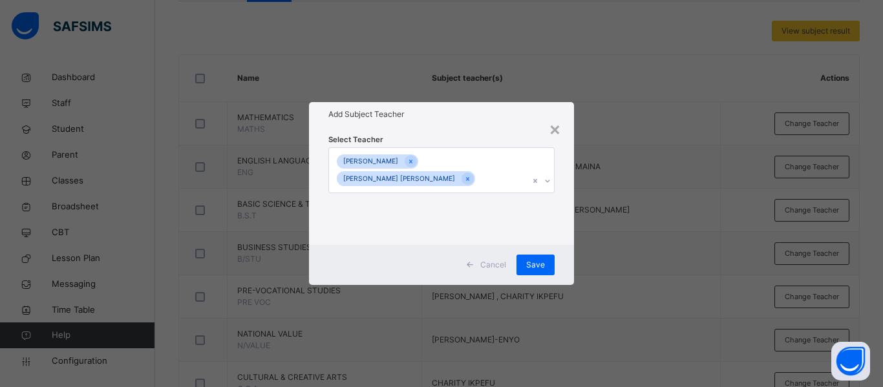
click at [552, 200] on div "Select Teacher EMMANUEL CHIRA UCHE CHIRA GODSWILL" at bounding box center [441, 186] width 265 height 118
click at [533, 268] on span "Save" at bounding box center [535, 265] width 19 height 12
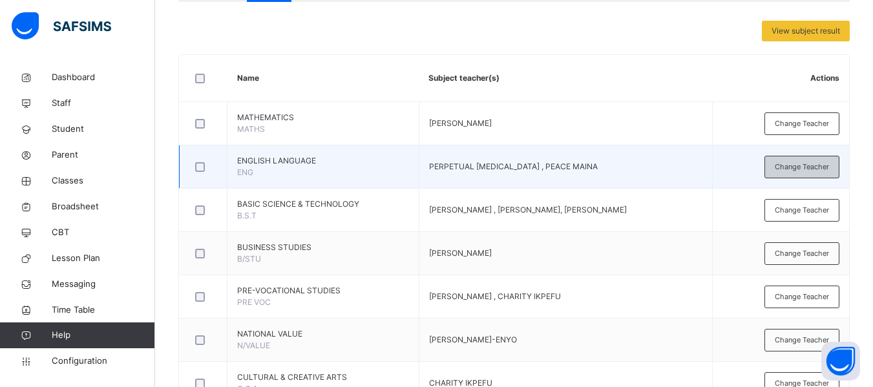
click at [823, 157] on div "Change Teacher" at bounding box center [801, 167] width 75 height 23
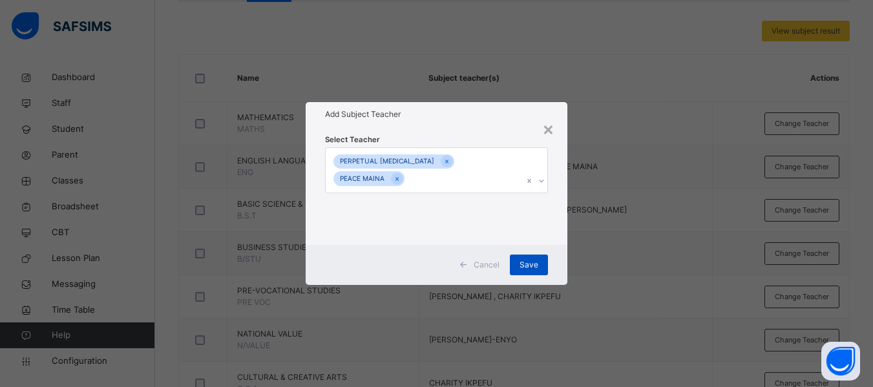
click at [536, 259] on span "Save" at bounding box center [529, 265] width 19 height 12
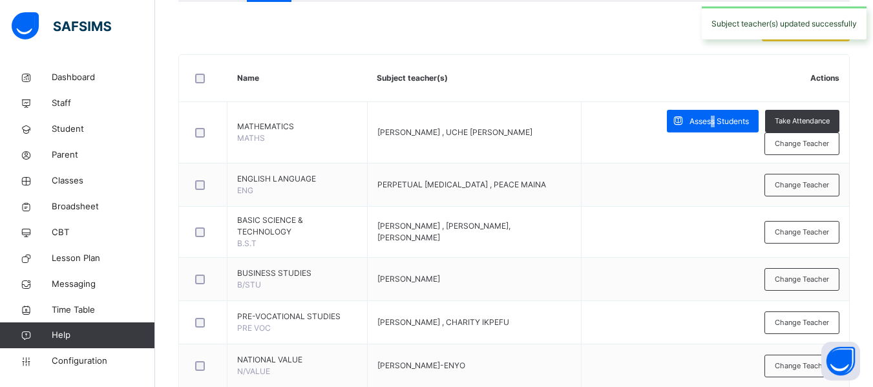
click at [720, 129] on div "Assess Students" at bounding box center [713, 121] width 92 height 23
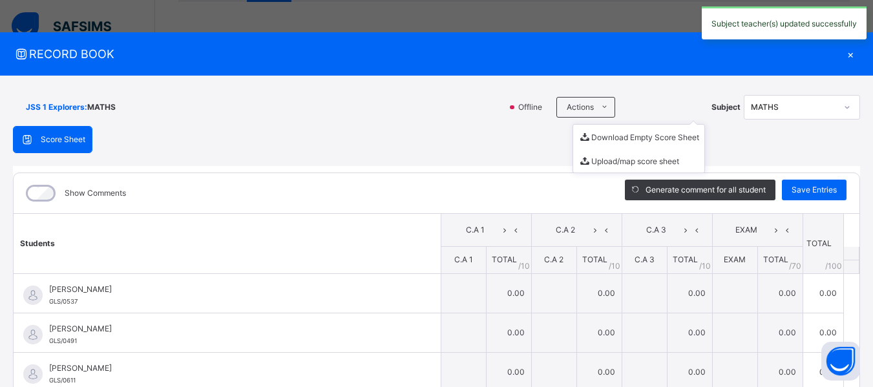
click at [585, 124] on ul "Download Empty Score Sheet Upload/map score sheet" at bounding box center [638, 148] width 132 height 49
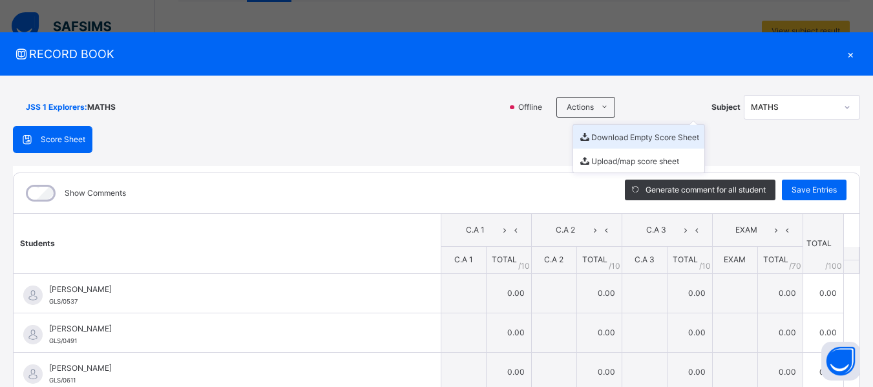
click at [610, 134] on li "Download Empty Score Sheet" at bounding box center [638, 137] width 131 height 24
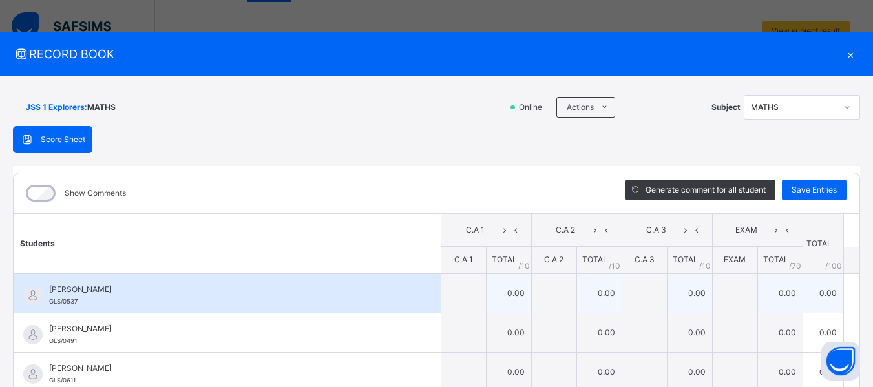
click at [689, 283] on td "0.00" at bounding box center [689, 292] width 45 height 39
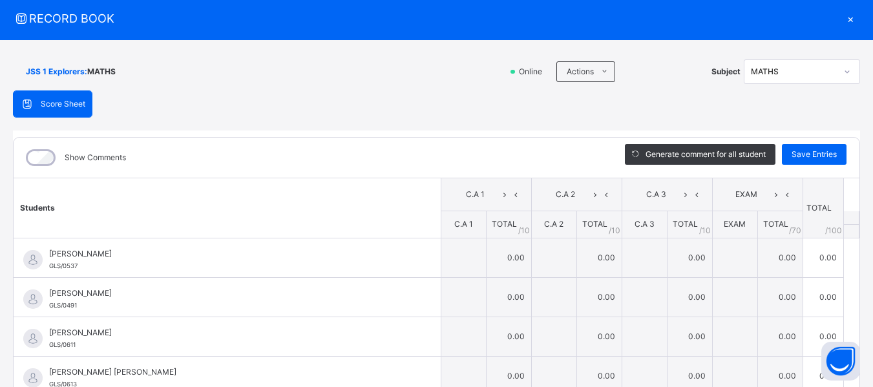
scroll to position [32, 0]
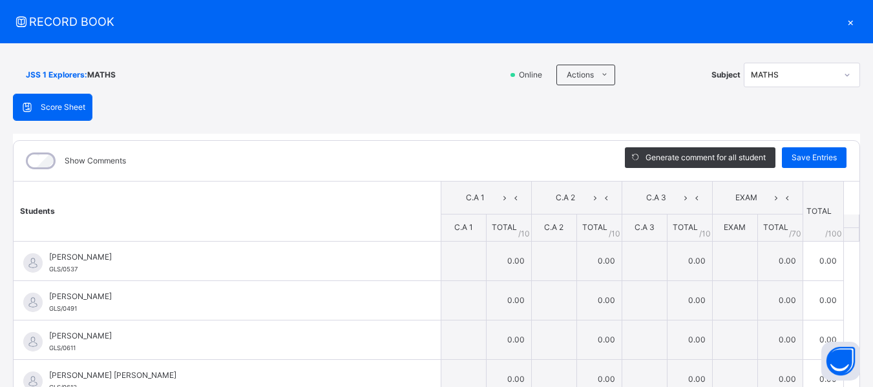
click at [842, 17] on div "×" at bounding box center [850, 21] width 19 height 17
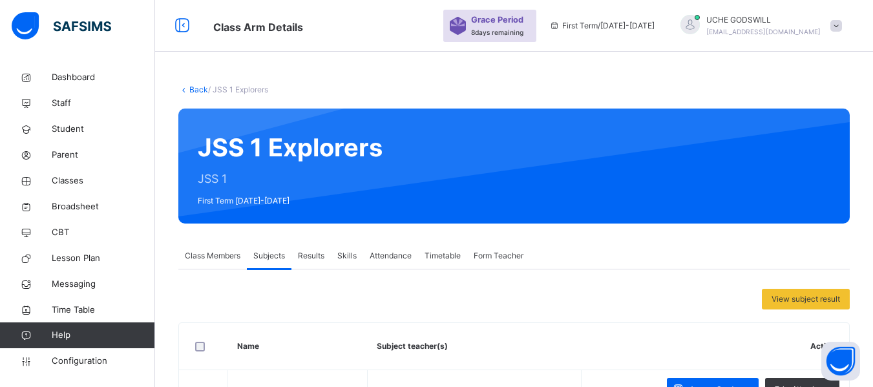
click at [197, 91] on link "Back" at bounding box center [198, 90] width 19 height 10
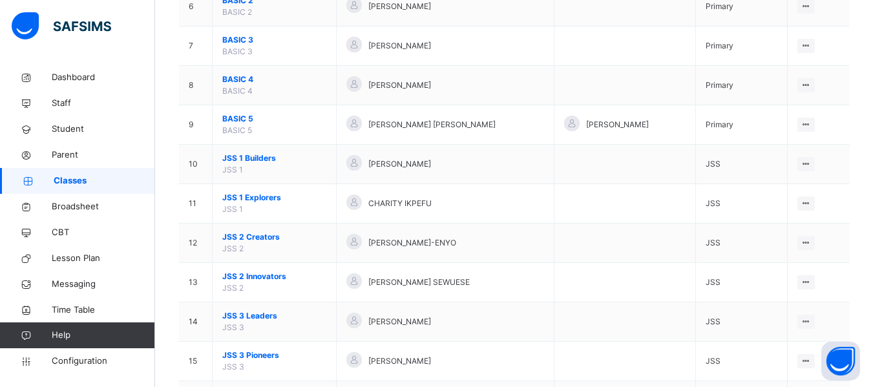
scroll to position [379, 0]
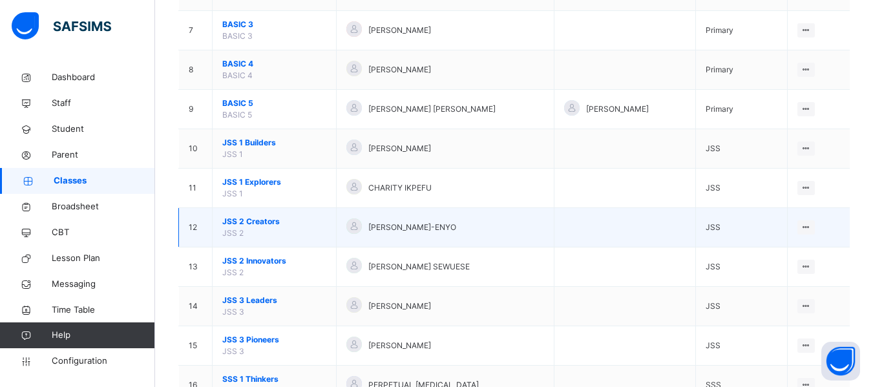
click at [251, 214] on td "JSS 2 Creators JSS 2" at bounding box center [275, 227] width 124 height 39
click at [255, 222] on span "JSS 2 Creators" at bounding box center [274, 222] width 104 height 12
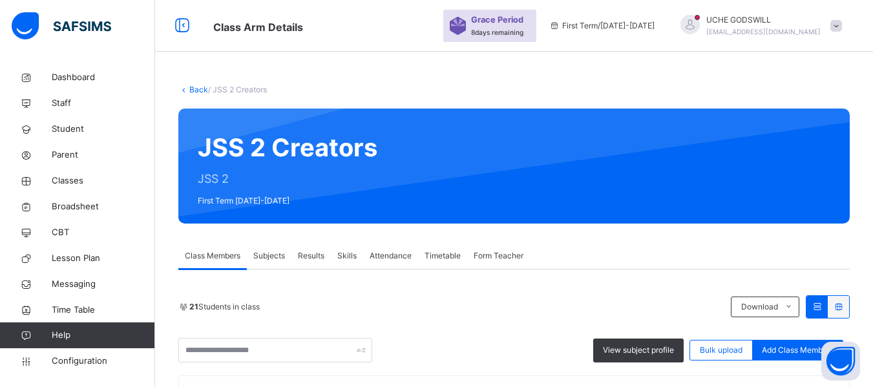
click at [265, 253] on span "Subjects" at bounding box center [269, 256] width 32 height 12
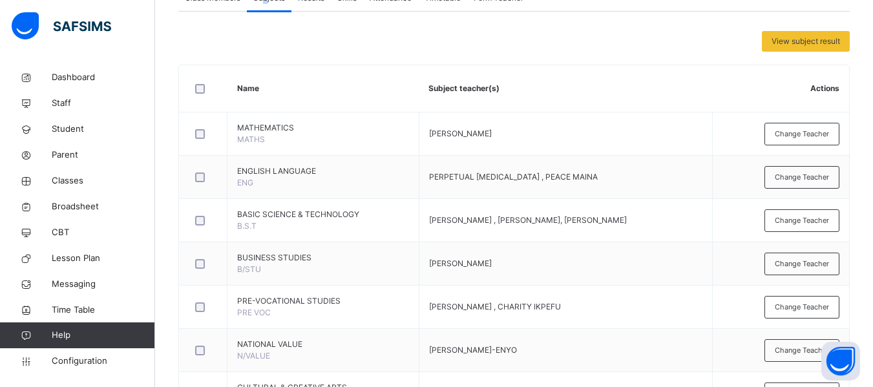
scroll to position [245, 0]
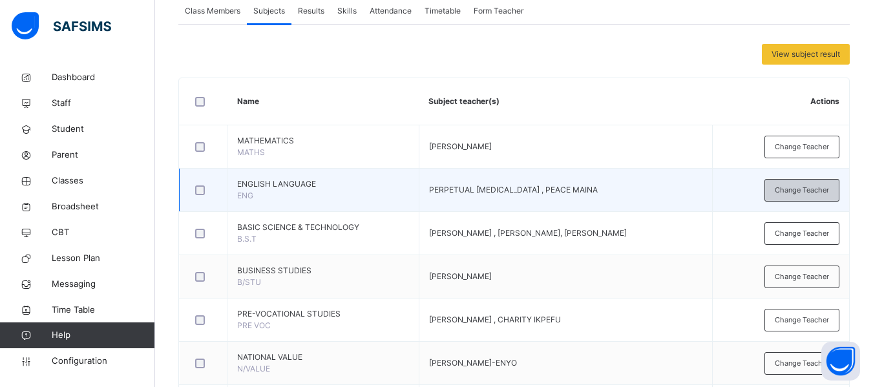
click at [828, 184] on div "Change Teacher" at bounding box center [801, 190] width 75 height 23
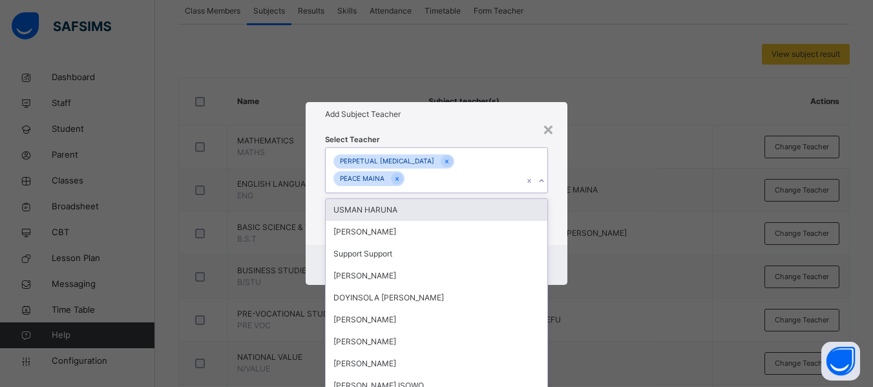
click at [494, 163] on div "PERPETUAL TOBI PEACE MAINA" at bounding box center [424, 170] width 197 height 45
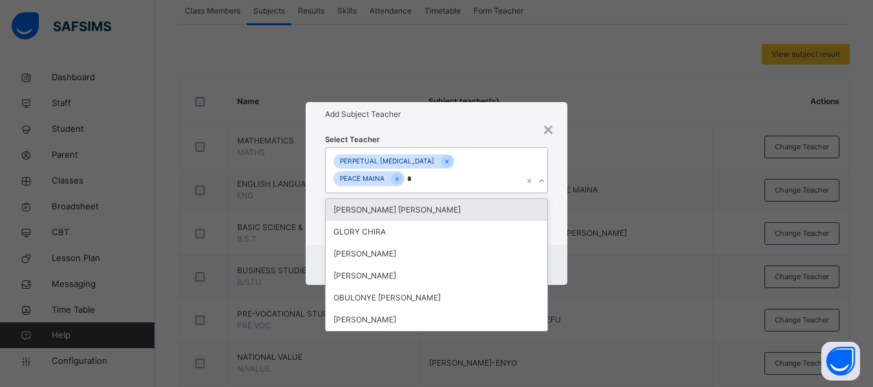
type input "*"
click at [451, 189] on div "Select Teacher option UCHE CHIRA GODSWILL focused, 17 of 63. 6 results availabl…" at bounding box center [436, 185] width 223 height 105
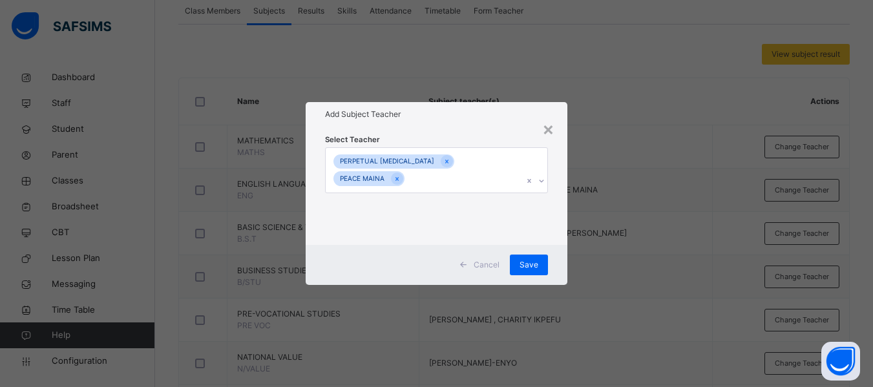
click at [494, 165] on div "PERPETUAL TOBI PEACE MAINA" at bounding box center [424, 170] width 197 height 45
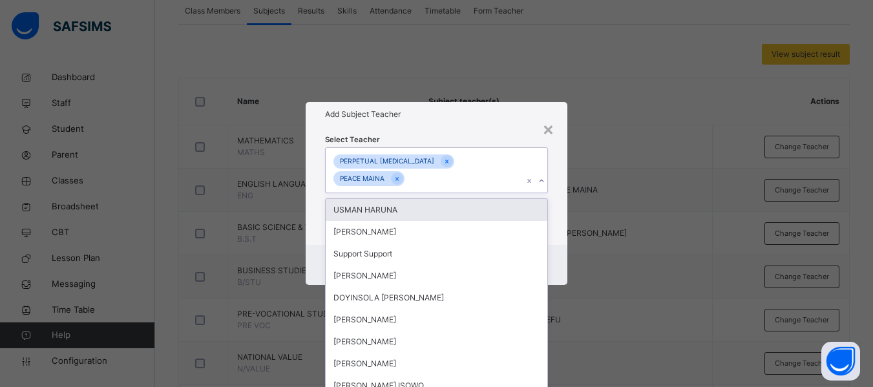
type input "*"
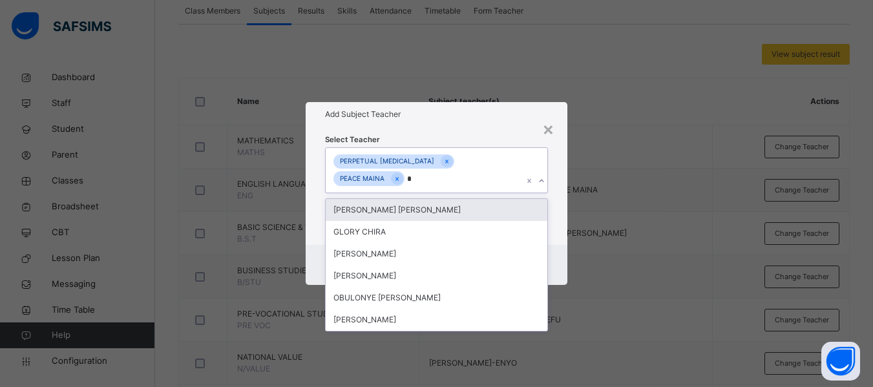
click at [457, 199] on div "[PERSON_NAME] [PERSON_NAME]" at bounding box center [437, 210] width 222 height 22
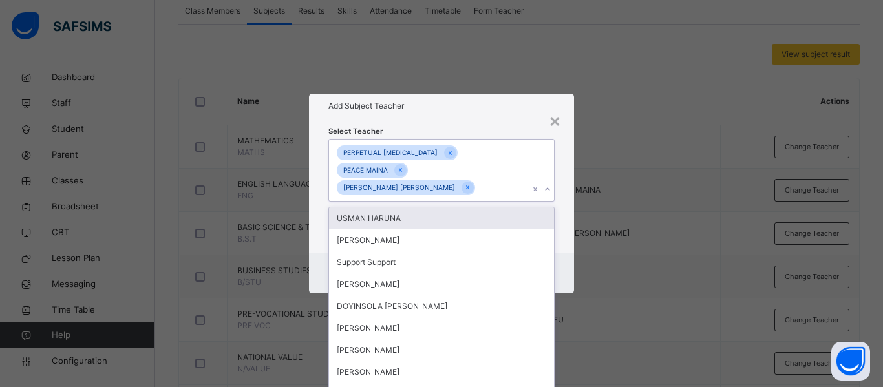
click at [556, 196] on div "Select Teacher option UCHE CHIRA GODSWILL, selected. option USMAN HARUNA focuse…" at bounding box center [441, 186] width 265 height 136
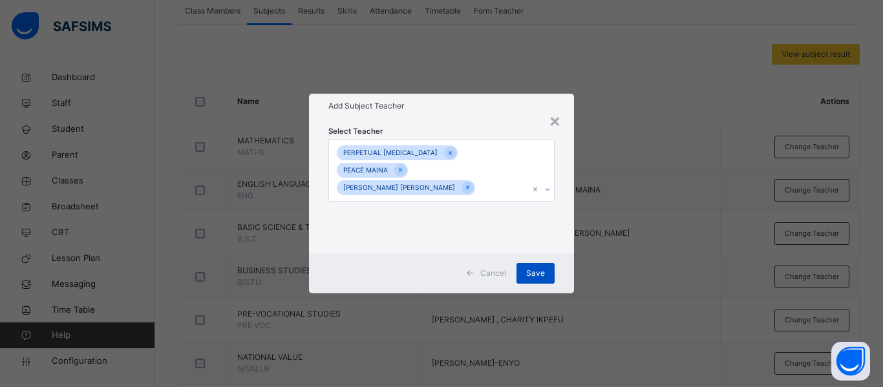
click at [534, 268] on span "Save" at bounding box center [535, 274] width 19 height 12
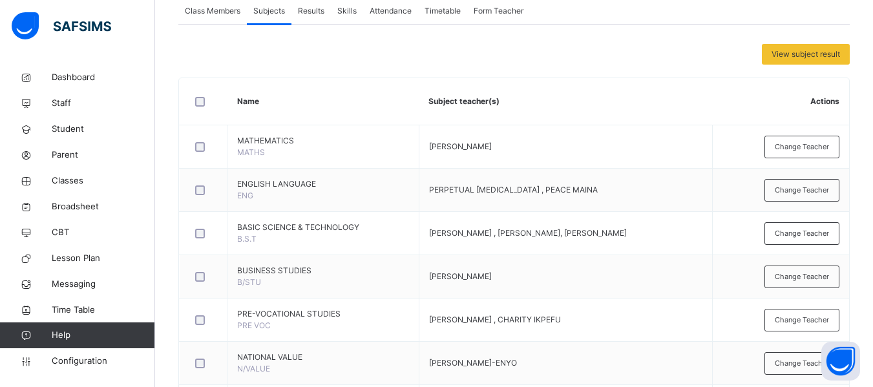
click at [806, 144] on span "Change Teacher" at bounding box center [802, 147] width 54 height 11
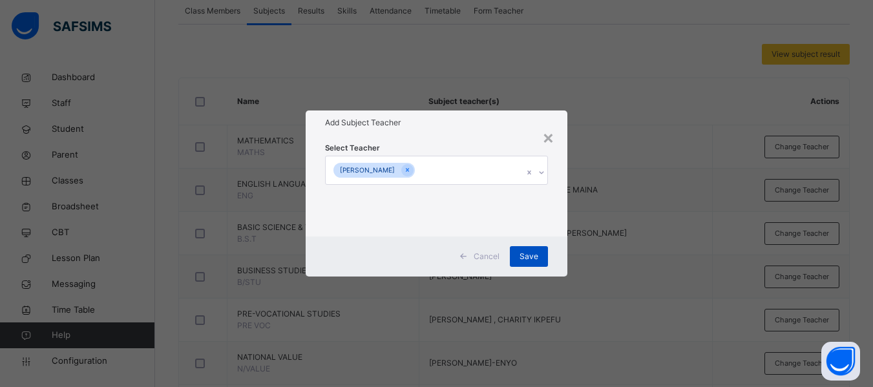
click at [527, 257] on span "Save" at bounding box center [529, 257] width 19 height 12
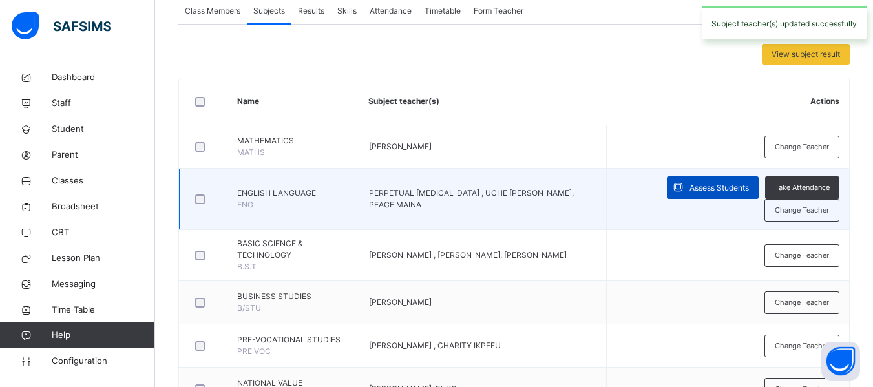
click at [702, 186] on span "Assess Students" at bounding box center [718, 188] width 59 height 12
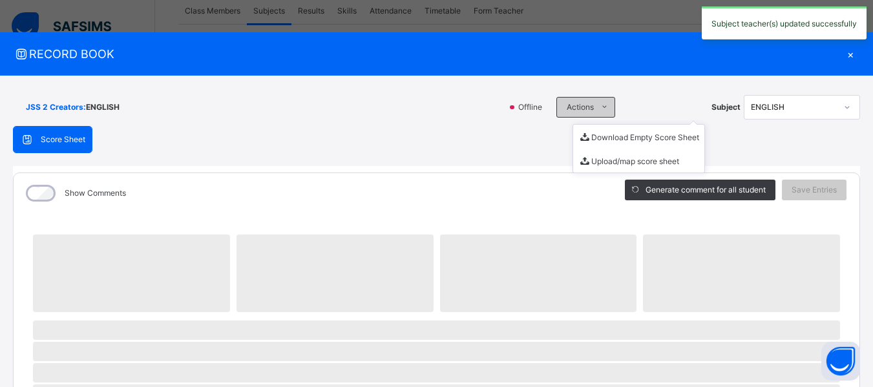
click at [586, 108] on span "Actions" at bounding box center [580, 107] width 27 height 12
click at [600, 139] on li "Download Empty Score Sheet" at bounding box center [638, 137] width 131 height 24
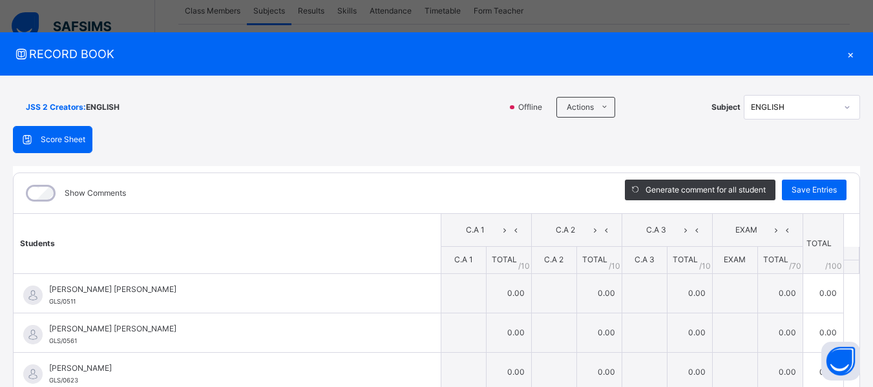
click at [841, 55] on div "×" at bounding box center [850, 53] width 19 height 17
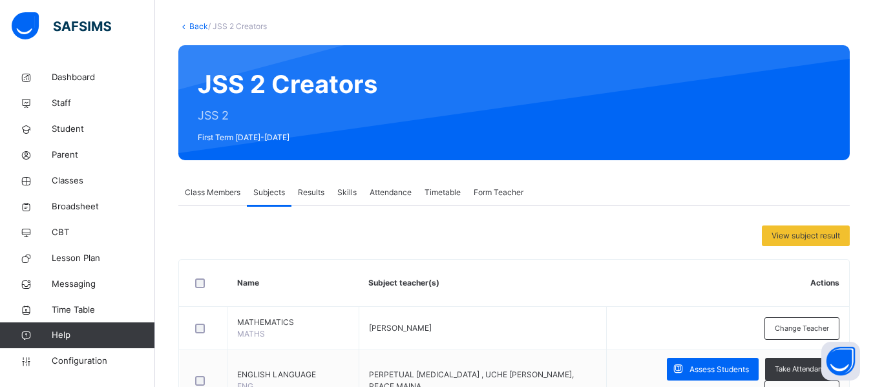
scroll to position [0, 0]
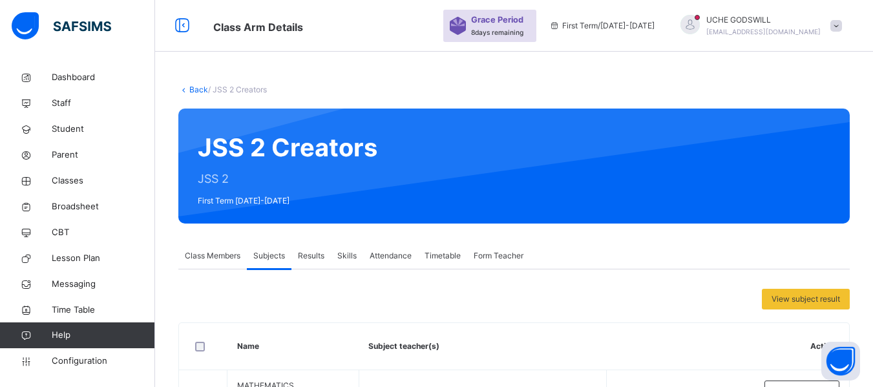
click at [195, 87] on link "Back" at bounding box center [198, 90] width 19 height 10
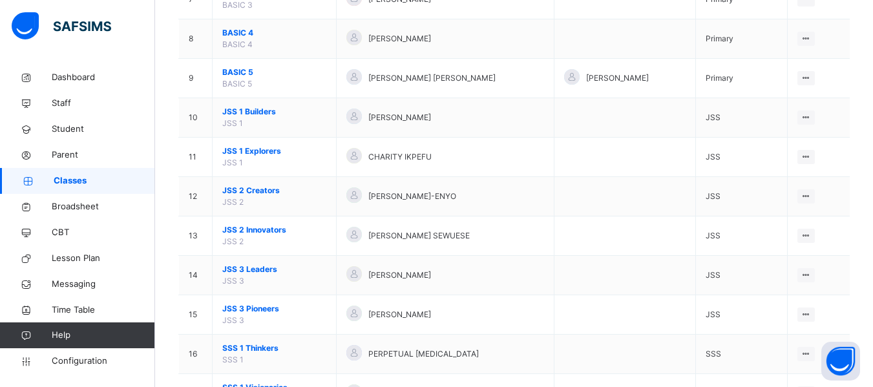
scroll to position [412, 0]
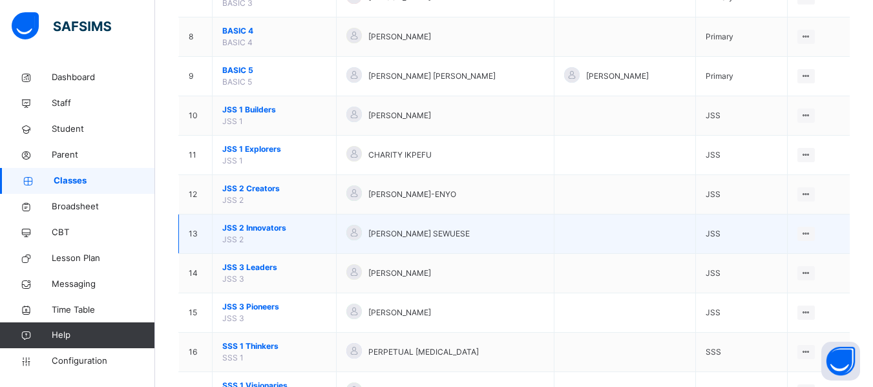
click at [258, 236] on td "JSS 2 Innovators JSS 2" at bounding box center [275, 234] width 124 height 39
click at [264, 230] on span "JSS 2 Innovators" at bounding box center [274, 228] width 104 height 12
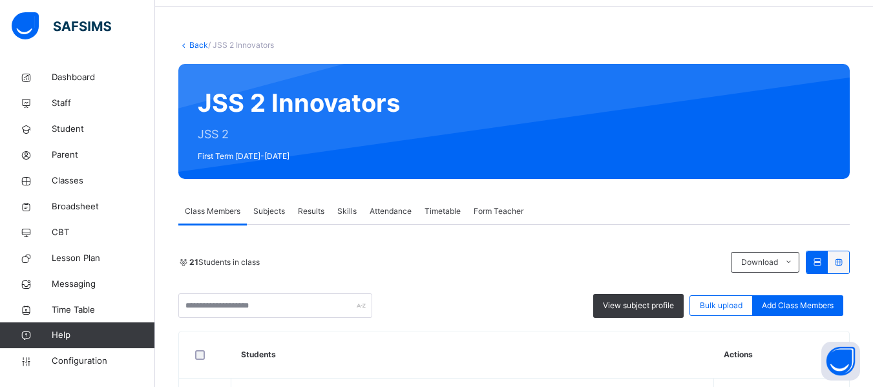
scroll to position [27, 0]
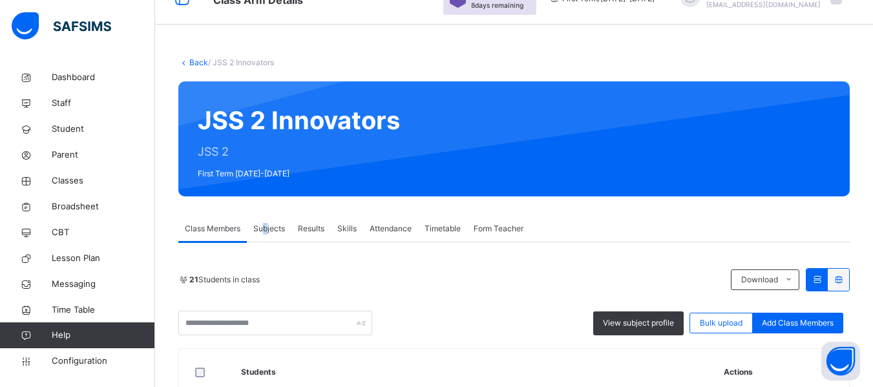
click at [265, 231] on span "Subjects" at bounding box center [269, 229] width 32 height 12
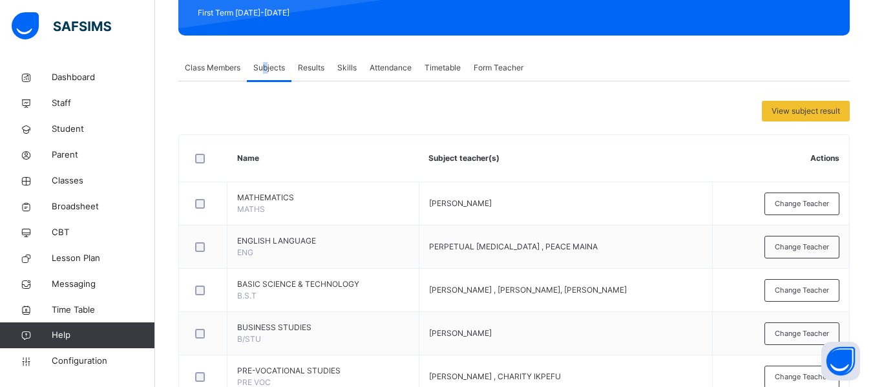
scroll to position [196, 0]
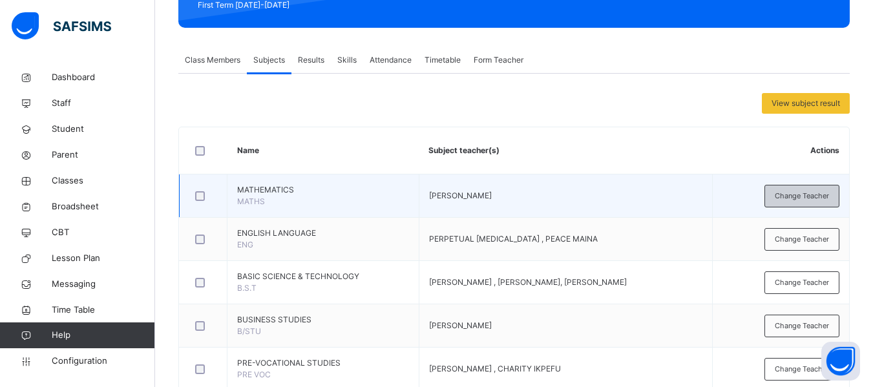
click at [799, 191] on span "Change Teacher" at bounding box center [802, 196] width 54 height 11
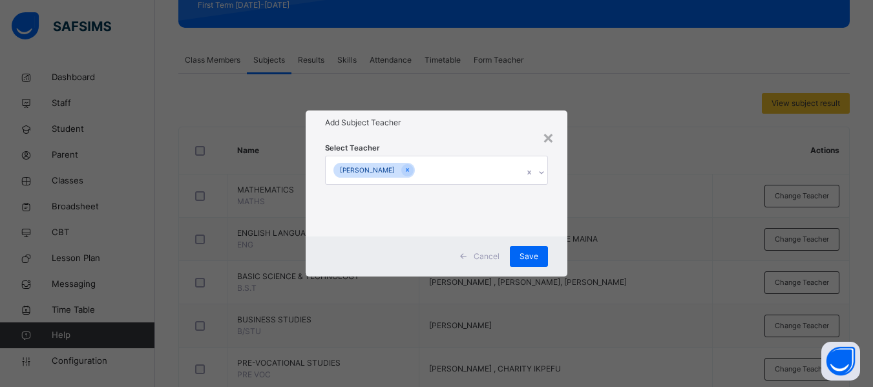
click at [448, 173] on div "[PERSON_NAME]" at bounding box center [424, 169] width 197 height 27
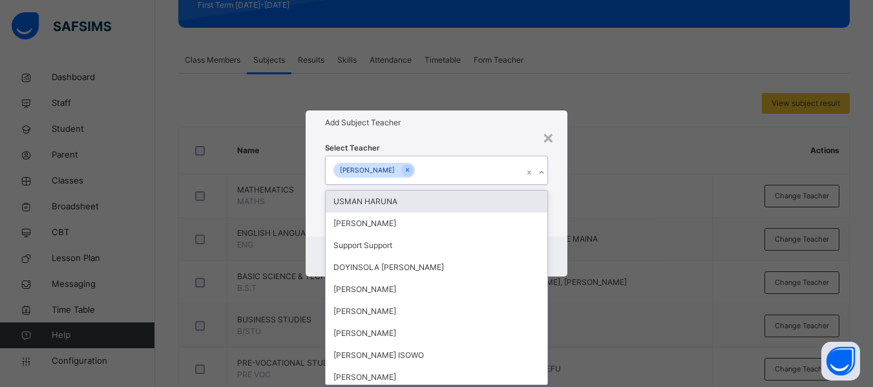
type input "*"
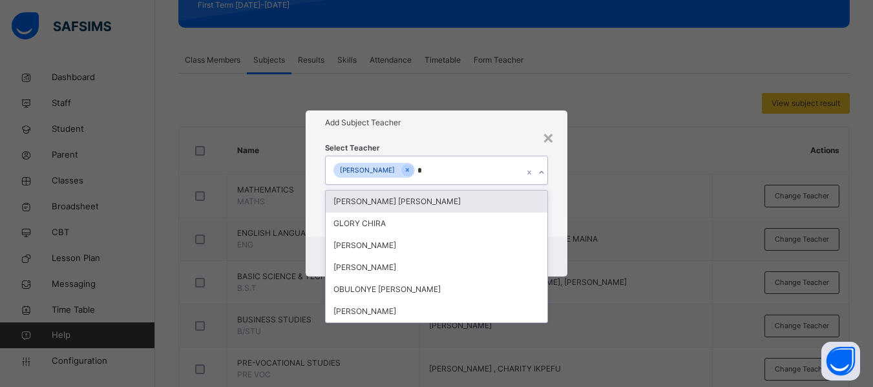
click at [458, 200] on div "[PERSON_NAME] [PERSON_NAME]" at bounding box center [437, 202] width 222 height 22
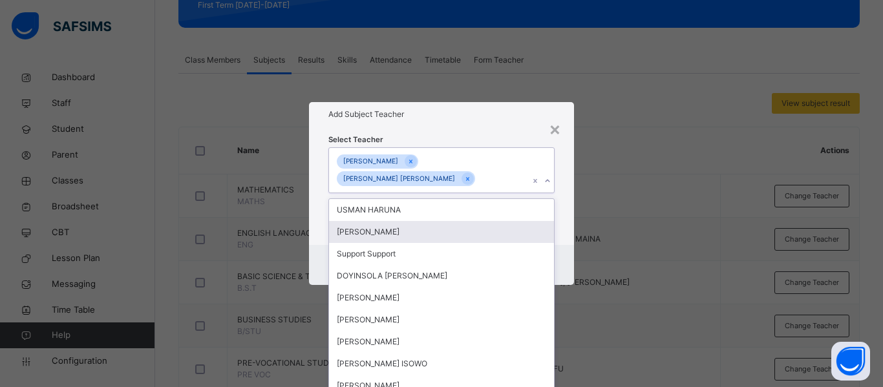
click at [558, 243] on div "Select Teacher option UCHE CHIRA GODSWILL, selected. option ELIJAH VICTOR CHIRA…" at bounding box center [441, 186] width 265 height 118
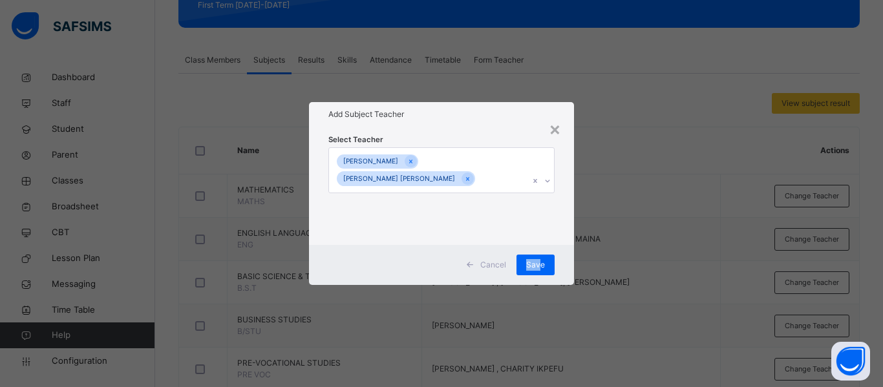
click at [538, 253] on div "Cancel Save" at bounding box center [441, 265] width 265 height 40
click at [527, 262] on span "Save" at bounding box center [535, 265] width 19 height 12
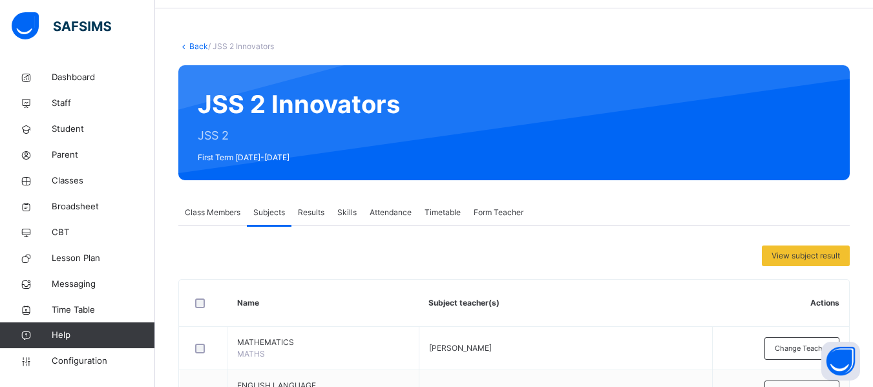
scroll to position [46, 0]
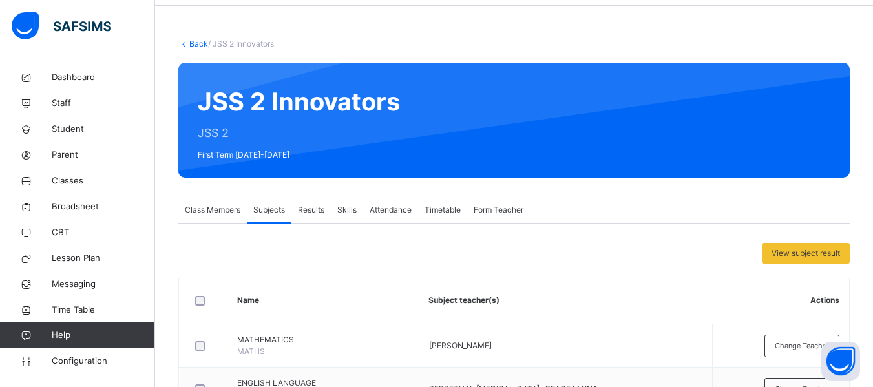
click at [196, 46] on link "Back" at bounding box center [198, 44] width 19 height 10
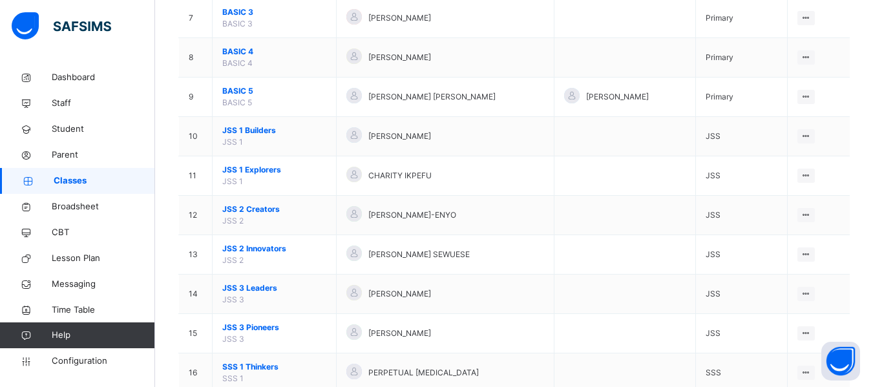
scroll to position [397, 0]
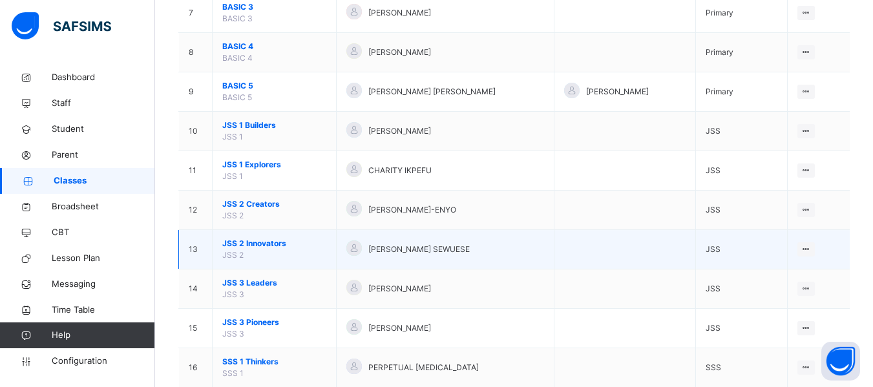
click at [255, 240] on span "JSS 2 Innovators" at bounding box center [274, 244] width 104 height 12
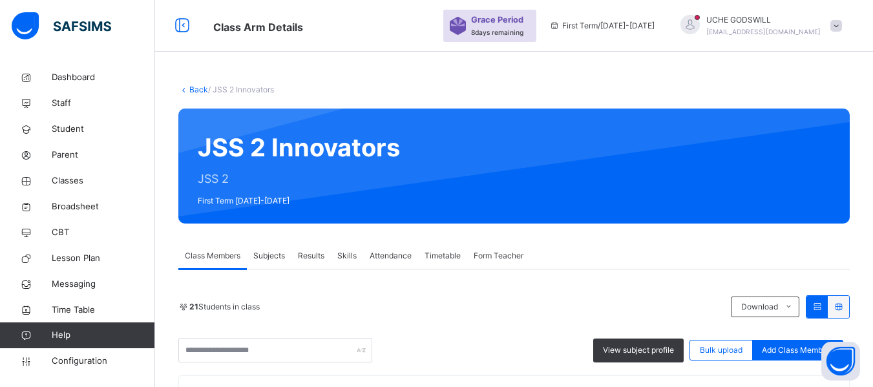
click at [266, 253] on span "Subjects" at bounding box center [269, 256] width 32 height 12
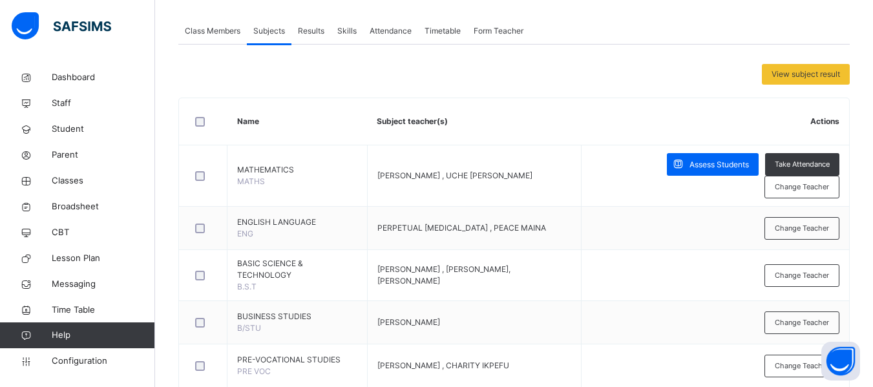
scroll to position [231, 0]
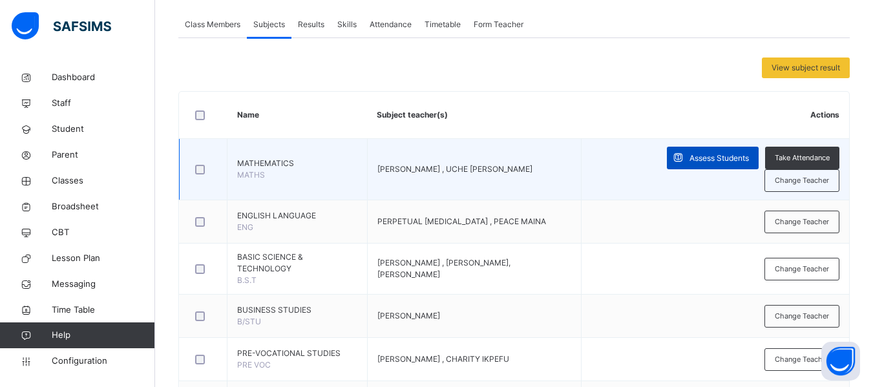
click at [736, 162] on span "Assess Students" at bounding box center [718, 158] width 59 height 12
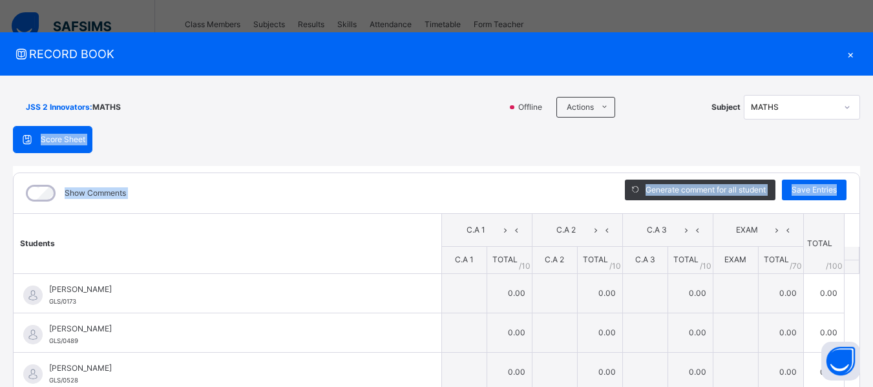
drag, startPoint x: 864, startPoint y: 109, endPoint x: 863, endPoint y: 251, distance: 142.2
click at [863, 251] on div "JSS 2 Innovators : MATHS Offline Actions Download Empty Score Sheet Upload/map …" at bounding box center [436, 316] width 873 height 481
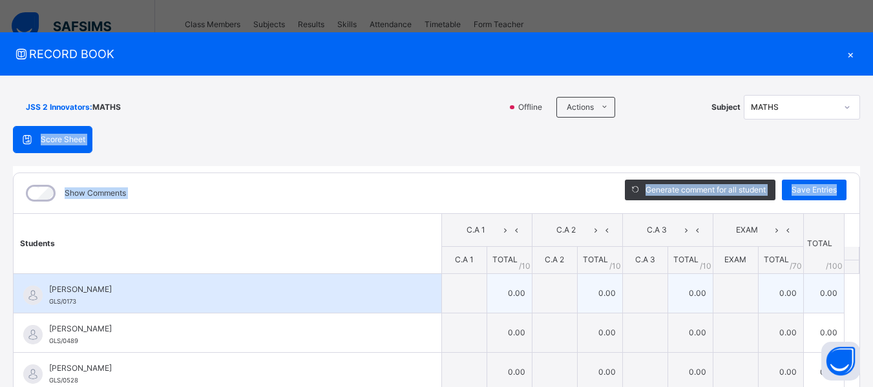
click at [339, 284] on span "ABDULRAHMAN BASHIR AHMED" at bounding box center [230, 290] width 363 height 12
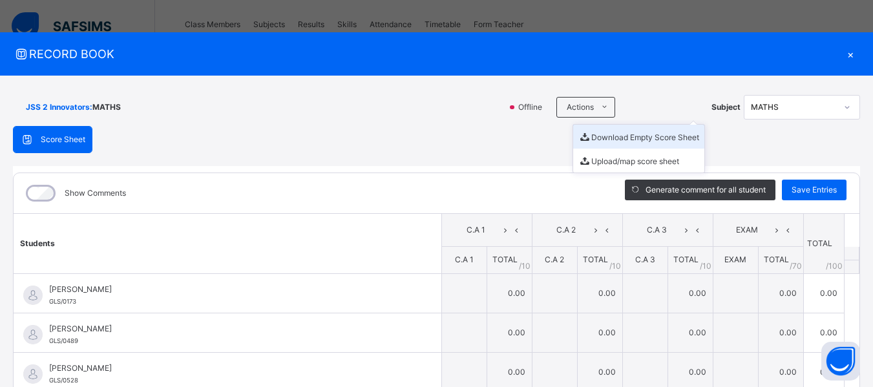
click at [608, 140] on li "Download Empty Score Sheet" at bounding box center [638, 137] width 131 height 24
click at [841, 55] on div "×" at bounding box center [850, 53] width 19 height 17
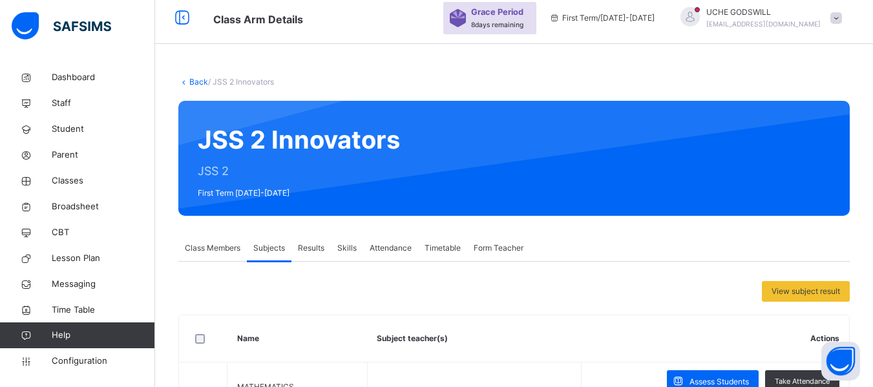
scroll to position [0, 0]
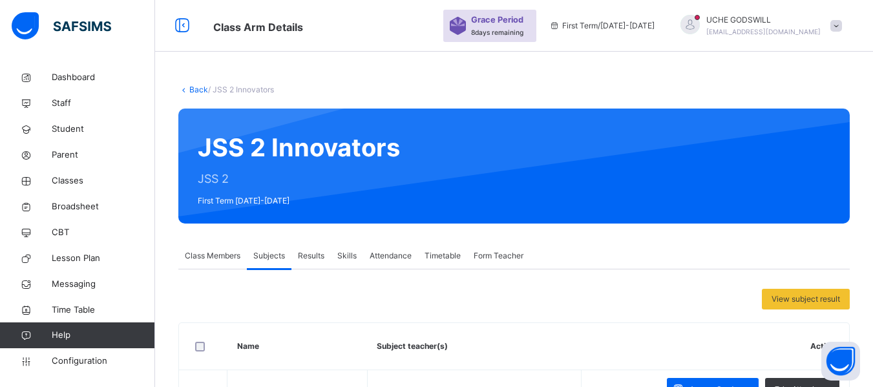
click at [185, 91] on icon at bounding box center [183, 90] width 11 height 10
click at [196, 86] on link "Back" at bounding box center [198, 90] width 19 height 10
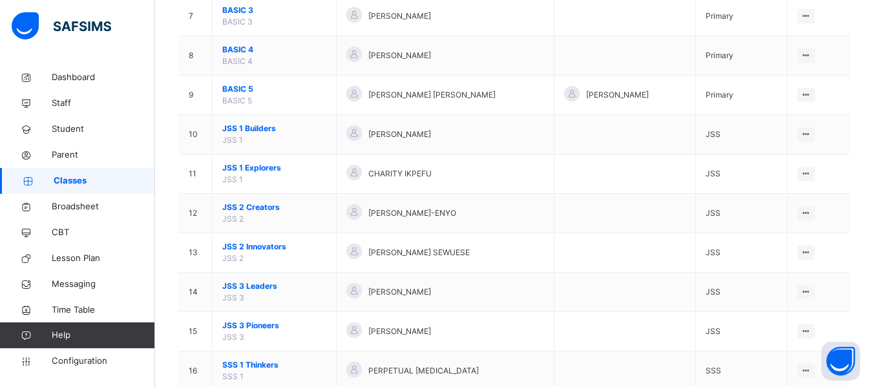
scroll to position [402, 0]
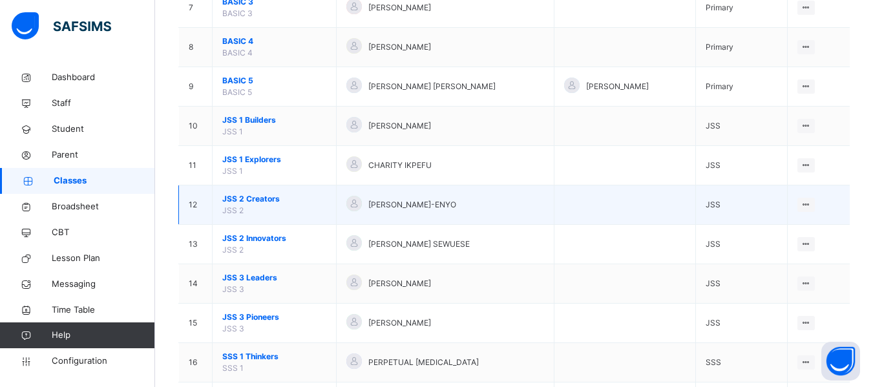
click at [264, 200] on span "JSS 2 Creators" at bounding box center [274, 199] width 104 height 12
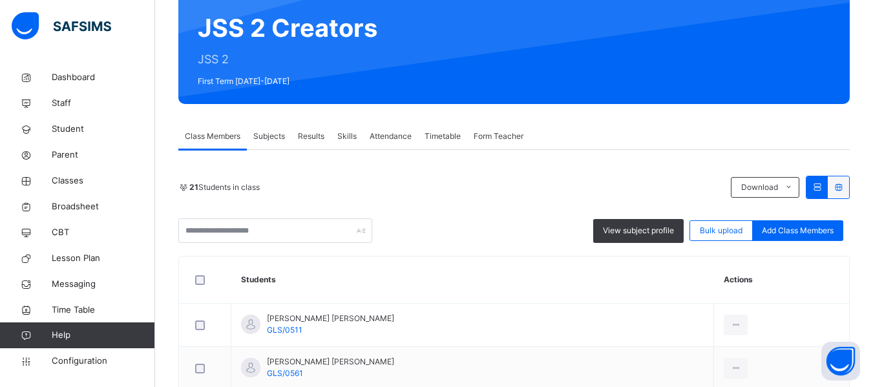
scroll to position [219, 0]
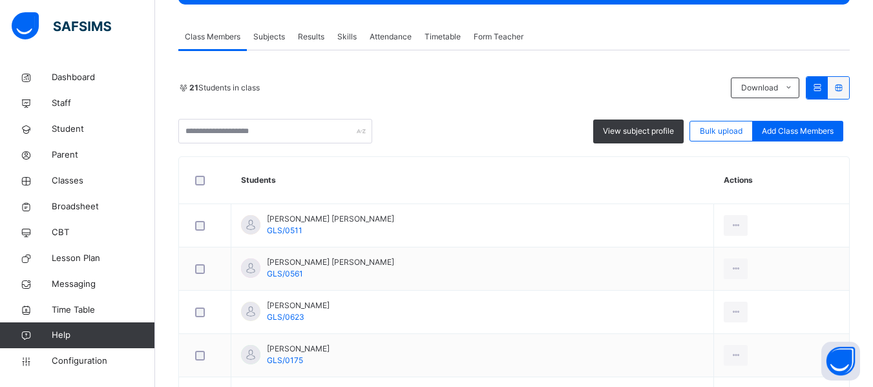
click at [271, 37] on span "Subjects" at bounding box center [269, 37] width 32 height 12
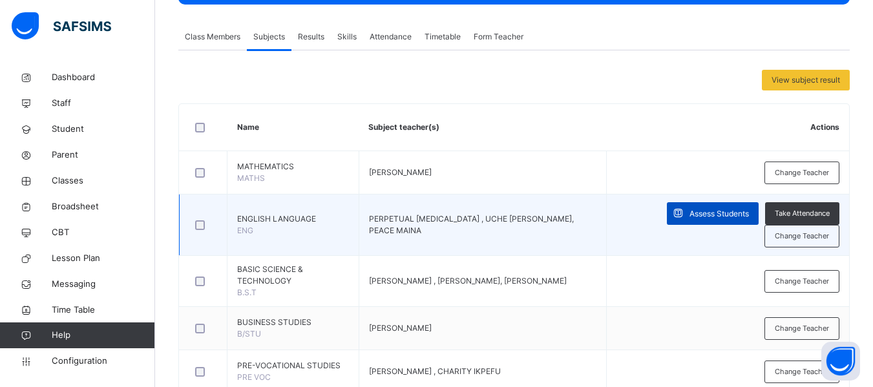
click at [719, 210] on span "Assess Students" at bounding box center [718, 214] width 59 height 12
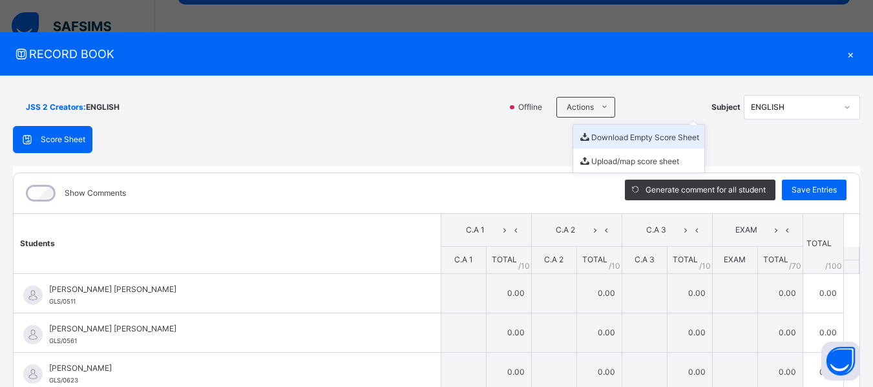
click at [611, 137] on li "Download Empty Score Sheet" at bounding box center [638, 137] width 131 height 24
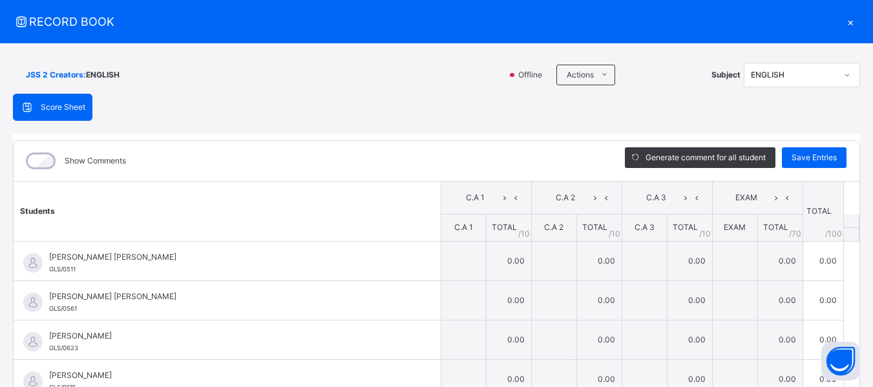
scroll to position [14, 0]
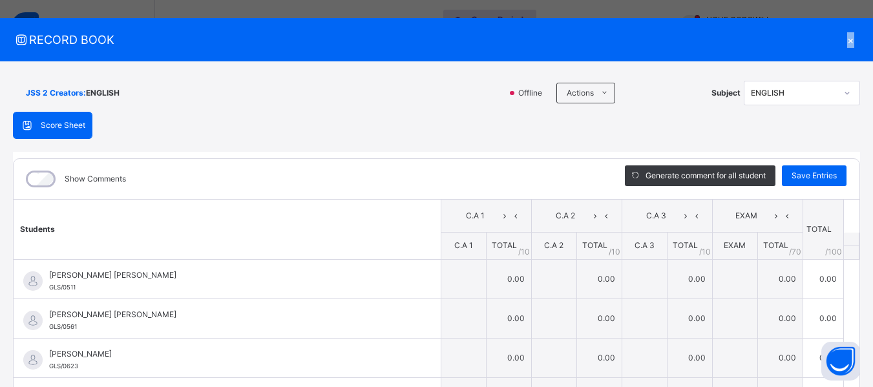
click at [843, 43] on div "×" at bounding box center [850, 39] width 19 height 17
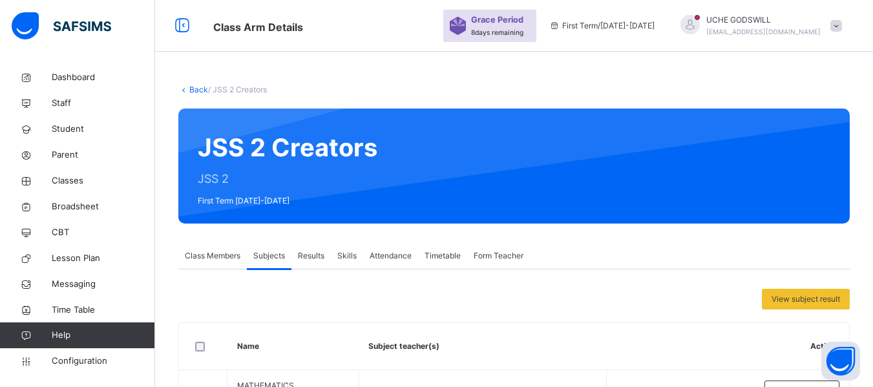
click at [198, 86] on link "Back" at bounding box center [198, 90] width 19 height 10
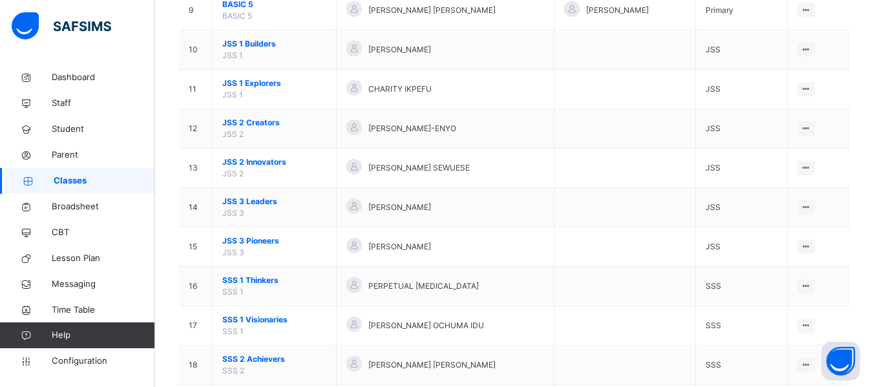
scroll to position [501, 0]
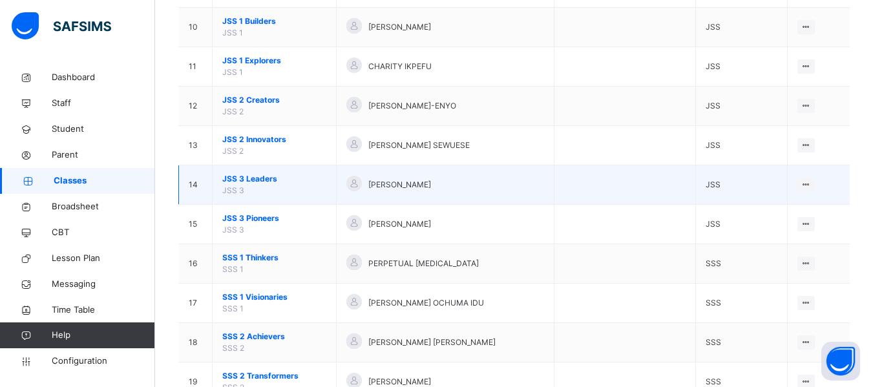
click at [266, 177] on span "JSS 3 Leaders" at bounding box center [274, 179] width 104 height 12
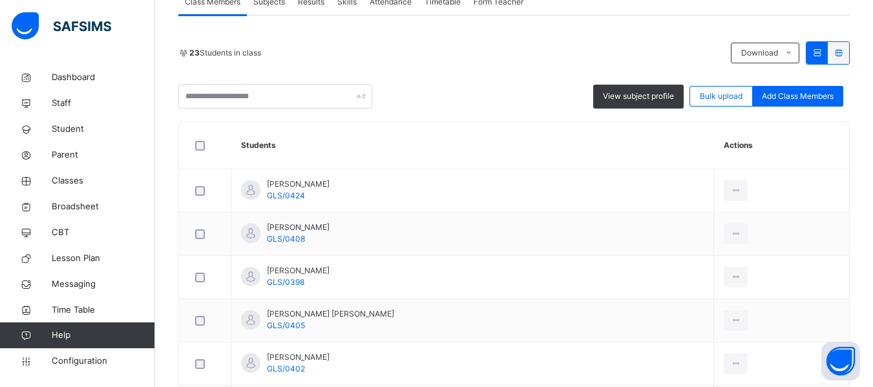
scroll to position [138, 0]
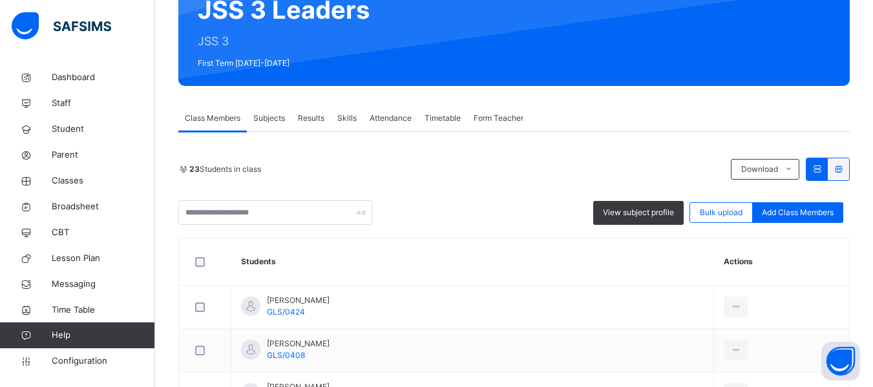
click at [264, 121] on span "Subjects" at bounding box center [269, 118] width 32 height 12
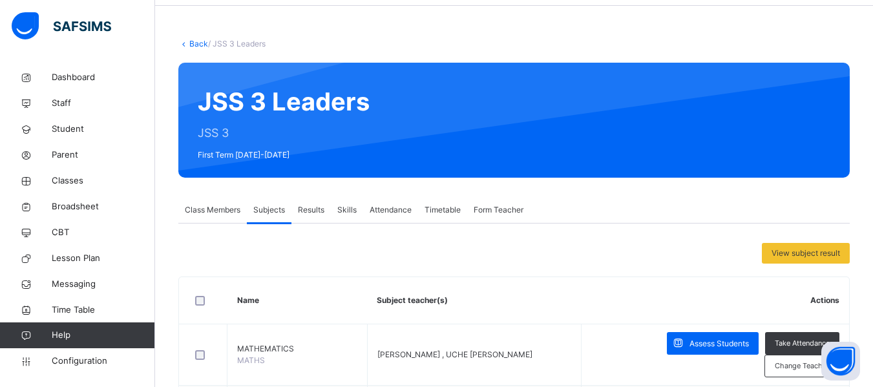
scroll to position [52, 0]
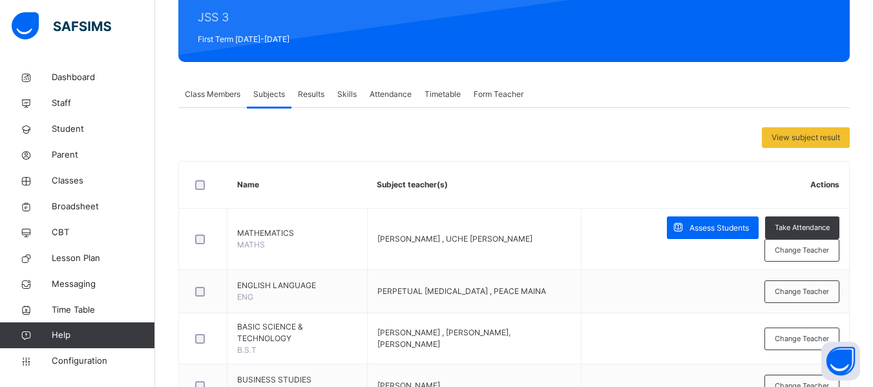
scroll to position [165, 0]
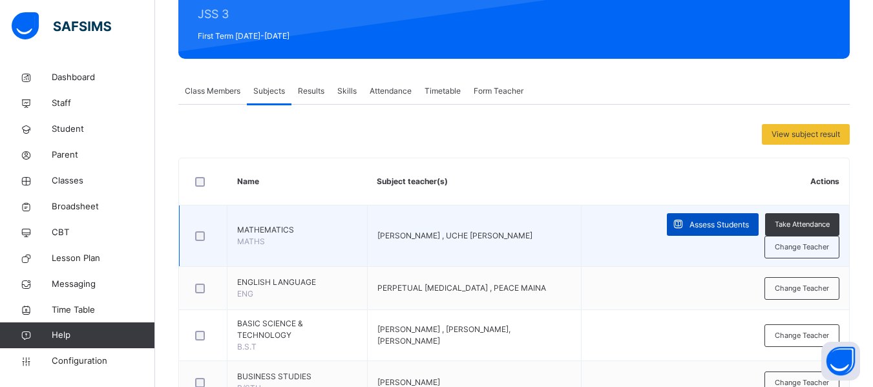
click at [699, 218] on div "Assess Students" at bounding box center [713, 224] width 92 height 23
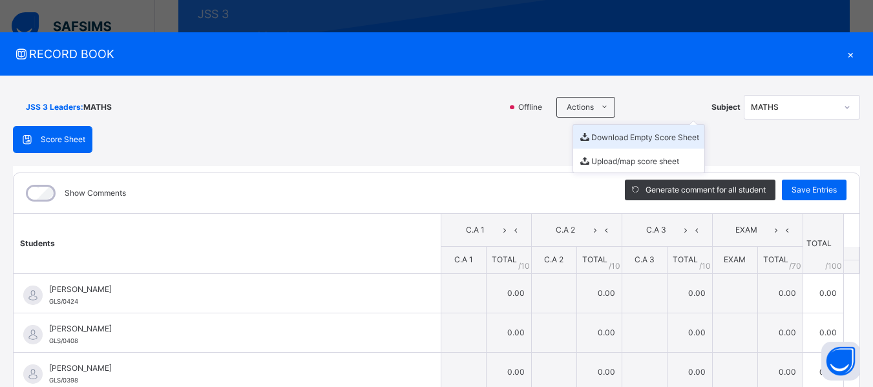
click at [611, 135] on li "Download Empty Score Sheet" at bounding box center [638, 137] width 131 height 24
click at [845, 54] on div "×" at bounding box center [850, 53] width 19 height 17
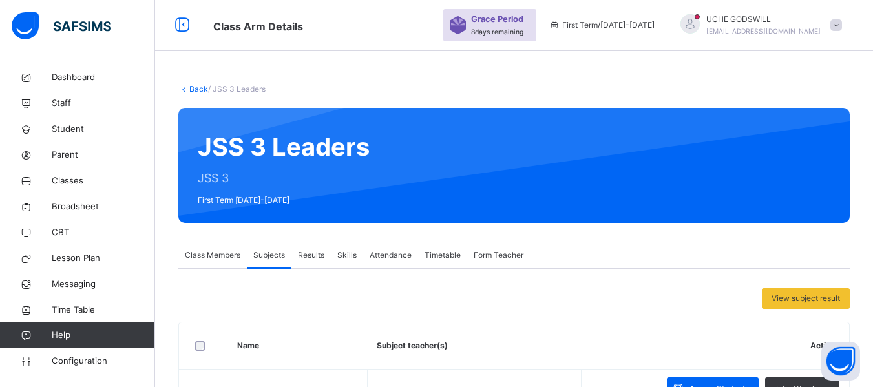
scroll to position [0, 0]
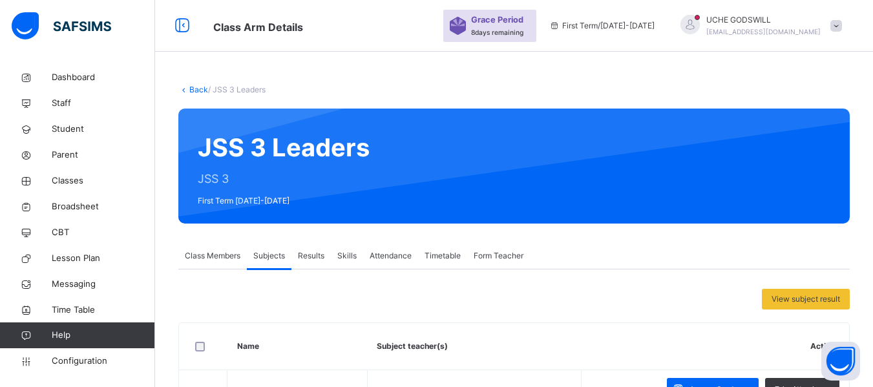
click at [198, 89] on link "Back" at bounding box center [198, 90] width 19 height 10
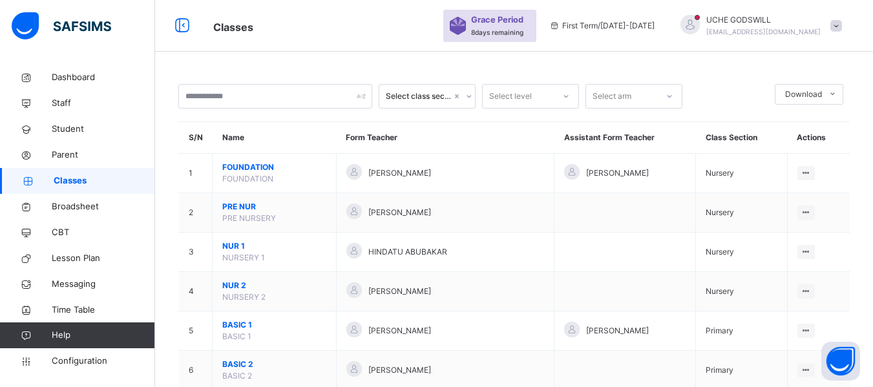
drag, startPoint x: 872, startPoint y: 61, endPoint x: 882, endPoint y: 147, distance: 86.6
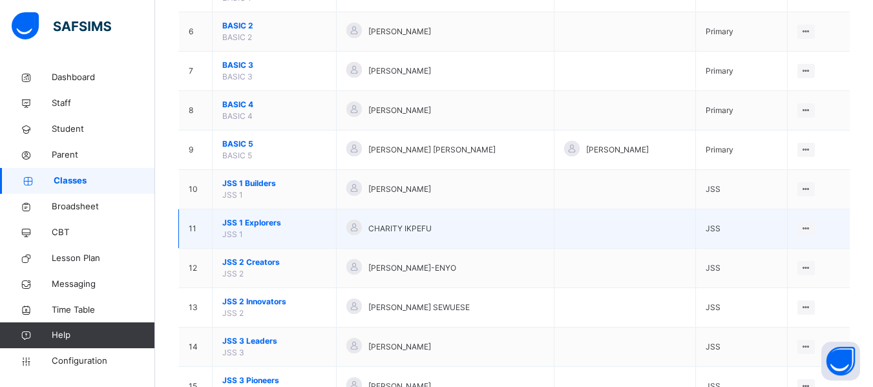
click at [438, 220] on div "CHARITY IKPEFU" at bounding box center [445, 229] width 198 height 19
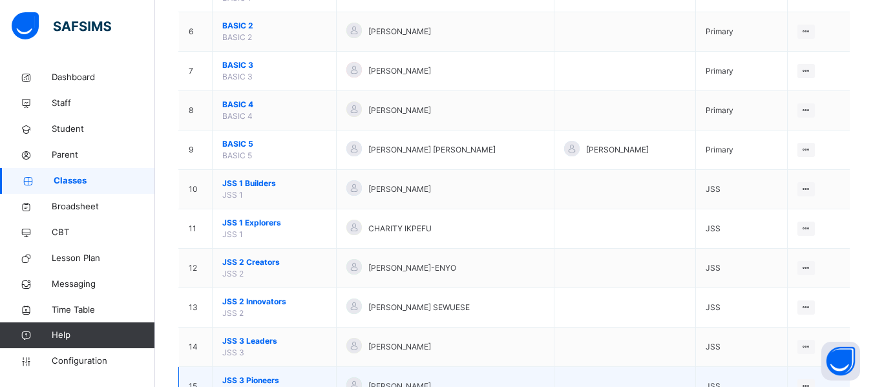
click at [270, 379] on span "JSS 3 Pioneers" at bounding box center [274, 381] width 104 height 12
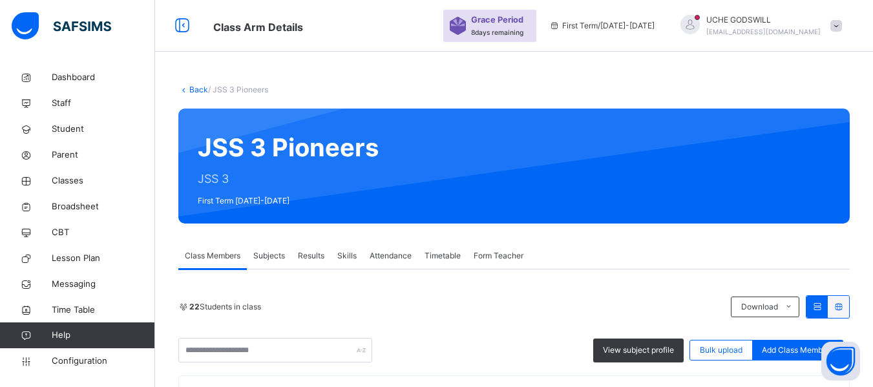
click at [266, 251] on span "Subjects" at bounding box center [269, 256] width 32 height 12
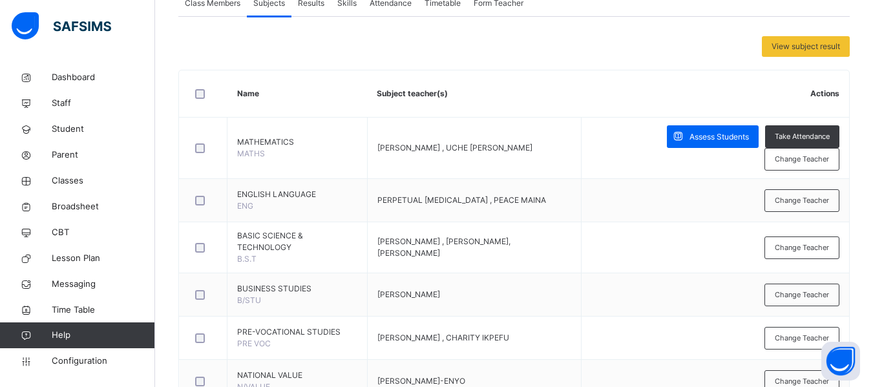
scroll to position [246, 0]
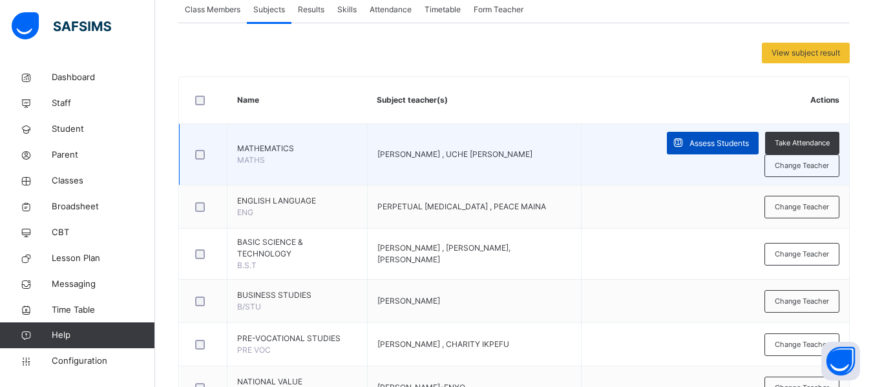
click at [737, 142] on span "Assess Students" at bounding box center [718, 144] width 59 height 12
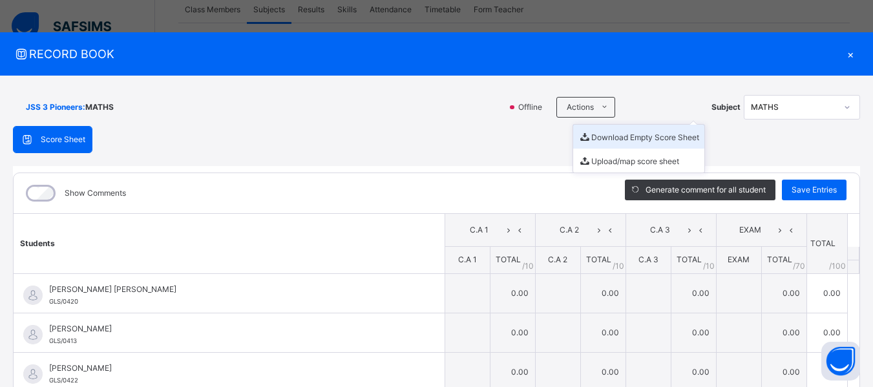
click at [614, 137] on li "Download Empty Score Sheet" at bounding box center [638, 137] width 131 height 24
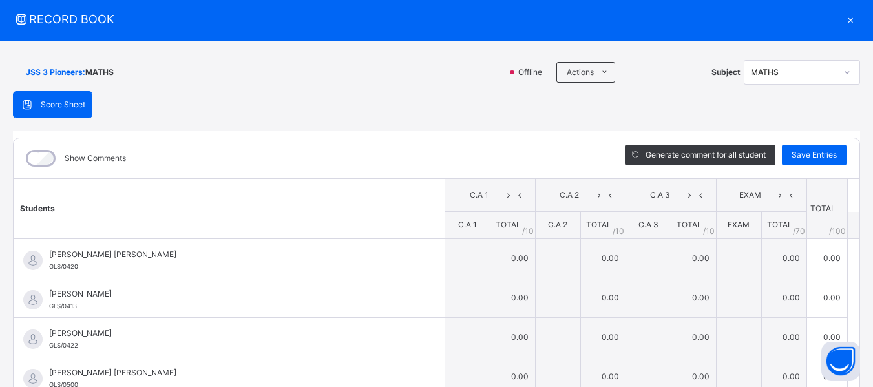
scroll to position [0, 0]
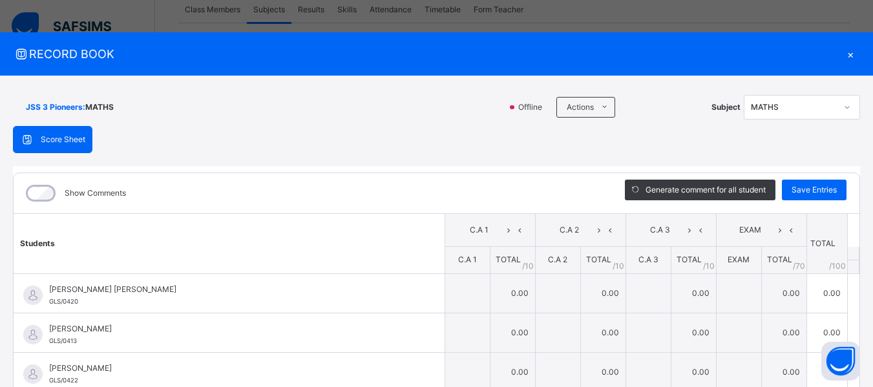
click at [841, 54] on div "×" at bounding box center [850, 53] width 19 height 17
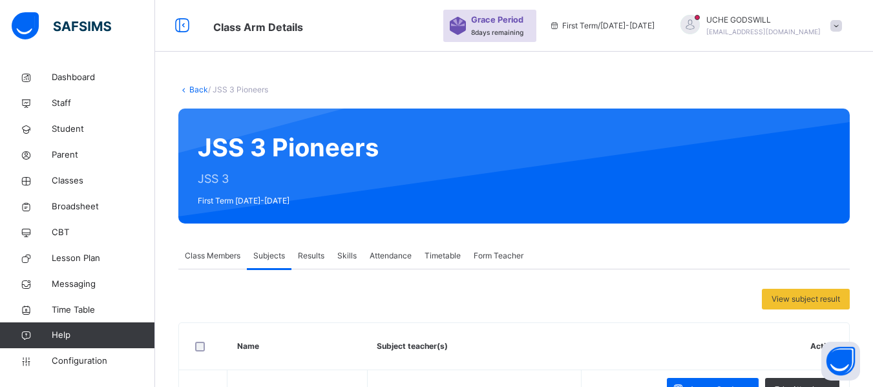
click at [192, 86] on link "Back" at bounding box center [198, 90] width 19 height 10
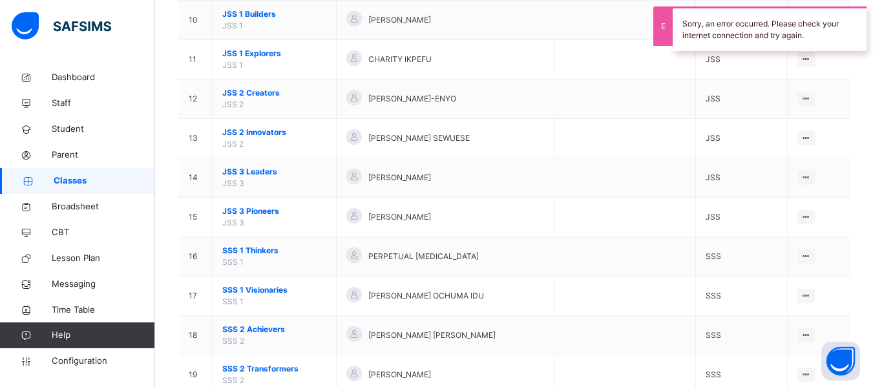
scroll to position [587, 0]
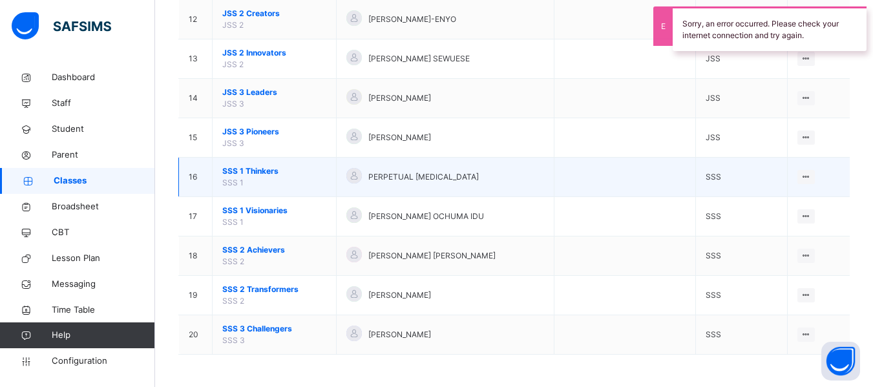
click at [255, 167] on span "SSS 1 Thinkers" at bounding box center [274, 171] width 104 height 12
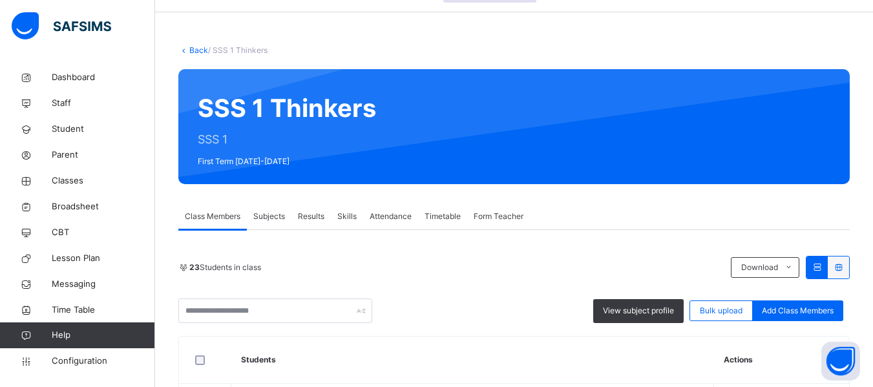
scroll to position [111, 0]
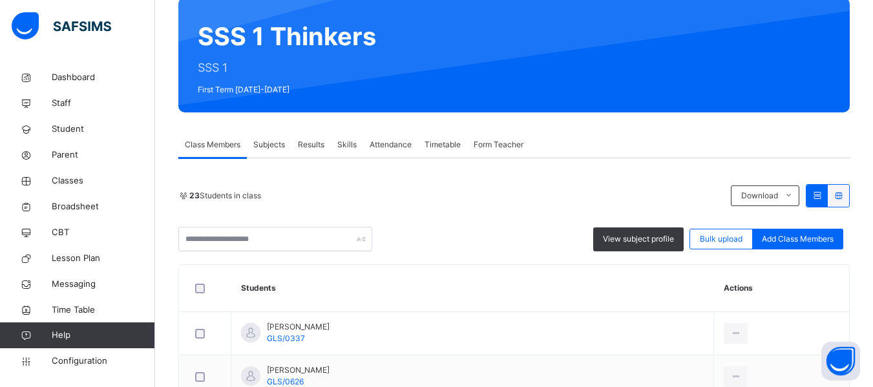
click at [267, 151] on span "Subjects" at bounding box center [269, 145] width 32 height 12
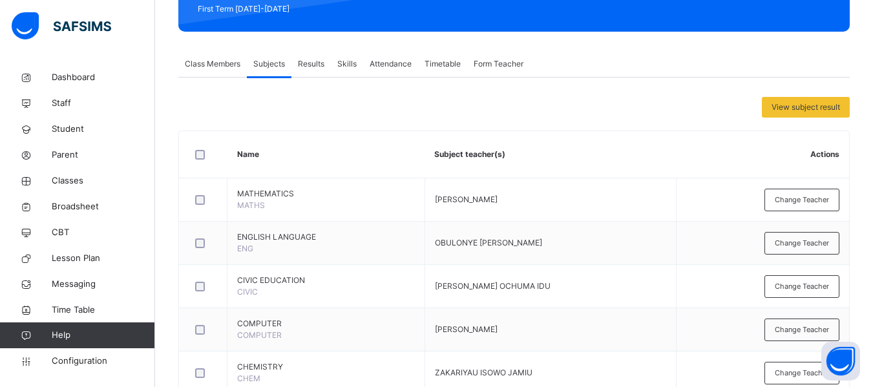
scroll to position [255, 0]
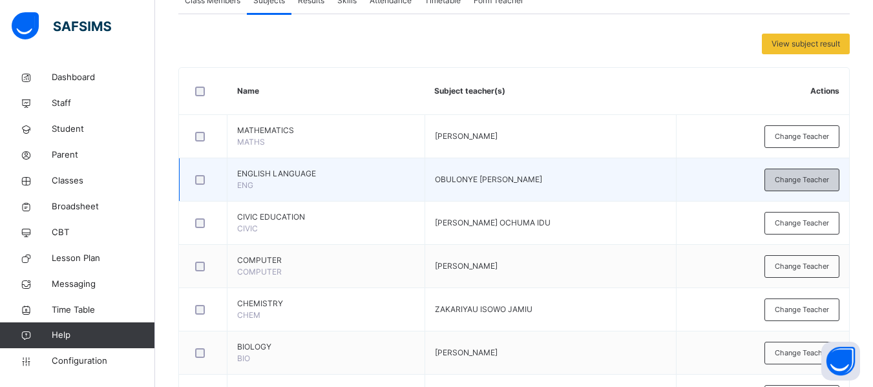
click at [817, 188] on div "Change Teacher" at bounding box center [801, 180] width 75 height 23
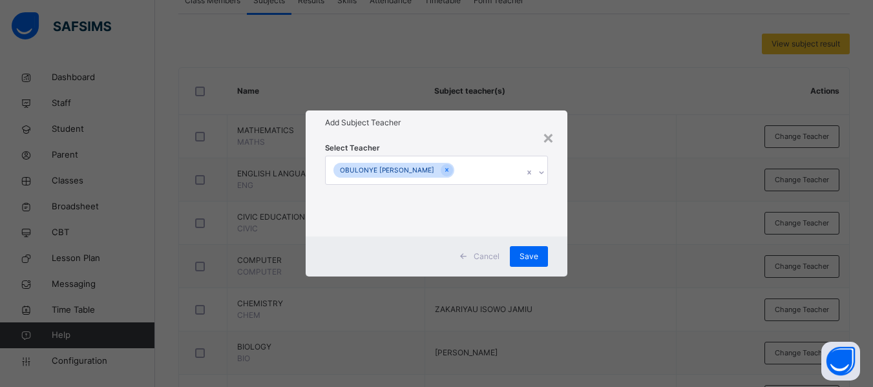
click at [456, 177] on div "OBULONYE [PERSON_NAME]" at bounding box center [424, 169] width 197 height 27
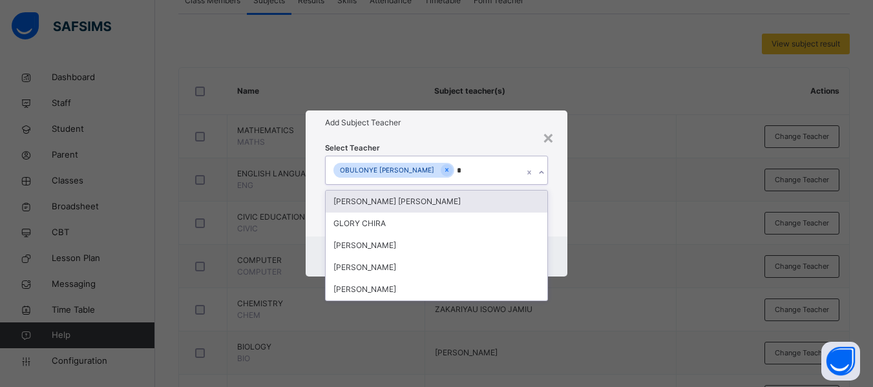
type input "**"
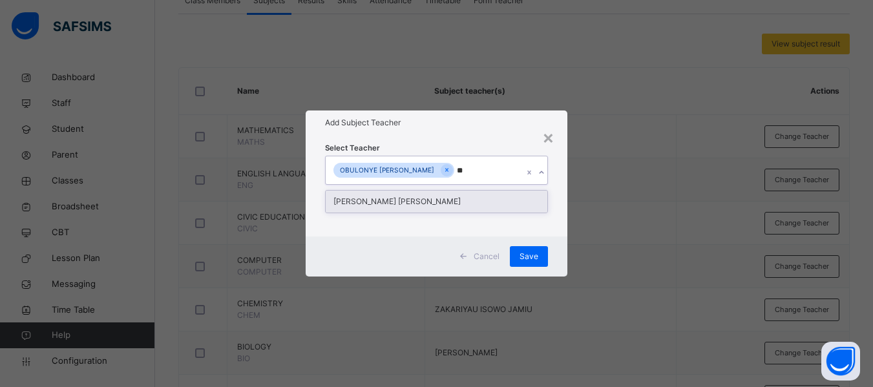
click at [439, 198] on div "[PERSON_NAME] [PERSON_NAME]" at bounding box center [437, 202] width 222 height 22
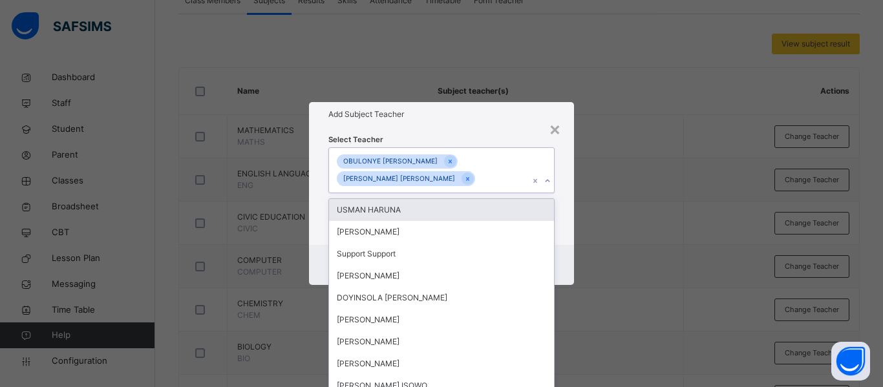
click at [560, 204] on div "Select Teacher option [PERSON_NAME] [PERSON_NAME], selected. option USMAN HARUN…" at bounding box center [441, 186] width 265 height 118
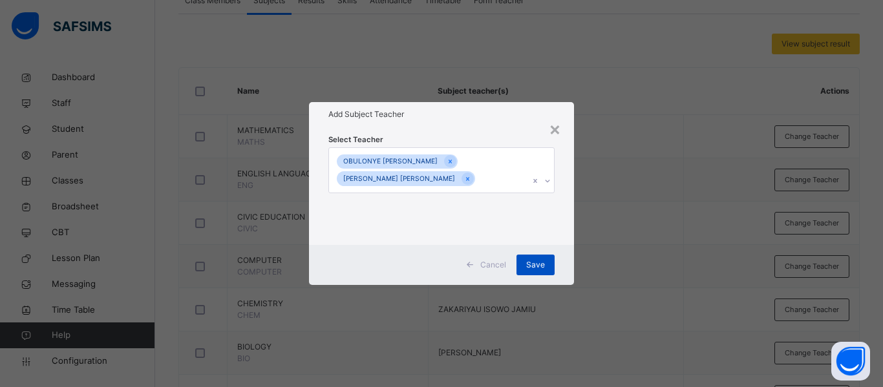
click at [528, 263] on span "Save" at bounding box center [535, 265] width 19 height 12
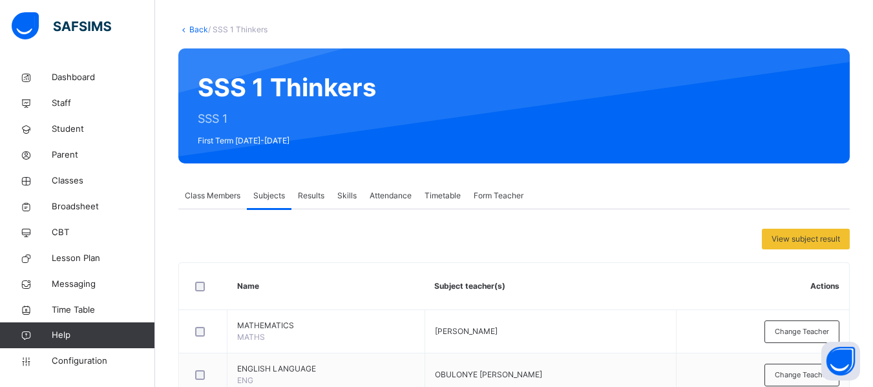
scroll to position [41, 0]
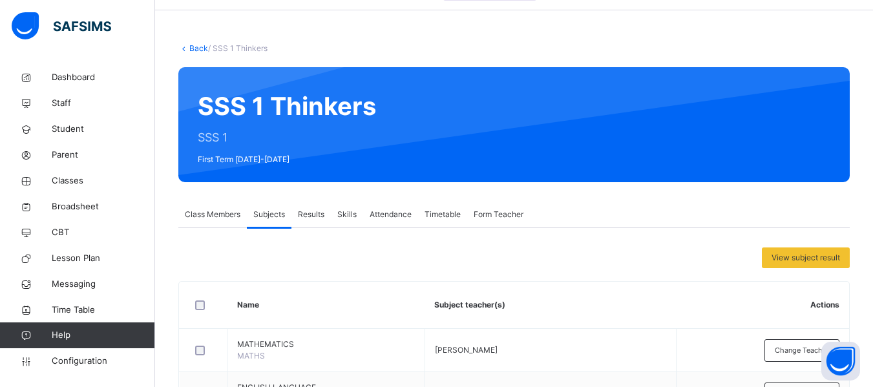
click at [196, 43] on link "Back" at bounding box center [198, 48] width 19 height 10
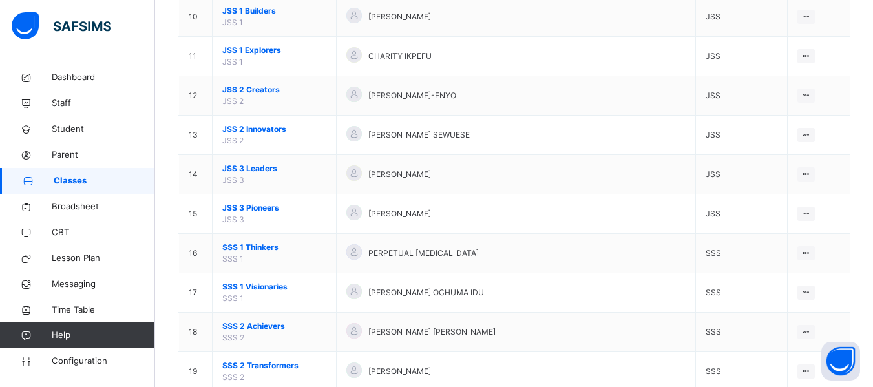
scroll to position [587, 0]
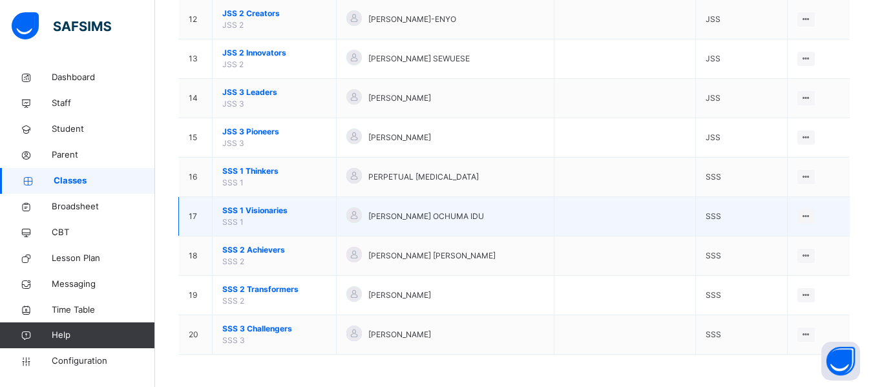
click at [275, 209] on span "SSS 1 Visionaries" at bounding box center [274, 211] width 104 height 12
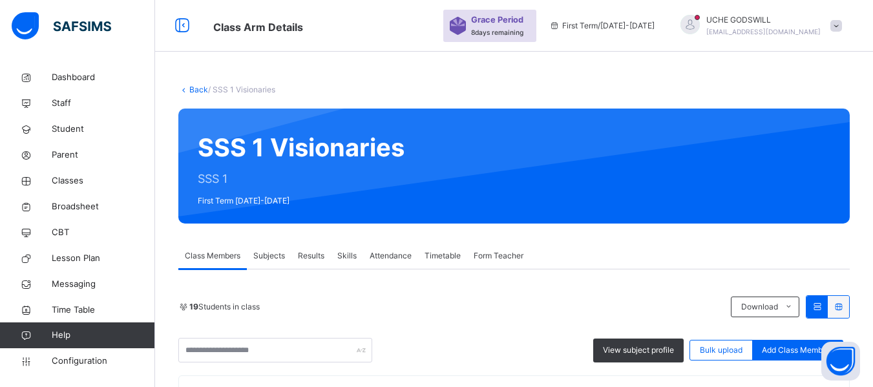
click at [275, 249] on div "Subjects" at bounding box center [269, 256] width 45 height 26
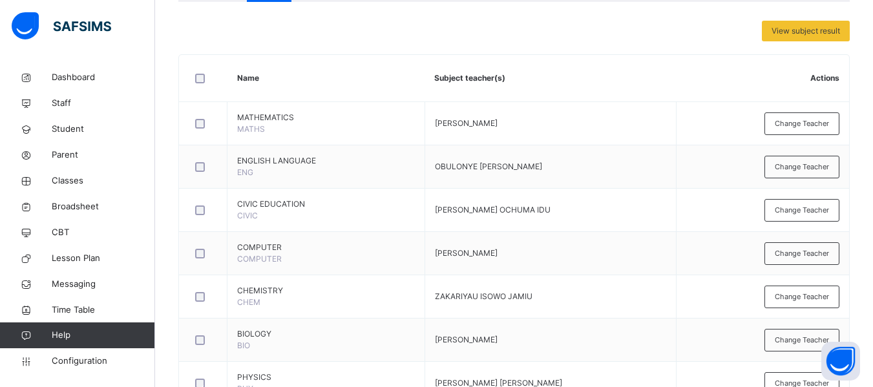
scroll to position [279, 0]
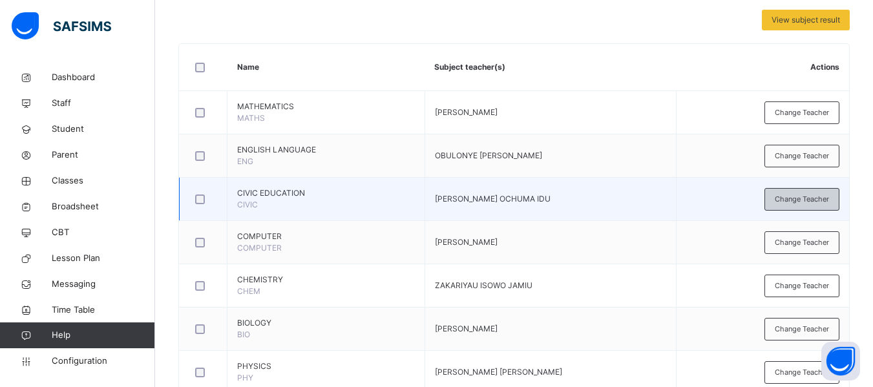
click at [818, 194] on span "Change Teacher" at bounding box center [802, 199] width 54 height 11
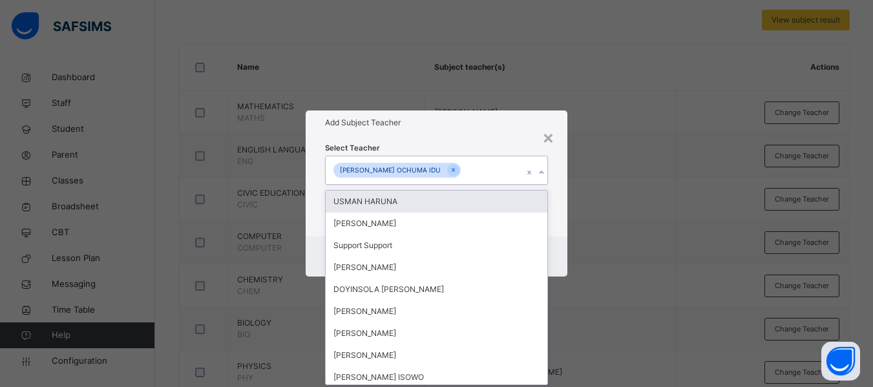
click at [474, 165] on div "[PERSON_NAME] OCHUMA IDU" at bounding box center [424, 169] width 197 height 27
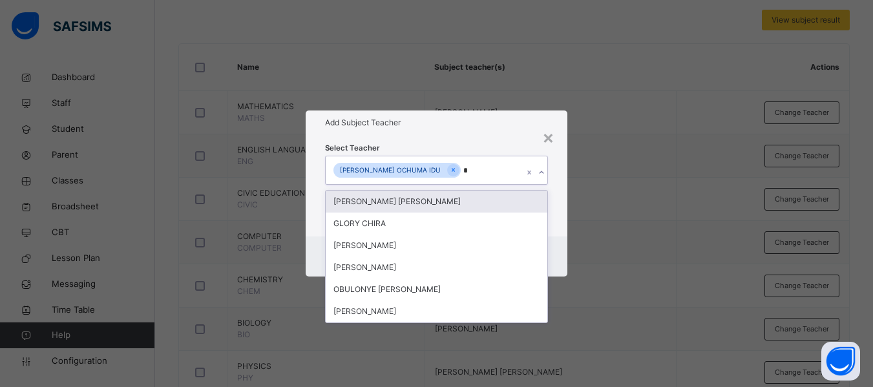
type input "**"
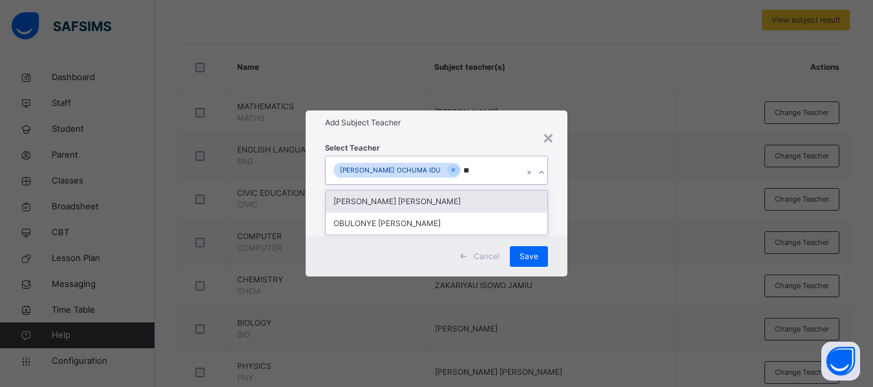
click at [382, 204] on div "[PERSON_NAME] [PERSON_NAME]" at bounding box center [437, 202] width 222 height 22
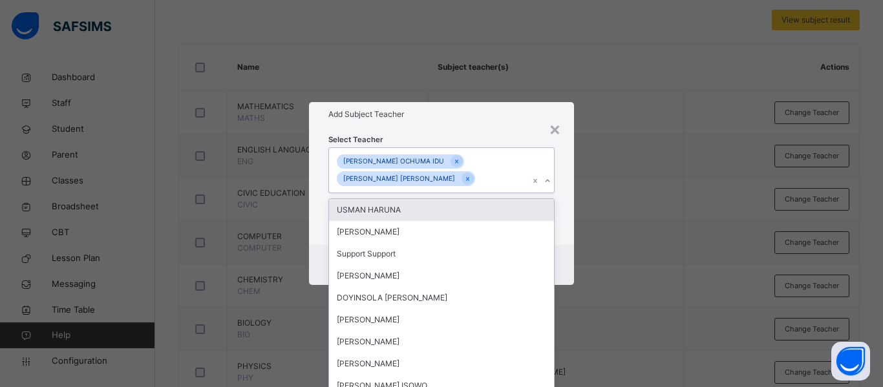
click at [564, 216] on div "Select Teacher option UCHE CHIRA GODSWILL, selected. option USMAN HARUNA focuse…" at bounding box center [441, 186] width 265 height 118
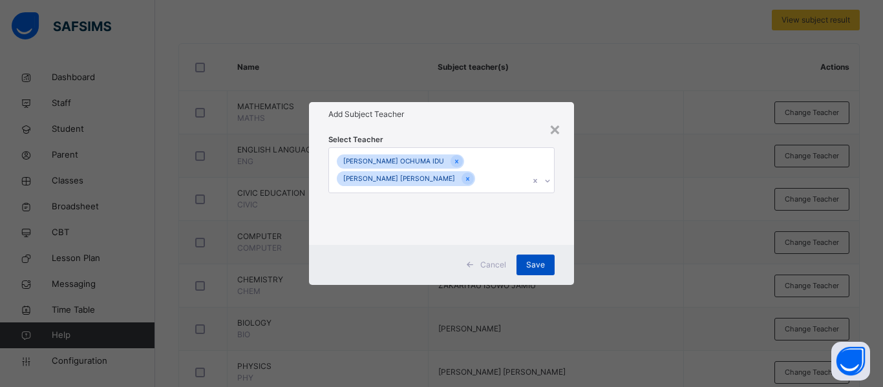
click at [532, 258] on div "Save" at bounding box center [535, 265] width 38 height 21
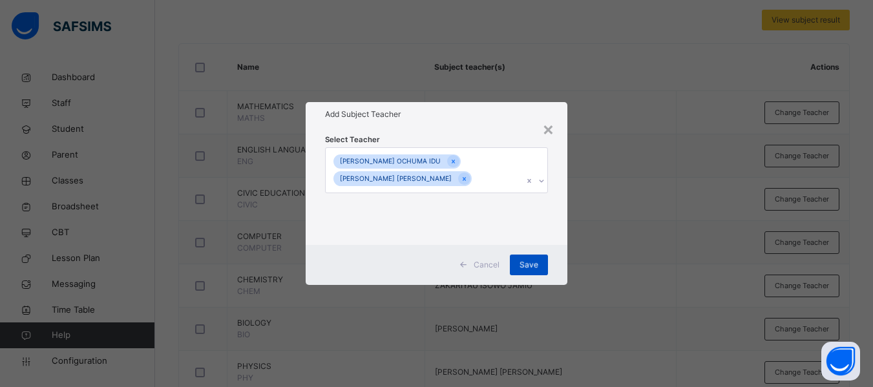
click at [529, 266] on div "Save" at bounding box center [529, 265] width 38 height 21
click at [533, 260] on div "Save" at bounding box center [529, 265] width 38 height 21
drag, startPoint x: 411, startPoint y: 198, endPoint x: 419, endPoint y: 196, distance: 7.9
click at [419, 196] on div "Select Teacher VICTOR OCHUMA IDU UCHE CHIRA GODSWILL" at bounding box center [436, 185] width 223 height 105
click at [393, 222] on div "Select Teacher VICTOR OCHUMA IDU UCHE CHIRA GODSWILL" at bounding box center [436, 185] width 223 height 105
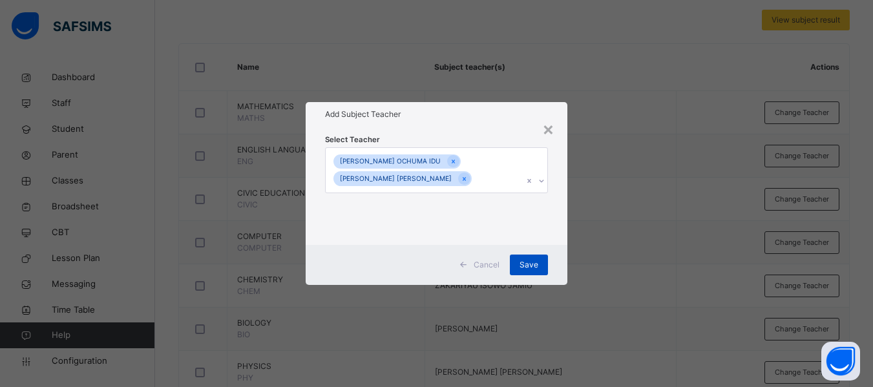
click at [529, 260] on span "Save" at bounding box center [529, 265] width 19 height 12
click at [533, 269] on span "Save" at bounding box center [529, 265] width 19 height 12
click at [533, 260] on span "Save" at bounding box center [529, 265] width 19 height 12
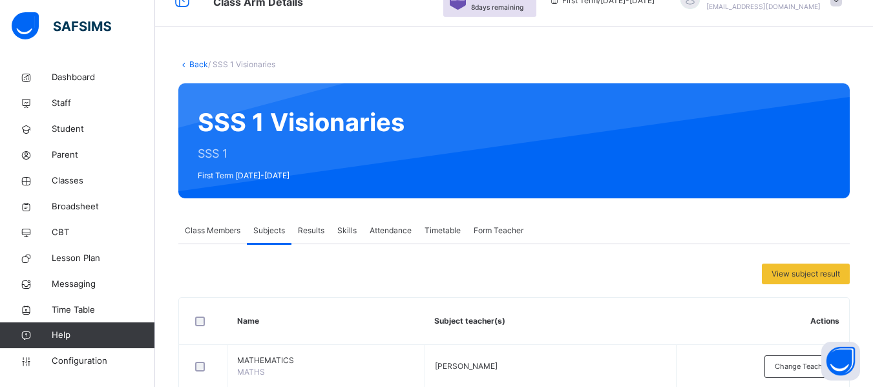
scroll to position [0, 0]
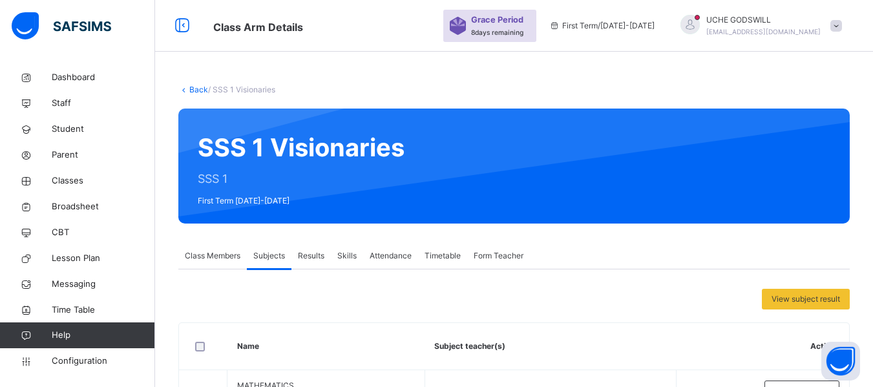
click at [198, 89] on link "Back" at bounding box center [198, 90] width 19 height 10
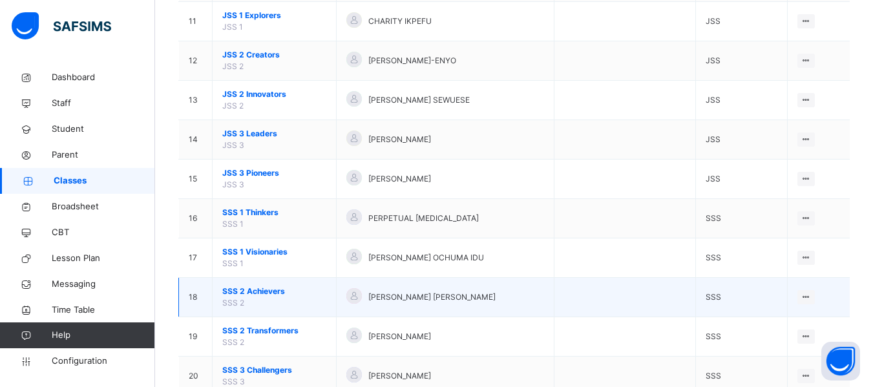
scroll to position [542, 0]
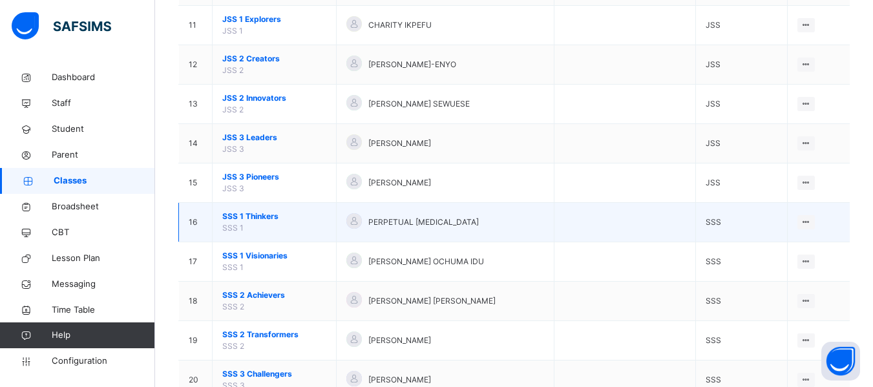
click at [255, 213] on span "SSS 1 Thinkers" at bounding box center [274, 217] width 104 height 12
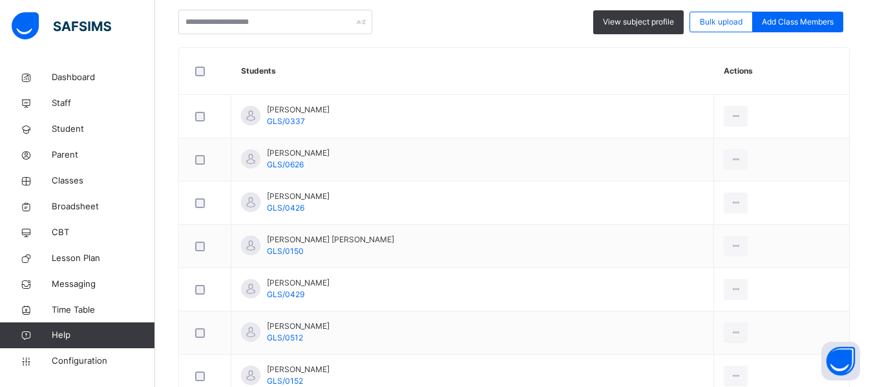
scroll to position [233, 0]
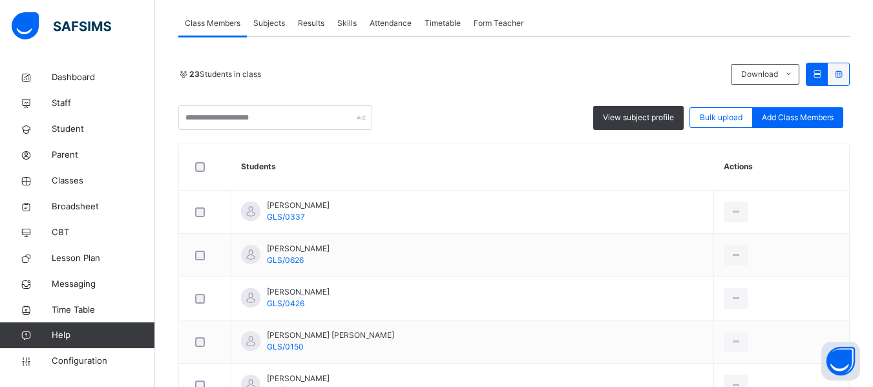
click at [273, 21] on span "Subjects" at bounding box center [269, 23] width 32 height 12
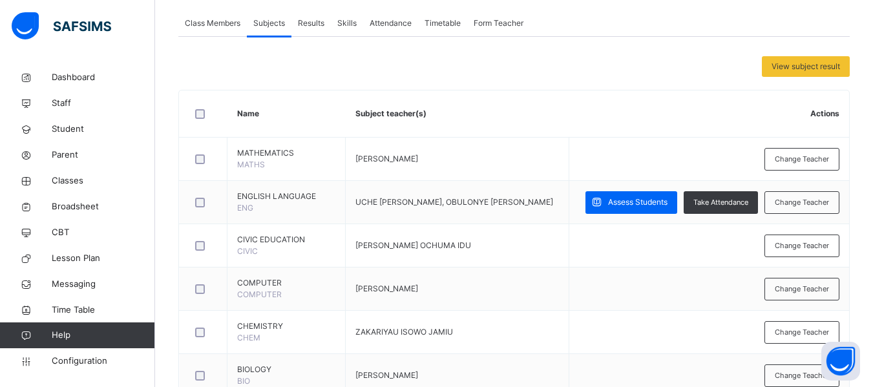
click at [614, 202] on span "Assess Students" at bounding box center [637, 202] width 59 height 12
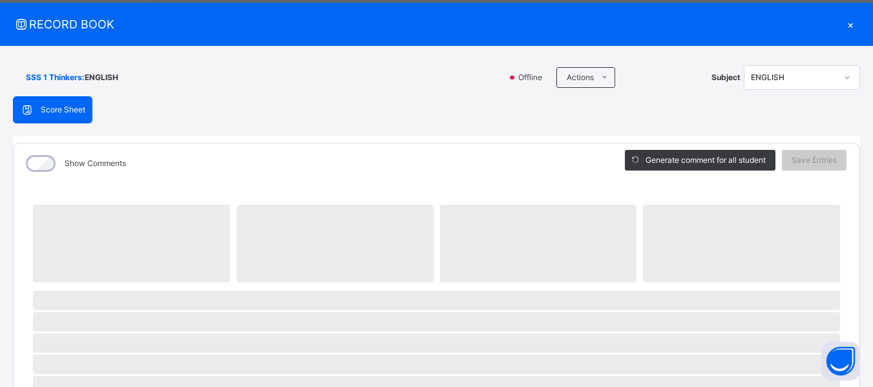
scroll to position [0, 0]
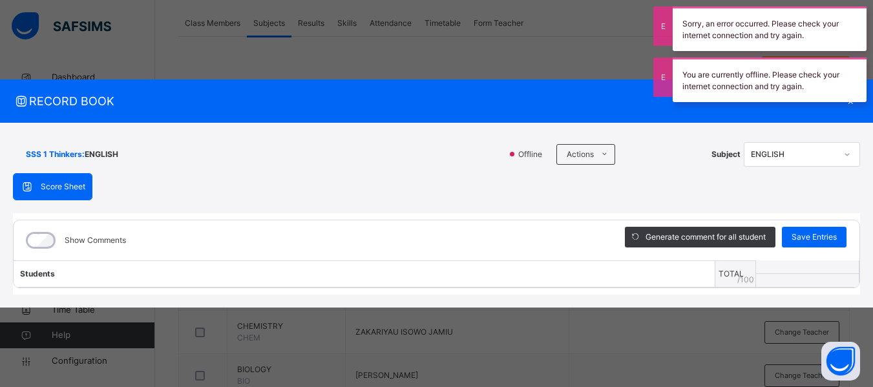
click at [777, 145] on div "ENGLISH" at bounding box center [789, 154] width 90 height 20
click at [781, 182] on div "No options" at bounding box center [801, 184] width 115 height 22
click at [773, 158] on div "ENGLISH" at bounding box center [793, 155] width 85 height 12
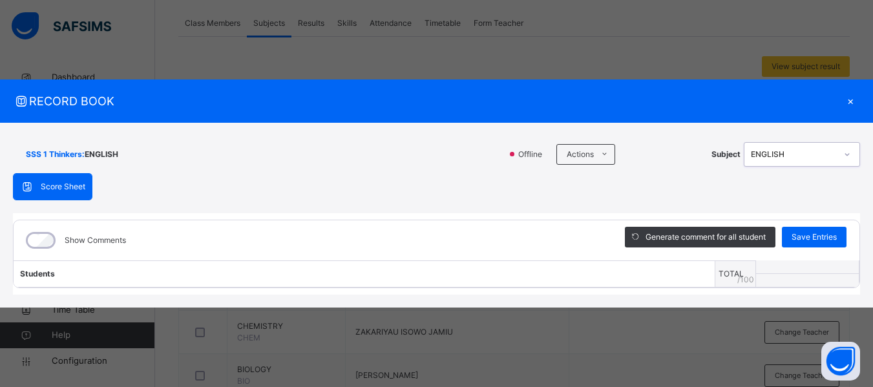
click at [465, 201] on div "Score Sheet Score Sheet Show Comments Generate comment for all student Save Ent…" at bounding box center [436, 234] width 847 height 122
click at [850, 103] on div "×" at bounding box center [850, 100] width 19 height 17
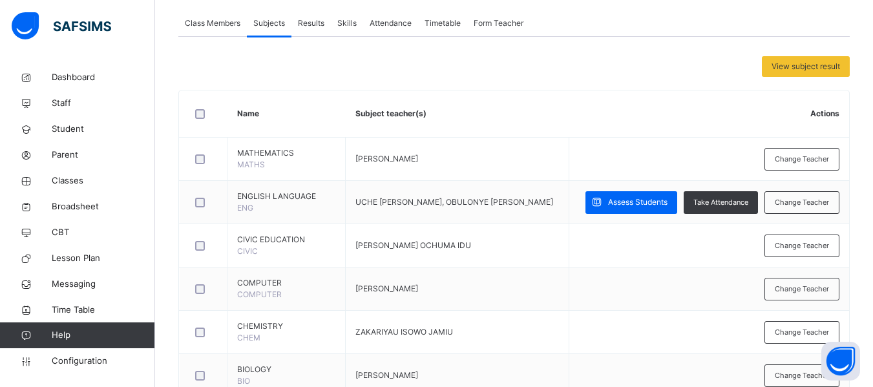
click at [644, 204] on span "Assess Students" at bounding box center [637, 202] width 59 height 12
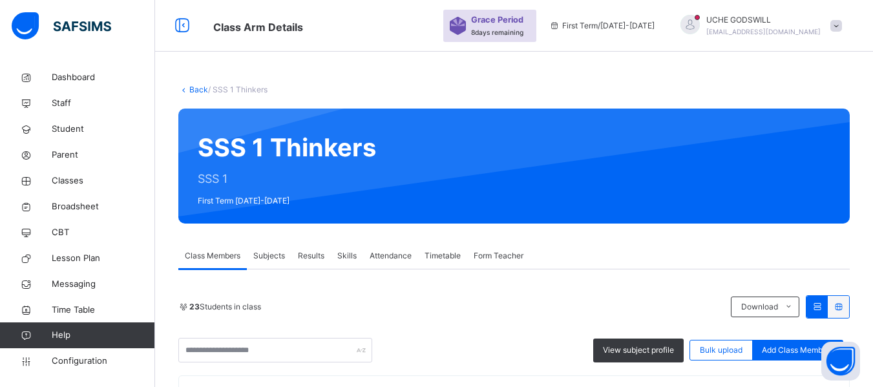
click at [262, 253] on span "Subjects" at bounding box center [269, 256] width 32 height 12
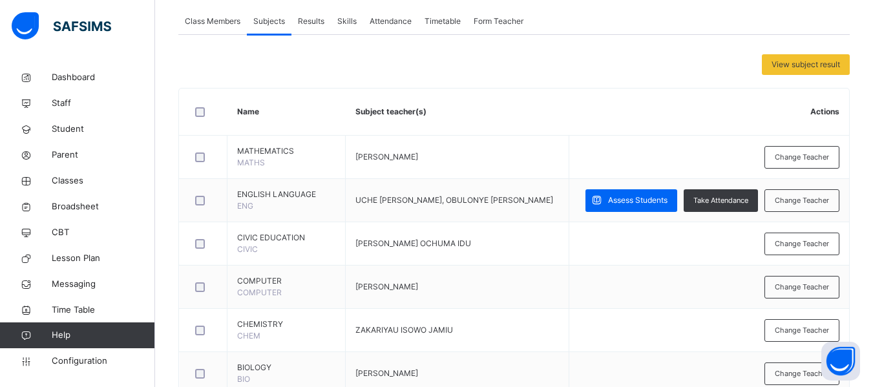
scroll to position [227, 0]
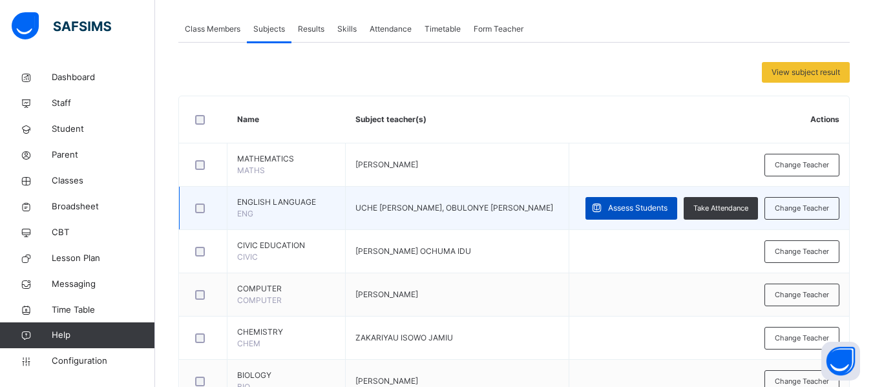
click at [629, 206] on span "Assess Students" at bounding box center [637, 208] width 59 height 12
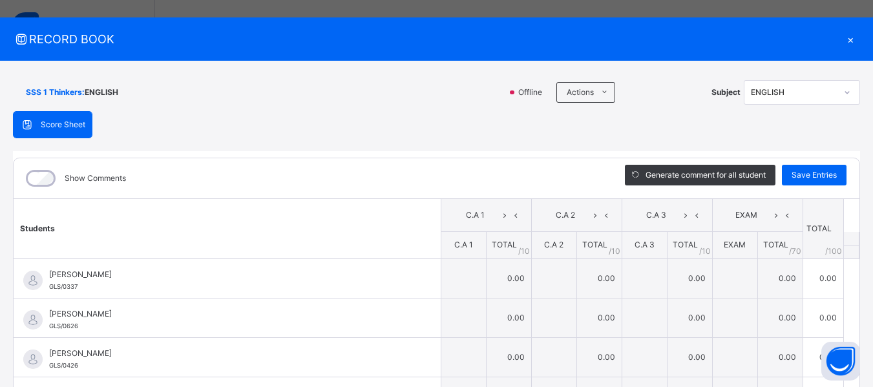
scroll to position [14, 0]
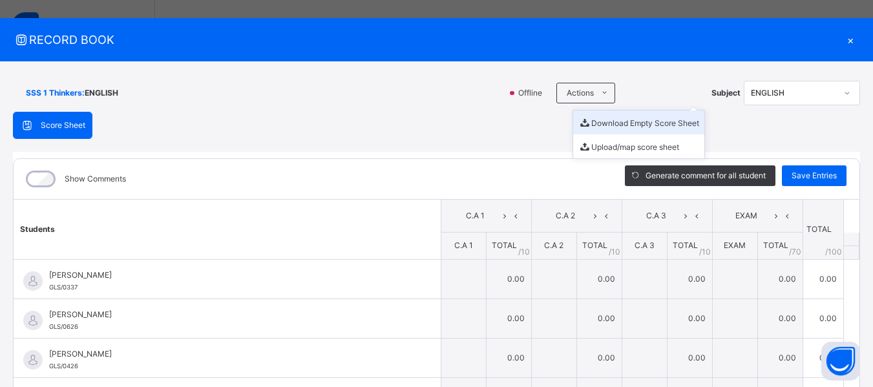
click at [606, 119] on li "Download Empty Score Sheet" at bounding box center [638, 122] width 131 height 24
drag, startPoint x: 841, startPoint y: 36, endPoint x: 837, endPoint y: 61, distance: 25.4
click at [841, 36] on div "×" at bounding box center [850, 39] width 19 height 17
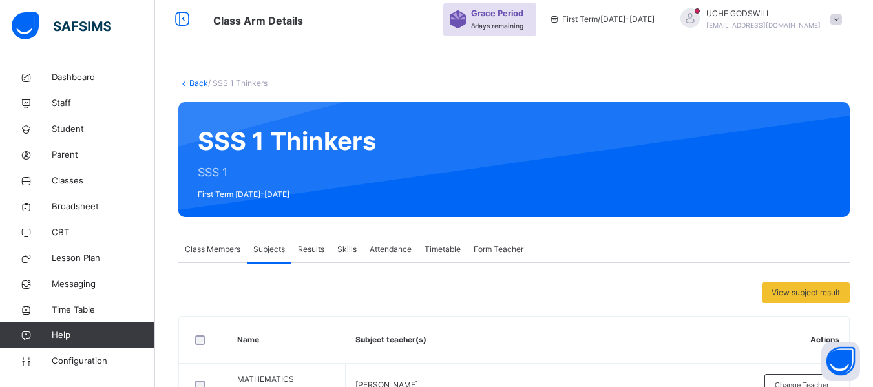
scroll to position [0, 0]
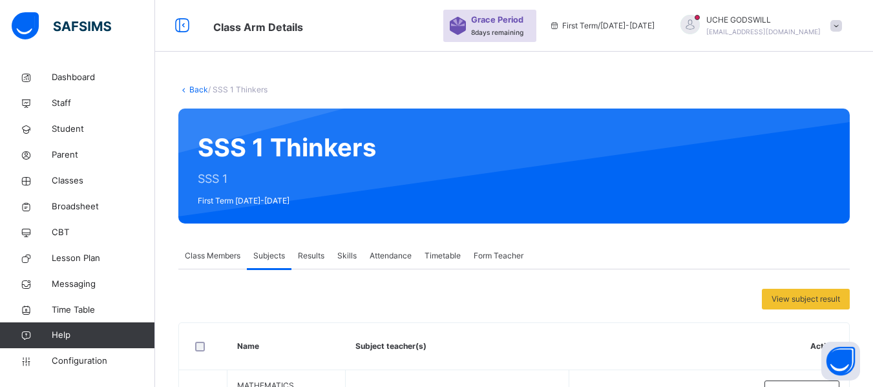
click at [198, 86] on link "Back" at bounding box center [198, 90] width 19 height 10
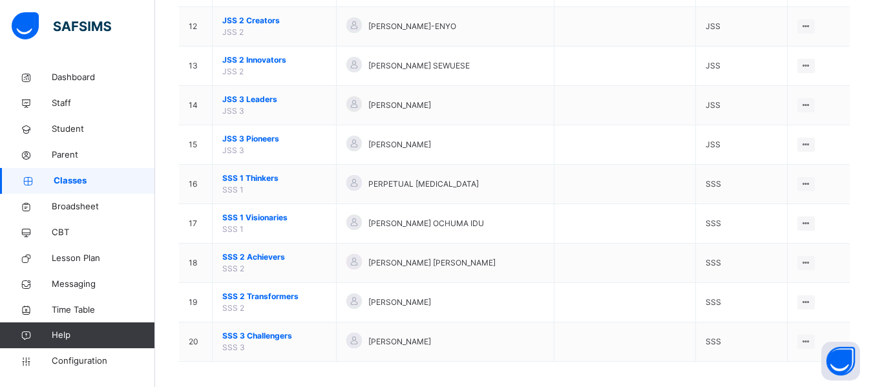
scroll to position [587, 0]
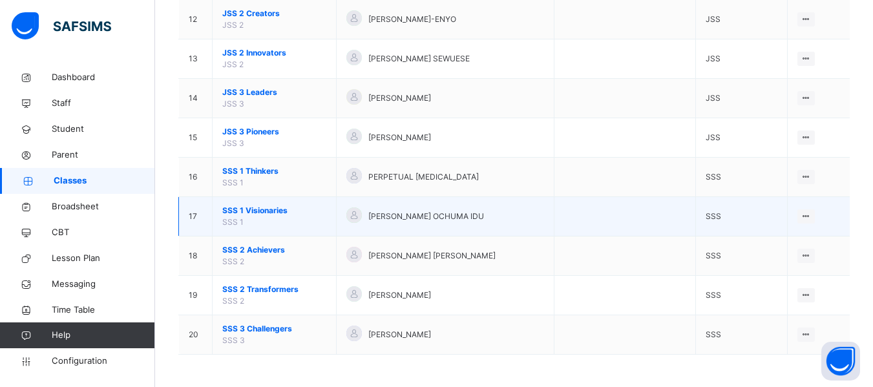
click at [269, 208] on span "SSS 1 Visionaries" at bounding box center [274, 211] width 104 height 12
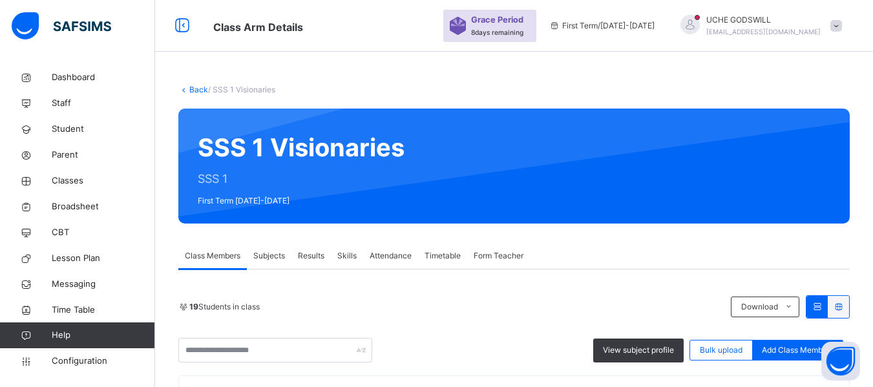
click at [269, 256] on span "Subjects" at bounding box center [269, 256] width 32 height 12
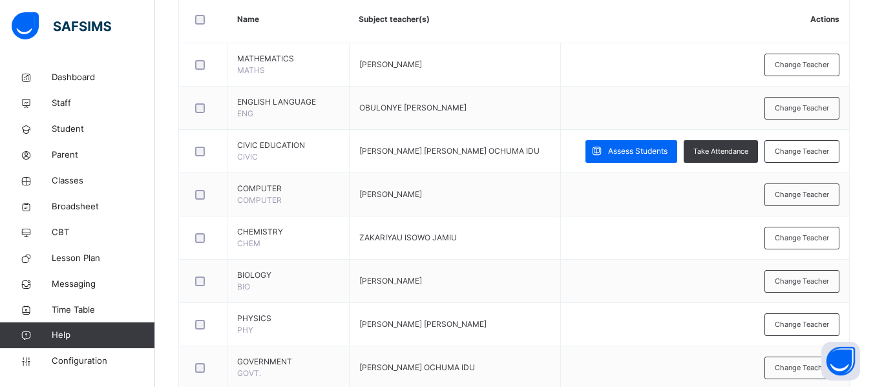
scroll to position [319, 0]
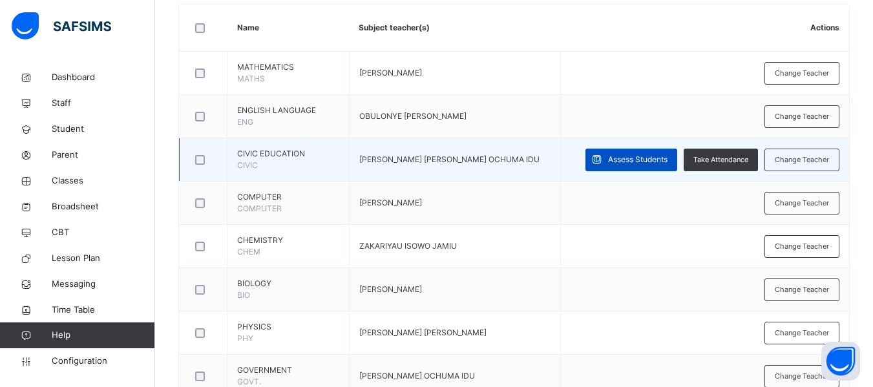
click at [638, 152] on div "Assess Students" at bounding box center [631, 160] width 92 height 23
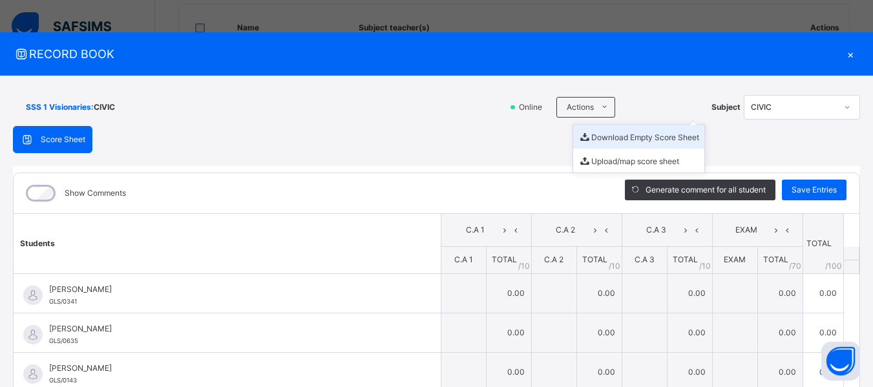
click at [604, 141] on li "Download Empty Score Sheet" at bounding box center [638, 137] width 131 height 24
click at [843, 49] on div "×" at bounding box center [850, 53] width 19 height 17
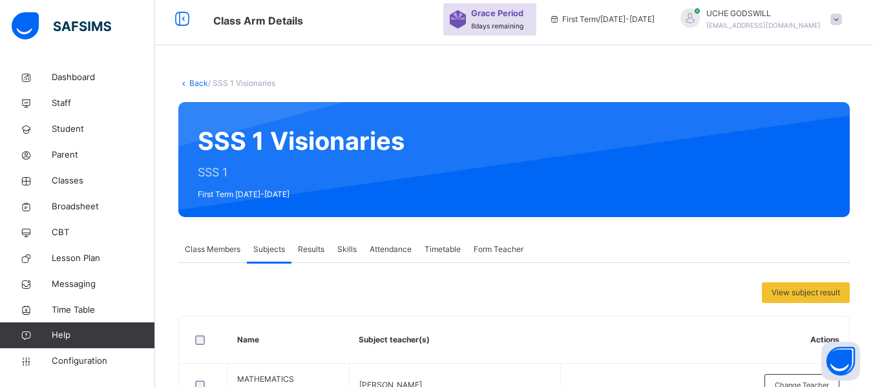
scroll to position [0, 0]
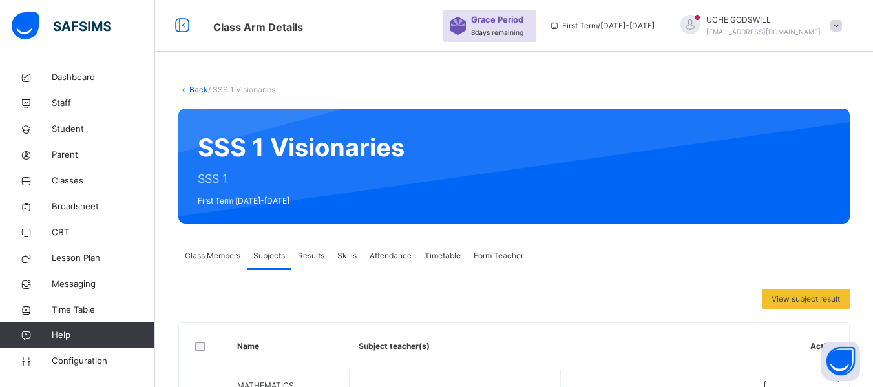
click at [196, 90] on link "Back" at bounding box center [198, 90] width 19 height 10
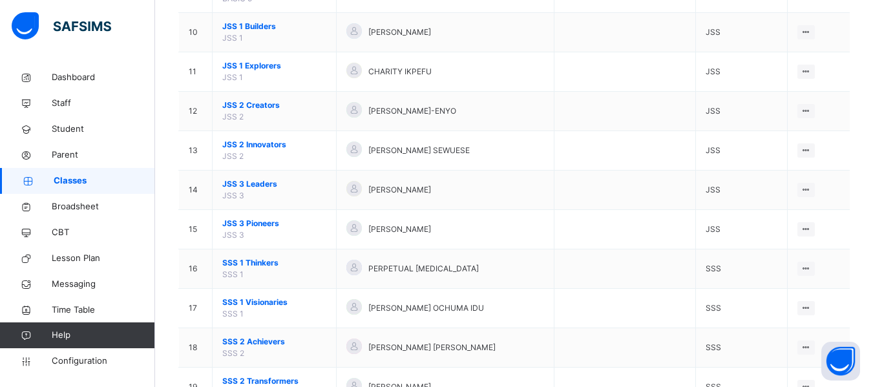
scroll to position [587, 0]
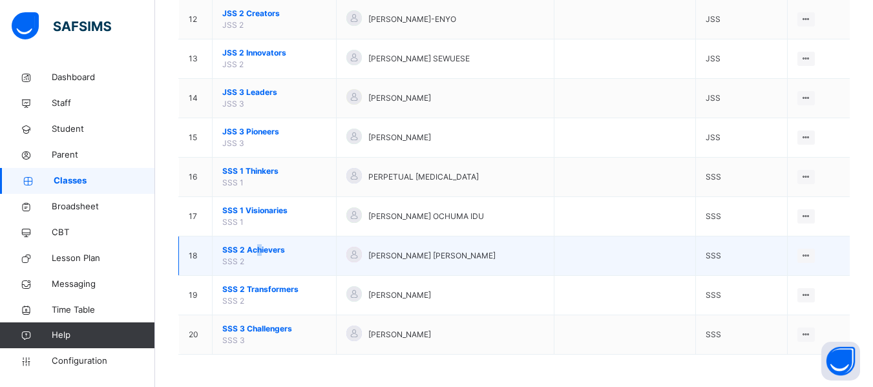
click at [258, 245] on span "SSS 2 Achievers" at bounding box center [274, 250] width 104 height 12
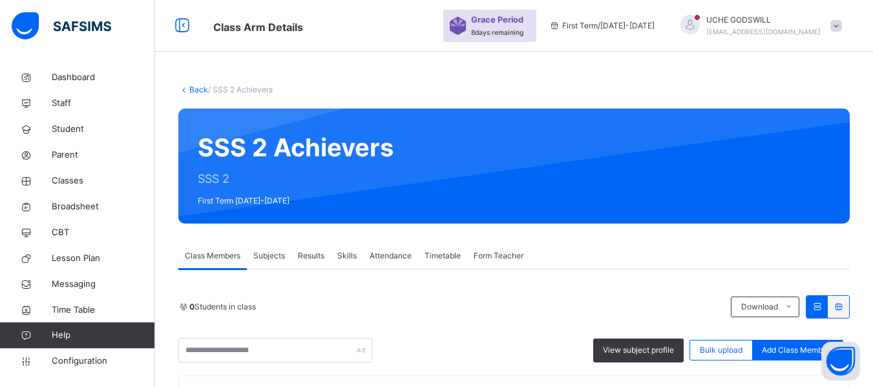
click at [279, 260] on span "Subjects" at bounding box center [269, 256] width 32 height 12
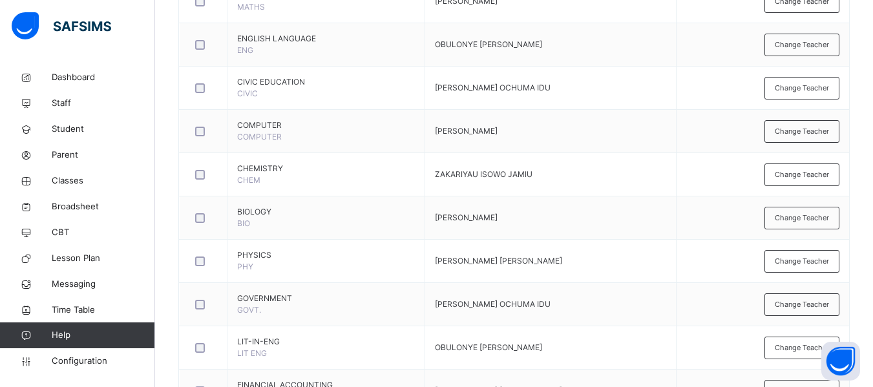
scroll to position [392, 0]
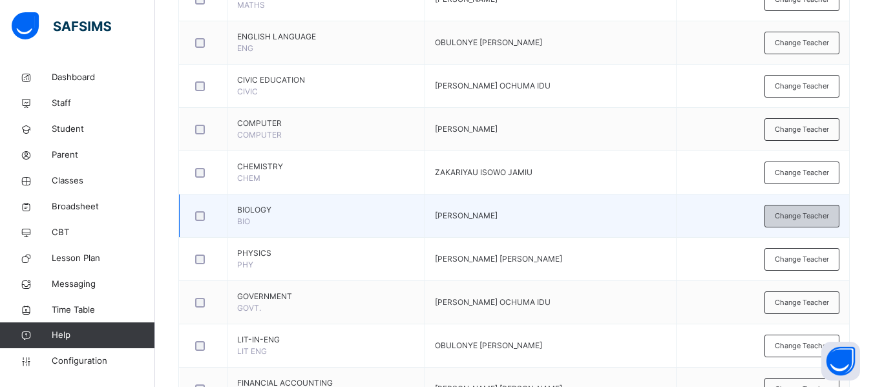
click at [812, 216] on span "Change Teacher" at bounding box center [802, 216] width 54 height 11
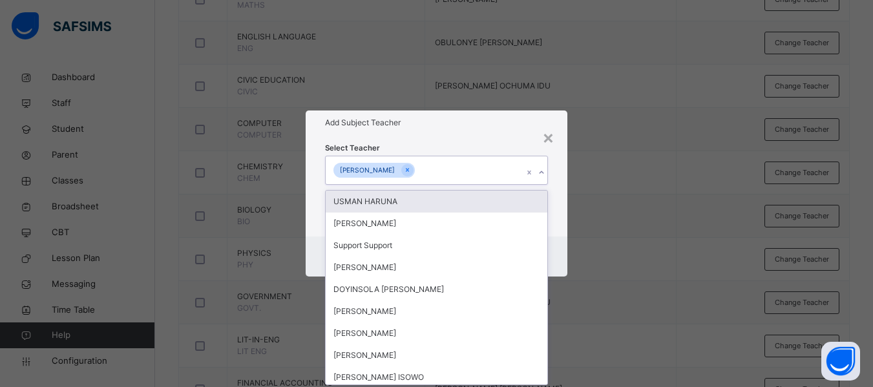
click at [439, 167] on div "[PERSON_NAME]" at bounding box center [424, 169] width 197 height 27
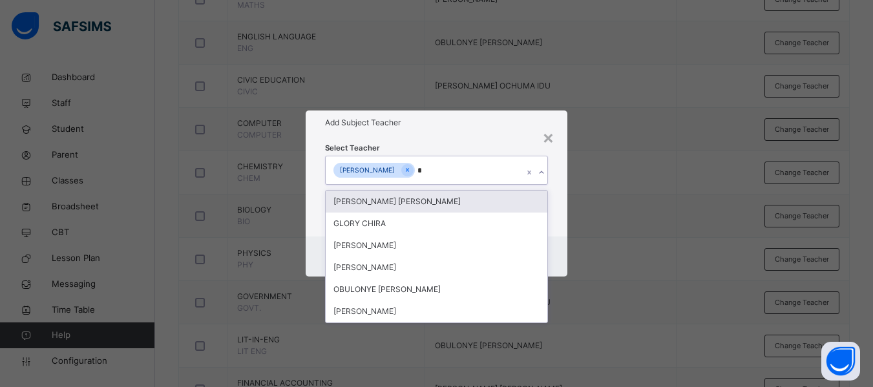
type input "**"
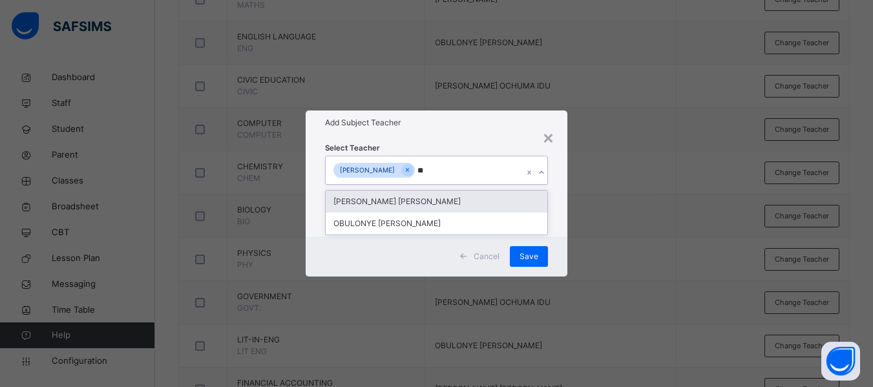
click at [416, 202] on div "[PERSON_NAME] [PERSON_NAME]" at bounding box center [437, 202] width 222 height 22
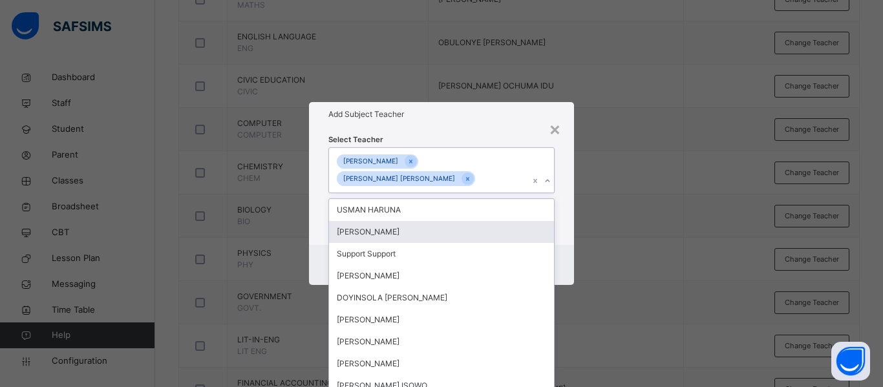
click at [560, 227] on div "Select Teacher option UCHE CHIRA GODSWILL, selected. option ELIJAH VICTOR CHIRA…" at bounding box center [441, 186] width 265 height 118
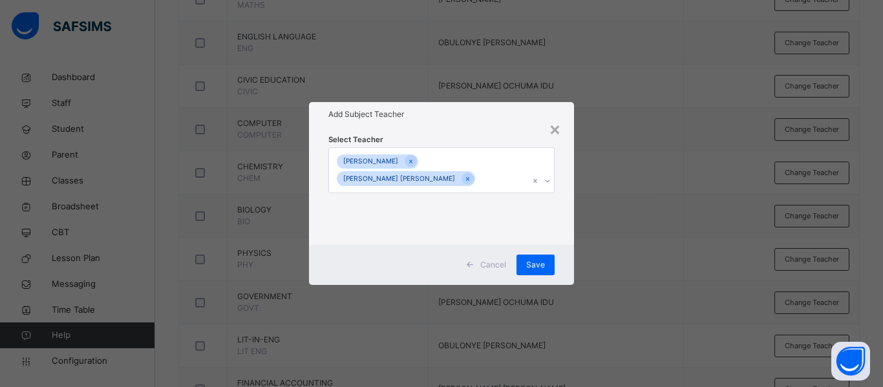
drag, startPoint x: 533, startPoint y: 261, endPoint x: 565, endPoint y: 218, distance: 54.0
click at [533, 263] on span "Save" at bounding box center [535, 265] width 19 height 12
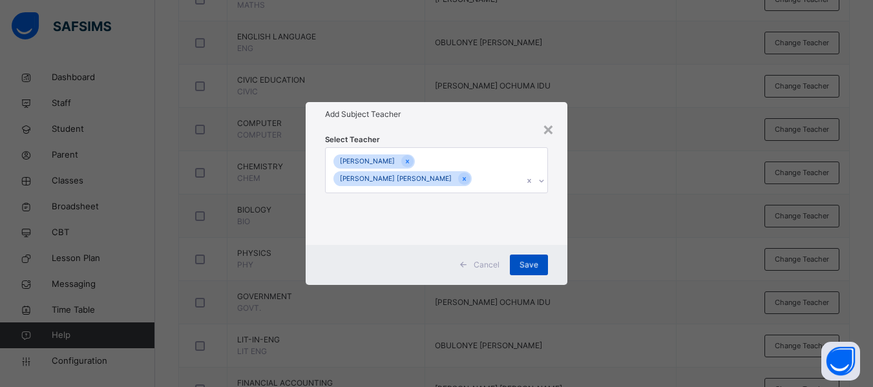
click at [531, 262] on span "Save" at bounding box center [529, 265] width 19 height 12
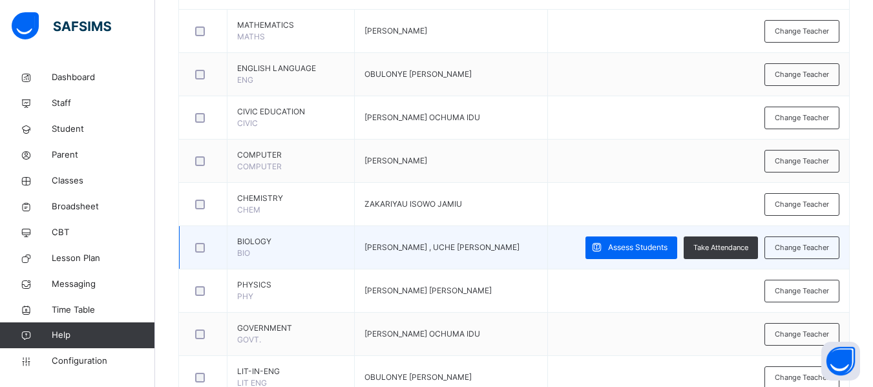
scroll to position [354, 0]
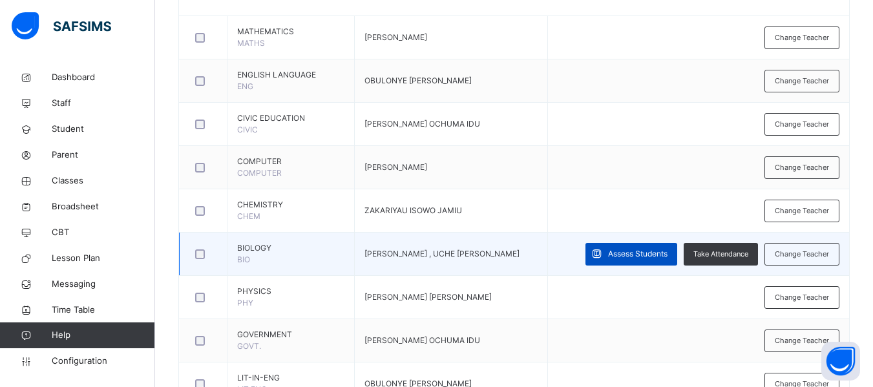
click at [633, 262] on div "Assess Students" at bounding box center [631, 254] width 92 height 23
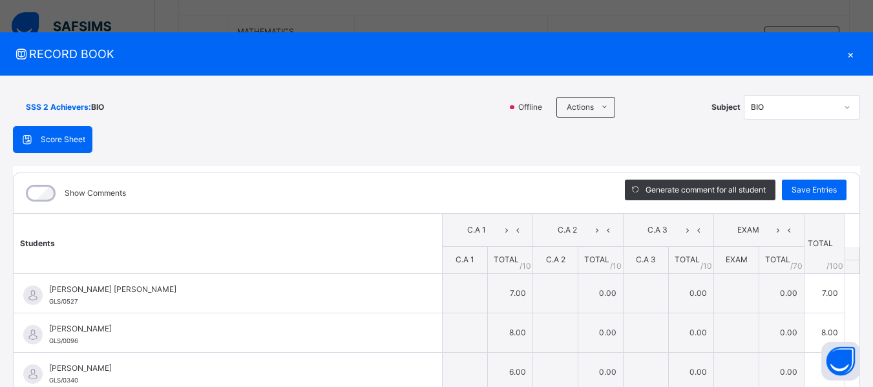
type input "*"
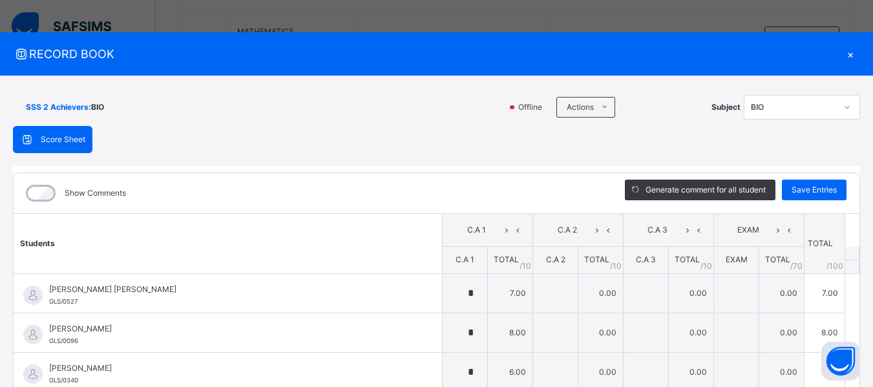
type input "*"
click at [610, 136] on li "Download Empty Score Sheet" at bounding box center [638, 137] width 131 height 24
click at [846, 58] on div "×" at bounding box center [850, 53] width 19 height 17
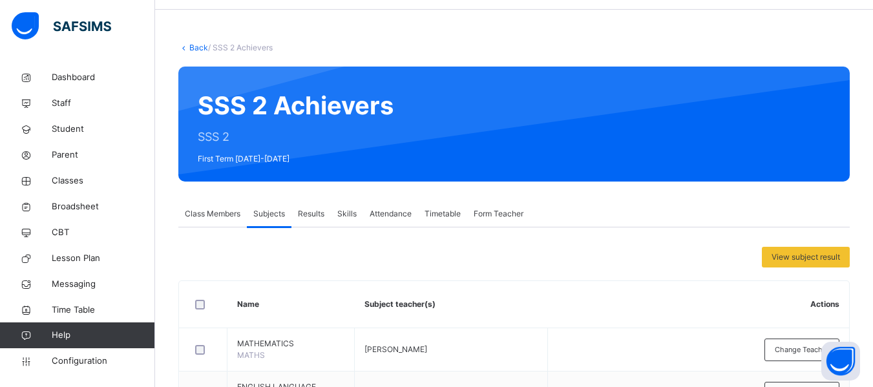
scroll to position [0, 0]
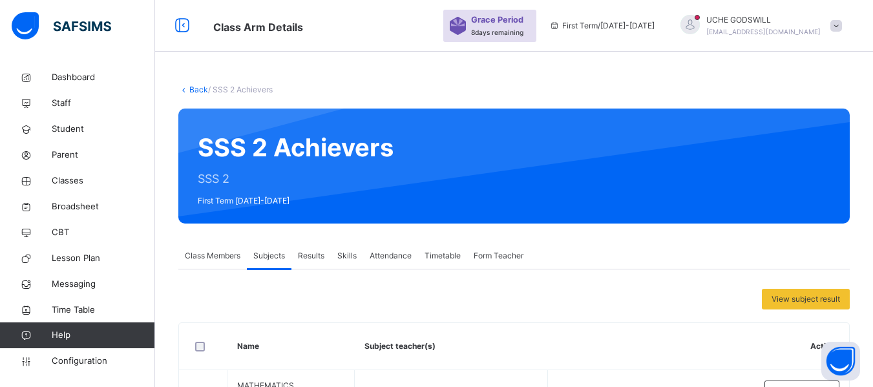
click at [195, 89] on link "Back" at bounding box center [198, 90] width 19 height 10
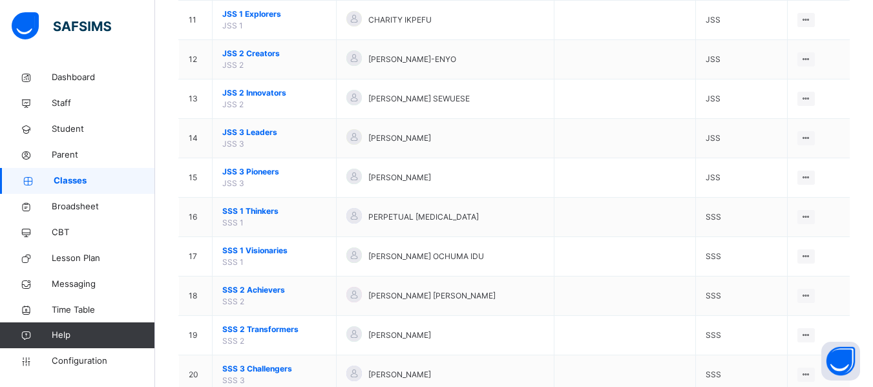
scroll to position [587, 0]
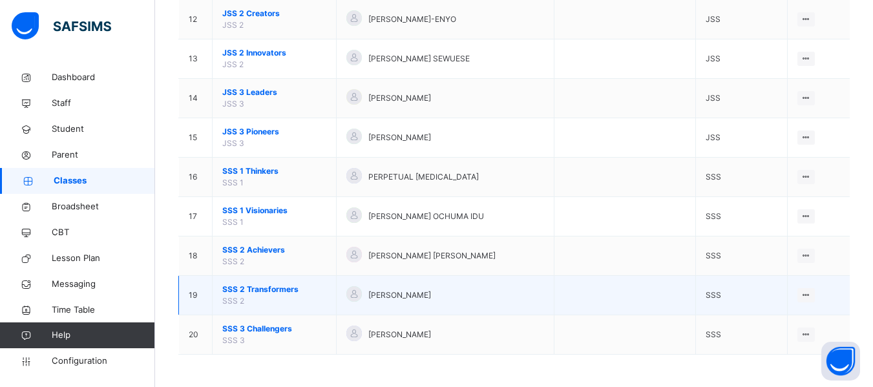
click at [271, 286] on span "SSS 2 Transformers" at bounding box center [274, 290] width 104 height 12
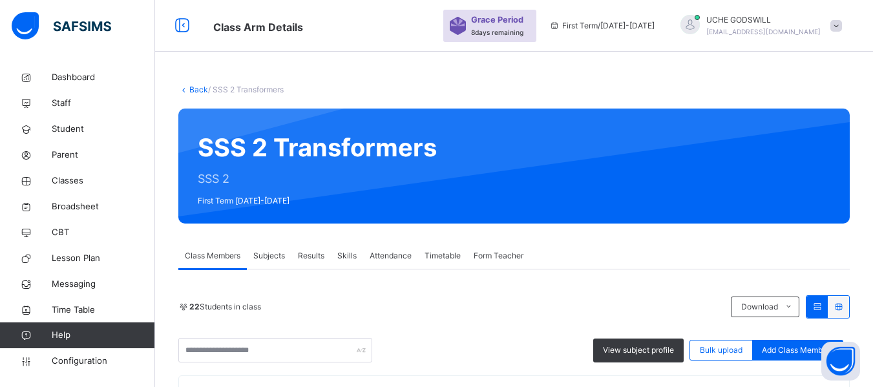
click at [266, 260] on div "Subjects" at bounding box center [269, 256] width 45 height 26
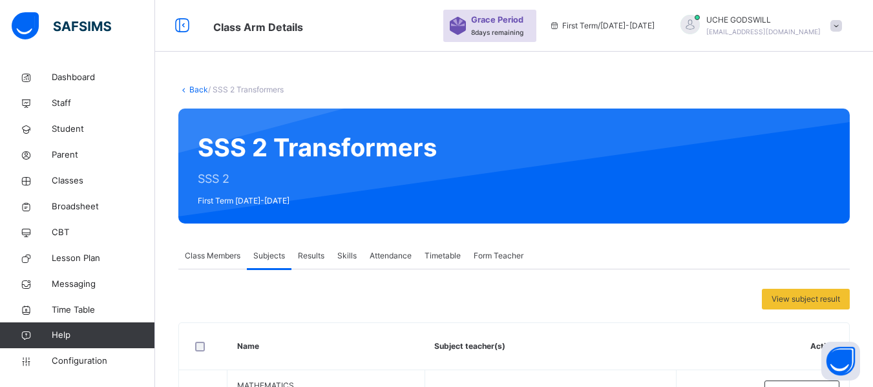
click at [379, 302] on div "View subject result" at bounding box center [513, 299] width 671 height 21
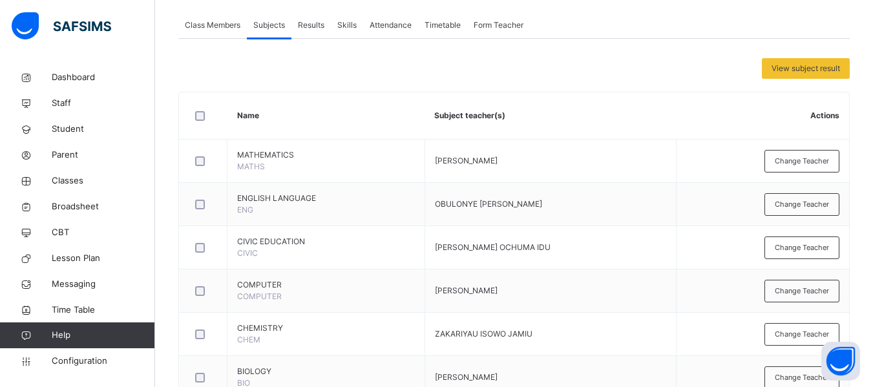
scroll to position [229, 0]
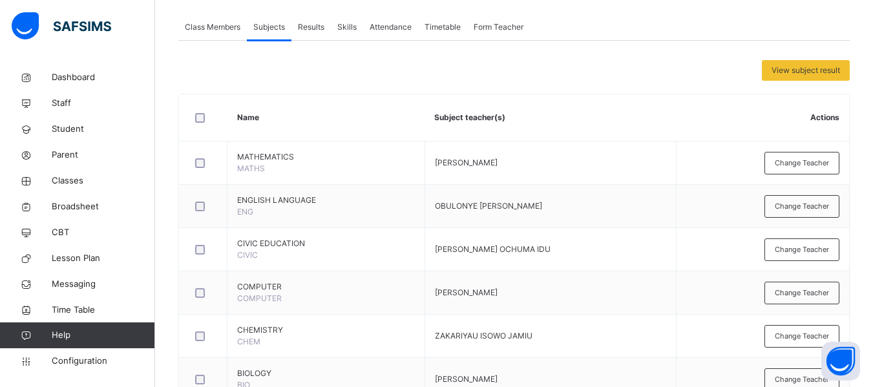
click at [813, 167] on span "Change Teacher" at bounding box center [802, 163] width 54 height 11
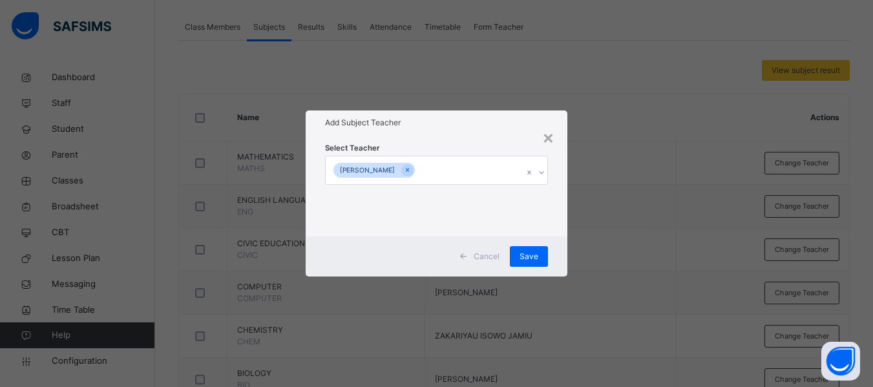
click at [487, 173] on div "[PERSON_NAME]" at bounding box center [424, 169] width 197 height 27
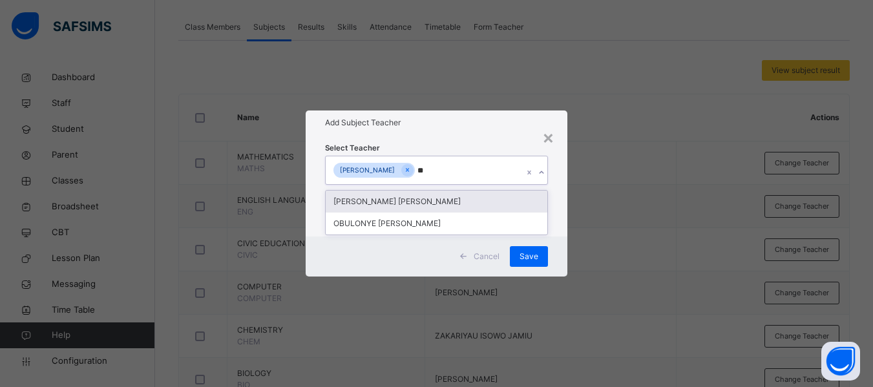
type input "***"
click at [454, 195] on div "[PERSON_NAME] [PERSON_NAME]" at bounding box center [437, 202] width 222 height 22
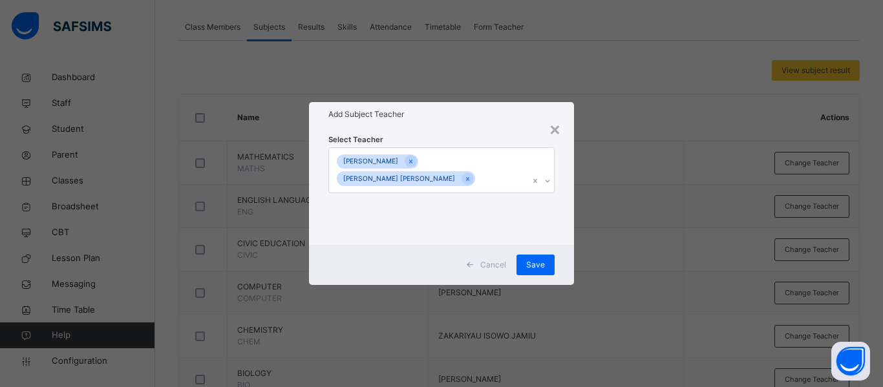
click at [560, 187] on div "Select Teacher JEREMIAH APAKI MESHACH UCHE CHIRA GODSWILL" at bounding box center [441, 186] width 265 height 118
click at [536, 263] on span "Save" at bounding box center [535, 265] width 19 height 12
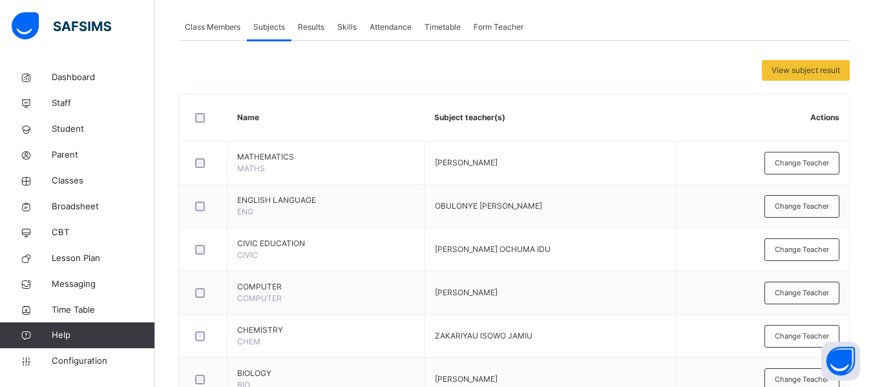
click at [216, 30] on span "Class Members" at bounding box center [213, 27] width 56 height 12
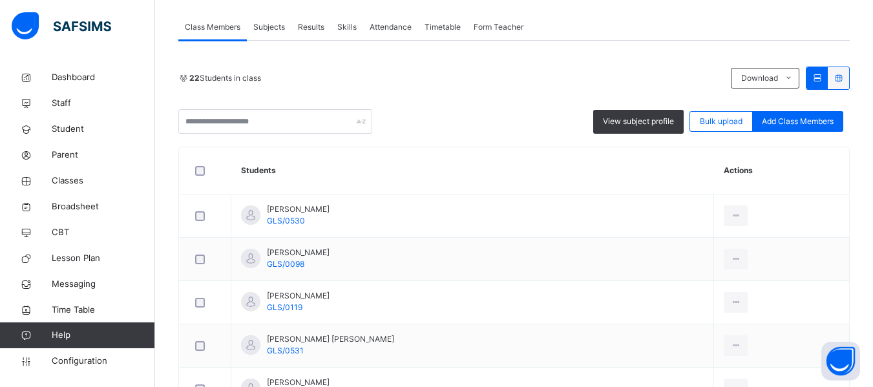
click at [275, 21] on span "Subjects" at bounding box center [269, 27] width 32 height 12
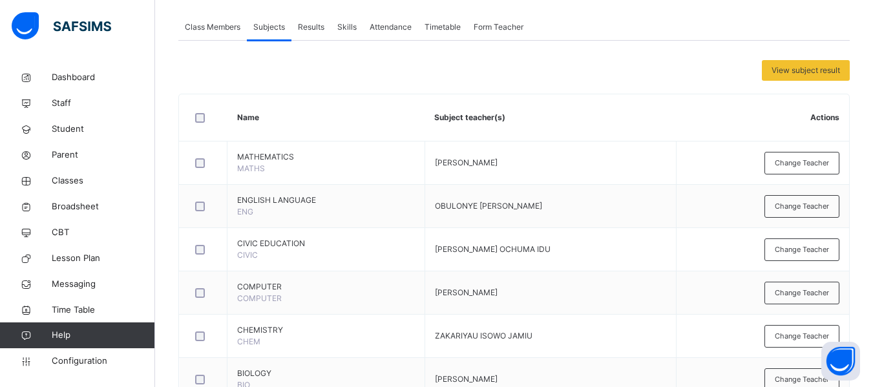
click at [233, 33] on div "Class Members" at bounding box center [212, 27] width 68 height 26
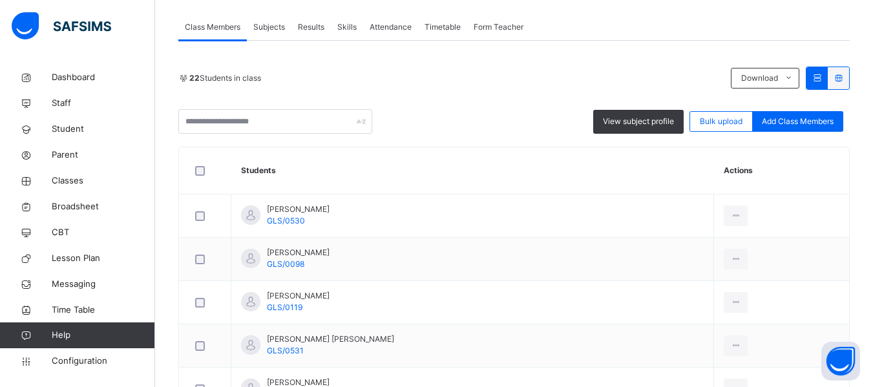
click at [269, 22] on span "Subjects" at bounding box center [269, 27] width 32 height 12
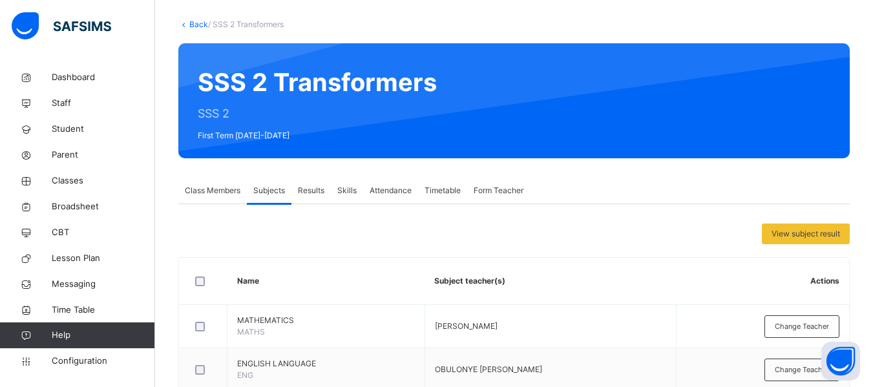
scroll to position [54, 0]
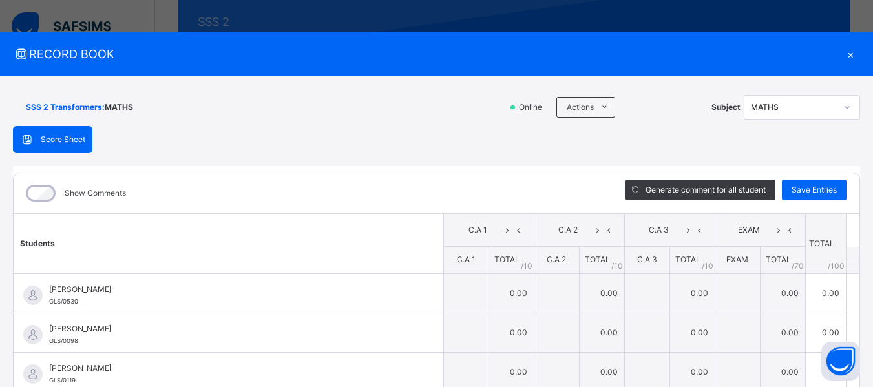
scroll to position [157, 0]
click at [596, 136] on li "Download Empty Score Sheet" at bounding box center [638, 137] width 131 height 24
click at [841, 56] on div "×" at bounding box center [850, 53] width 19 height 17
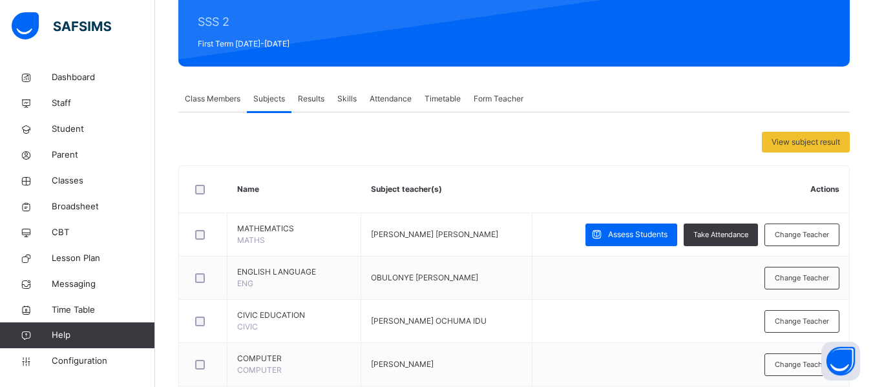
scroll to position [0, 0]
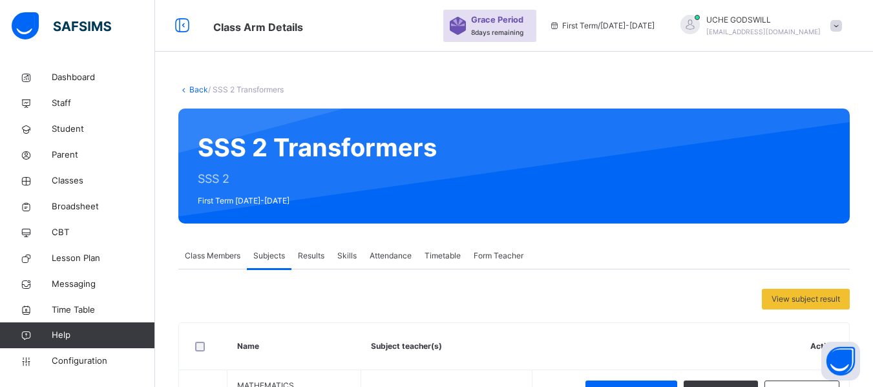
click at [196, 87] on link "Back" at bounding box center [198, 90] width 19 height 10
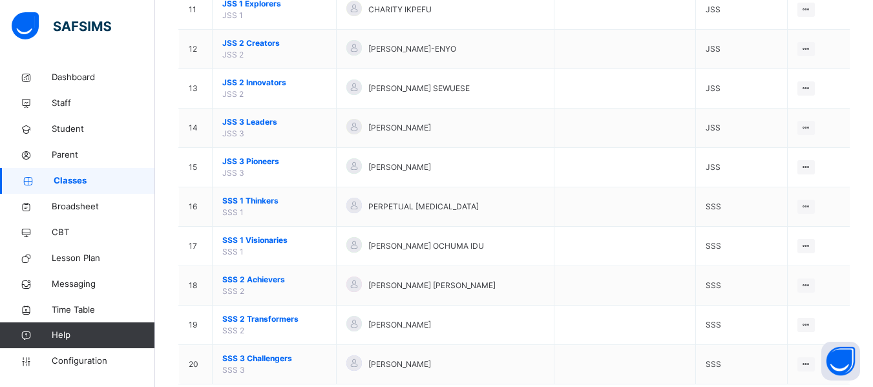
scroll to position [587, 0]
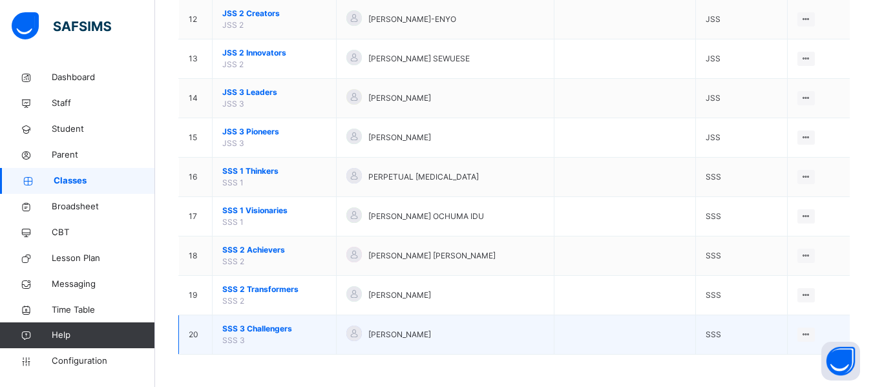
click at [258, 328] on span "SSS 3 Challengers" at bounding box center [274, 329] width 104 height 12
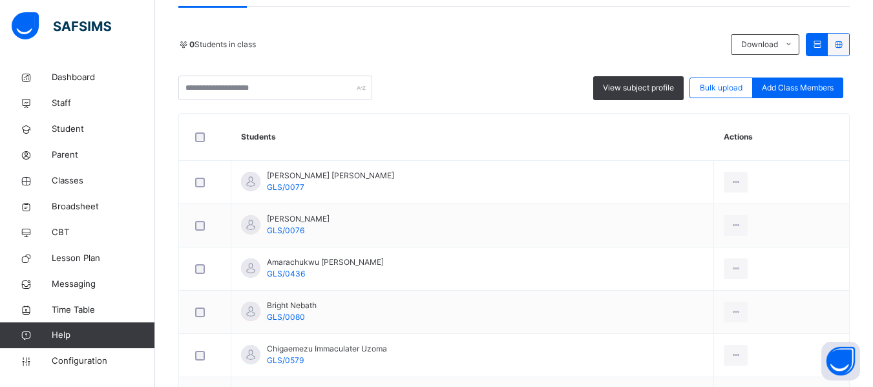
scroll to position [115, 0]
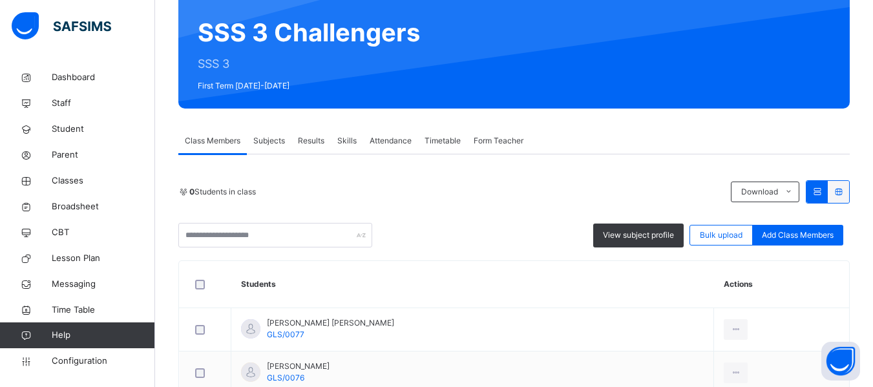
click at [269, 137] on span "Subjects" at bounding box center [269, 141] width 32 height 12
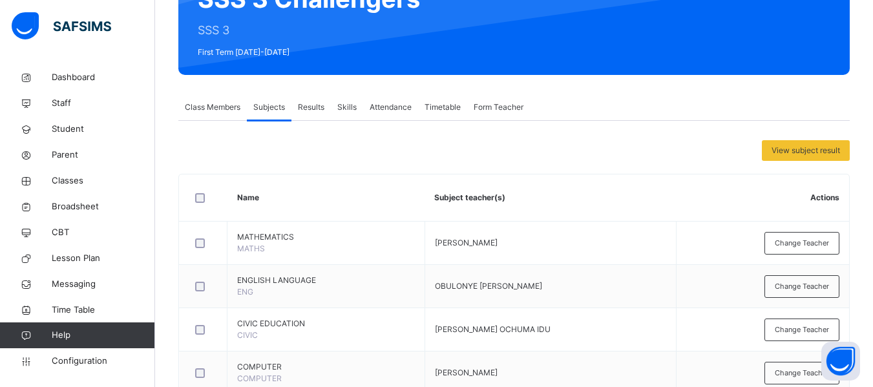
scroll to position [153, 0]
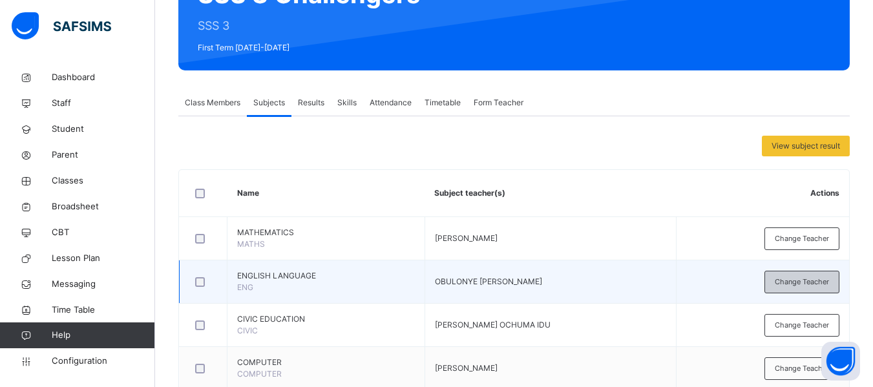
click at [801, 282] on span "Change Teacher" at bounding box center [802, 282] width 54 height 11
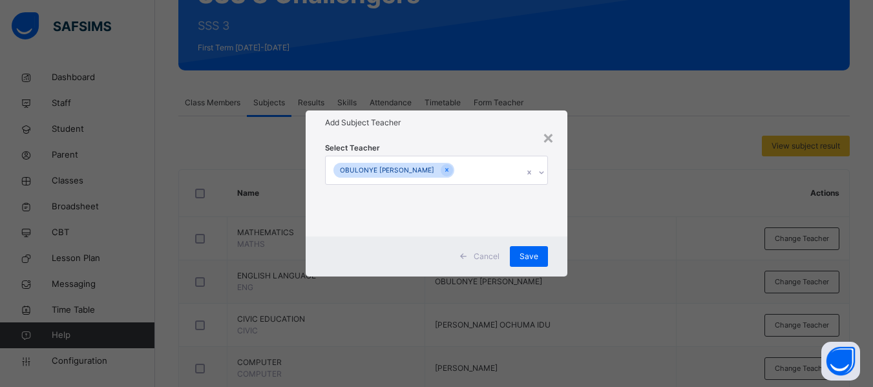
click at [458, 170] on div "OBULONYE [PERSON_NAME]" at bounding box center [424, 169] width 197 height 27
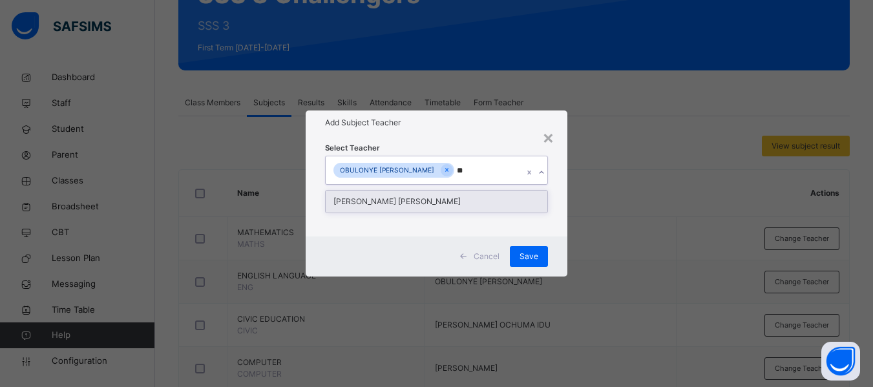
type input "***"
click at [454, 195] on div "[PERSON_NAME] [PERSON_NAME]" at bounding box center [437, 202] width 222 height 22
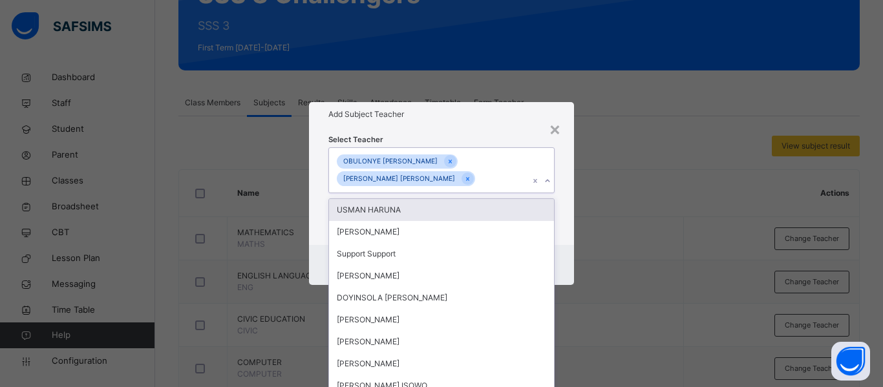
click at [555, 207] on div "Select Teacher option [PERSON_NAME] [PERSON_NAME], selected. option USMAN HARUN…" at bounding box center [441, 186] width 265 height 118
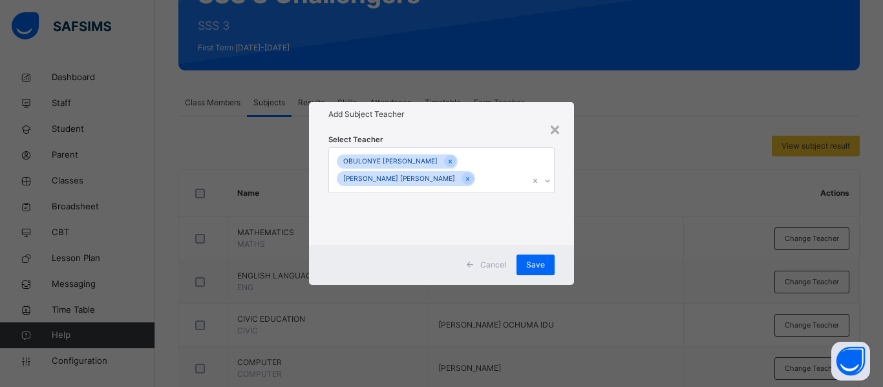
drag, startPoint x: 525, startPoint y: 258, endPoint x: 509, endPoint y: 247, distance: 19.9
click at [527, 258] on div "Save" at bounding box center [535, 265] width 38 height 21
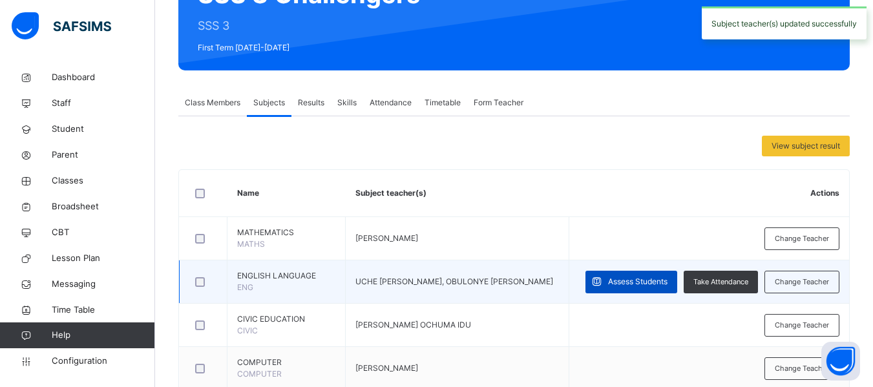
click at [635, 282] on span "Assess Students" at bounding box center [637, 282] width 59 height 12
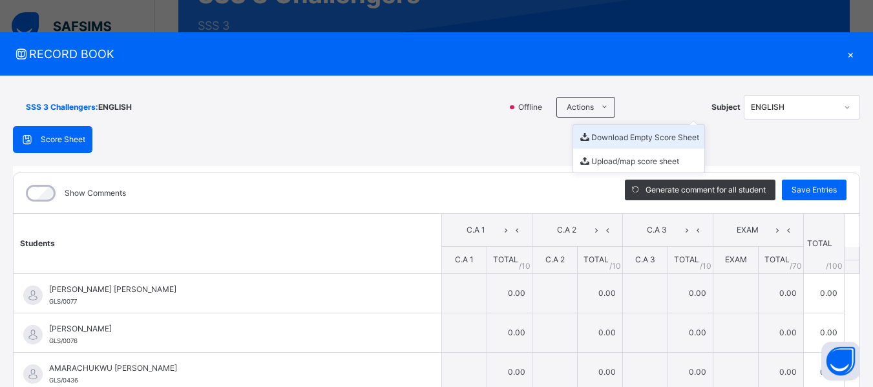
click at [607, 135] on li "Download Empty Score Sheet" at bounding box center [638, 137] width 131 height 24
click at [845, 58] on div "×" at bounding box center [850, 53] width 19 height 17
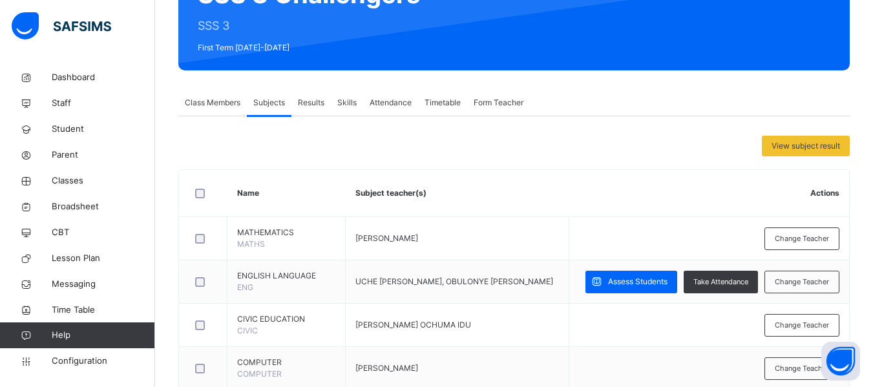
scroll to position [0, 0]
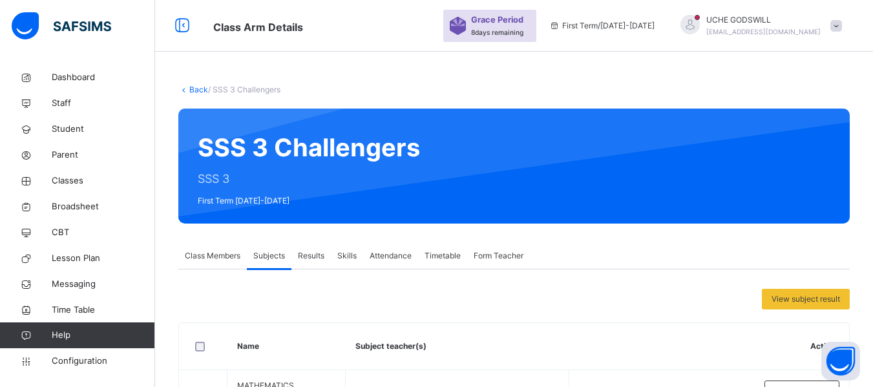
click at [192, 89] on link "Back" at bounding box center [198, 90] width 19 height 10
